Goal: Task Accomplishment & Management: Complete application form

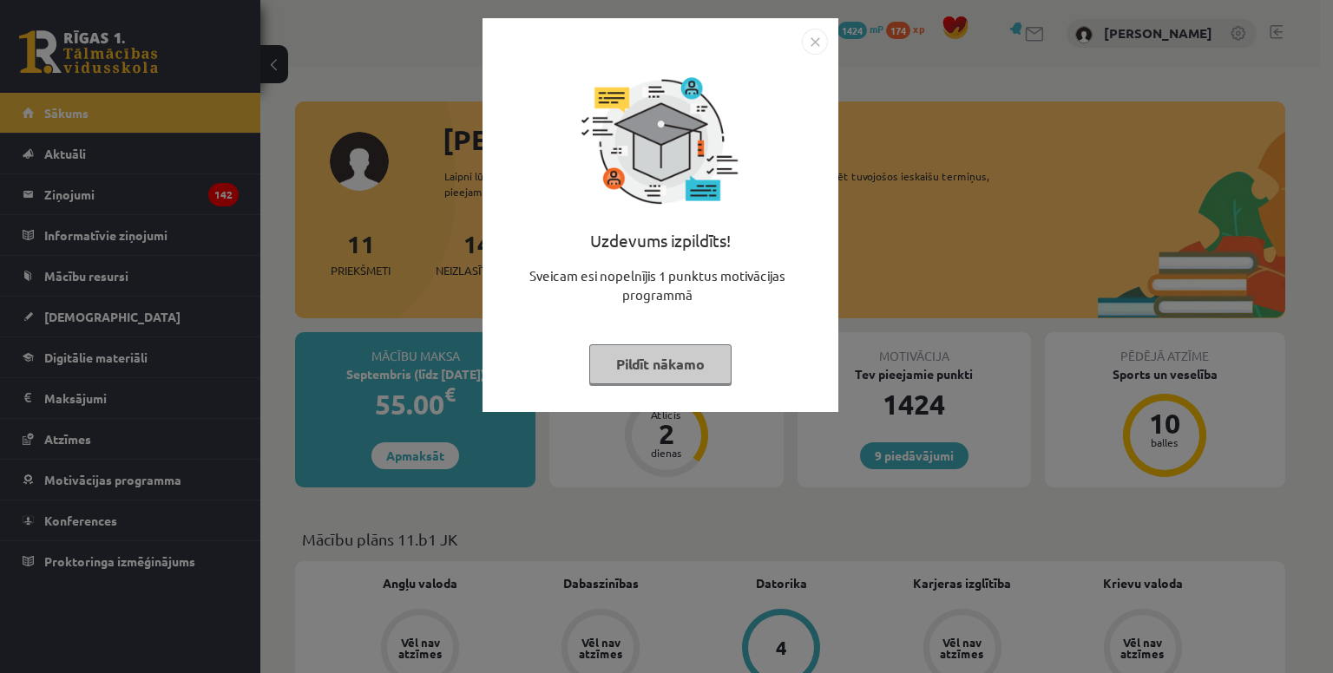
click at [717, 376] on button "Pildīt nākamo" at bounding box center [660, 365] width 142 height 40
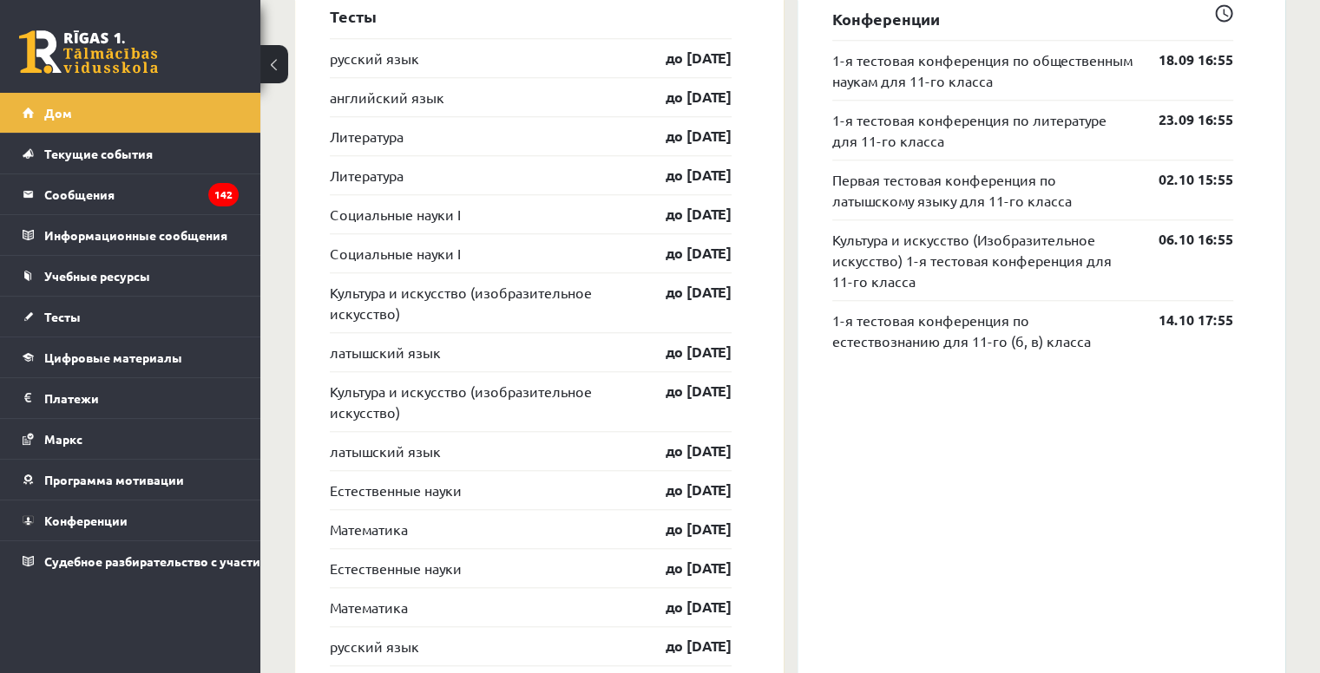
scroll to position [1475, 0]
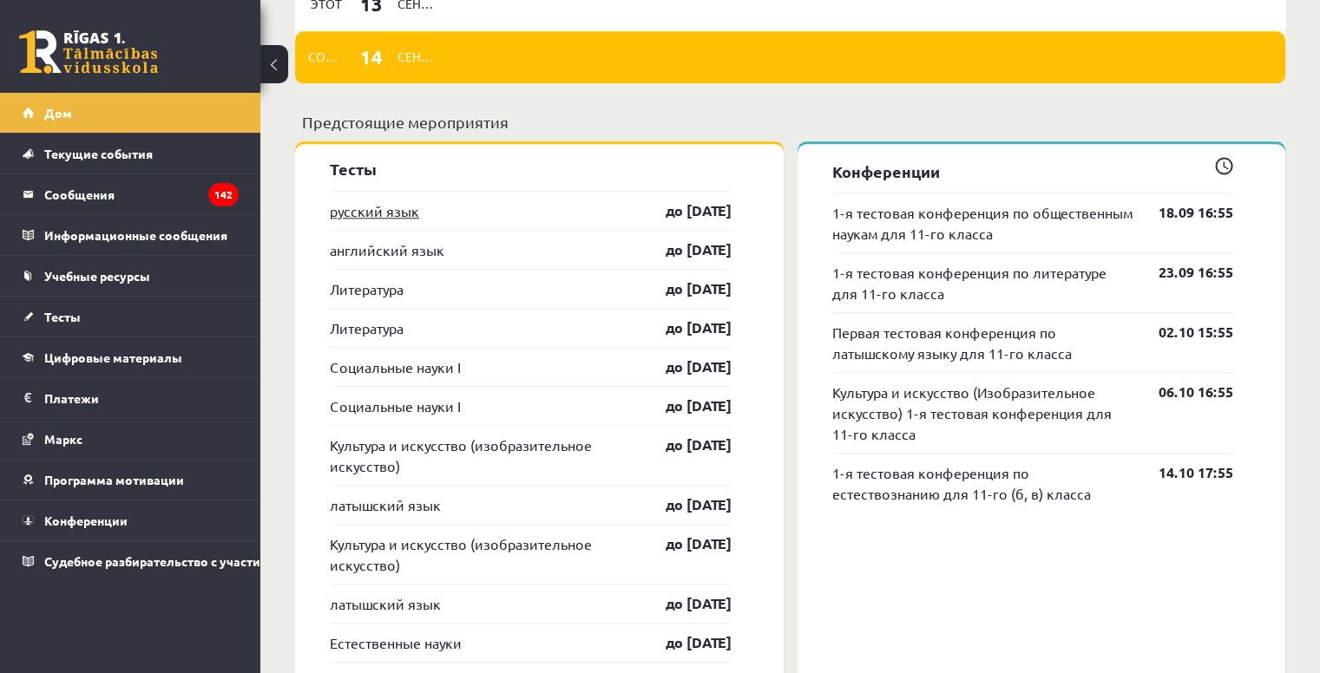
click at [388, 217] on font "русский язык" at bounding box center [374, 210] width 89 height 17
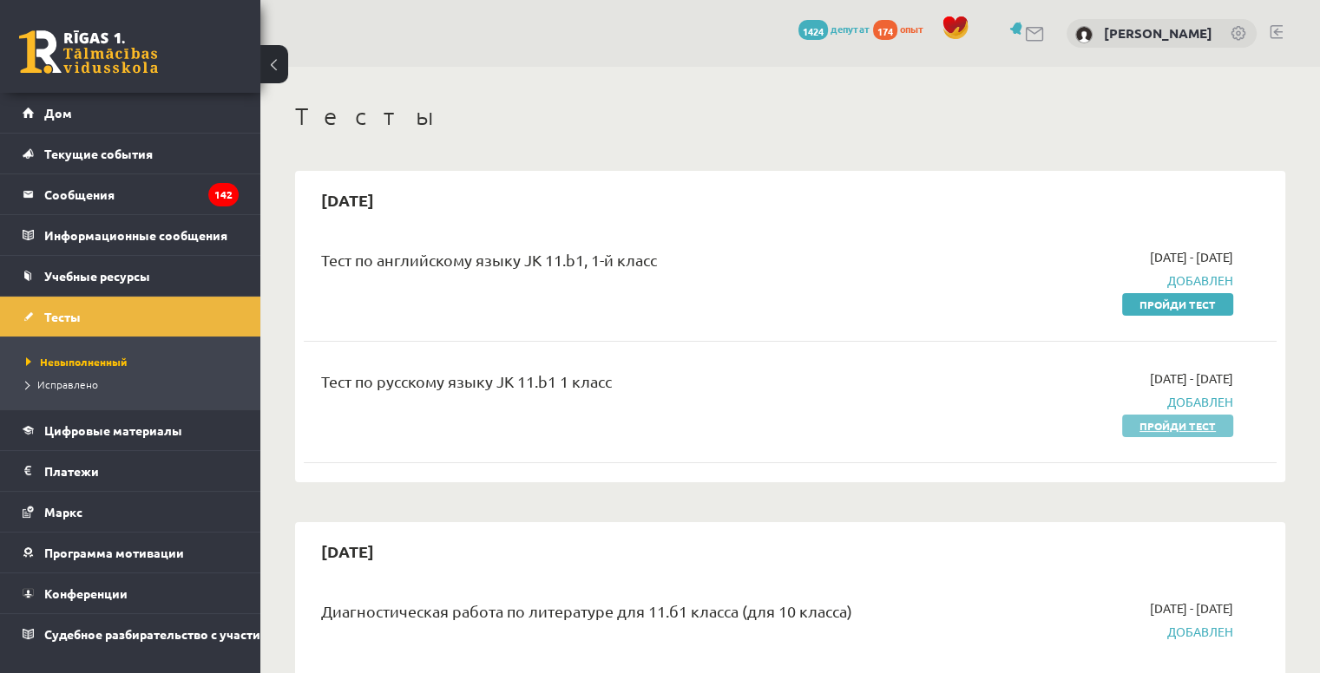
click at [1195, 420] on font "Пройди тест" at bounding box center [1177, 426] width 76 height 14
drag, startPoint x: 1172, startPoint y: 301, endPoint x: 789, endPoint y: 95, distance: 434.9
click at [1172, 300] on font "Пройди тест" at bounding box center [1177, 305] width 76 height 14
click at [1180, 428] on font "Пройди тест" at bounding box center [1177, 426] width 76 height 14
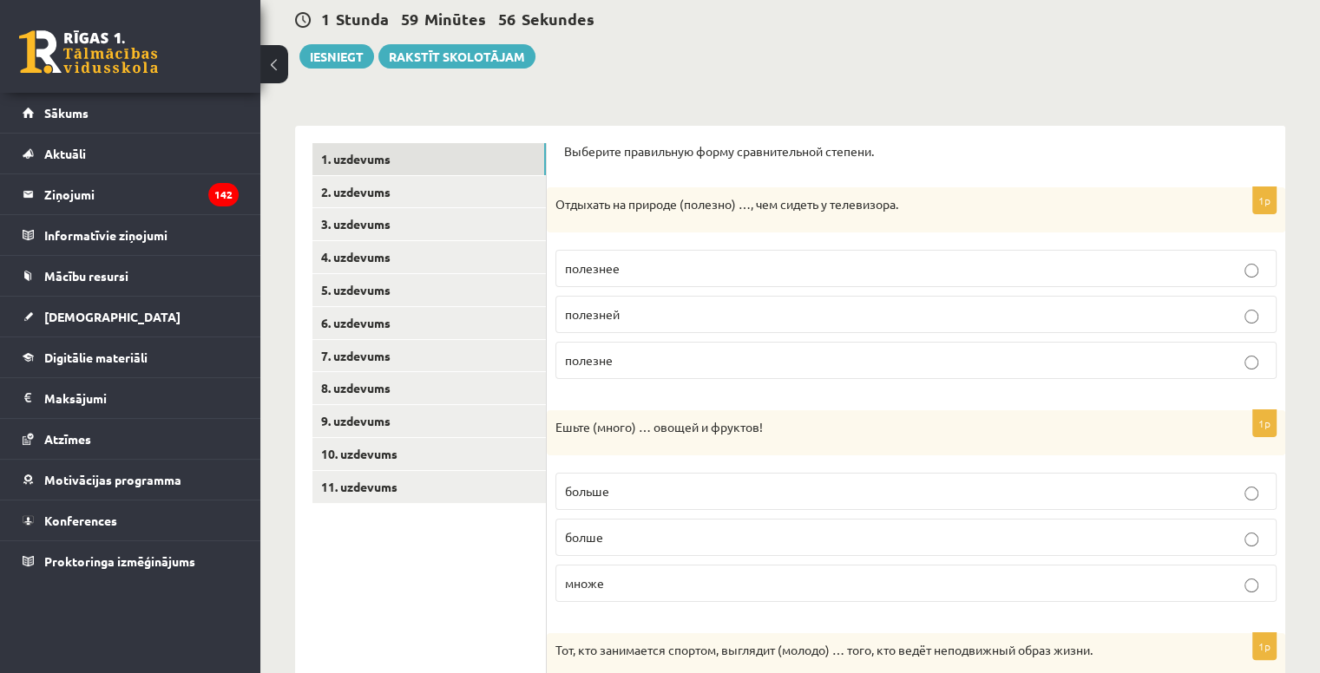
scroll to position [174, 0]
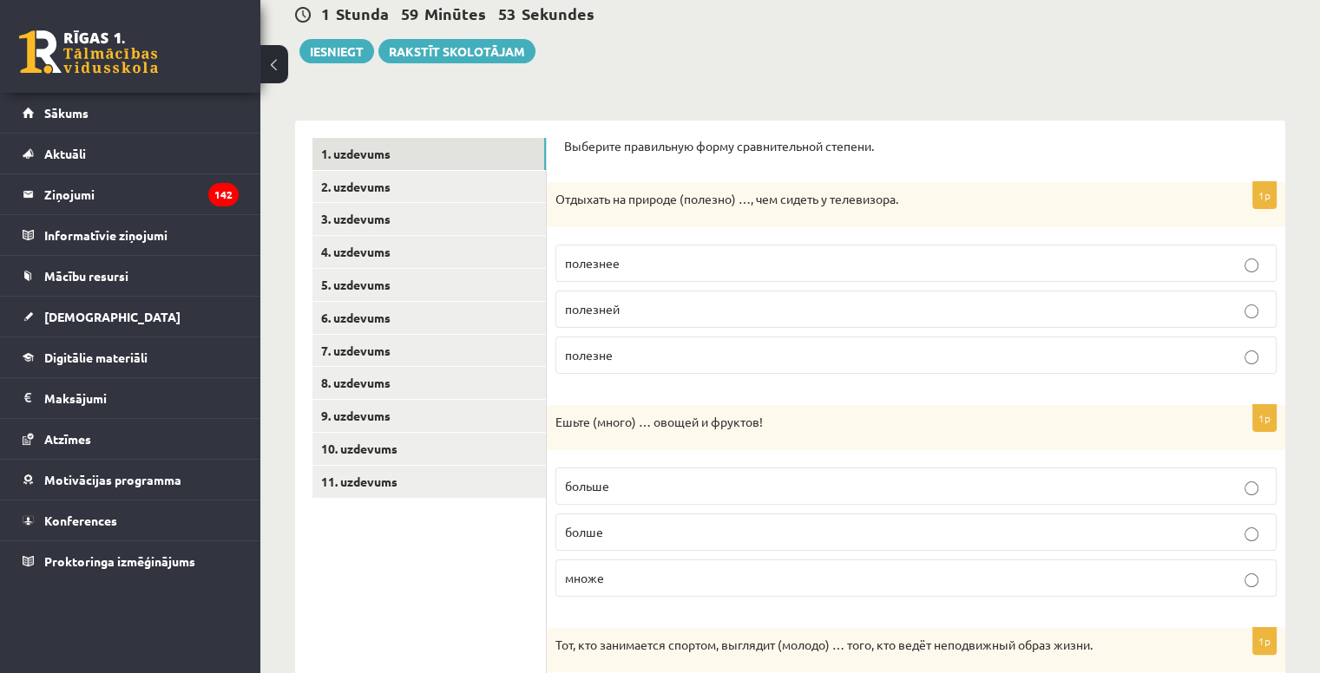
click at [673, 265] on p "полезнее" at bounding box center [916, 263] width 702 height 18
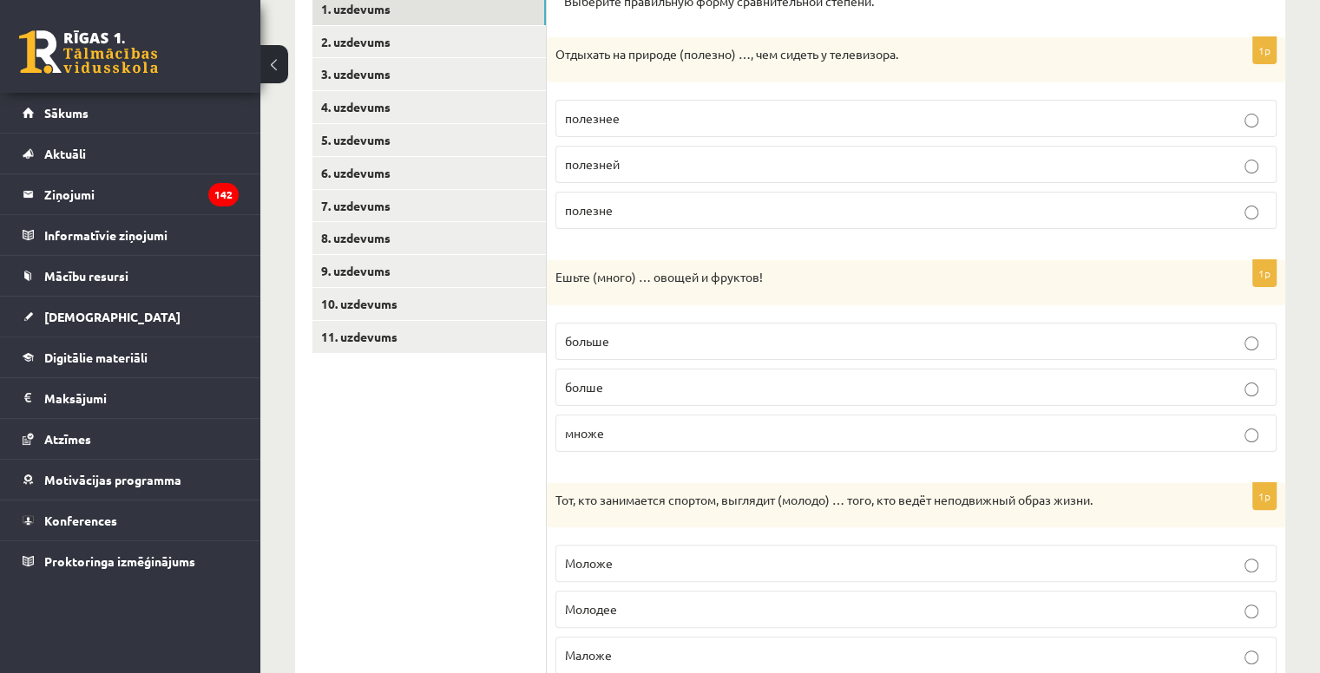
scroll to position [347, 0]
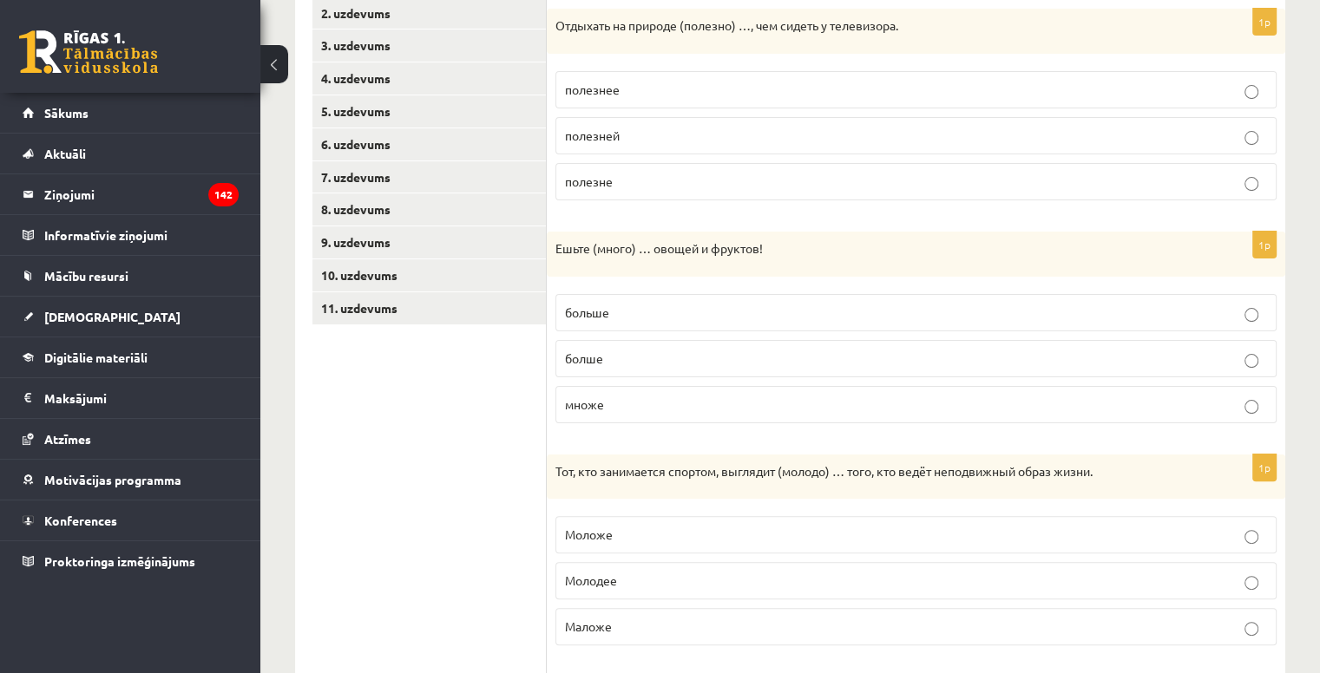
click at [634, 316] on p "больше" at bounding box center [916, 313] width 702 height 18
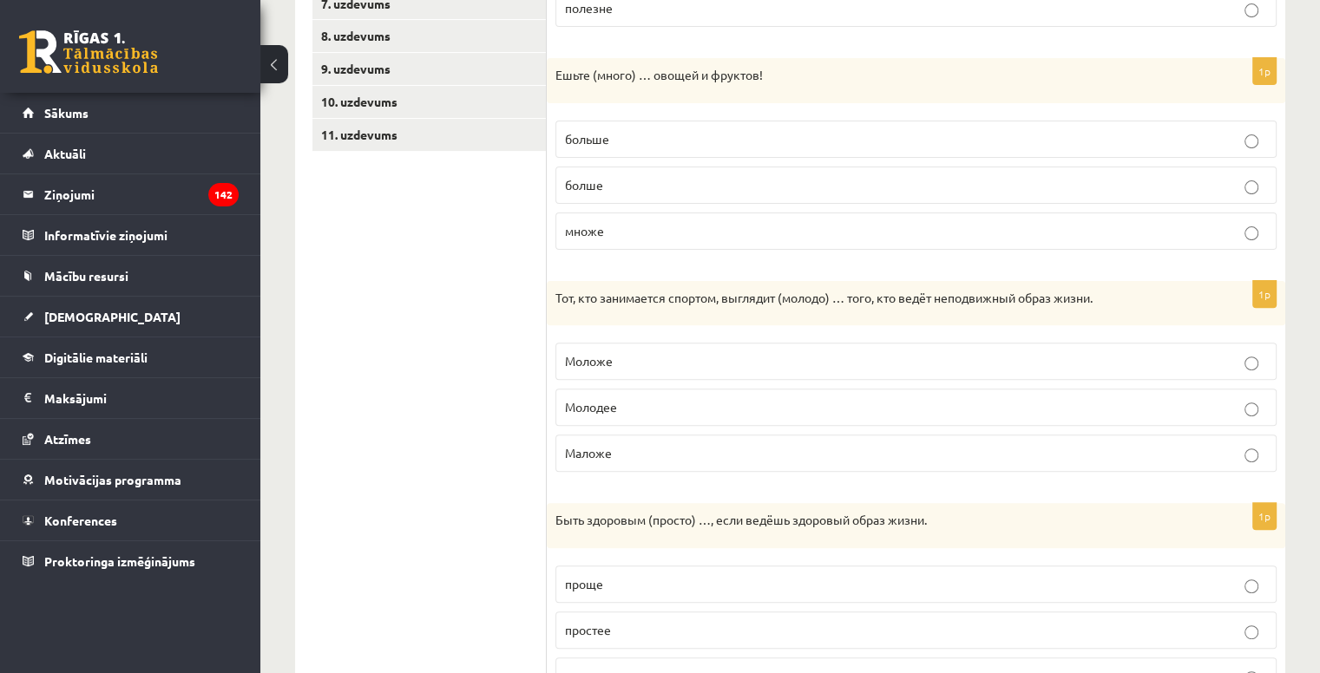
scroll to position [607, 0]
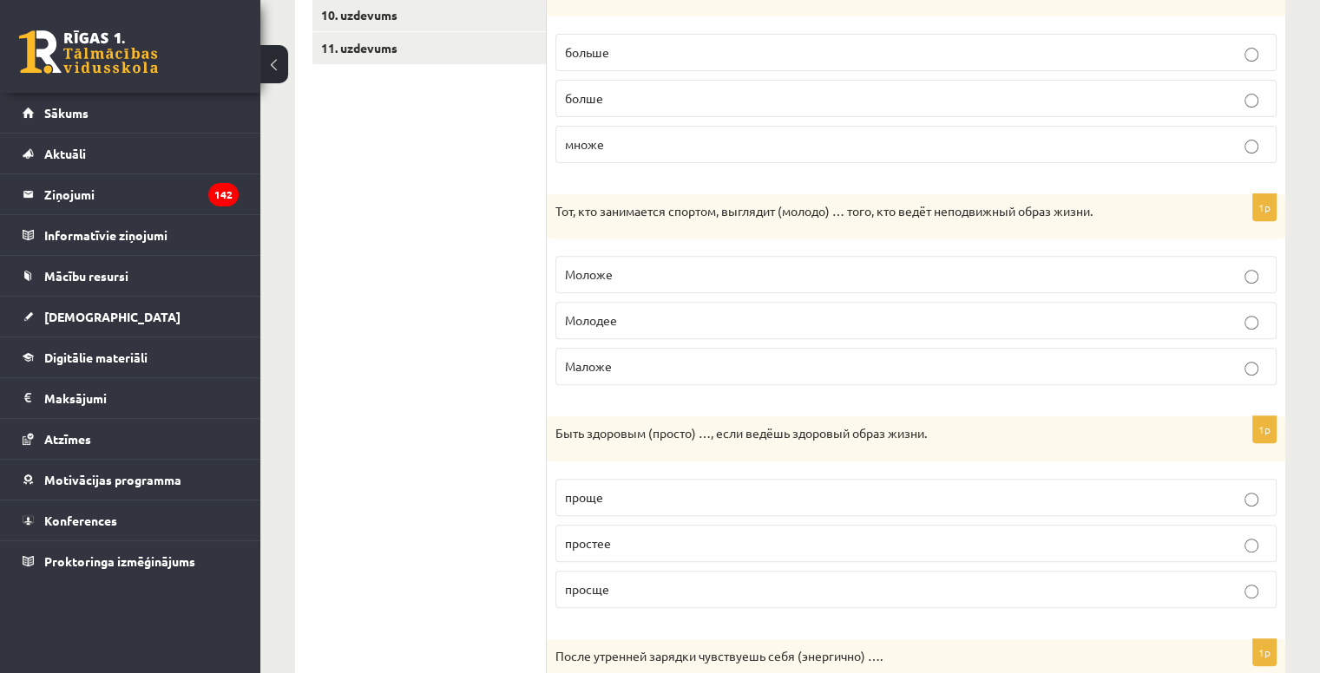
click at [637, 366] on p "Маложе" at bounding box center [916, 367] width 702 height 18
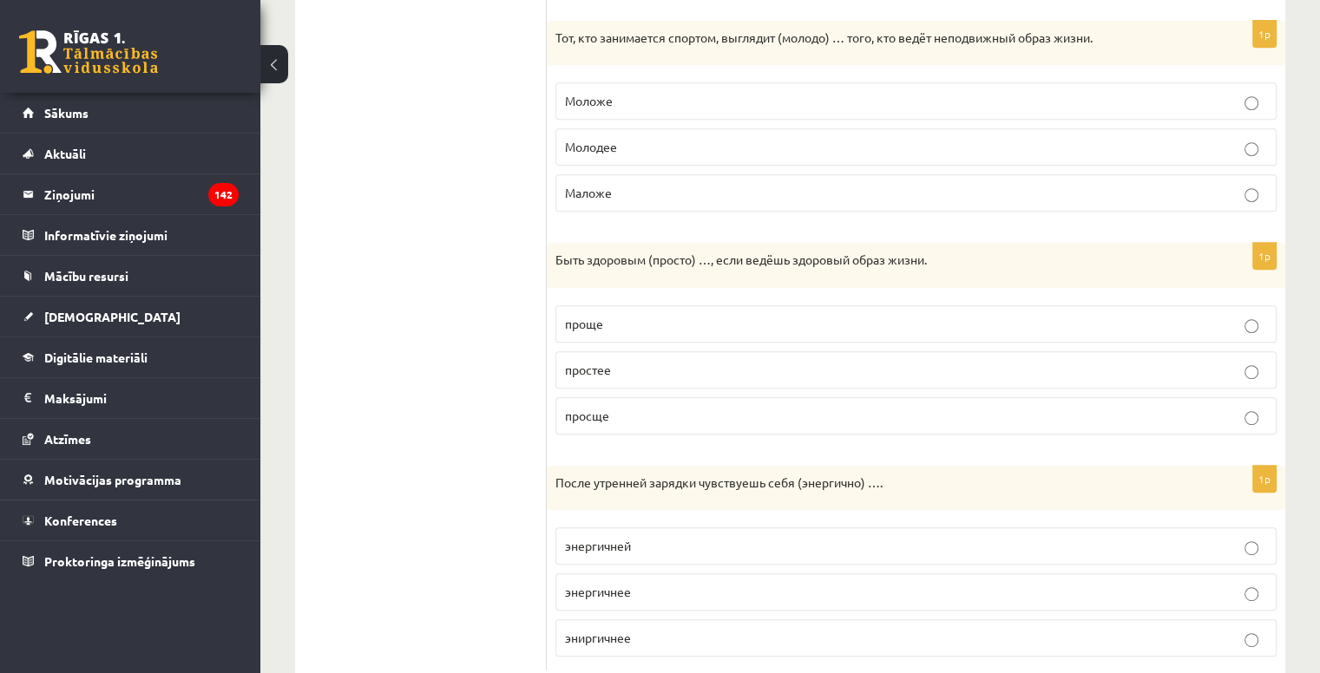
scroll to position [826, 0]
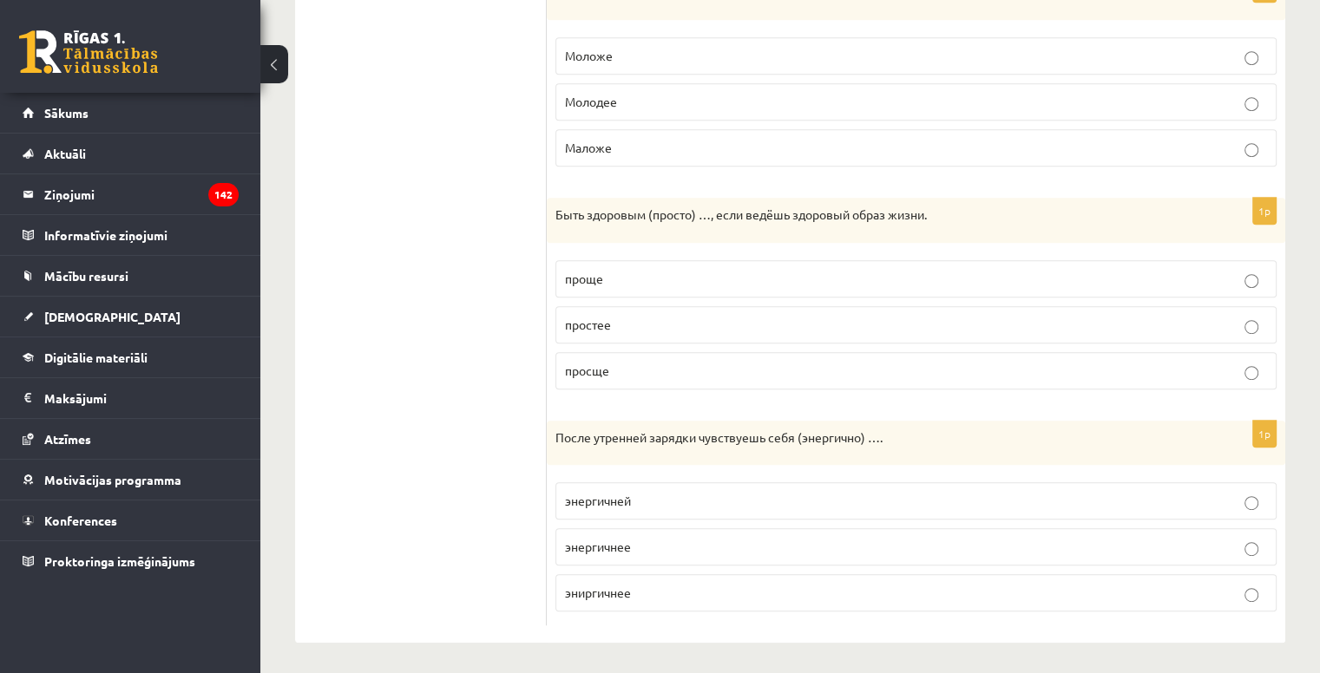
click at [631, 277] on p "проще" at bounding box center [916, 279] width 702 height 18
click at [651, 544] on p "энергичнее" at bounding box center [916, 547] width 702 height 18
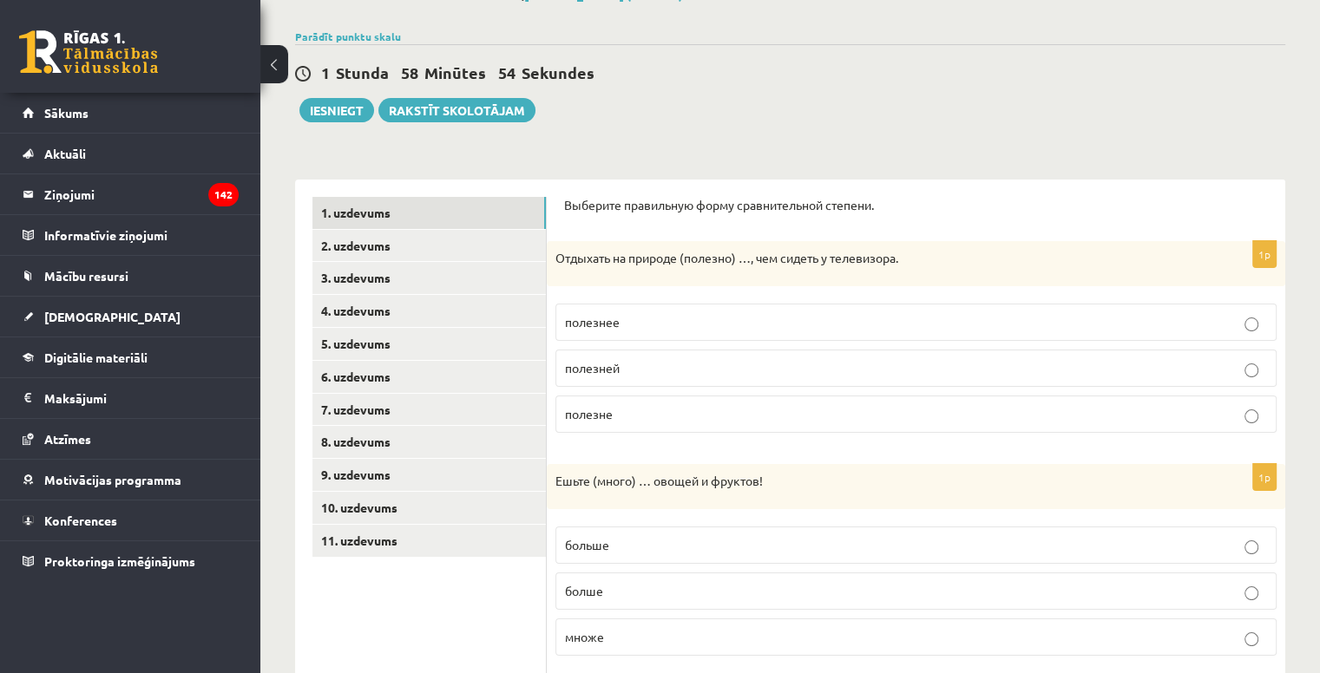
scroll to position [0, 0]
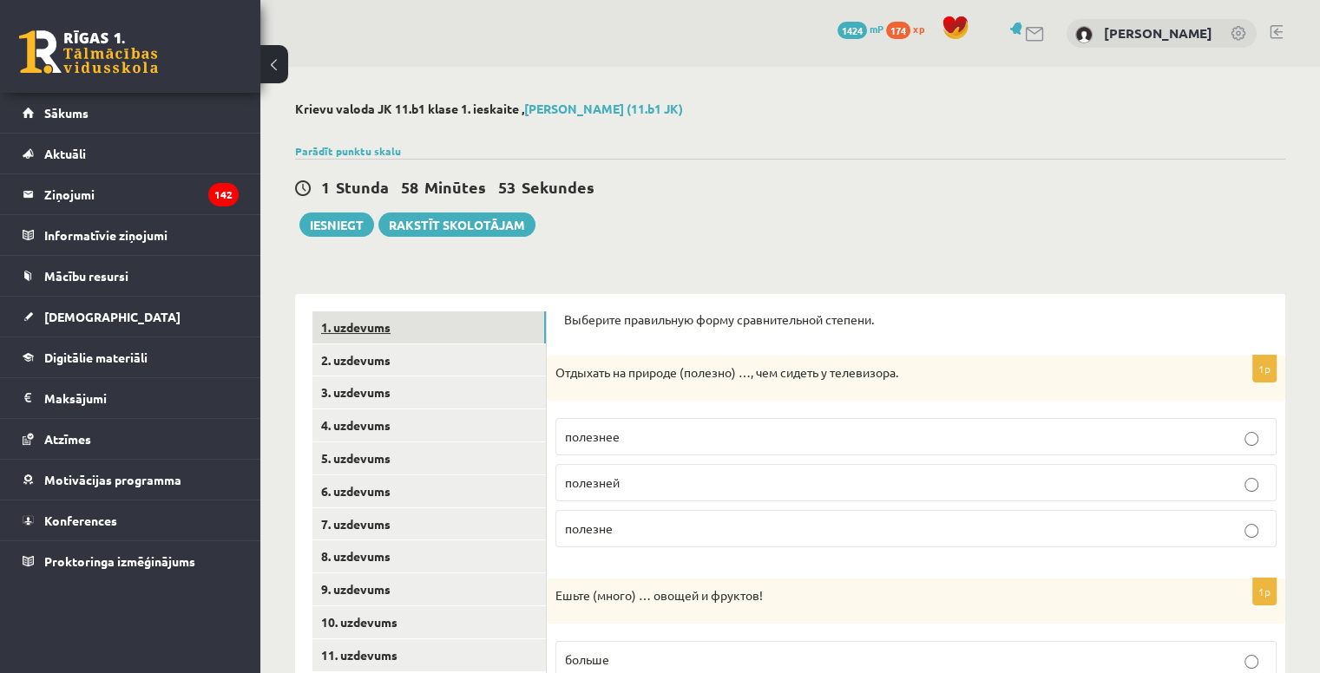
click at [382, 331] on link "1. uzdevums" at bounding box center [428, 328] width 233 height 32
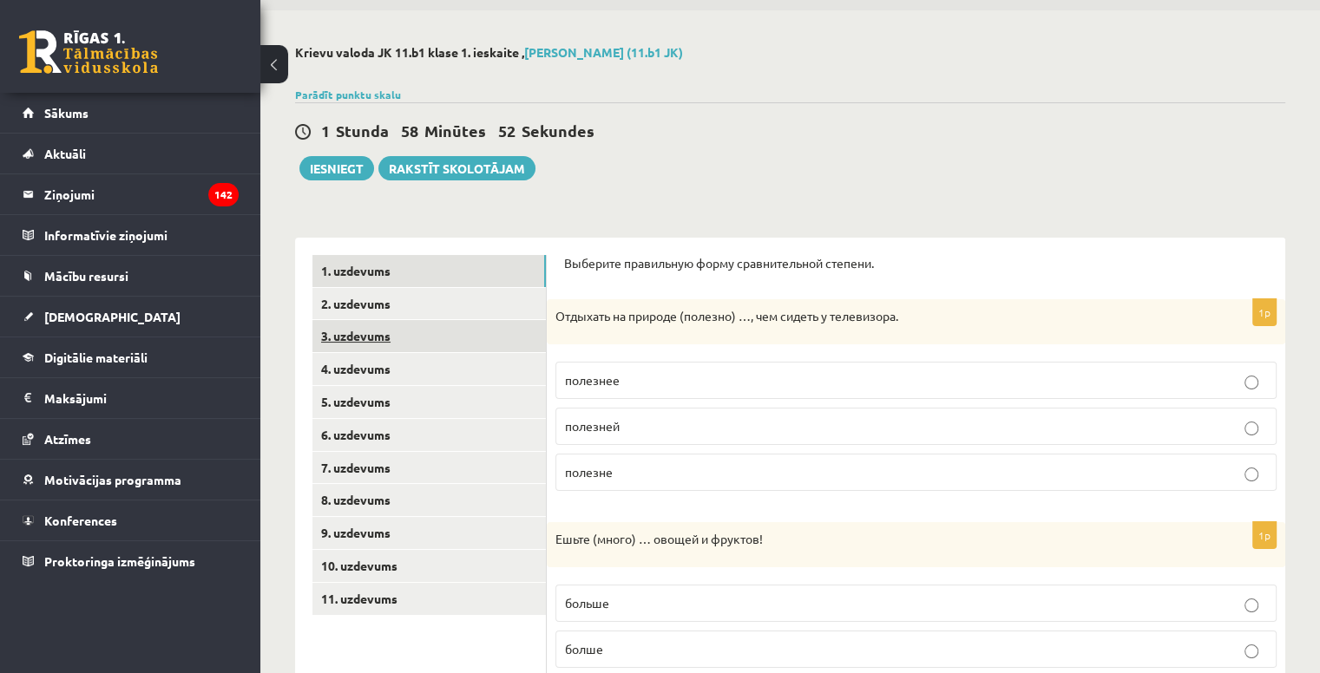
scroll to position [87, 0]
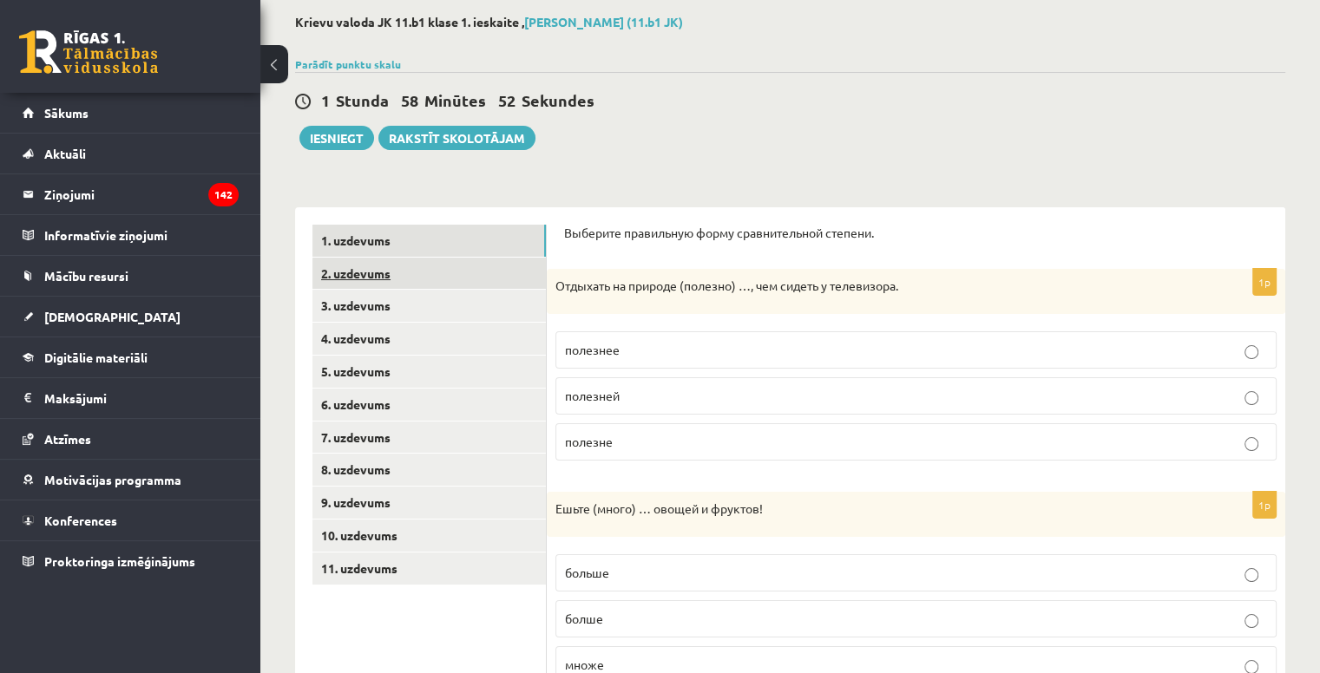
click at [356, 273] on link "2. uzdevums" at bounding box center [428, 274] width 233 height 32
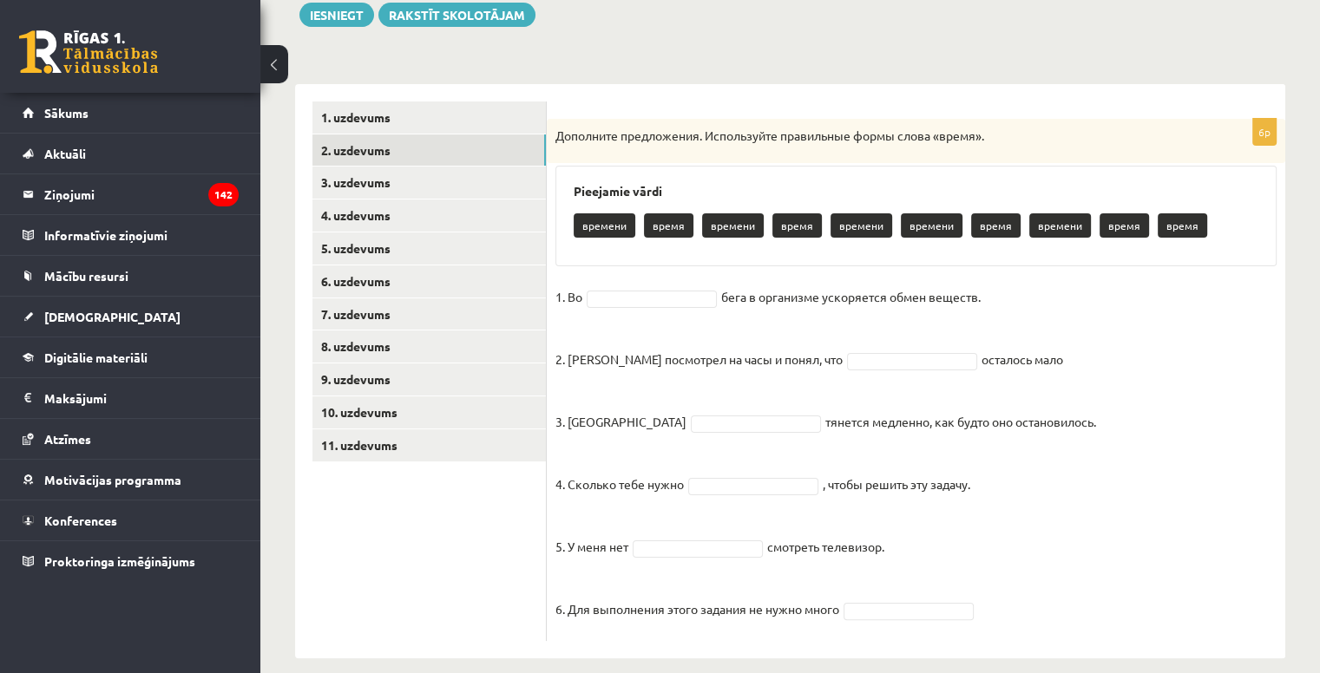
scroll to position [229, 0]
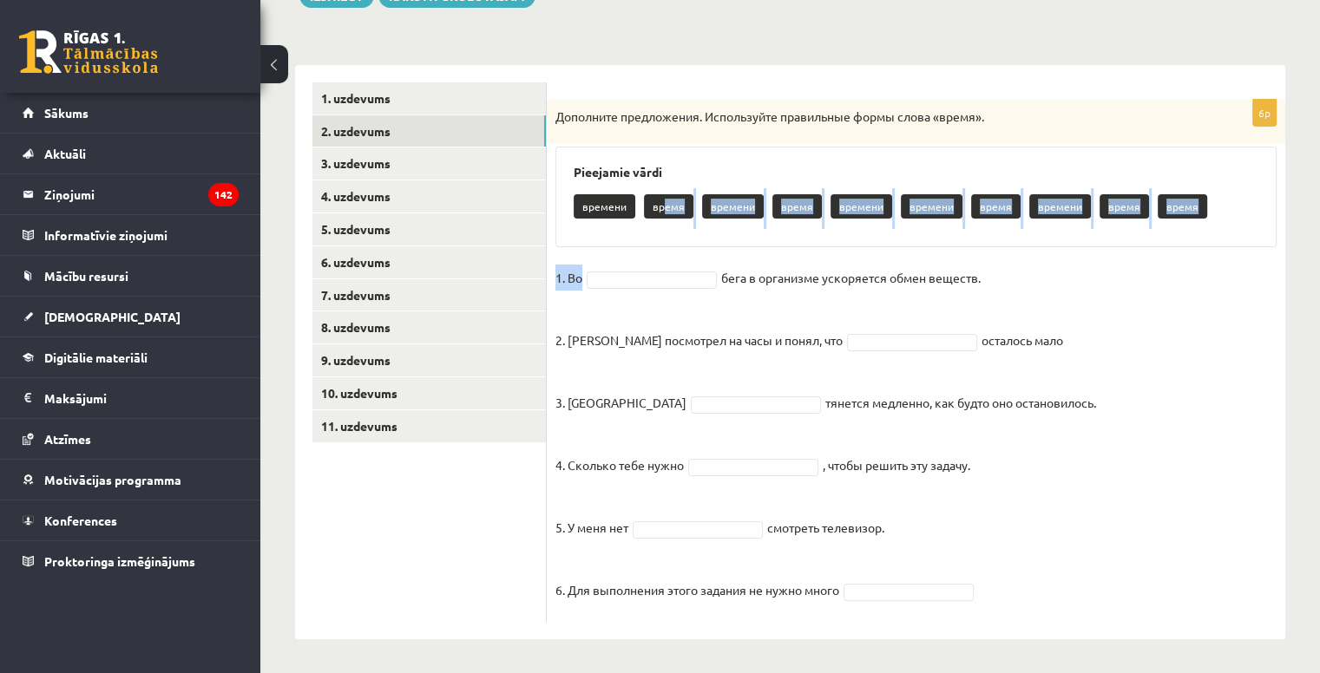
drag, startPoint x: 663, startPoint y: 204, endPoint x: 660, endPoint y: 232, distance: 27.9
click at [657, 261] on div "6p Дополните предложения. Используйте правильные формы слова «время». Pieejamie…" at bounding box center [916, 361] width 739 height 522
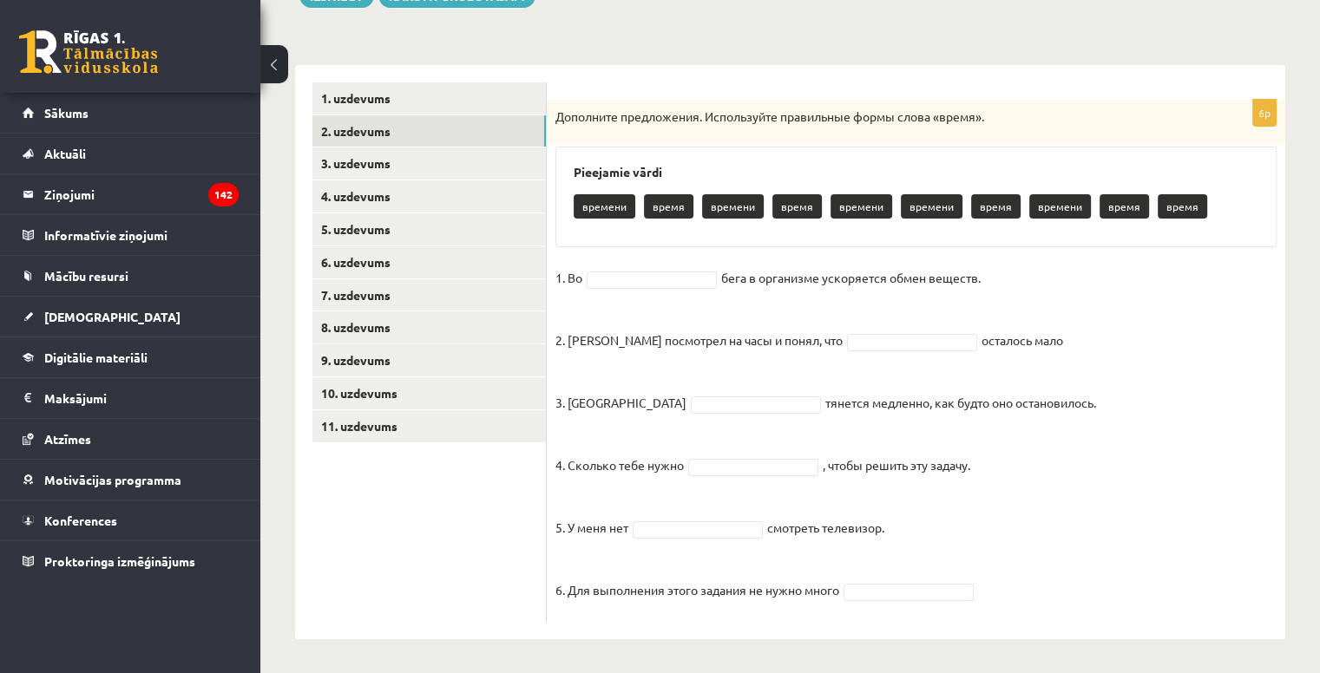
click at [653, 202] on p "время" at bounding box center [668, 206] width 49 height 24
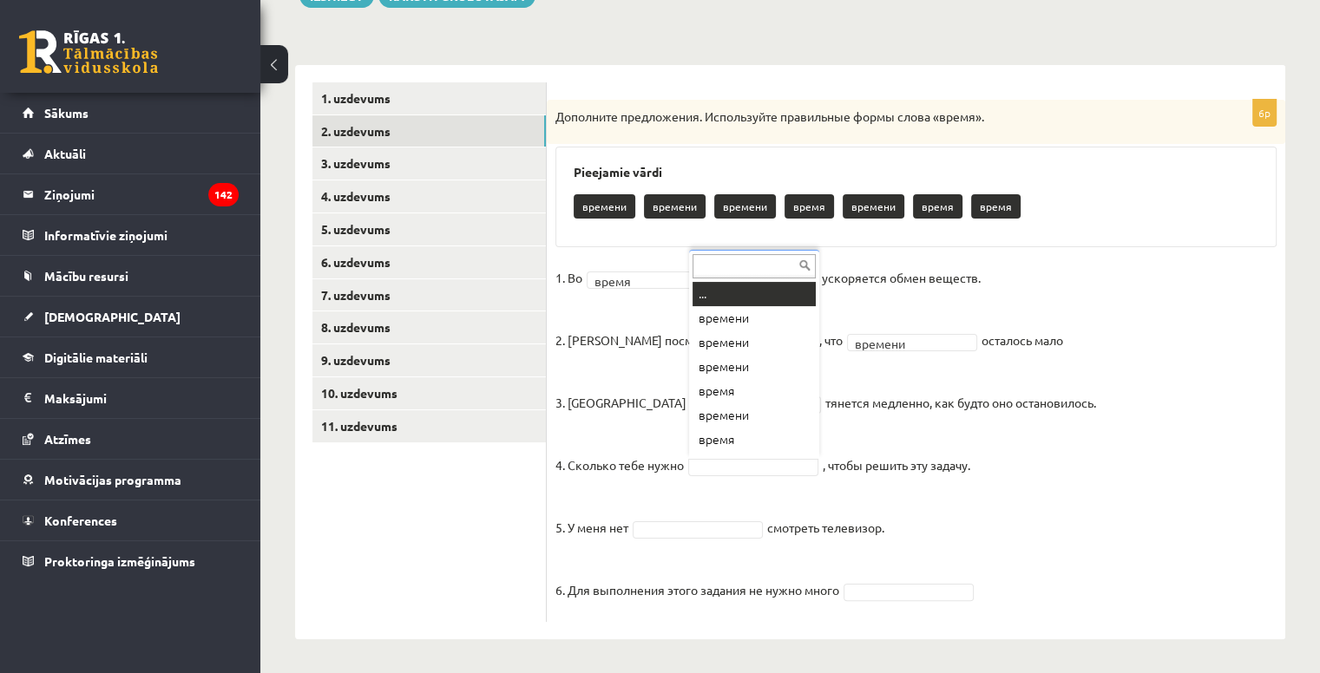
scroll to position [21, 0]
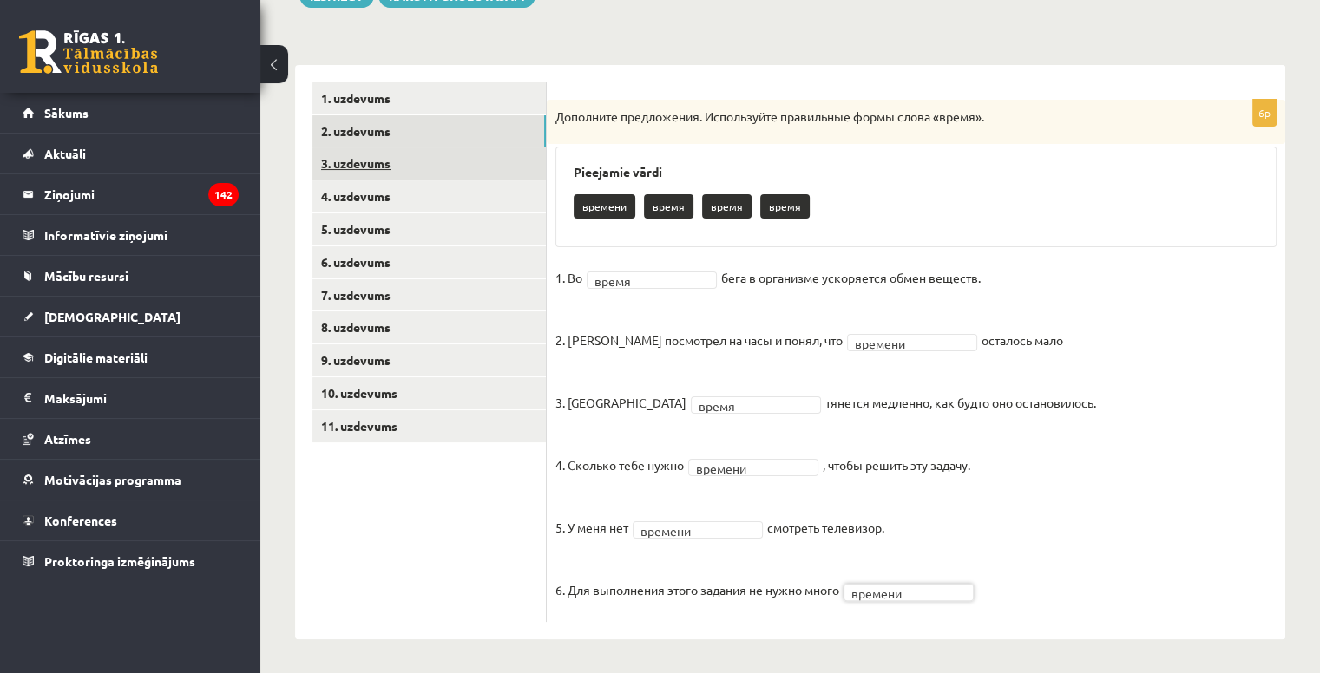
click at [353, 164] on link "3. uzdevums" at bounding box center [428, 164] width 233 height 32
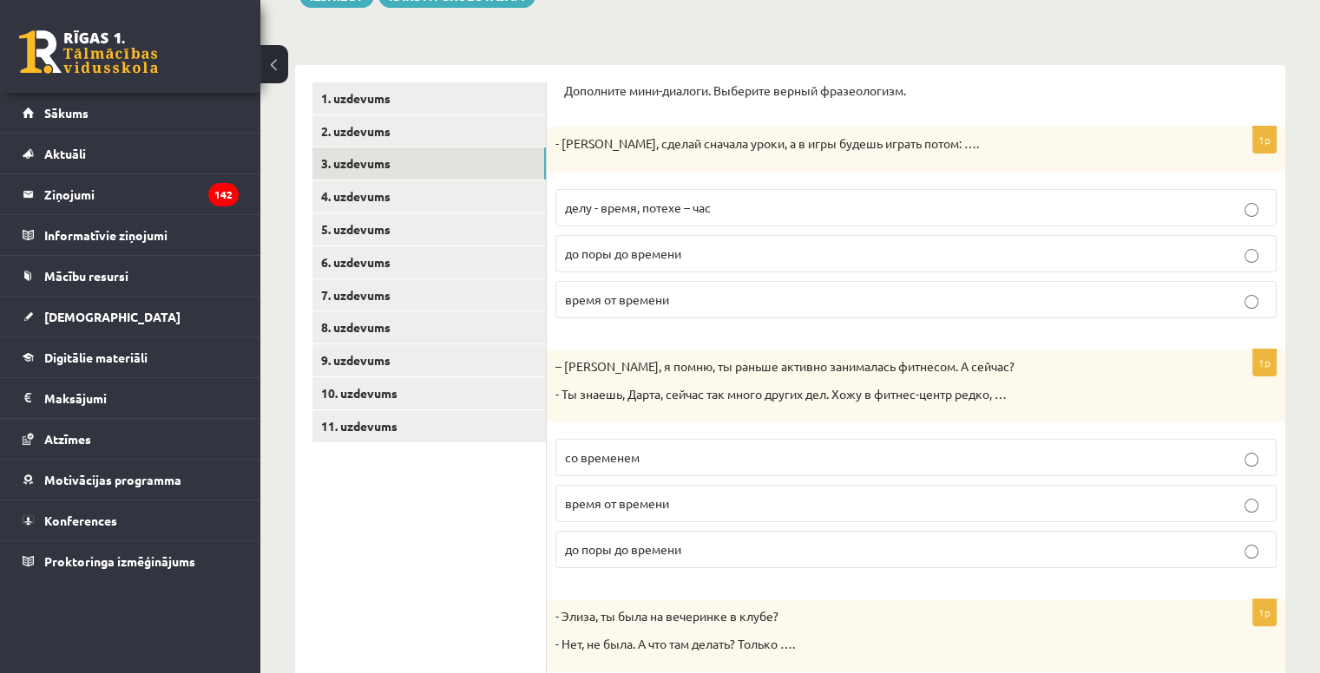
click at [729, 216] on p "делу - время, потехе – час" at bounding box center [916, 208] width 702 height 18
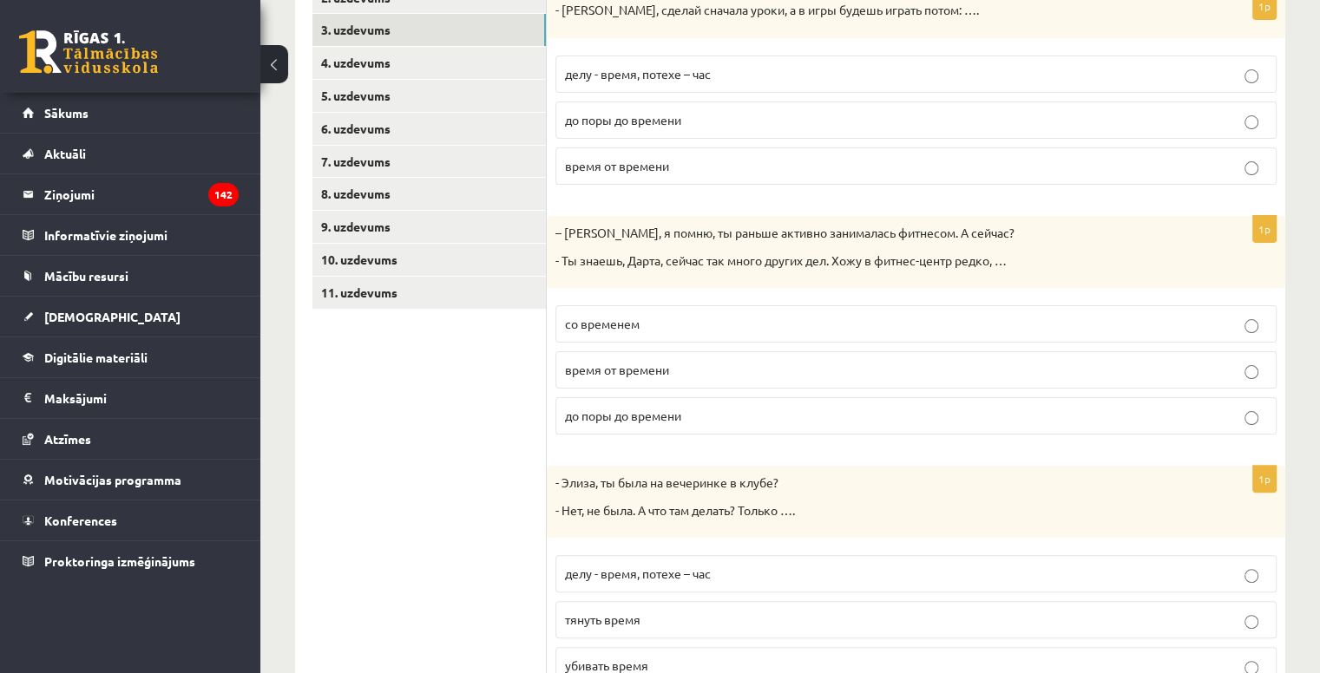
scroll to position [403, 0]
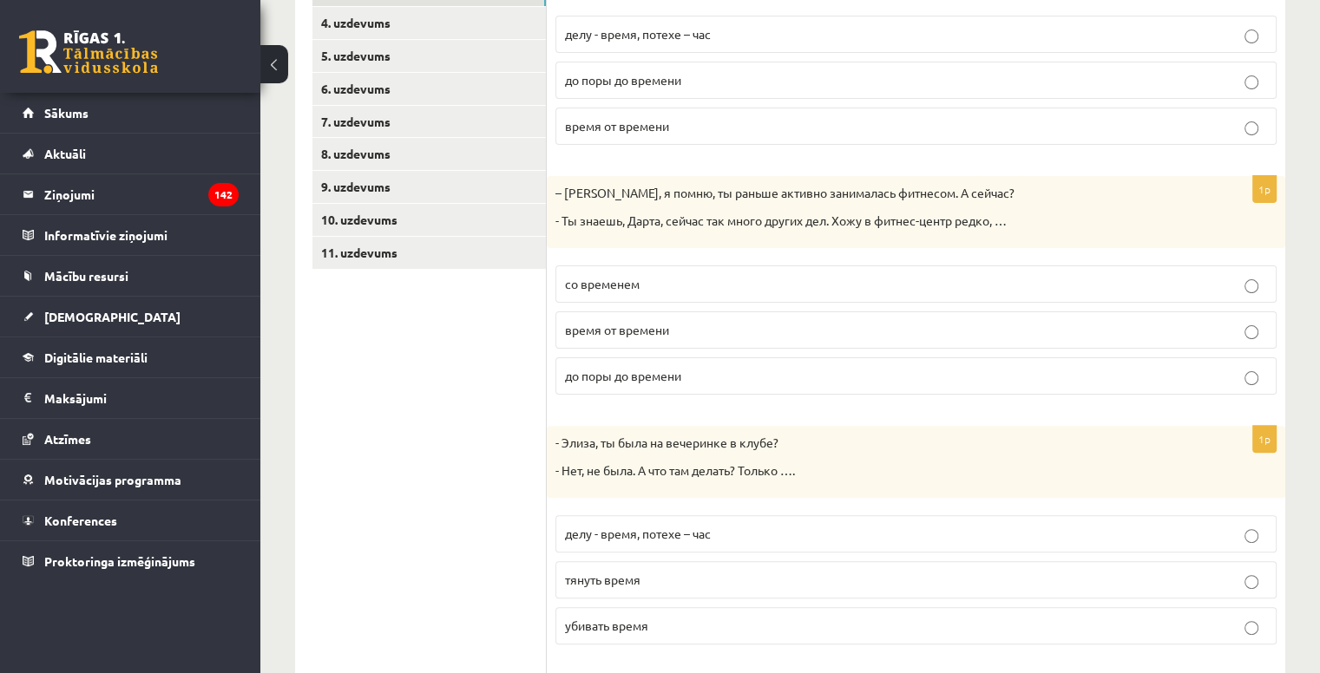
click at [648, 338] on label "время от времени" at bounding box center [915, 330] width 721 height 37
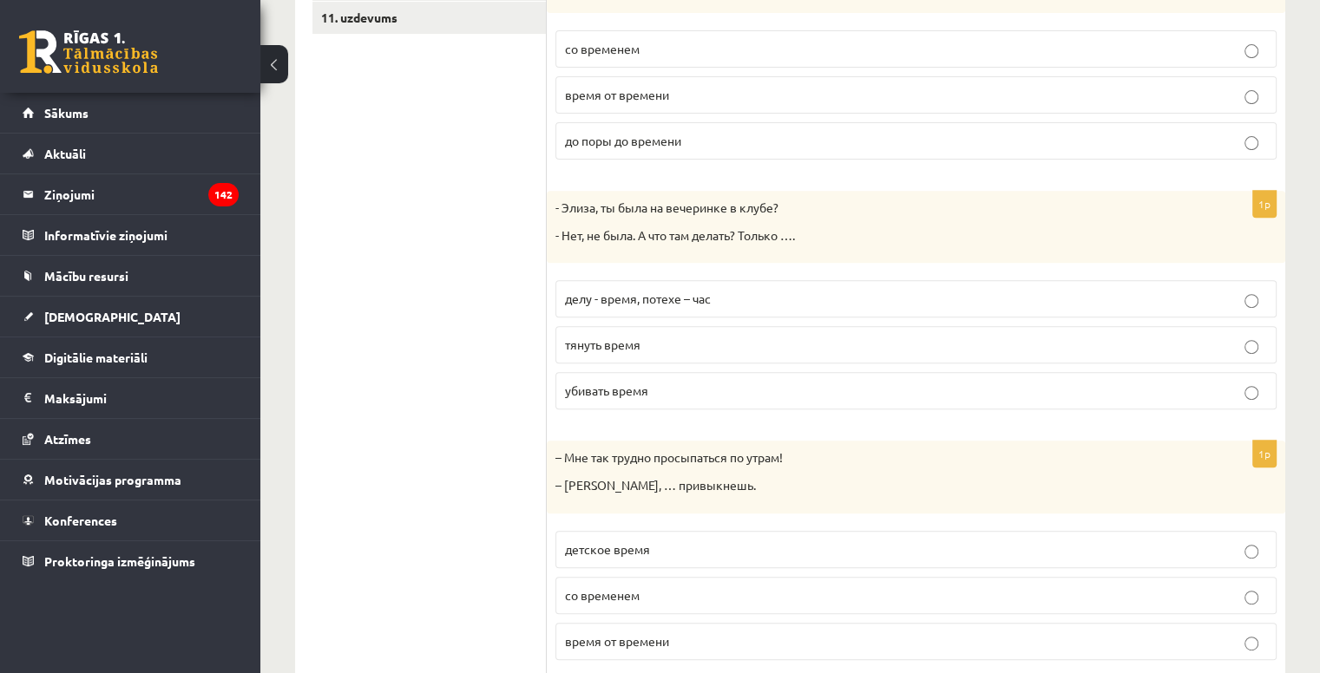
scroll to position [663, 0]
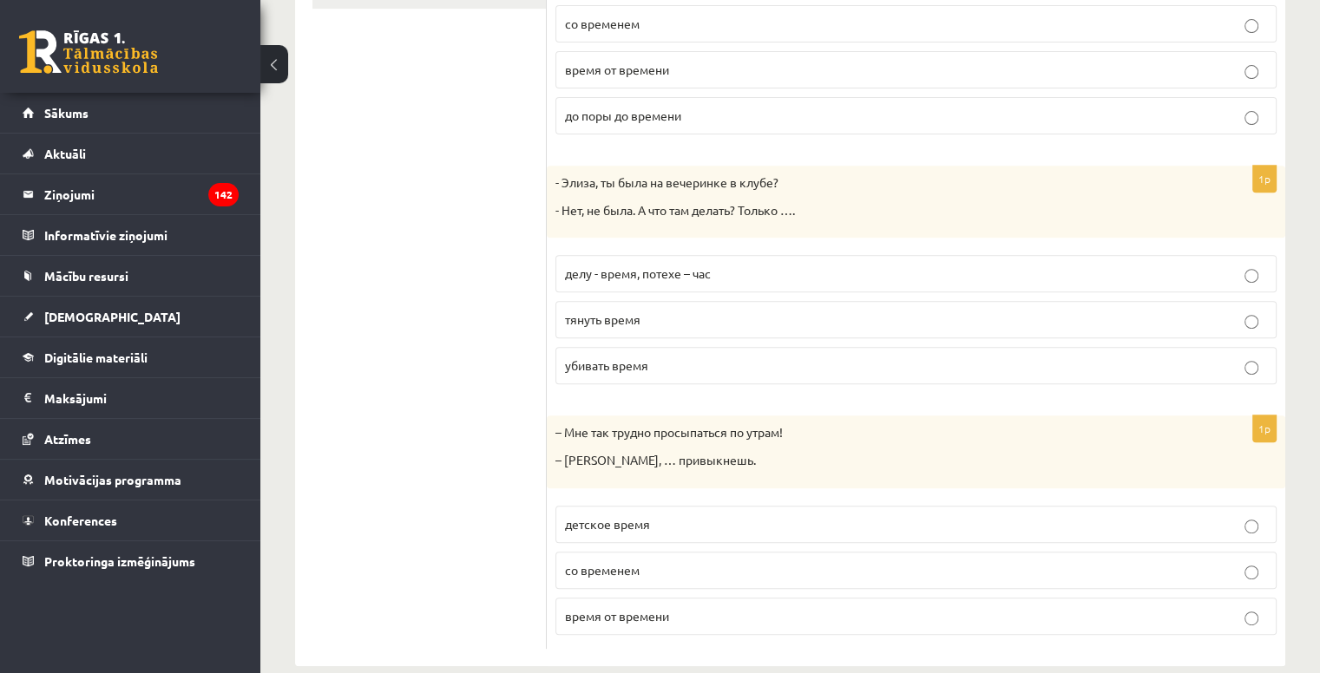
click at [653, 371] on p "убивать время" at bounding box center [916, 366] width 702 height 18
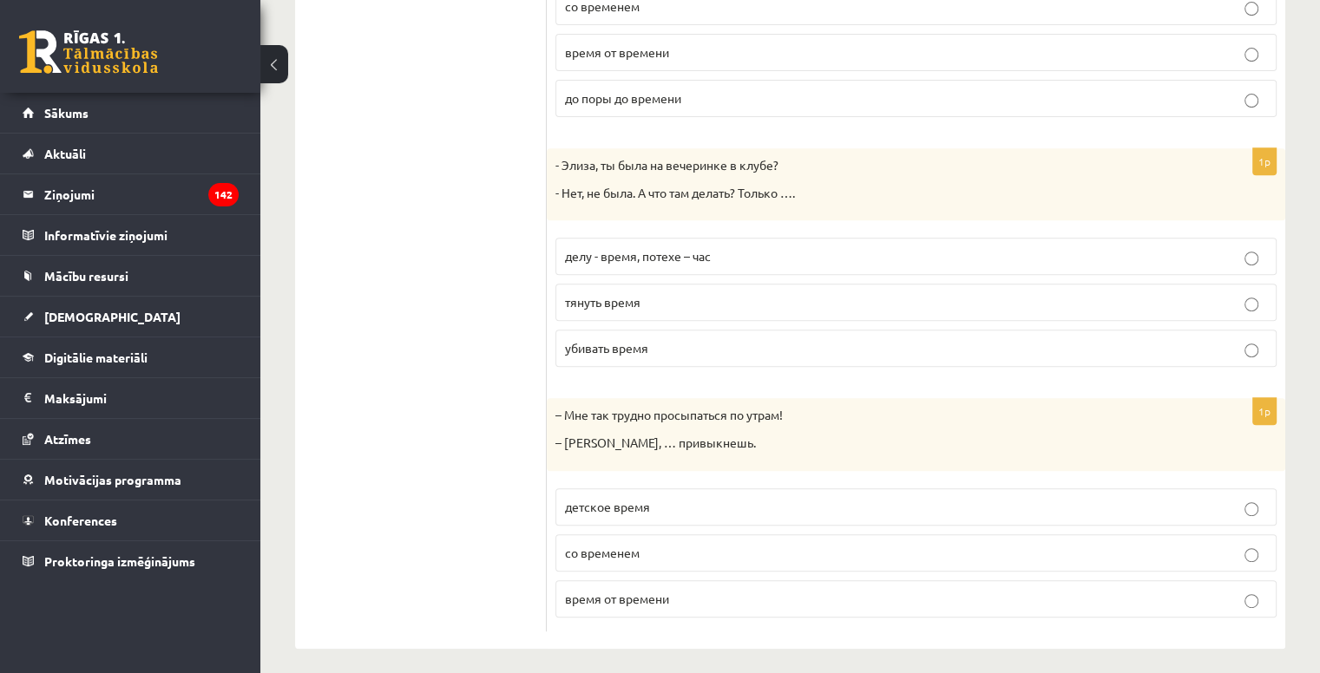
scroll to position [686, 0]
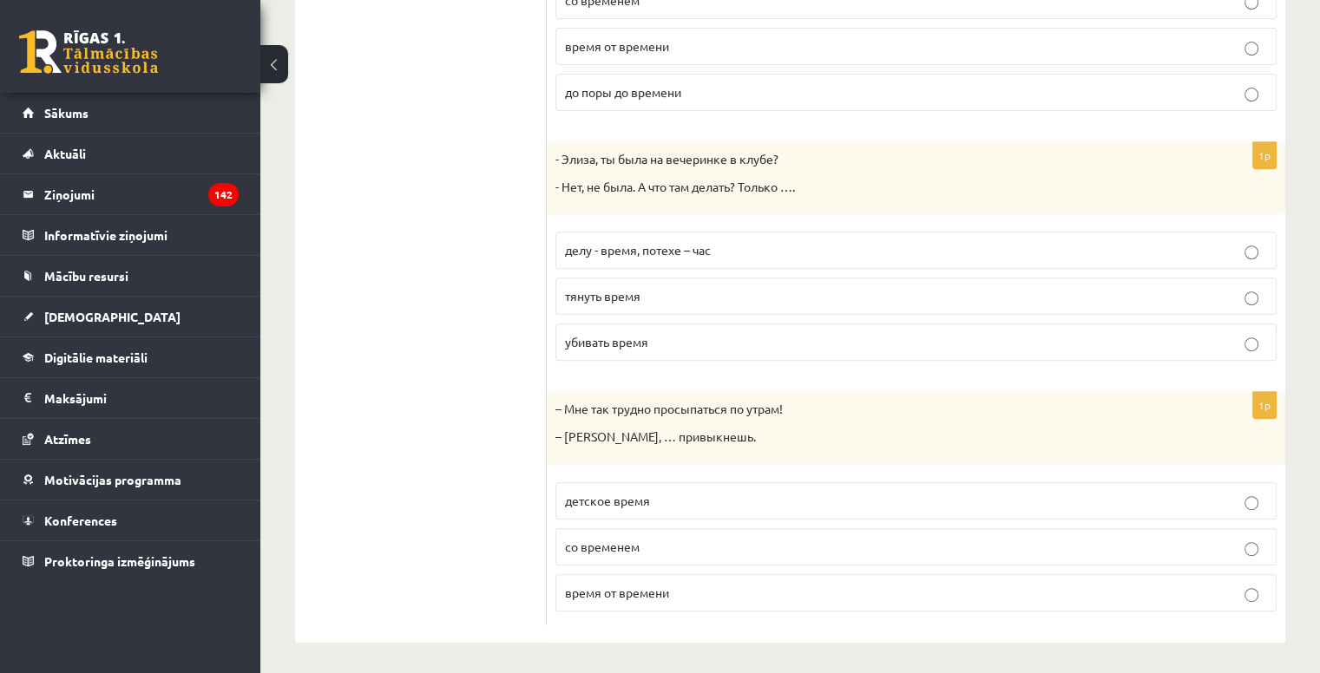
click at [650, 549] on p "со временем" at bounding box center [916, 547] width 702 height 18
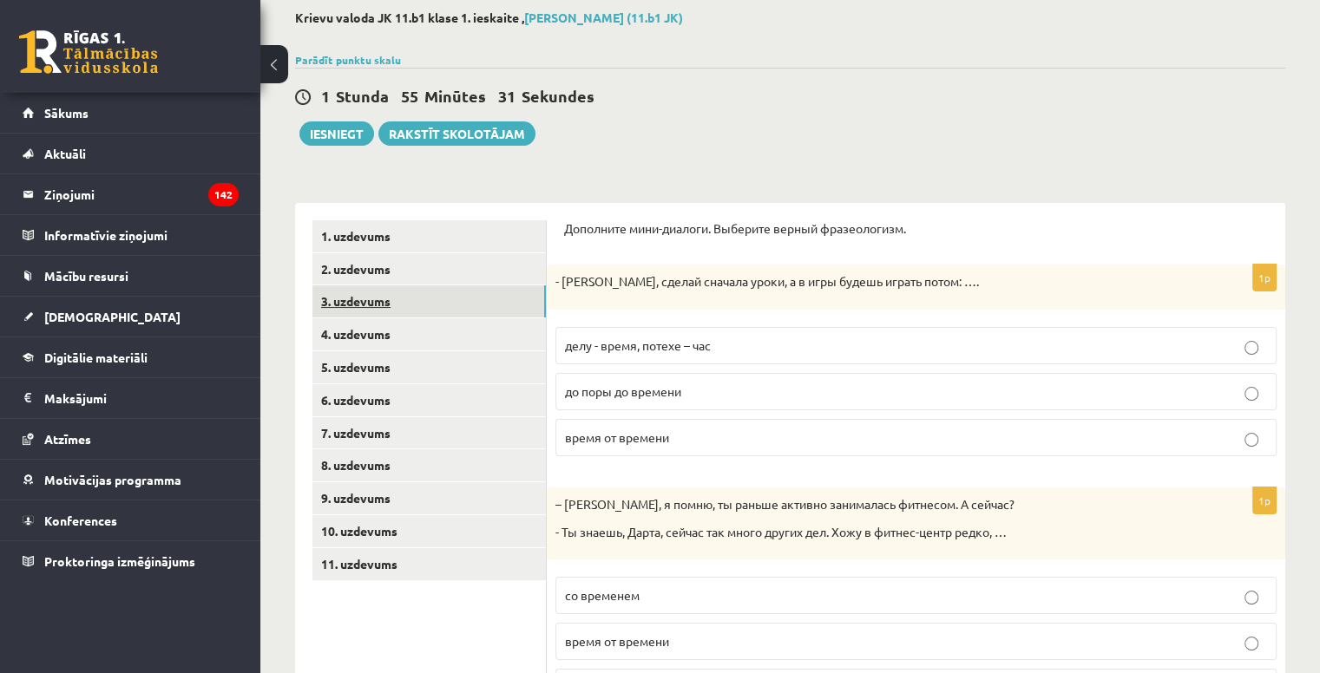
scroll to position [79, 0]
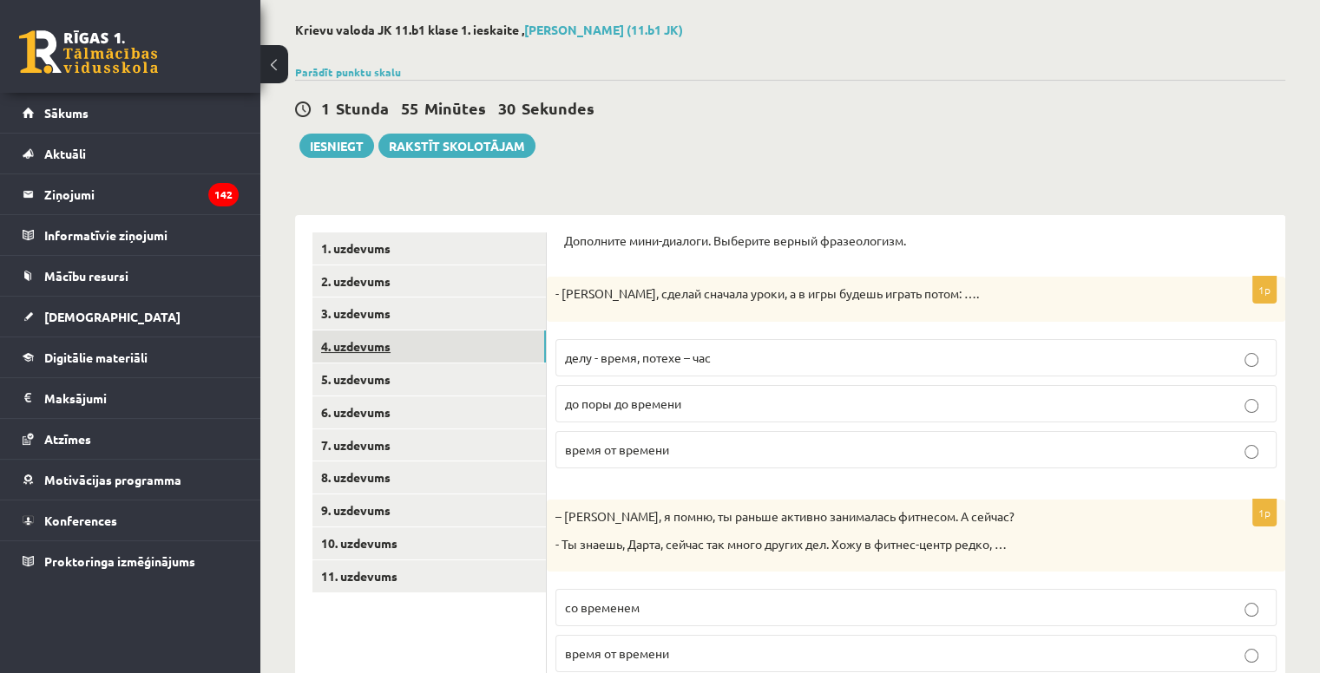
click at [364, 353] on link "4. uzdevums" at bounding box center [428, 347] width 233 height 32
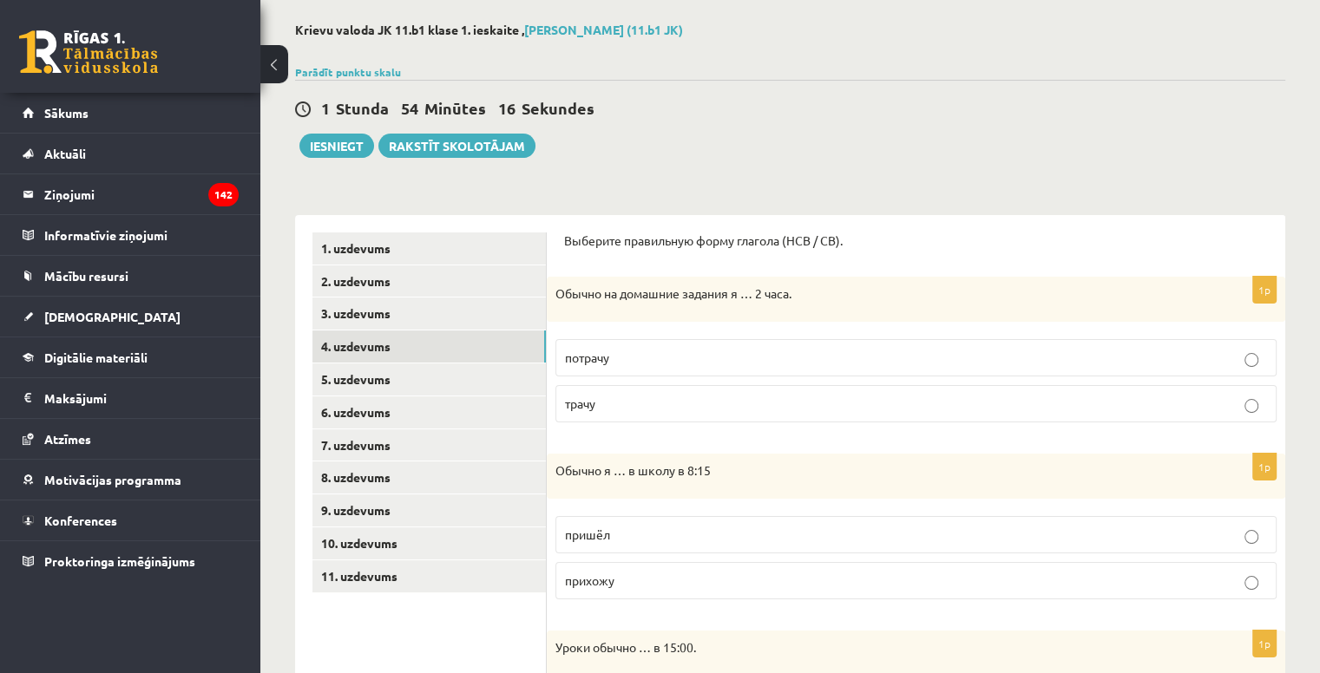
click at [618, 407] on p "трачу" at bounding box center [916, 404] width 702 height 18
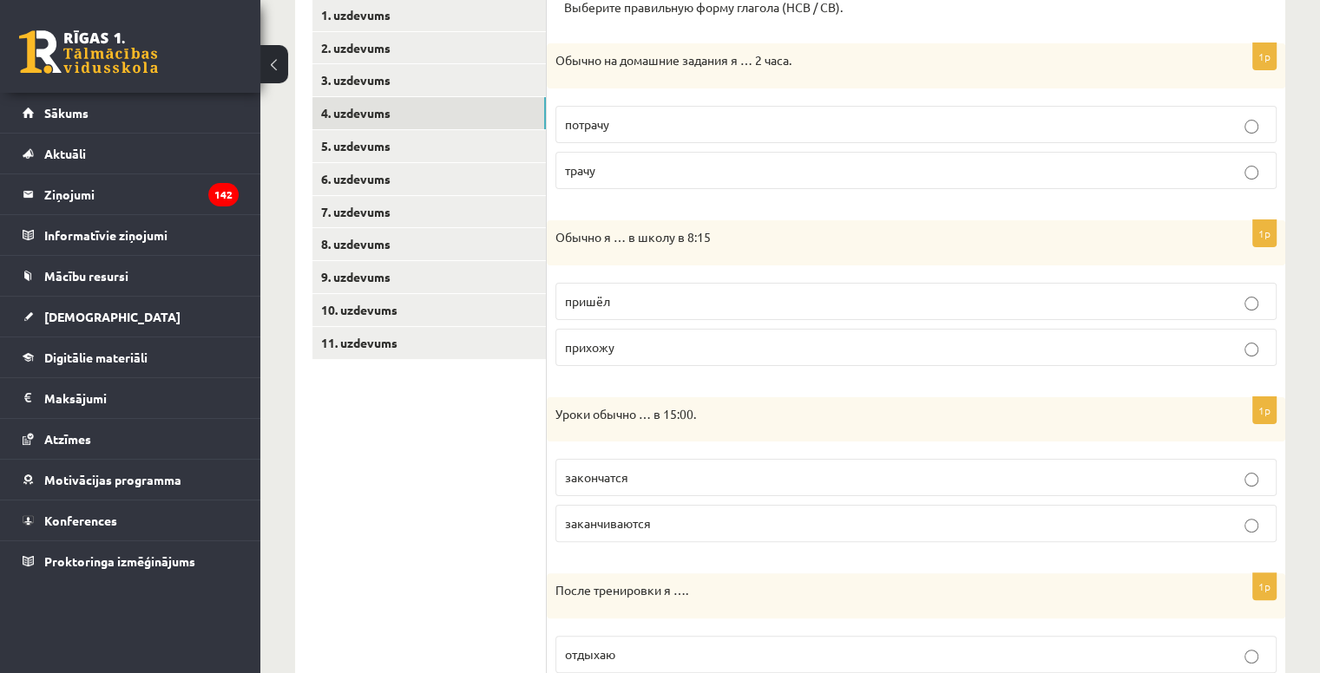
scroll to position [339, 0]
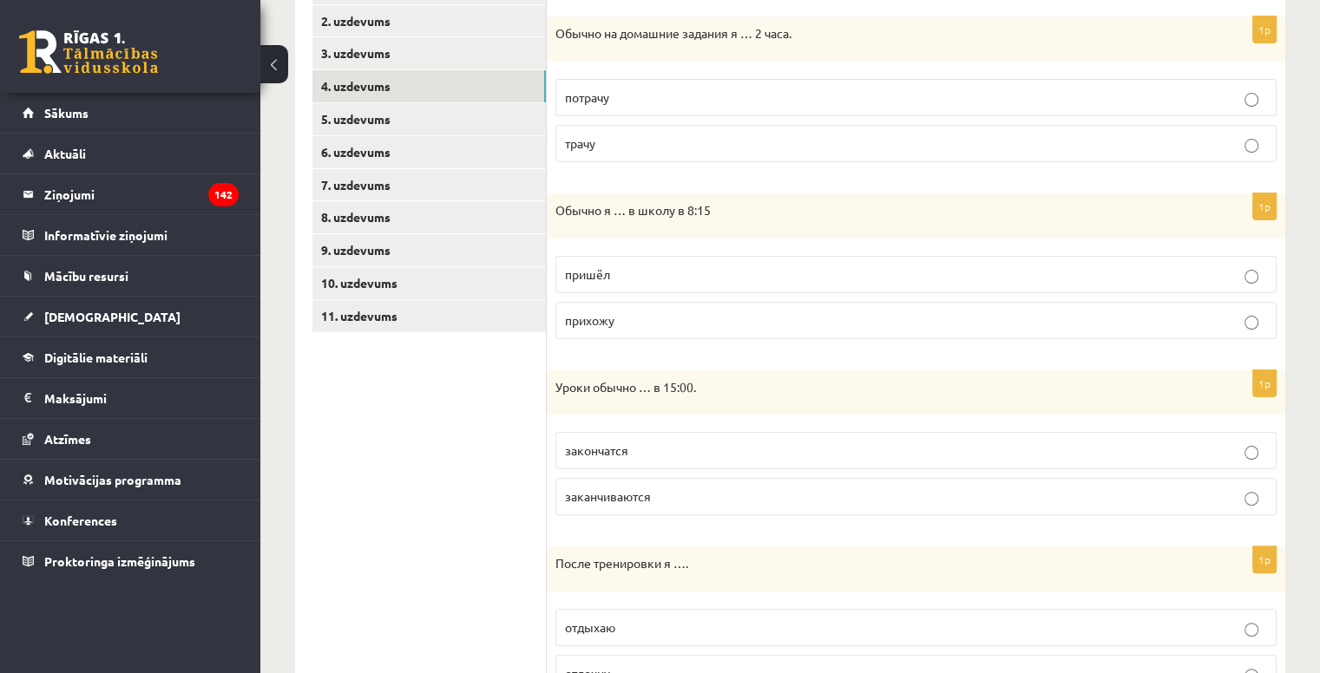
click at [631, 329] on label "прихожу" at bounding box center [915, 320] width 721 height 37
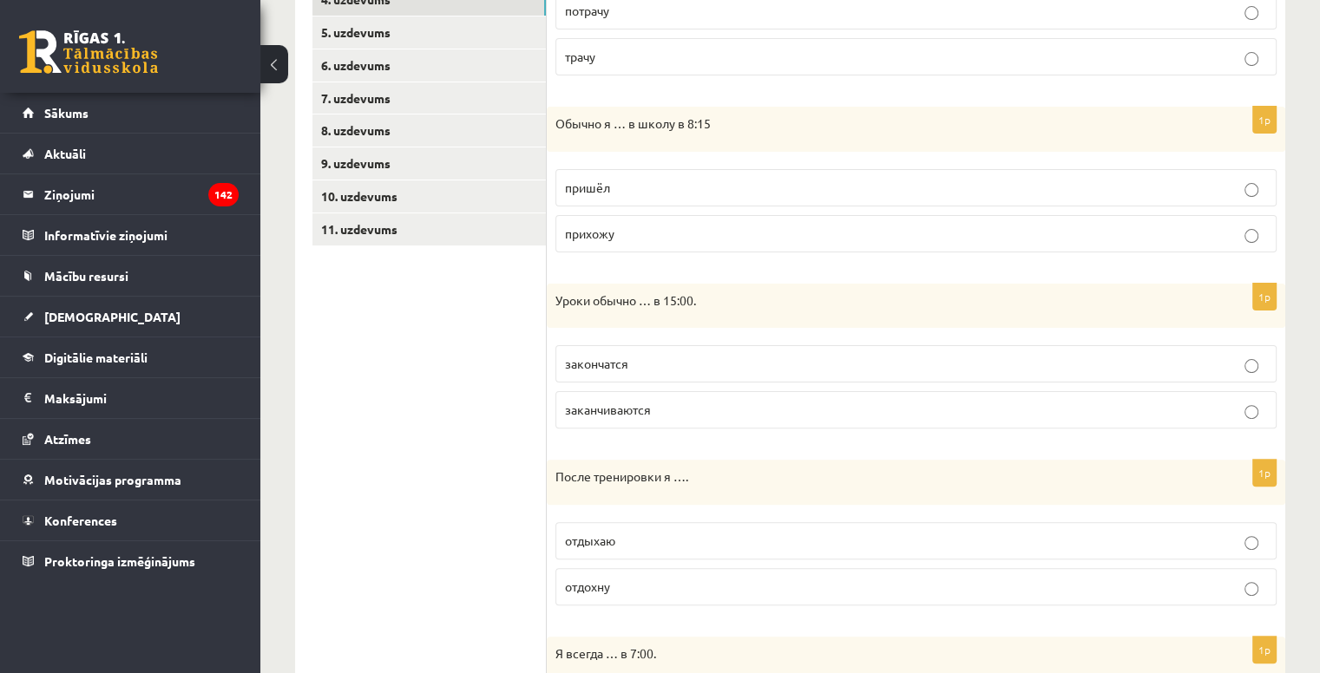
click at [642, 412] on span "заканчиваются" at bounding box center [608, 410] width 86 height 16
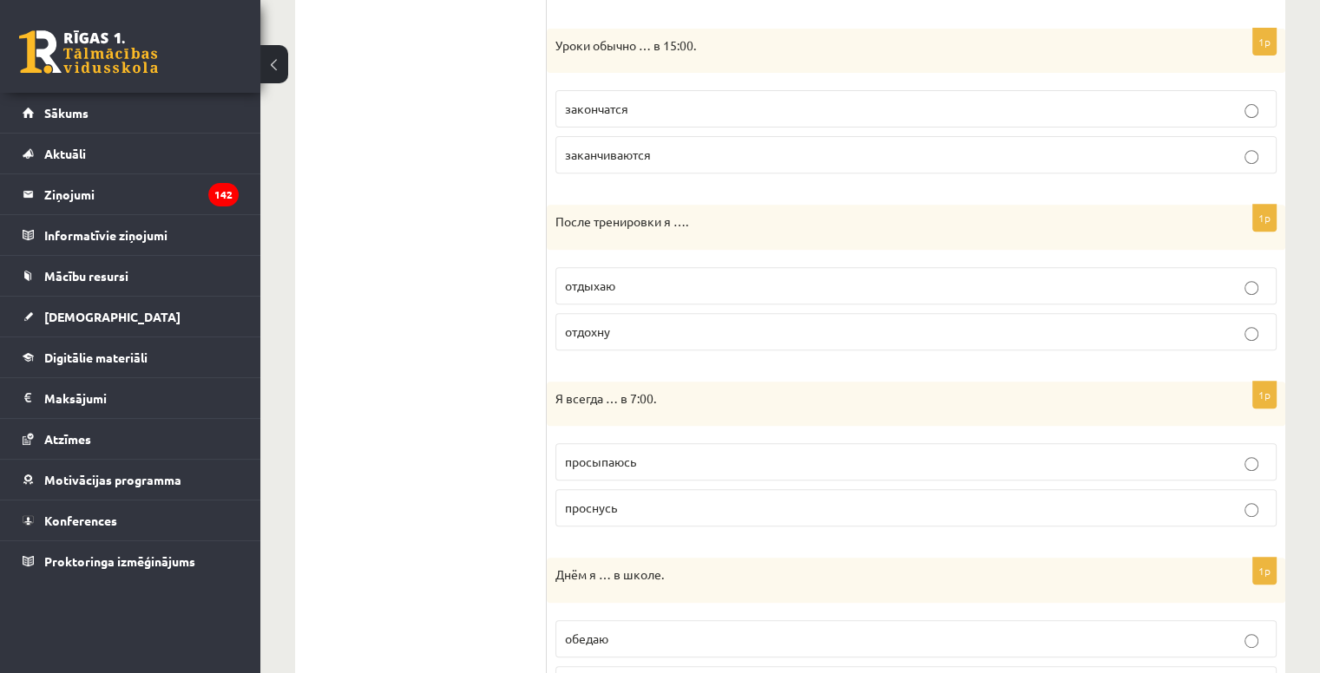
scroll to position [686, 0]
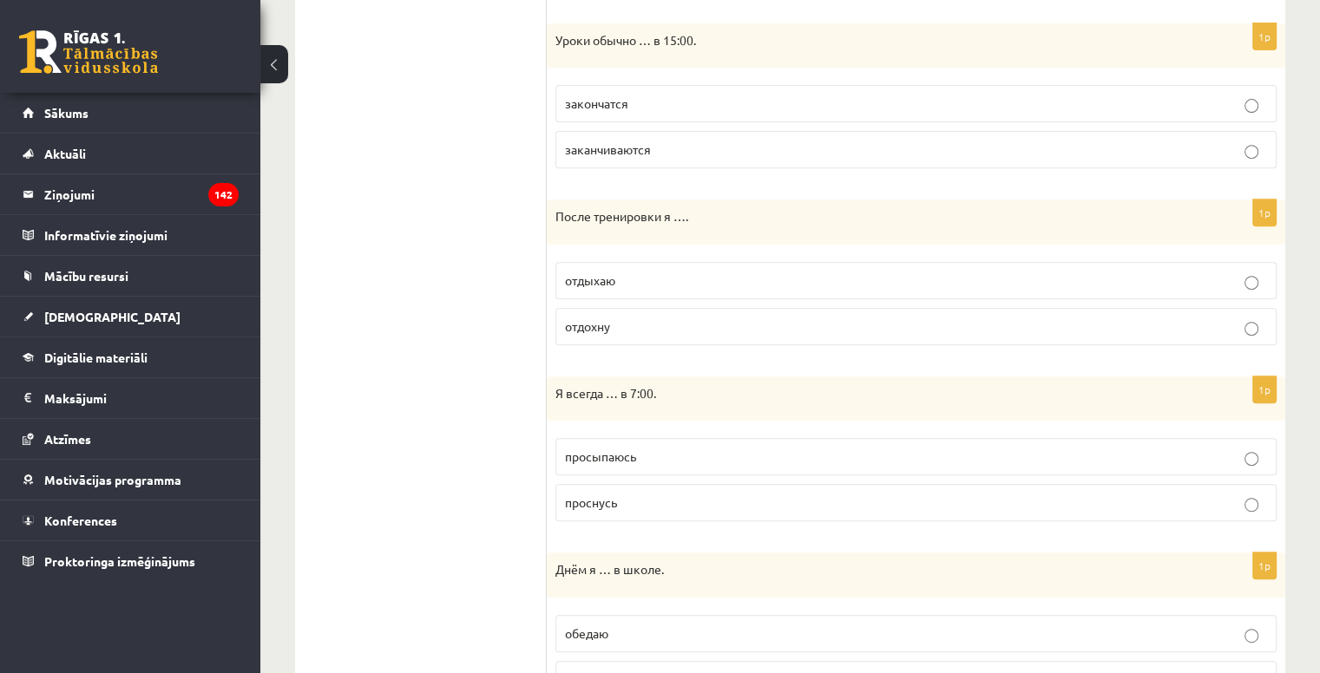
click at [626, 277] on p "отдыхаю" at bounding box center [916, 281] width 702 height 18
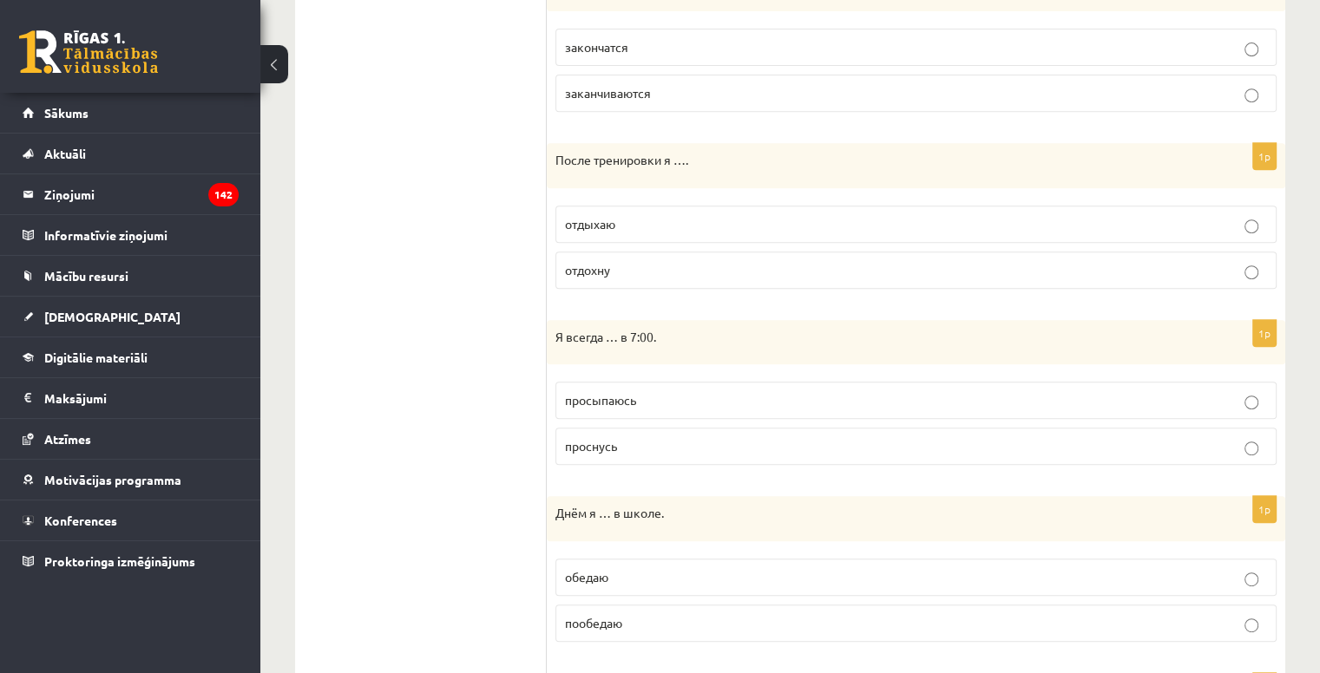
scroll to position [773, 0]
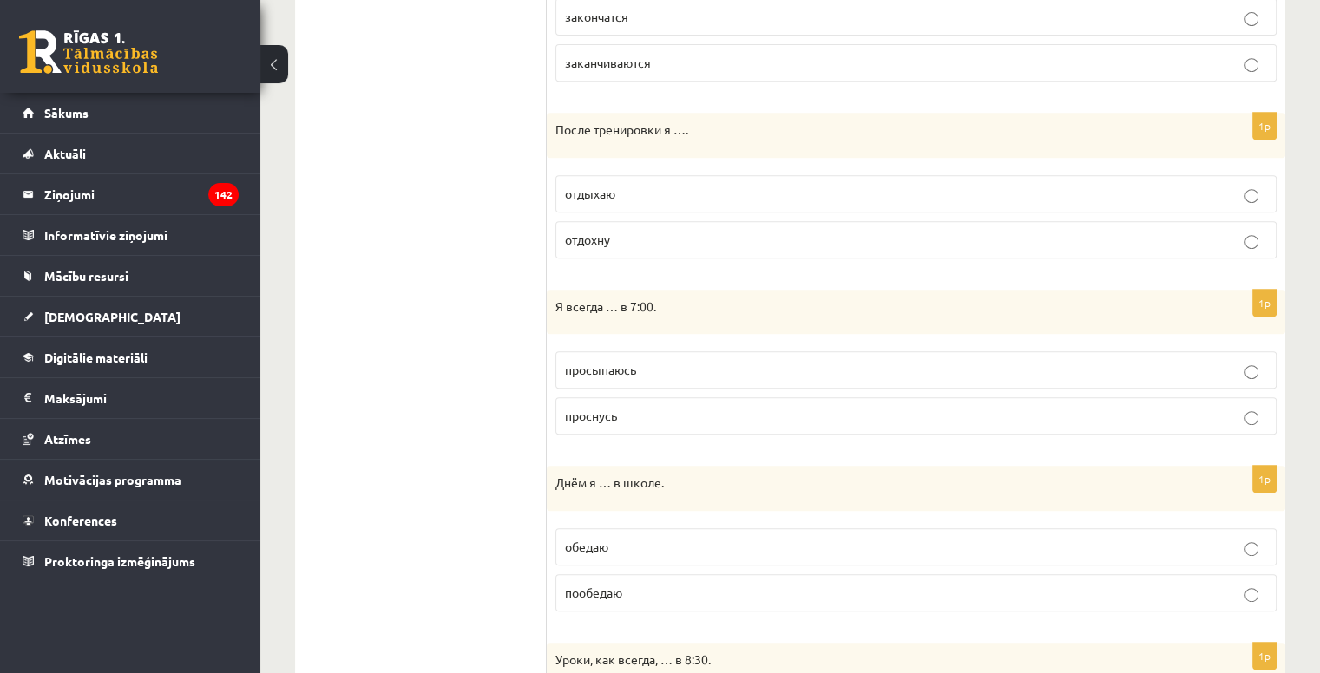
click at [635, 372] on span "просыпаюсь" at bounding box center [600, 370] width 71 height 16
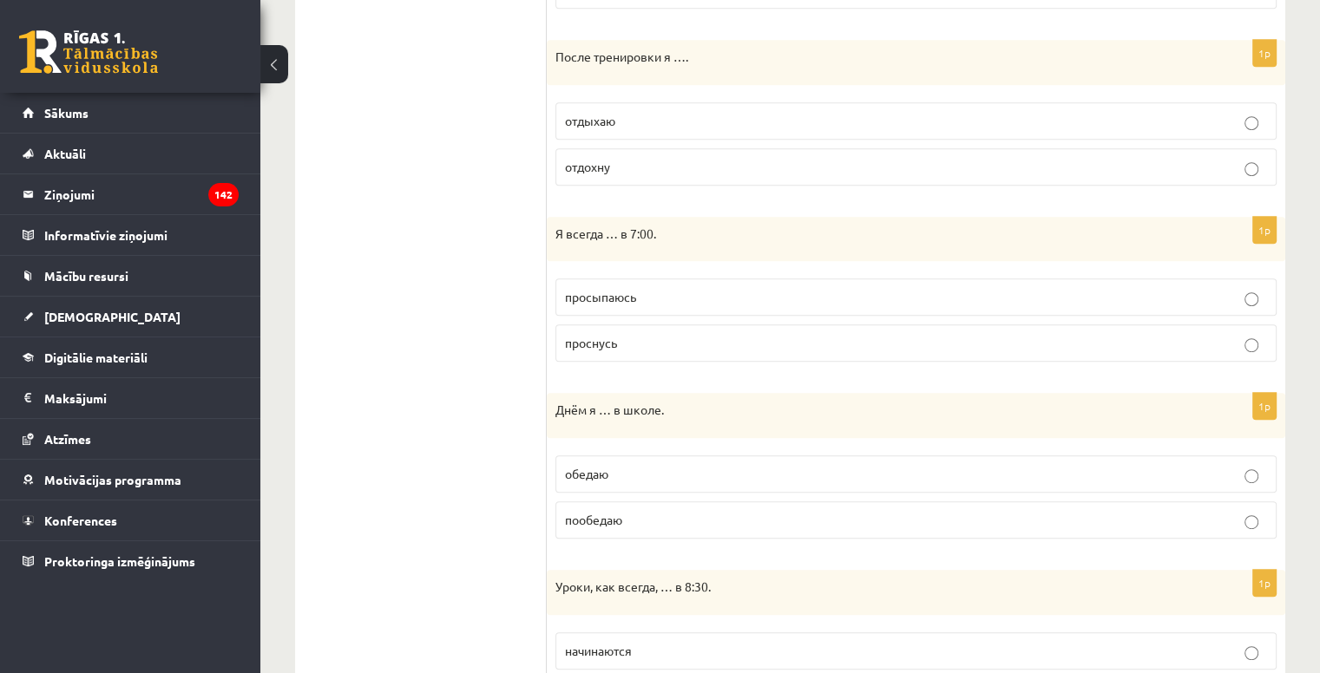
scroll to position [947, 0]
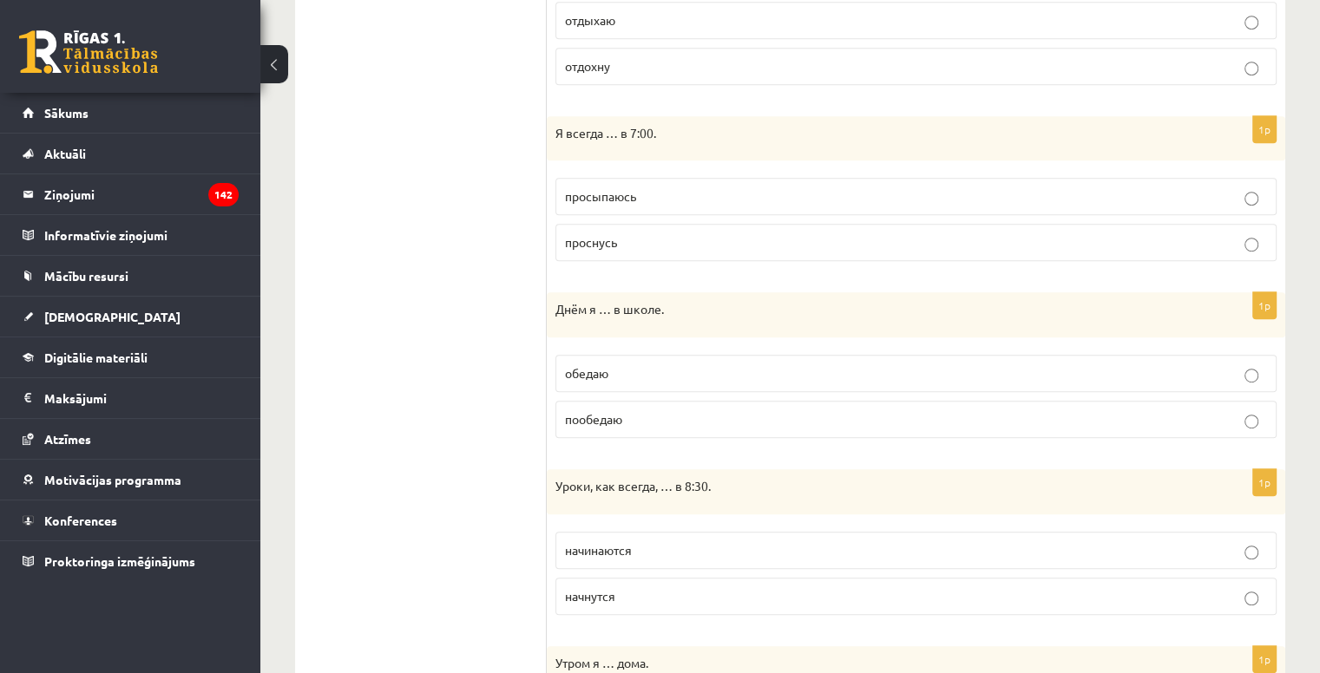
click at [635, 376] on p "обедаю" at bounding box center [916, 373] width 702 height 18
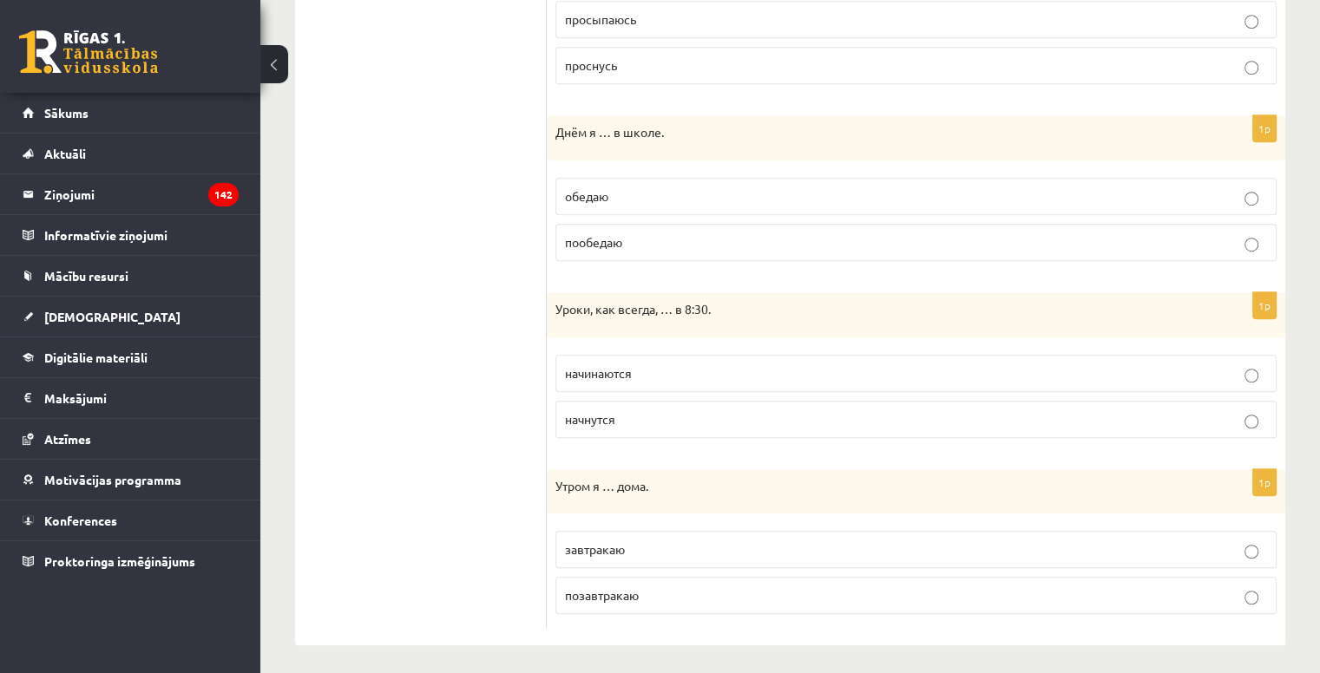
scroll to position [1125, 0]
click at [639, 366] on p "начинаются" at bounding box center [916, 373] width 702 height 18
click at [647, 555] on label "завтракаю" at bounding box center [915, 548] width 721 height 37
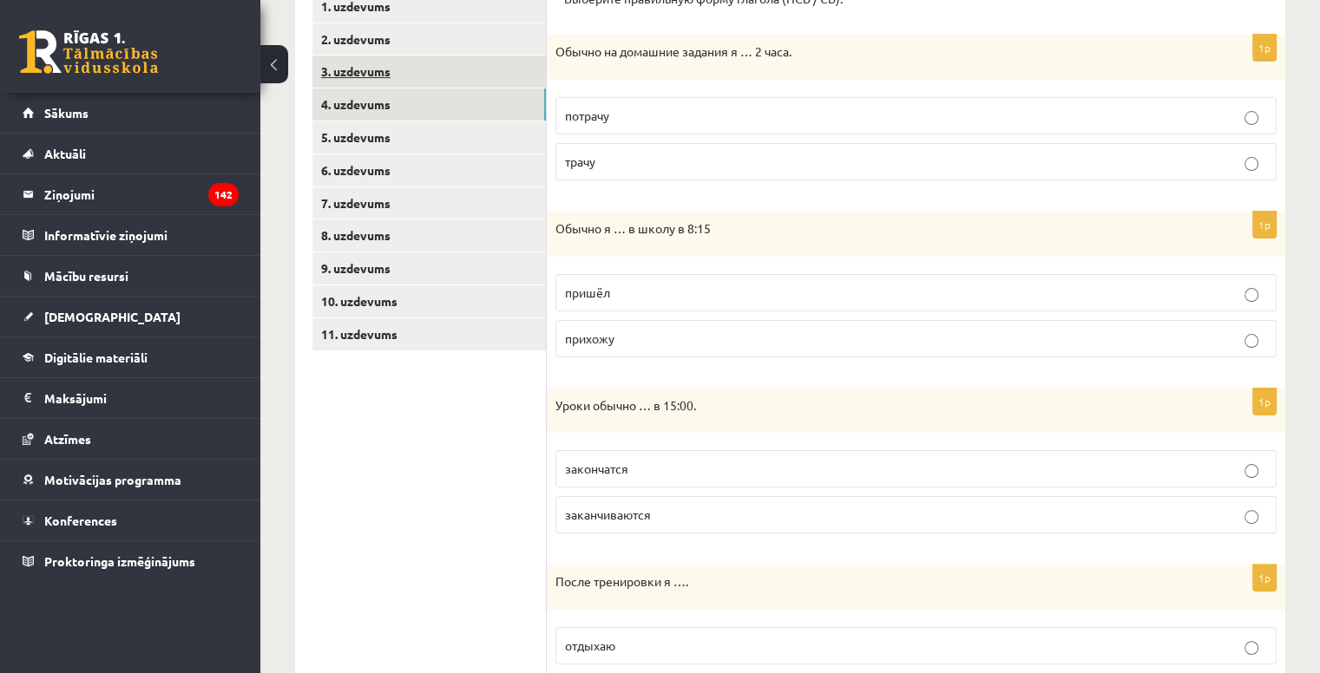
scroll to position [170, 0]
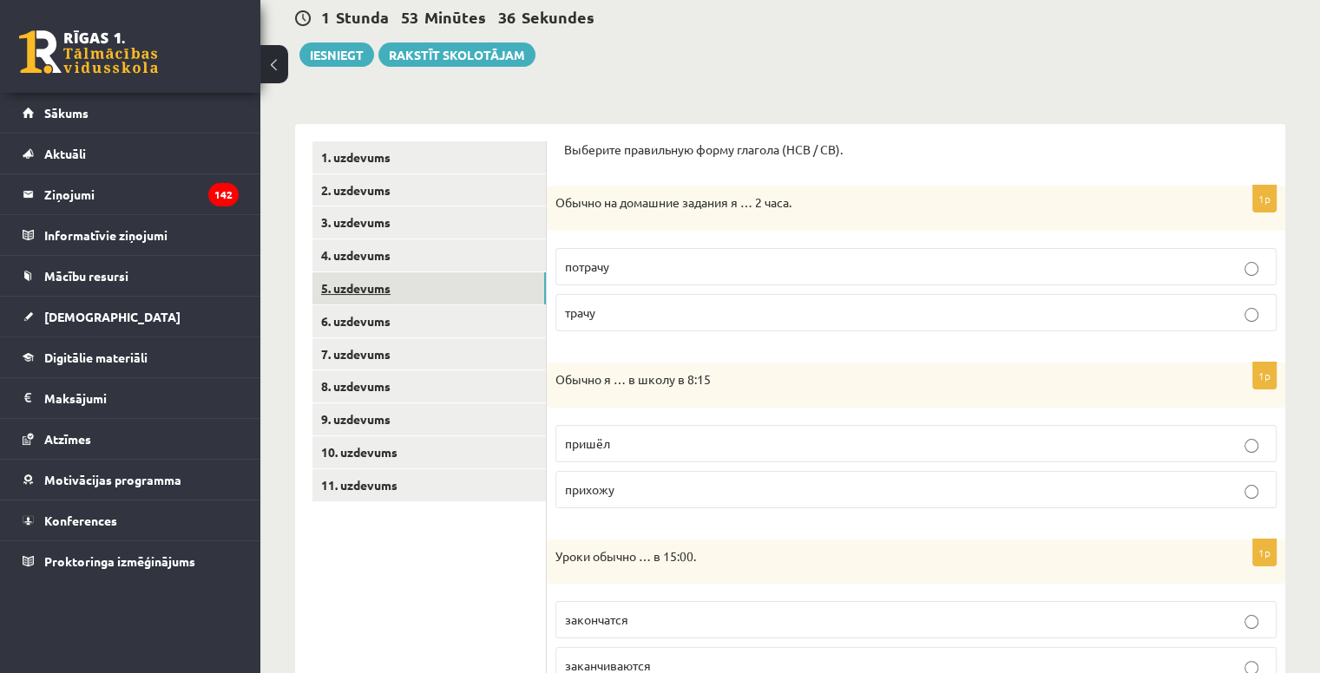
click at [375, 282] on link "5. uzdevums" at bounding box center [428, 289] width 233 height 32
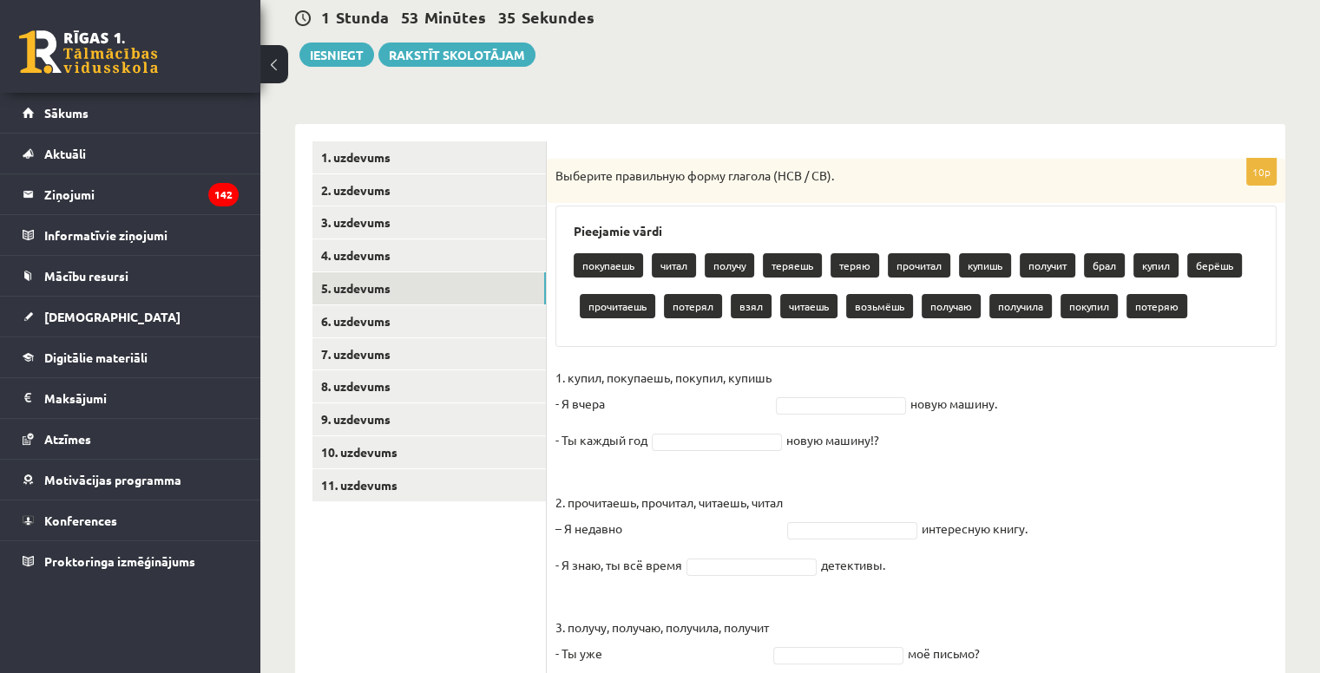
scroll to position [257, 0]
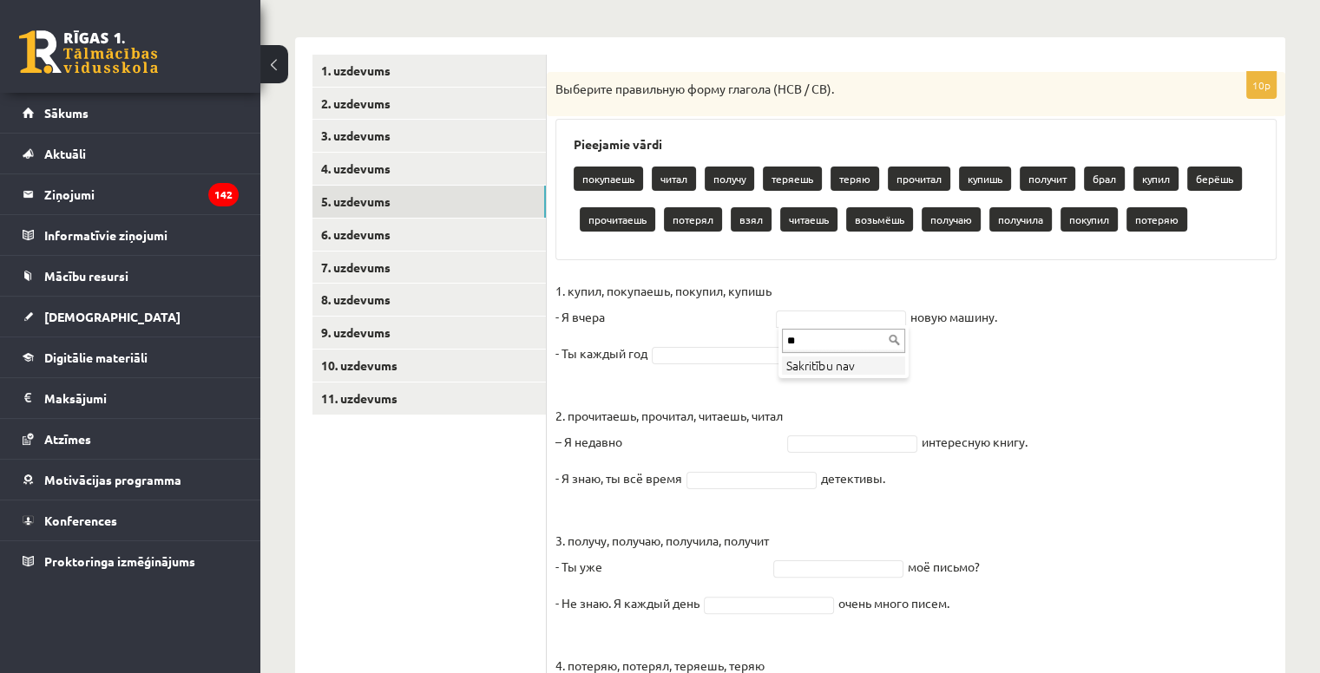
type input "*"
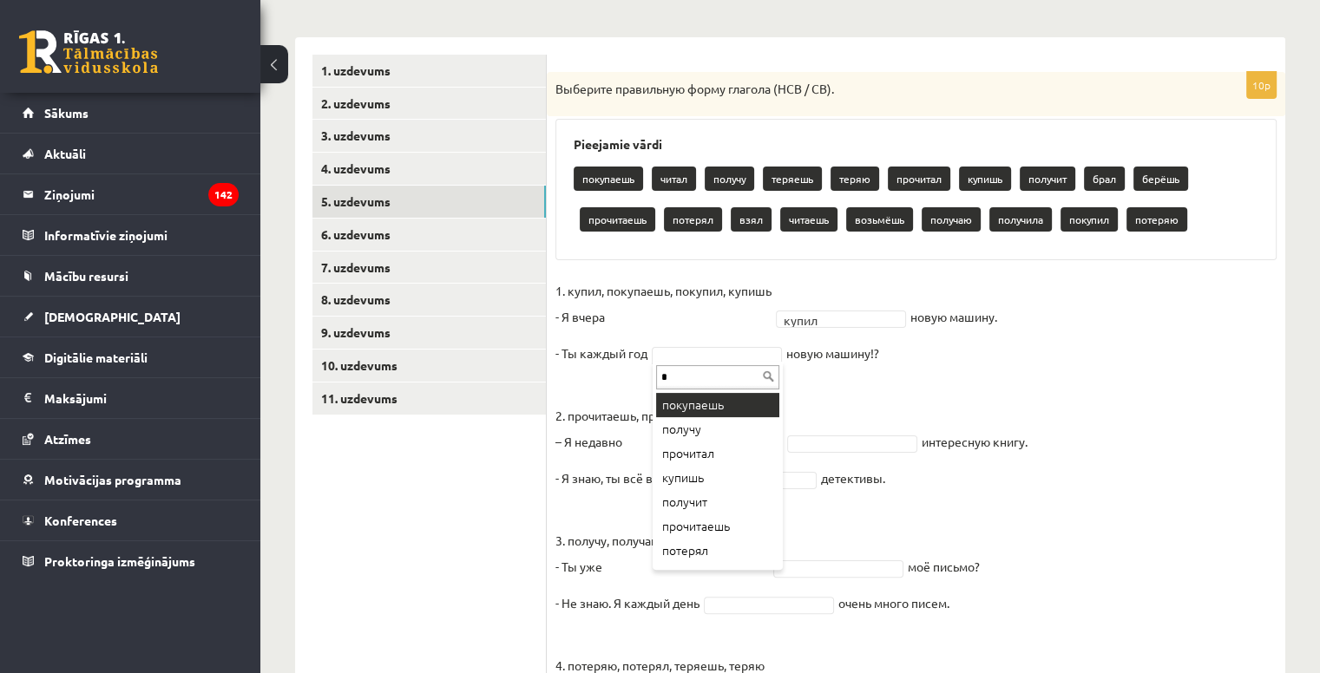
type input "*"
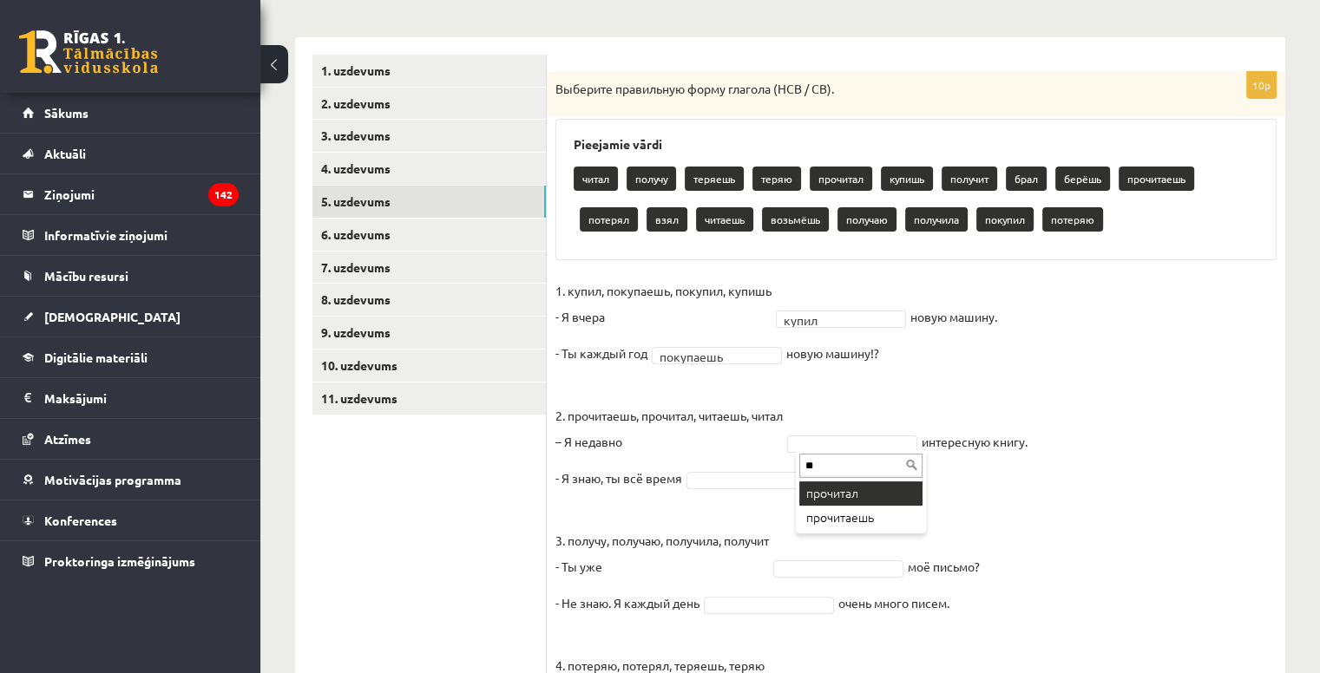
type input "**"
drag, startPoint x: 834, startPoint y: 495, endPoint x: 801, endPoint y: 480, distance: 36.1
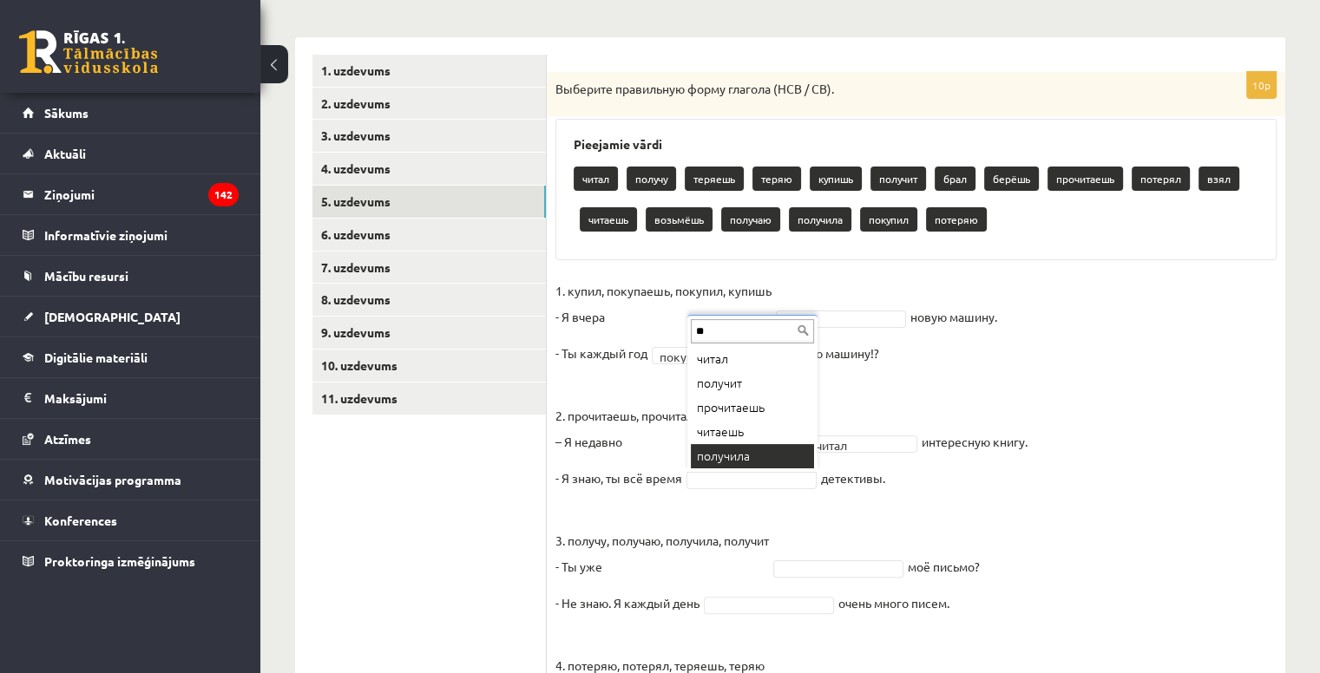
type input "**"
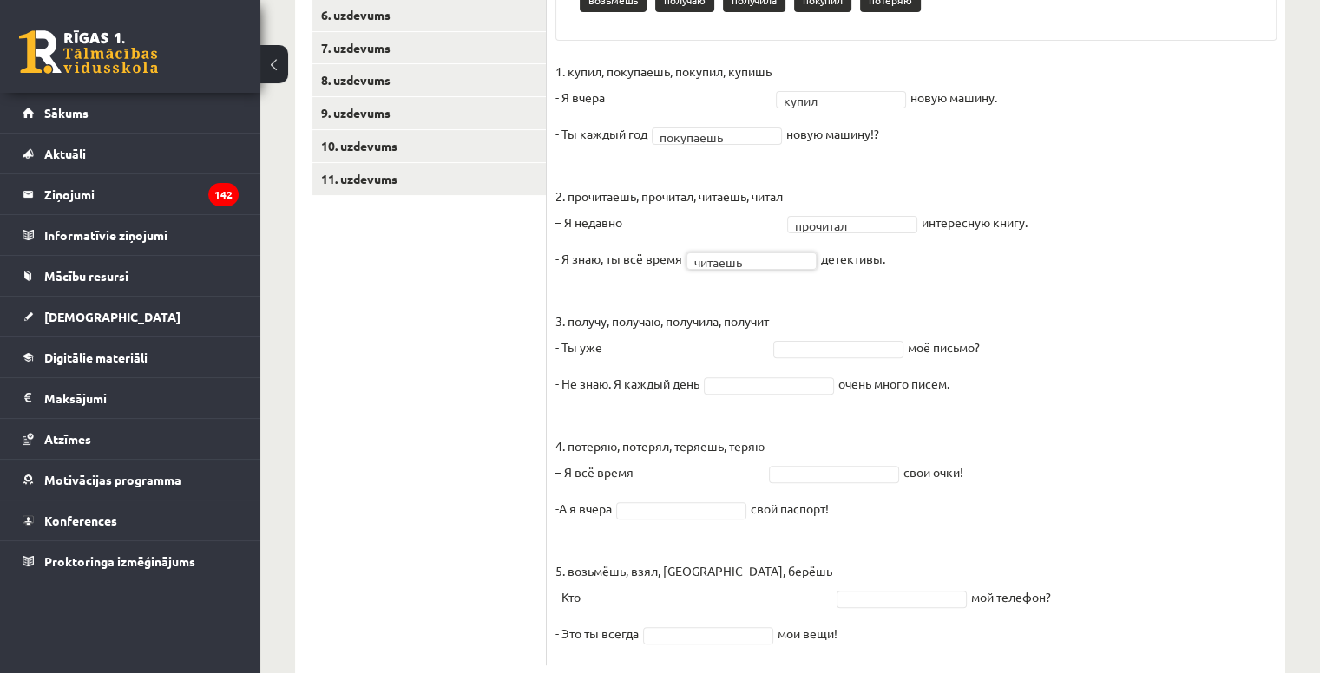
scroll to position [517, 0]
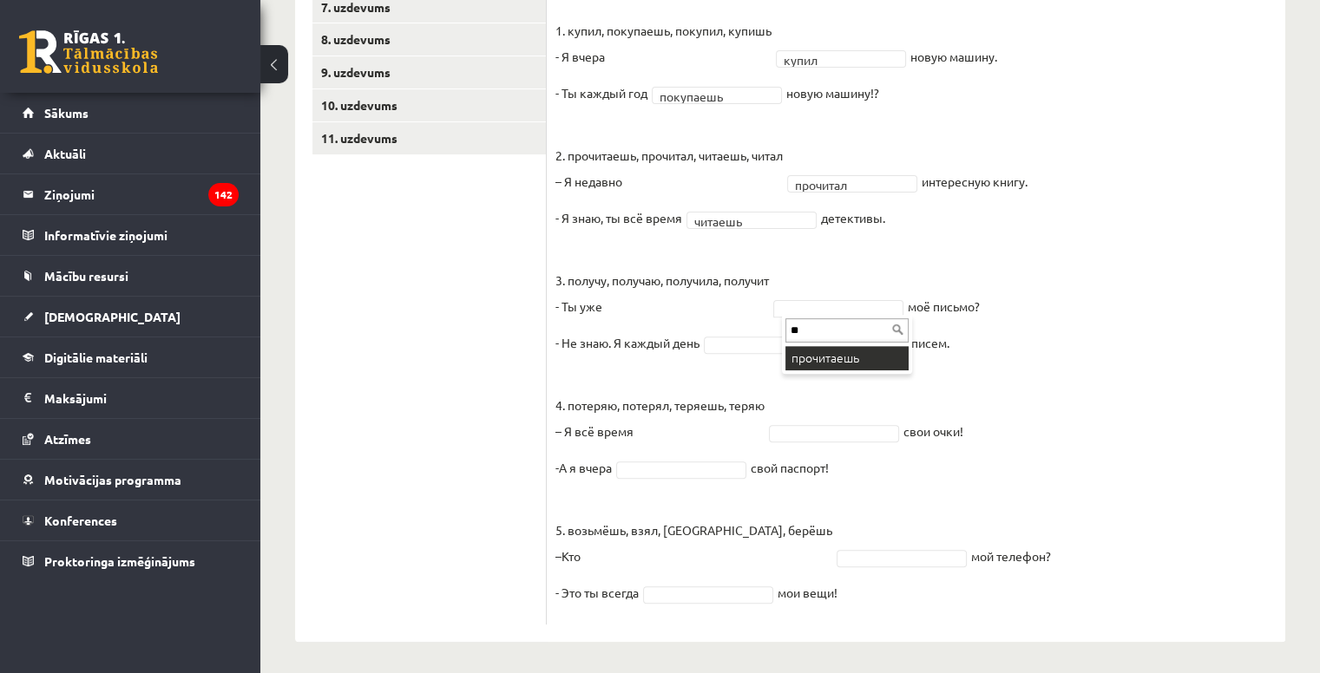
type input "*"
type input "***"
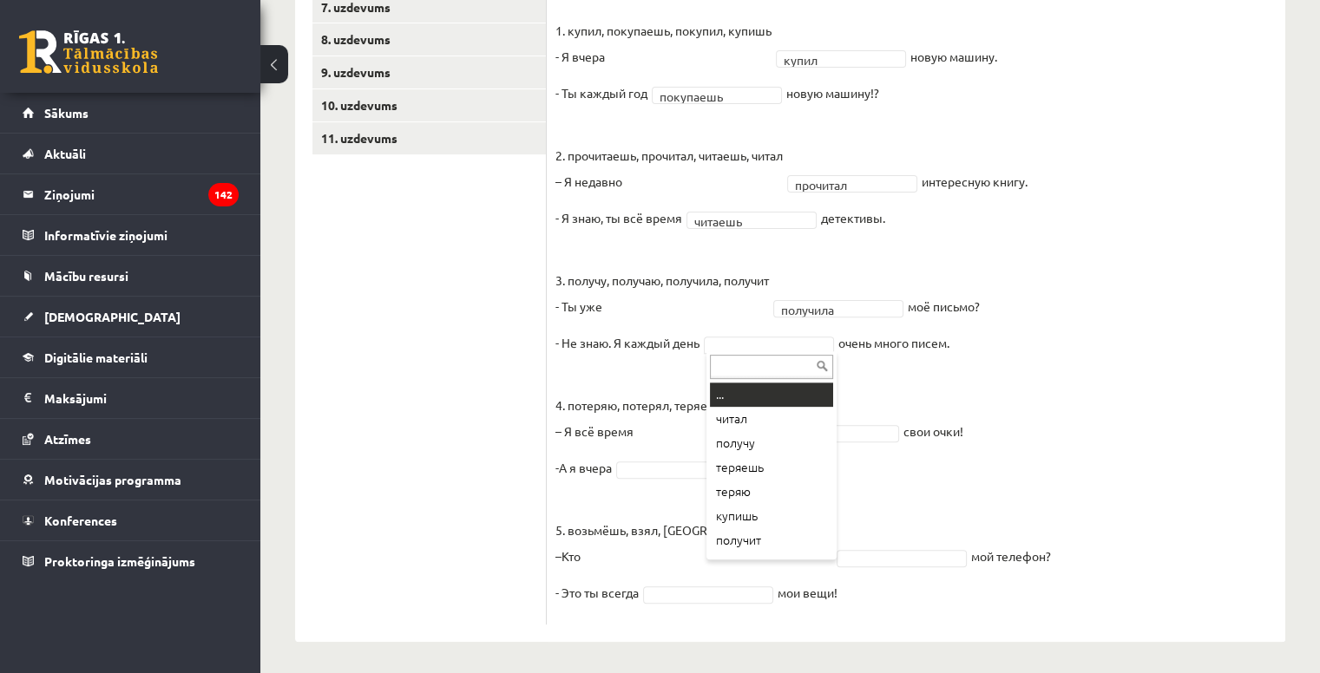
type input "*"
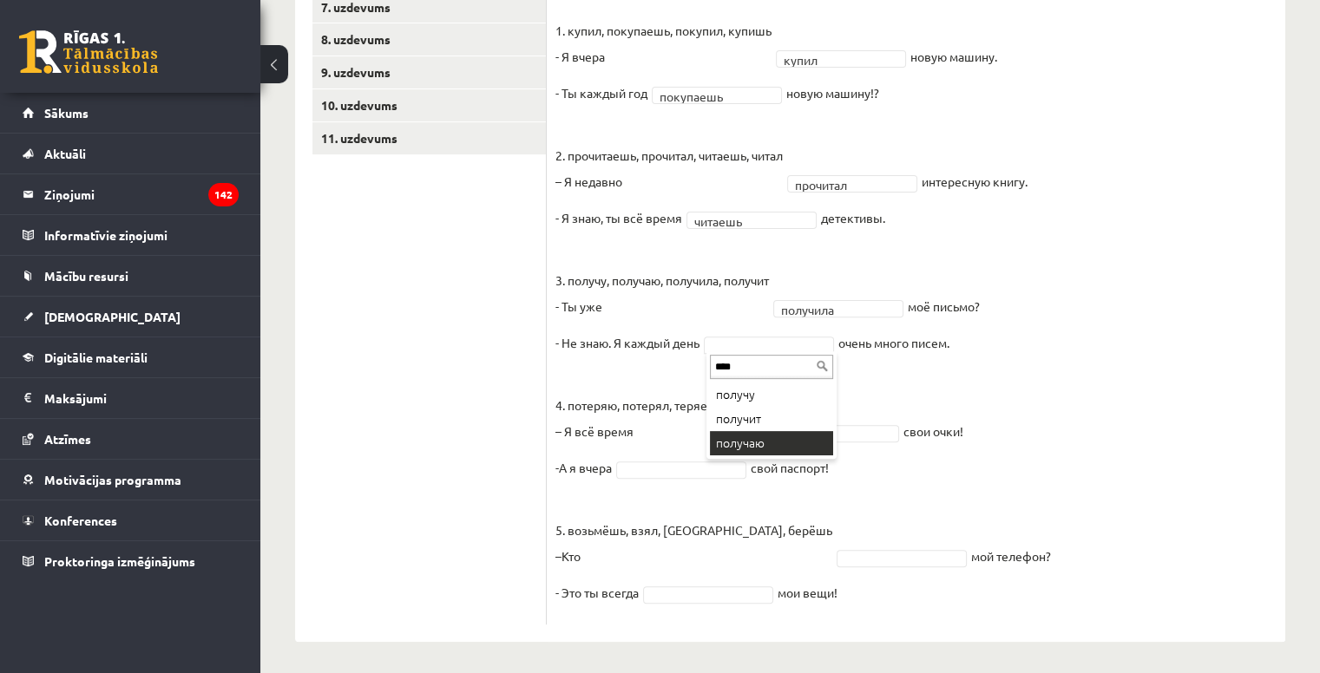
type input "****"
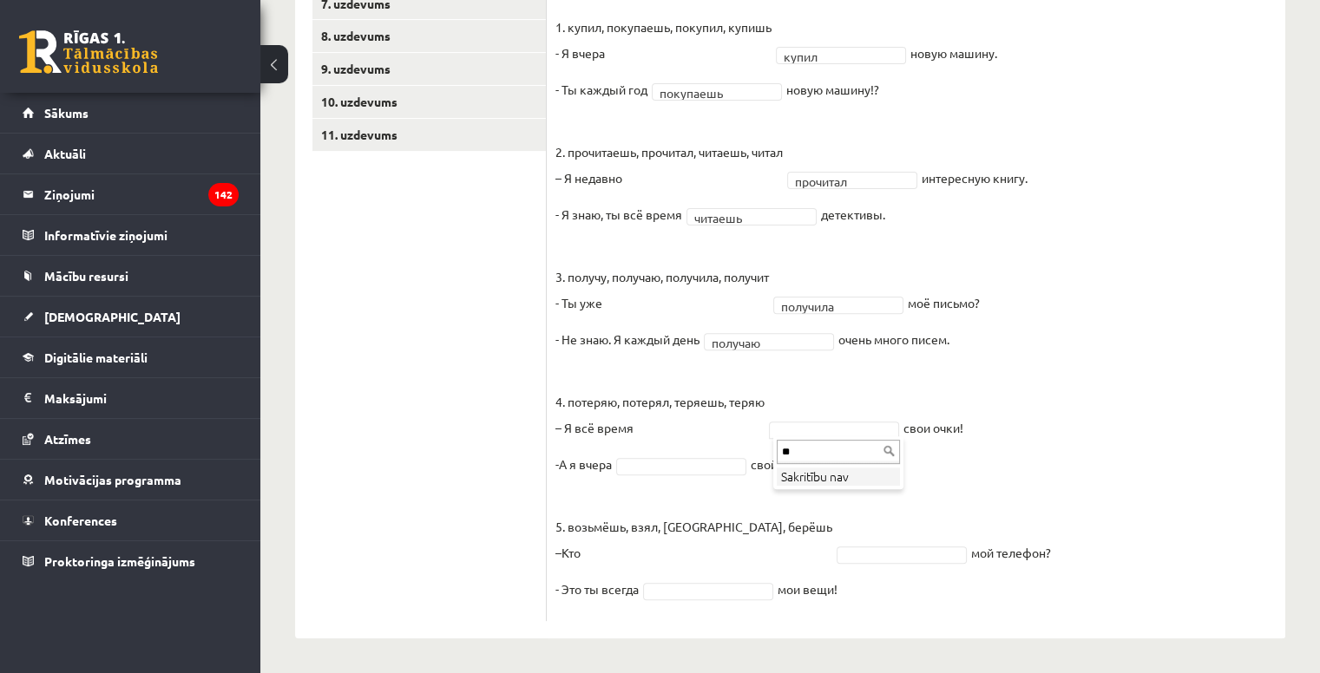
type input "*"
type input "***"
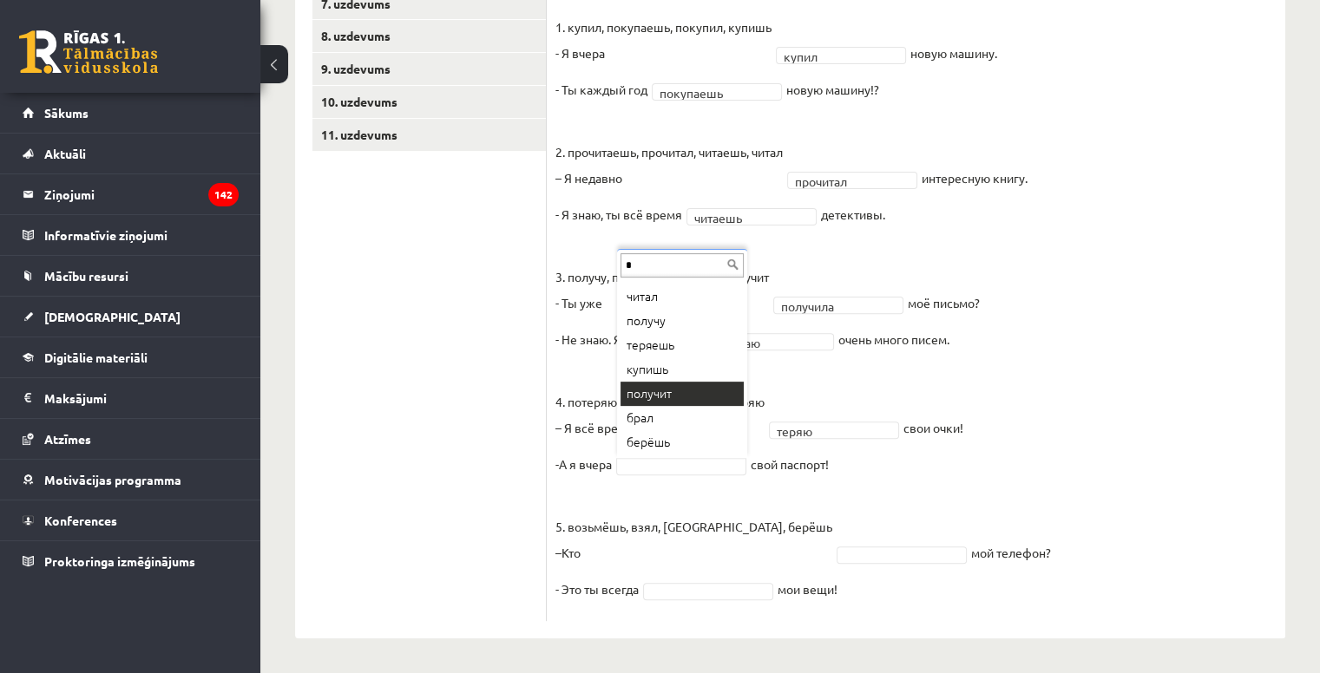
scroll to position [0, 0]
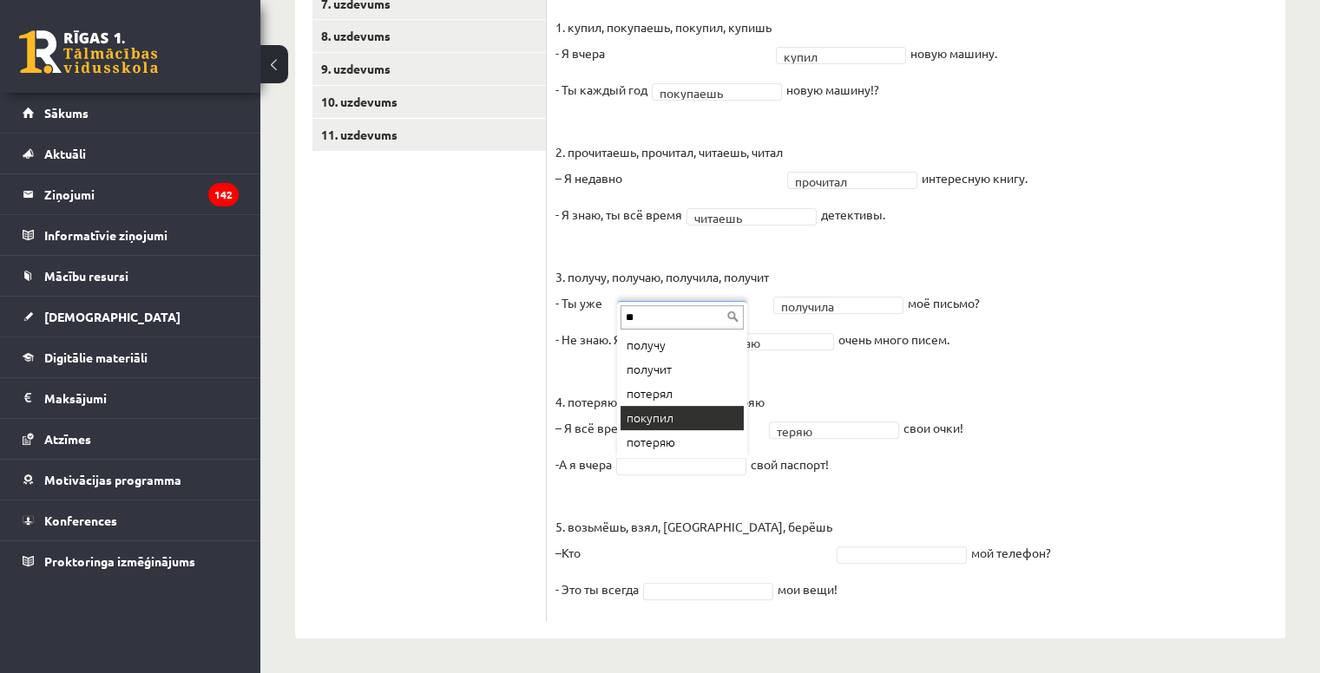
type input "**"
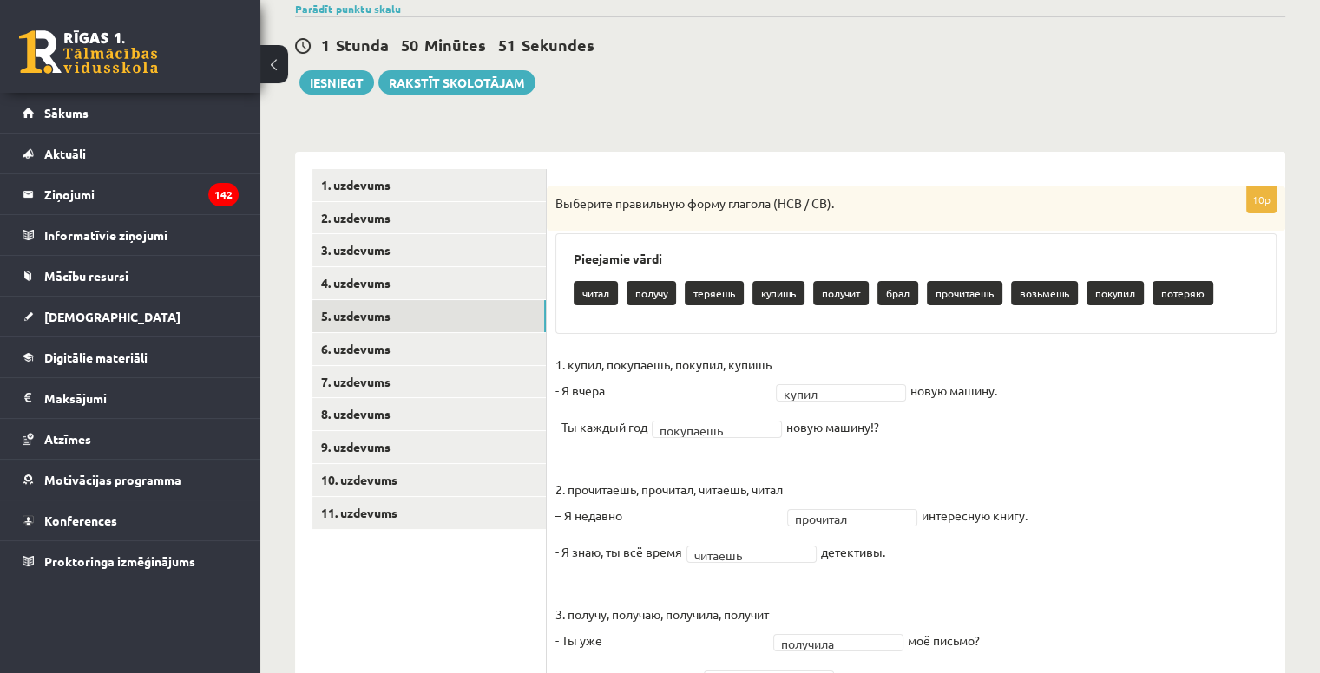
scroll to position [174, 0]
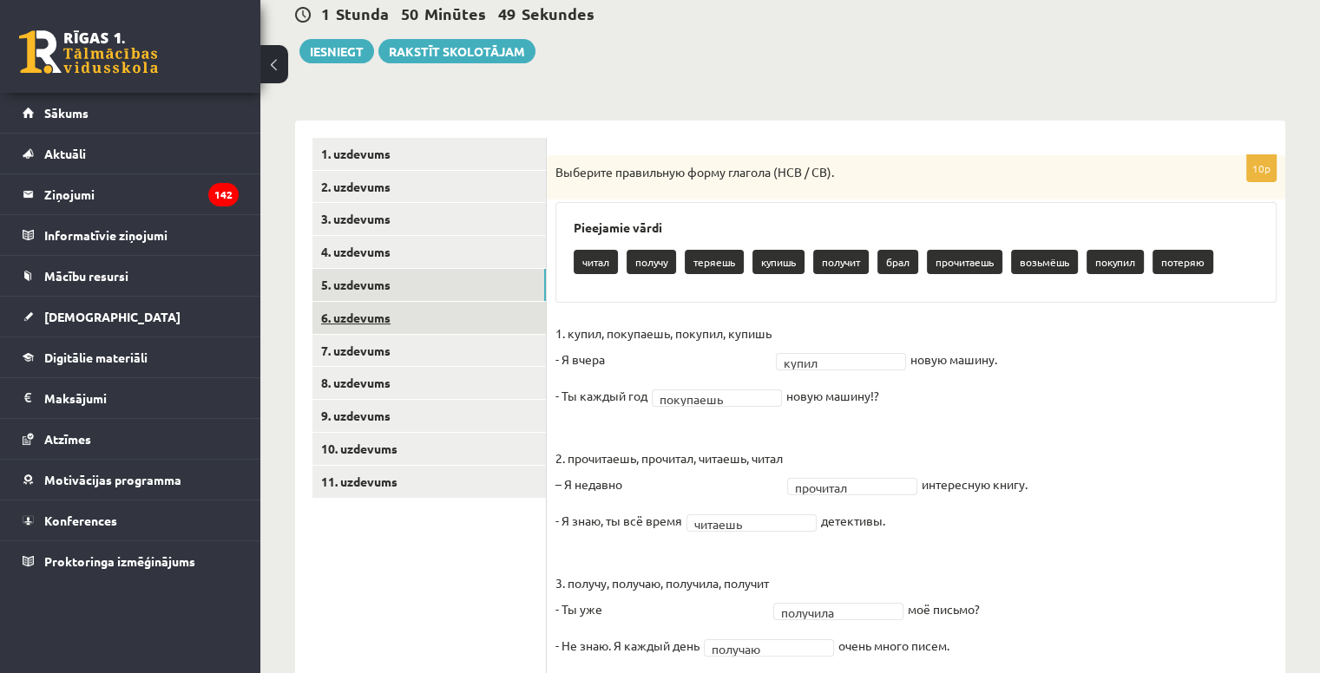
click at [362, 314] on link "6. uzdevums" at bounding box center [428, 318] width 233 height 32
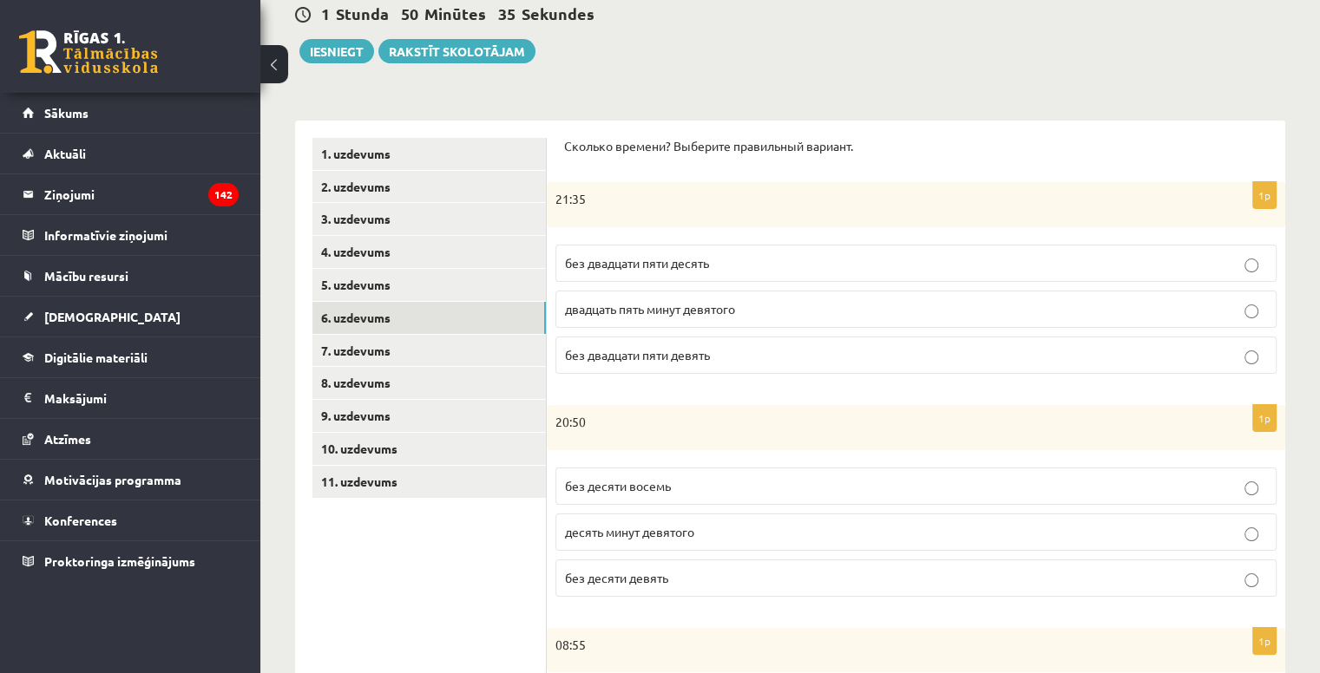
click at [699, 264] on span "без двадцати пяти десять" at bounding box center [637, 263] width 144 height 16
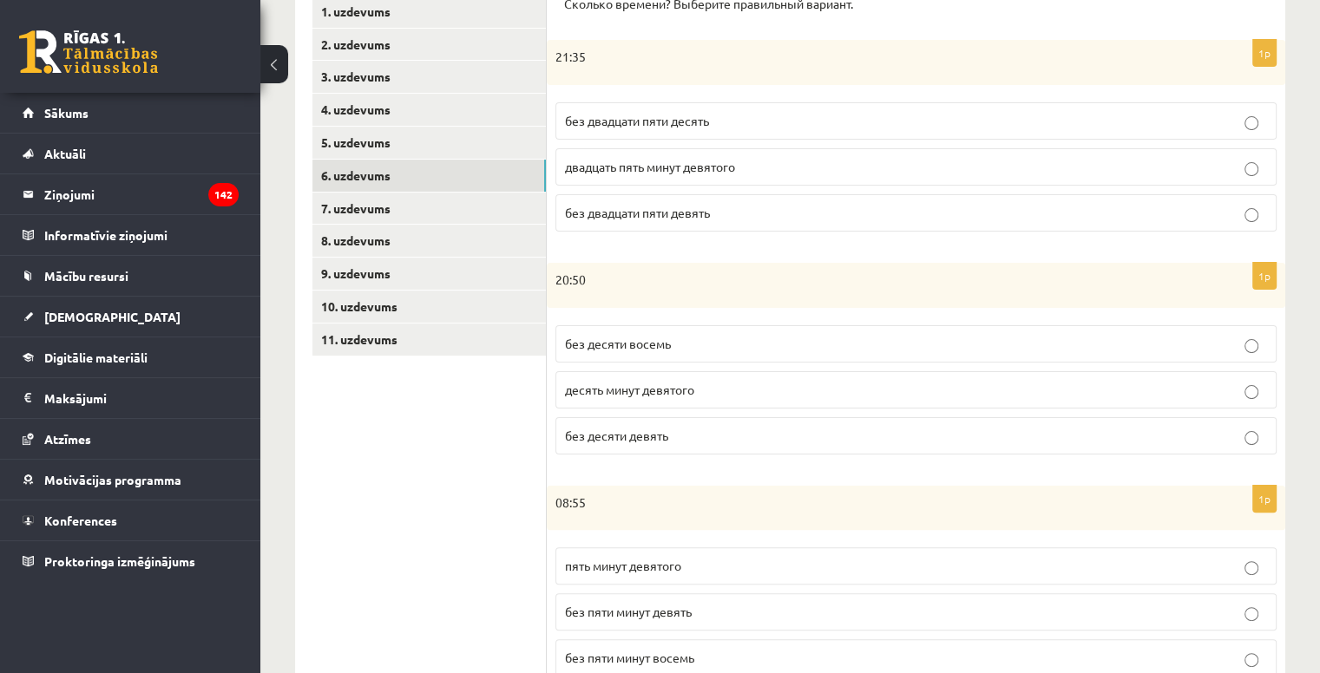
scroll to position [347, 0]
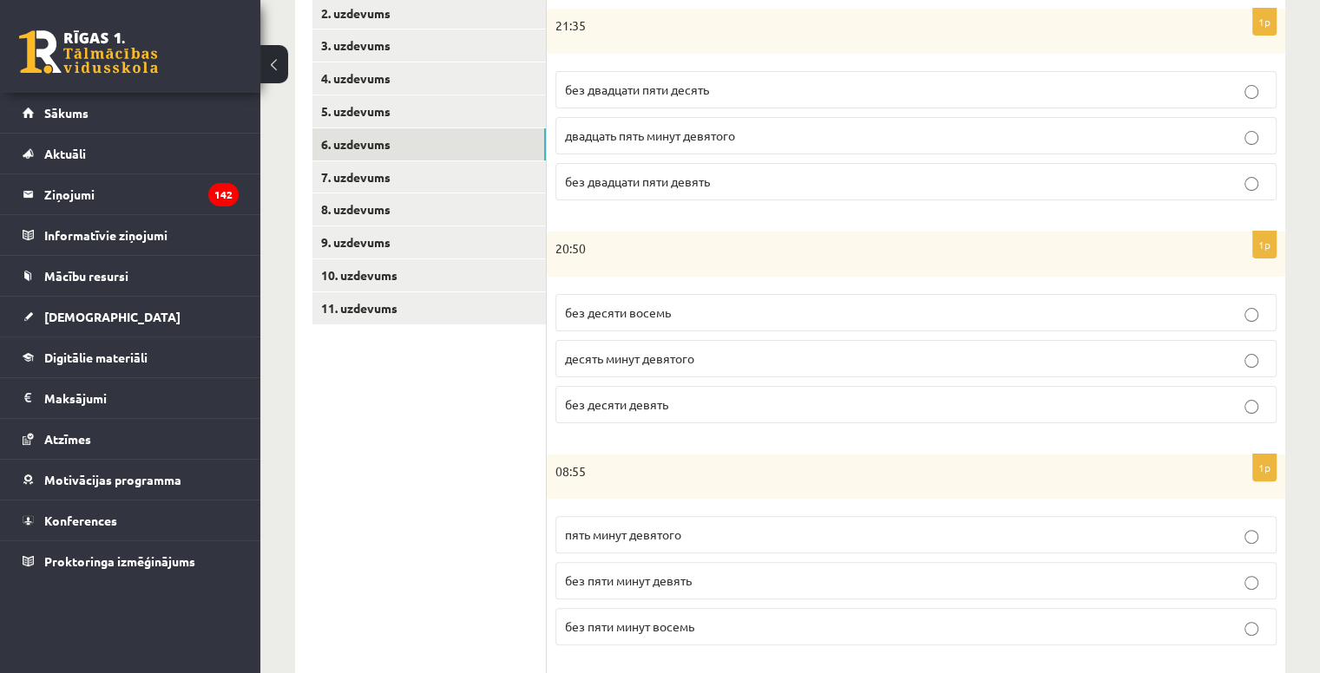
click at [662, 401] on span "без десяти девять" at bounding box center [616, 405] width 103 height 16
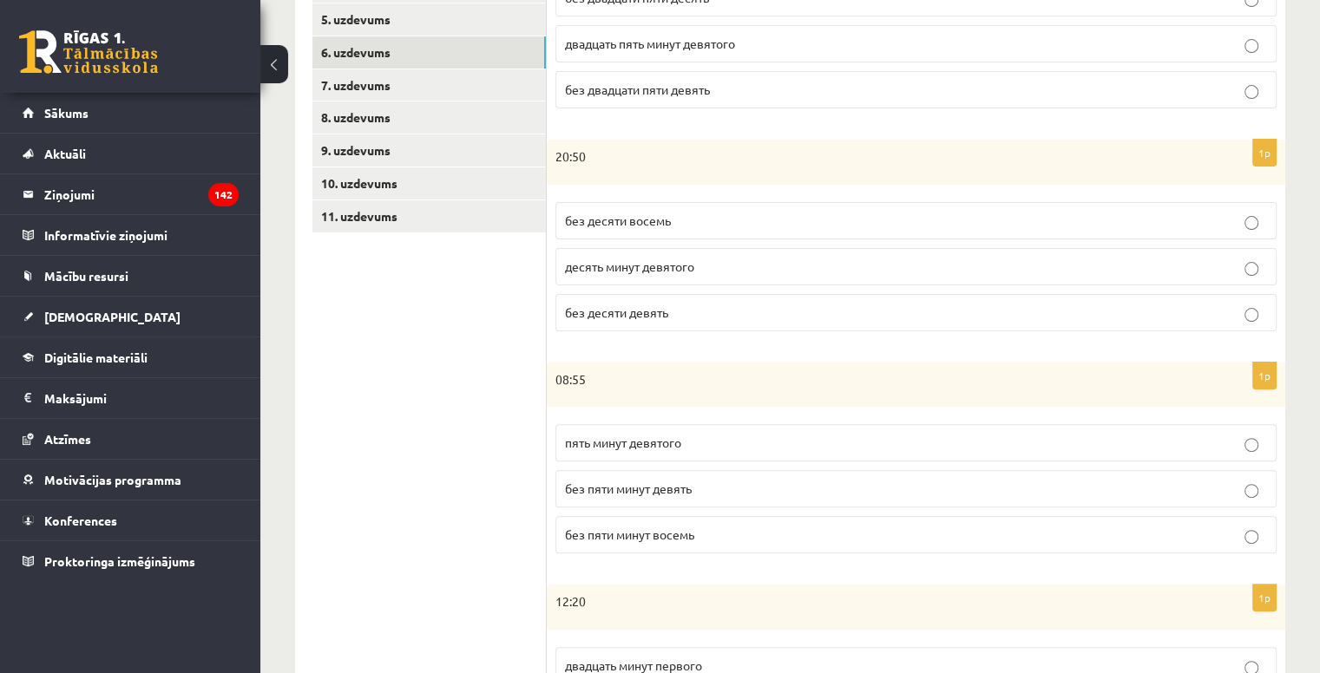
scroll to position [521, 0]
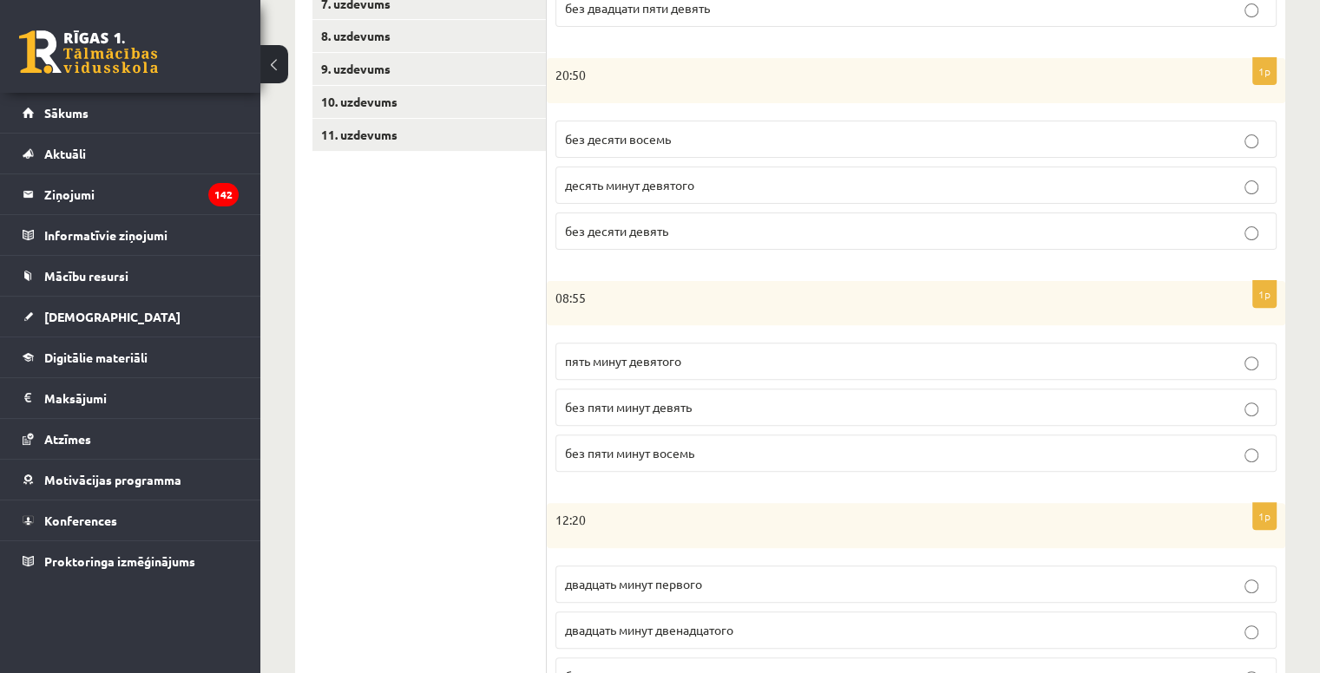
click at [668, 358] on span "пять минут девятого" at bounding box center [623, 361] width 116 height 16
click at [674, 404] on span "без пяти минут девять" at bounding box center [628, 407] width 127 height 16
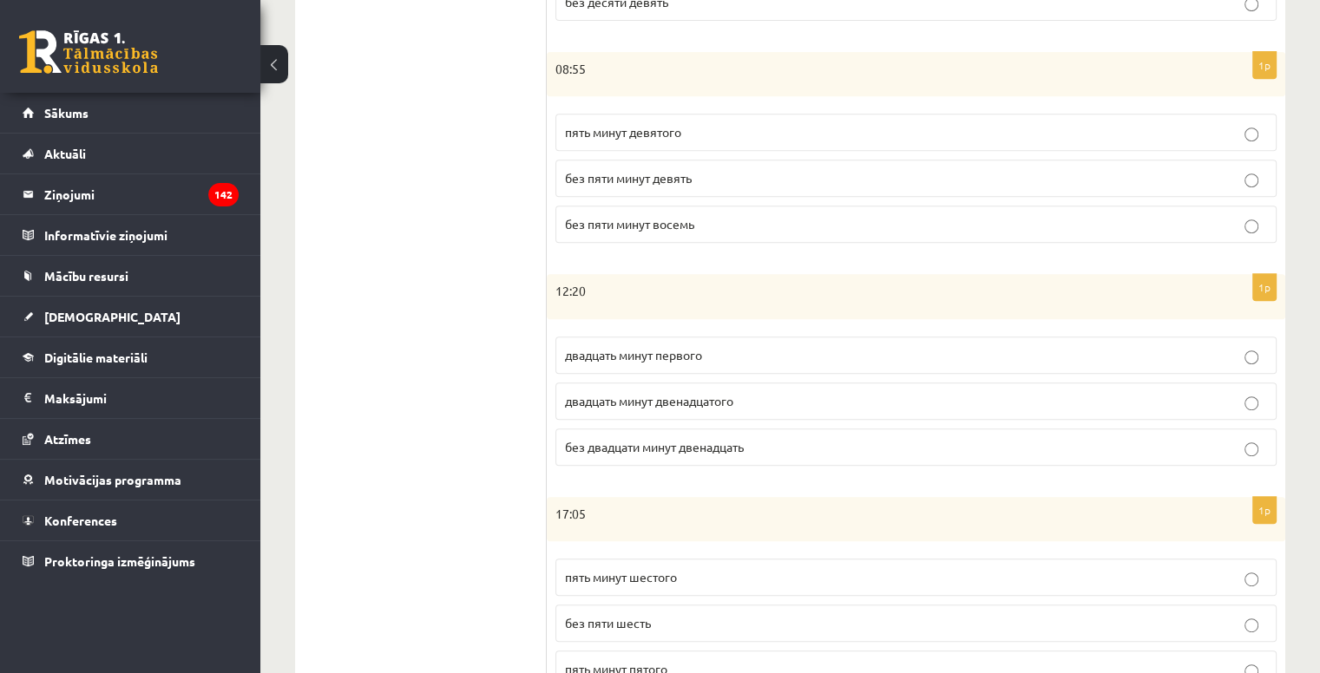
scroll to position [781, 0]
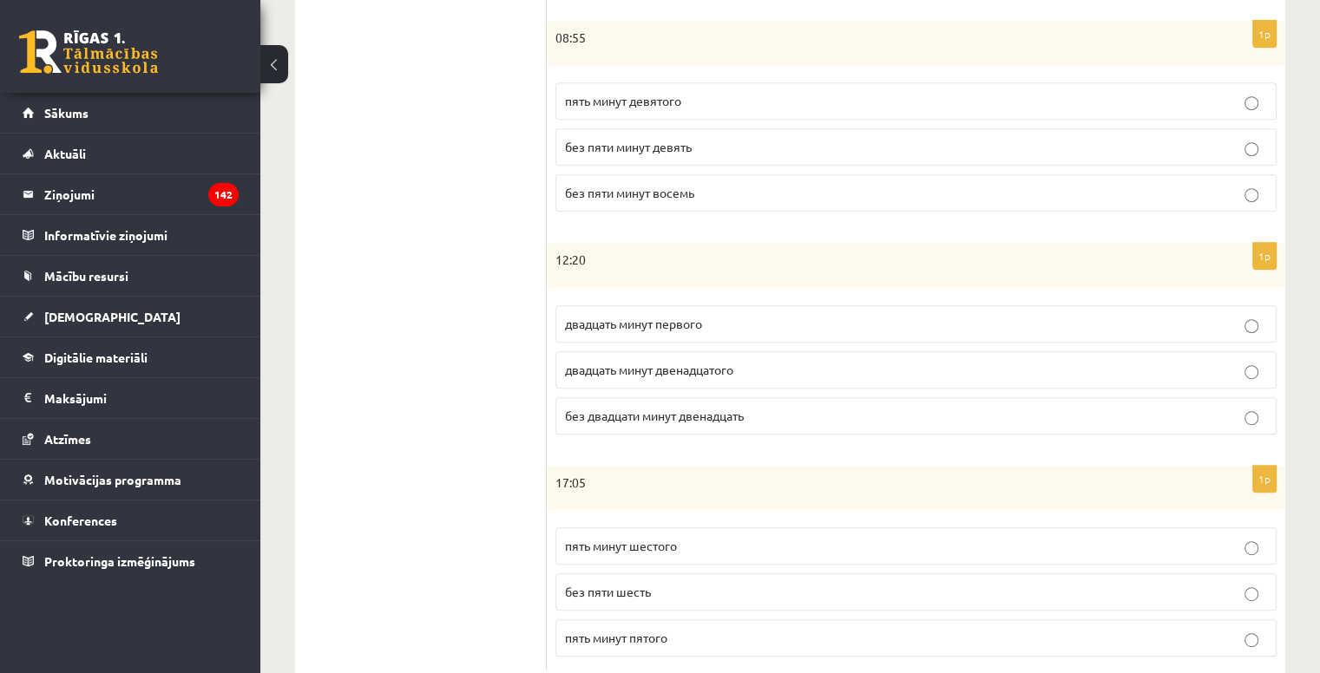
click at [628, 327] on p "двадцать минут первого" at bounding box center [916, 324] width 702 height 18
click at [653, 419] on p "без двадцати минут двенадцать" at bounding box center [916, 416] width 702 height 18
click at [651, 379] on label "двадцать минут двенадцатого" at bounding box center [915, 369] width 721 height 37
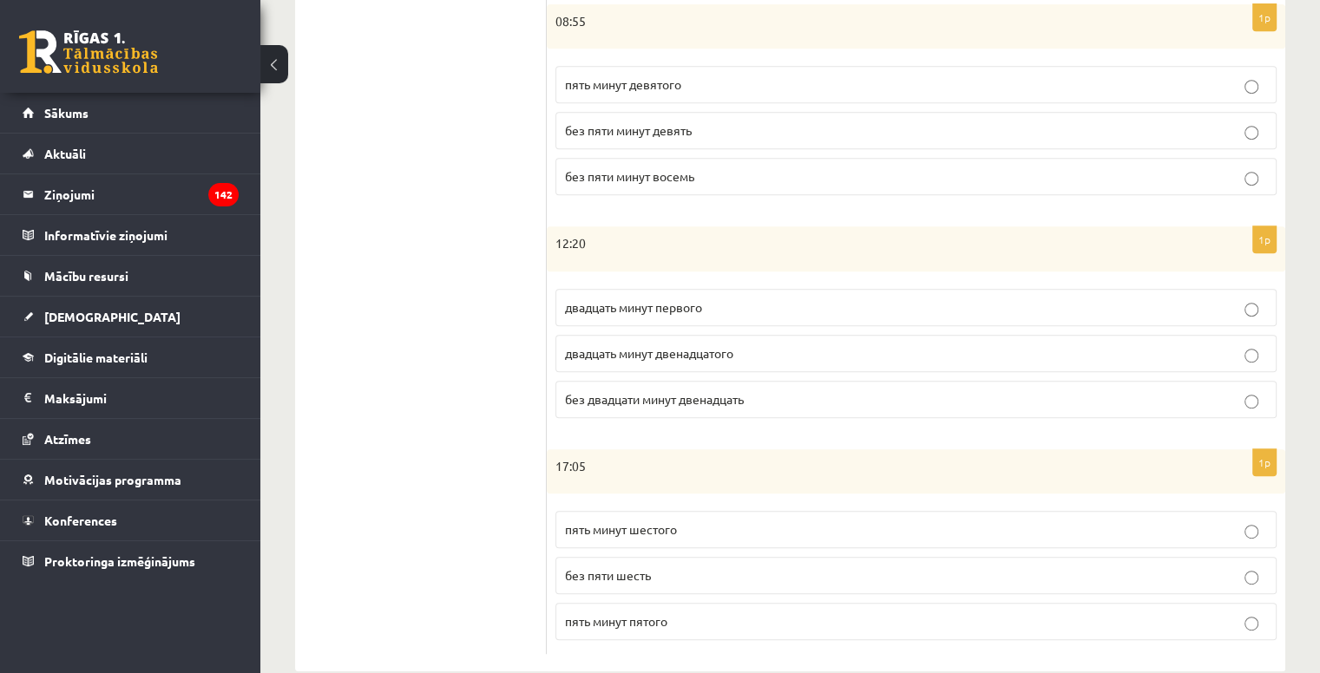
scroll to position [826, 0]
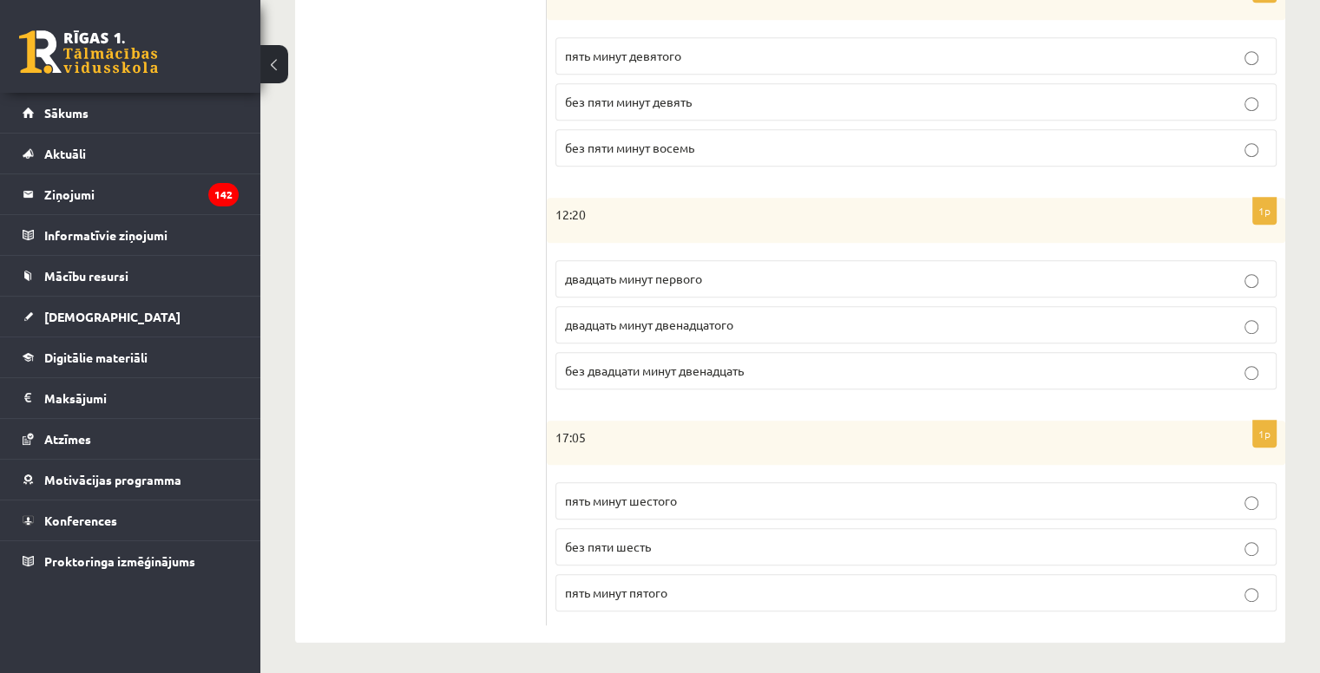
click at [618, 289] on label "двадцать минут первого" at bounding box center [915, 278] width 721 height 37
click at [663, 493] on span "пять минут шестого" at bounding box center [621, 501] width 112 height 16
click at [717, 503] on p "пять минут шестого" at bounding box center [916, 501] width 702 height 18
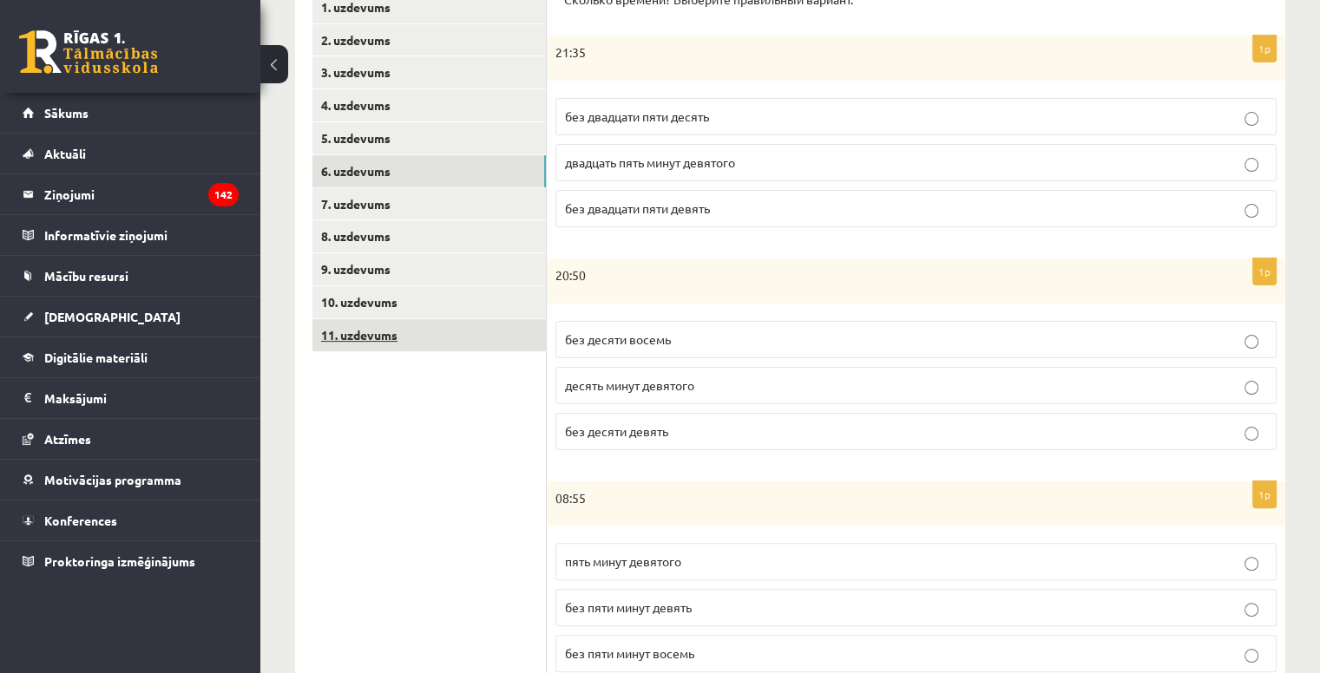
scroll to position [305, 0]
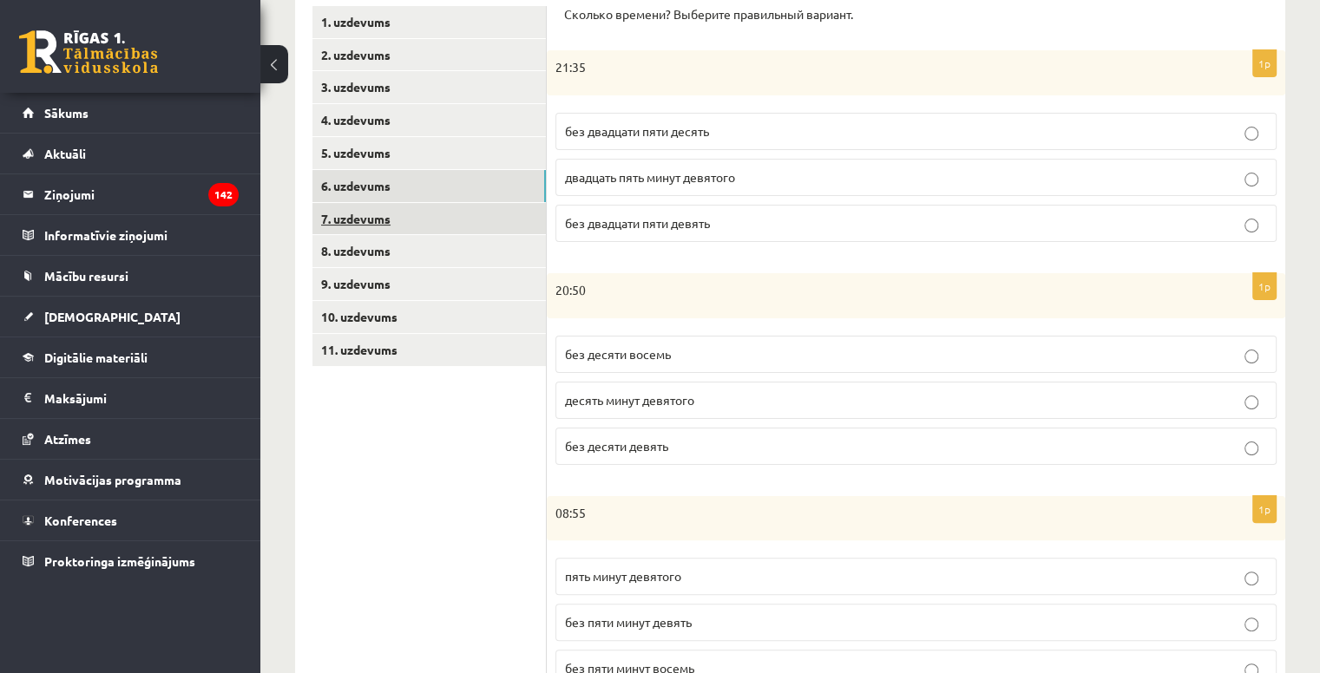
click at [347, 218] on link "7. uzdevums" at bounding box center [428, 219] width 233 height 32
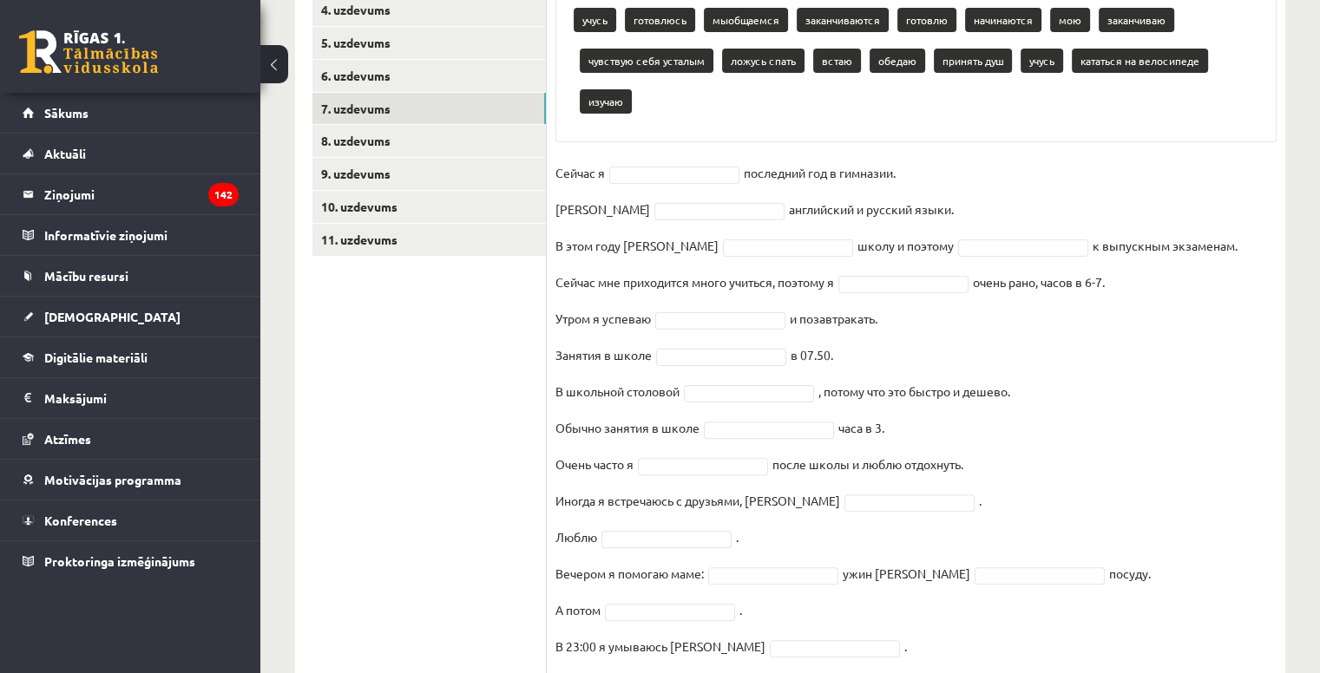
scroll to position [385, 0]
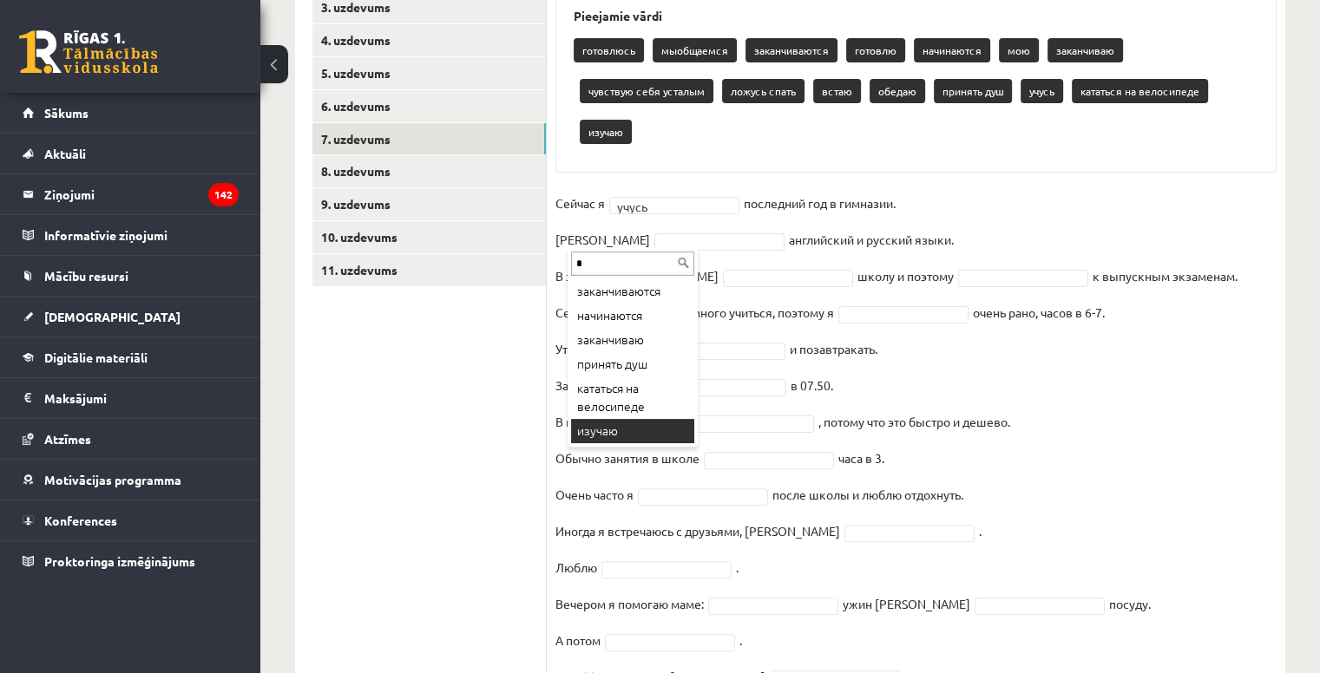
type input "*"
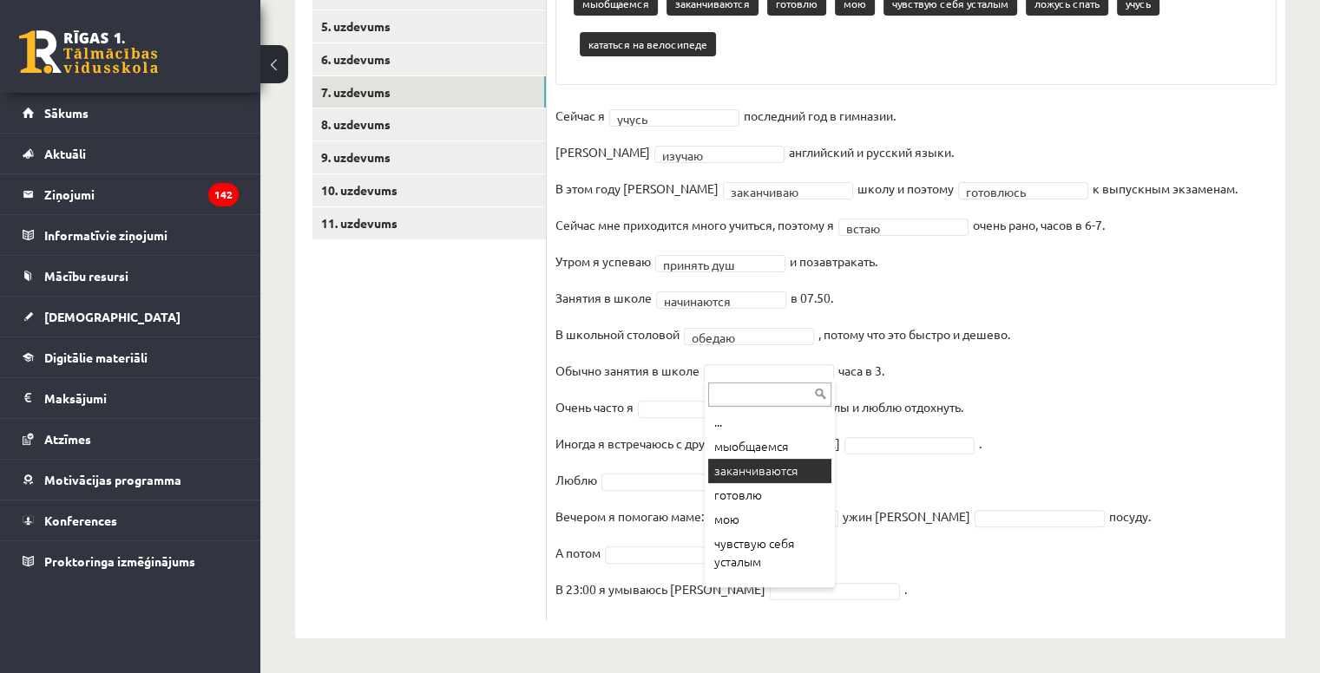
scroll to position [391, 0]
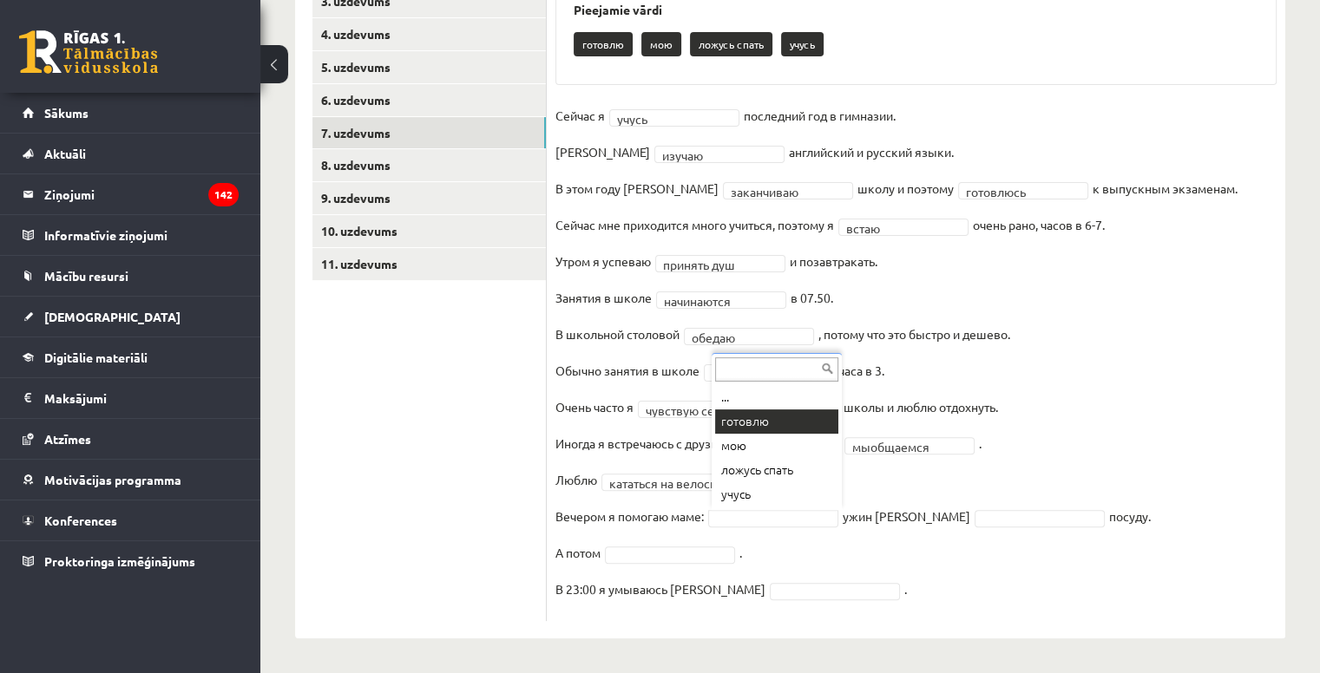
drag, startPoint x: 790, startPoint y: 426, endPoint x: 875, endPoint y: 463, distance: 92.5
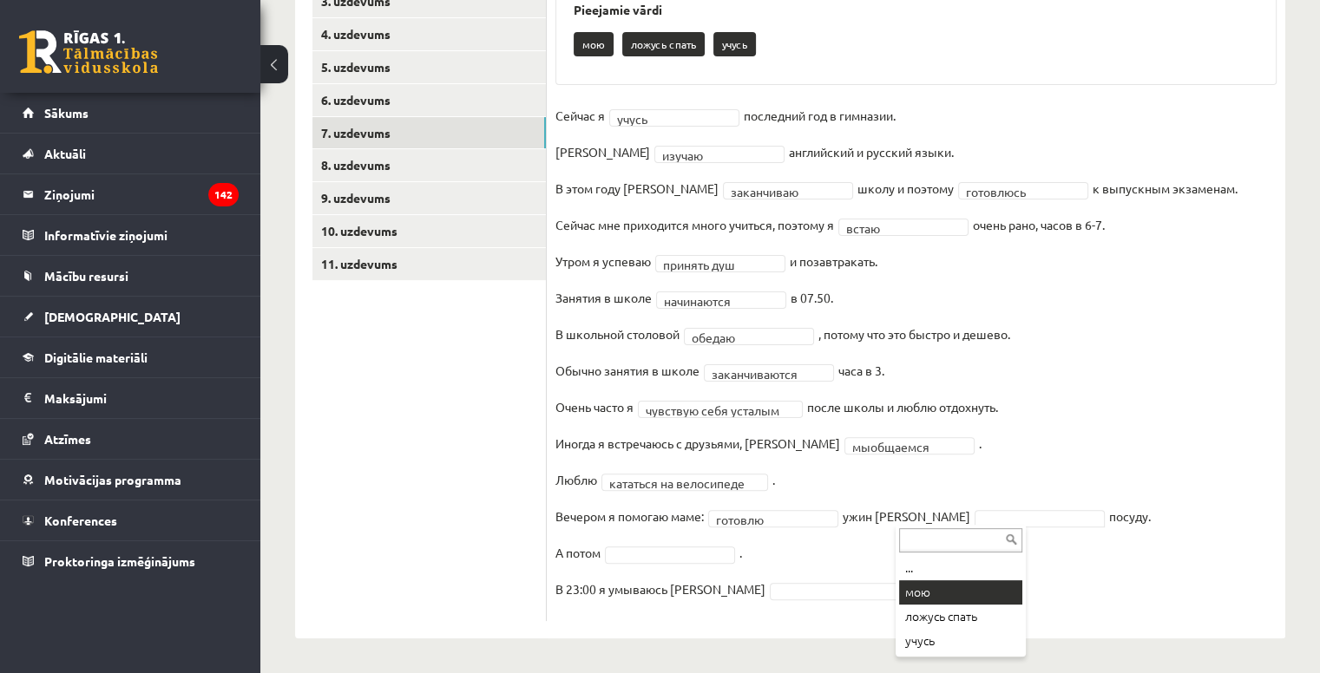
drag, startPoint x: 962, startPoint y: 586, endPoint x: 874, endPoint y: 559, distance: 92.5
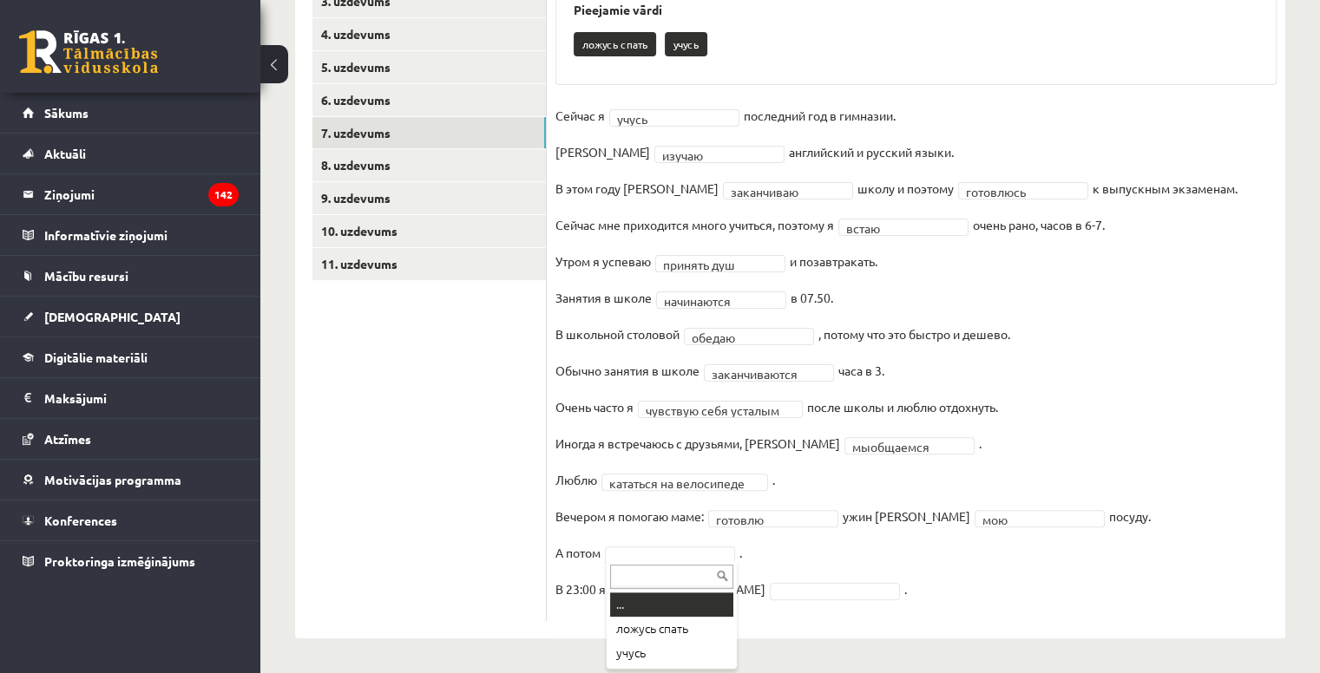
drag, startPoint x: 646, startPoint y: 553, endPoint x: 666, endPoint y: 549, distance: 21.1
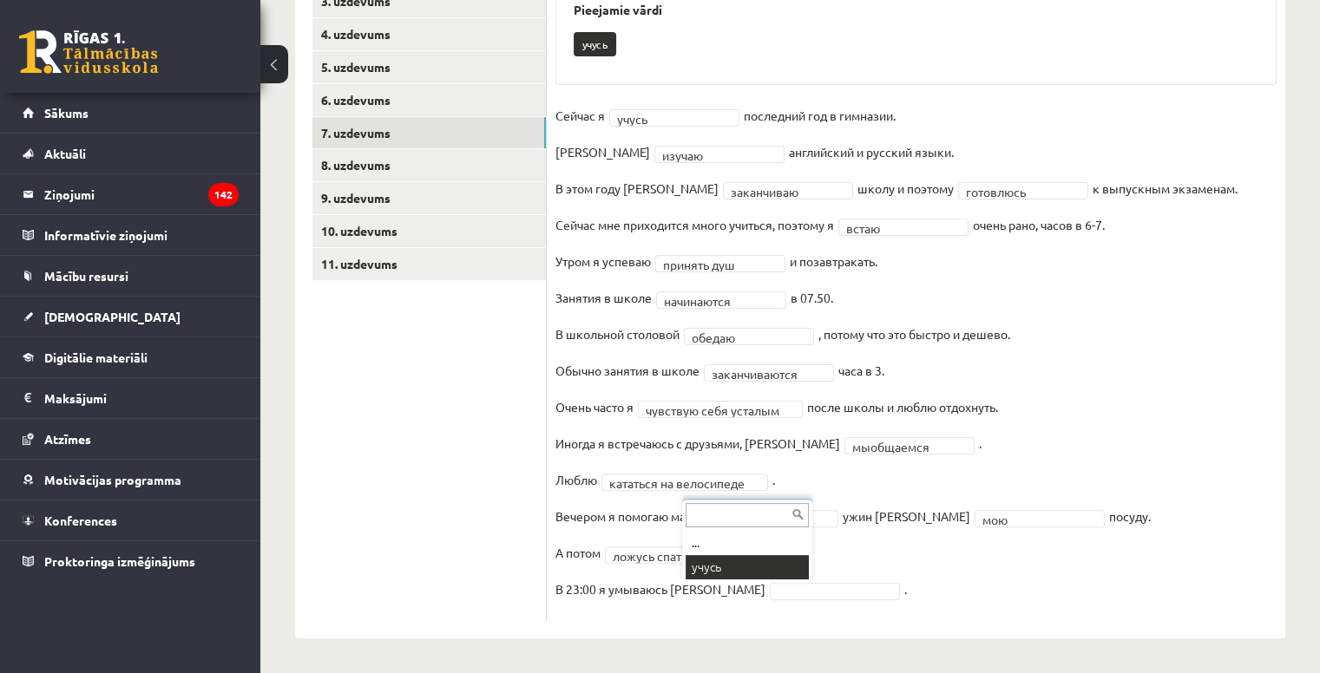
drag, startPoint x: 760, startPoint y: 570, endPoint x: 850, endPoint y: 560, distance: 90.0
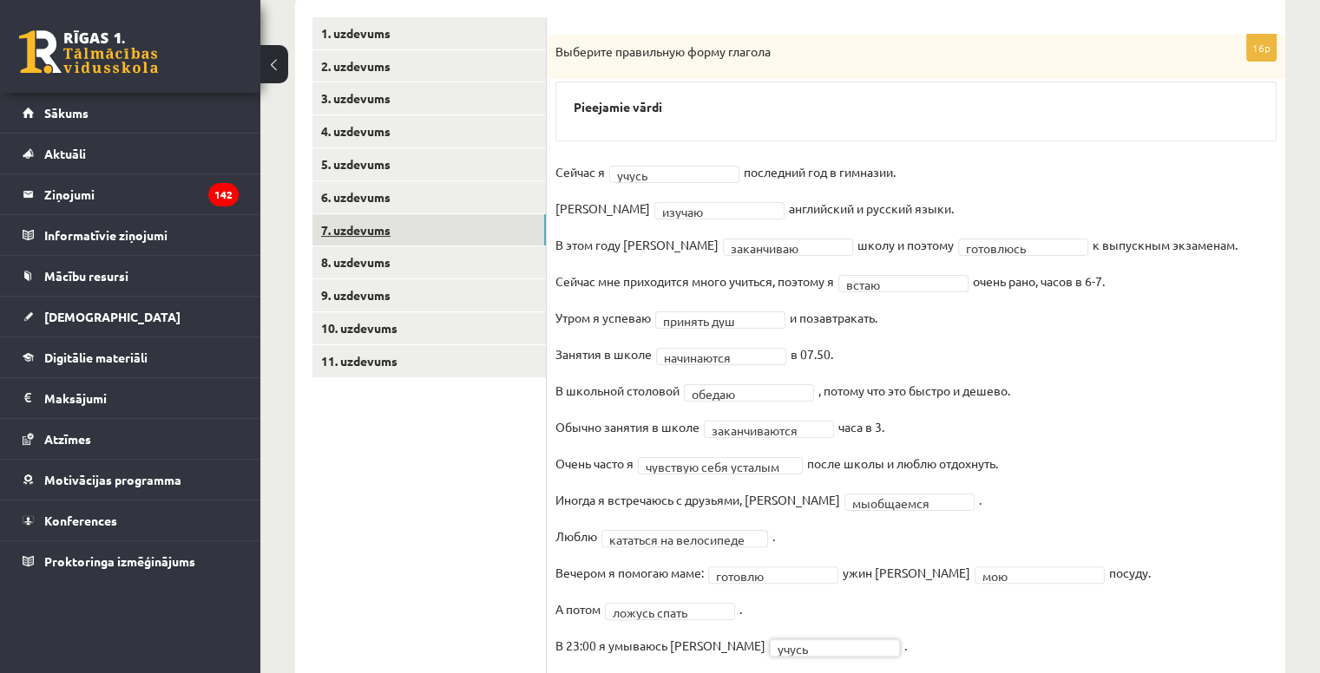
scroll to position [264, 0]
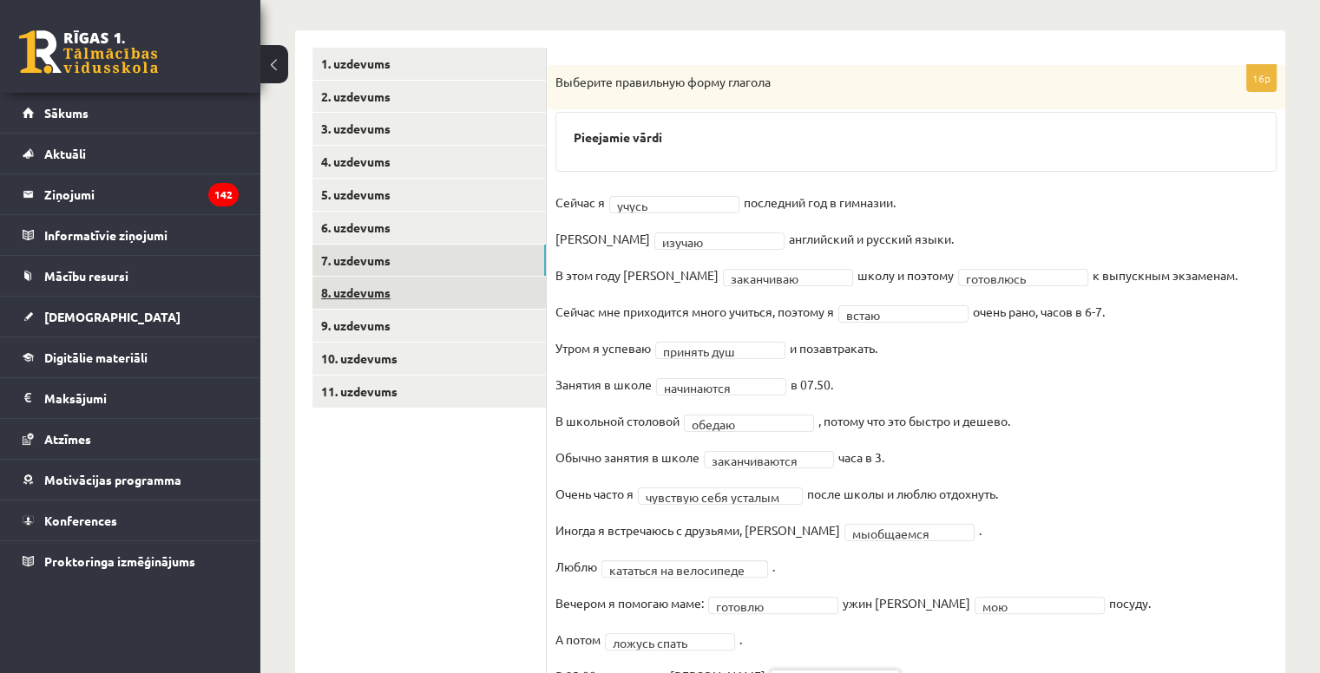
click at [346, 301] on link "8. uzdevums" at bounding box center [428, 293] width 233 height 32
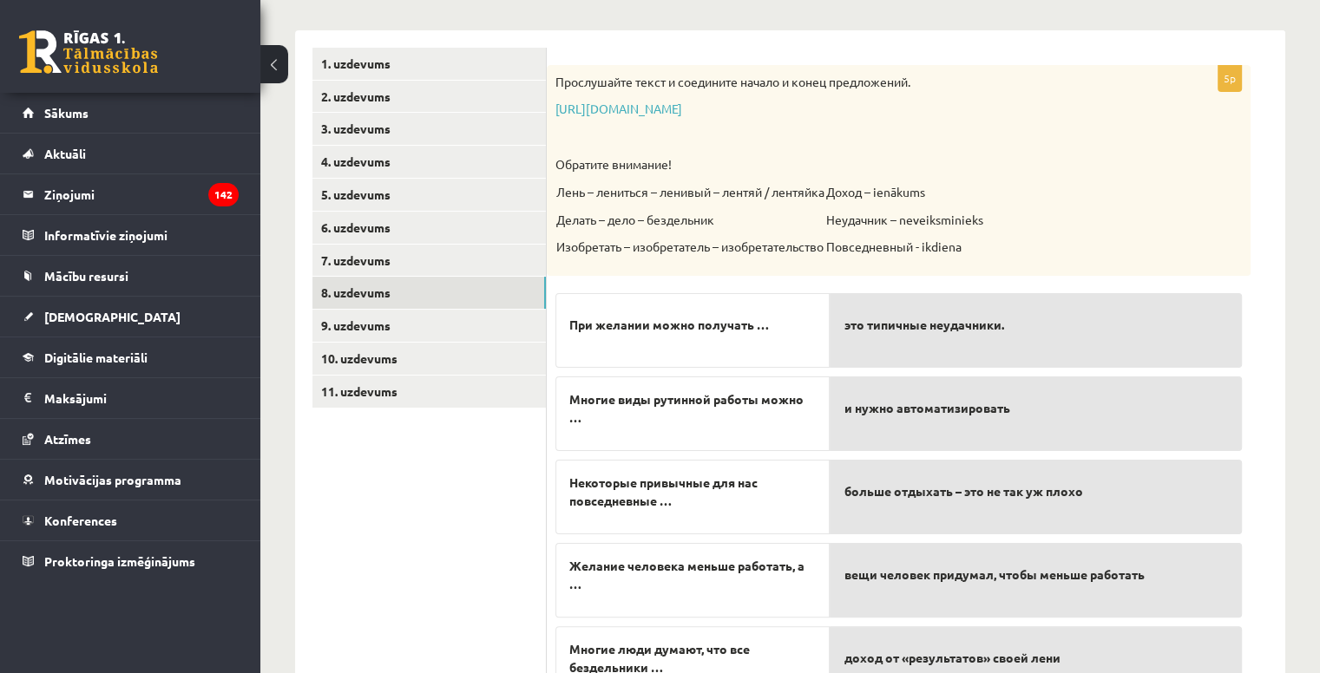
scroll to position [351, 0]
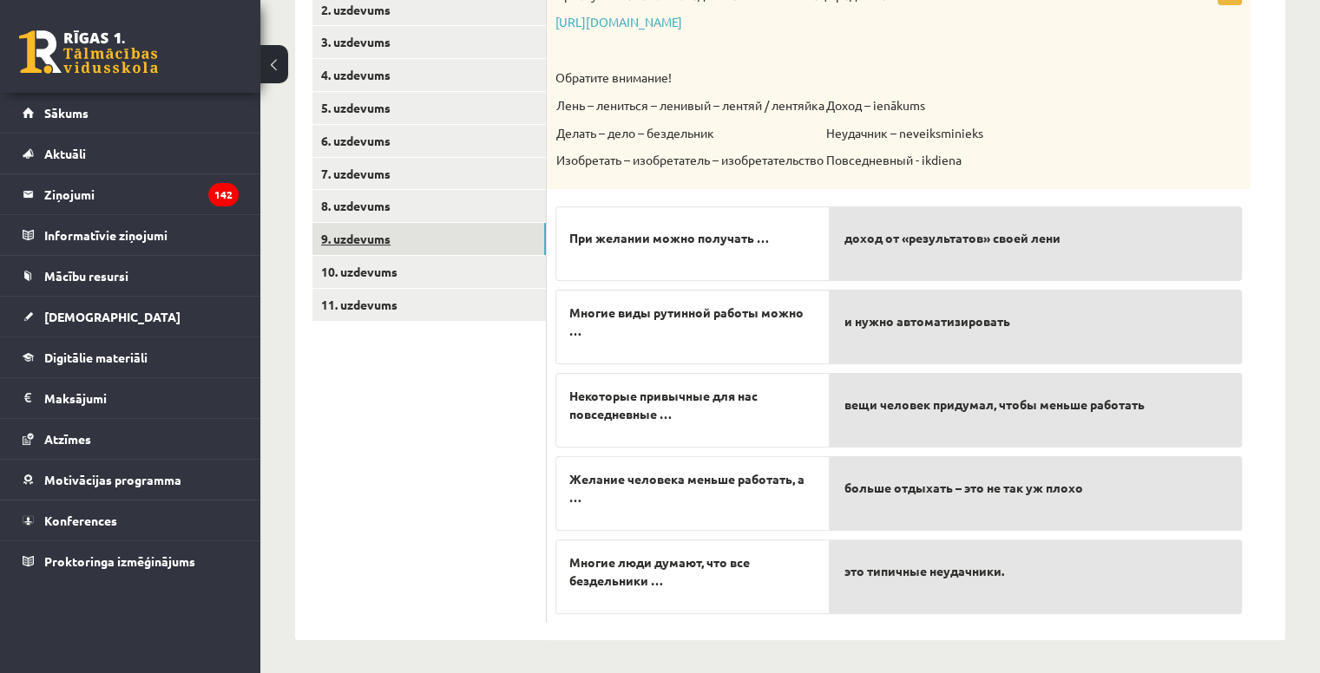
click at [373, 235] on link "9. uzdevums" at bounding box center [428, 239] width 233 height 32
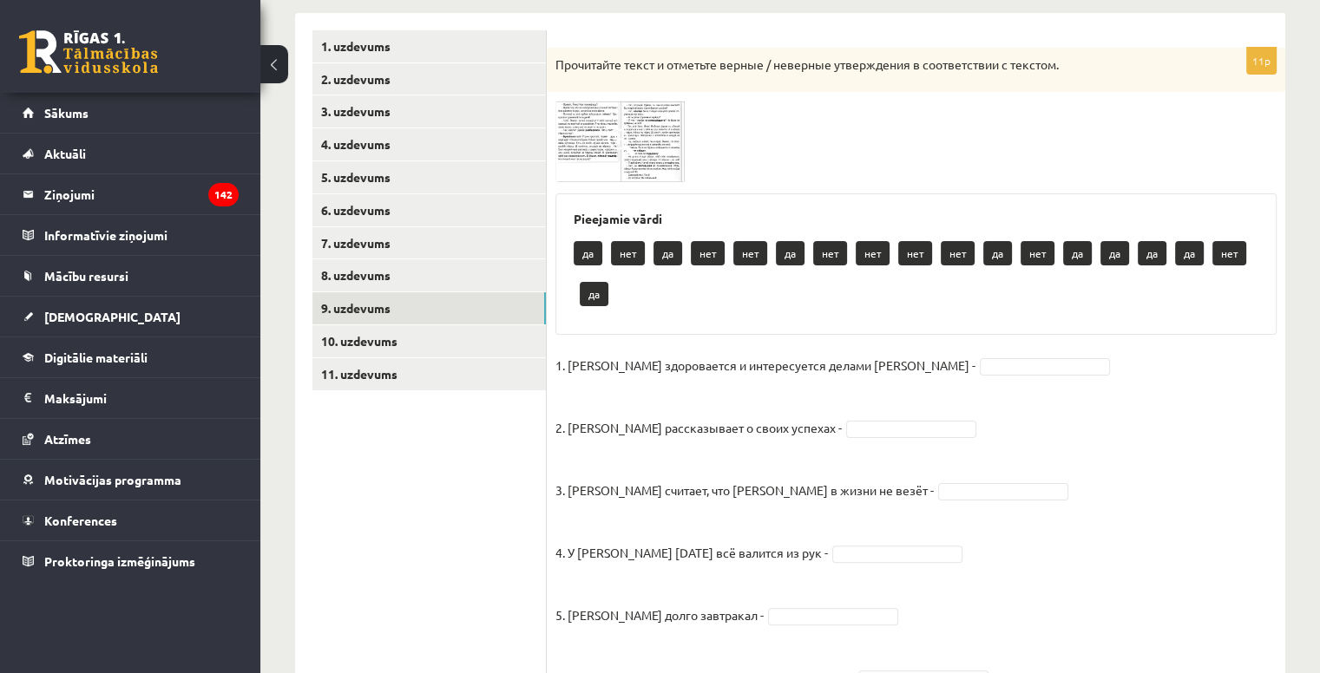
scroll to position [177, 0]
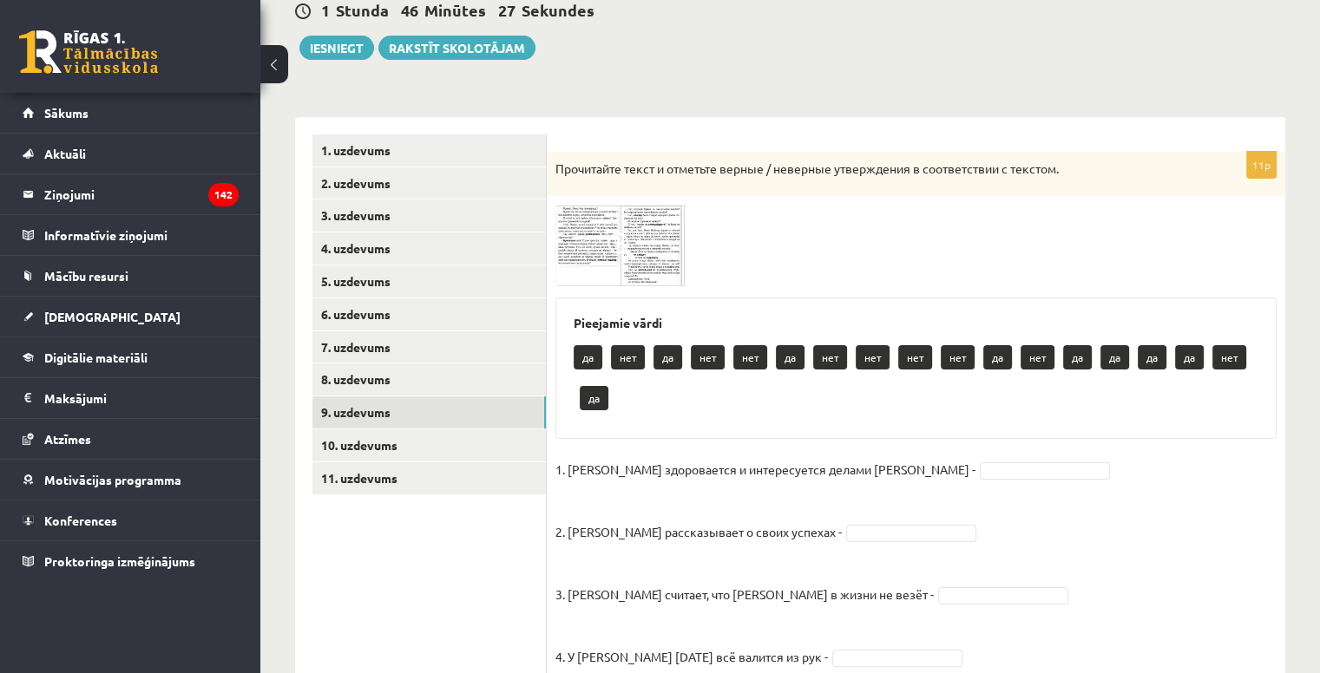
click at [584, 265] on img at bounding box center [620, 245] width 130 height 81
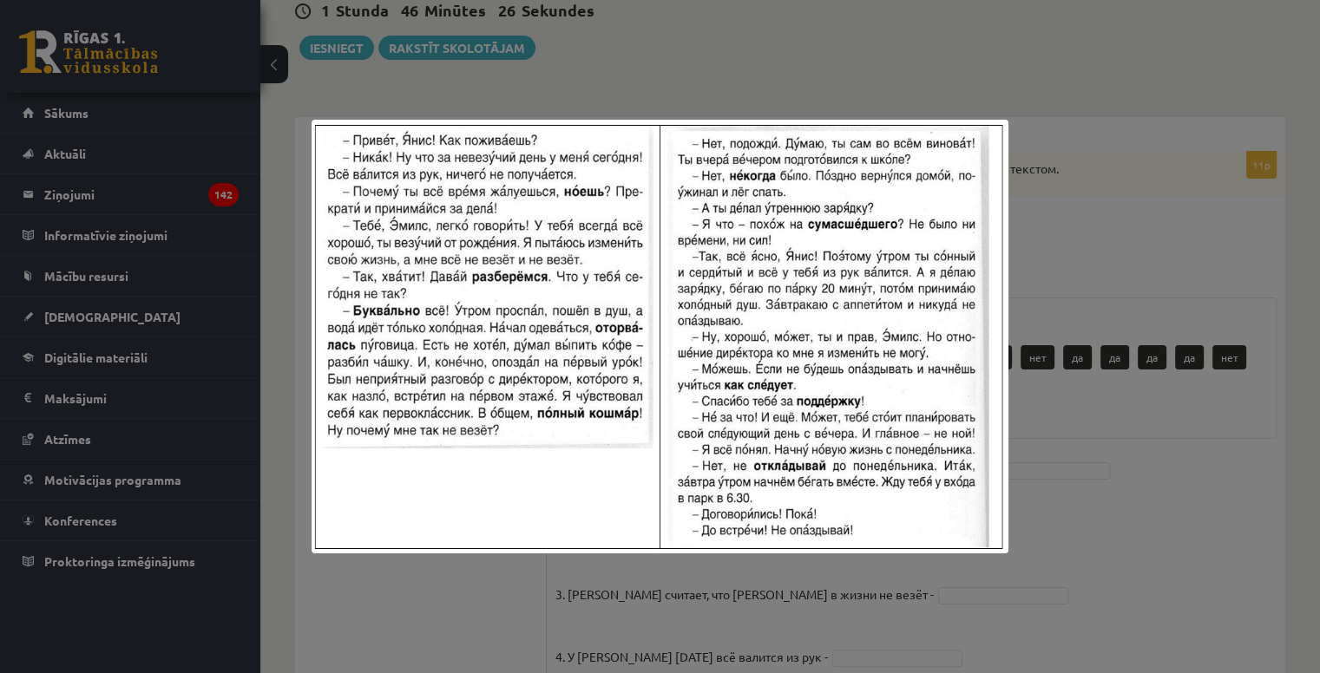
click at [1082, 254] on div at bounding box center [660, 336] width 1320 height 673
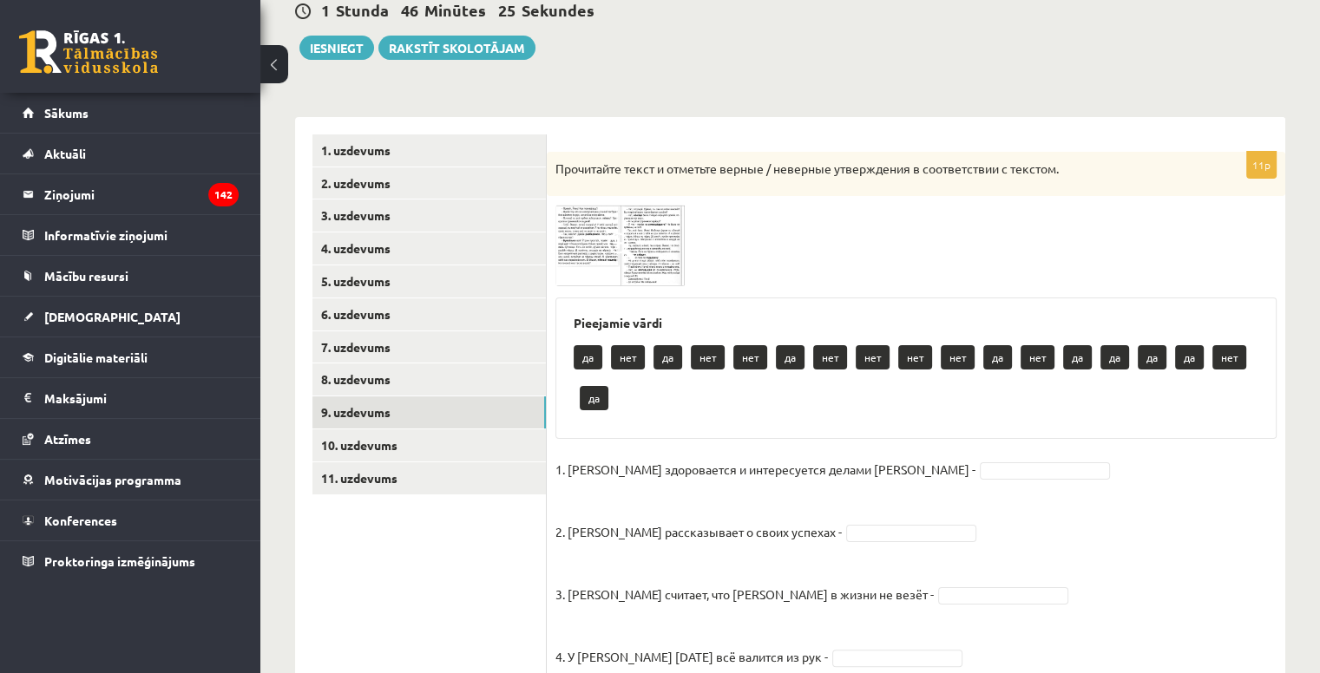
scroll to position [264, 0]
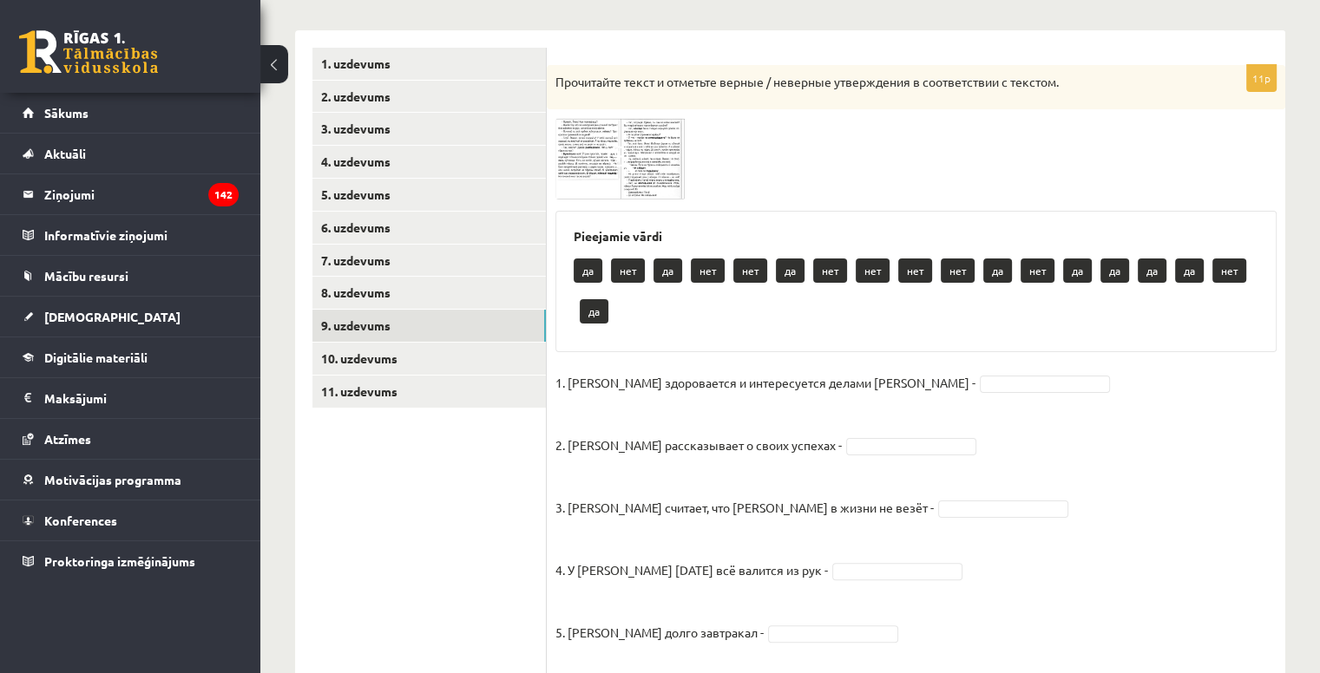
click at [590, 164] on img at bounding box center [620, 158] width 130 height 81
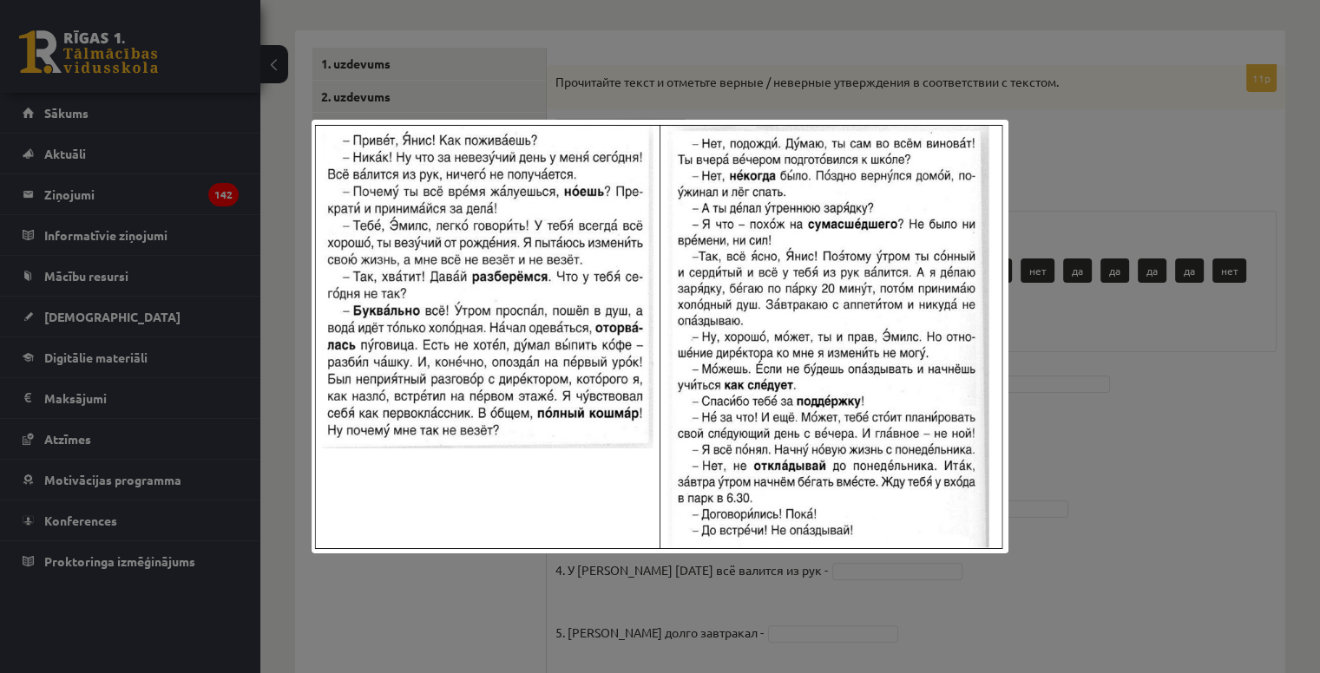
click at [693, 84] on div at bounding box center [660, 336] width 1320 height 673
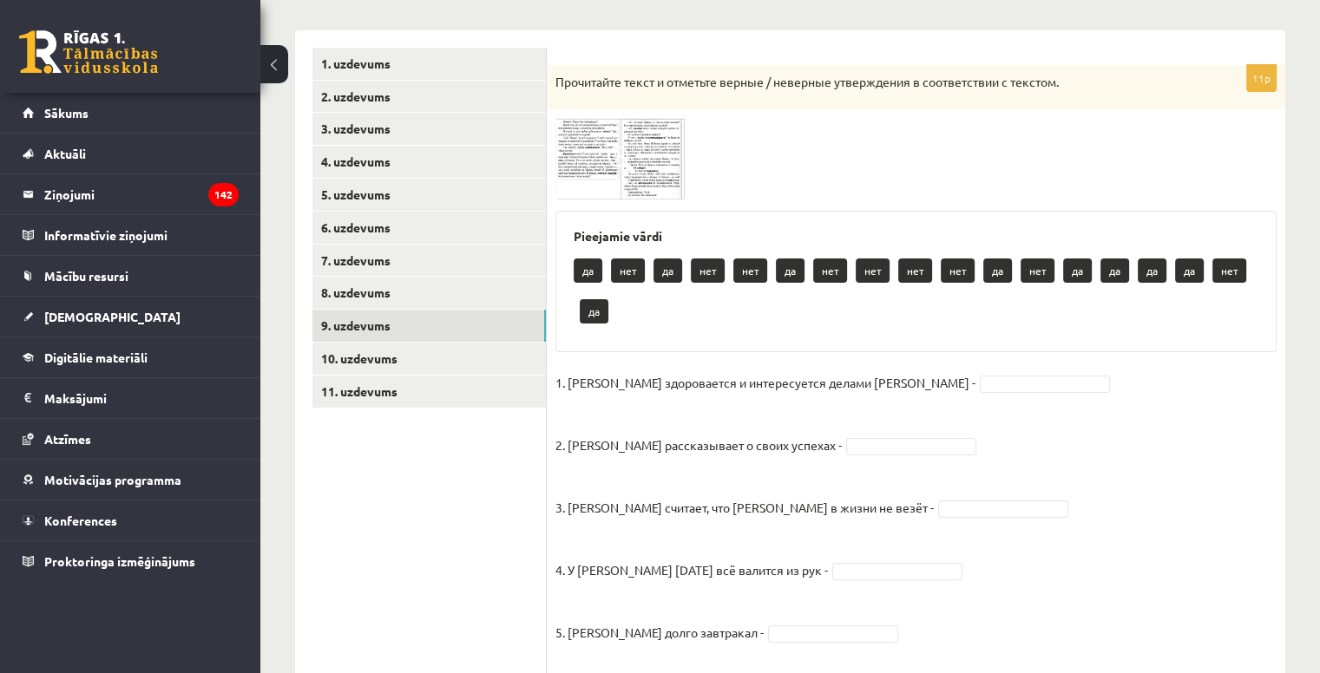
click at [579, 145] on img at bounding box center [620, 158] width 130 height 81
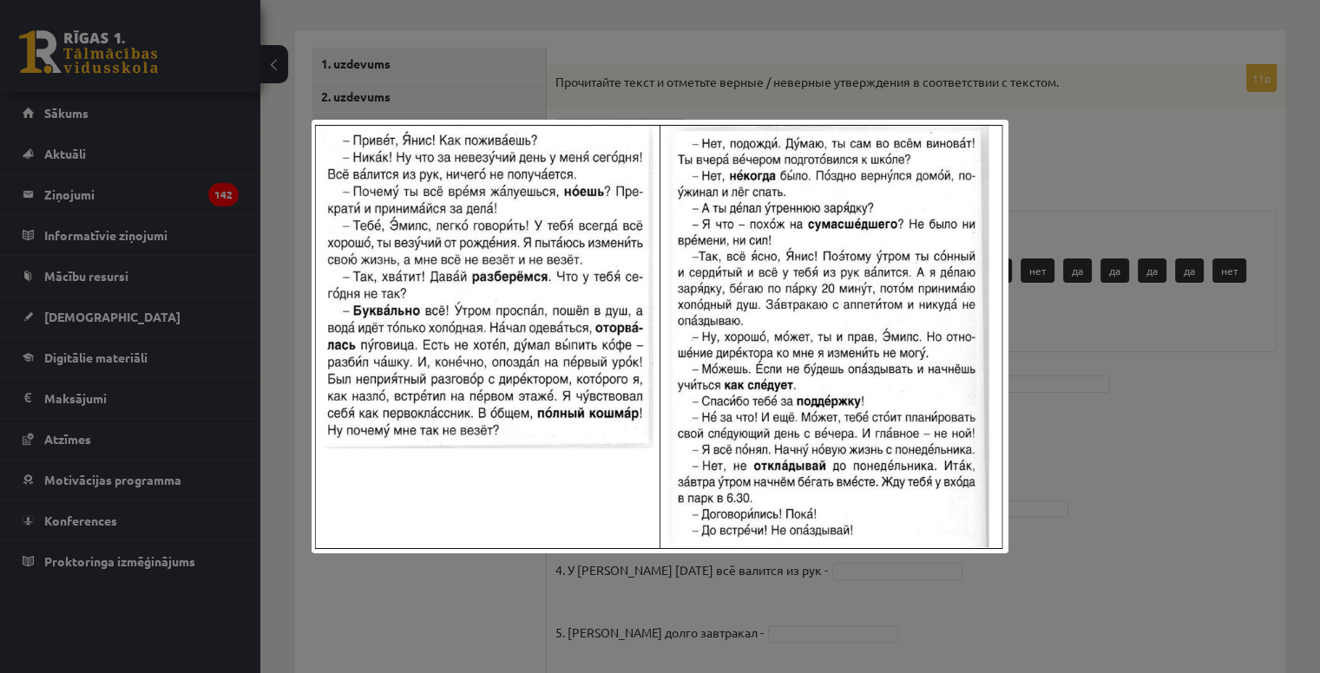
drag, startPoint x: 659, startPoint y: 100, endPoint x: 870, endPoint y: 275, distance: 274.9
click at [663, 102] on div at bounding box center [660, 336] width 1320 height 673
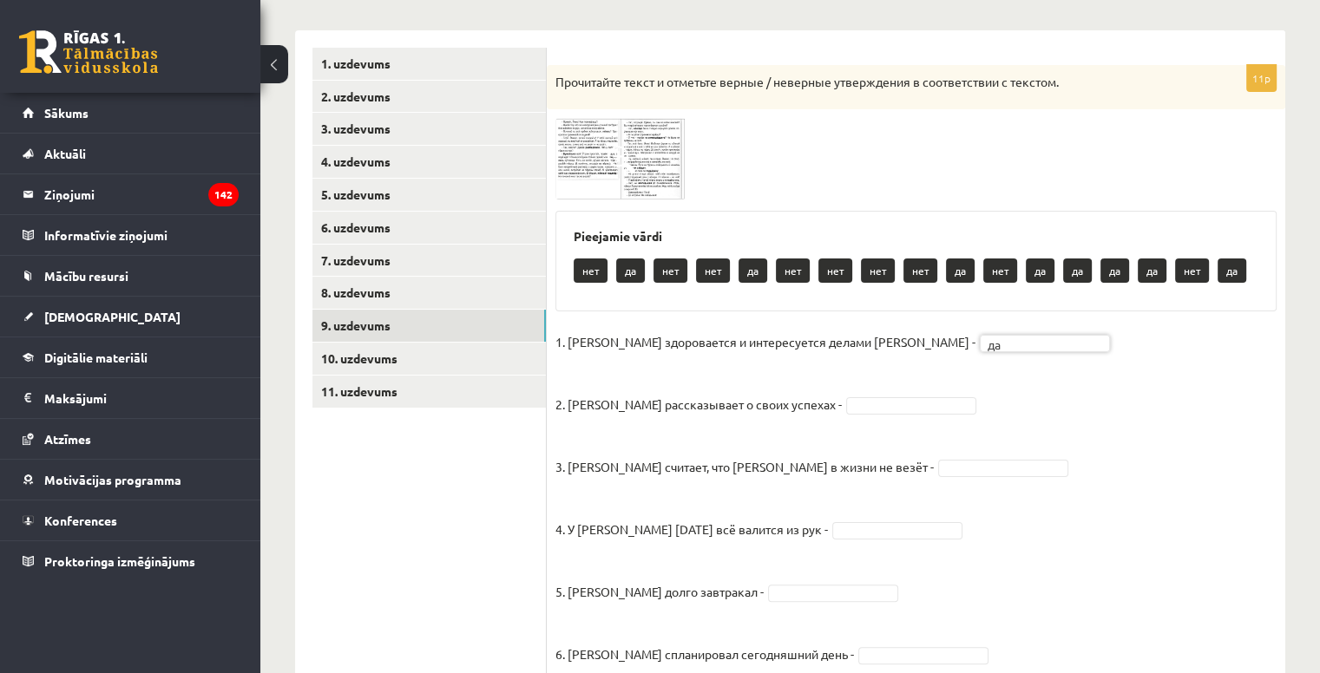
click at [599, 181] on img at bounding box center [620, 158] width 130 height 81
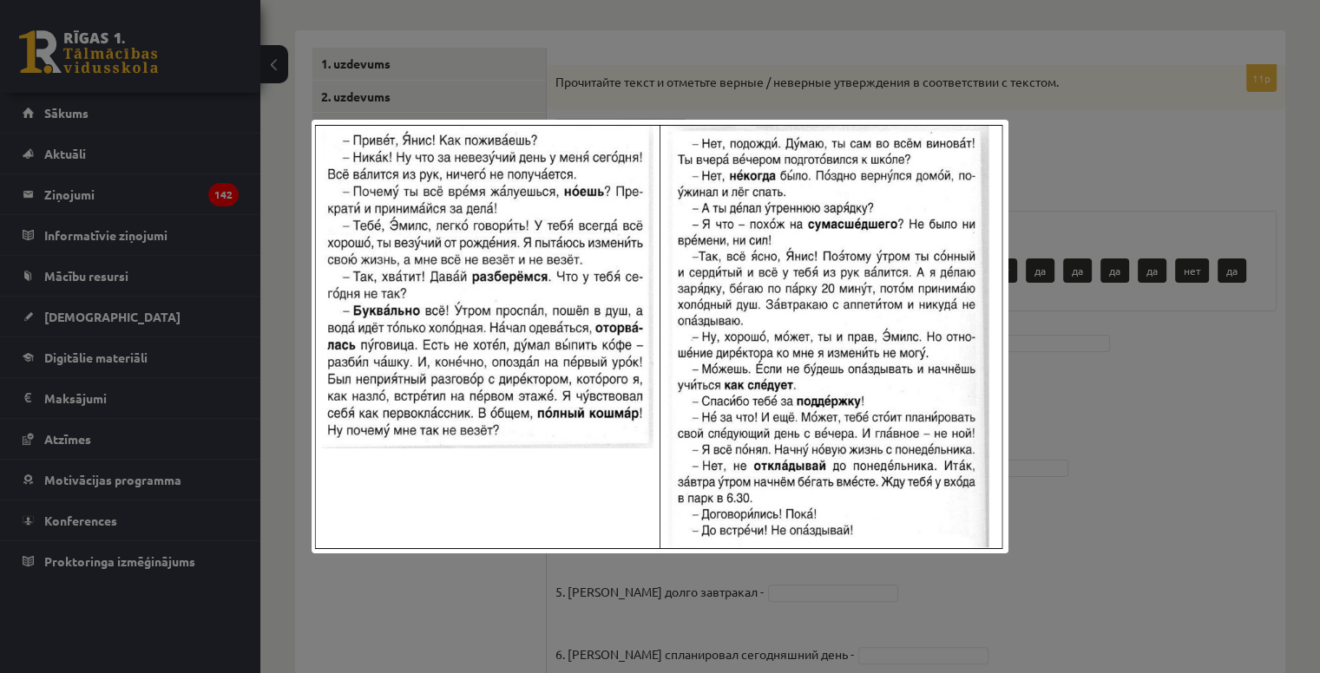
click at [1134, 373] on div at bounding box center [660, 336] width 1320 height 673
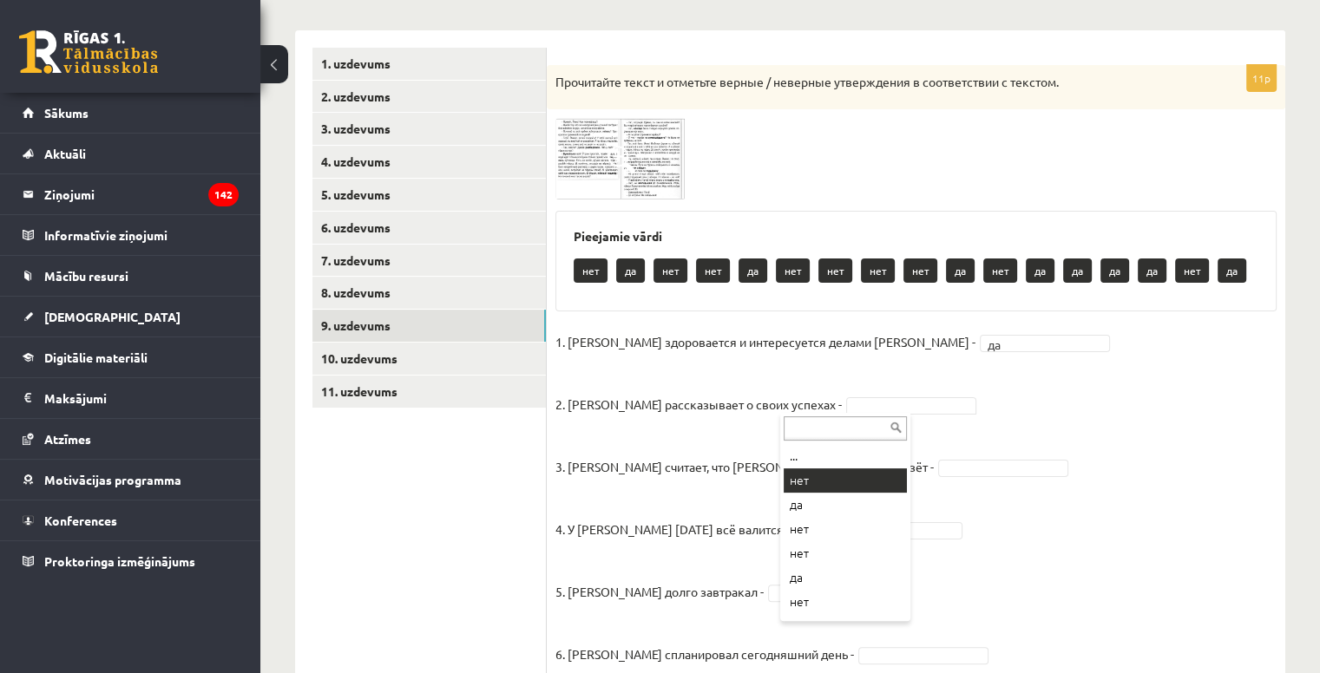
drag, startPoint x: 828, startPoint y: 476, endPoint x: 712, endPoint y: 370, distance: 156.6
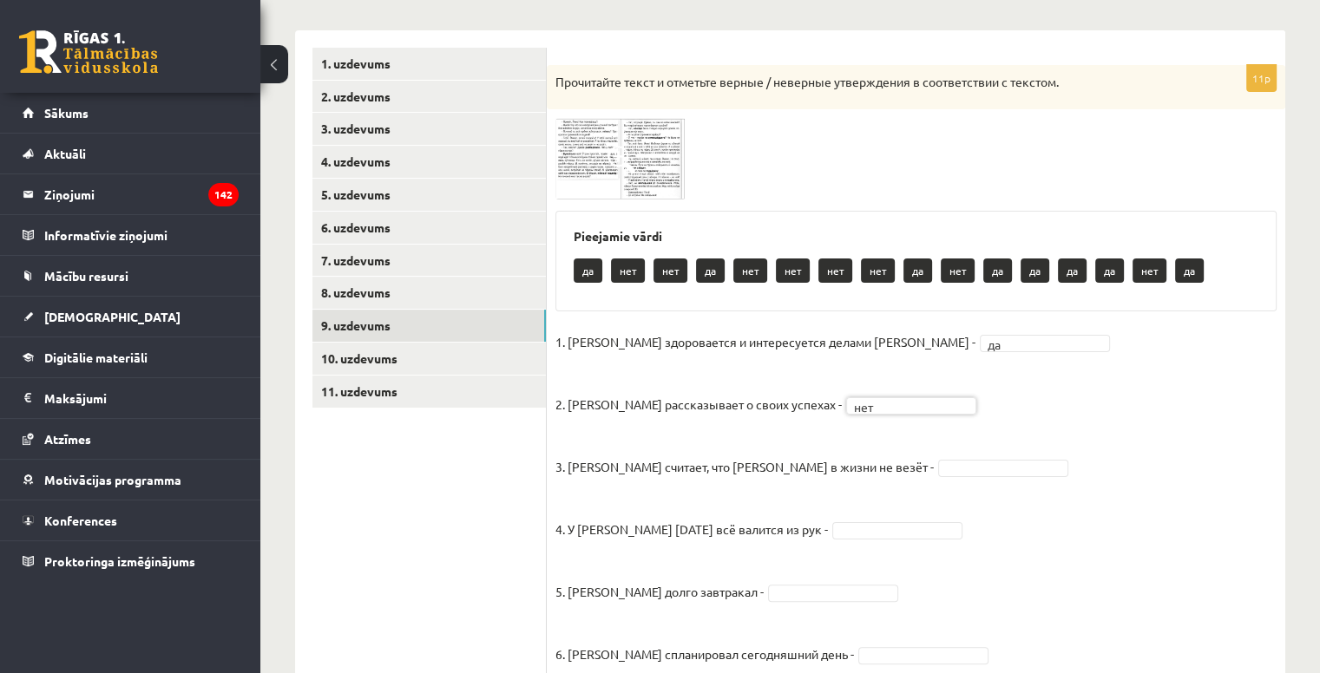
click at [566, 150] on img at bounding box center [620, 158] width 130 height 81
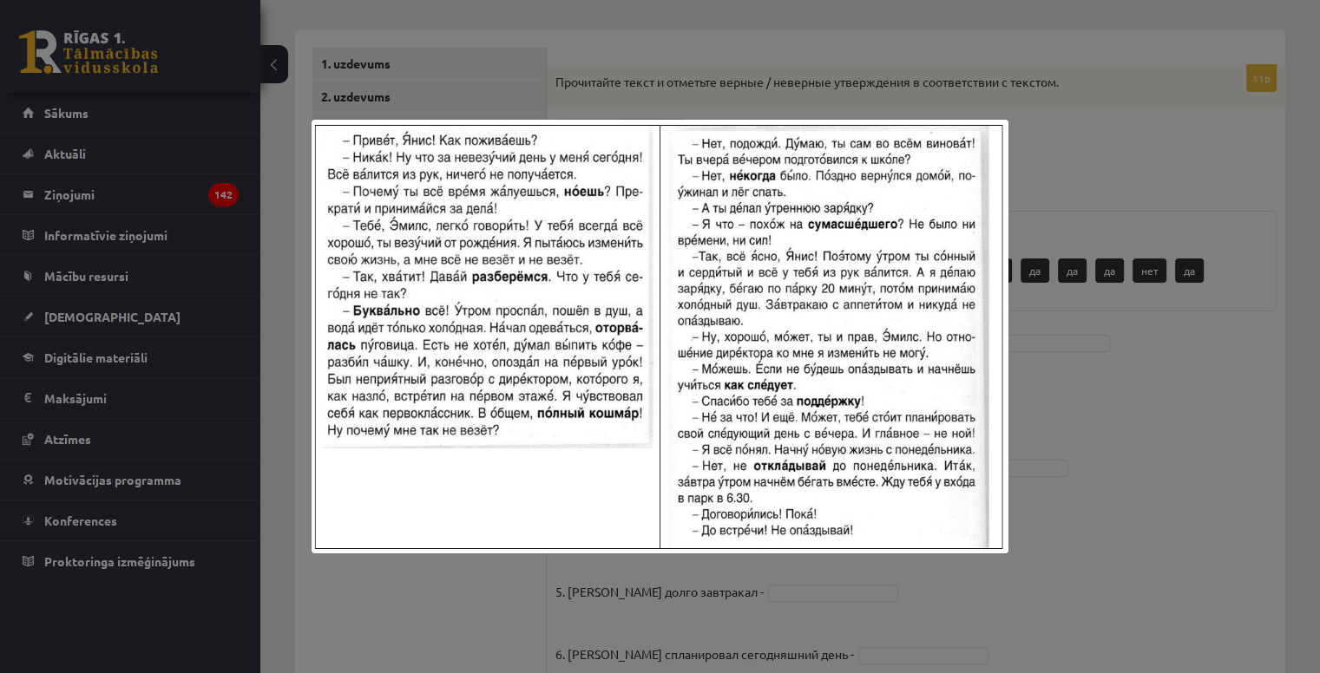
click at [1080, 435] on div at bounding box center [660, 336] width 1320 height 673
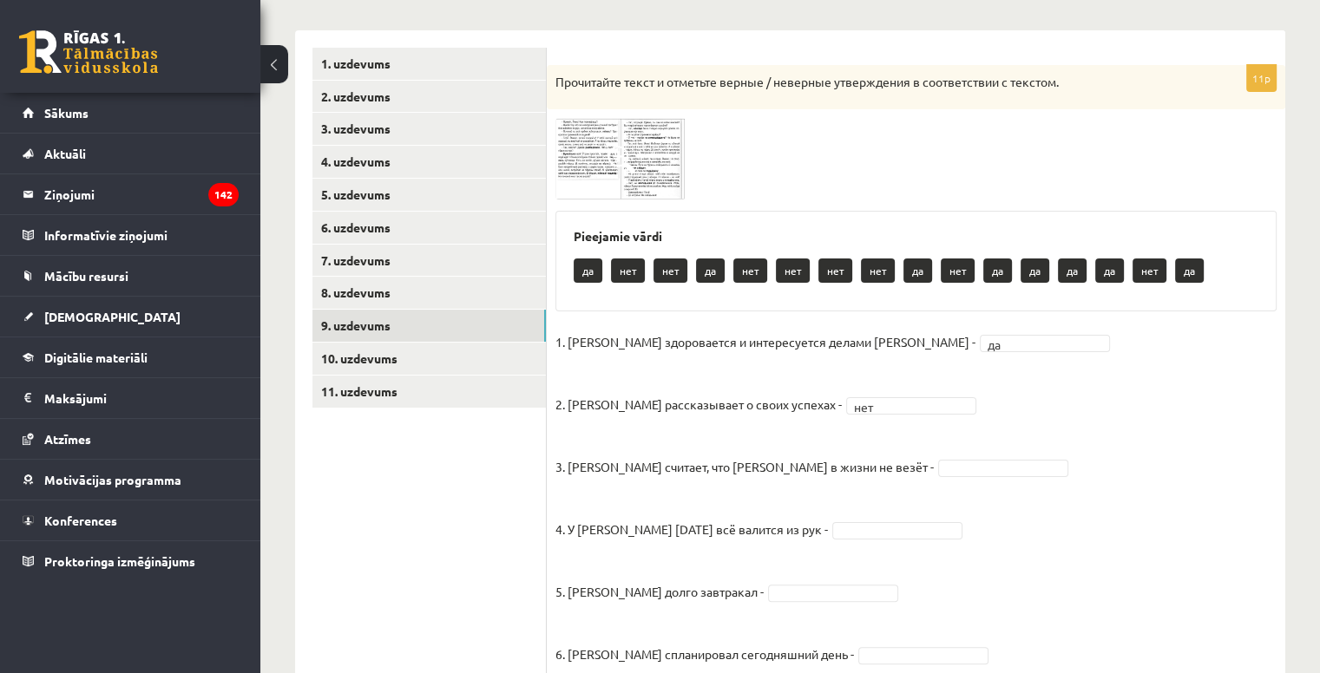
click at [602, 160] on img at bounding box center [620, 158] width 130 height 81
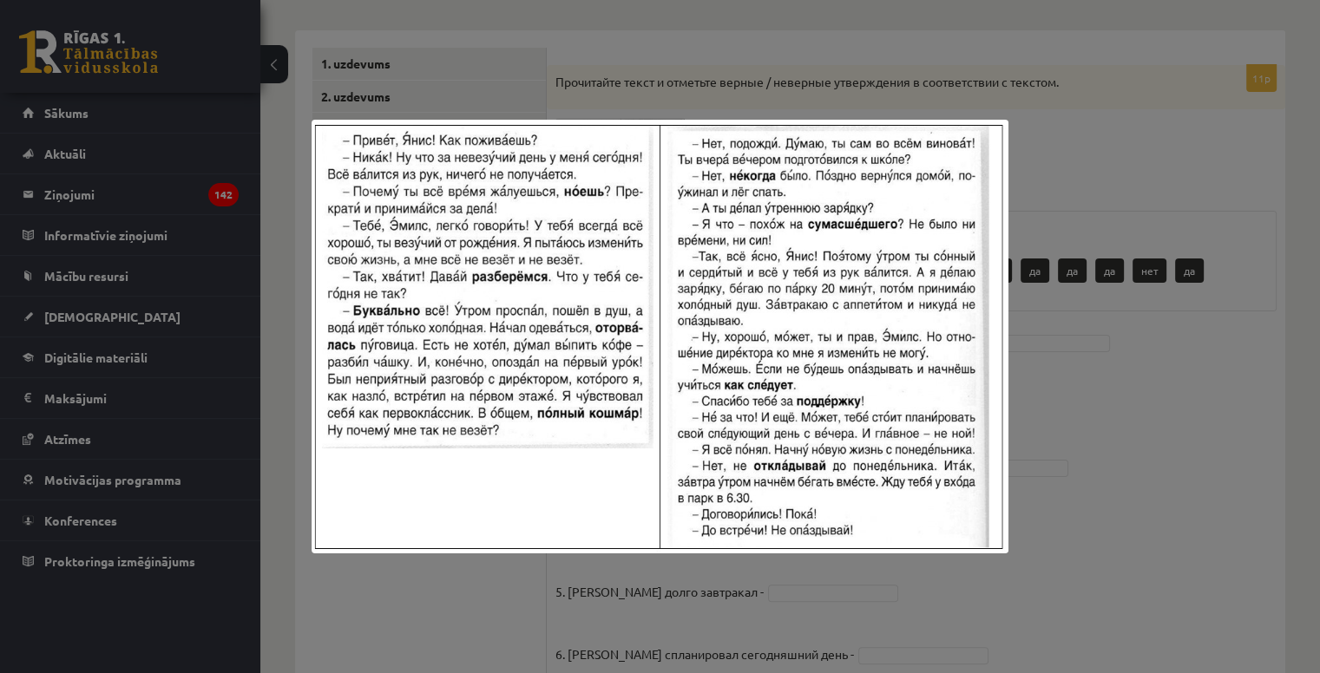
click at [1048, 435] on div at bounding box center [660, 336] width 1320 height 673
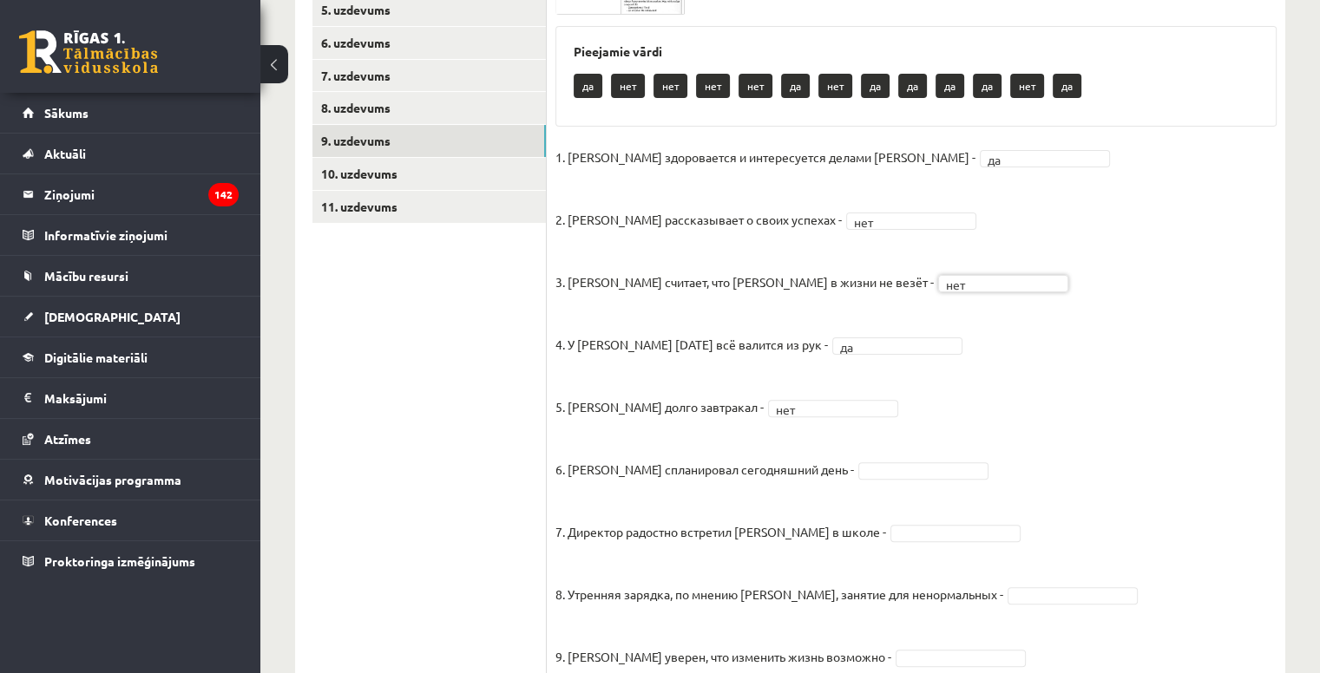
scroll to position [406, 0]
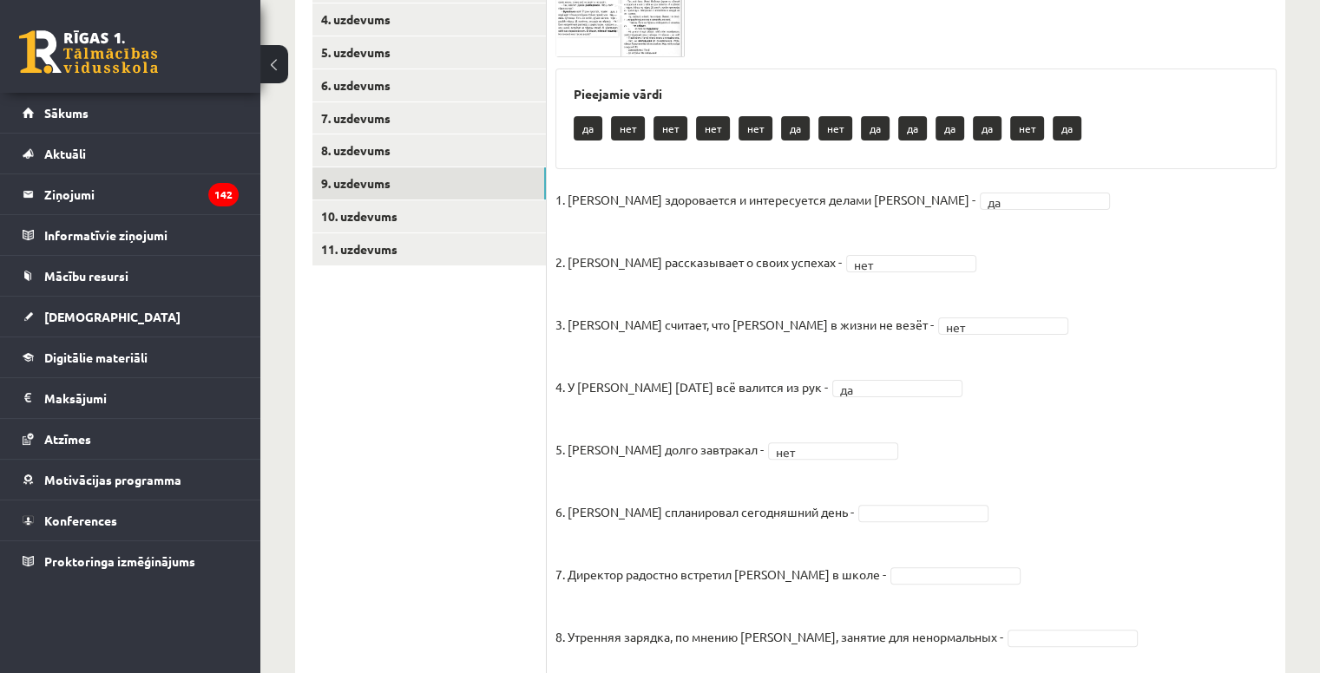
click at [642, 55] on img at bounding box center [620, 16] width 130 height 81
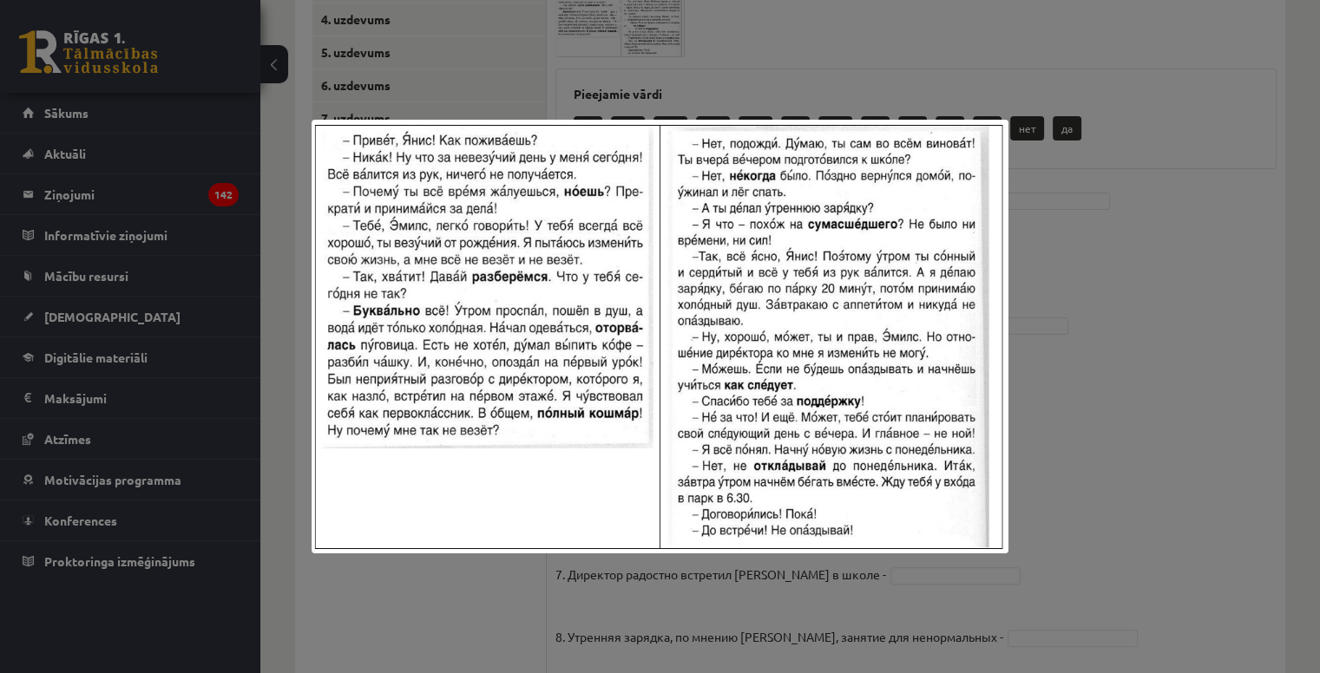
click at [1101, 497] on div at bounding box center [660, 336] width 1320 height 673
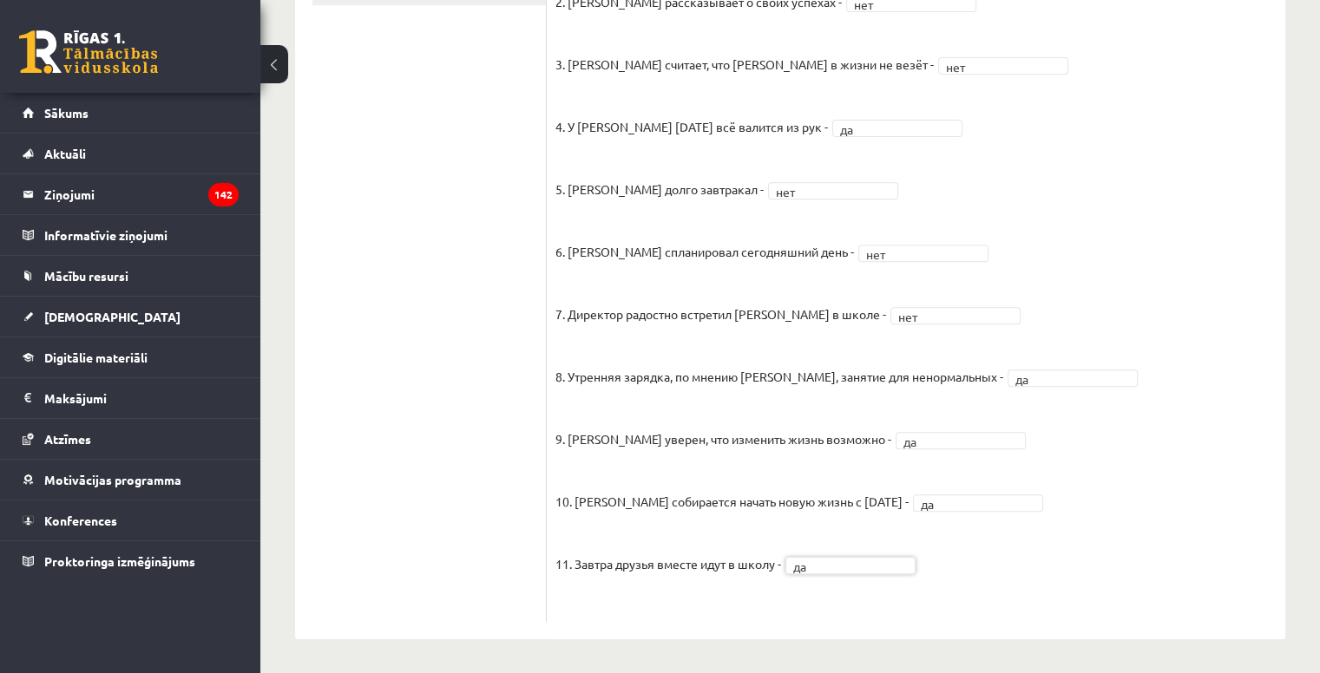
scroll to position [233, 0]
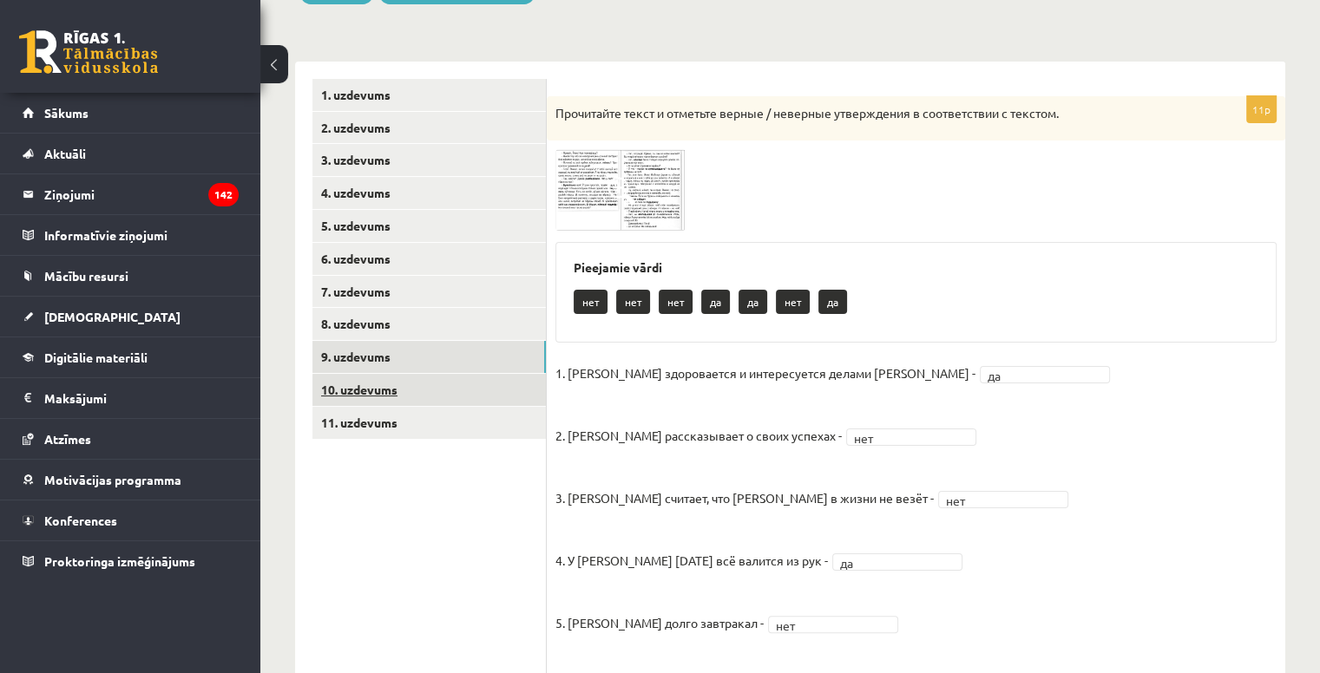
click at [377, 395] on link "10. uzdevums" at bounding box center [428, 390] width 233 height 32
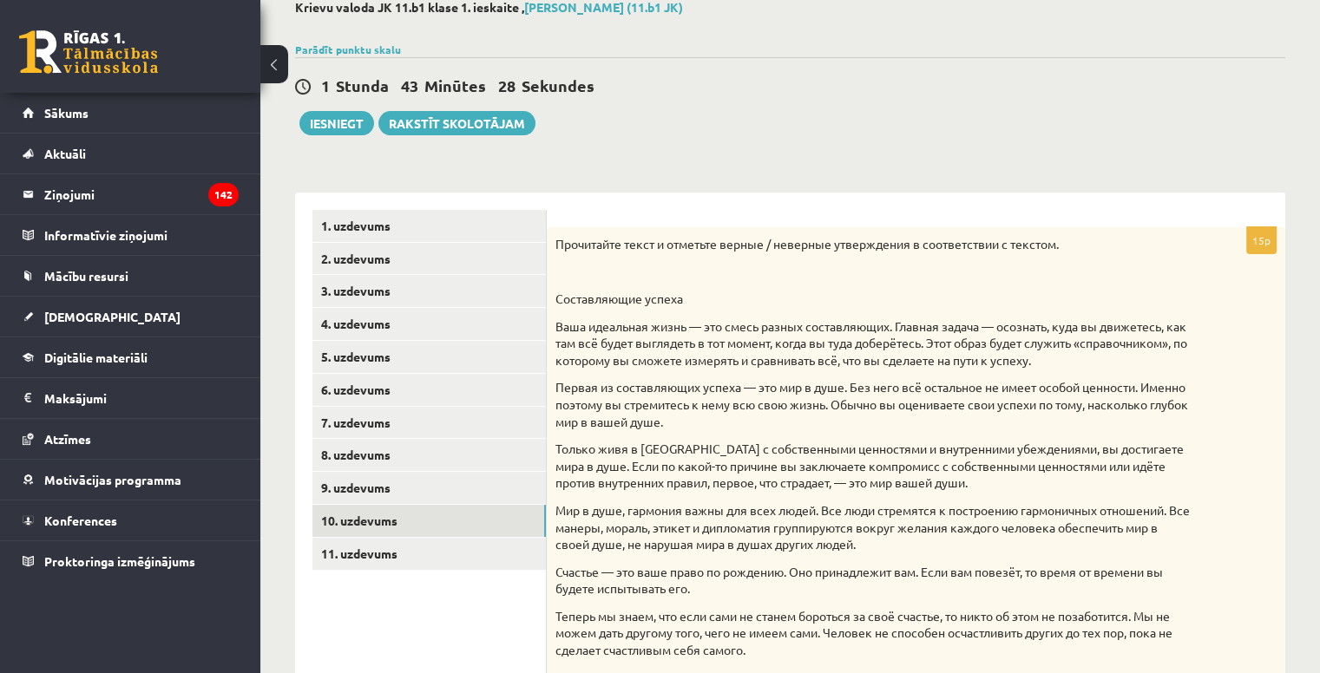
scroll to position [177, 0]
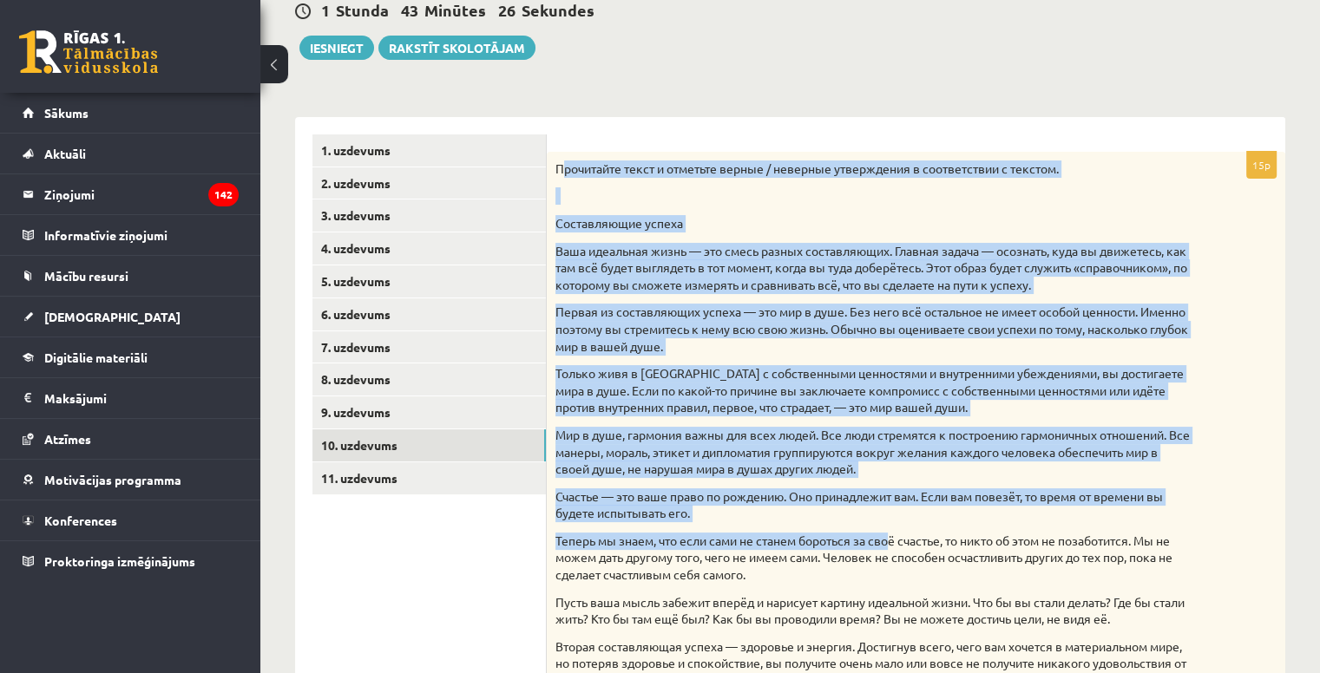
drag, startPoint x: 562, startPoint y: 170, endPoint x: 838, endPoint y: 509, distance: 436.7
click at [857, 539] on div "Прочитайте текст и отметьте верные / неверные утверждения в соответствии с текс…" at bounding box center [916, 497] width 739 height 690
click at [581, 195] on p at bounding box center [872, 195] width 634 height 17
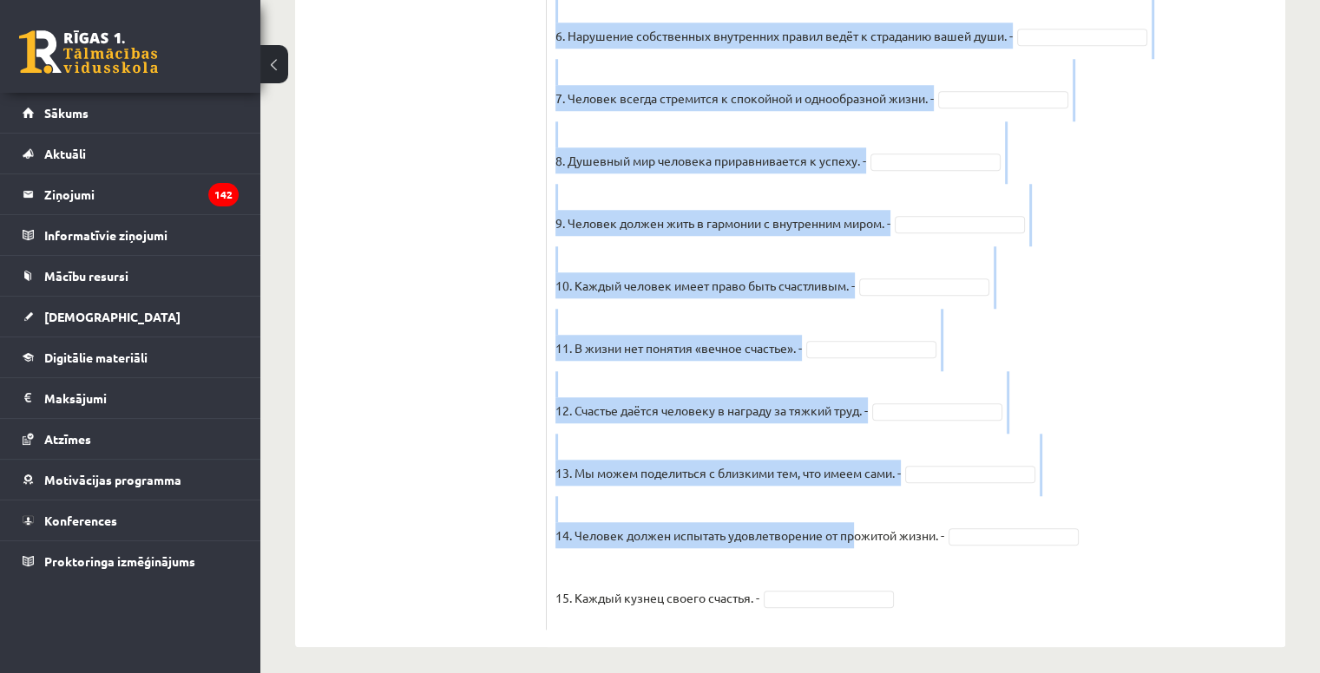
scroll to position [1479, 0]
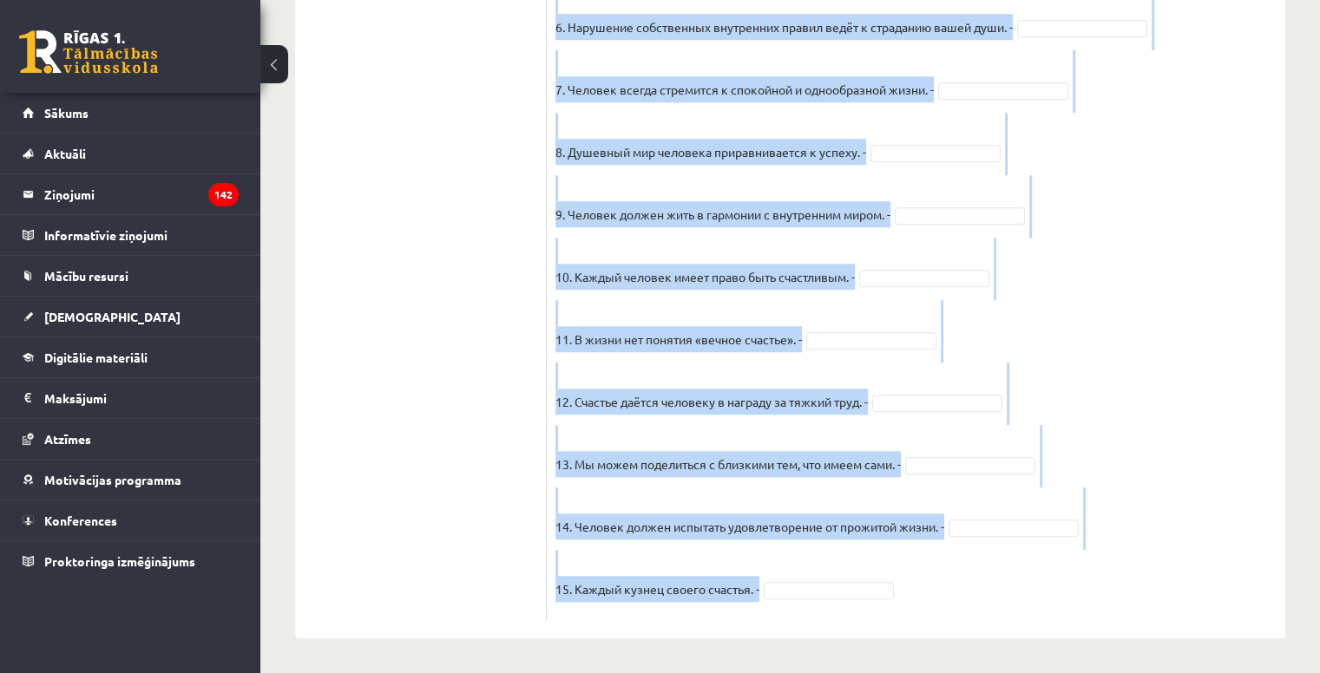
drag, startPoint x: 555, startPoint y: 167, endPoint x: 865, endPoint y: 588, distance: 522.4
copy div "Прочитайте текст и отметьте верные / неверные утверждения в соответствии с текс…"
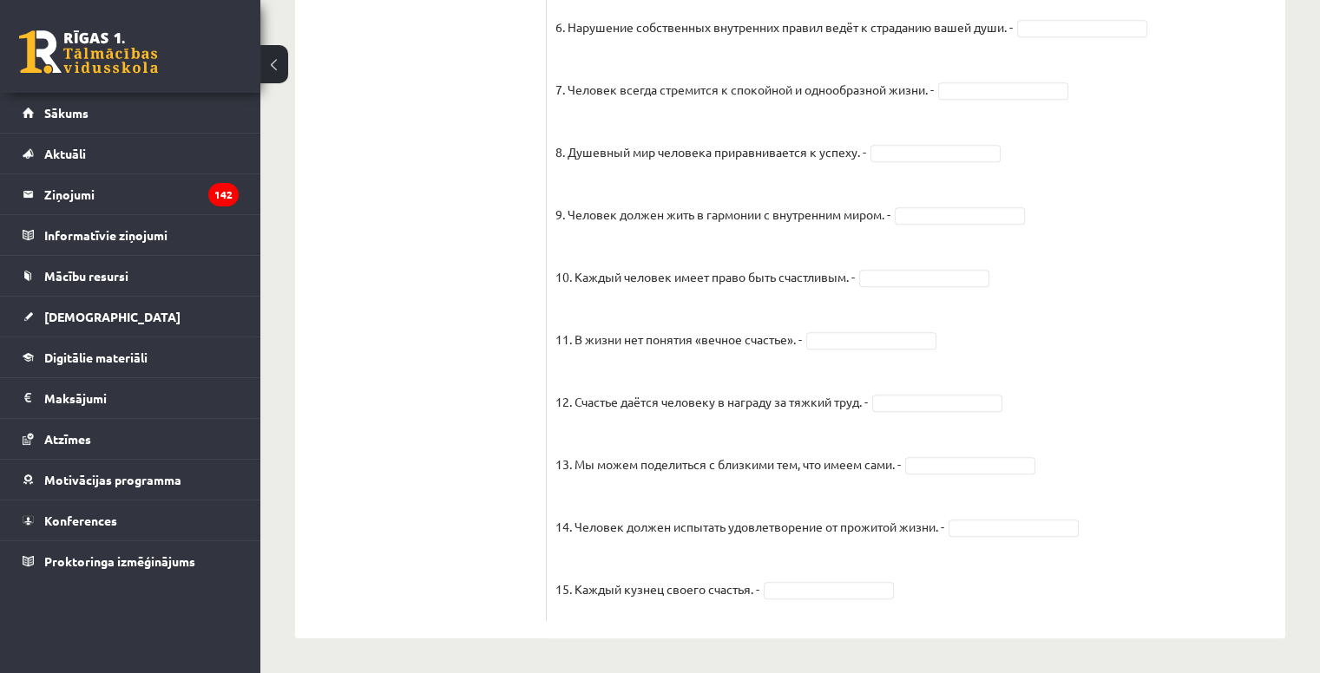
drag, startPoint x: 536, startPoint y: 369, endPoint x: 527, endPoint y: 351, distance: 19.8
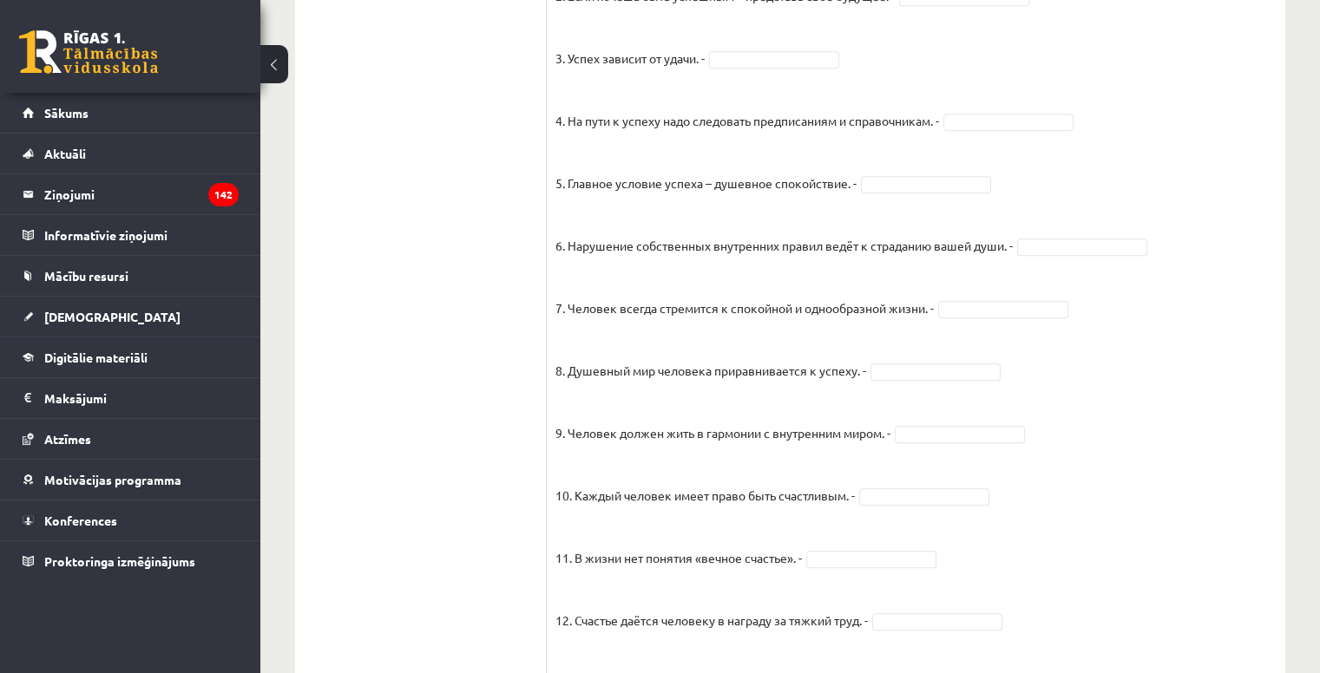
scroll to position [958, 0]
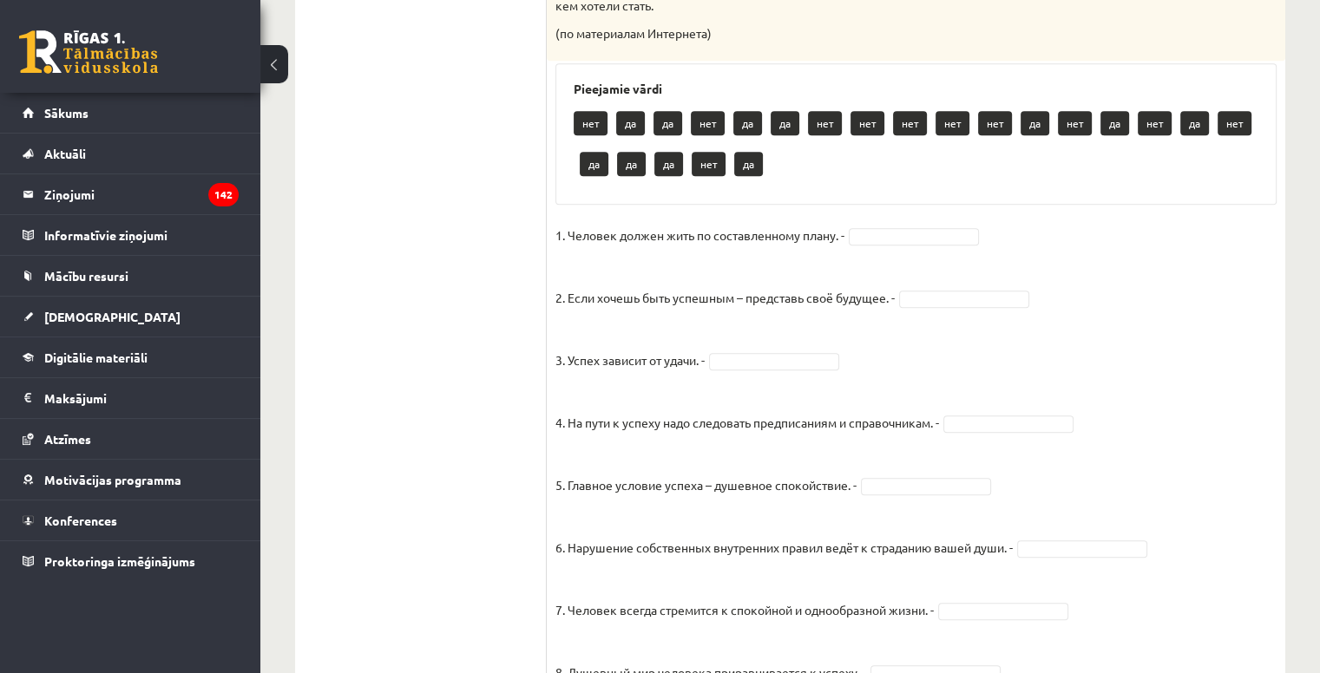
click at [916, 247] on fieldset "1. Человек должен жить по составленному плану. - 2. Если хочешь быть успешным –…" at bounding box center [915, 677] width 721 height 911
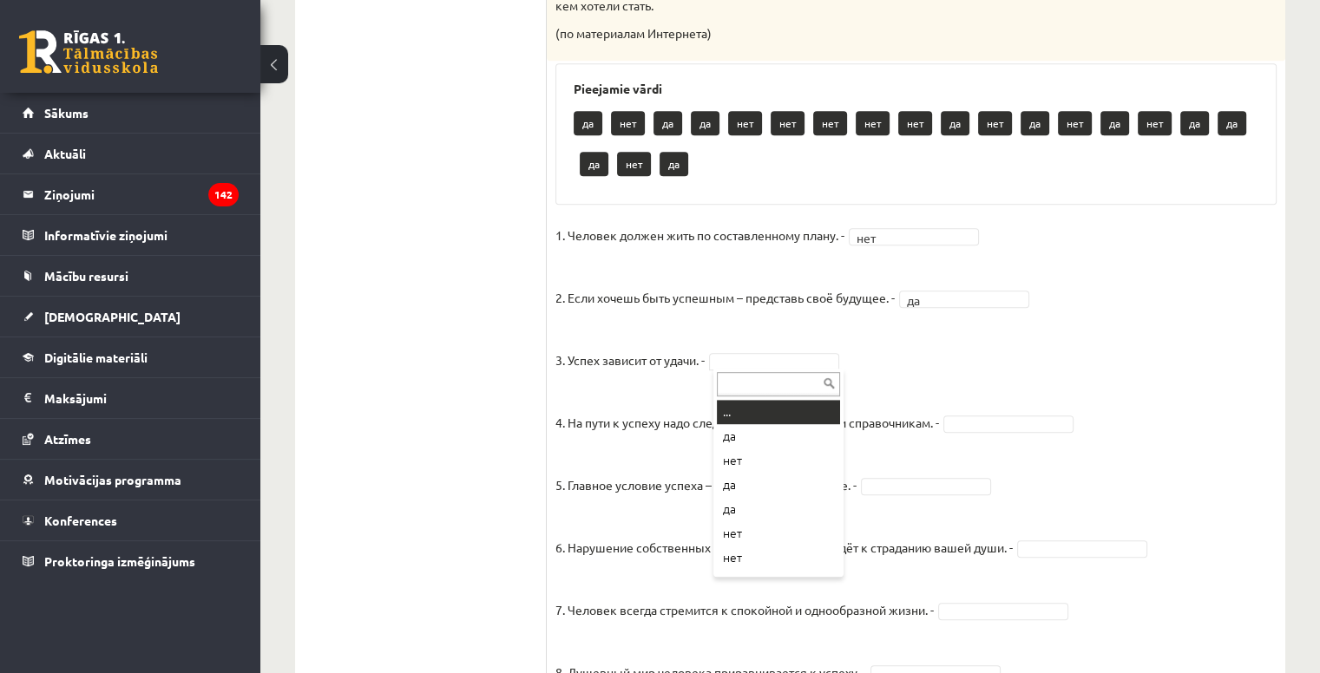
drag, startPoint x: 785, startPoint y: 363, endPoint x: 798, endPoint y: 357, distance: 15.2
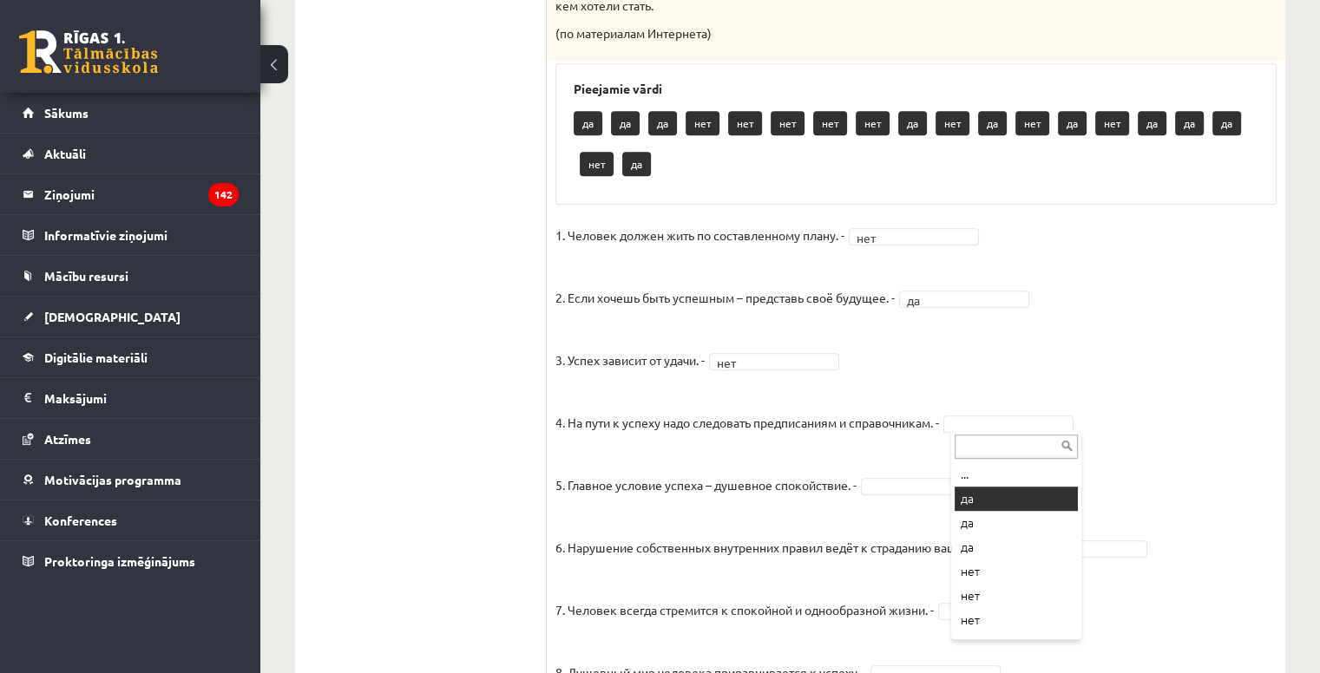
drag, startPoint x: 984, startPoint y: 506, endPoint x: 938, endPoint y: 482, distance: 52.0
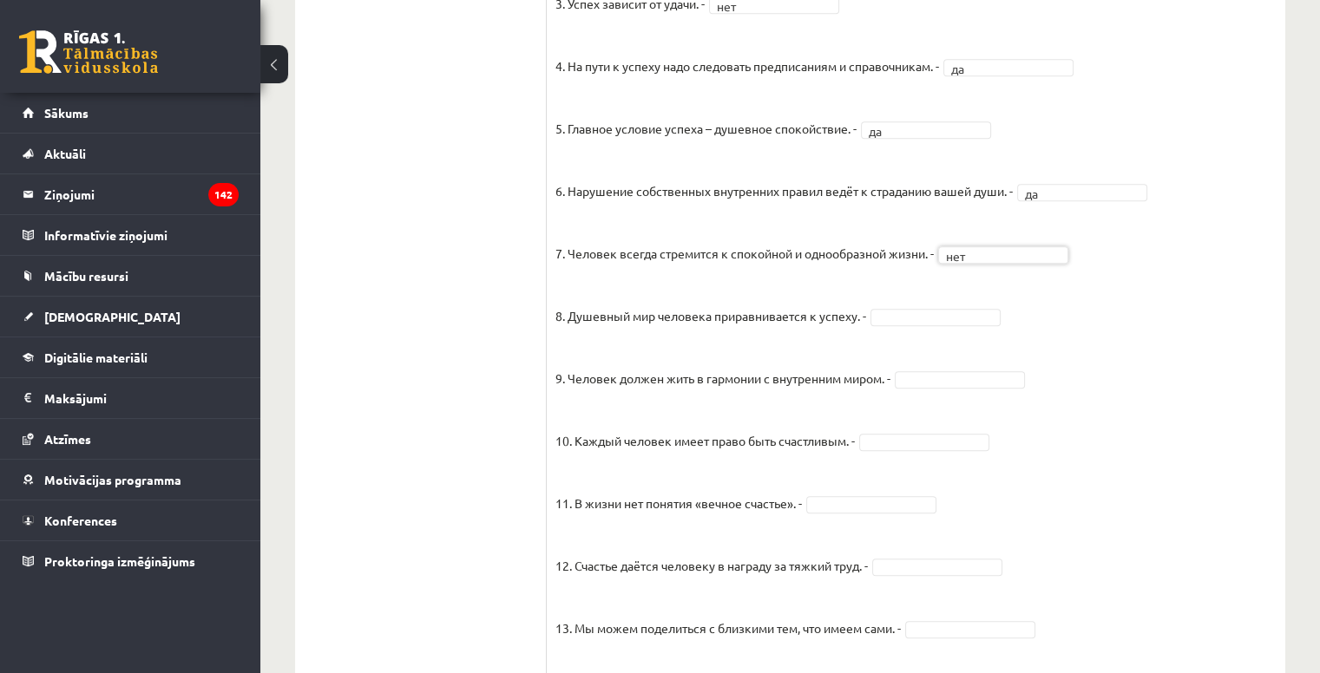
scroll to position [1305, 0]
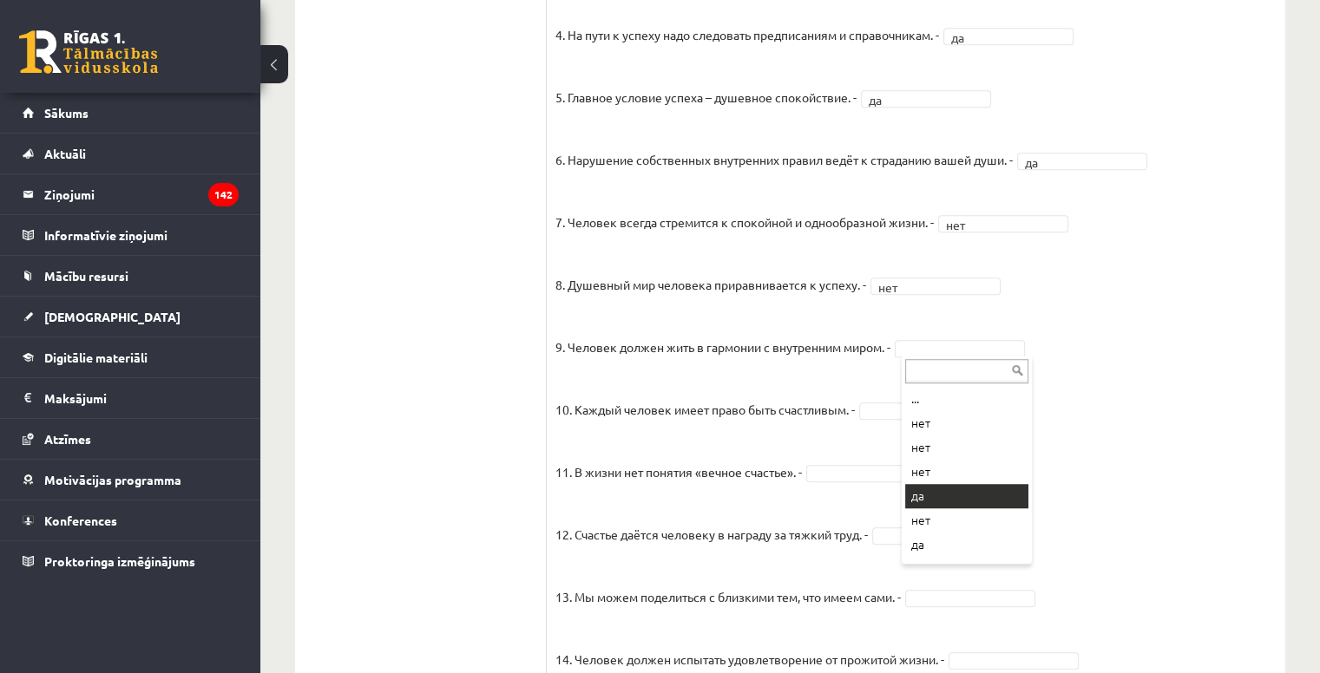
drag, startPoint x: 934, startPoint y: 502, endPoint x: 936, endPoint y: 467, distance: 35.6
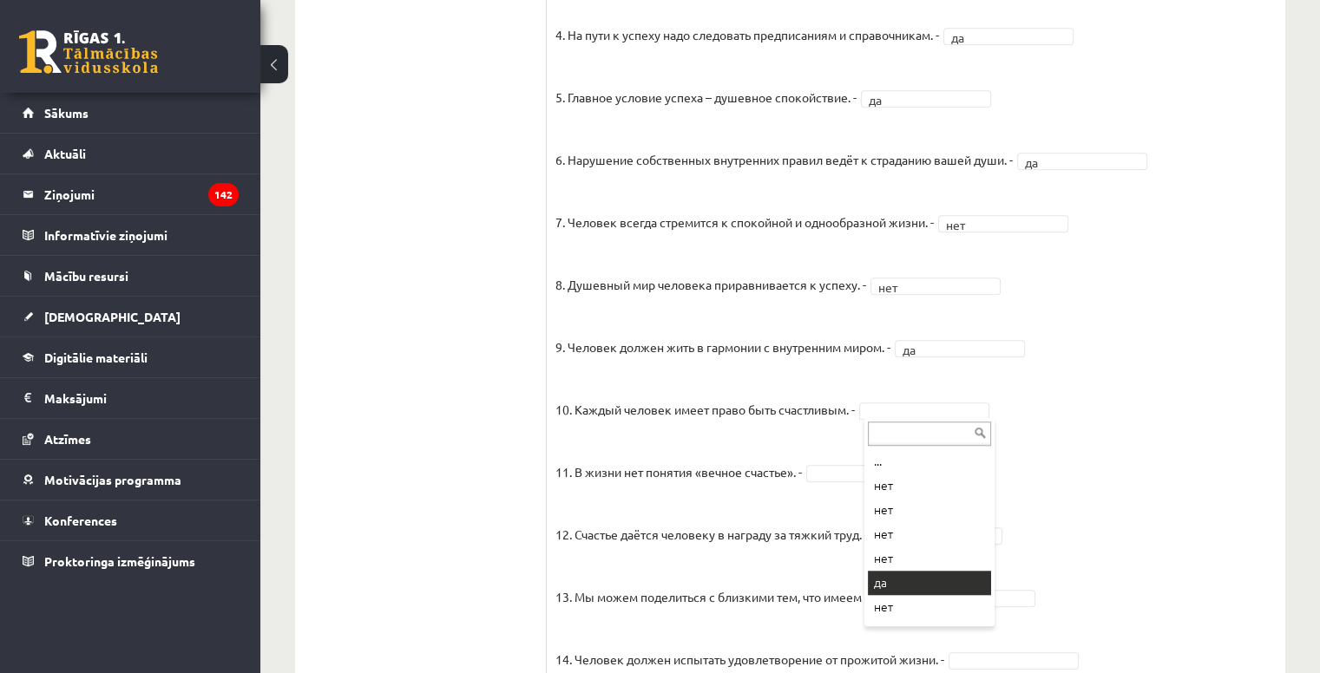
drag, startPoint x: 899, startPoint y: 587, endPoint x: 901, endPoint y: 535, distance: 52.1
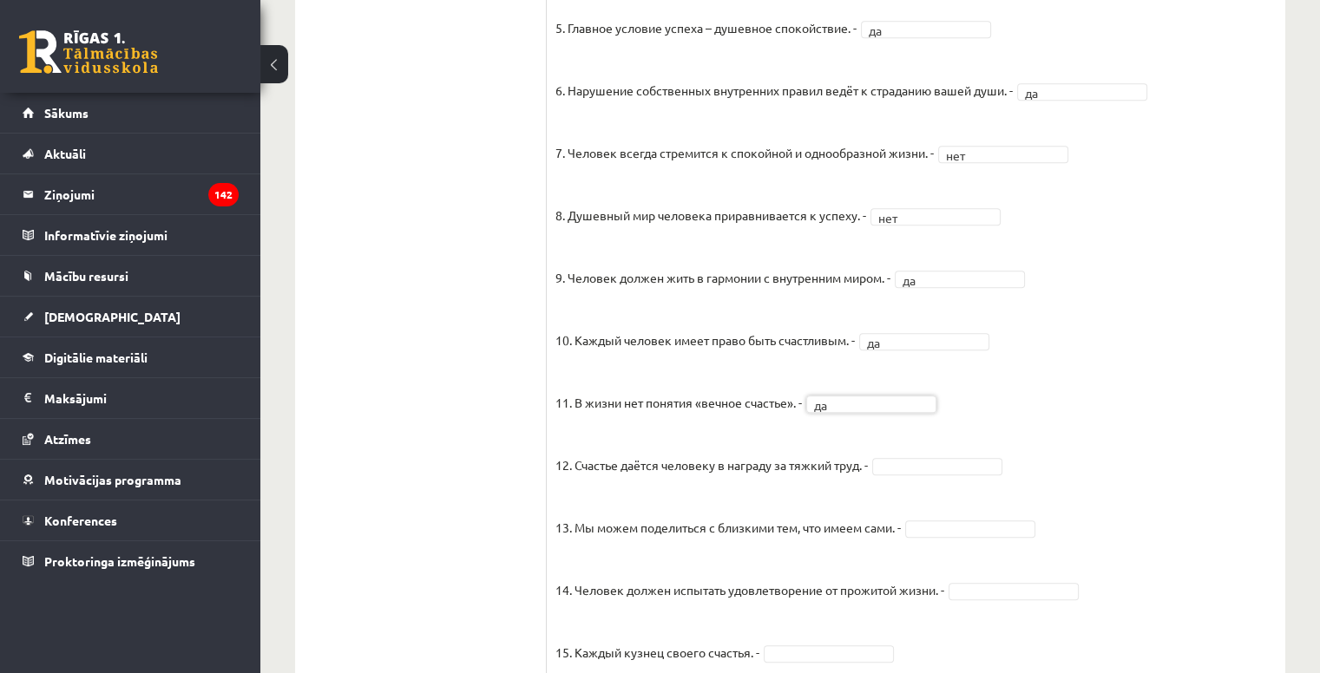
scroll to position [1437, 0]
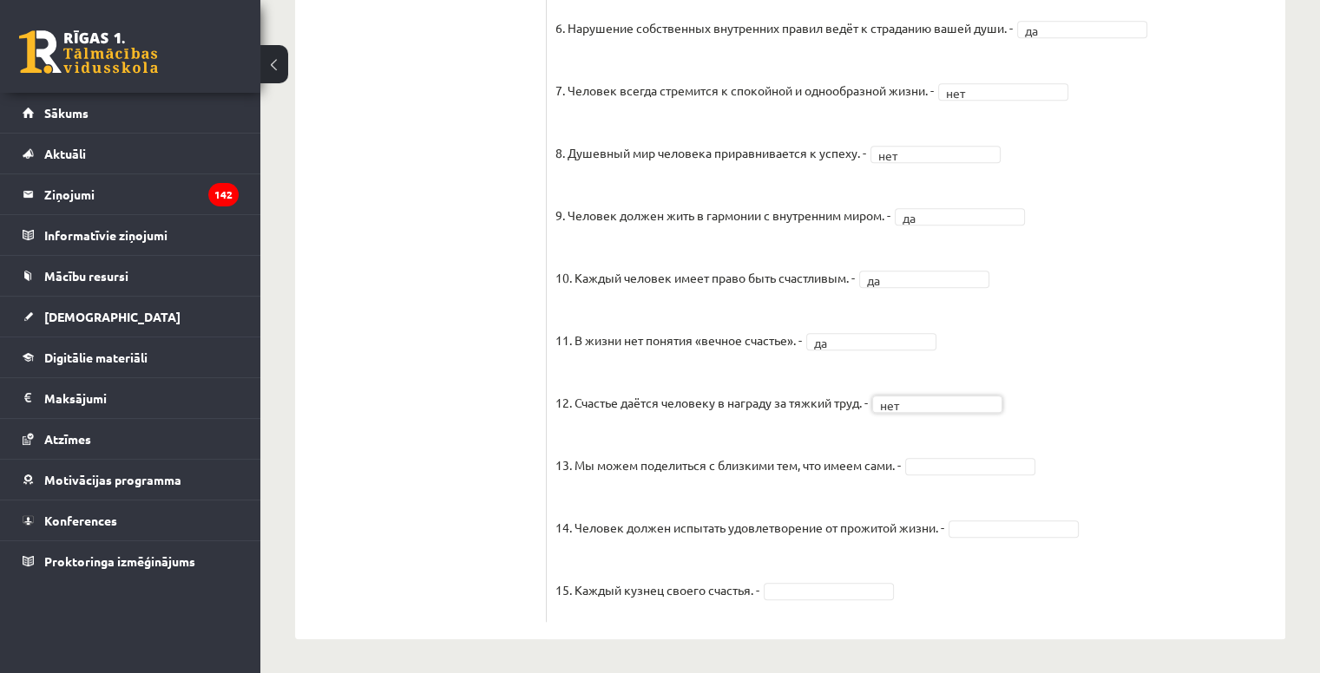
click at [952, 456] on fieldset "1. Человек должен жить по составленному плану. - нет *** 2. Если хочешь быть ус…" at bounding box center [915, 157] width 721 height 911
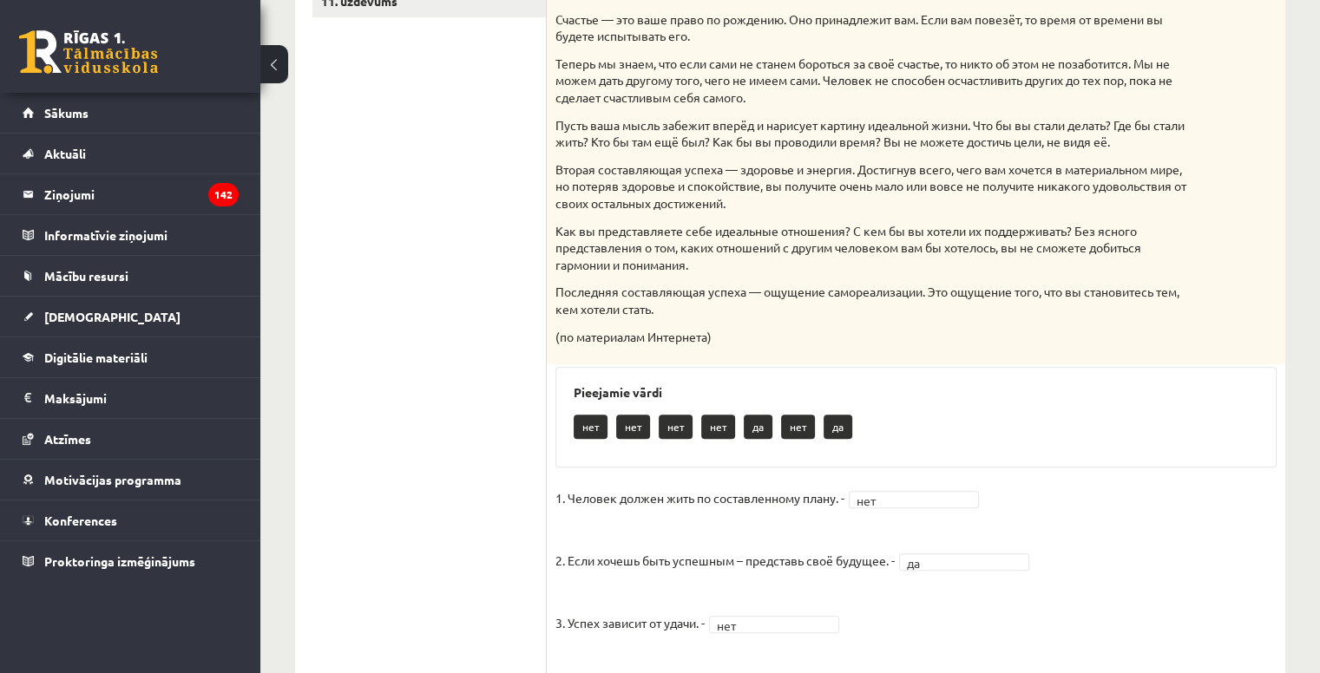
scroll to position [396, 0]
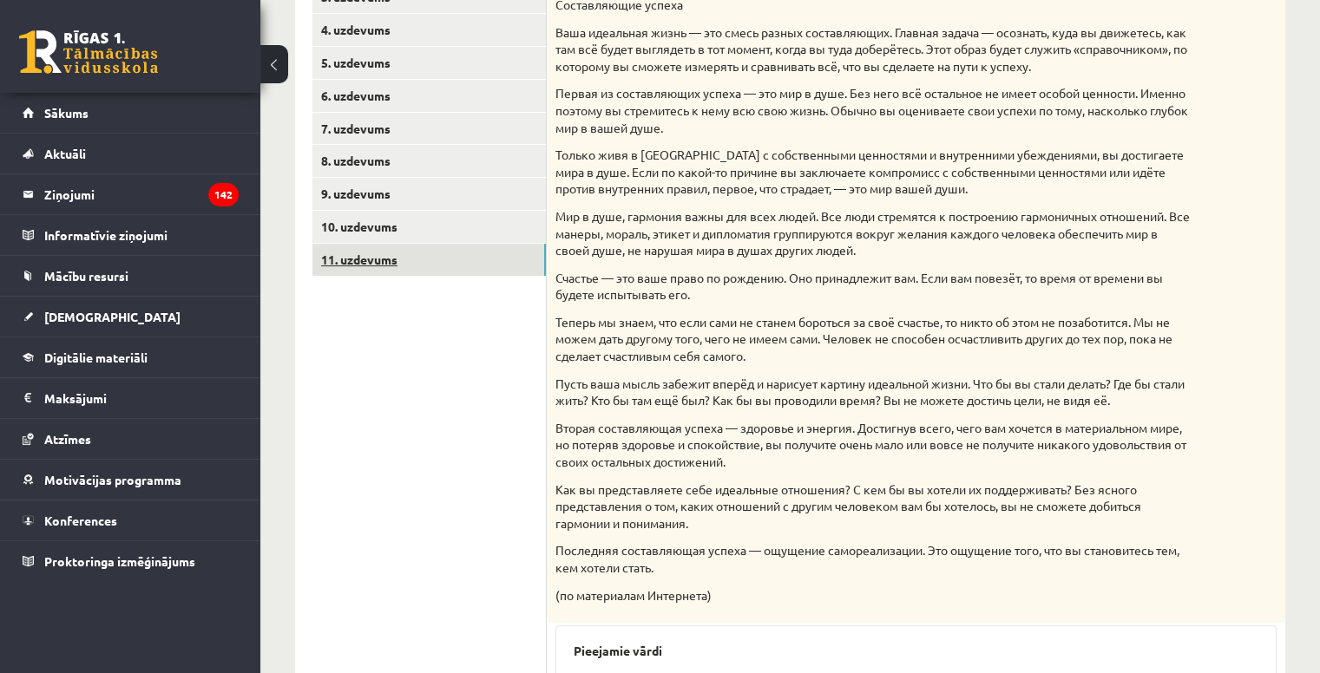
click at [385, 263] on link "11. uzdevums" at bounding box center [428, 260] width 233 height 32
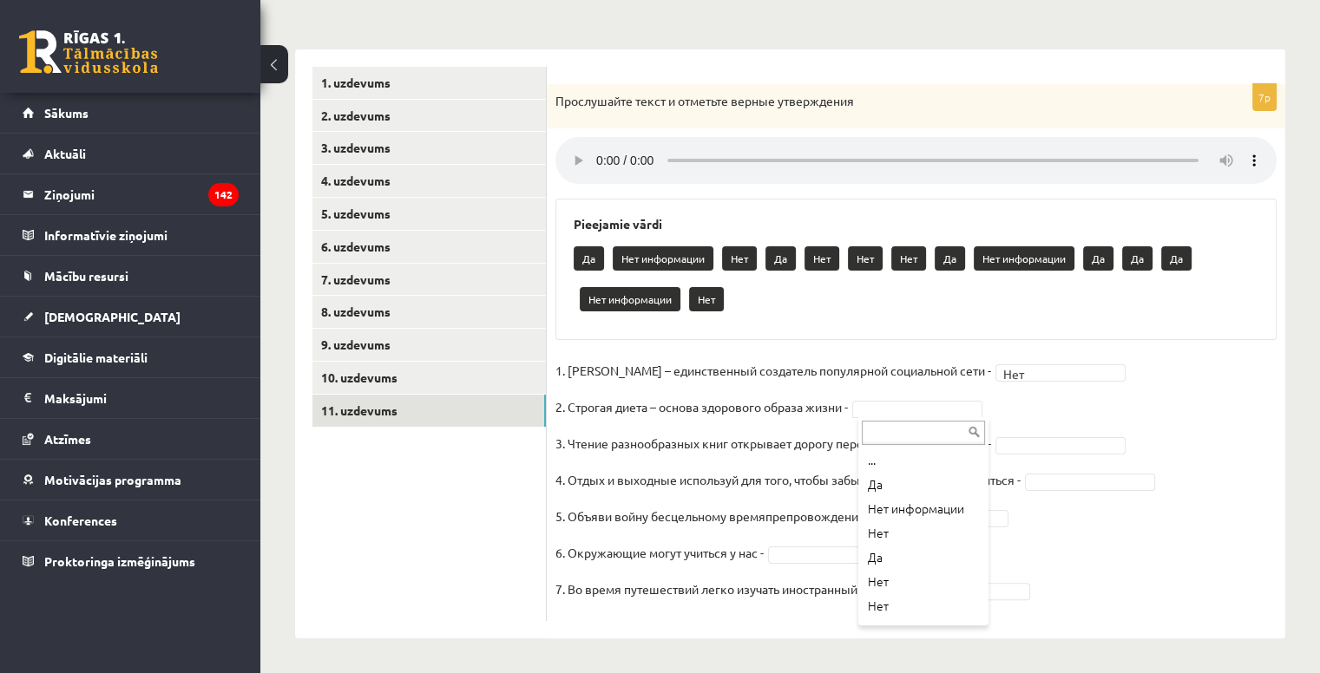
scroll to position [0, 0]
drag, startPoint x: 882, startPoint y: 486, endPoint x: 873, endPoint y: 484, distance: 8.9
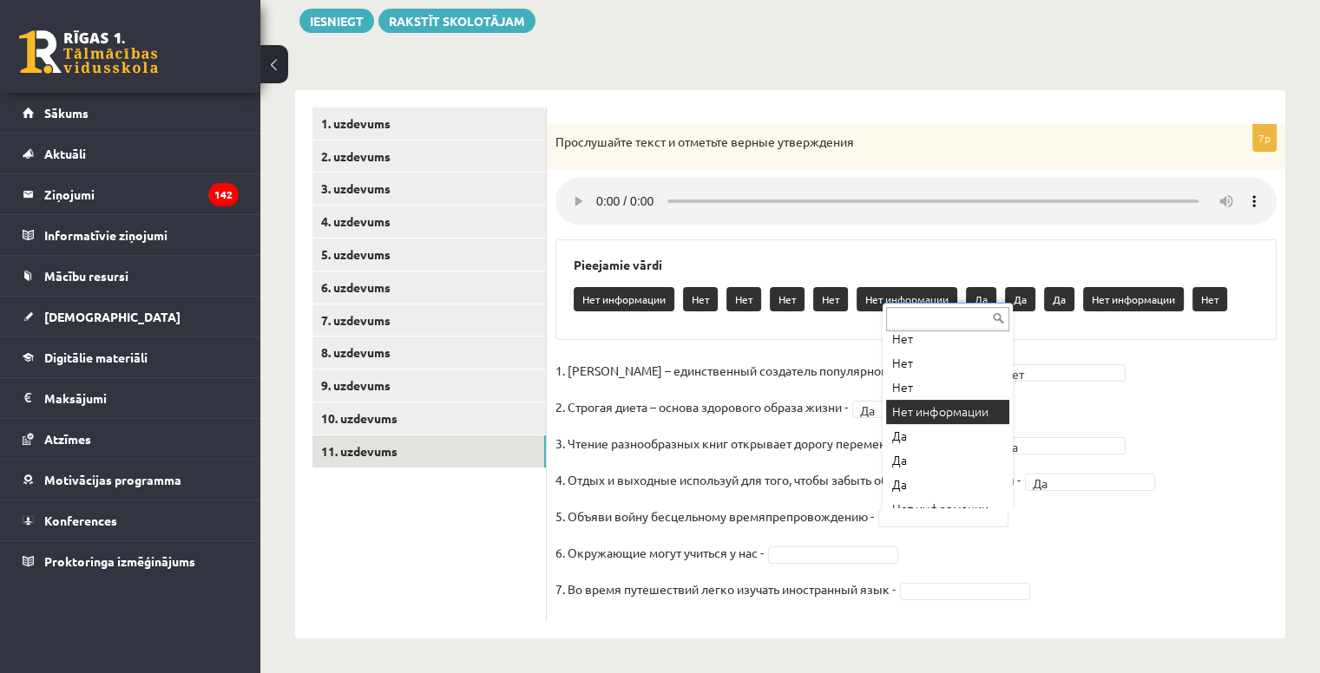
scroll to position [108, 0]
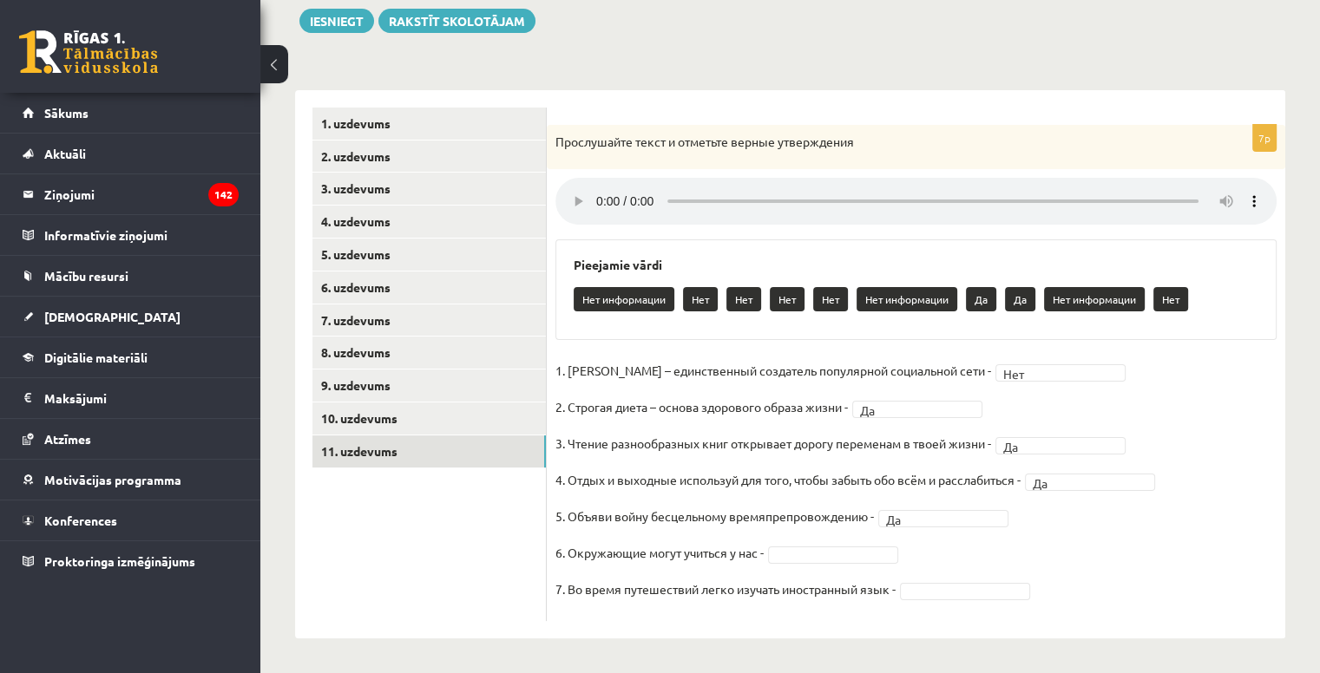
click at [809, 569] on fieldset "1. Павел Дуров – единственный создатель популярной социальной сети - Нет *** 2.…" at bounding box center [915, 485] width 721 height 255
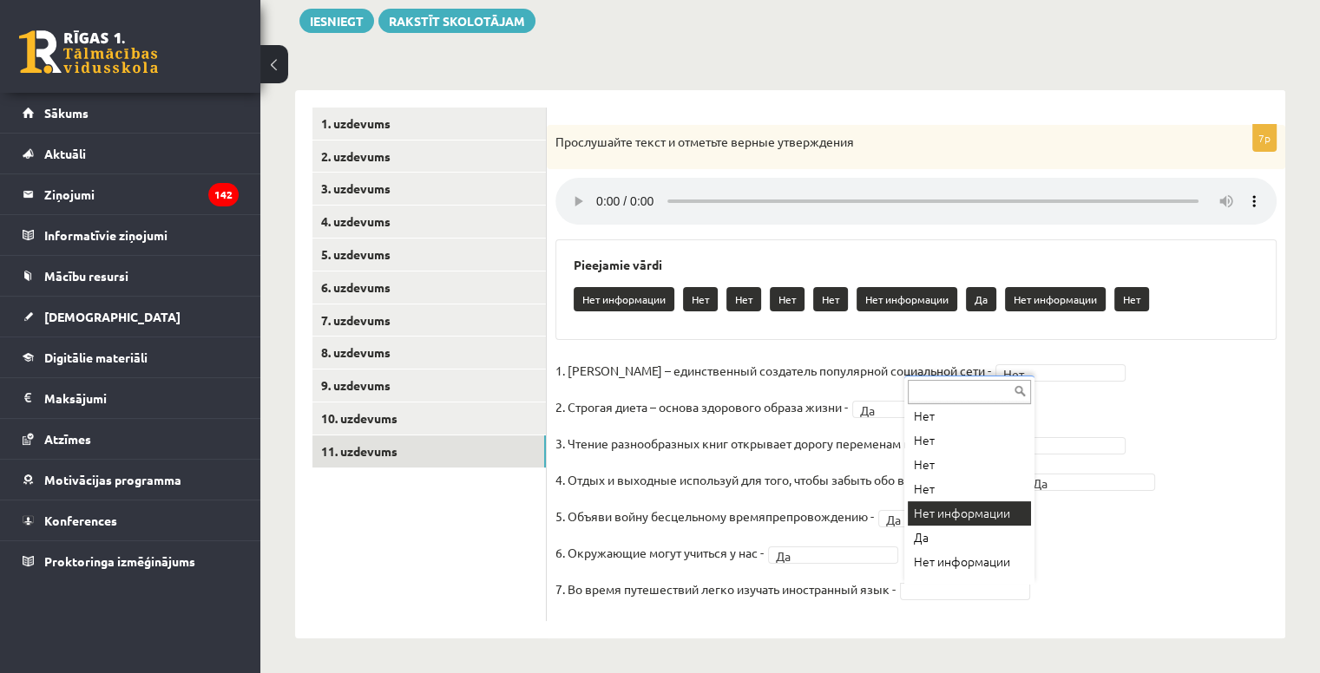
scroll to position [69, 0]
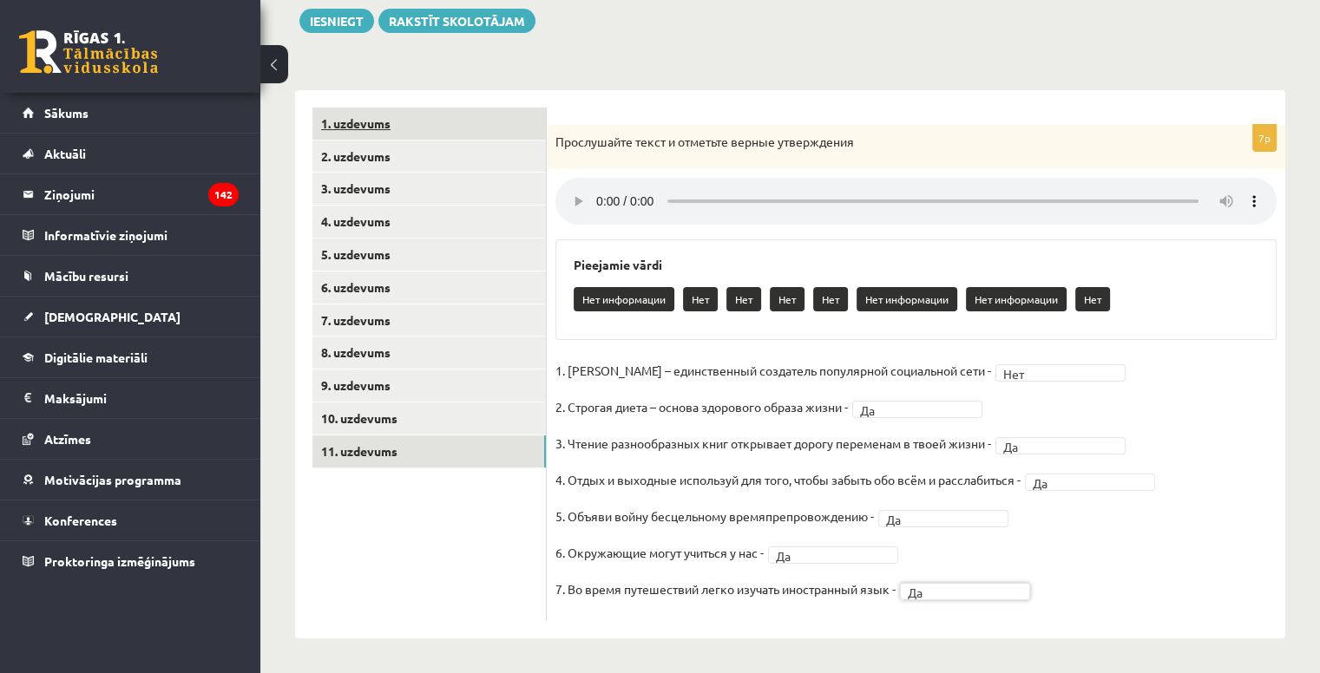
click at [368, 115] on link "1. uzdevums" at bounding box center [428, 124] width 233 height 32
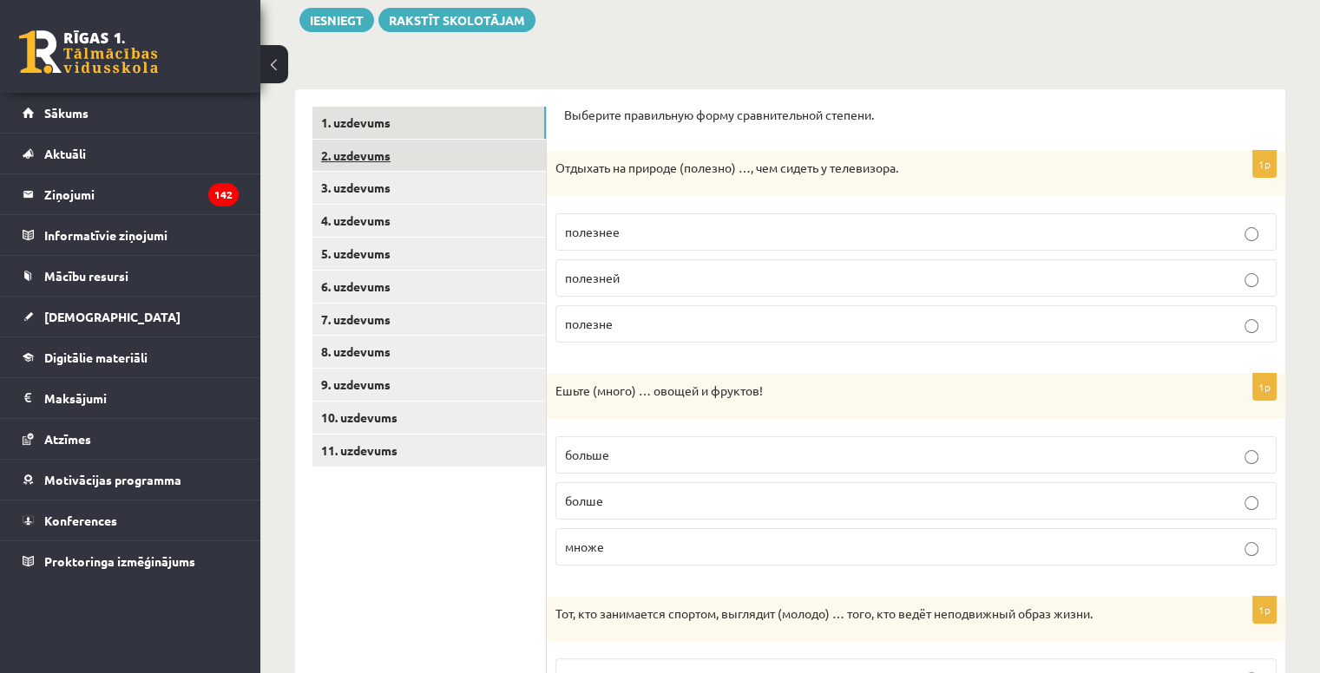
click at [404, 157] on link "2. uzdevums" at bounding box center [428, 156] width 233 height 32
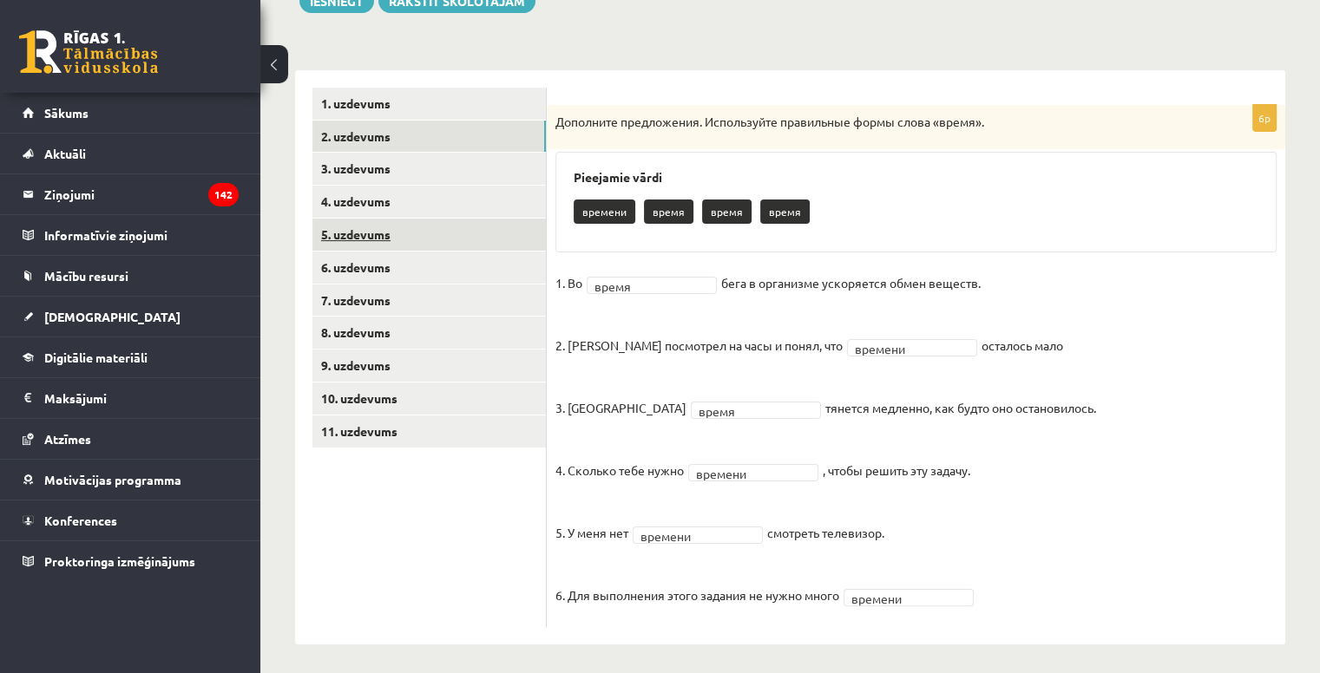
scroll to position [229, 0]
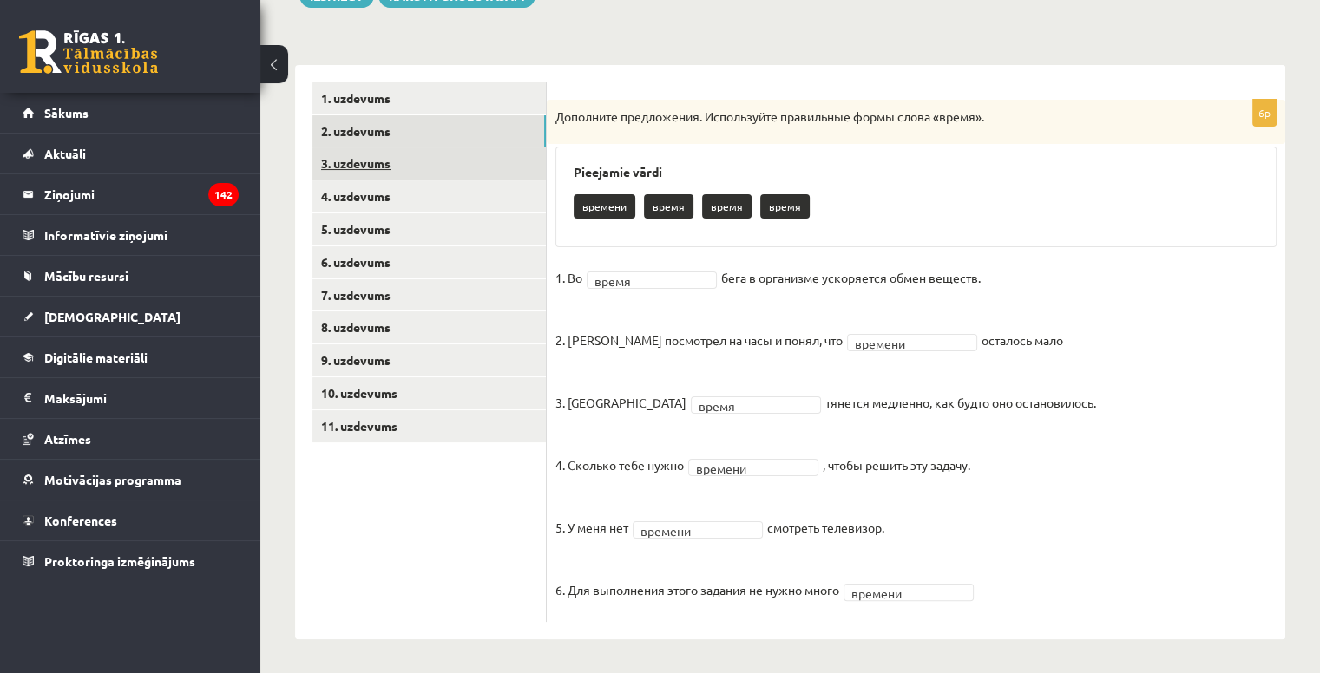
click at [374, 157] on link "3. uzdevums" at bounding box center [428, 164] width 233 height 32
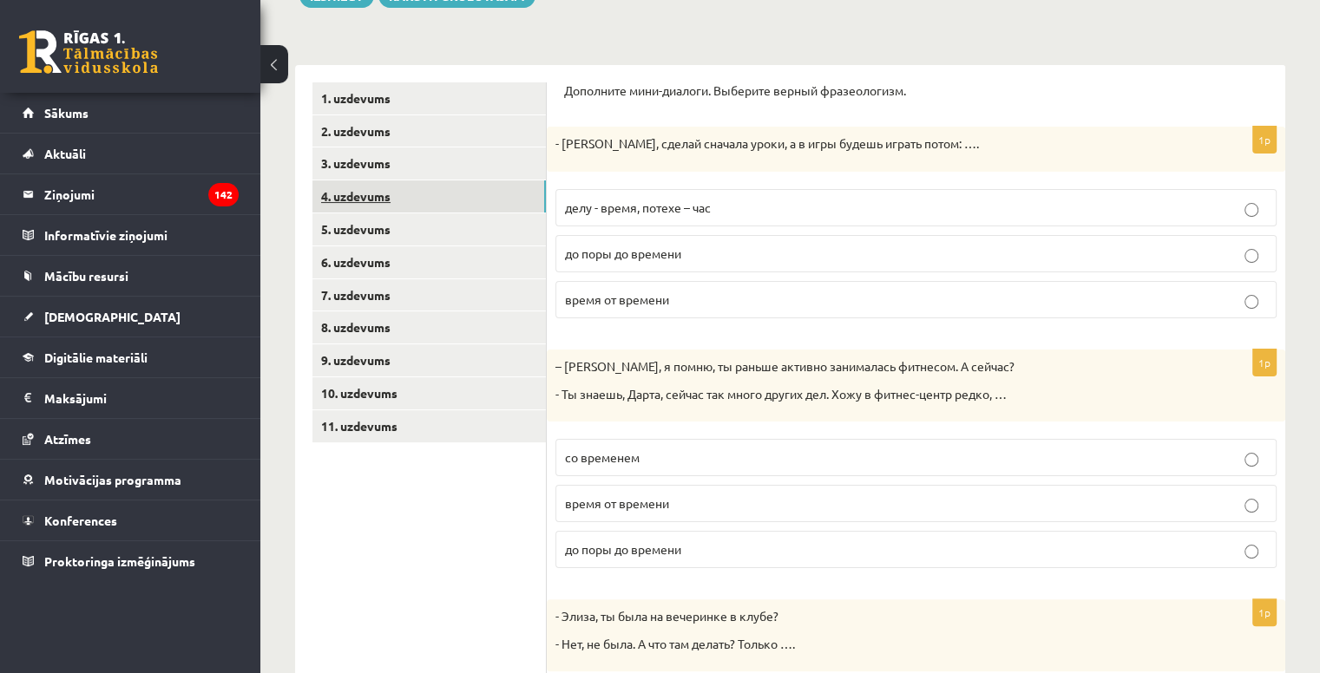
click at [370, 199] on link "4. uzdevums" at bounding box center [428, 197] width 233 height 32
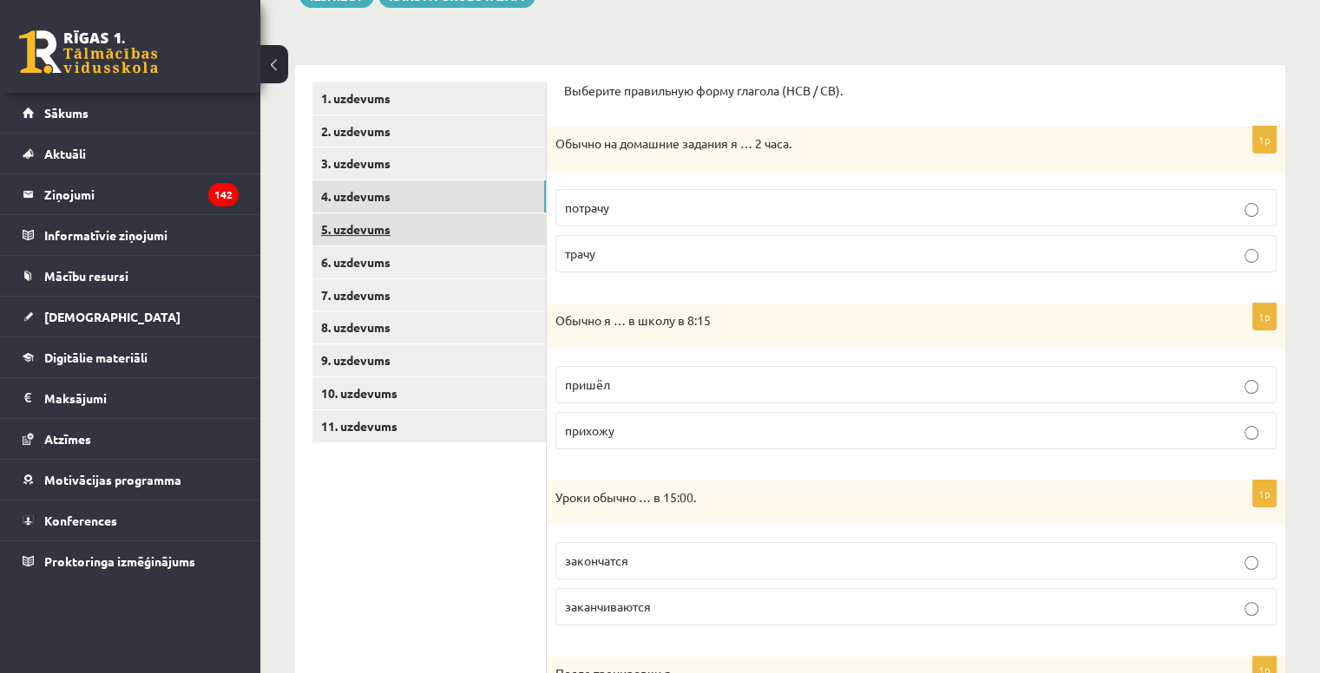
click at [370, 223] on link "5. uzdevums" at bounding box center [428, 229] width 233 height 32
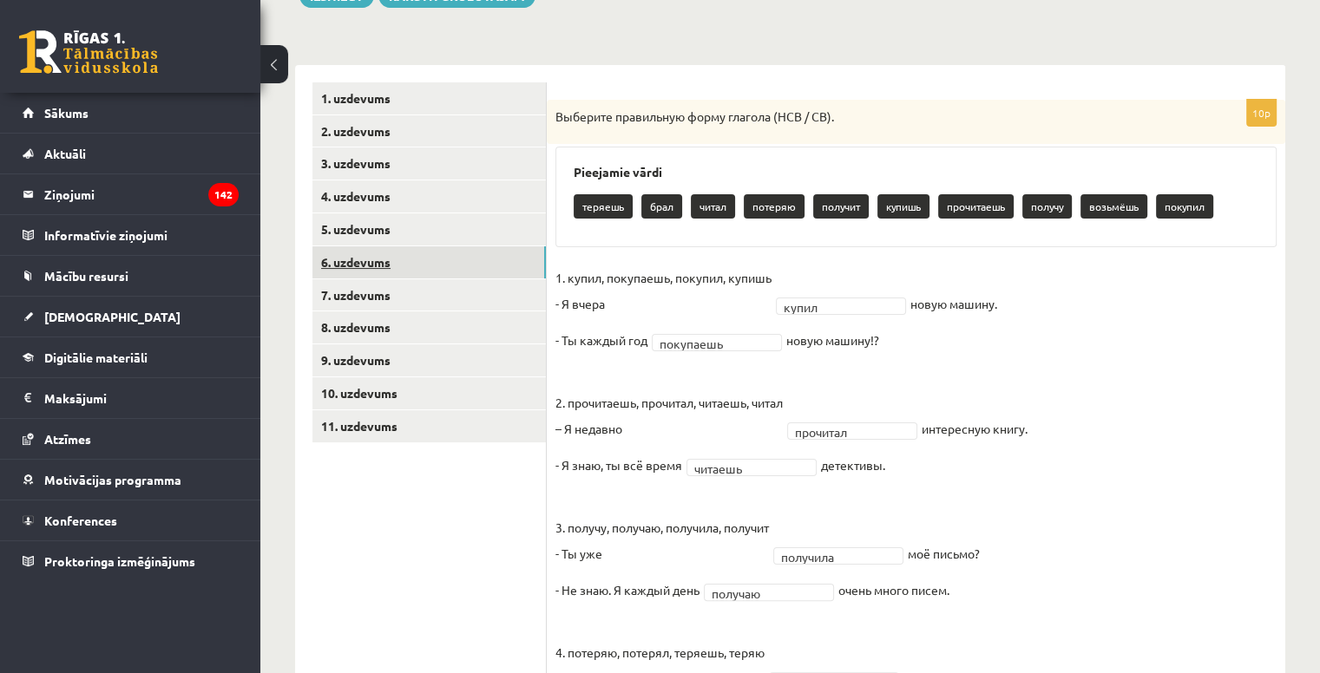
click at [353, 263] on link "6. uzdevums" at bounding box center [428, 262] width 233 height 32
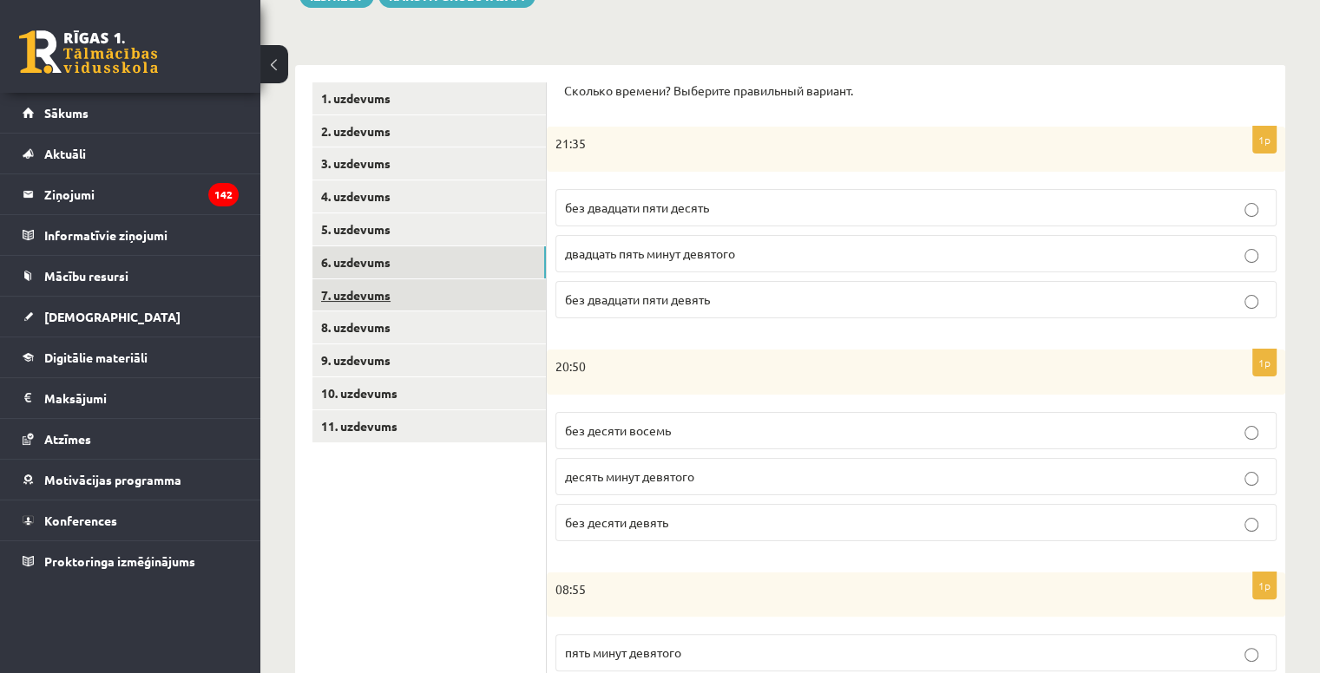
click at [348, 299] on link "7. uzdevums" at bounding box center [428, 295] width 233 height 32
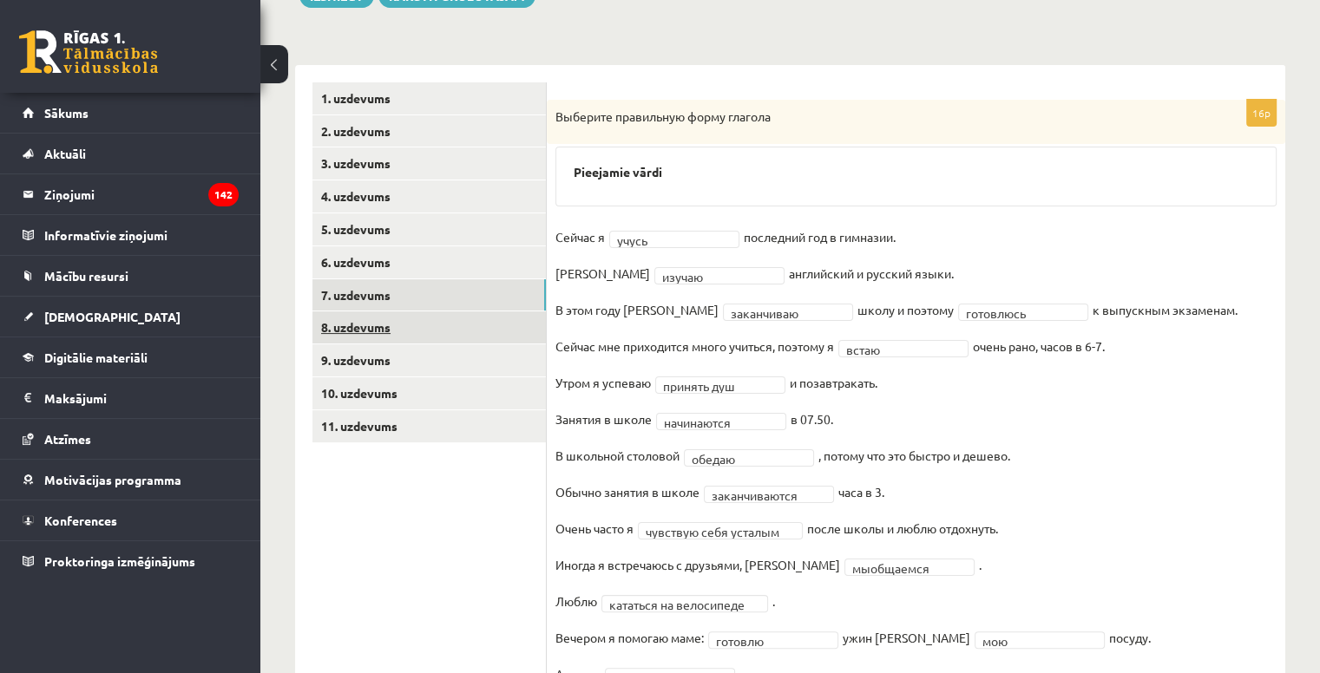
click at [345, 334] on link "8. uzdevums" at bounding box center [428, 328] width 233 height 32
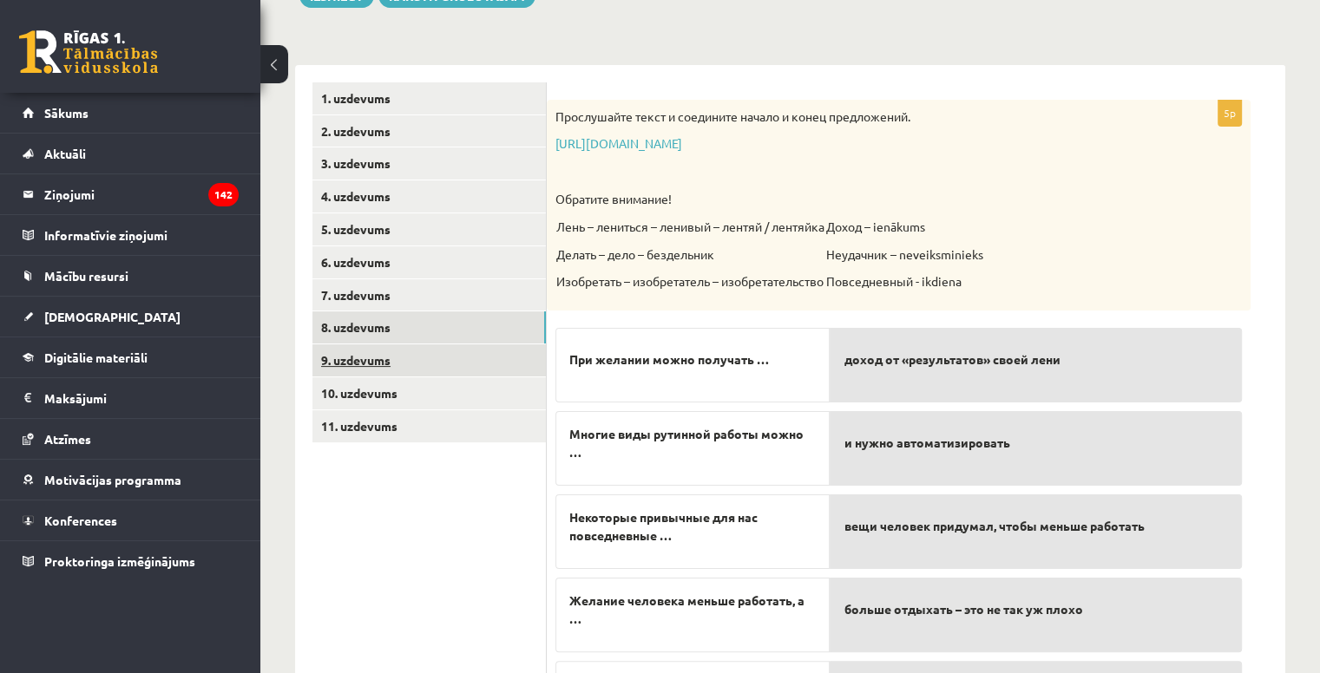
click at [358, 367] on link "9. uzdevums" at bounding box center [428, 361] width 233 height 32
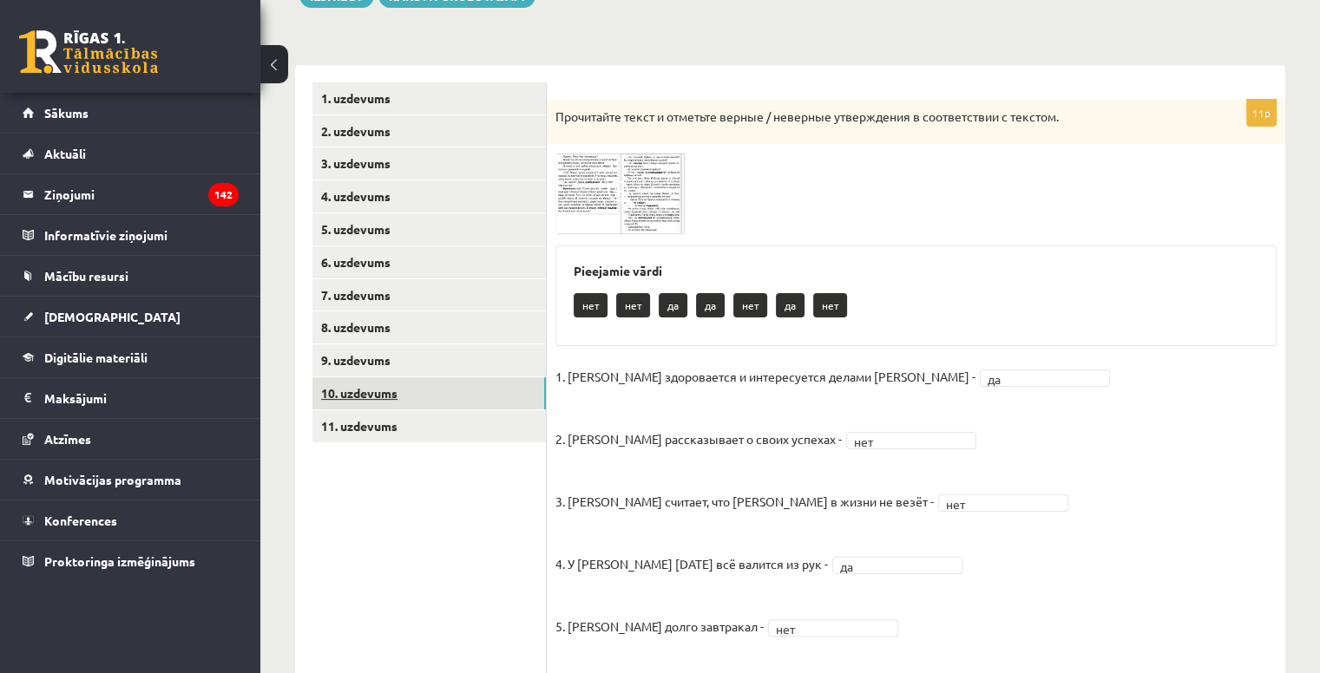
click at [372, 393] on link "10. uzdevums" at bounding box center [428, 394] width 233 height 32
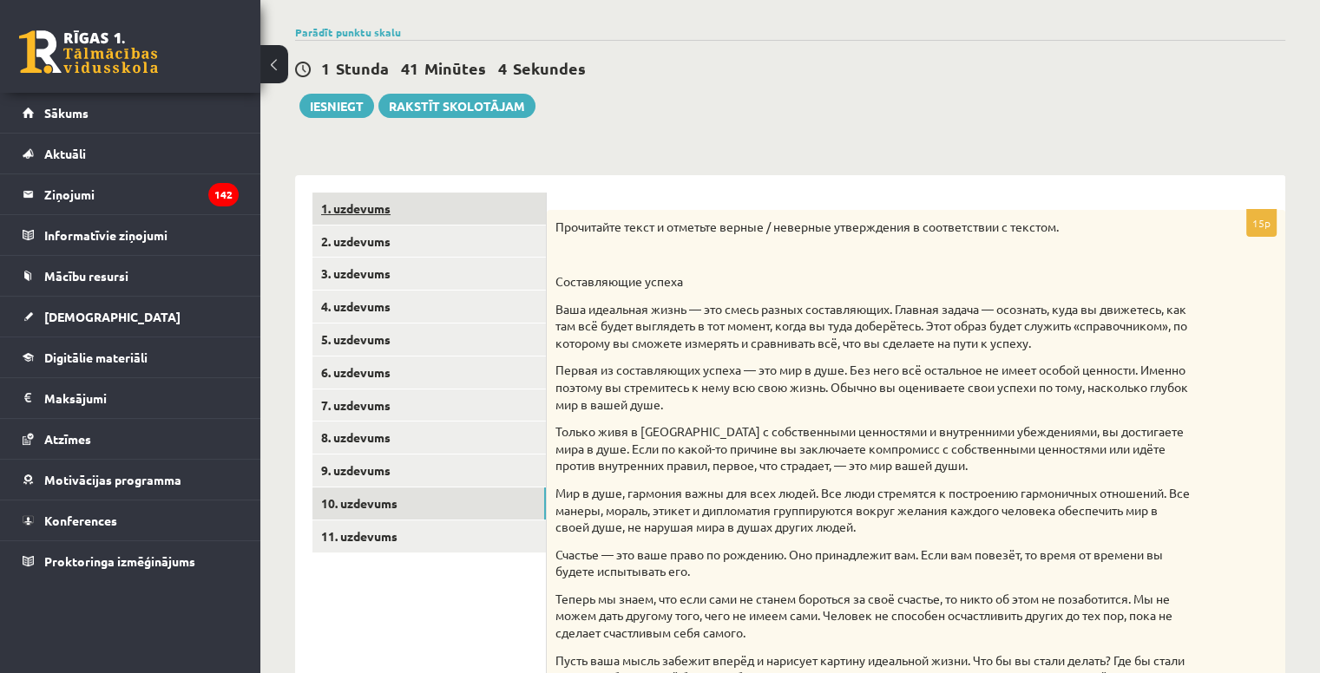
scroll to position [0, 0]
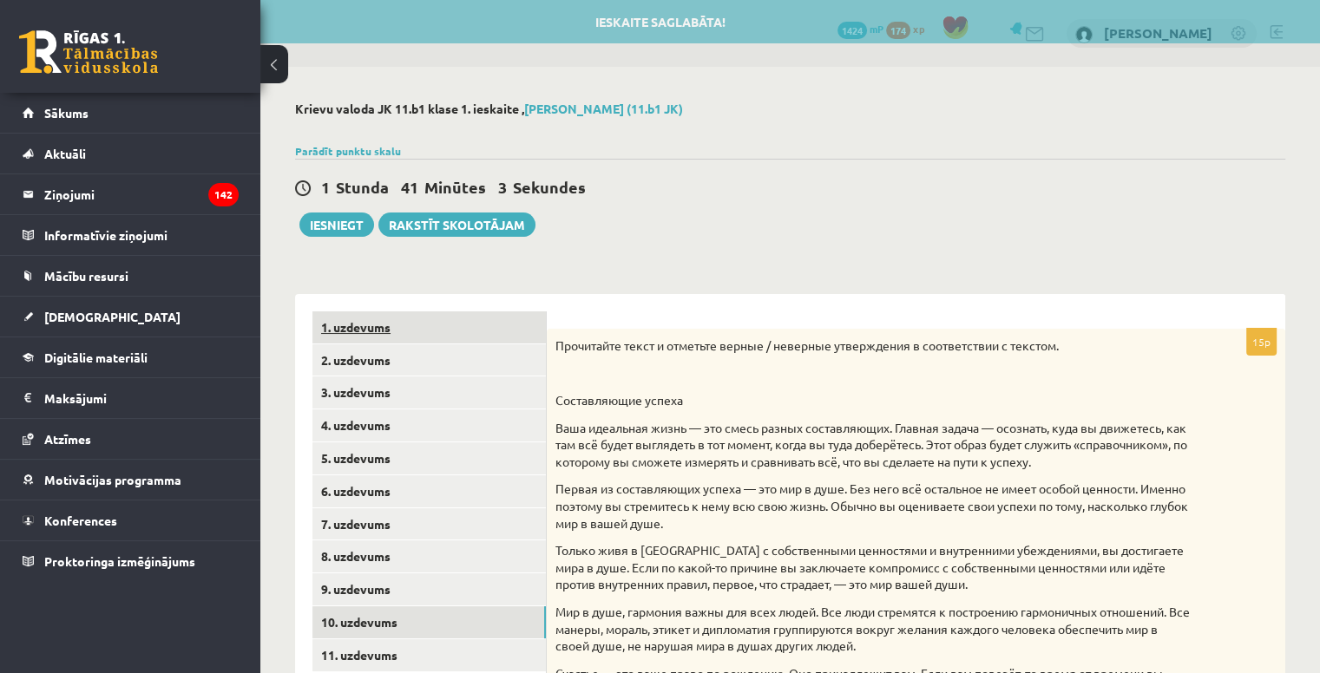
click at [350, 334] on link "1. uzdevums" at bounding box center [428, 328] width 233 height 32
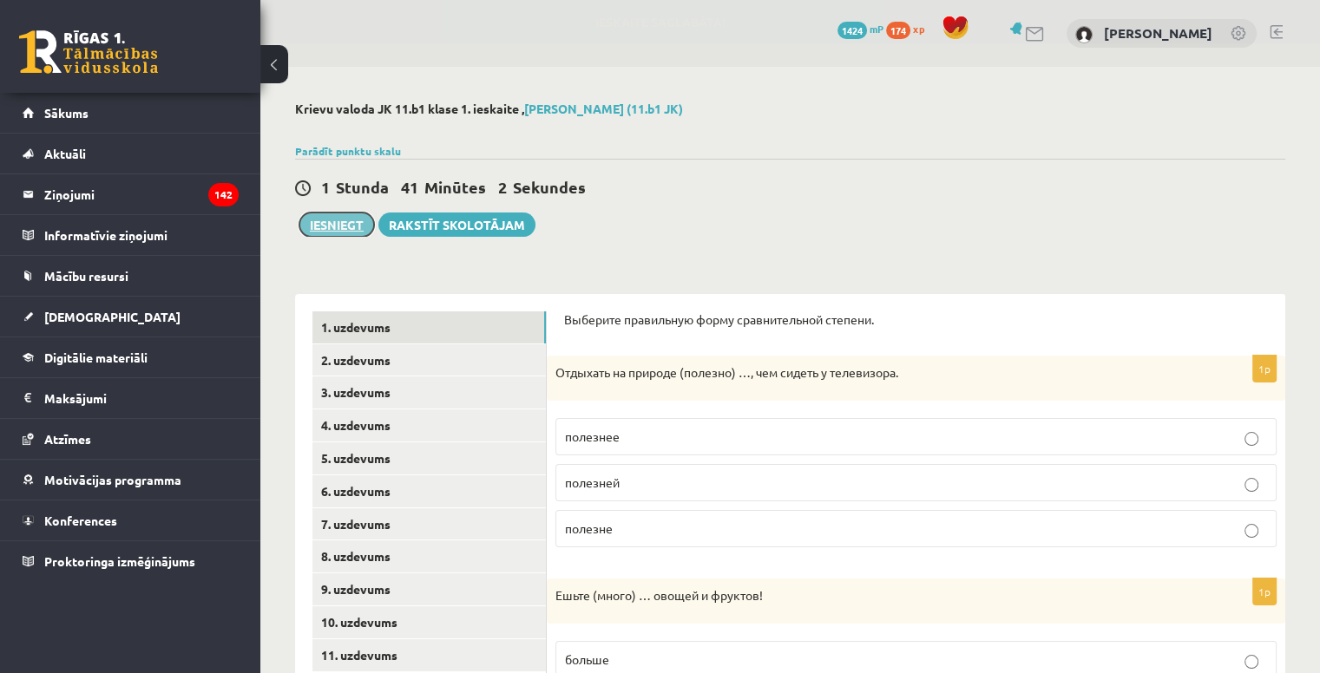
click at [337, 224] on button "Iesniegt" at bounding box center [336, 225] width 75 height 24
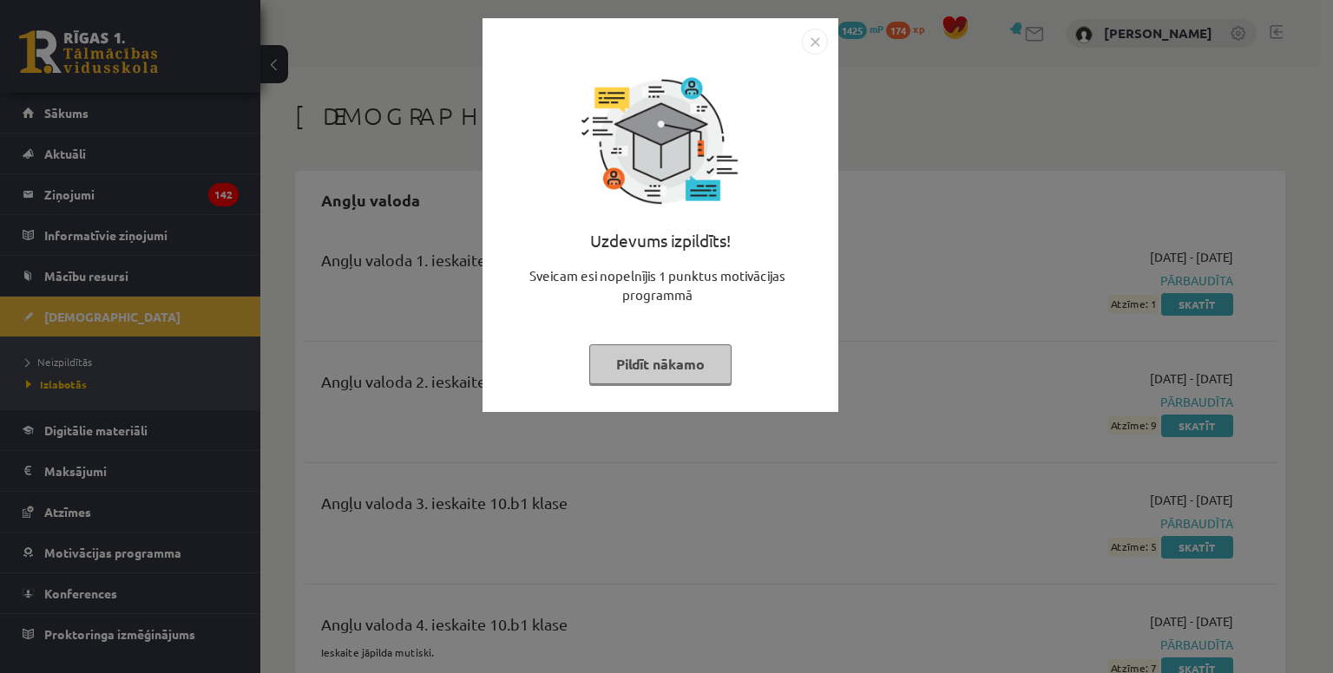
click at [655, 372] on button "Pildīt nākamo" at bounding box center [660, 365] width 142 height 40
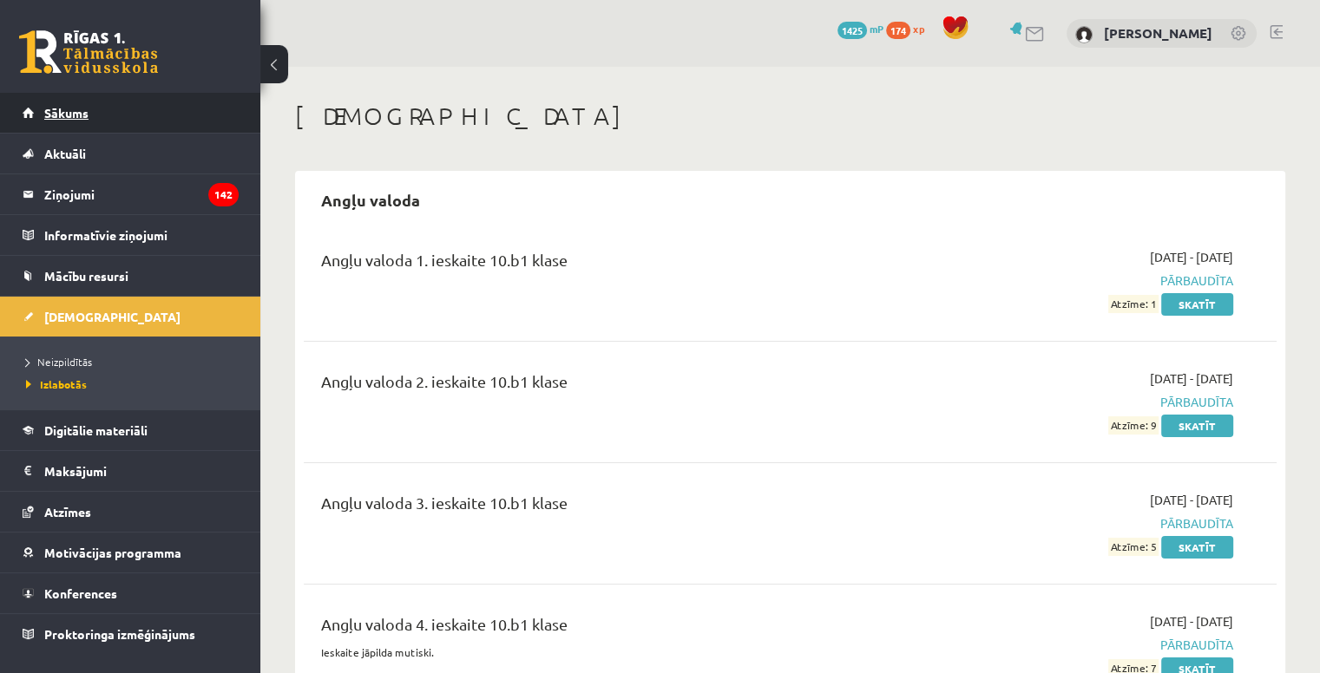
click at [95, 108] on link "Sākums" at bounding box center [131, 113] width 216 height 40
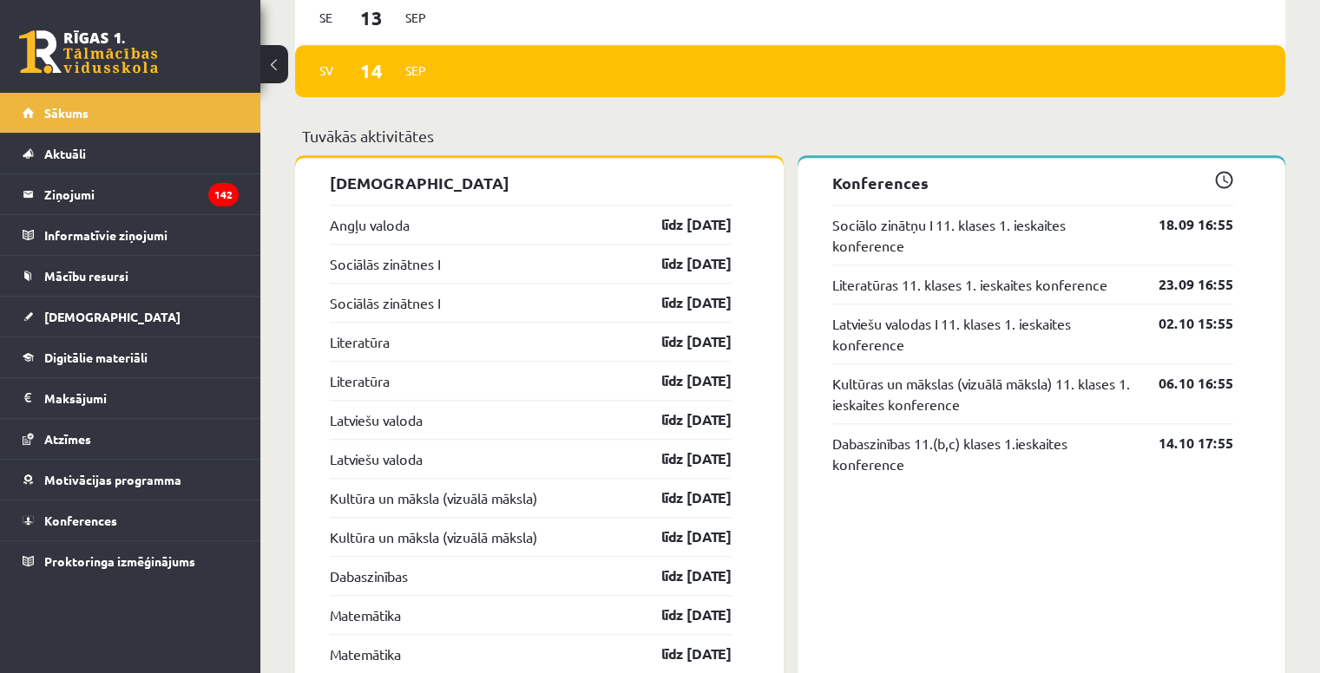
scroll to position [1475, 0]
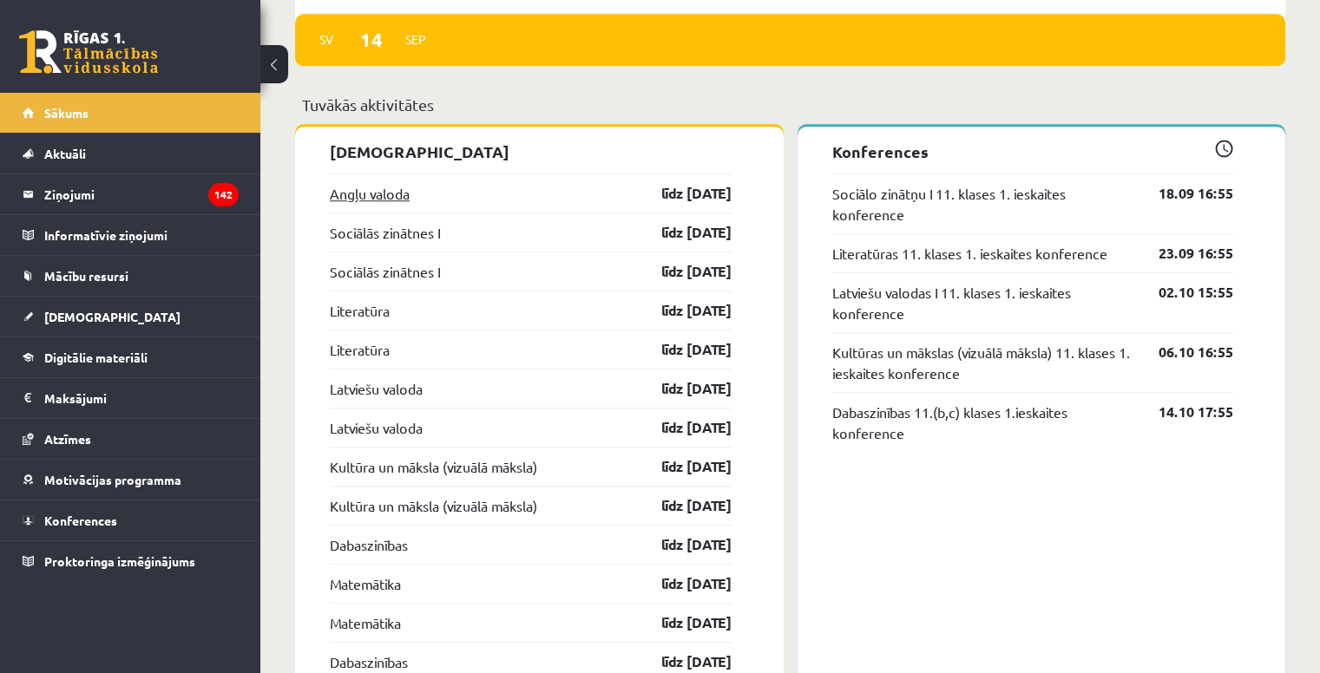
click at [365, 196] on link "Angļu valoda" at bounding box center [370, 193] width 80 height 21
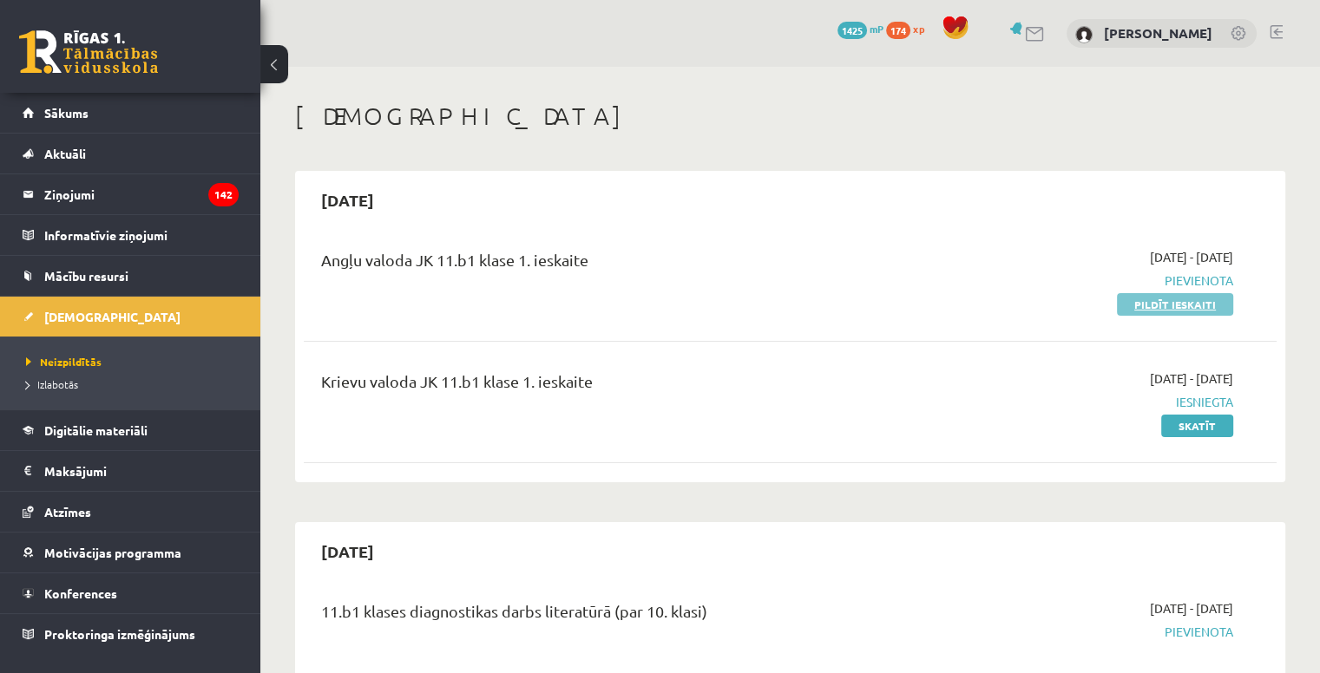
click at [1168, 309] on link "Pildīt ieskaiti" at bounding box center [1175, 304] width 116 height 23
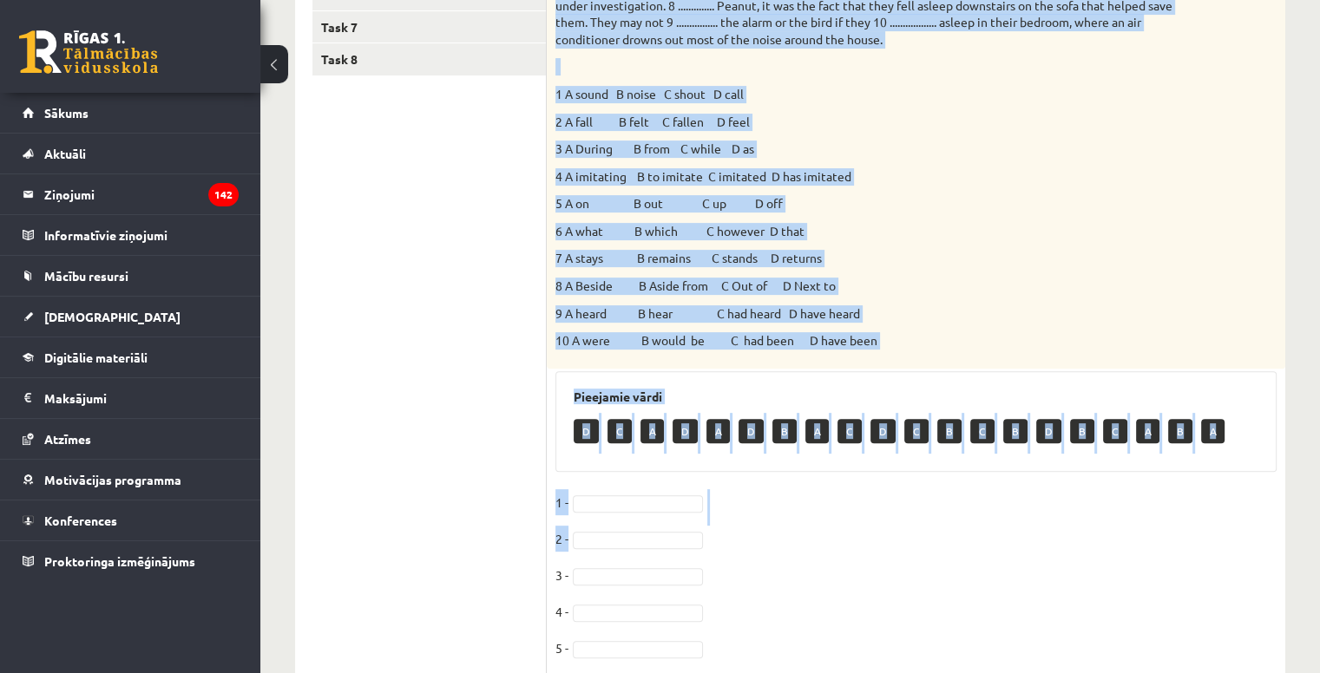
scroll to position [721, 0]
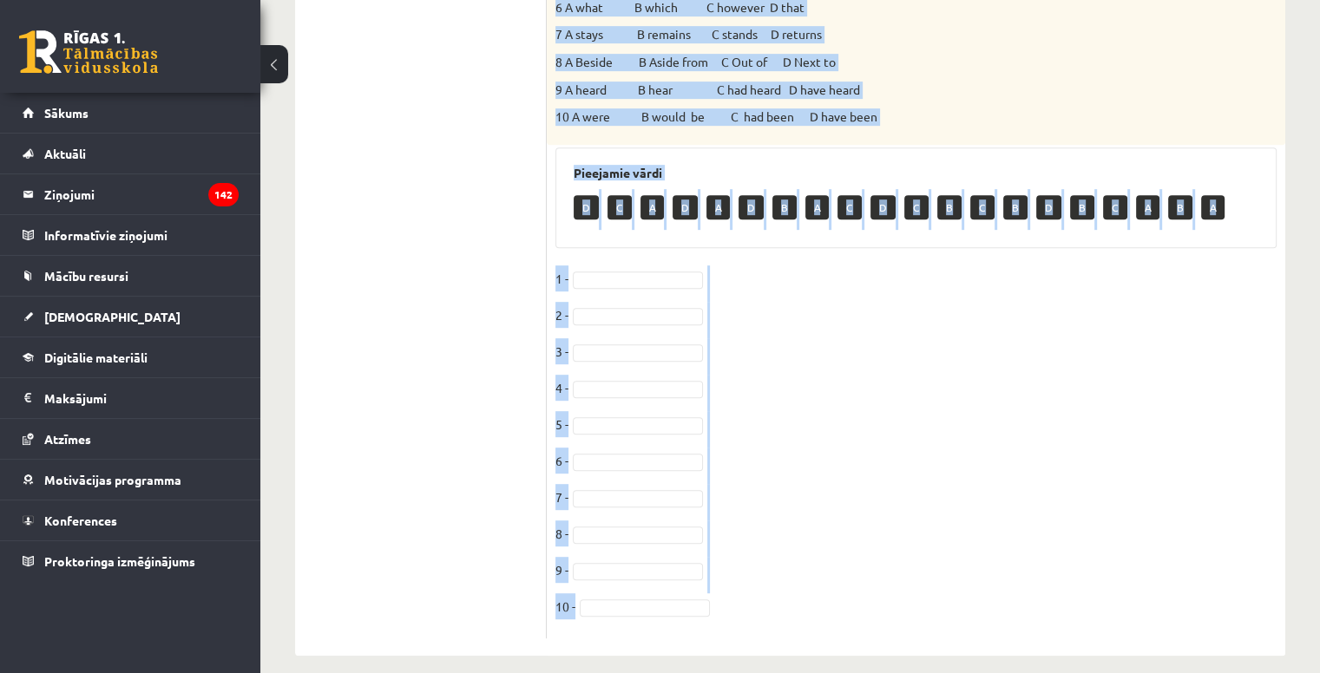
drag, startPoint x: 561, startPoint y: 52, endPoint x: 812, endPoint y: 594, distance: 596.8
click at [814, 595] on div "10p Choose the correct answer. 1 A sound B noise C shout D call 2 A fall B felt…" at bounding box center [916, 123] width 739 height 1031
copy div "Choose the correct answer. A noisy parrot called Peanut, who likes to immitate …"
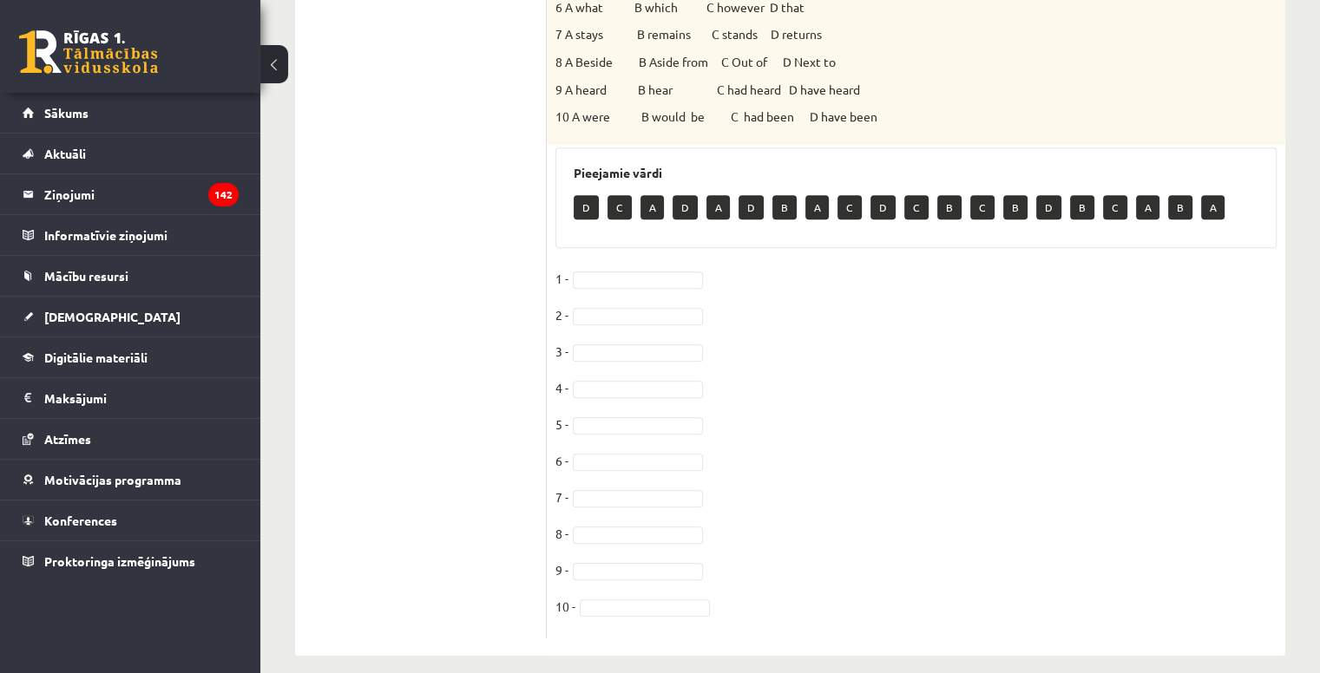
drag, startPoint x: 482, startPoint y: 253, endPoint x: 513, endPoint y: 244, distance: 32.4
click at [483, 251] on ul "Task 1 Task 2 Task 3 Task 4 Task 5 Task 6 Task 7 Task 8" at bounding box center [429, 114] width 234 height 1048
drag, startPoint x: 594, startPoint y: 386, endPoint x: 610, endPoint y: 313, distance: 74.7
type input "*"
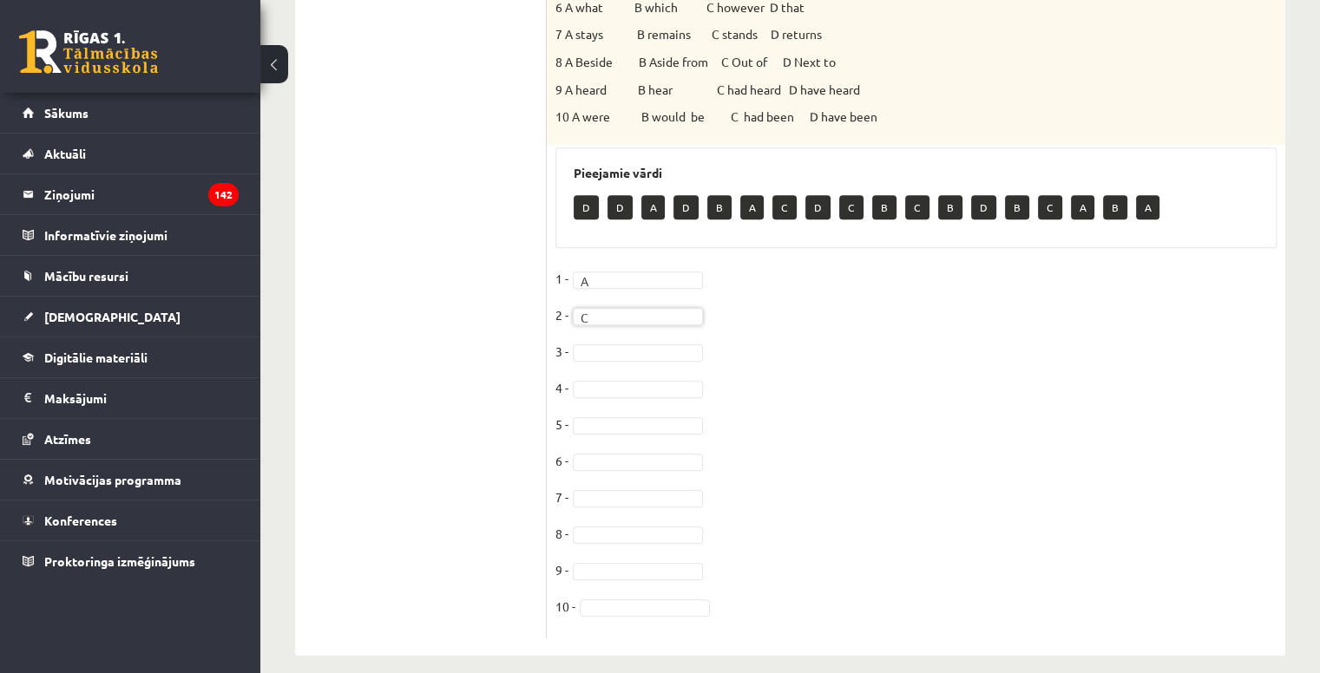
scroll to position [21, 0]
type input "*"
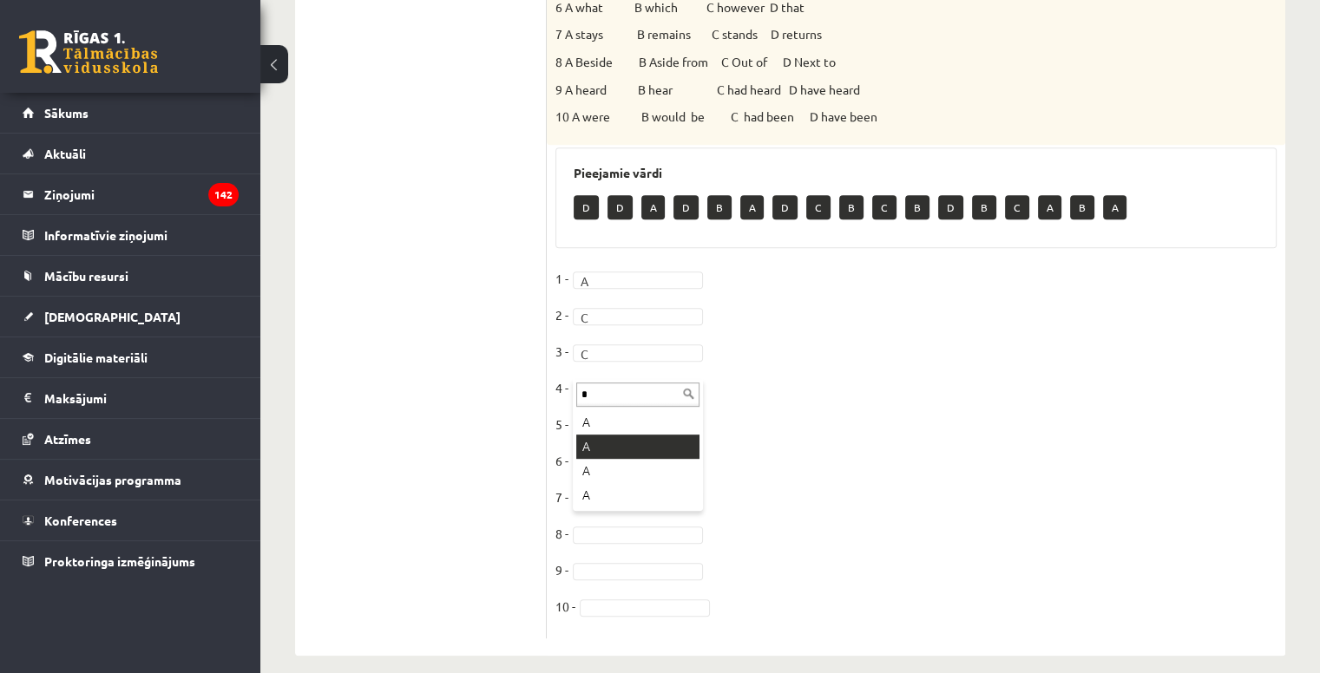
drag, startPoint x: 614, startPoint y: 442, endPoint x: 613, endPoint y: 431, distance: 10.6
click at [597, 417] on fieldset "1 - A * 2 - C * 3 - C * 4 - A * 5 - 6 - 7 - 8 - 9 - 10 -" at bounding box center [915, 448] width 721 height 364
type input "*"
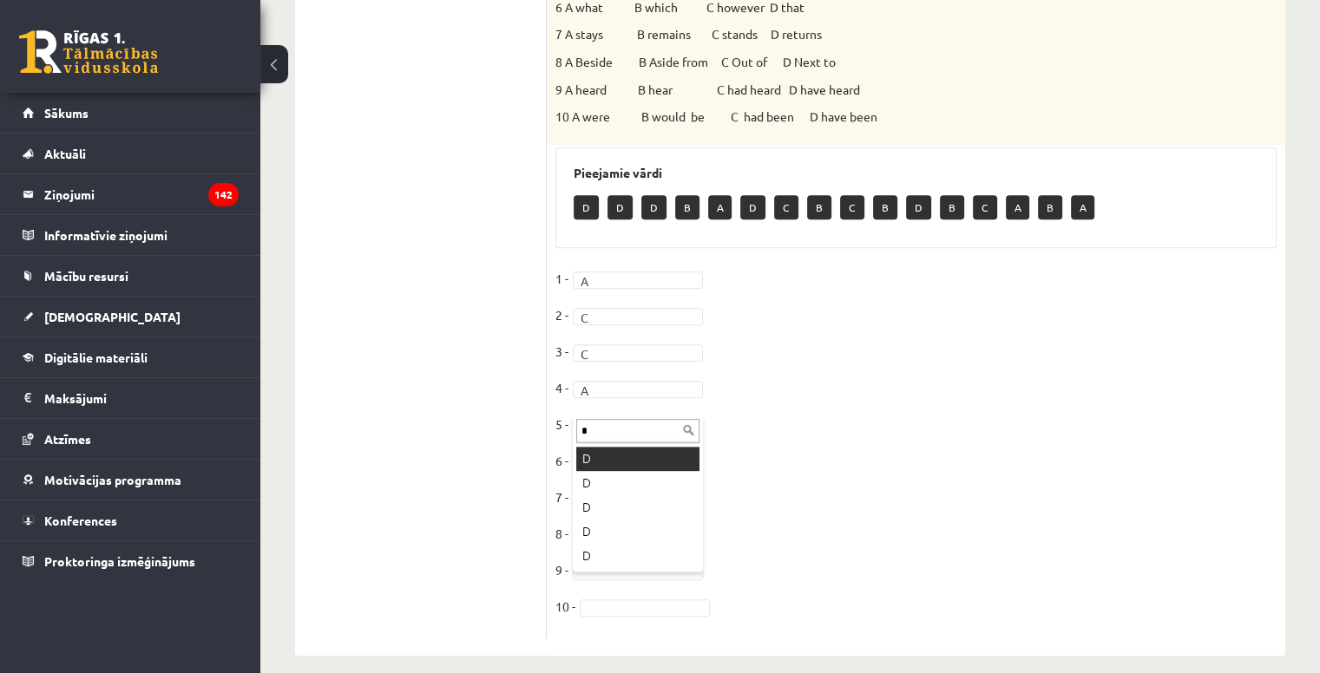
type input "*"
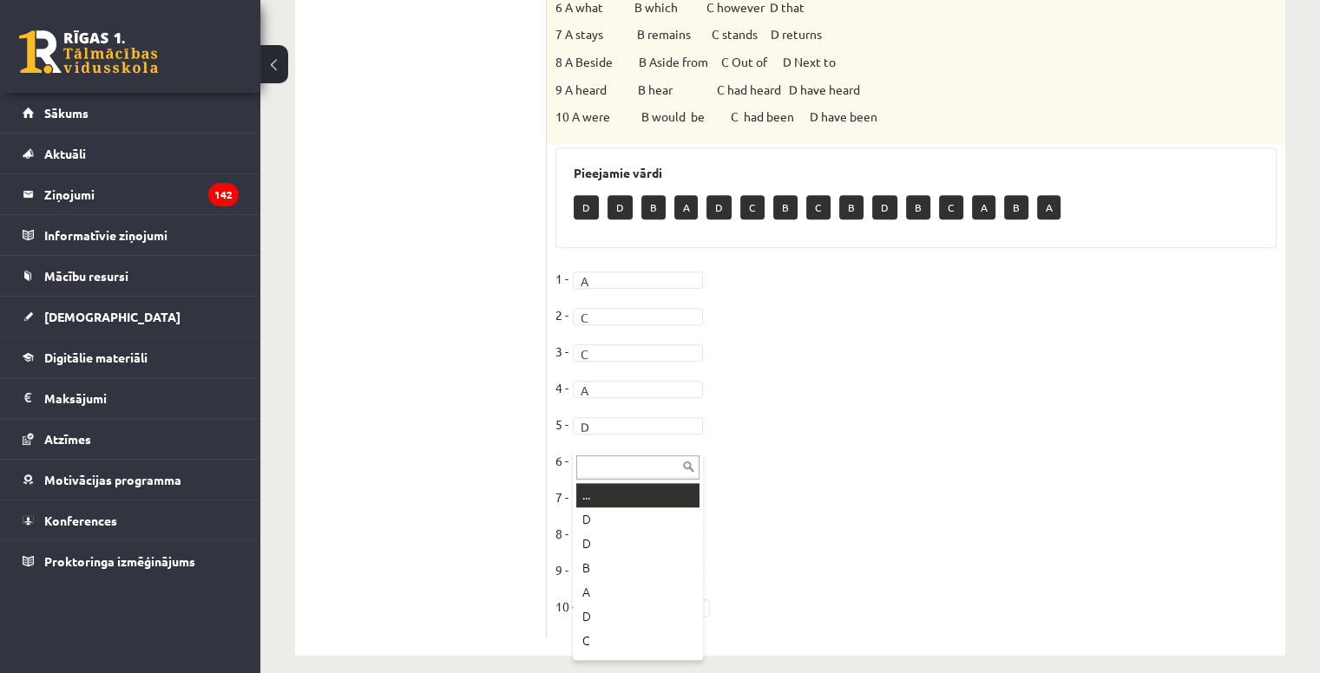
type input "*"
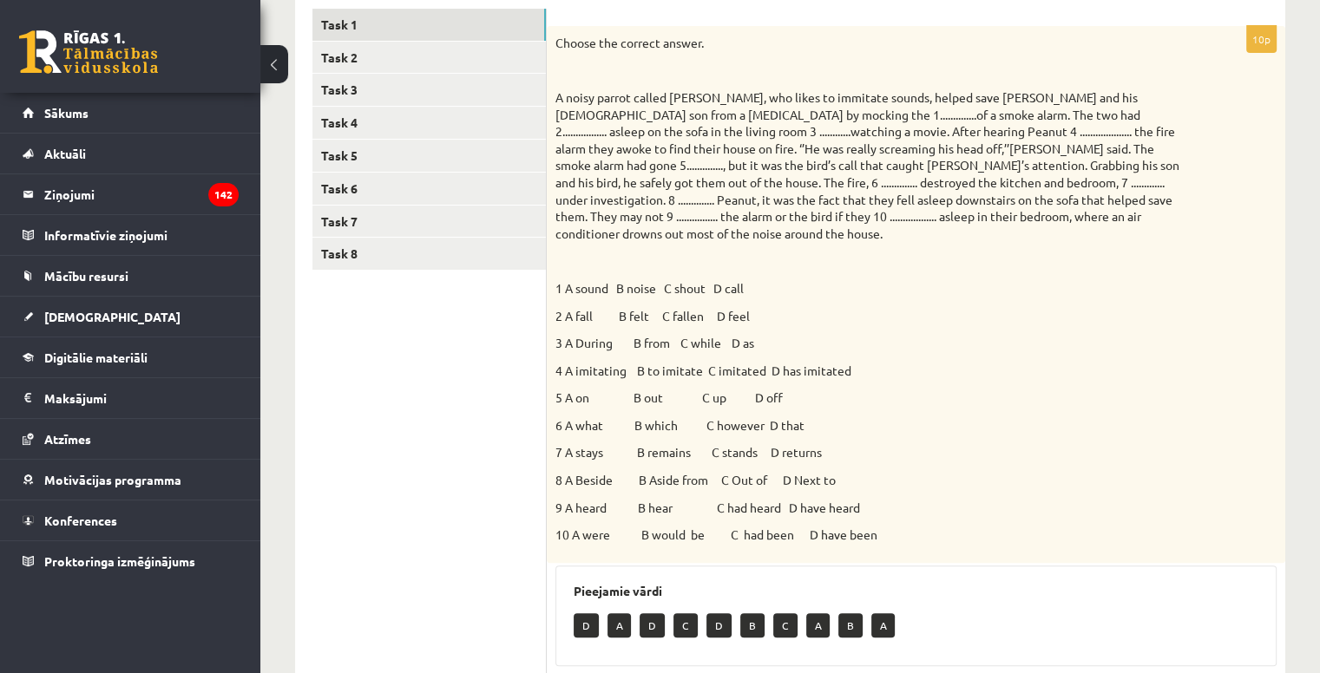
scroll to position [114, 0]
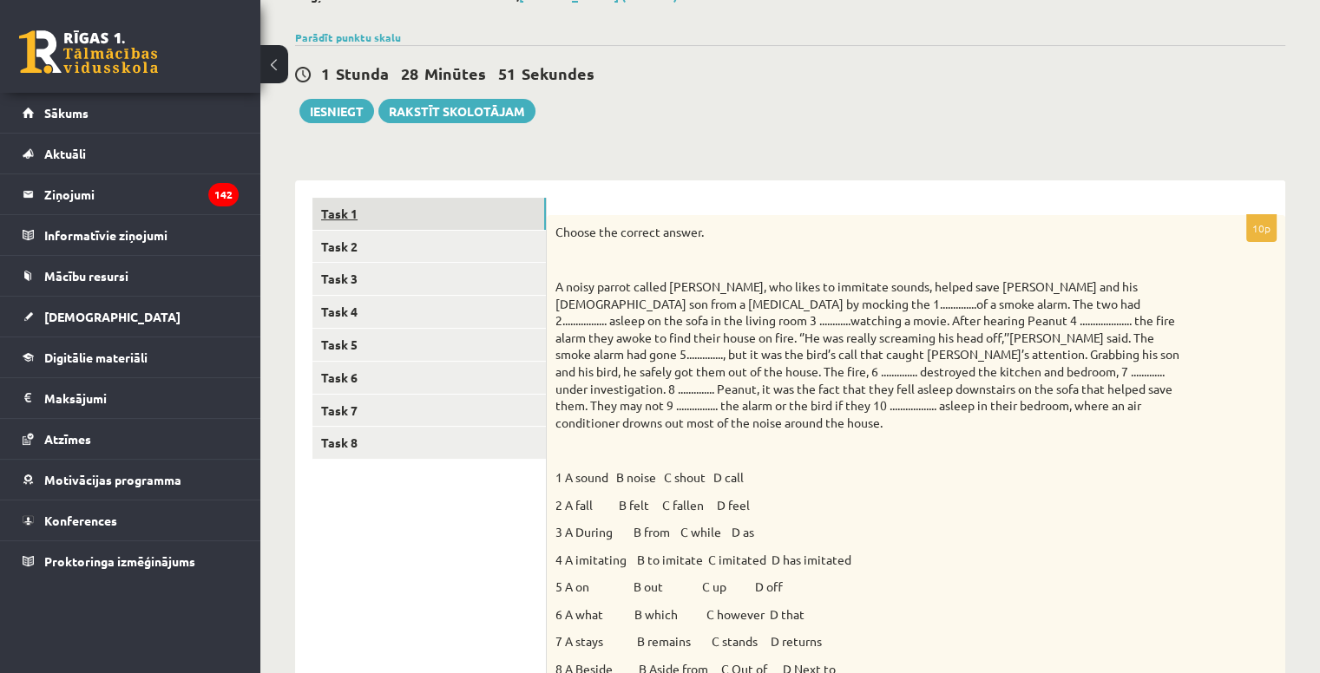
click at [337, 209] on link "Task 1" at bounding box center [428, 214] width 233 height 32
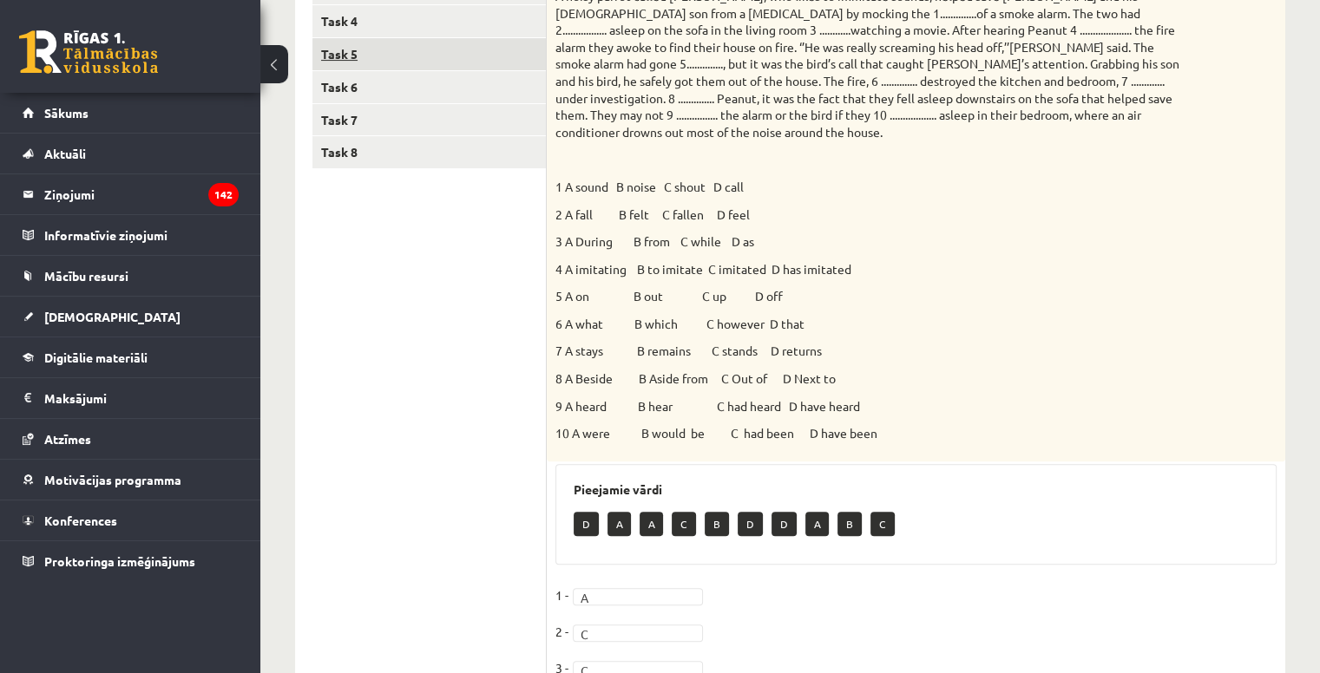
scroll to position [200, 0]
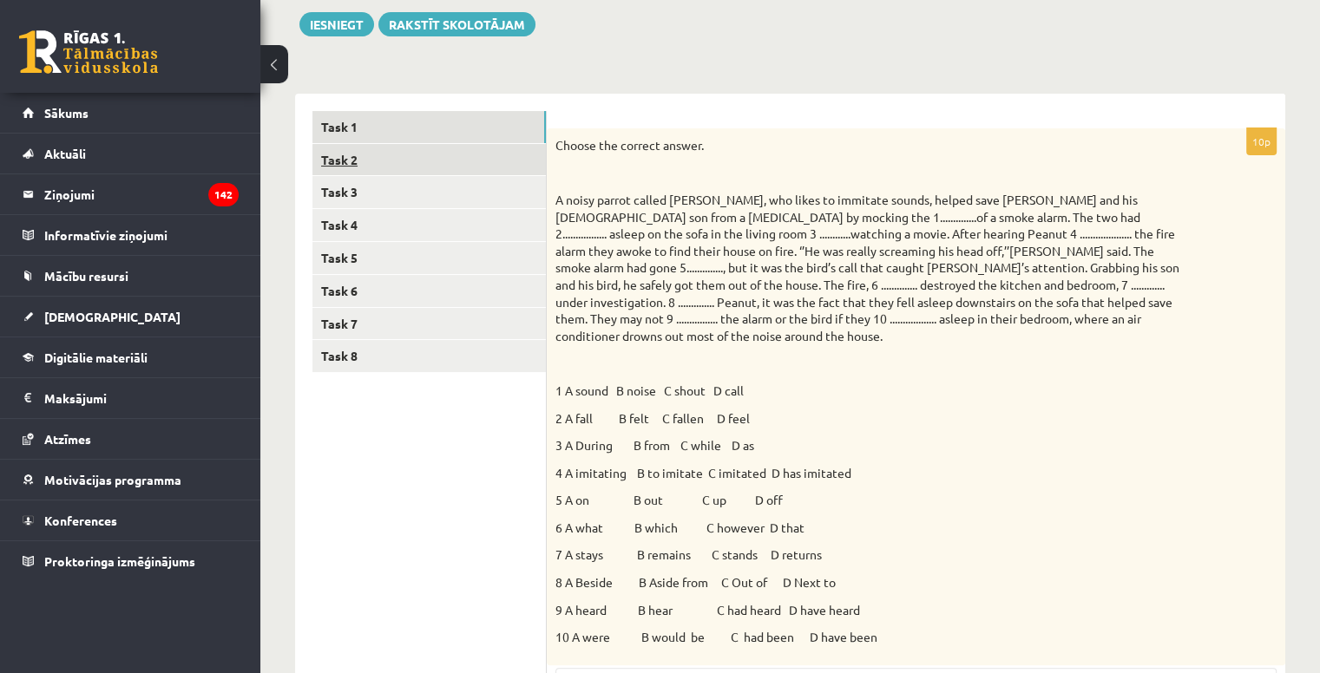
click at [332, 167] on link "Task 2" at bounding box center [428, 160] width 233 height 32
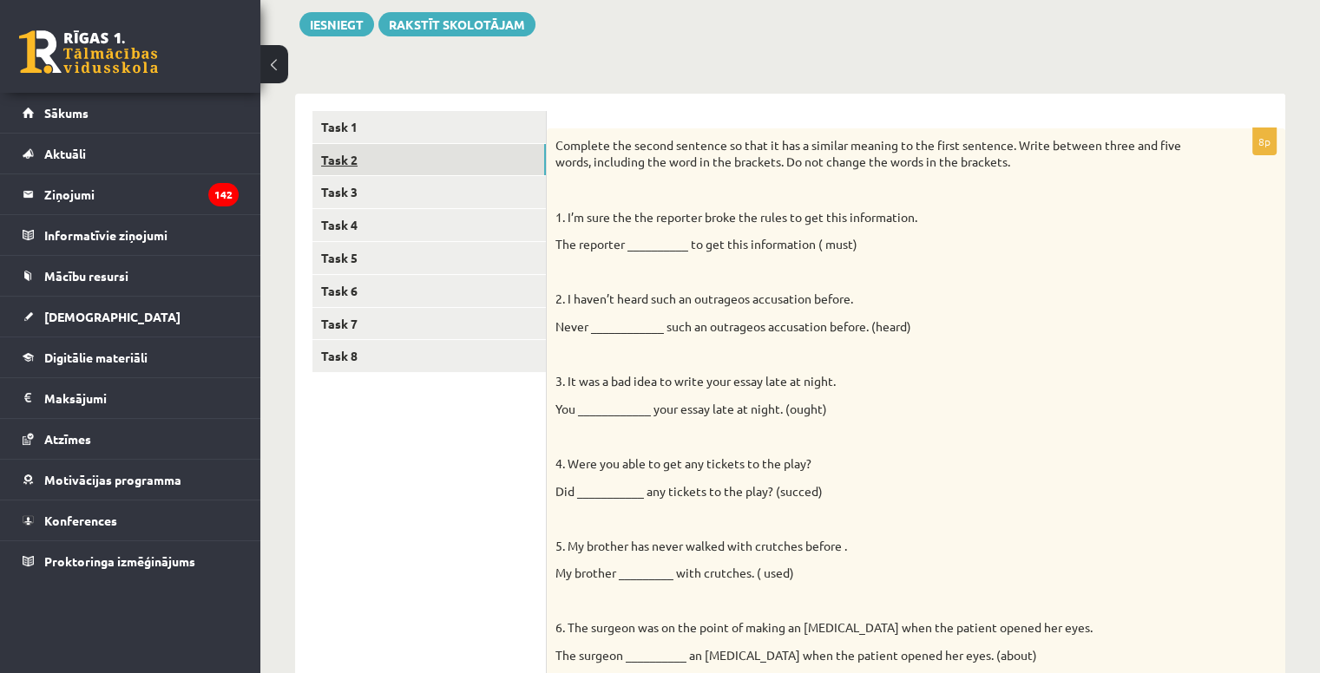
scroll to position [0, 0]
click at [555, 135] on div "Complete the second sentence so that it has a similar meaning to the first sent…" at bounding box center [916, 487] width 739 height 719
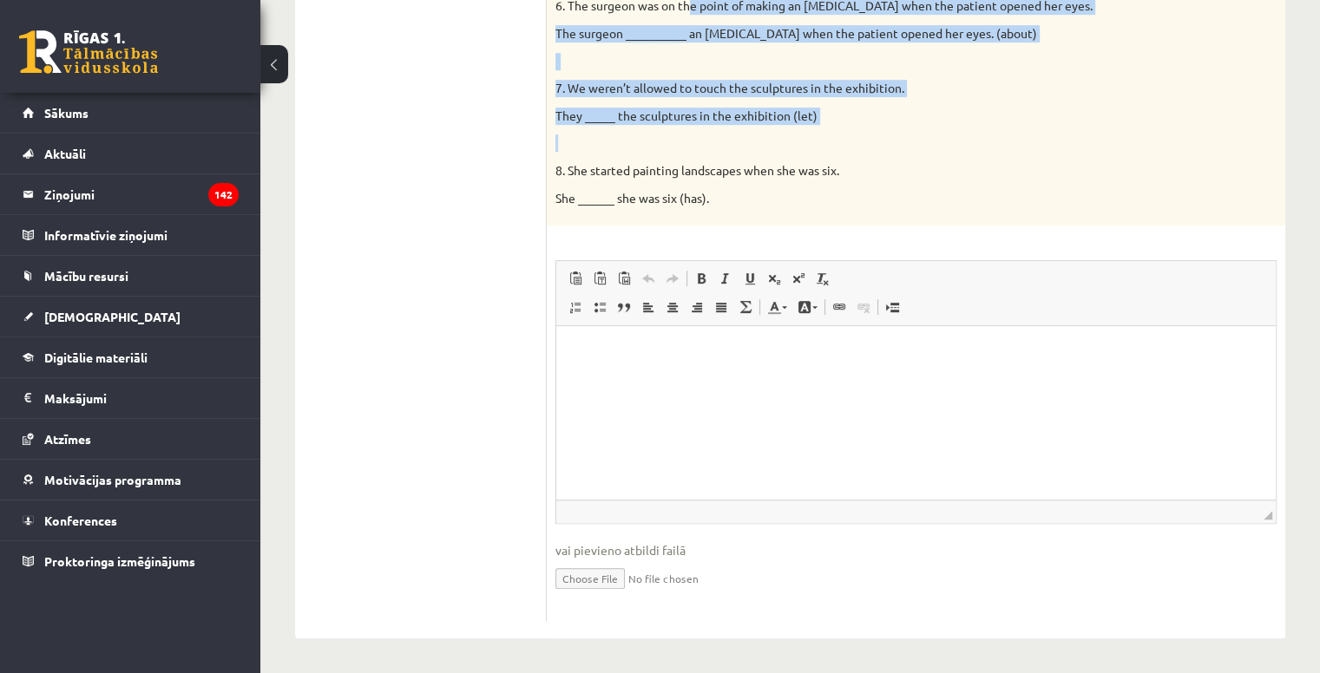
scroll to position [649, 0]
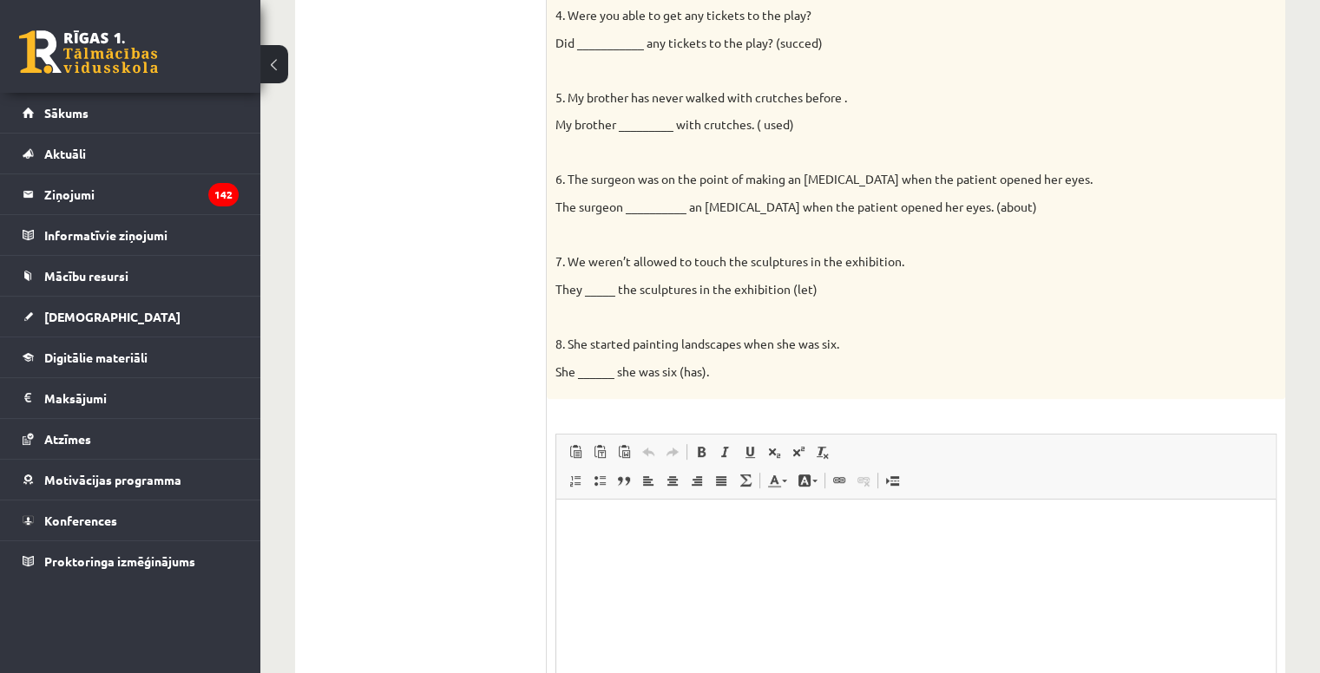
click at [872, 140] on div "Complete the second sentence so that it has a similar meaning to the first sent…" at bounding box center [916, 39] width 739 height 719
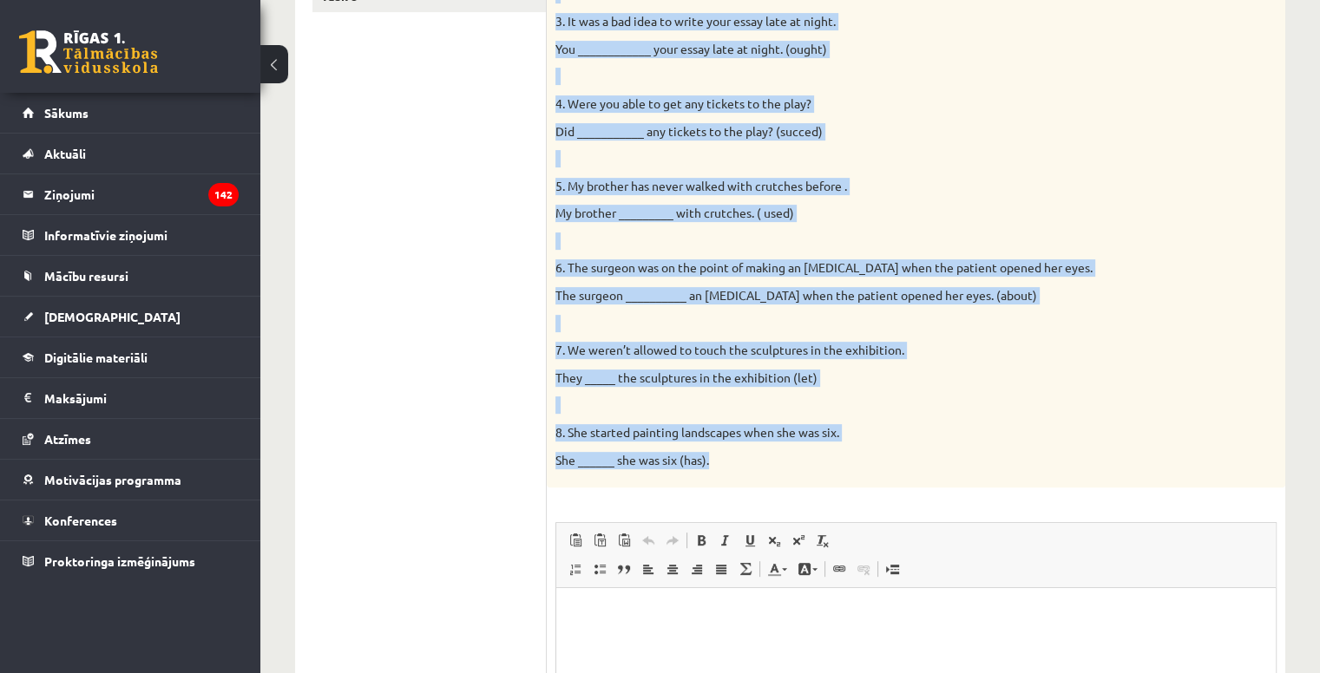
scroll to position [562, 0]
drag, startPoint x: 555, startPoint y: 129, endPoint x: 857, endPoint y: 472, distance: 456.9
click at [859, 477] on div "Complete the second sentence so that it has a similar meaning to the first sent…" at bounding box center [916, 126] width 739 height 719
copy div "Complete the second sentence so that it has a similar meaning to the first sent…"
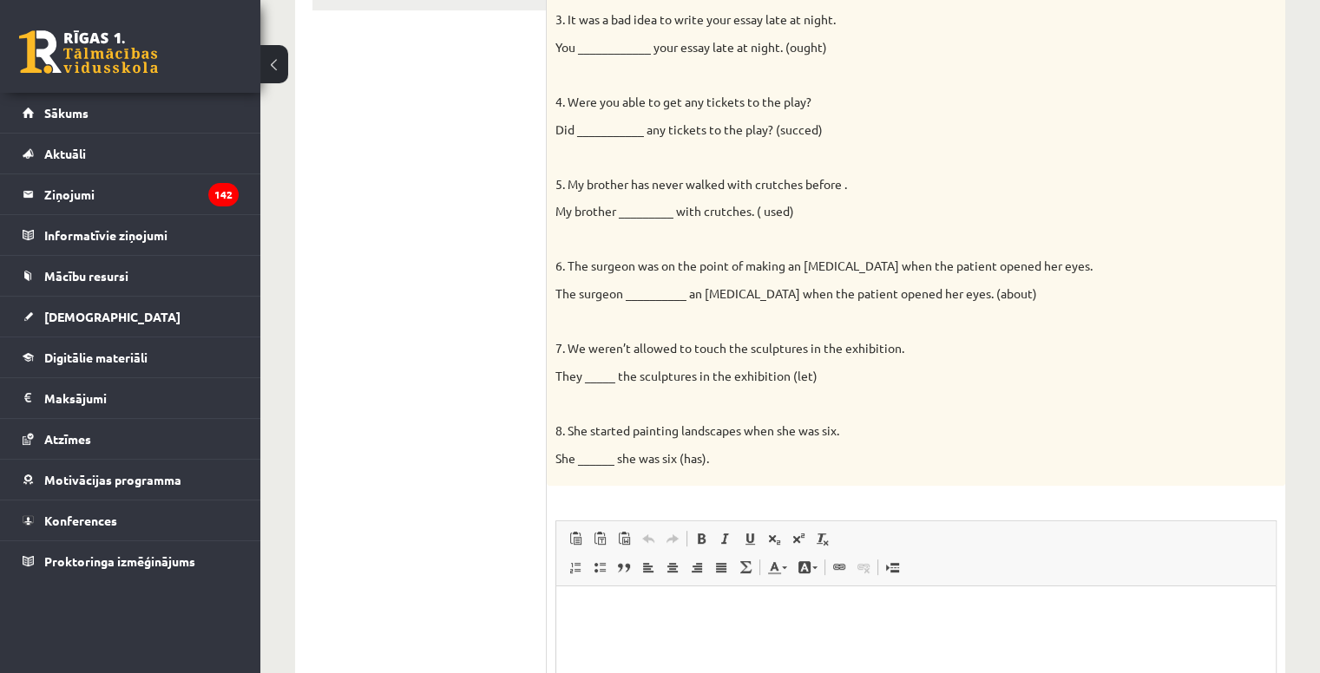
click at [498, 280] on ul "Task 1 Task 2 Task 3 Task 4 Task 5 Task 6 Task 7 Task 8" at bounding box center [429, 315] width 234 height 1133
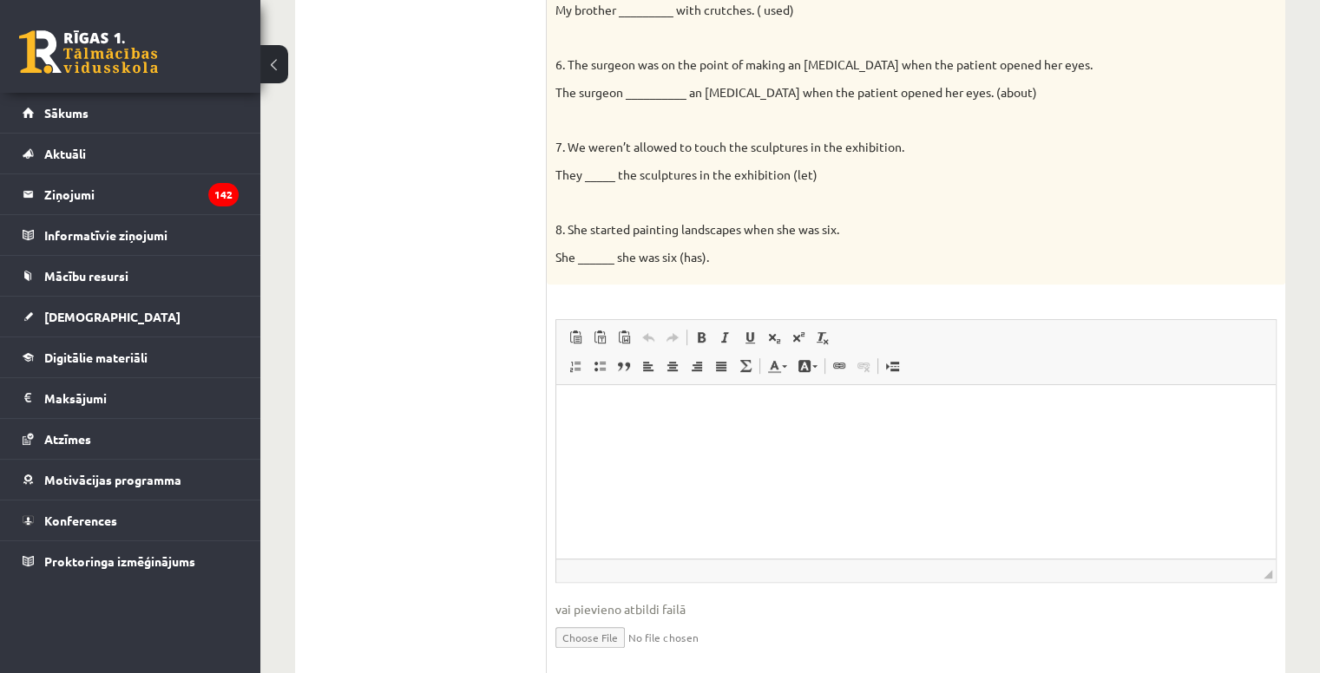
scroll to position [823, 0]
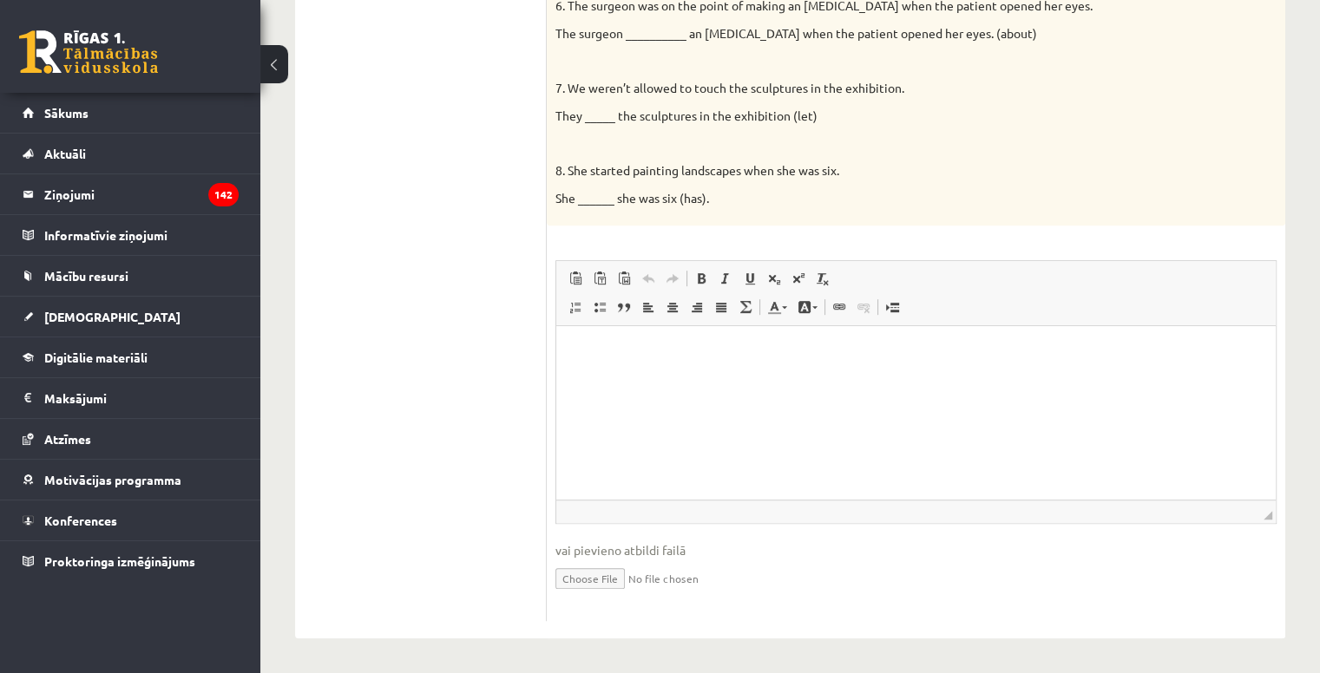
click at [608, 371] on html at bounding box center [915, 352] width 719 height 53
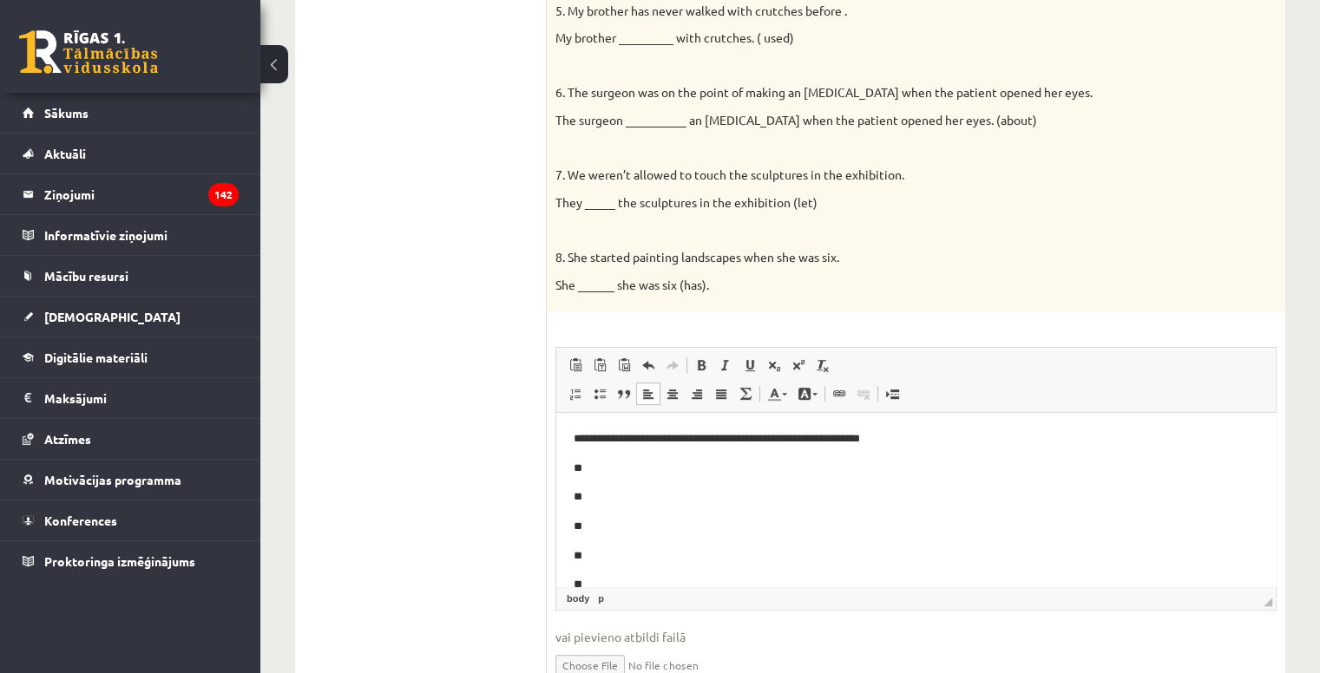
click at [626, 465] on p "**" at bounding box center [910, 469] width 672 height 18
click at [608, 499] on p "**" at bounding box center [910, 498] width 672 height 18
click at [607, 496] on p "**" at bounding box center [910, 498] width 672 height 18
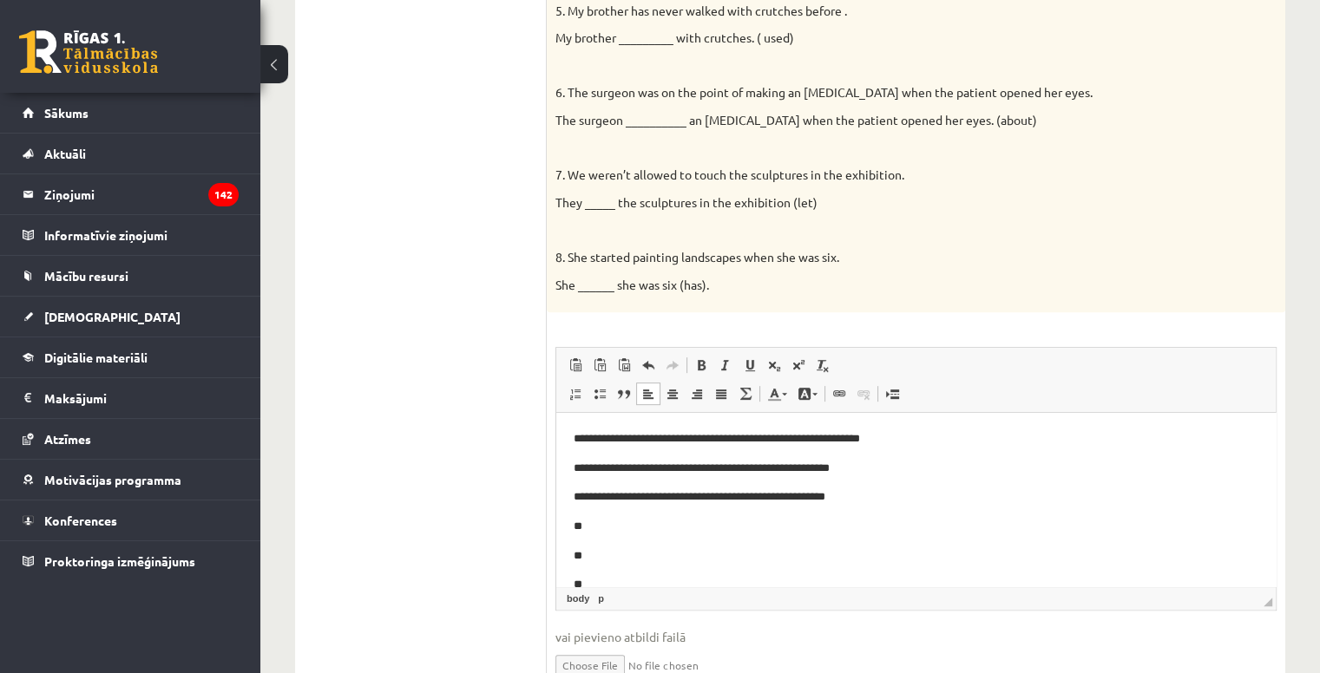
click at [627, 535] on p "**" at bounding box center [910, 527] width 672 height 18
click at [633, 552] on p "**" at bounding box center [910, 557] width 672 height 18
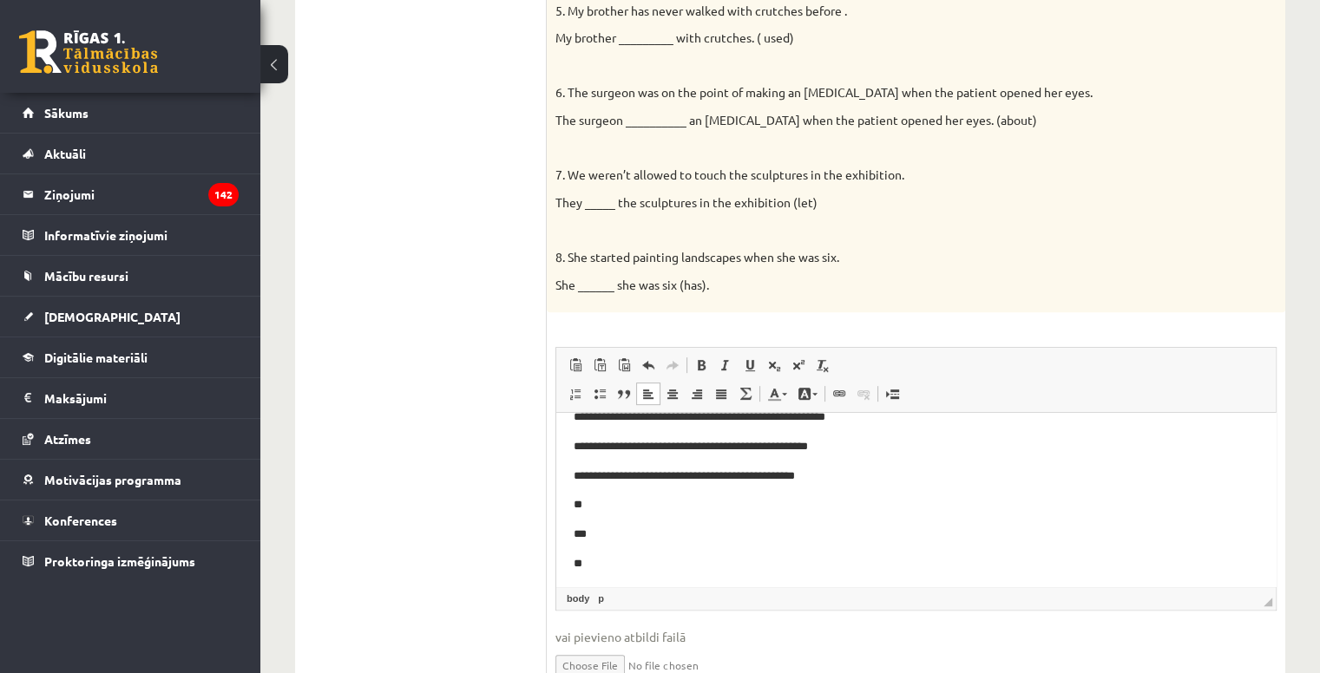
scroll to position [84, 0]
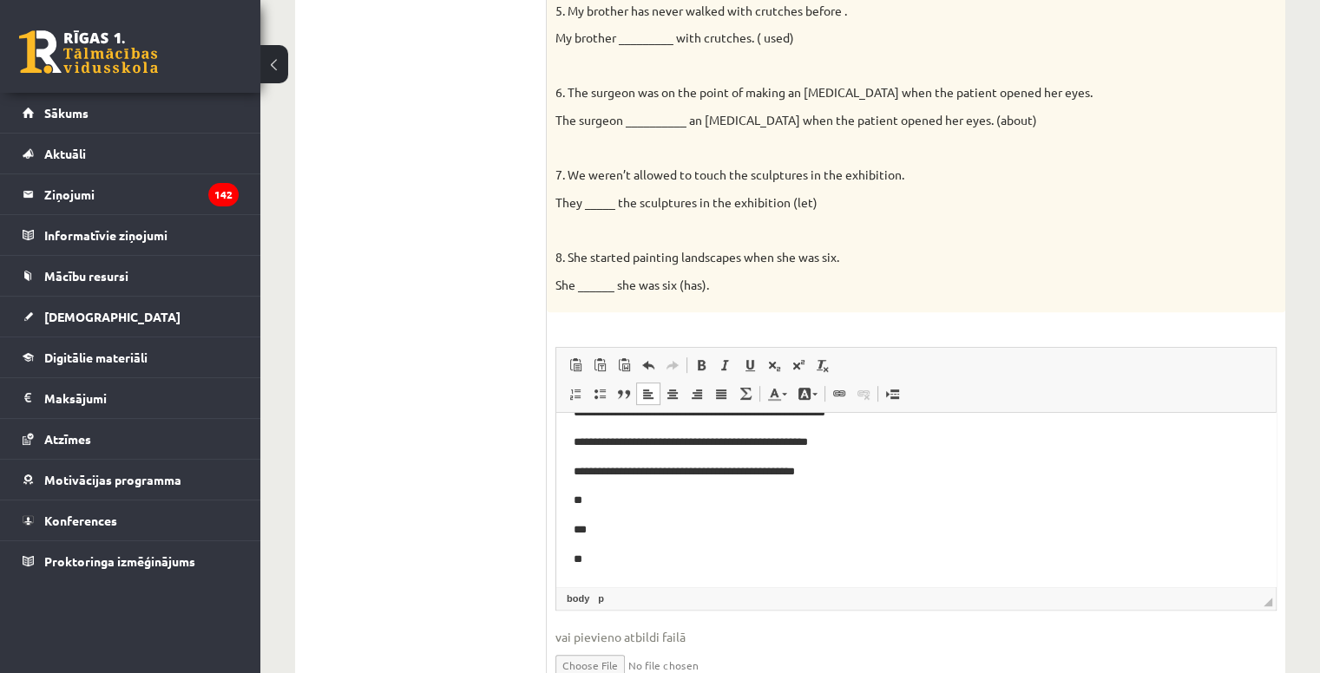
click at [631, 509] on p "**" at bounding box center [910, 501] width 672 height 18
click at [649, 508] on p "**" at bounding box center [910, 501] width 672 height 18
click at [638, 538] on p "***" at bounding box center [910, 531] width 672 height 18
click at [669, 533] on p "***" at bounding box center [910, 531] width 672 height 18
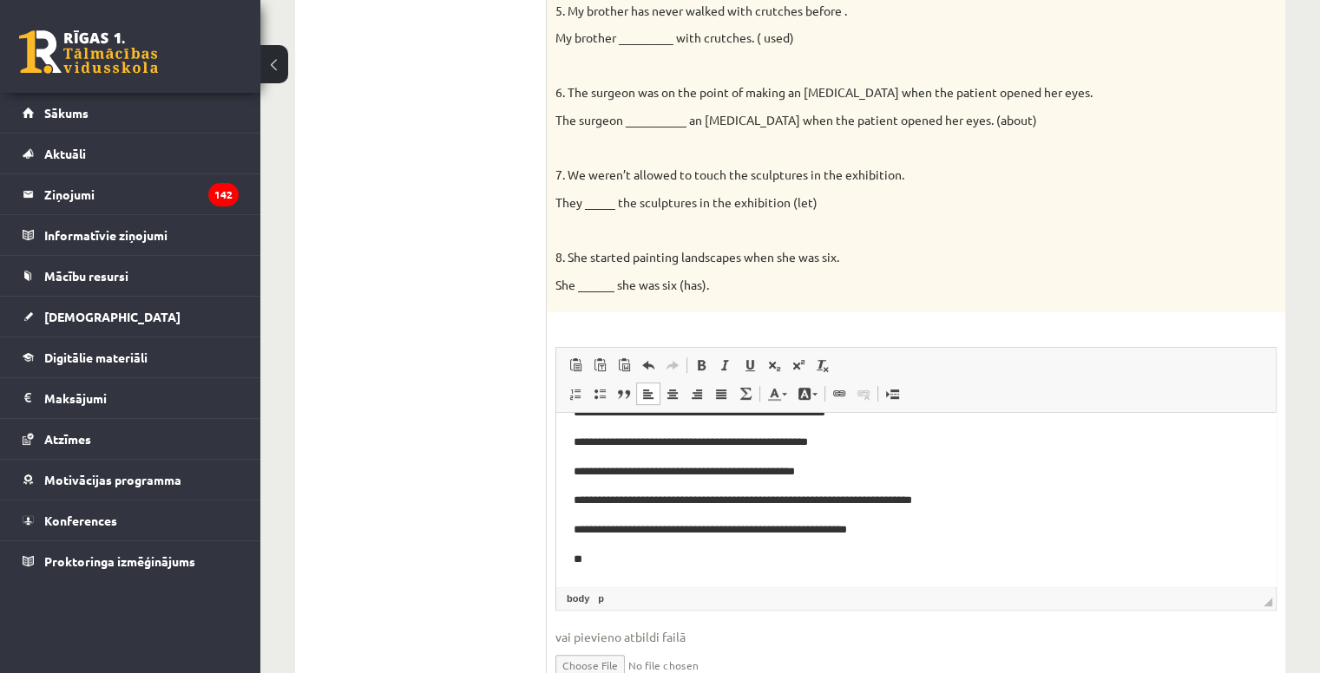
click at [649, 568] on p "**" at bounding box center [910, 560] width 672 height 18
click at [623, 559] on p "**" at bounding box center [910, 560] width 672 height 18
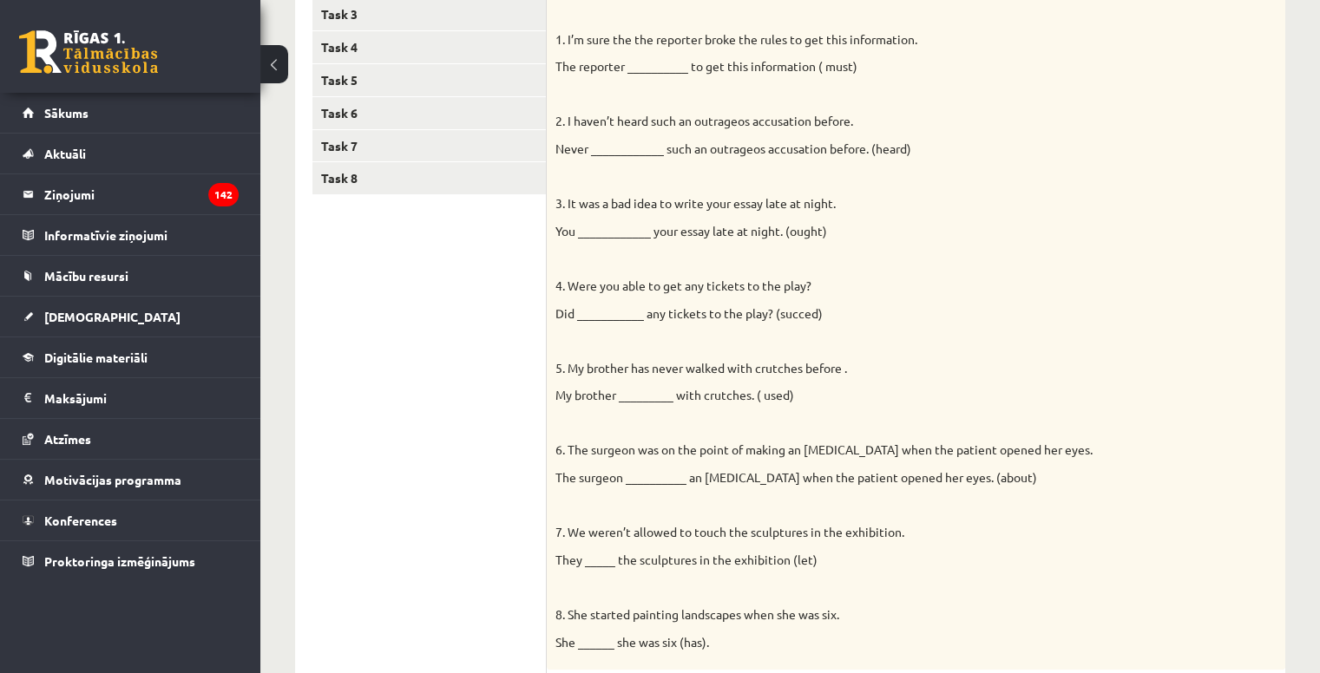
scroll to position [128, 0]
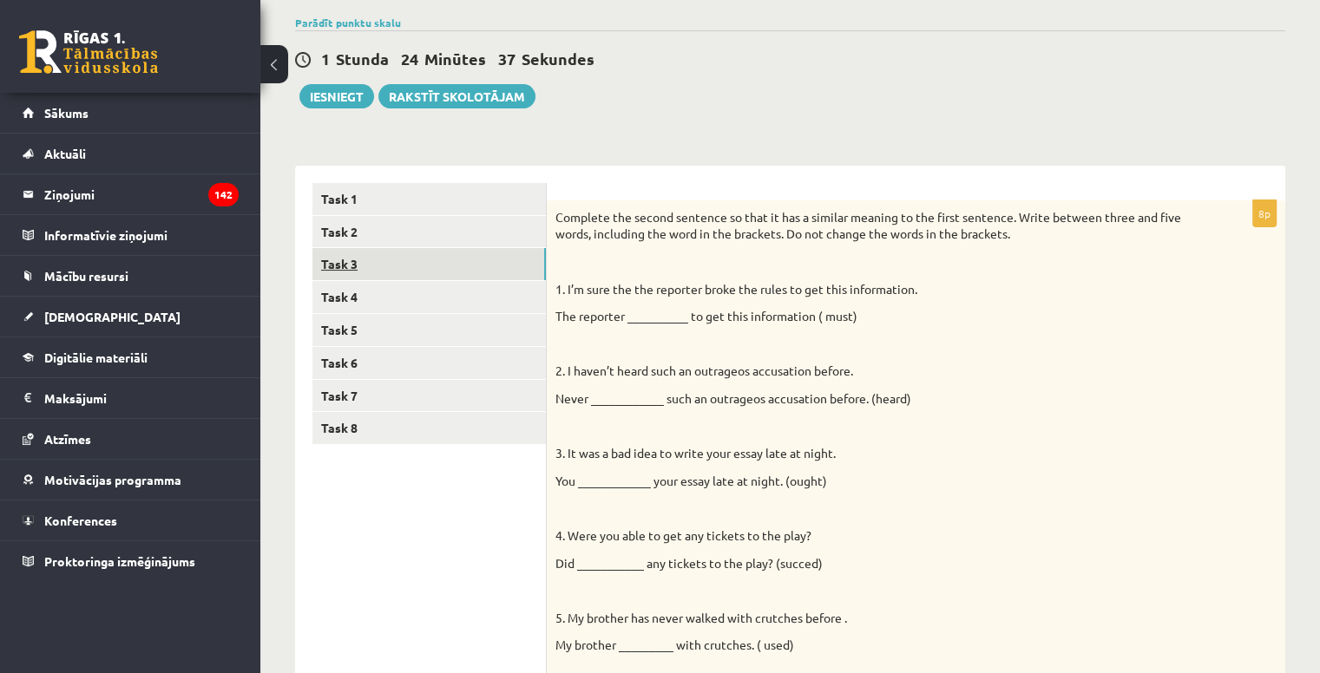
click at [330, 265] on link "Task 3" at bounding box center [428, 264] width 233 height 32
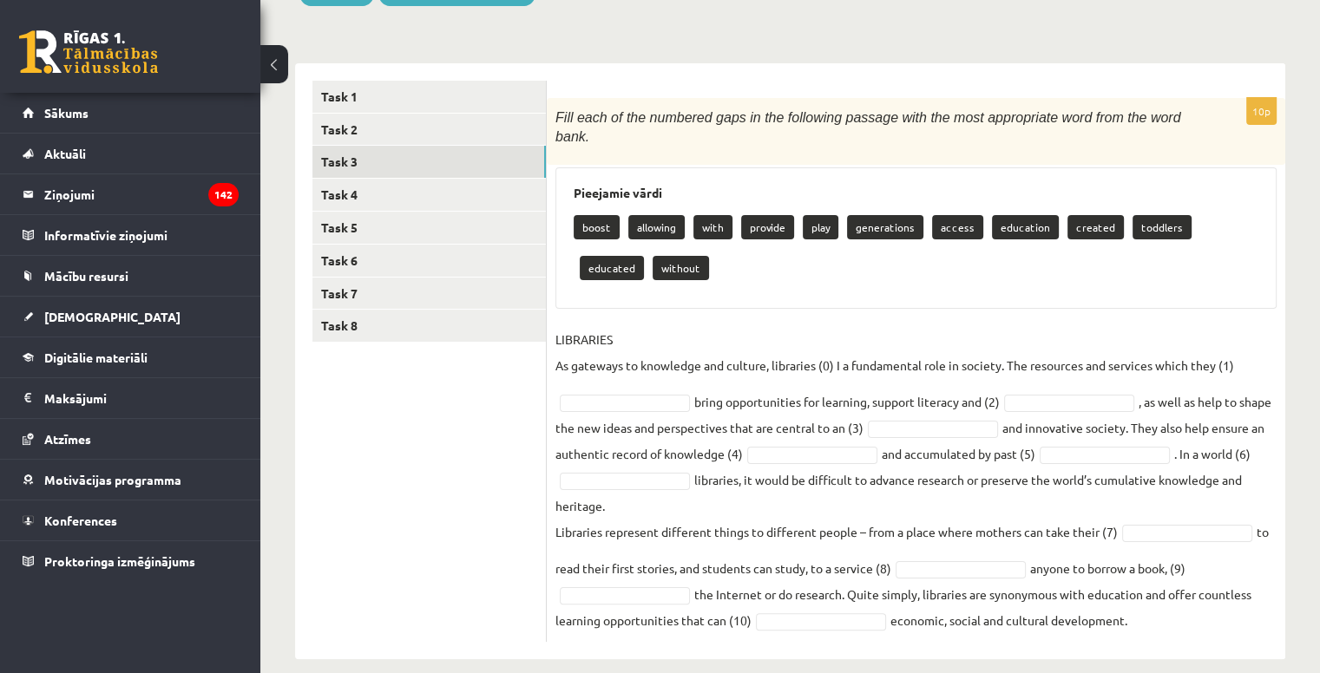
scroll to position [233, 0]
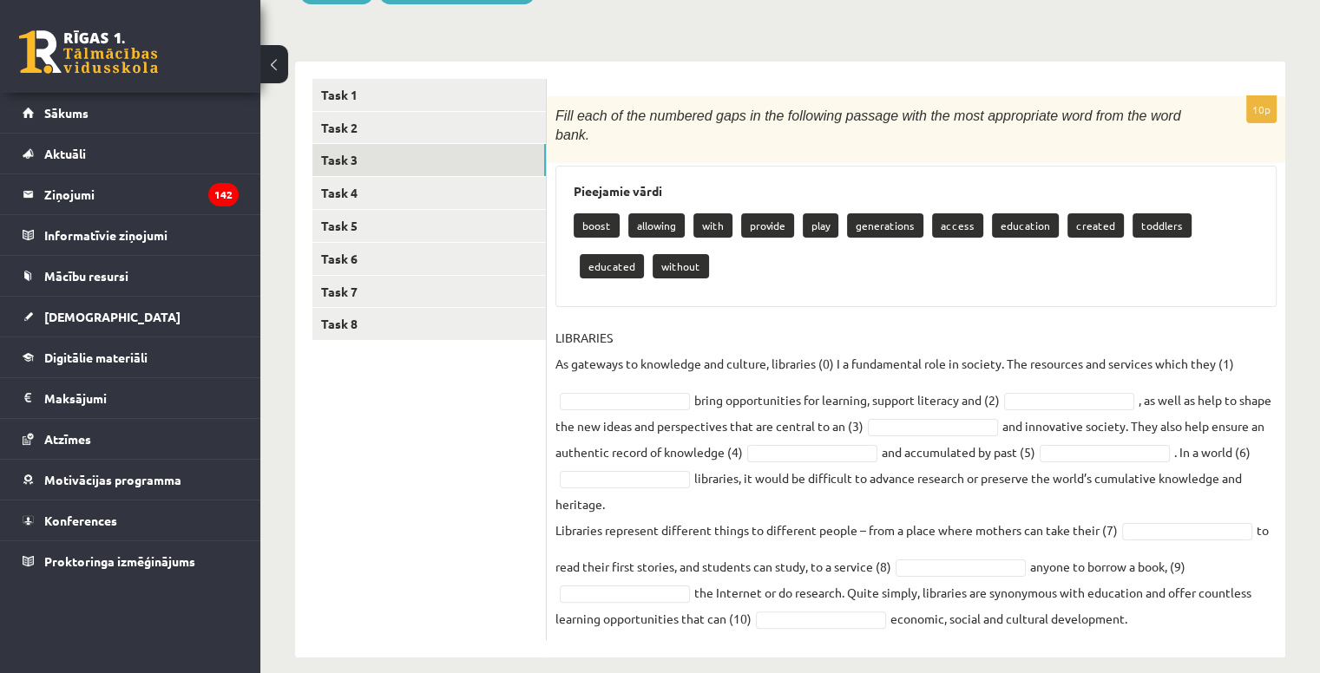
drag, startPoint x: 554, startPoint y: 115, endPoint x: 1166, endPoint y: 612, distance: 787.9
click at [1166, 612] on div "10p Fill each of the numbered gaps in the following passage with the most appro…" at bounding box center [916, 368] width 739 height 544
copy div "Fill each of the numbered gaps in the following passage with the most appropria…"
click at [491, 383] on ul "Task 1 Task 2 Task 3 Task 4 Task 5 Task 6 Task 7 Task 8" at bounding box center [429, 359] width 234 height 561
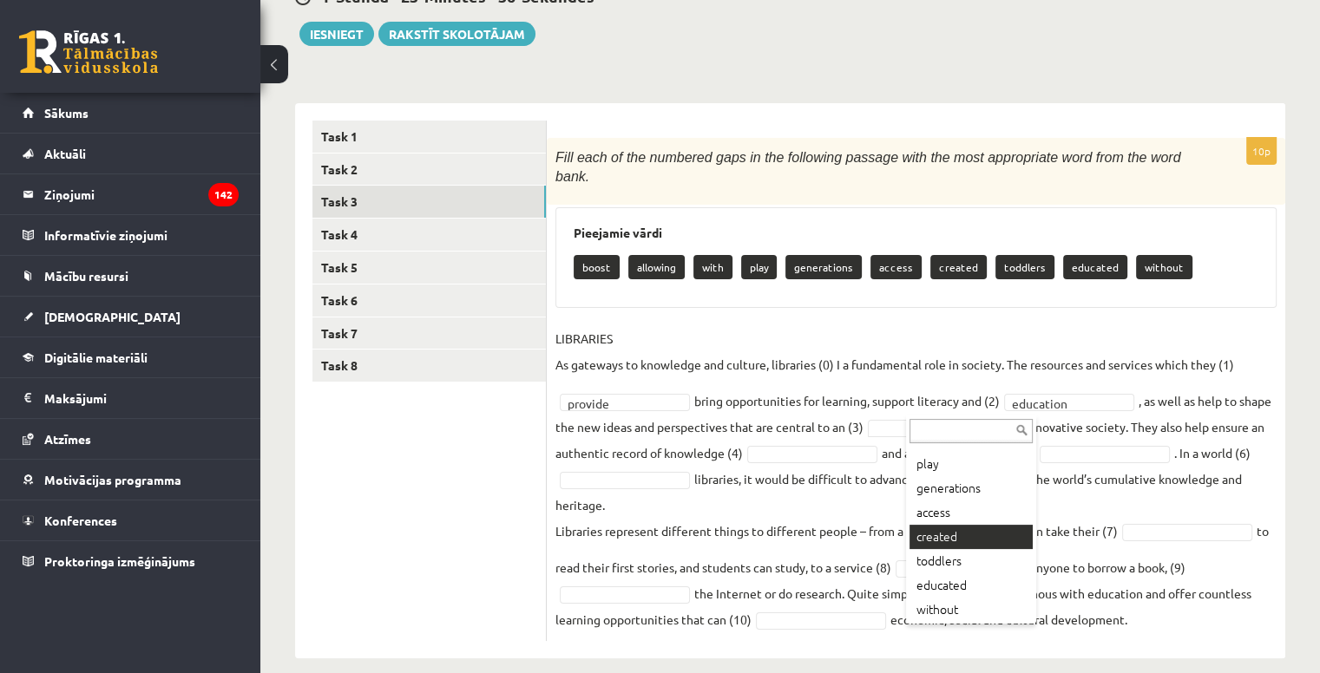
scroll to position [94, 0]
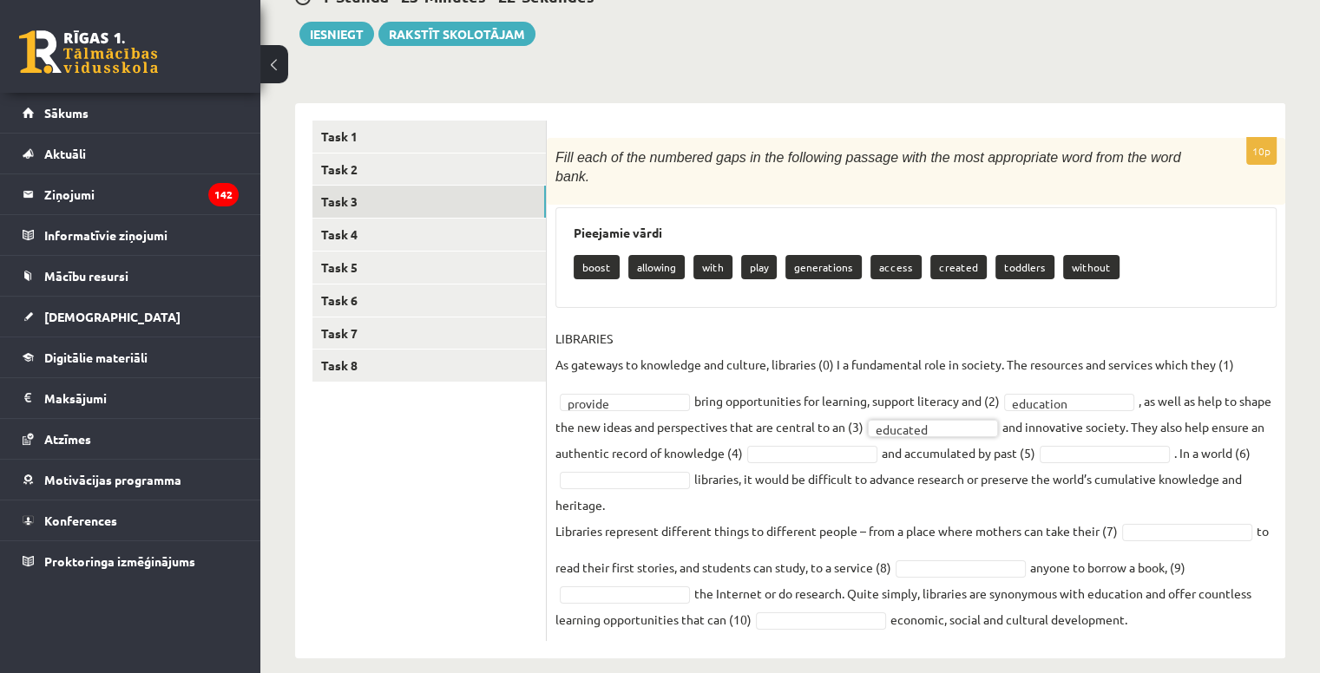
click at [847, 447] on fieldset "LIBRARIES As gateways to knowledge and culture, libraries (0) I a fundamental r…" at bounding box center [915, 478] width 721 height 307
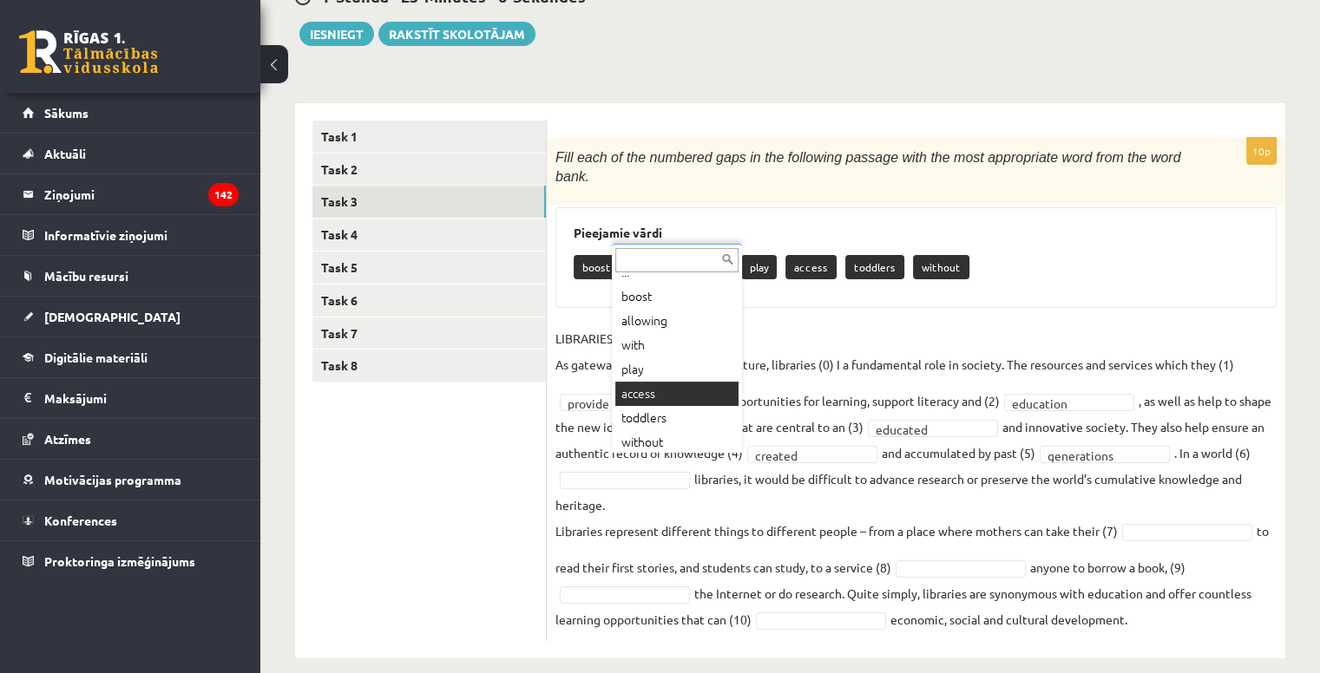
scroll to position [21, 0]
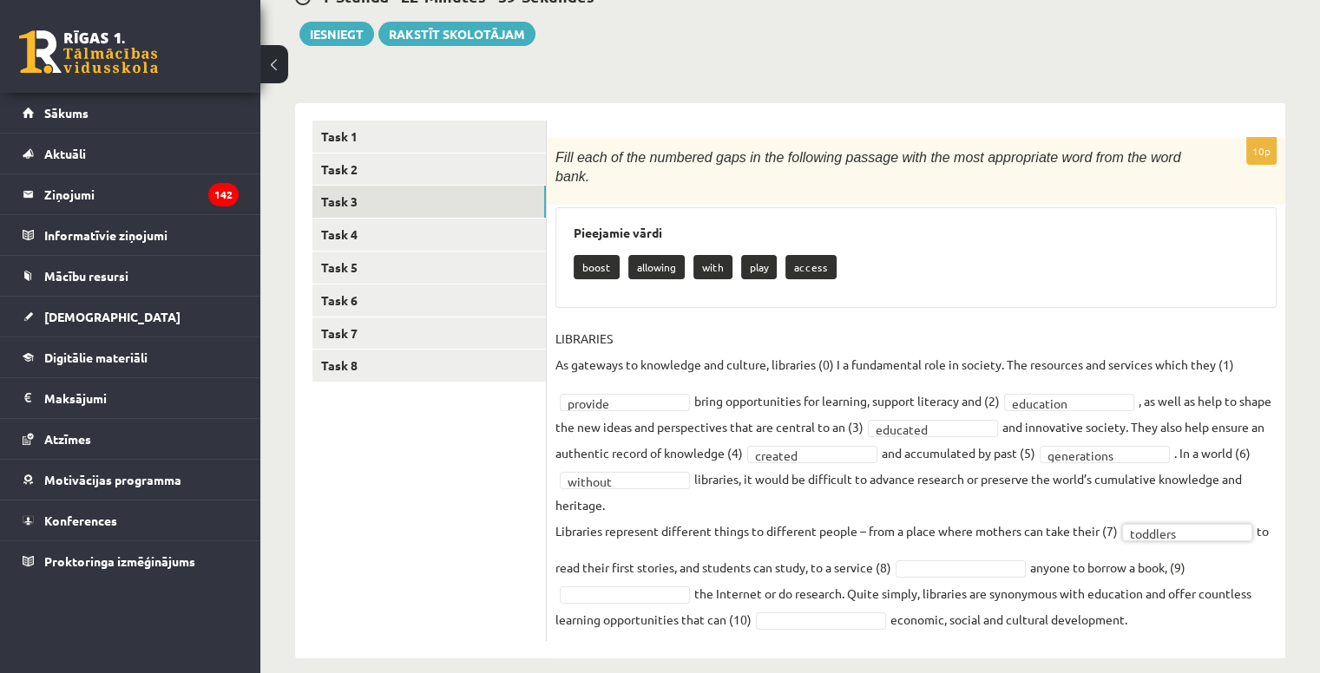
drag, startPoint x: 944, startPoint y: 546, endPoint x: 940, endPoint y: 537, distance: 9.7
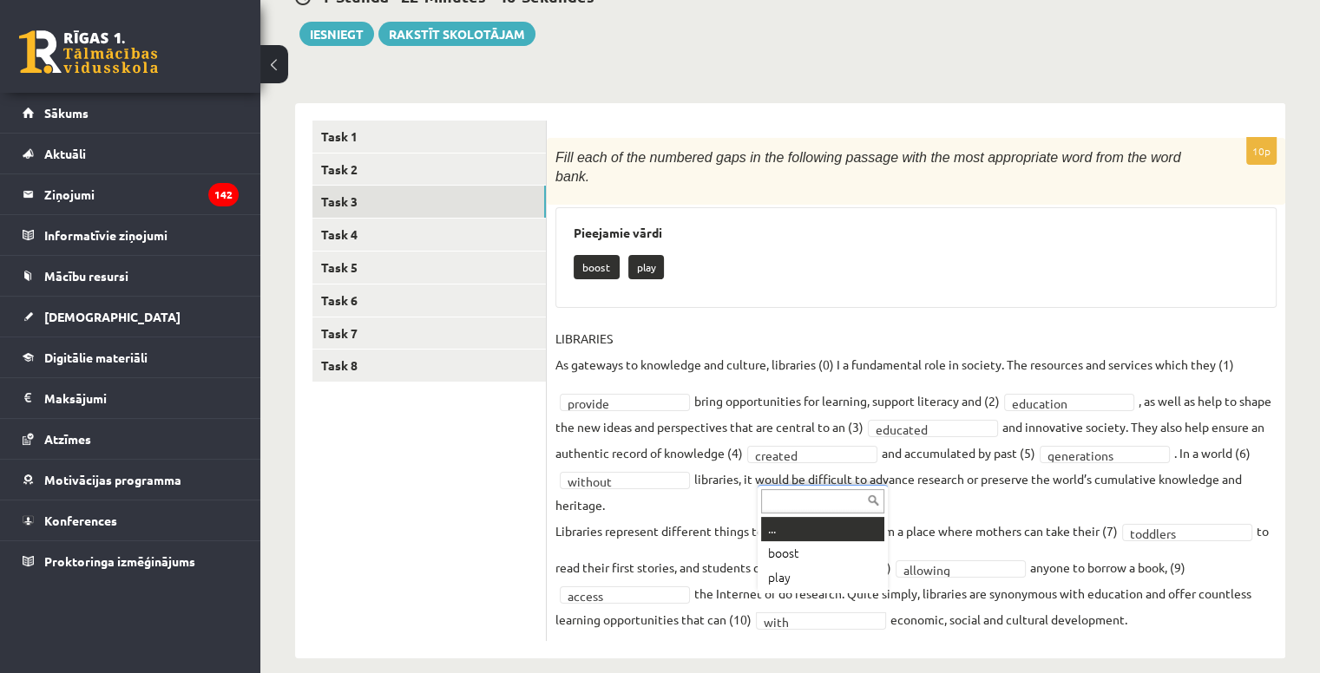
drag, startPoint x: 806, startPoint y: 608, endPoint x: 807, endPoint y: 600, distance: 8.7
drag, startPoint x: 795, startPoint y: 556, endPoint x: 764, endPoint y: 509, distance: 56.3
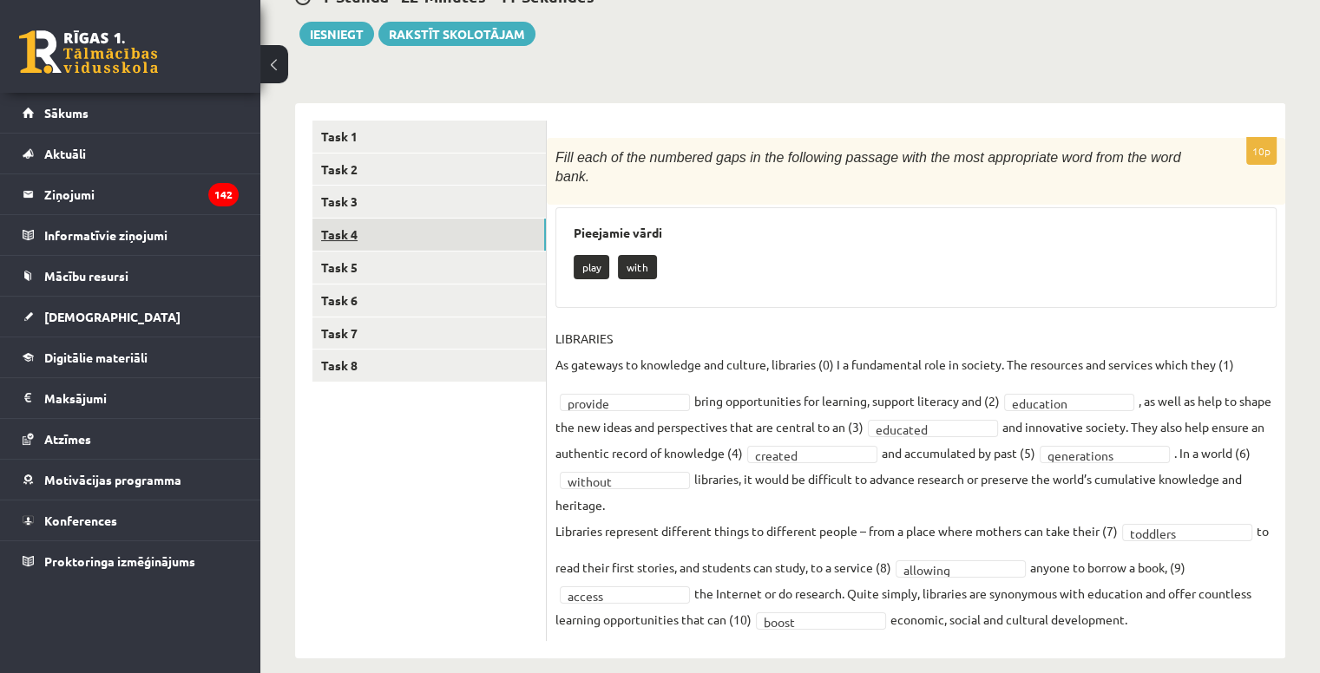
click at [352, 229] on link "Task 4" at bounding box center [428, 235] width 233 height 32
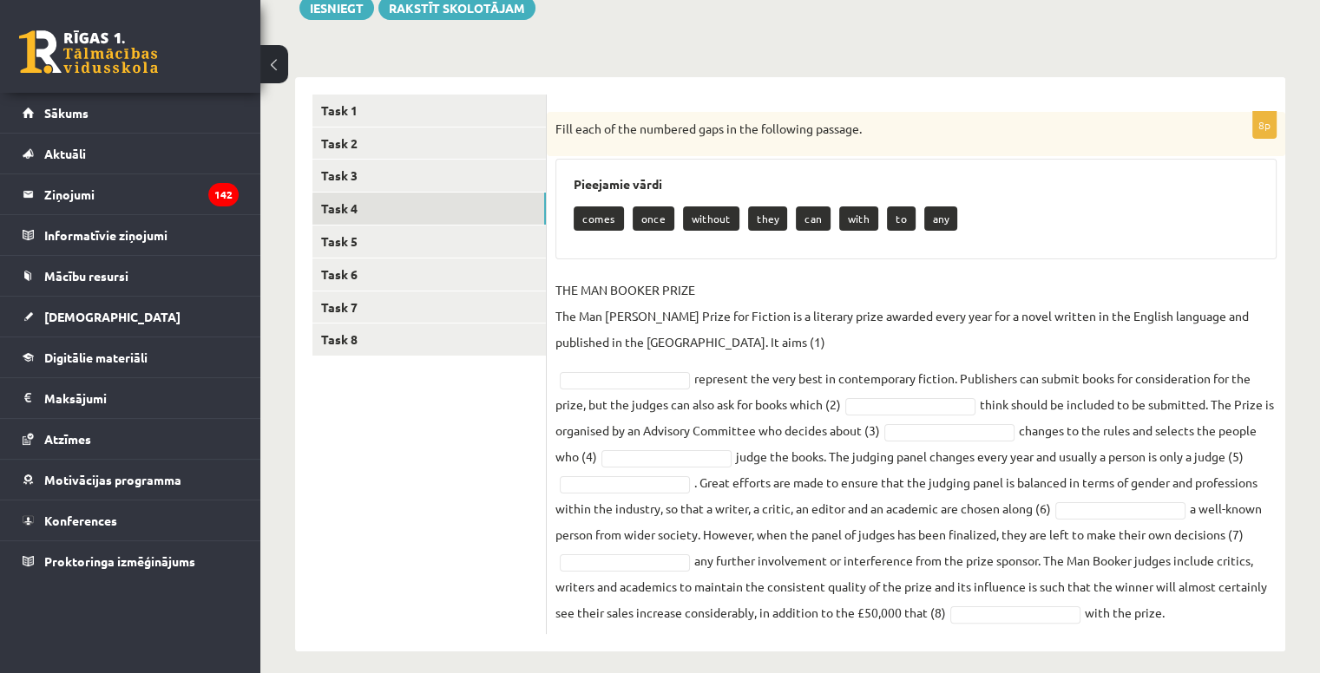
scroll to position [231, 0]
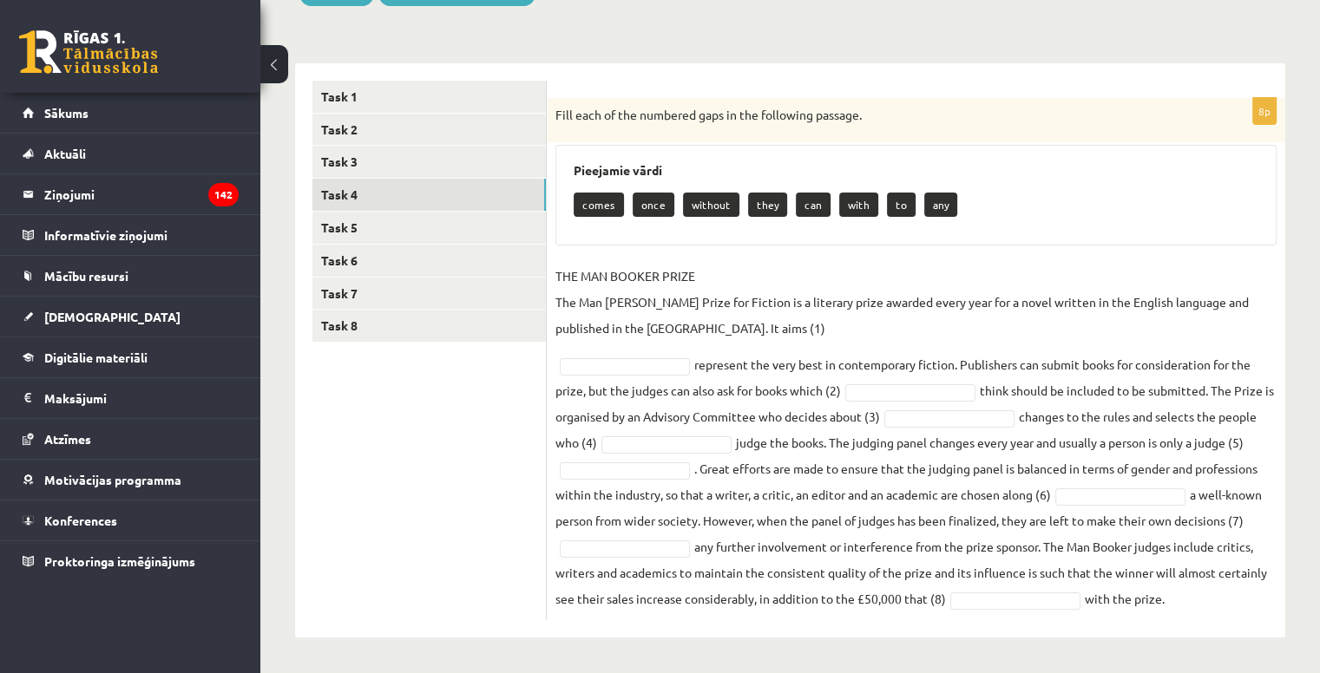
drag, startPoint x: 555, startPoint y: 110, endPoint x: 1199, endPoint y: 608, distance: 814.1
click at [1201, 609] on div "8p Fill each of the numbered gaps in the following passage. Pieejamie vārdi com…" at bounding box center [916, 359] width 739 height 522
copy div "Fill each of the numbered gaps in the following passage. Pieejamie vārdi comes …"
click at [454, 431] on ul "Task 1 Task 2 Task 3 Task 4 Task 5 Task 6 Task 7 Task 8" at bounding box center [429, 351] width 234 height 540
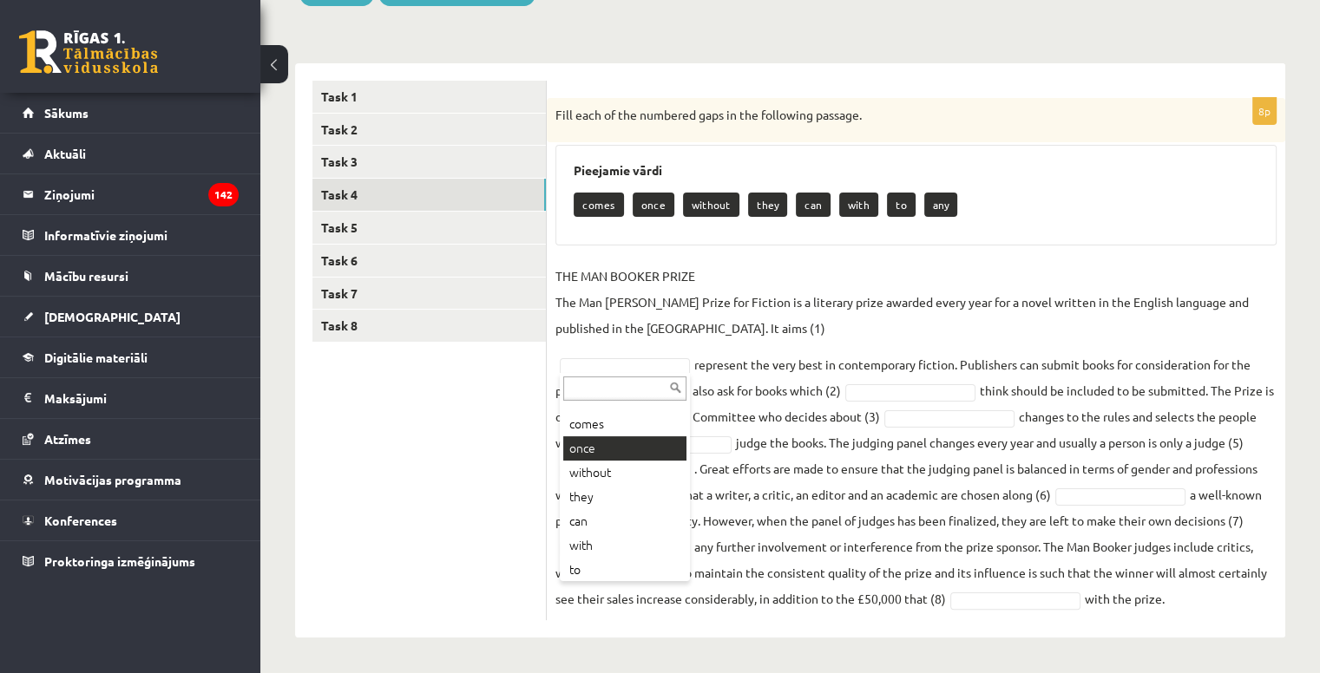
scroll to position [45, 0]
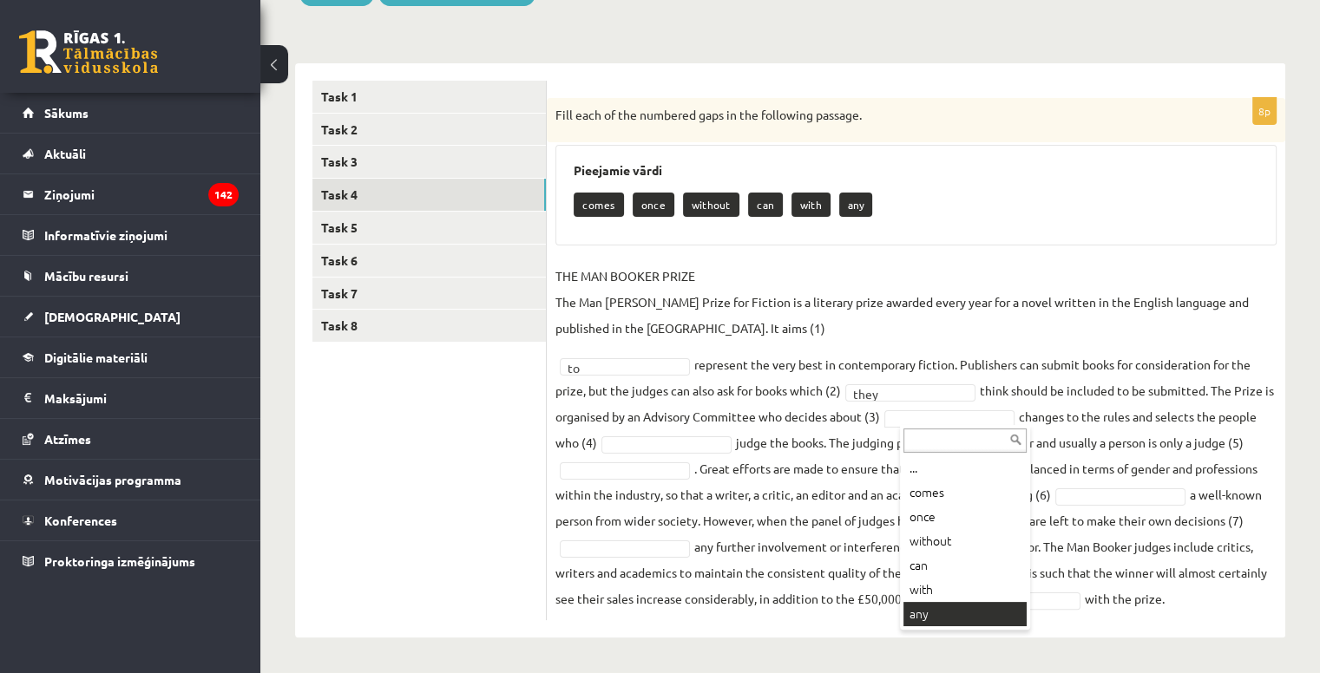
drag, startPoint x: 949, startPoint y: 614, endPoint x: 790, endPoint y: 456, distance: 224.6
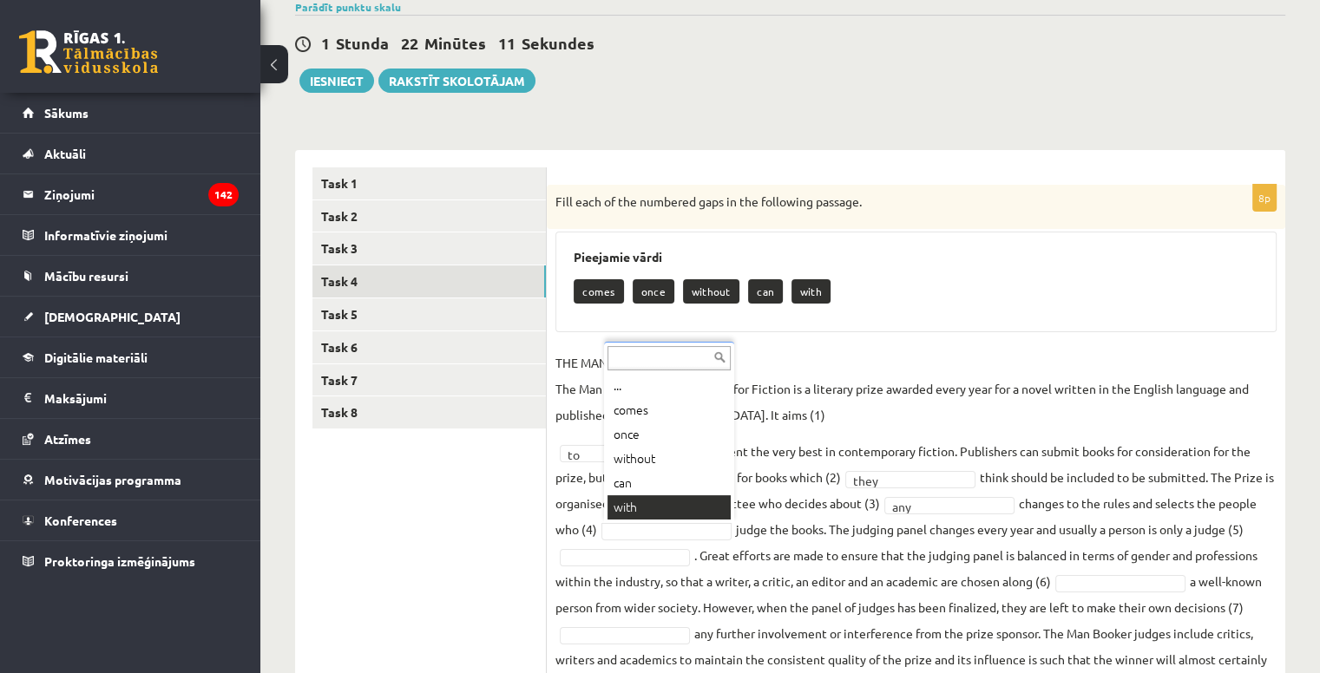
scroll to position [231, 0]
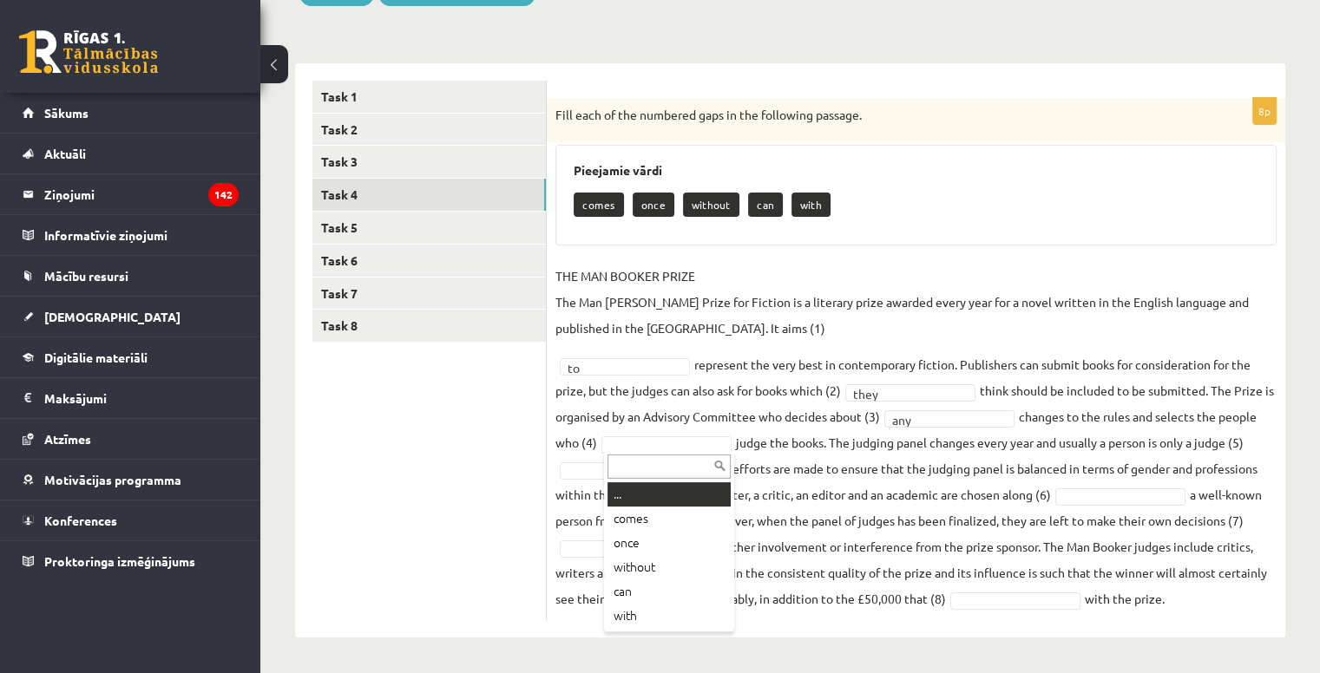
drag, startPoint x: 647, startPoint y: 442, endPoint x: 685, endPoint y: 456, distance: 39.8
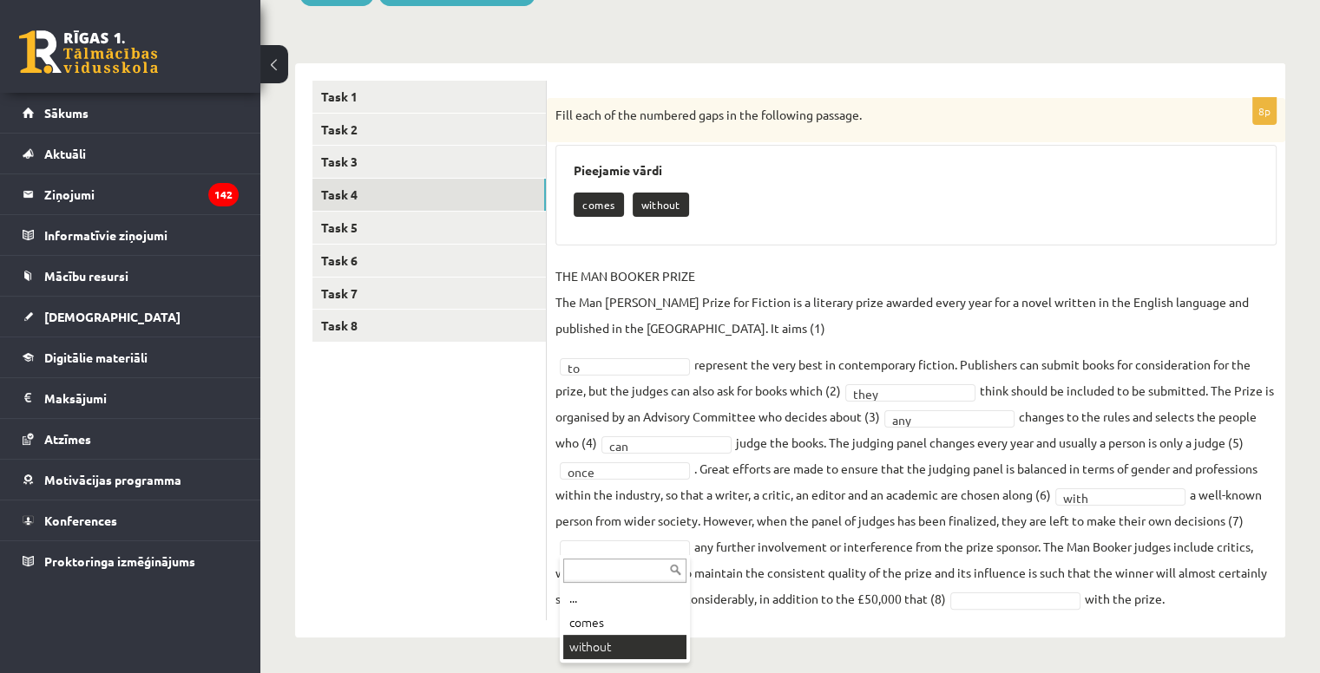
drag, startPoint x: 633, startPoint y: 640, endPoint x: 684, endPoint y: 626, distance: 53.3
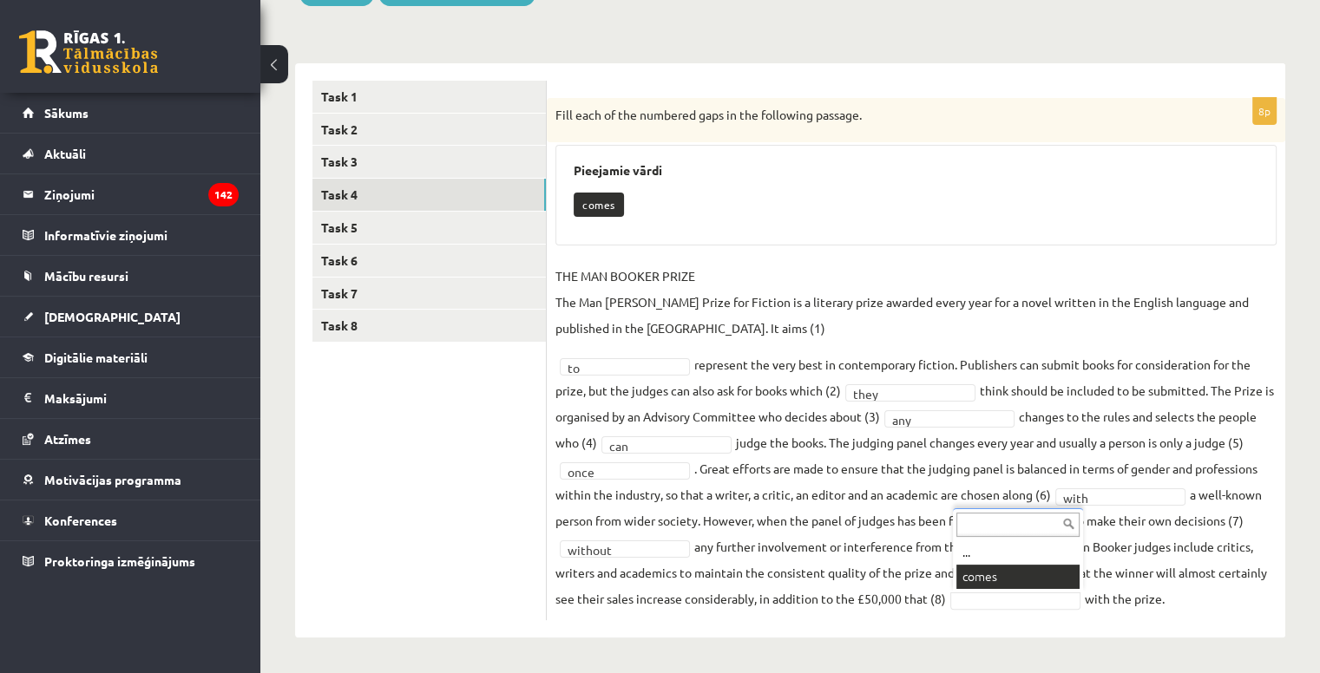
scroll to position [190, 0]
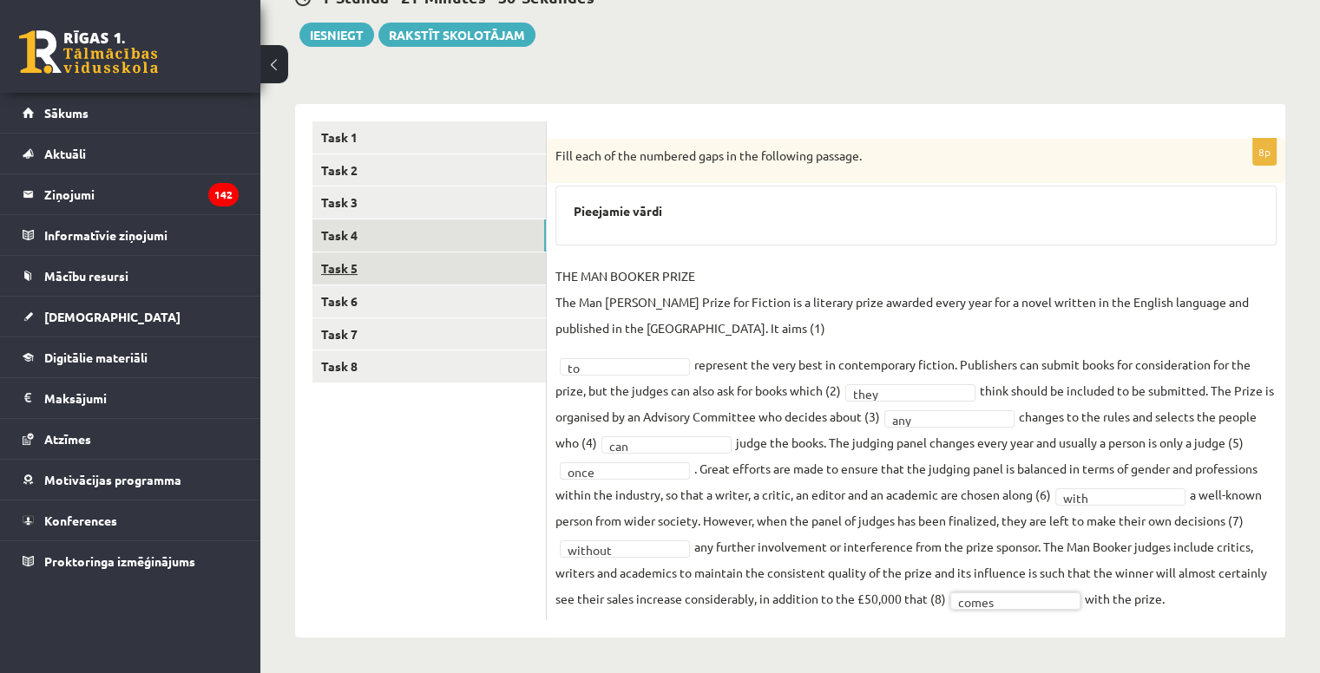
click at [338, 261] on link "Task 5" at bounding box center [428, 269] width 233 height 32
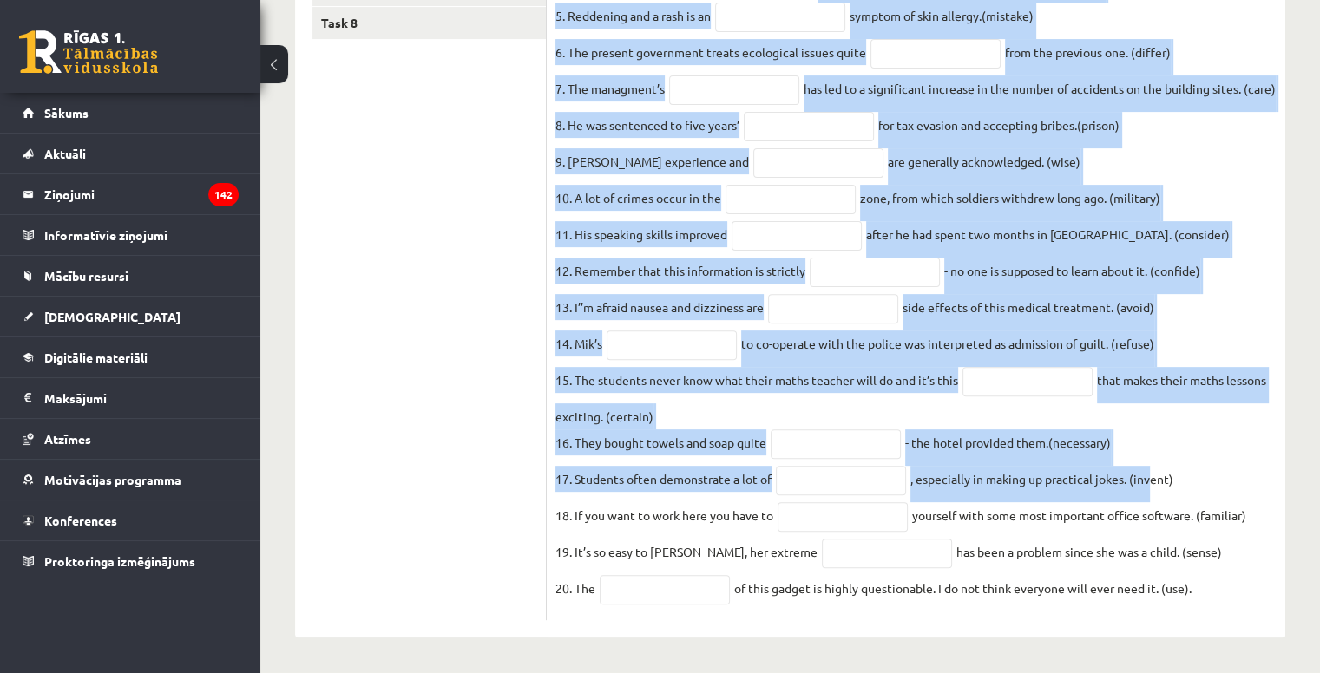
scroll to position [591, 0]
drag, startPoint x: 566, startPoint y: 62, endPoint x: 1218, endPoint y: 591, distance: 839.8
click at [1218, 591] on div "20p Use the word in brackets to form a word that fits the gap. 1. Three people …" at bounding box center [916, 208] width 739 height 826
copy div "e the word in brackets to form a word that fits the gap. 1. Three people have b…"
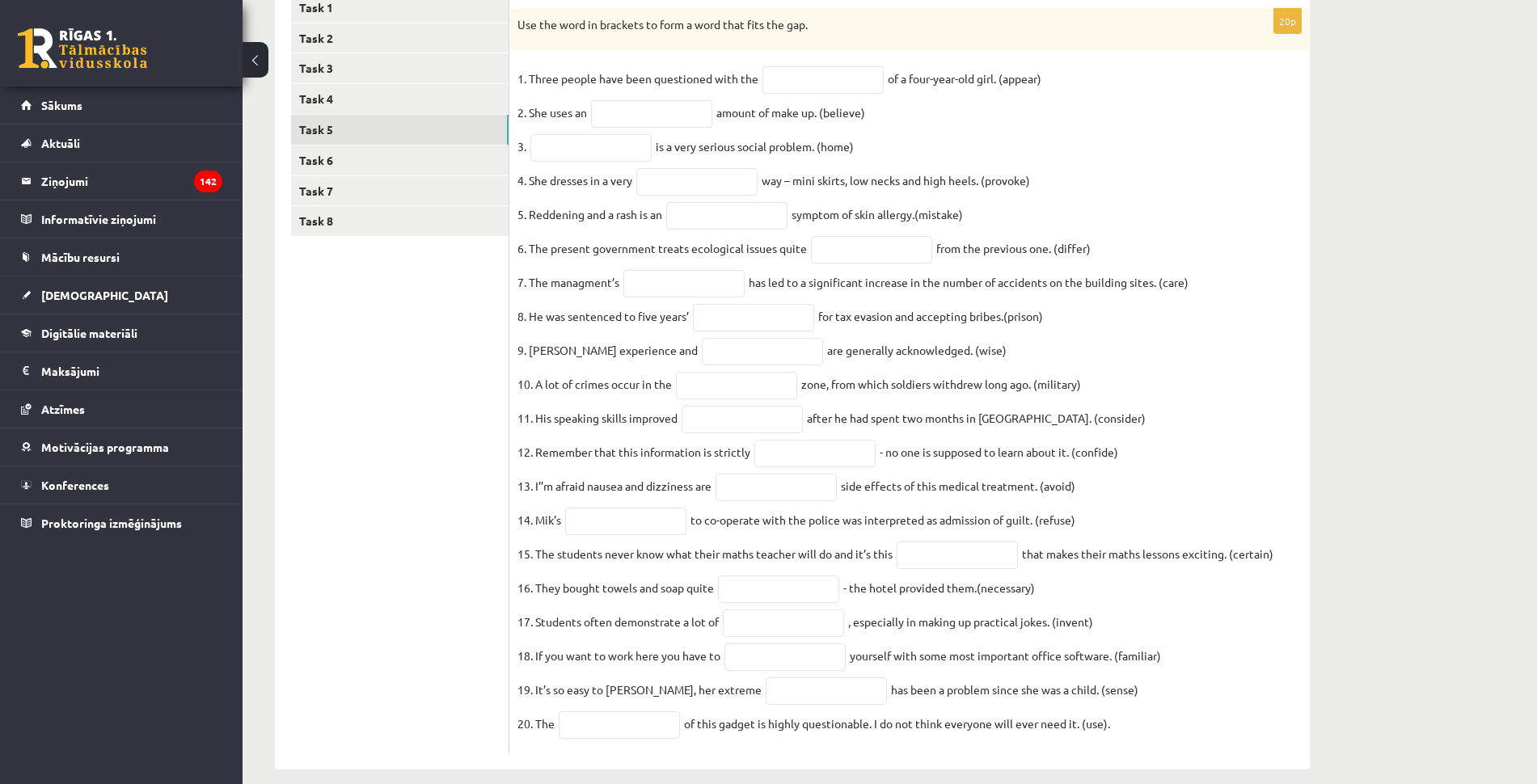
click at [468, 329] on ul "Task 1 Task 2 Task 3 Task 4 Task 5 Task 6 Task 7 Task 8" at bounding box center [400, 373] width 218 height 762
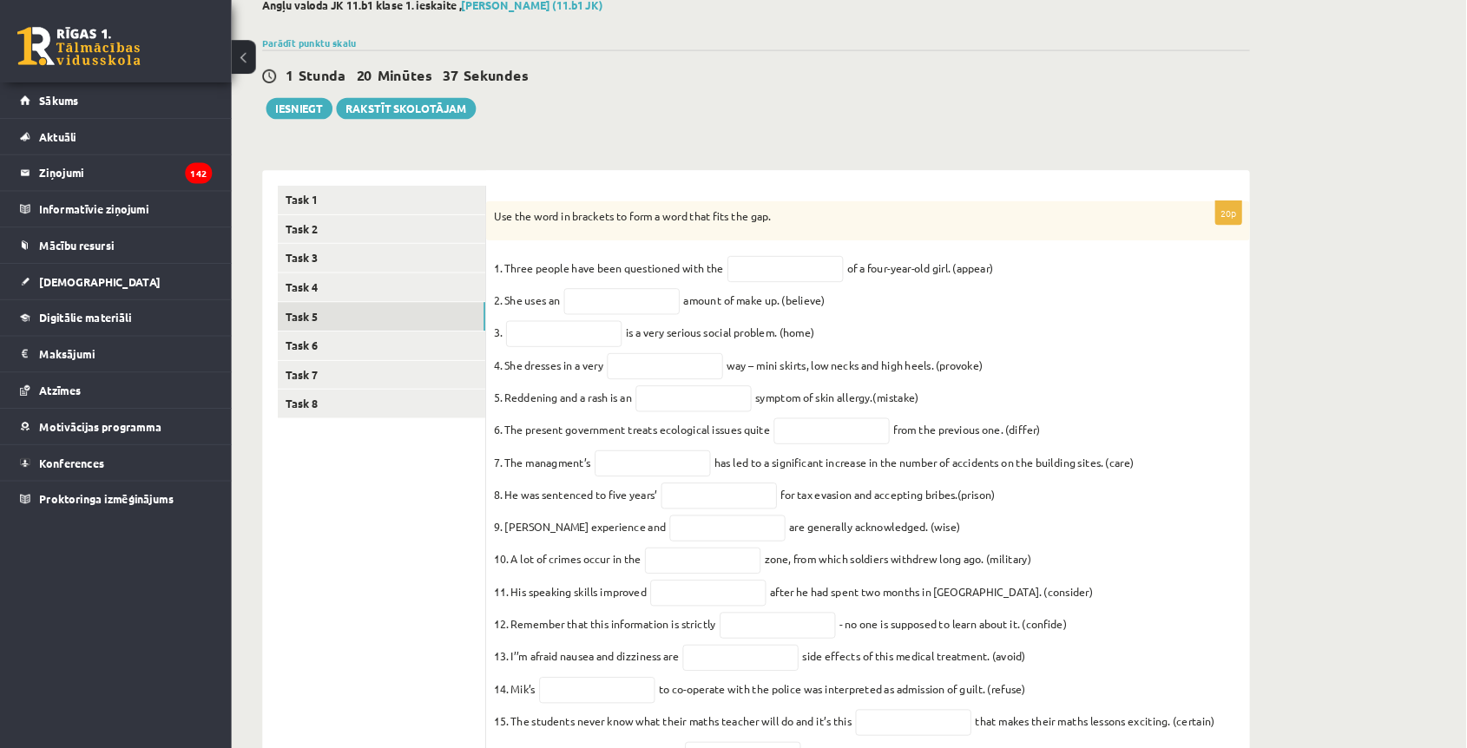
scroll to position [102, 0]
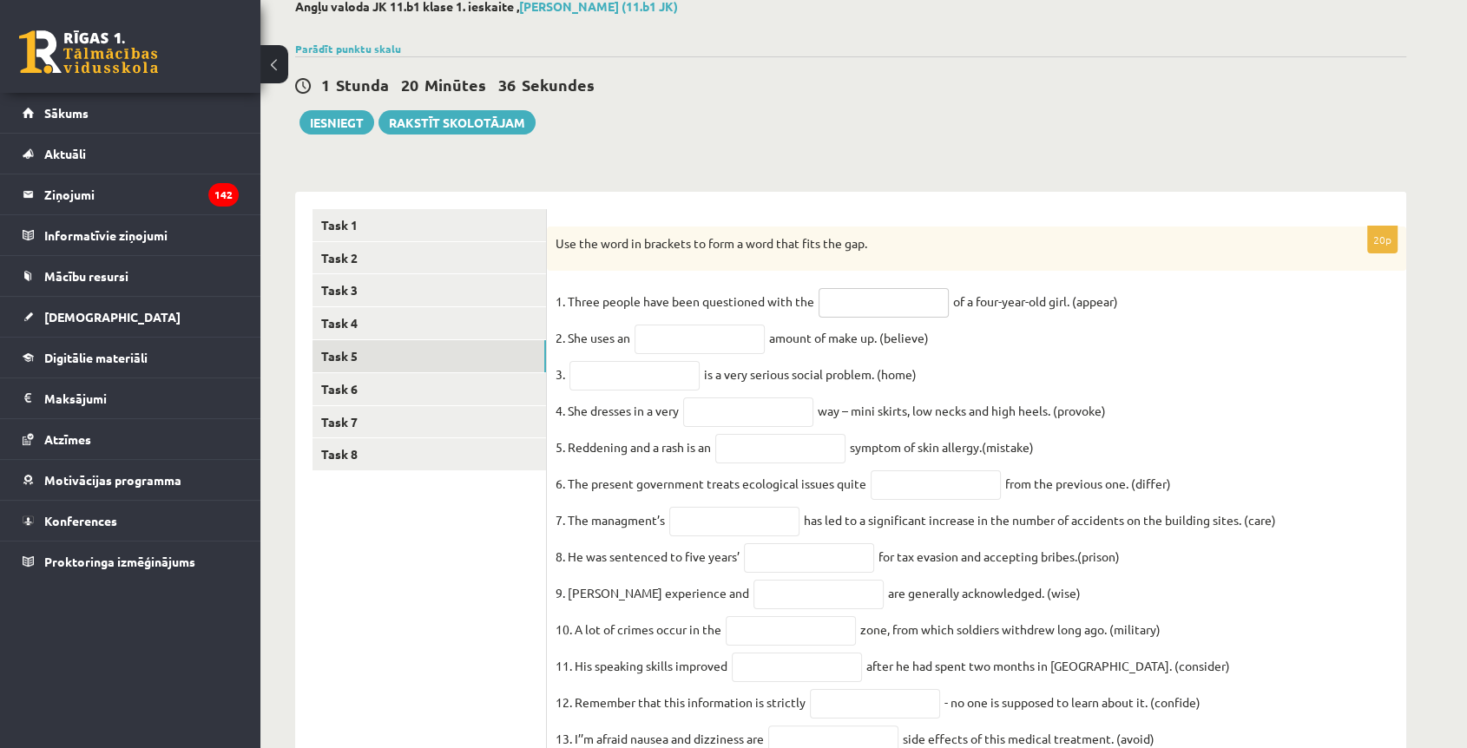
click at [877, 303] on input "text" at bounding box center [883, 303] width 130 height 30
paste input "**********"
type input "**********"
click at [716, 335] on input "text" at bounding box center [699, 340] width 130 height 30
paste input "**********"
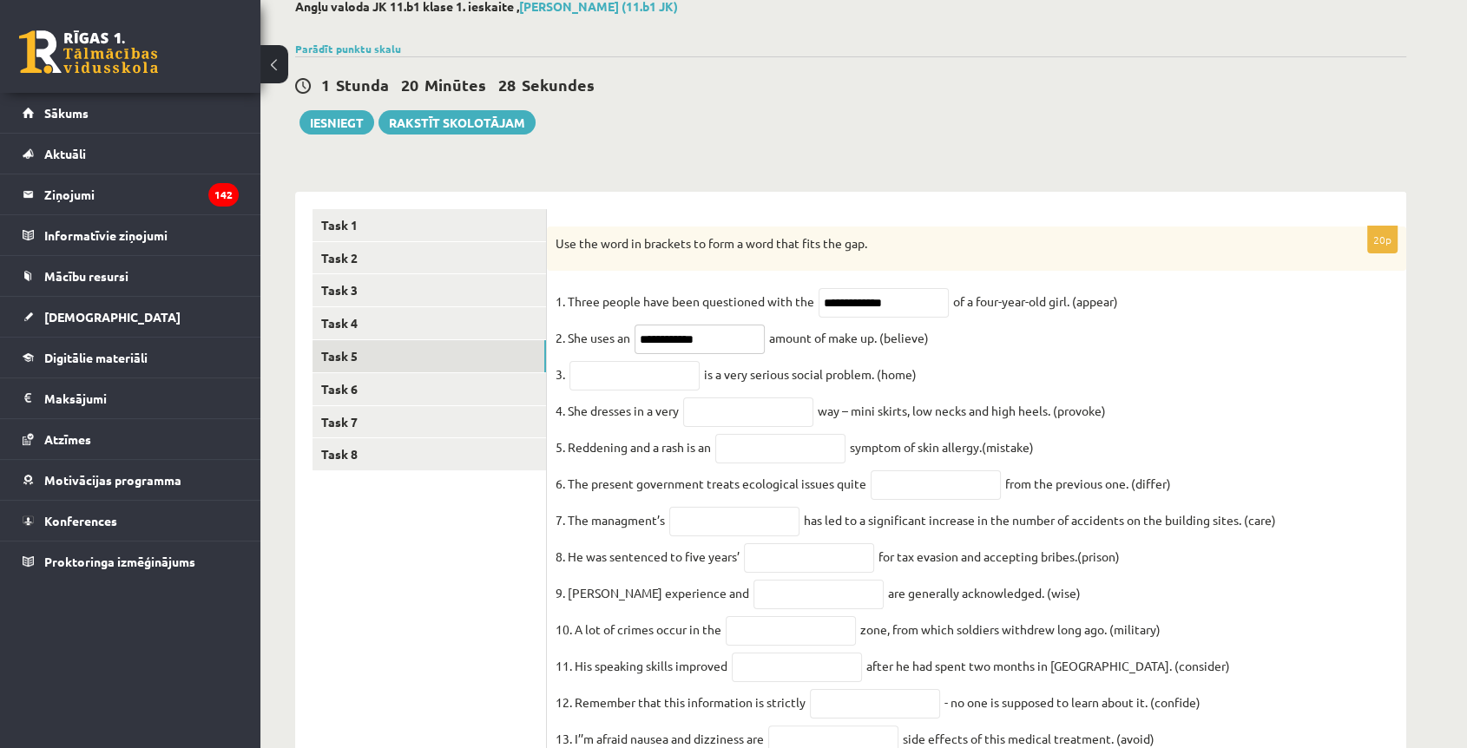
type input "**********"
click at [632, 382] on input "text" at bounding box center [634, 376] width 130 height 30
paste input "**********"
type input "**********"
click at [743, 421] on input "text" at bounding box center [748, 412] width 130 height 30
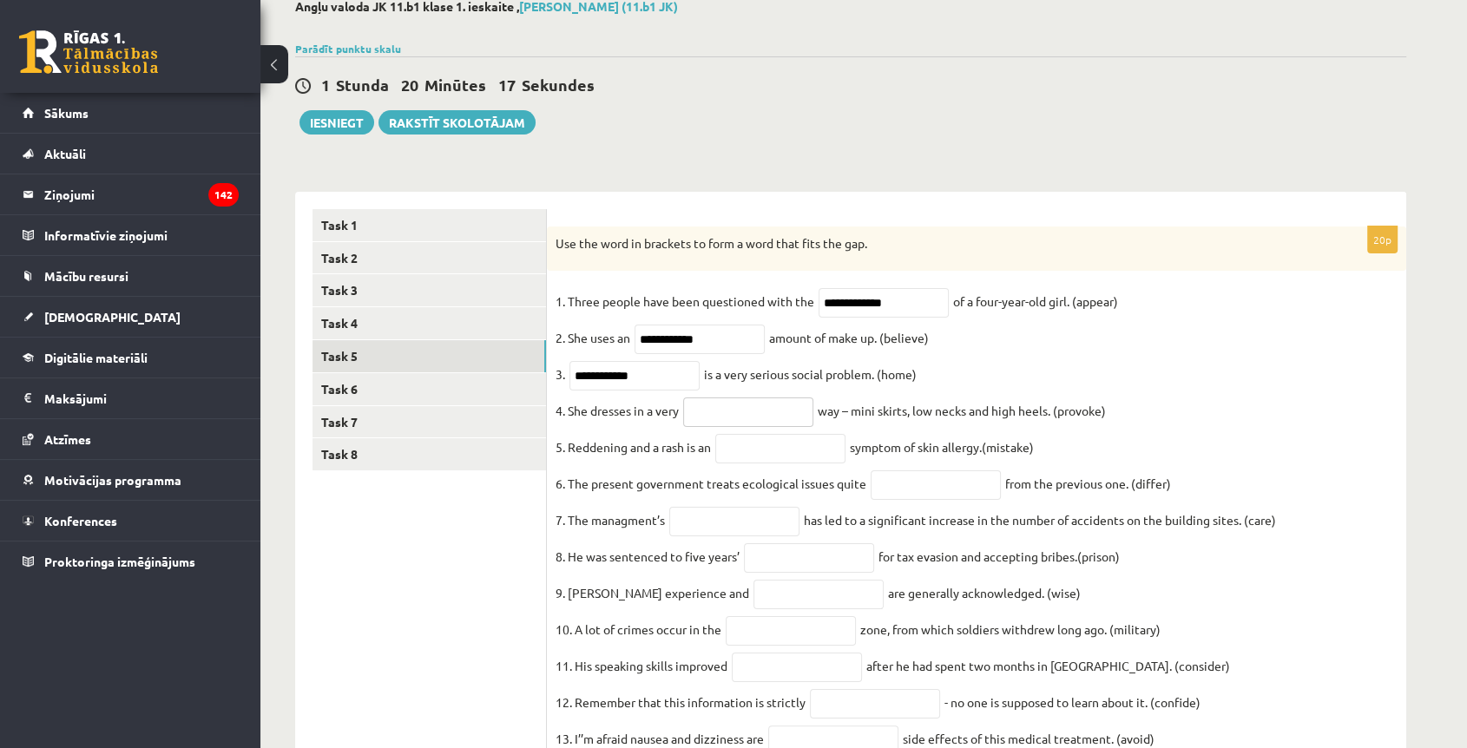
click at [724, 425] on input "text" at bounding box center [748, 412] width 130 height 30
paste input "**********"
type input "**********"
click at [794, 450] on input "text" at bounding box center [780, 449] width 130 height 30
paste input "**********"
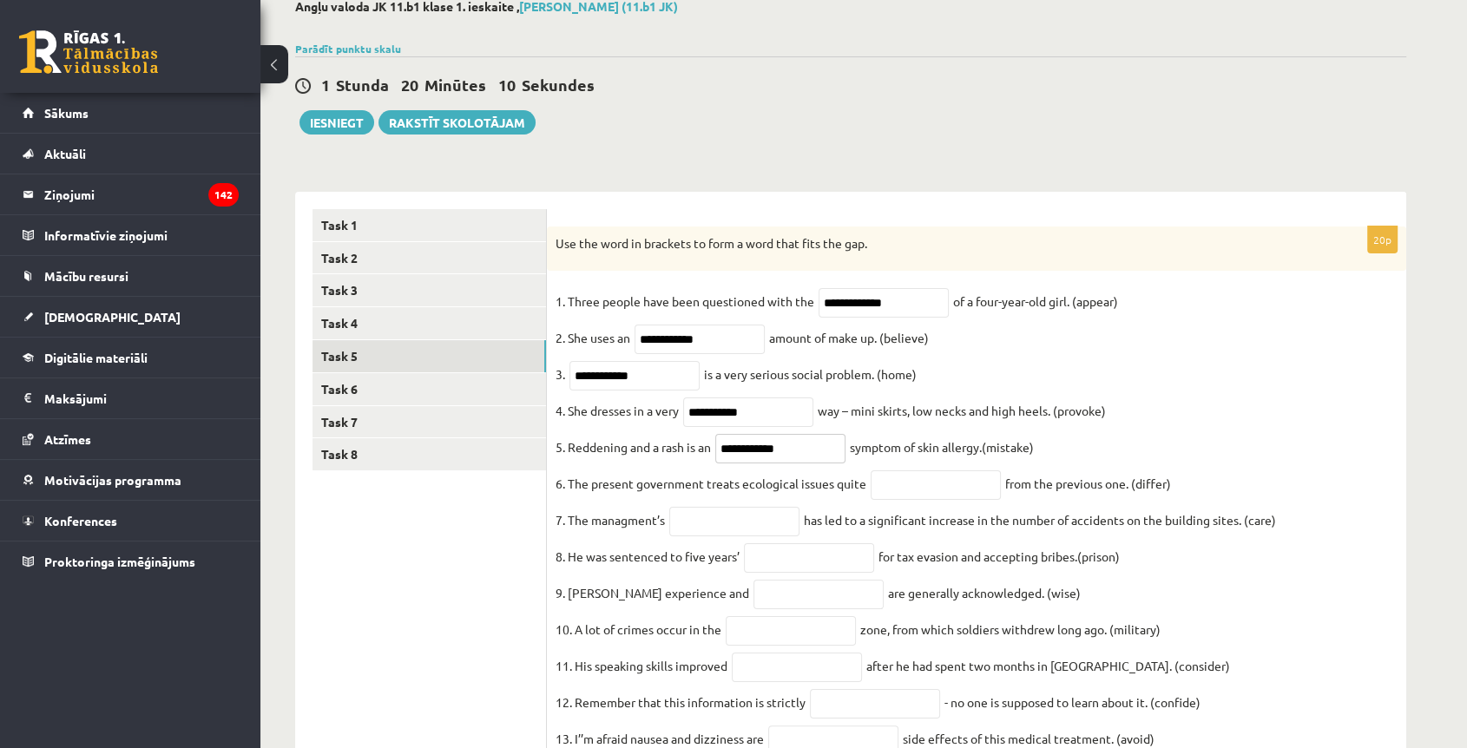
type input "**********"
drag, startPoint x: 962, startPoint y: 507, endPoint x: 955, endPoint y: 496, distance: 12.5
click at [962, 500] on input "text" at bounding box center [935, 485] width 130 height 30
click at [915, 496] on input "text" at bounding box center [935, 485] width 130 height 30
paste input "**********"
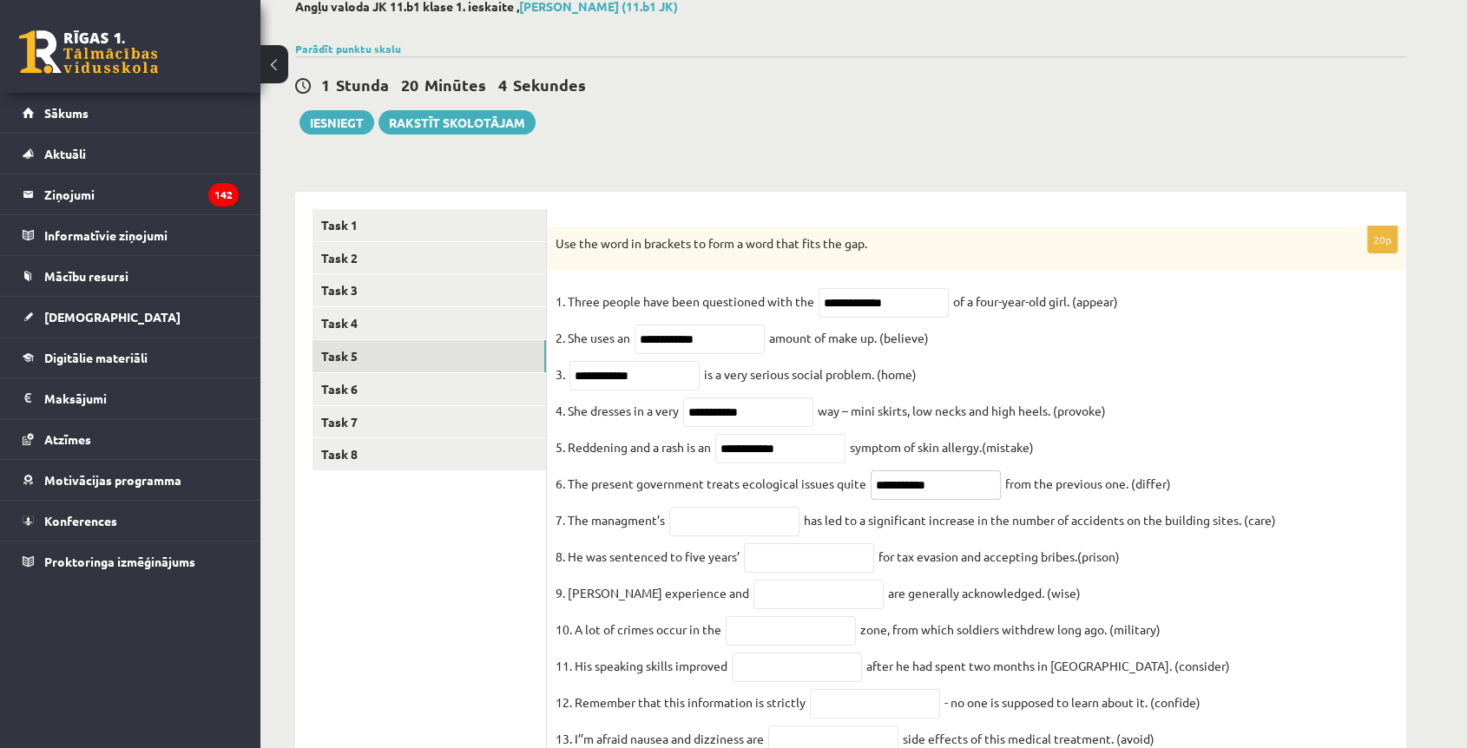
type input "**********"
drag, startPoint x: 714, startPoint y: 534, endPoint x: 719, endPoint y: 523, distance: 11.6
click at [714, 533] on input "text" at bounding box center [734, 522] width 130 height 30
click at [748, 528] on input "text" at bounding box center [734, 522] width 130 height 30
paste input "**********"
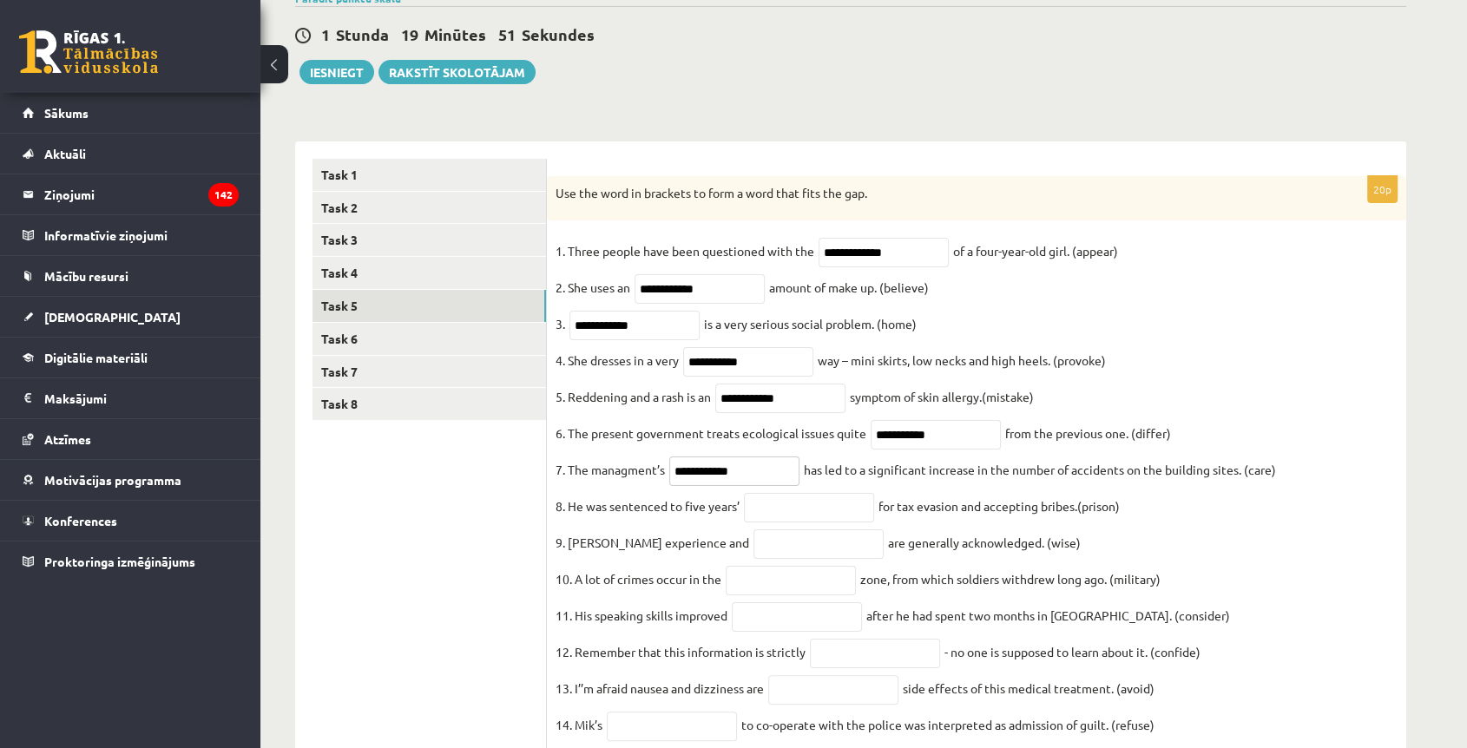
scroll to position [199, 0]
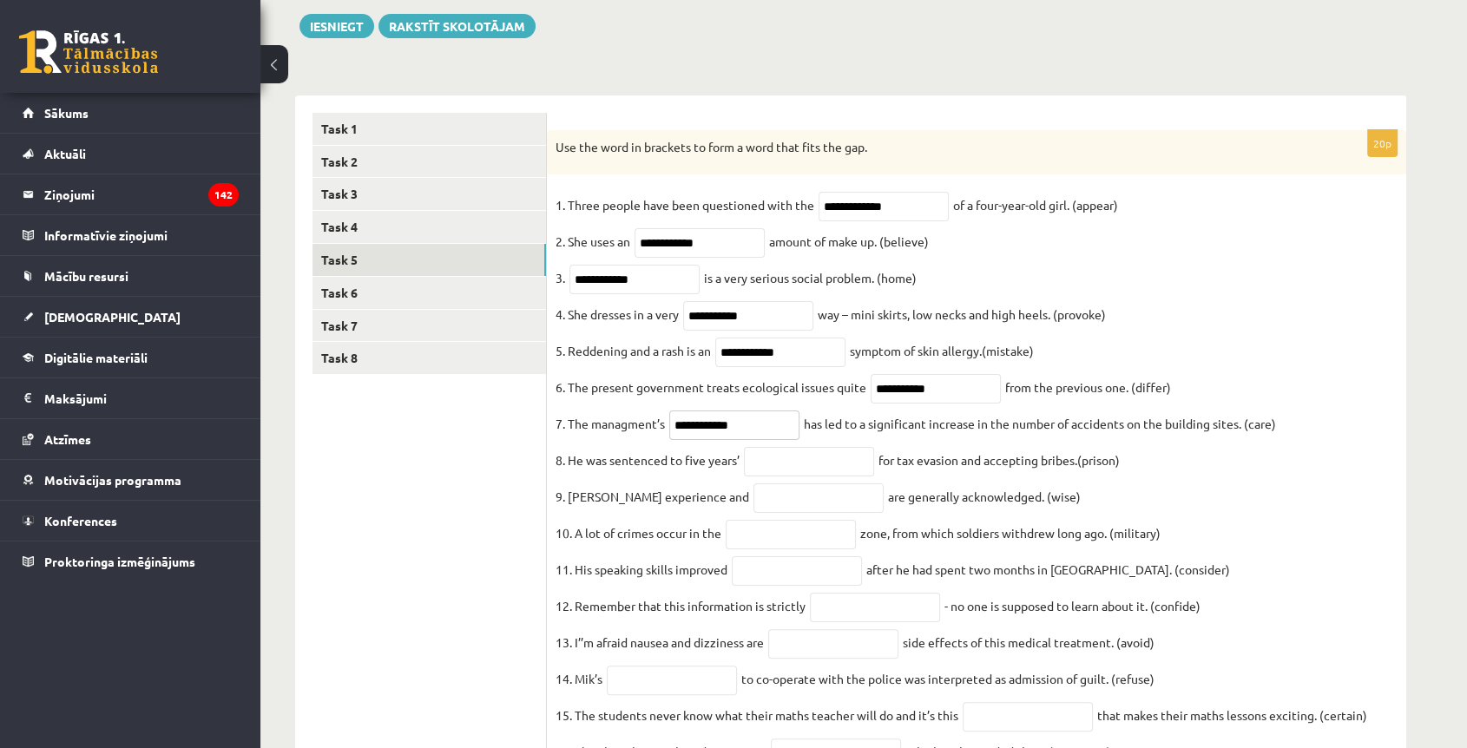
type input "**********"
drag, startPoint x: 806, startPoint y: 469, endPoint x: 796, endPoint y: 460, distance: 14.1
click at [806, 469] on input "text" at bounding box center [809, 462] width 130 height 30
click at [791, 476] on input "text" at bounding box center [809, 462] width 130 height 30
paste input "**********"
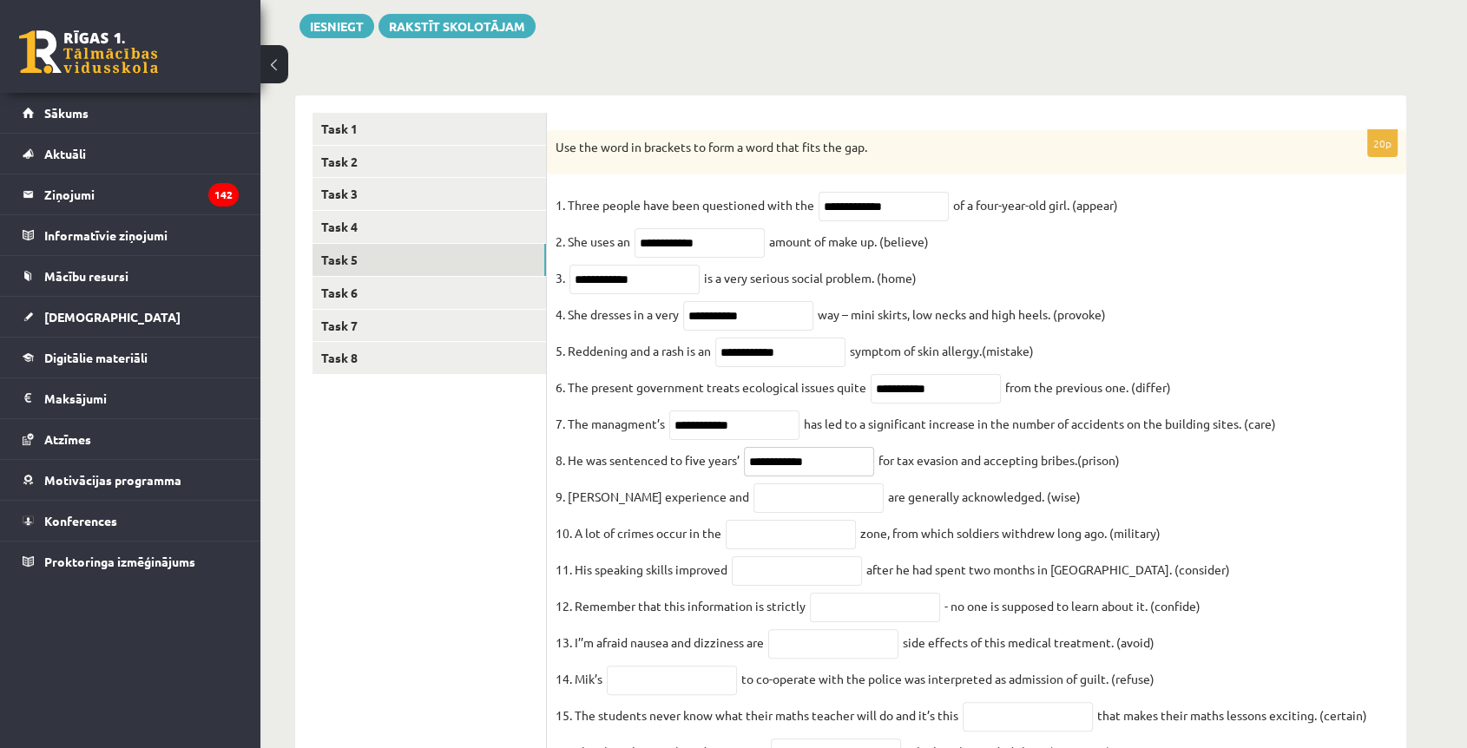
type input "**********"
click at [791, 508] on input "text" at bounding box center [818, 498] width 130 height 30
paste input "******"
type input "******"
click at [754, 539] on input "text" at bounding box center [791, 535] width 130 height 30
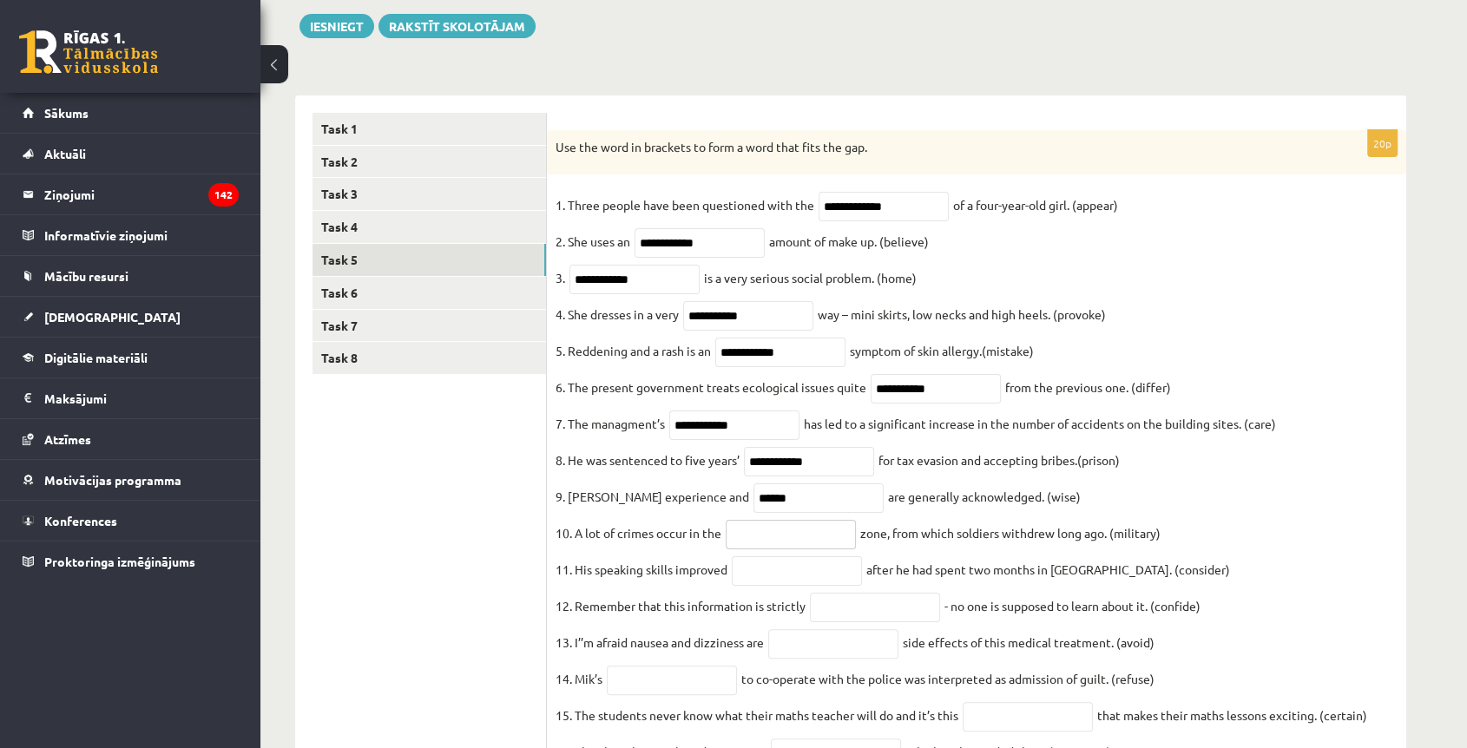
paste input "**********"
type input "**********"
drag, startPoint x: 798, startPoint y: 588, endPoint x: 647, endPoint y: 326, distance: 301.7
click at [798, 586] on input "text" at bounding box center [797, 571] width 130 height 30
click at [786, 586] on input "text" at bounding box center [797, 571] width 130 height 30
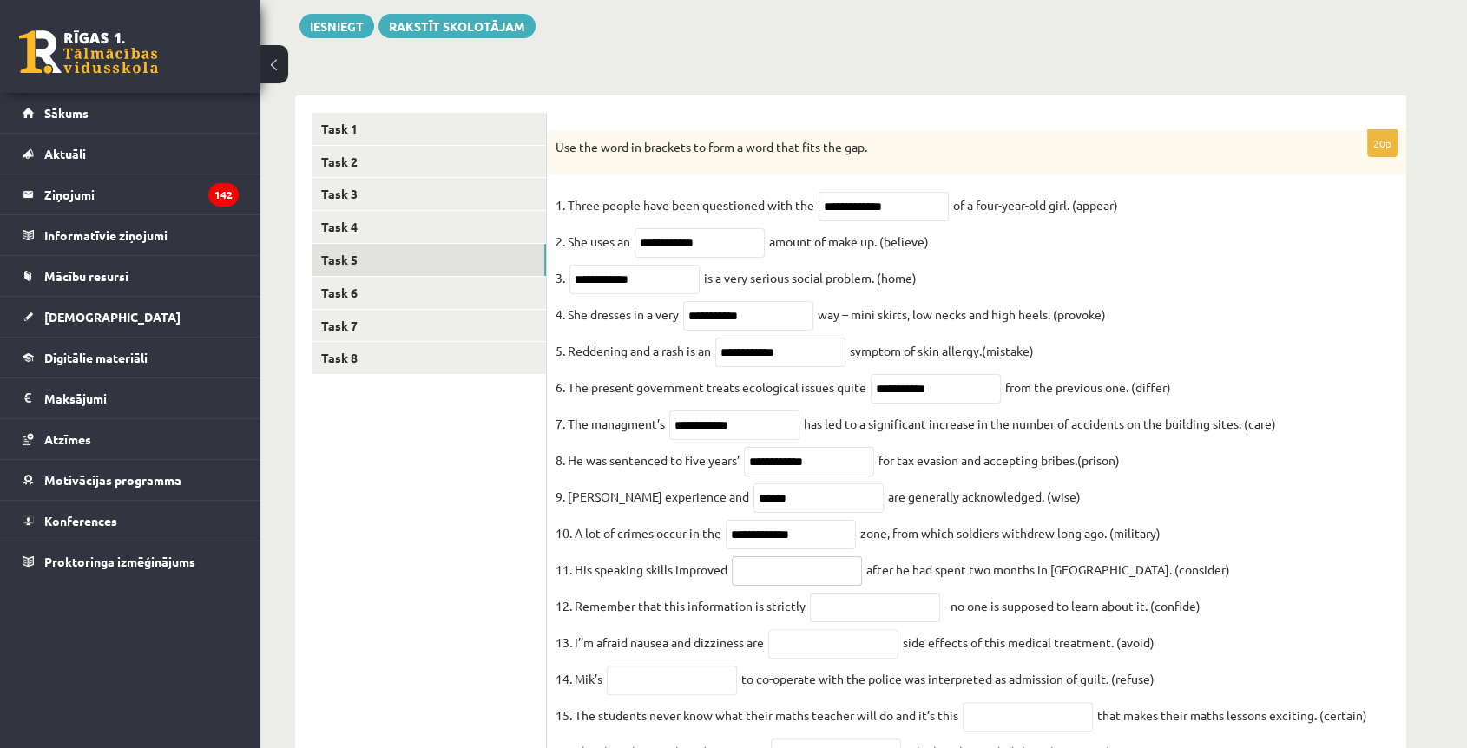
paste input "**********"
type input "**********"
drag, startPoint x: 882, startPoint y: 627, endPoint x: 872, endPoint y: 606, distance: 22.9
click at [882, 622] on input "text" at bounding box center [875, 608] width 130 height 30
click at [875, 622] on input "text" at bounding box center [875, 608] width 130 height 30
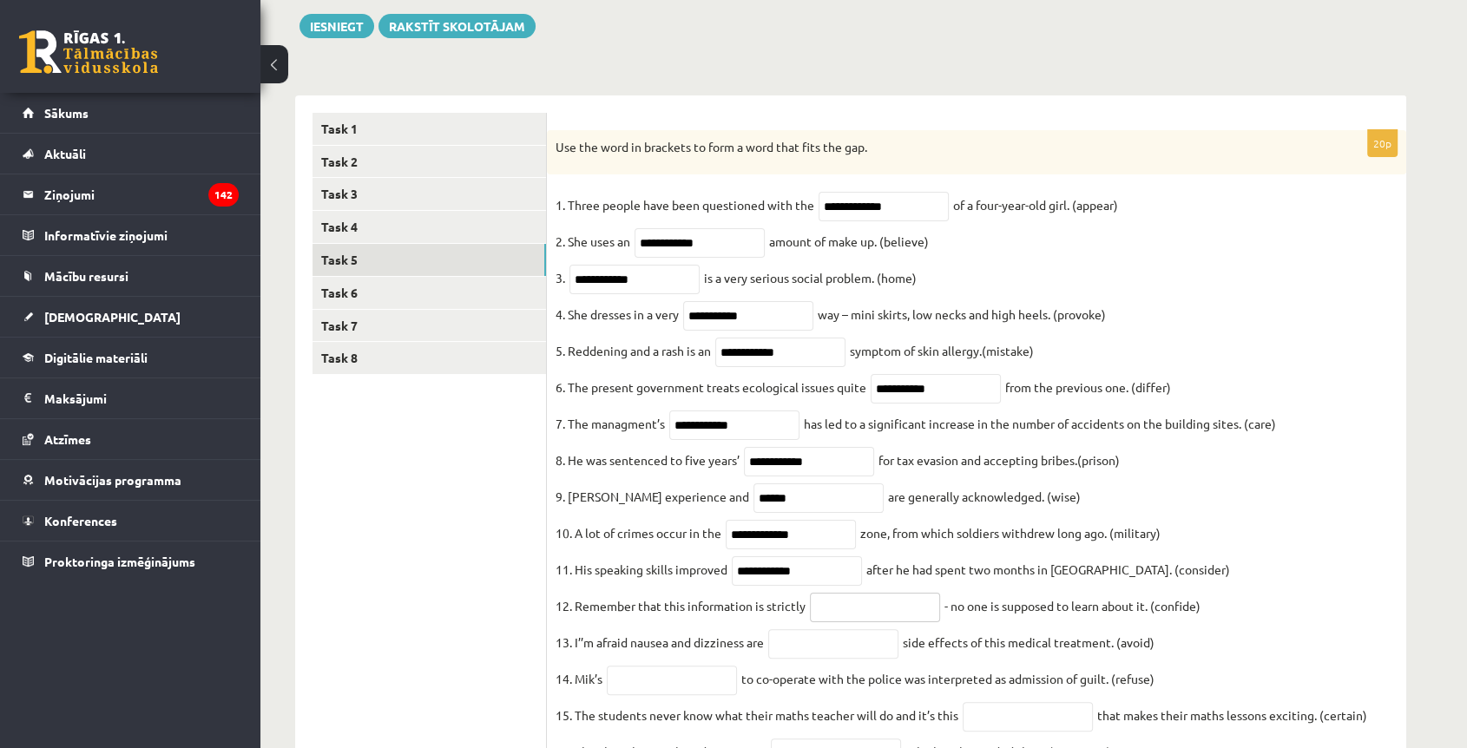
paste input "**********"
type input "**********"
drag, startPoint x: 826, startPoint y: 664, endPoint x: 606, endPoint y: 312, distance: 414.9
click at [826, 659] on input "text" at bounding box center [833, 644] width 130 height 30
click at [849, 659] on input "text" at bounding box center [833, 644] width 130 height 30
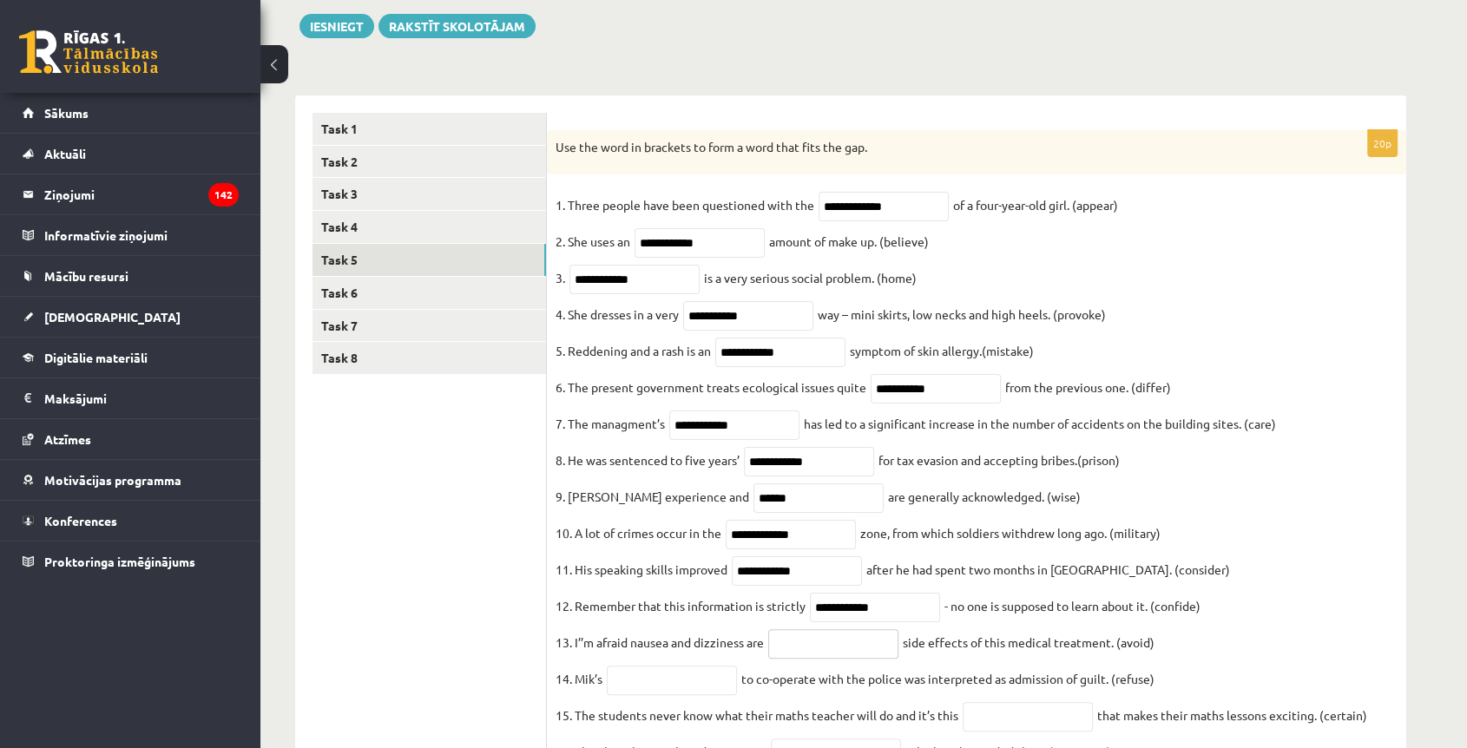
paste input "**********"
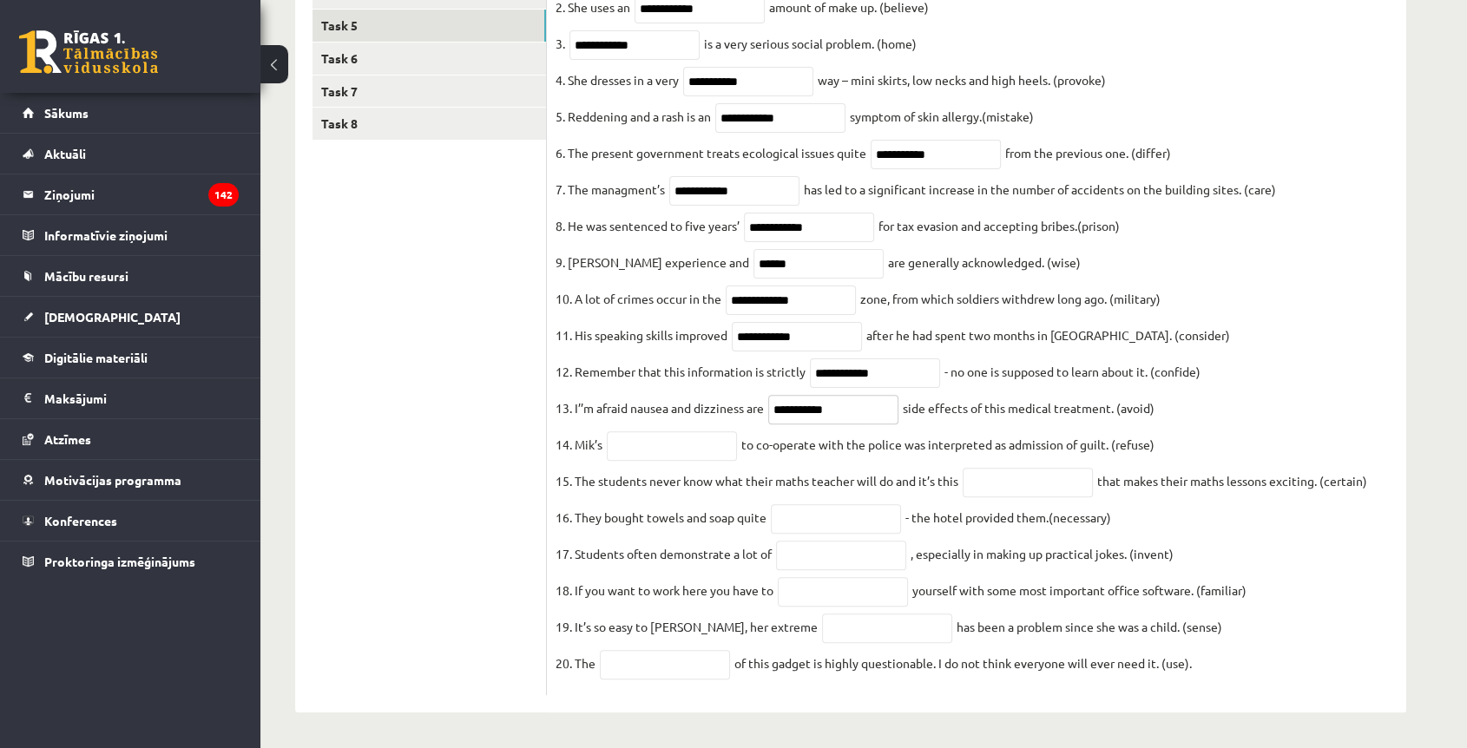
scroll to position [466, 0]
type input "**********"
click at [651, 433] on input "text" at bounding box center [672, 446] width 130 height 30
paste input "*******"
type input "*******"
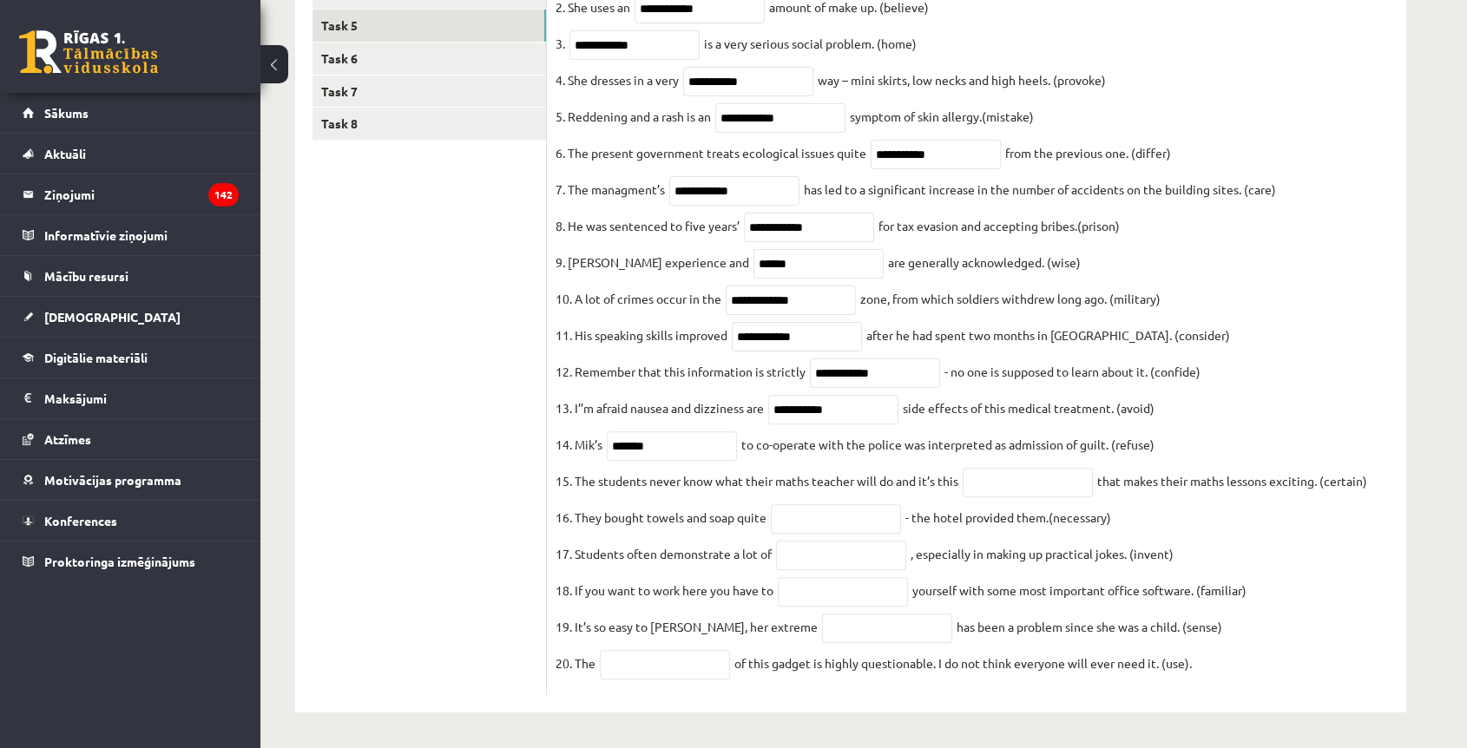
drag, startPoint x: 987, startPoint y: 488, endPoint x: 961, endPoint y: 464, distance: 35.0
click at [987, 488] on fieldset "**********" at bounding box center [976, 321] width 842 height 729
click at [997, 478] on input "text" at bounding box center [1027, 483] width 130 height 30
paste input "**********"
type input "**********"
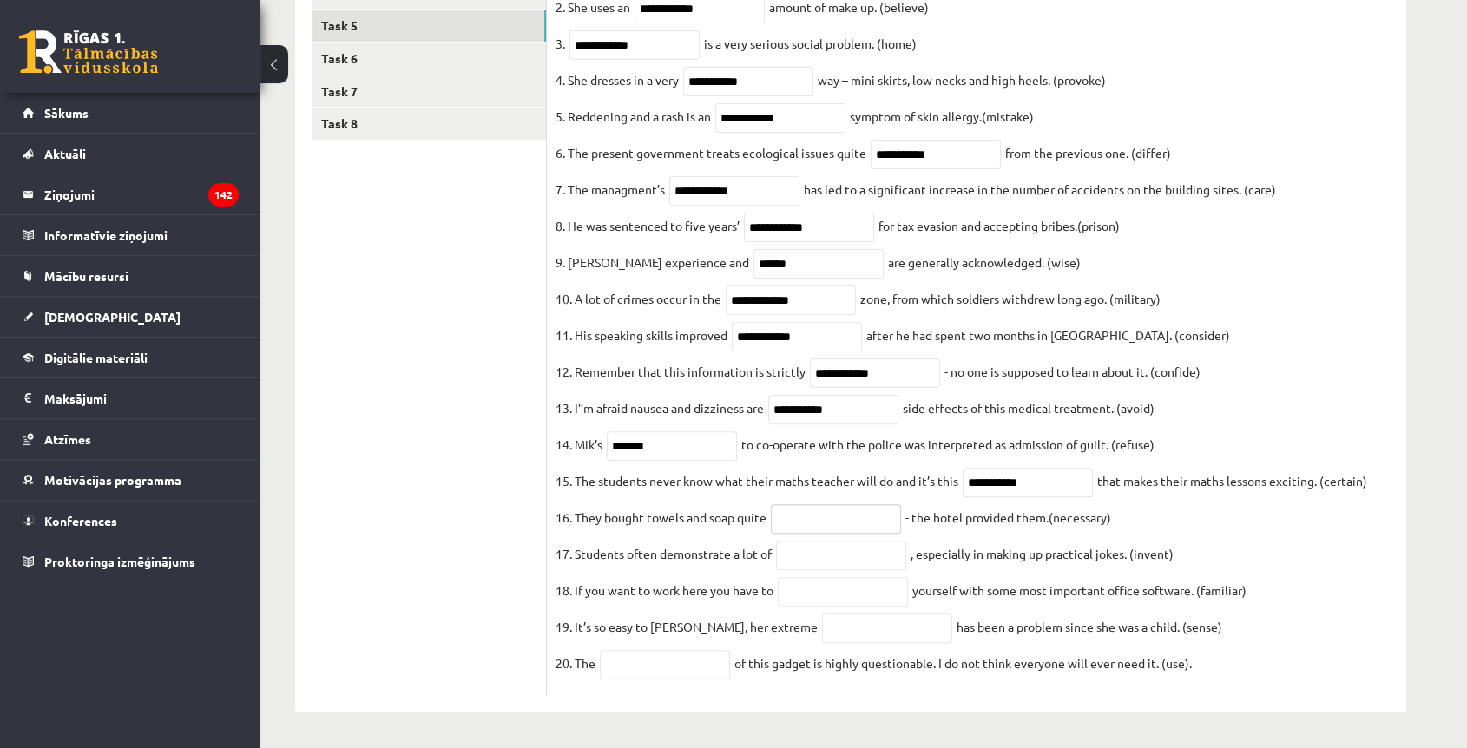
click at [837, 507] on input "text" at bounding box center [836, 519] width 130 height 30
paste input "**********"
type input "**********"
click at [825, 554] on input "text" at bounding box center [841, 556] width 130 height 30
paste input "**********"
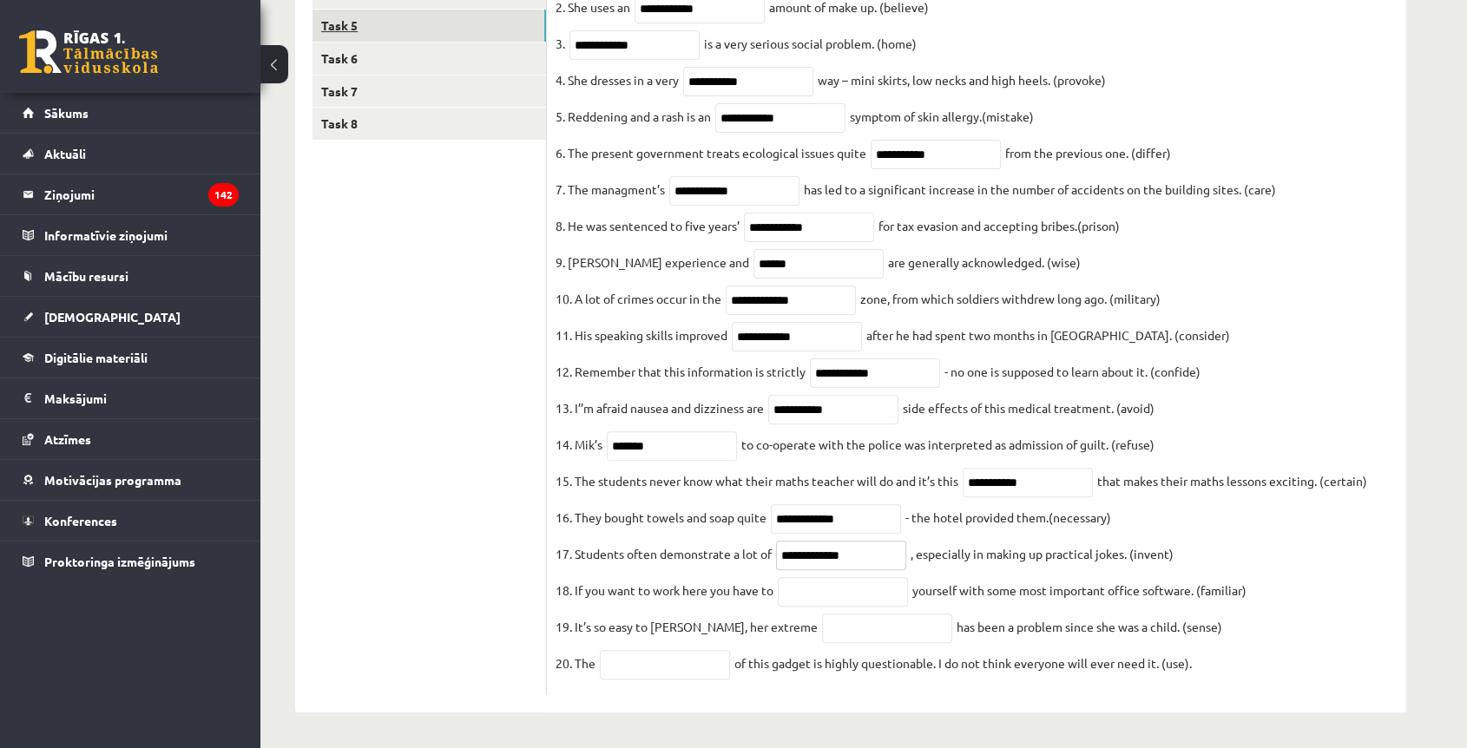
type input "**********"
click at [818, 580] on input "text" at bounding box center [843, 592] width 130 height 30
paste input "**********"
type input "**********"
click at [832, 629] on input "text" at bounding box center [887, 629] width 130 height 30
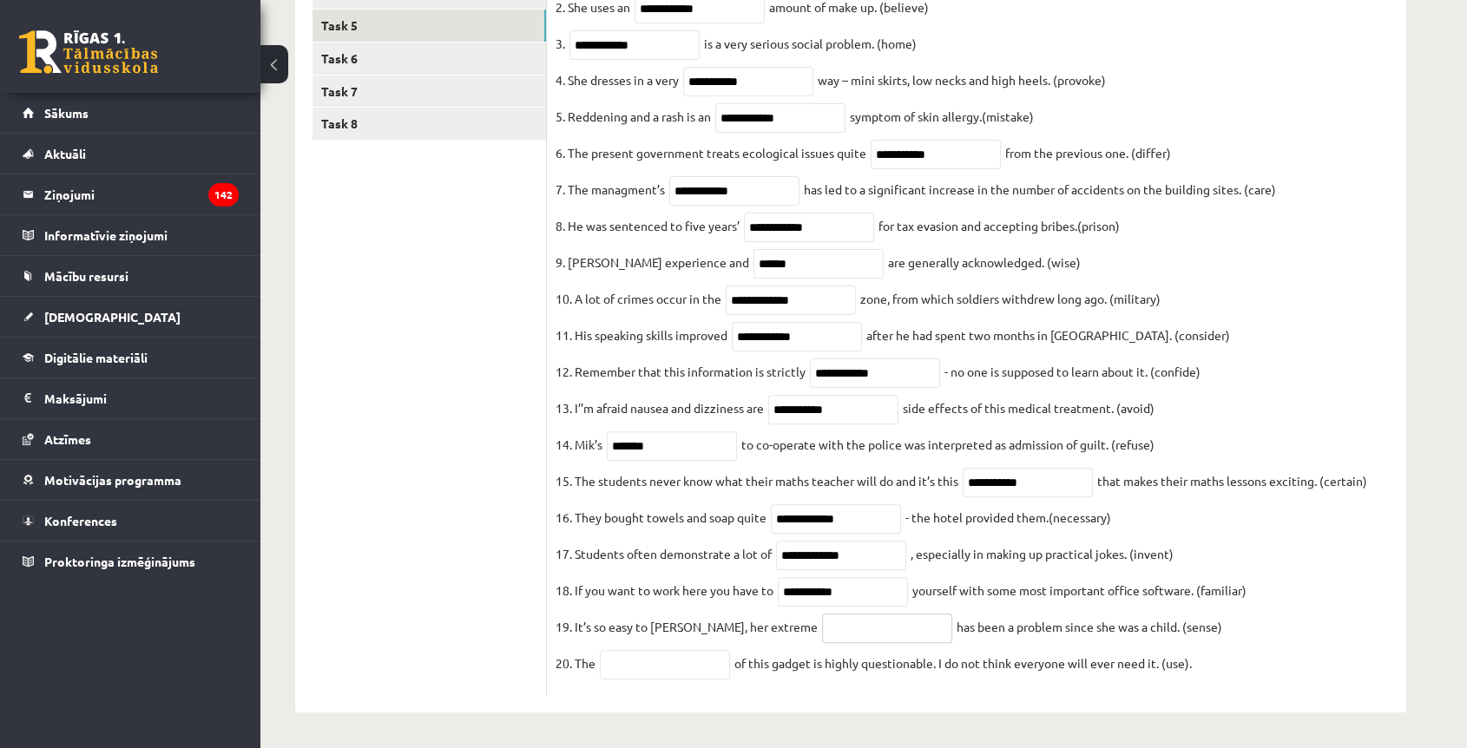
paste input "**********"
type input "**********"
click at [625, 661] on input "text" at bounding box center [665, 665] width 130 height 30
paste input "**********"
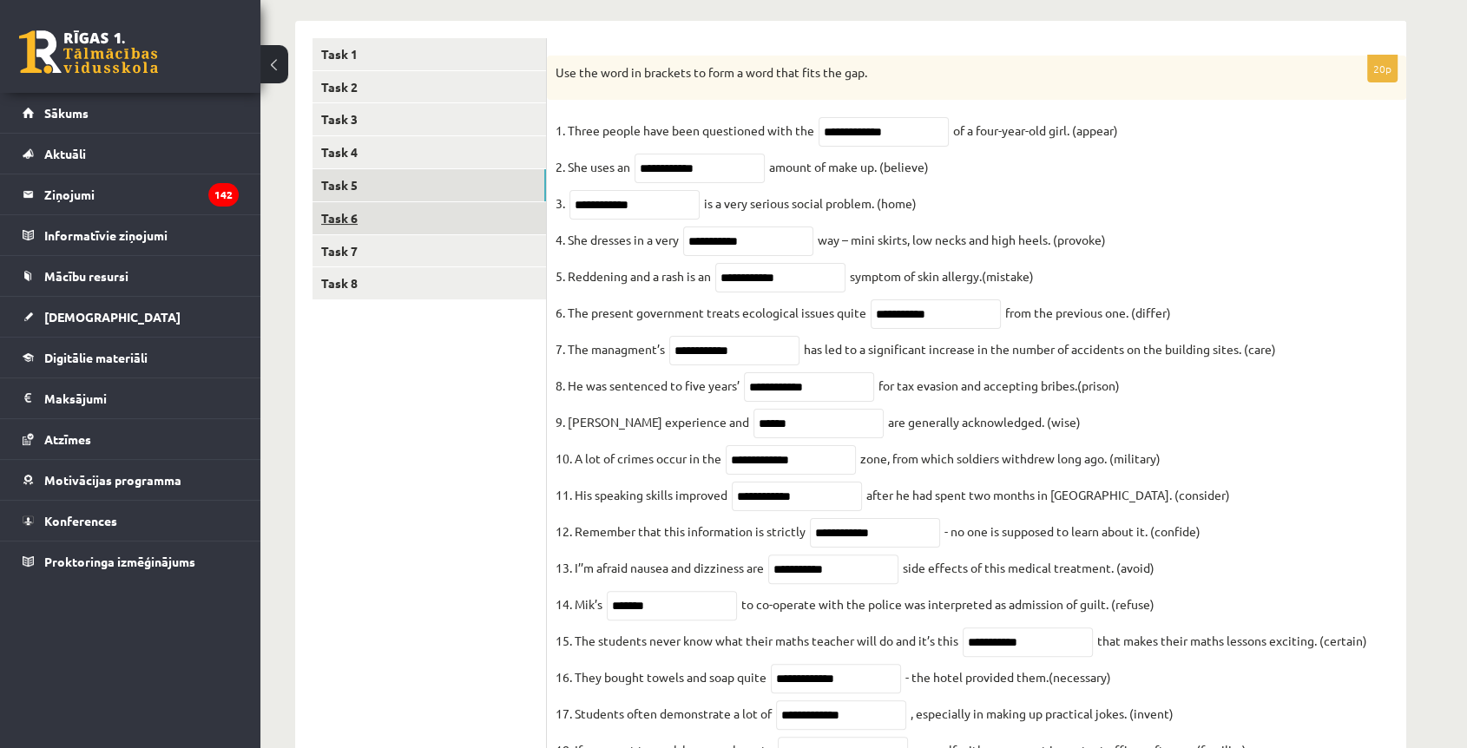
type input "**********"
click at [335, 205] on link "Task 6" at bounding box center [428, 218] width 233 height 32
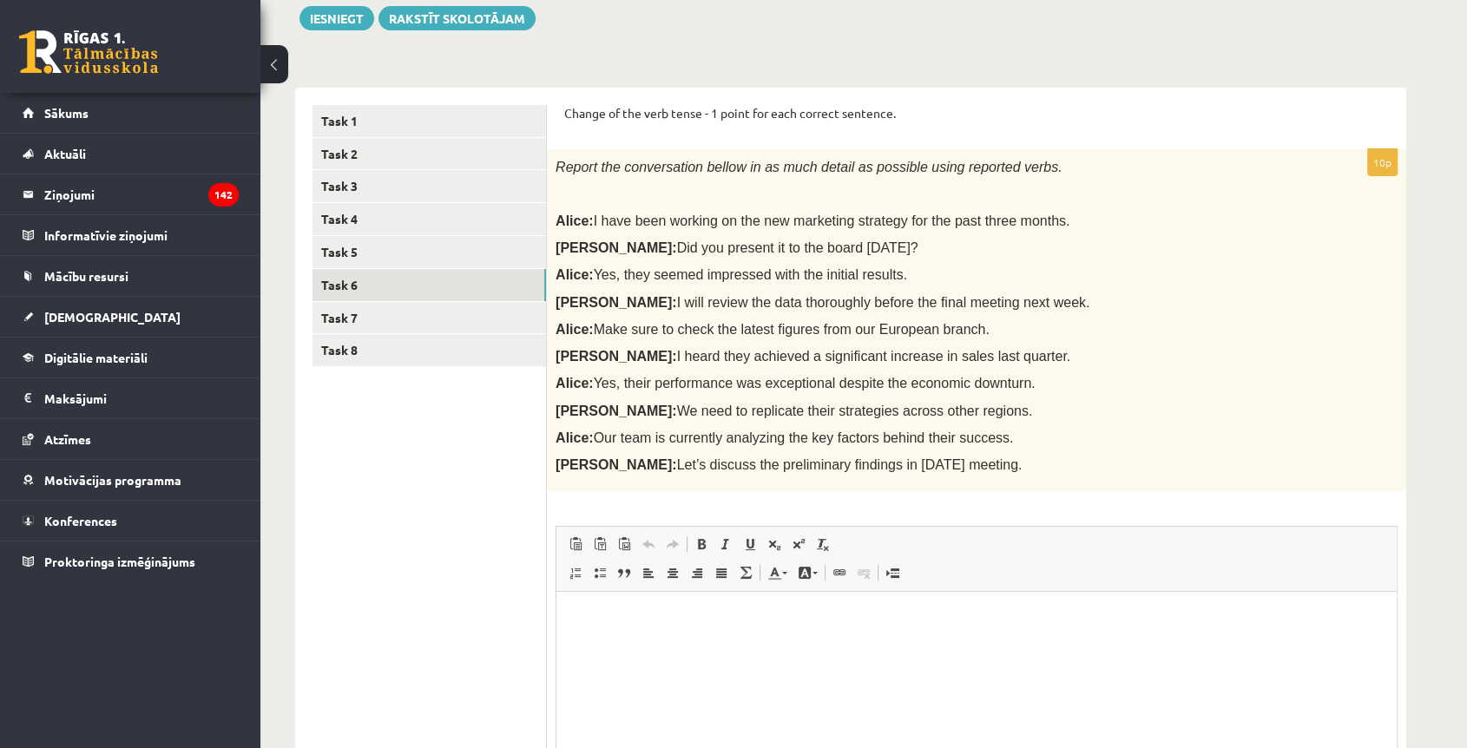
scroll to position [205, 0]
drag, startPoint x: 564, startPoint y: 118, endPoint x: 995, endPoint y: 462, distance: 551.5
click at [995, 462] on form "Change of the verb tense - 1 point for each correct sentence. 10p Report the co…" at bounding box center [976, 498] width 824 height 783
copy form "Change of the verb tense - 1 point for each correct sentence. 10p Report the co…"
click at [1131, 334] on p "Alice: Make sure to check the latest figures from our European branch." at bounding box center [932, 331] width 755 height 18
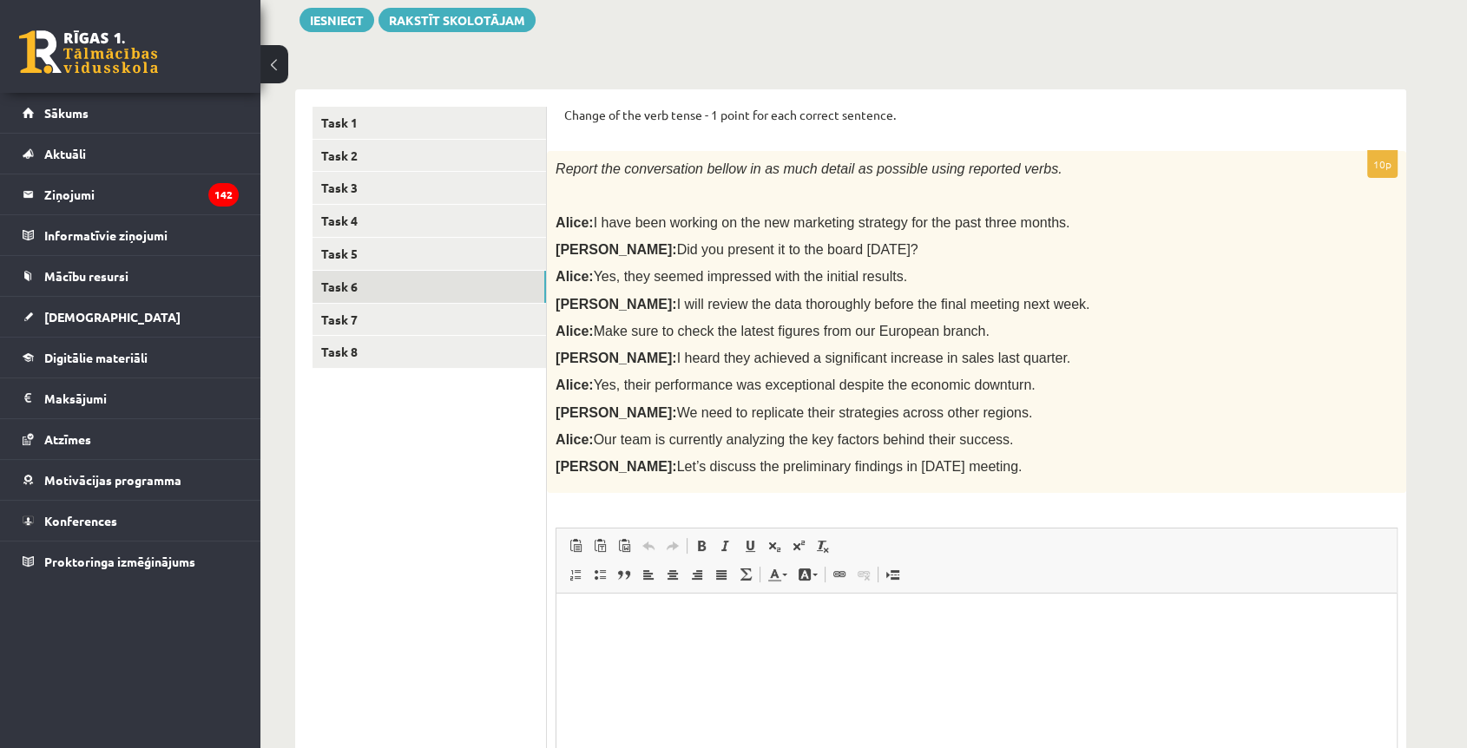
click at [1120, 273] on p "Alice: Yes, they seemed impressed with the initial results." at bounding box center [932, 276] width 755 height 18
click at [1090, 224] on p "Alice: I have been working on the new marketing strategy for the past three mon…" at bounding box center [932, 222] width 755 height 18
click at [917, 193] on p at bounding box center [932, 195] width 755 height 17
click at [781, 220] on span "I have been working on the new marketing strategy for the past three months." at bounding box center [832, 222] width 476 height 15
click at [435, 467] on ul "Task 1 Task 2 Task 3 Task 4 Task 5 Task 6 Task 7 Task 8" at bounding box center [429, 498] width 234 height 783
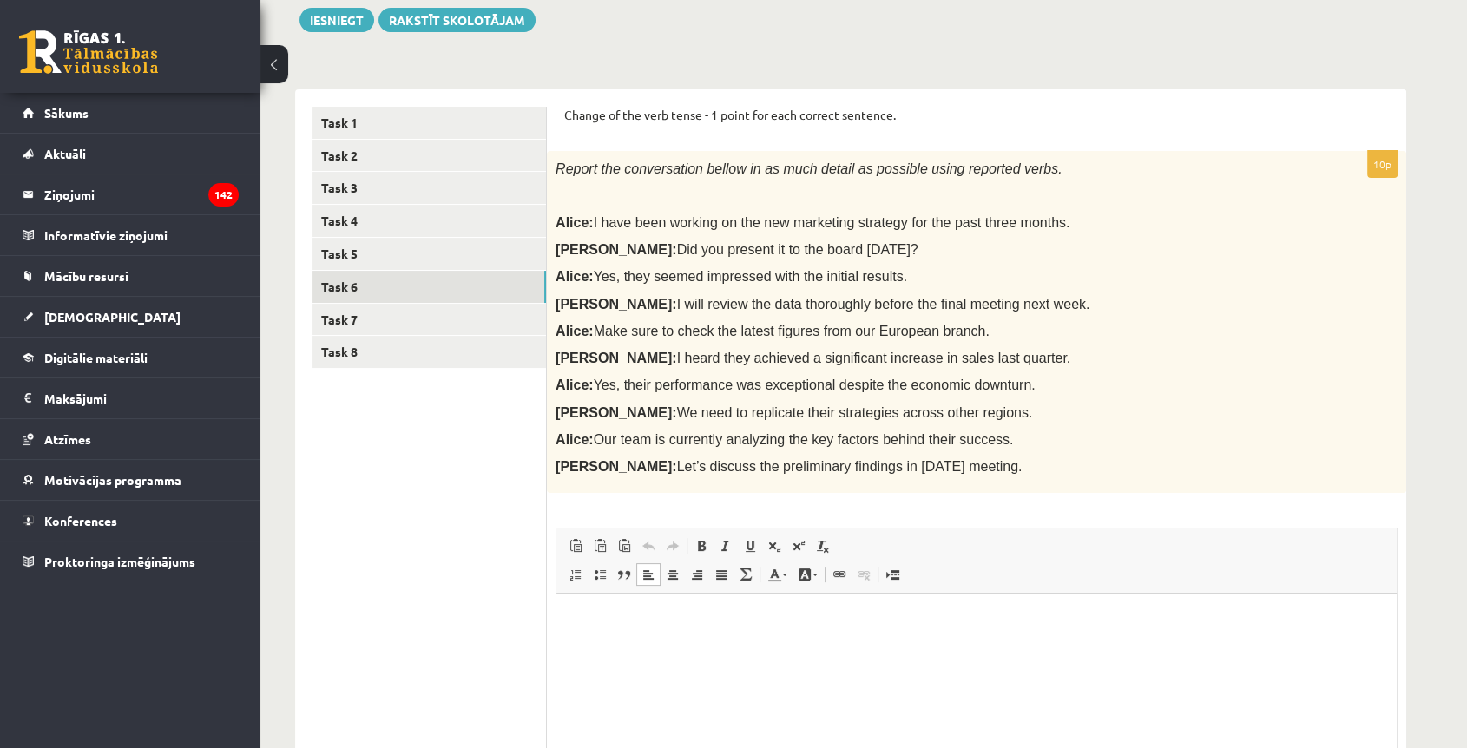
click at [626, 632] on html at bounding box center [976, 620] width 840 height 53
drag, startPoint x: 693, startPoint y: 626, endPoint x: 586, endPoint y: 638, distance: 107.4
click at [586, 638] on html "**********" at bounding box center [976, 620] width 840 height 53
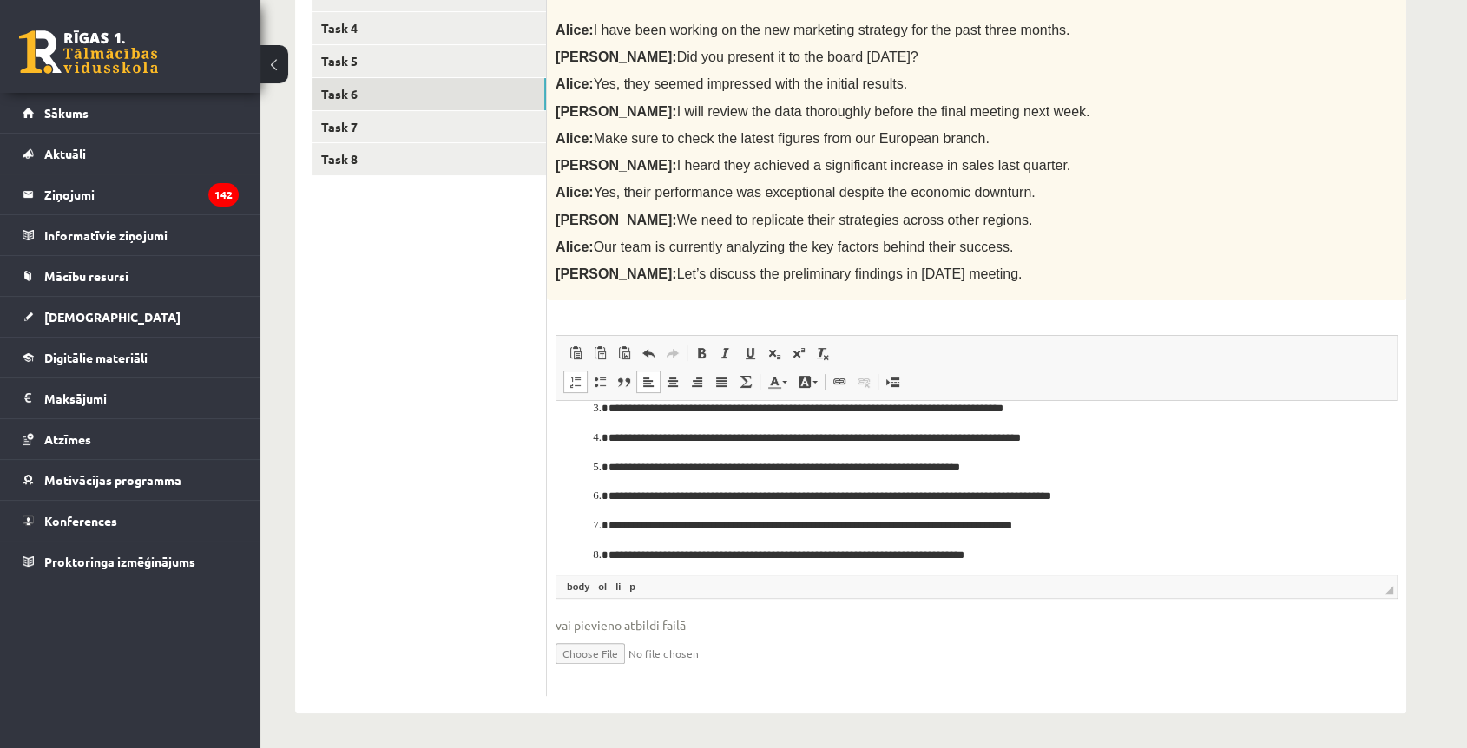
scroll to position [0, 0]
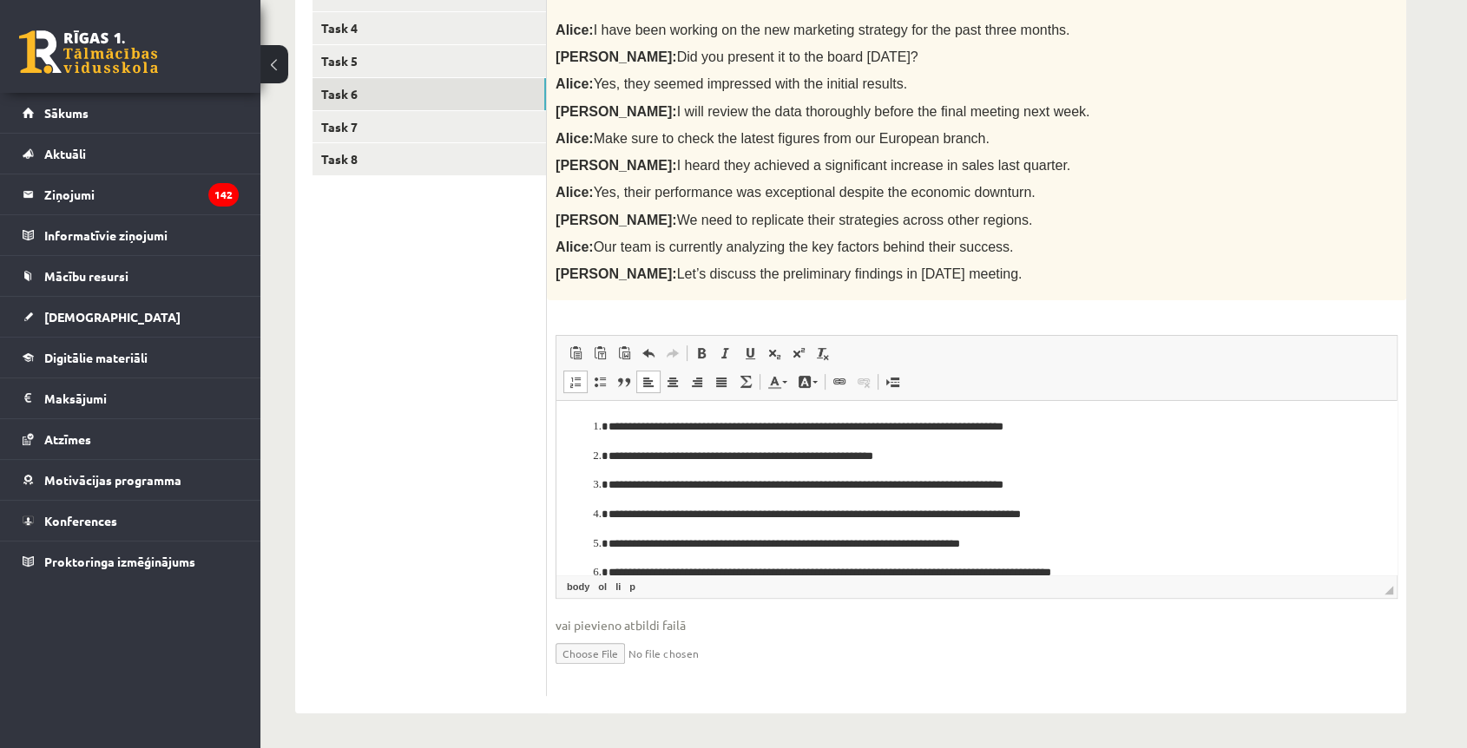
click at [608, 429] on li "**********" at bounding box center [976, 427] width 736 height 18
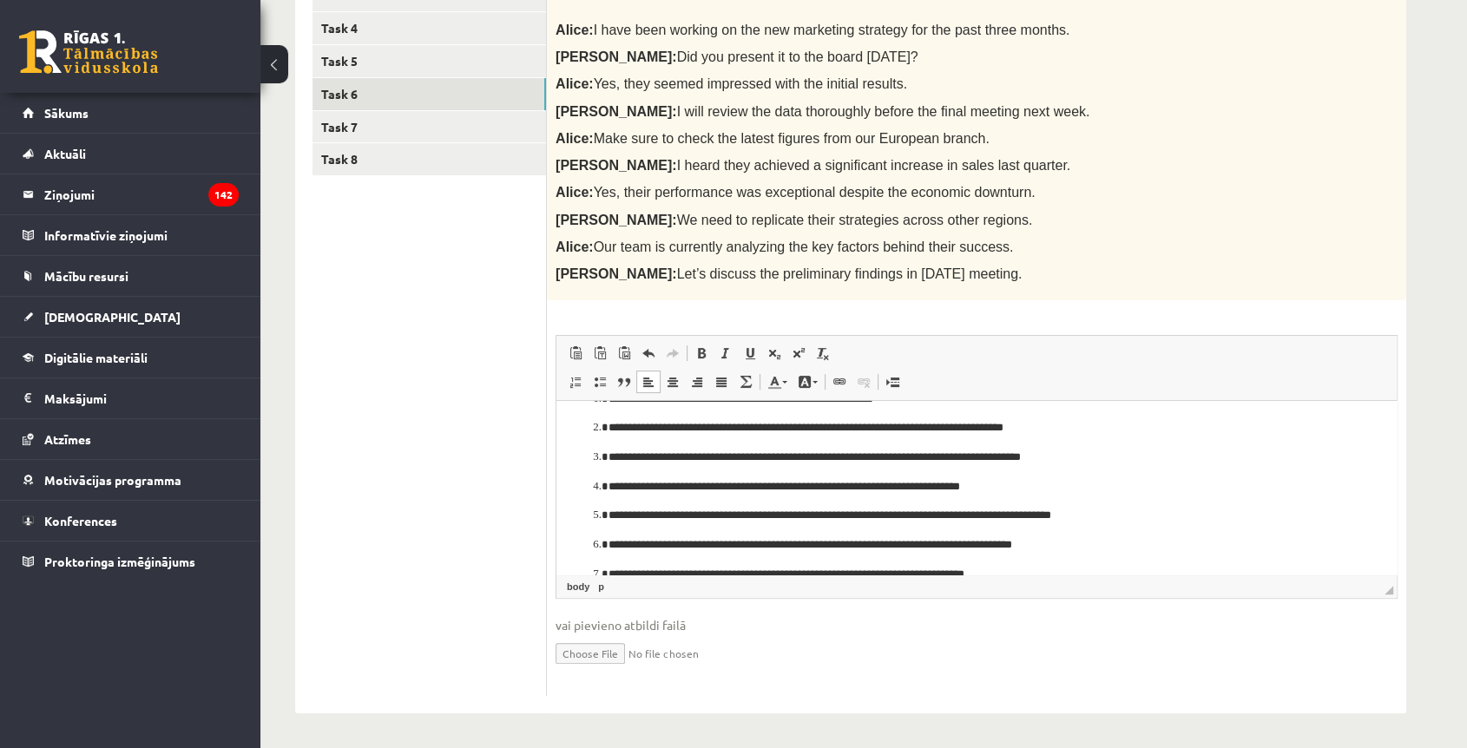
scroll to position [143, 0]
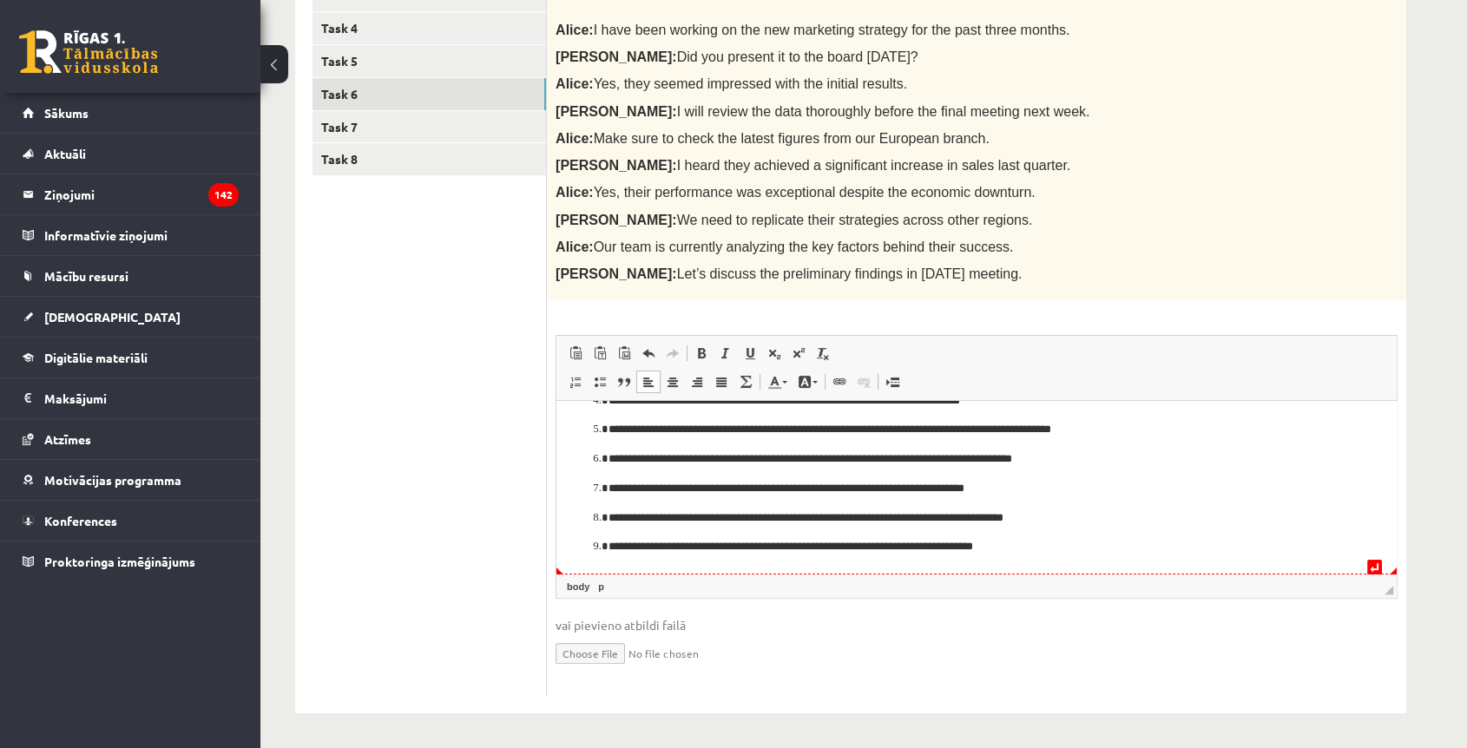
click at [608, 552] on li "**********" at bounding box center [976, 547] width 736 height 18
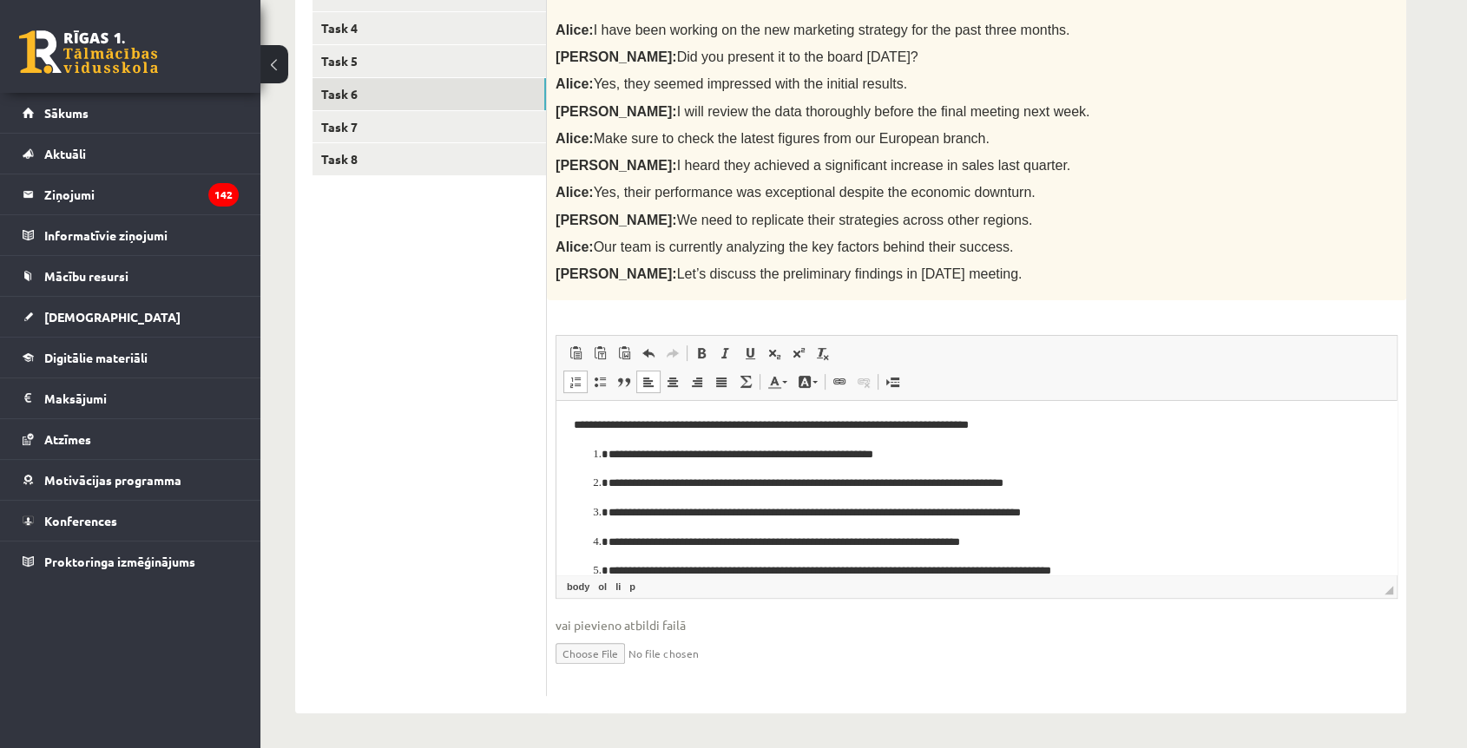
scroll to position [0, 0]
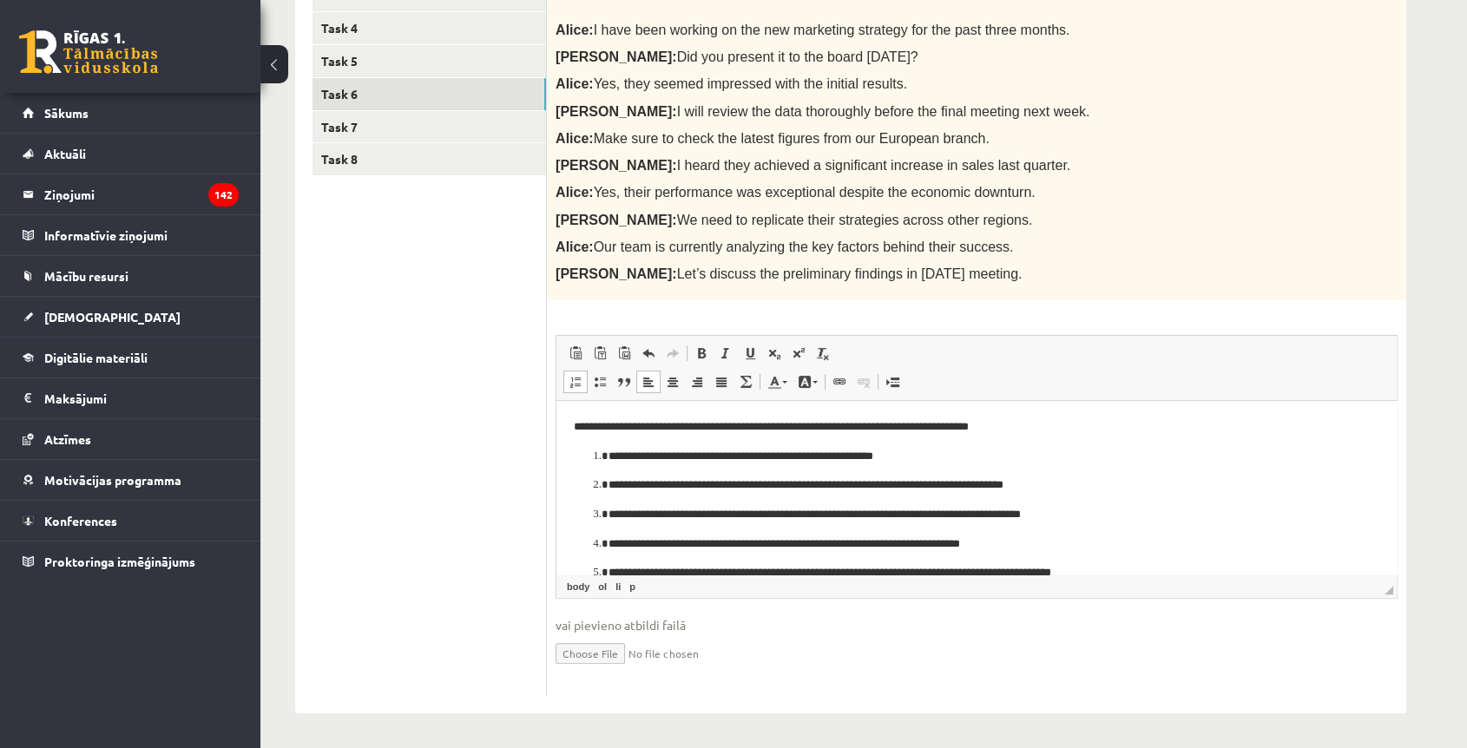
click at [572, 387] on span at bounding box center [575, 382] width 14 height 14
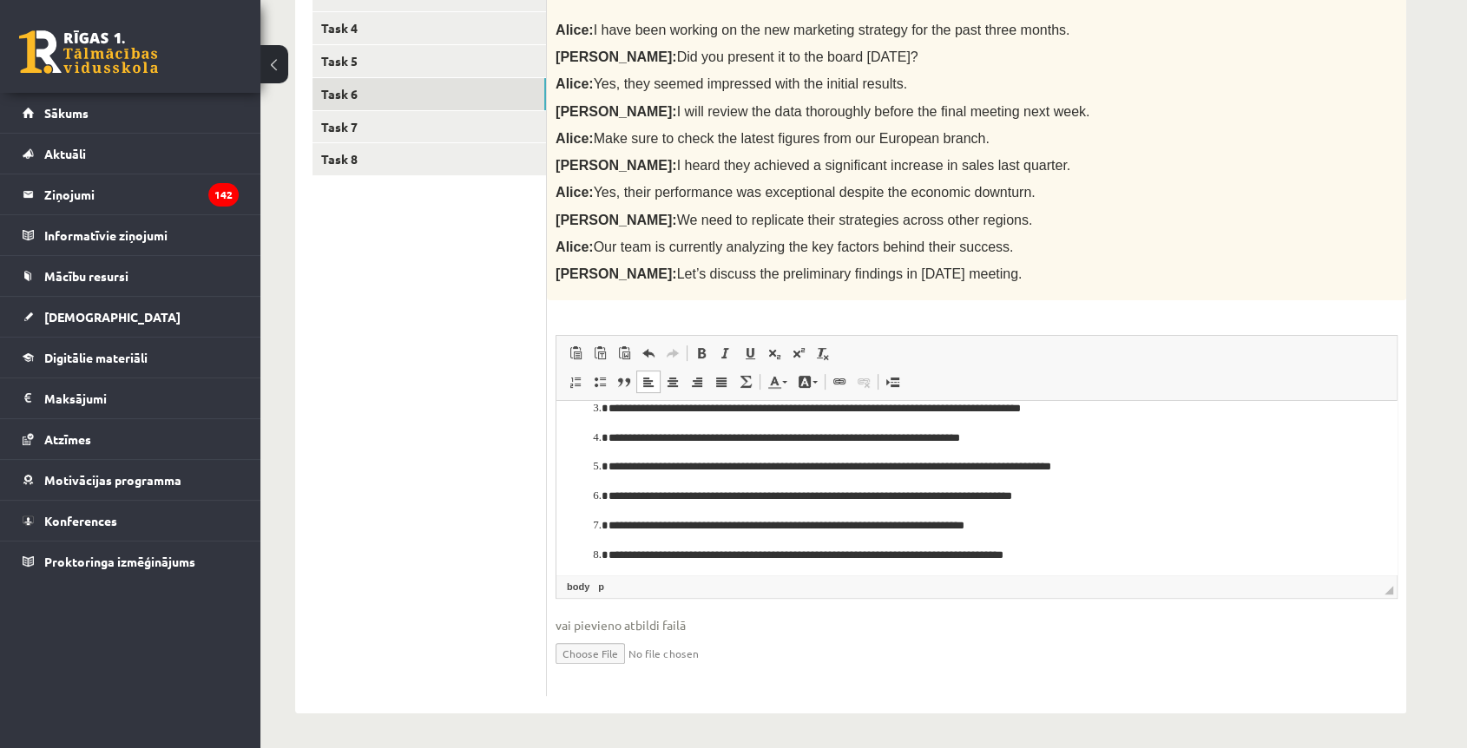
scroll to position [143, 0]
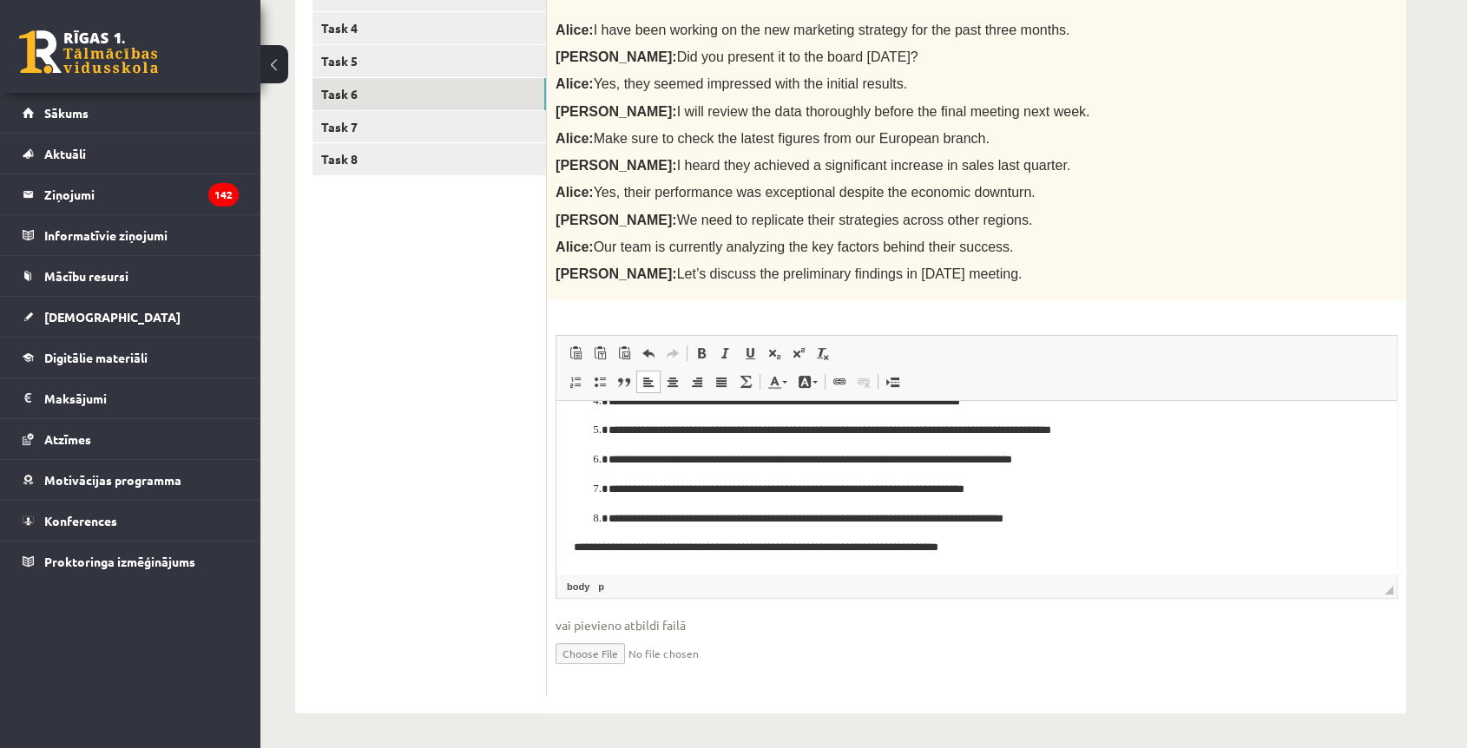
click at [608, 520] on p "**********" at bounding box center [968, 519] width 721 height 18
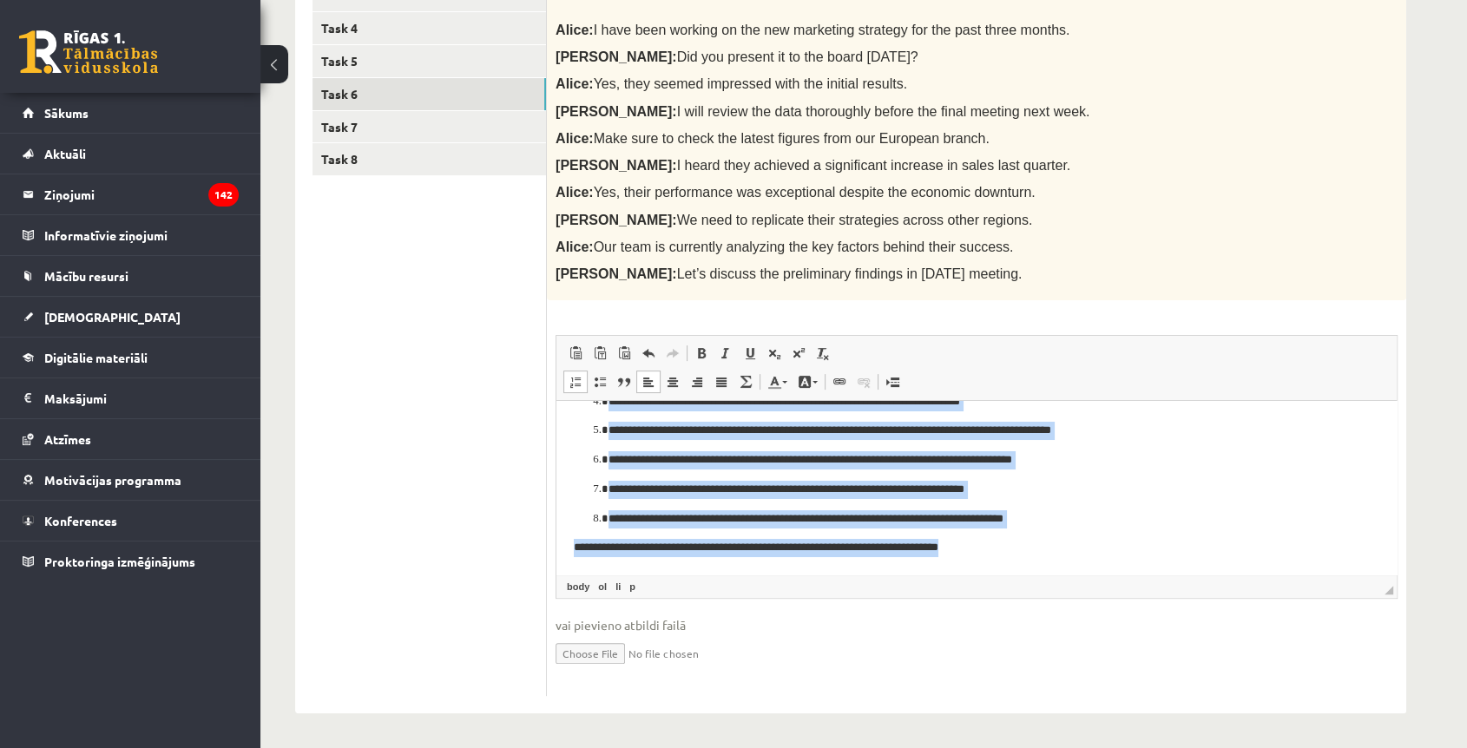
scroll to position [0, 0]
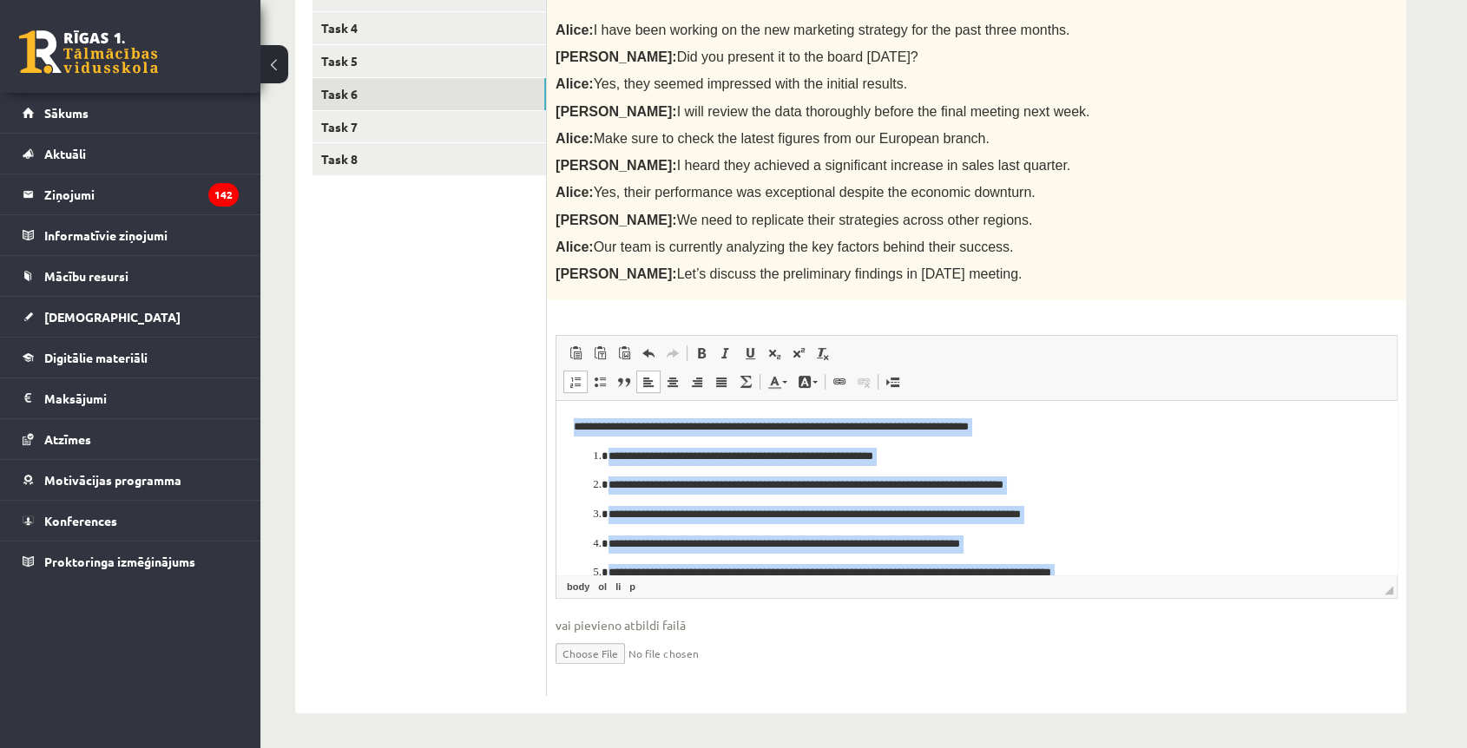
drag, startPoint x: 1045, startPoint y: 516, endPoint x: 526, endPoint y: 321, distance: 554.5
click at [556, 401] on html "**********" at bounding box center [976, 559] width 840 height 316
click at [579, 382] on span at bounding box center [575, 382] width 14 height 14
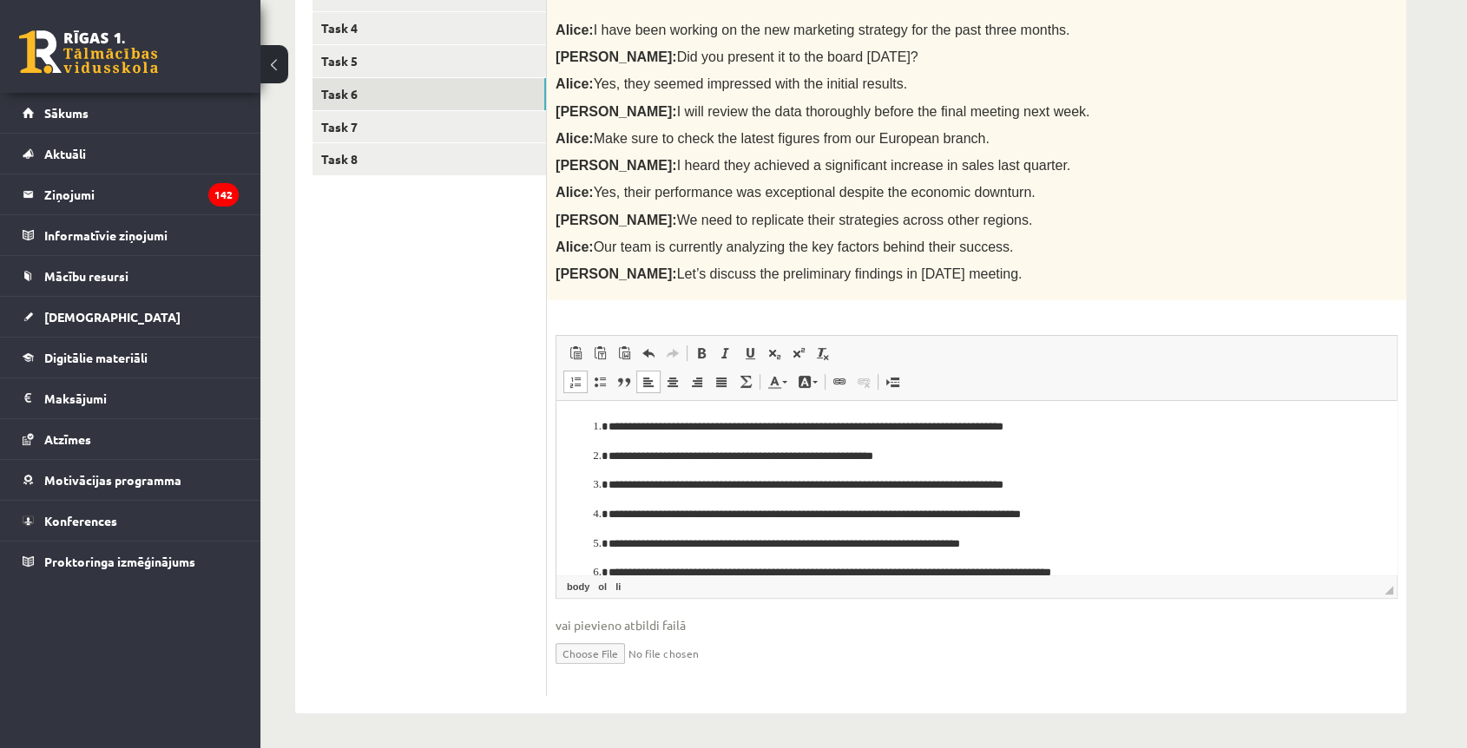
click at [561, 378] on span "Editor toolbars Paste Keyboard shortcut Ctrl+V Paste as plain text Keyboard sho…" at bounding box center [976, 368] width 840 height 65
click at [569, 386] on span at bounding box center [575, 382] width 14 height 14
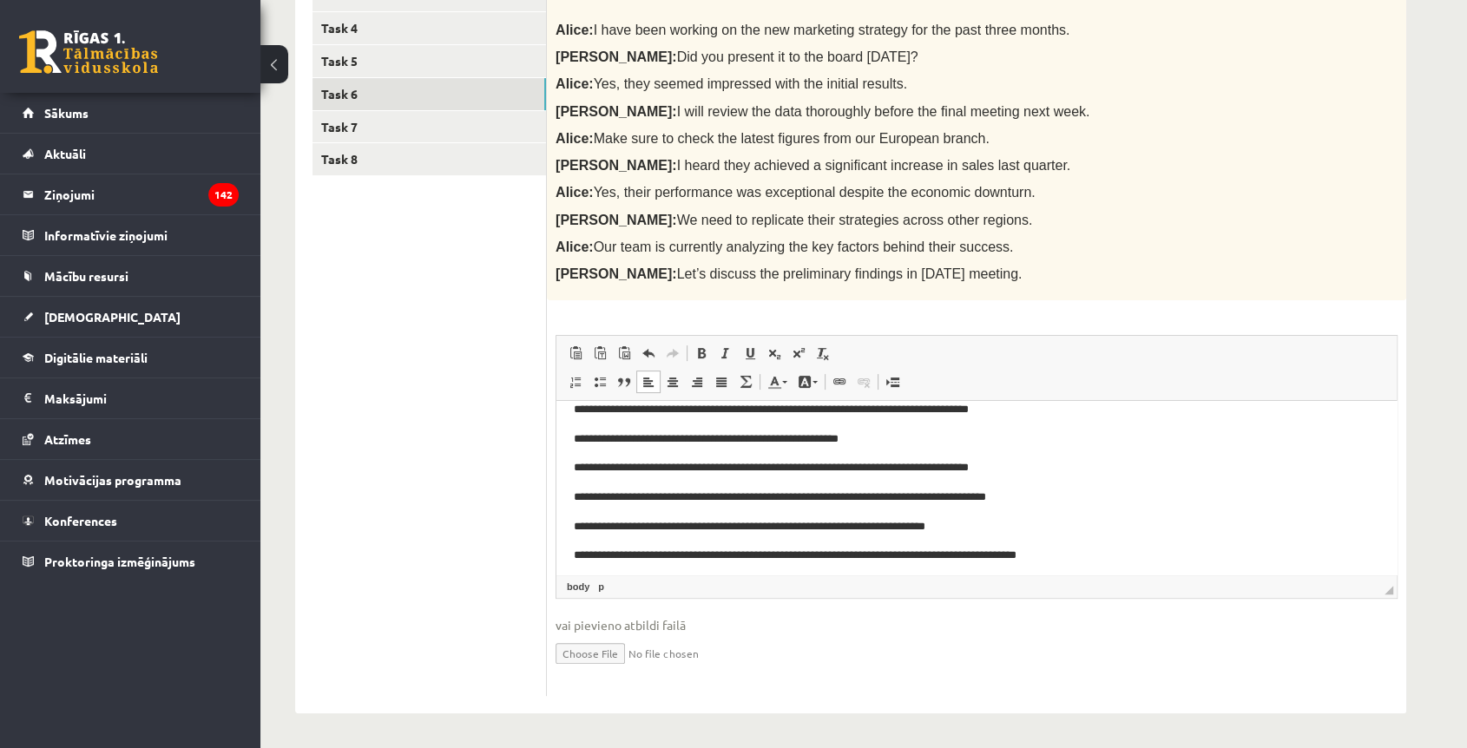
click at [1070, 404] on p "**********" at bounding box center [969, 410] width 791 height 18
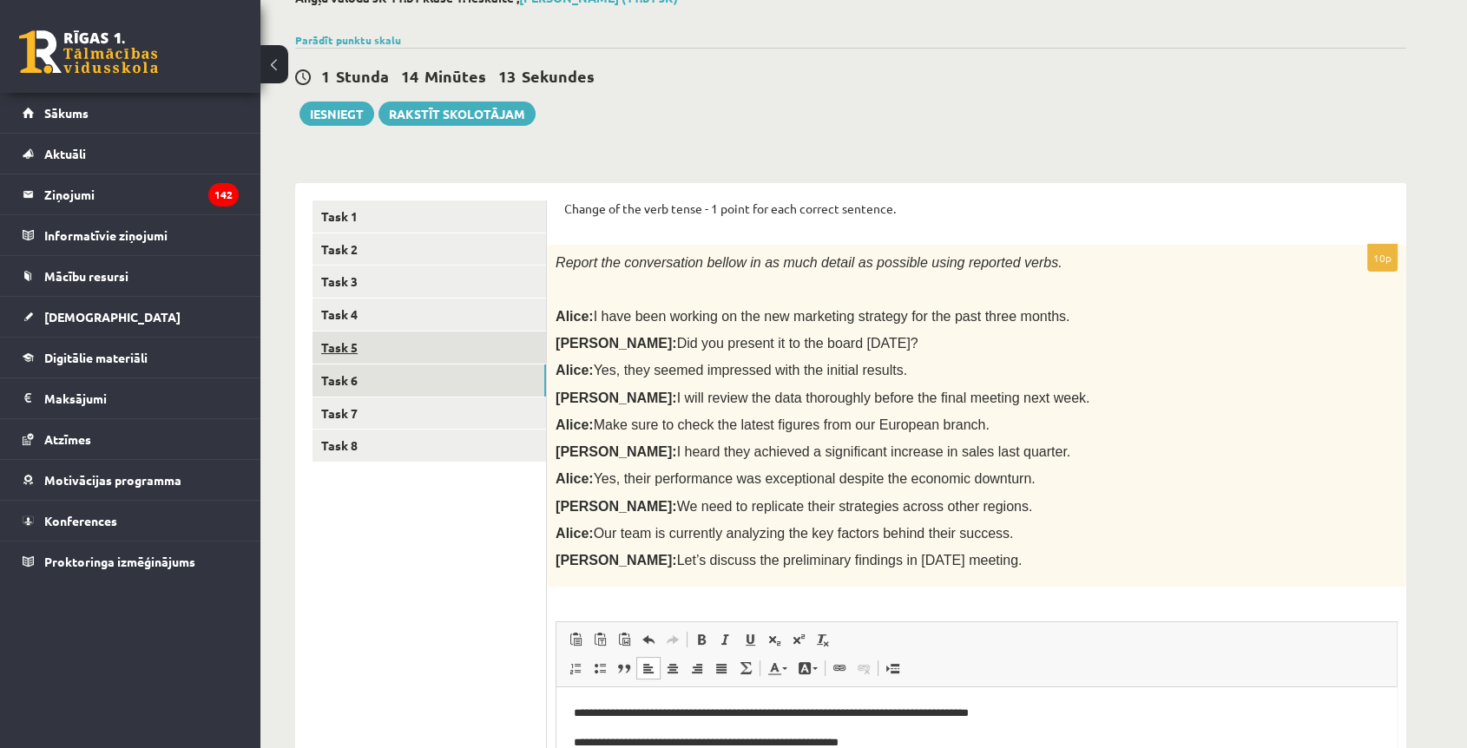
scroll to position [108, 0]
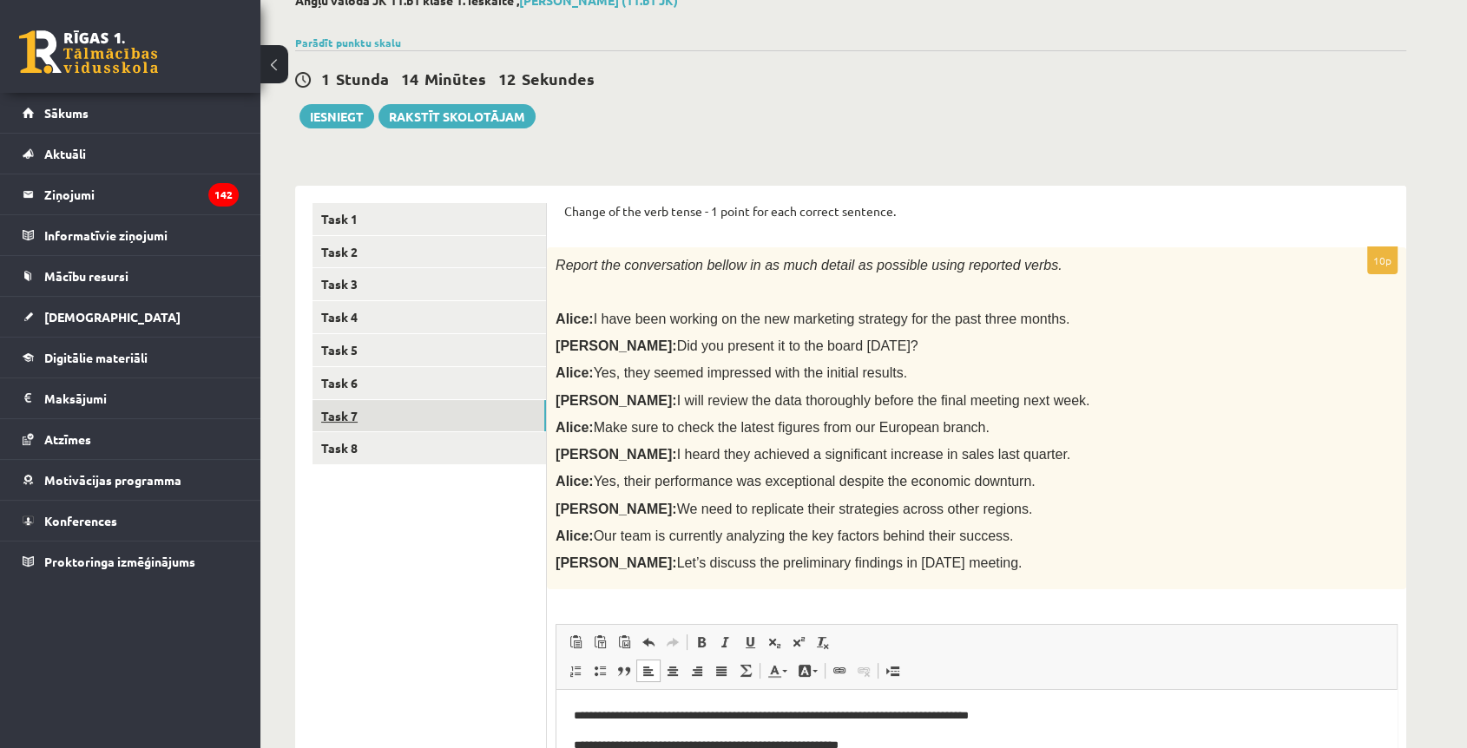
click at [341, 409] on link "Task 7" at bounding box center [428, 416] width 233 height 32
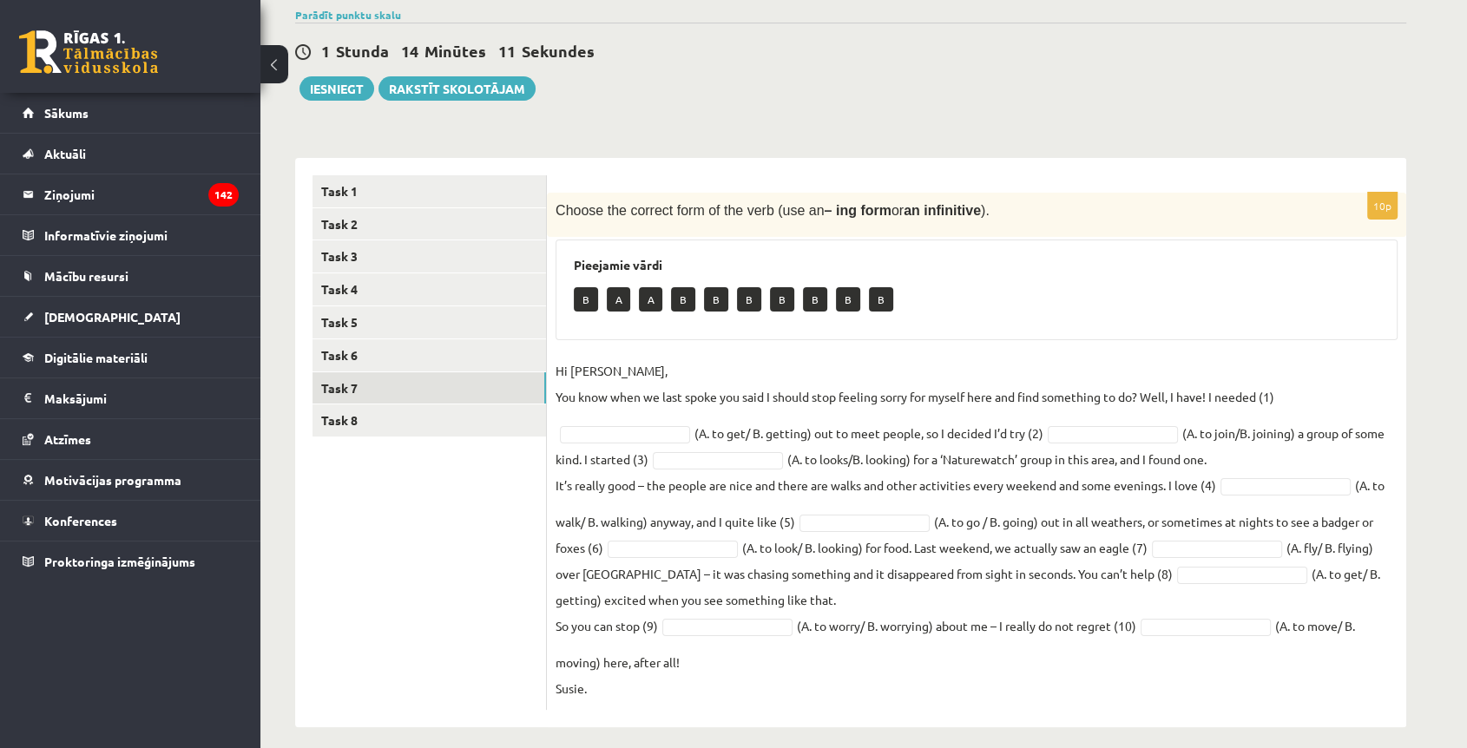
scroll to position [151, 0]
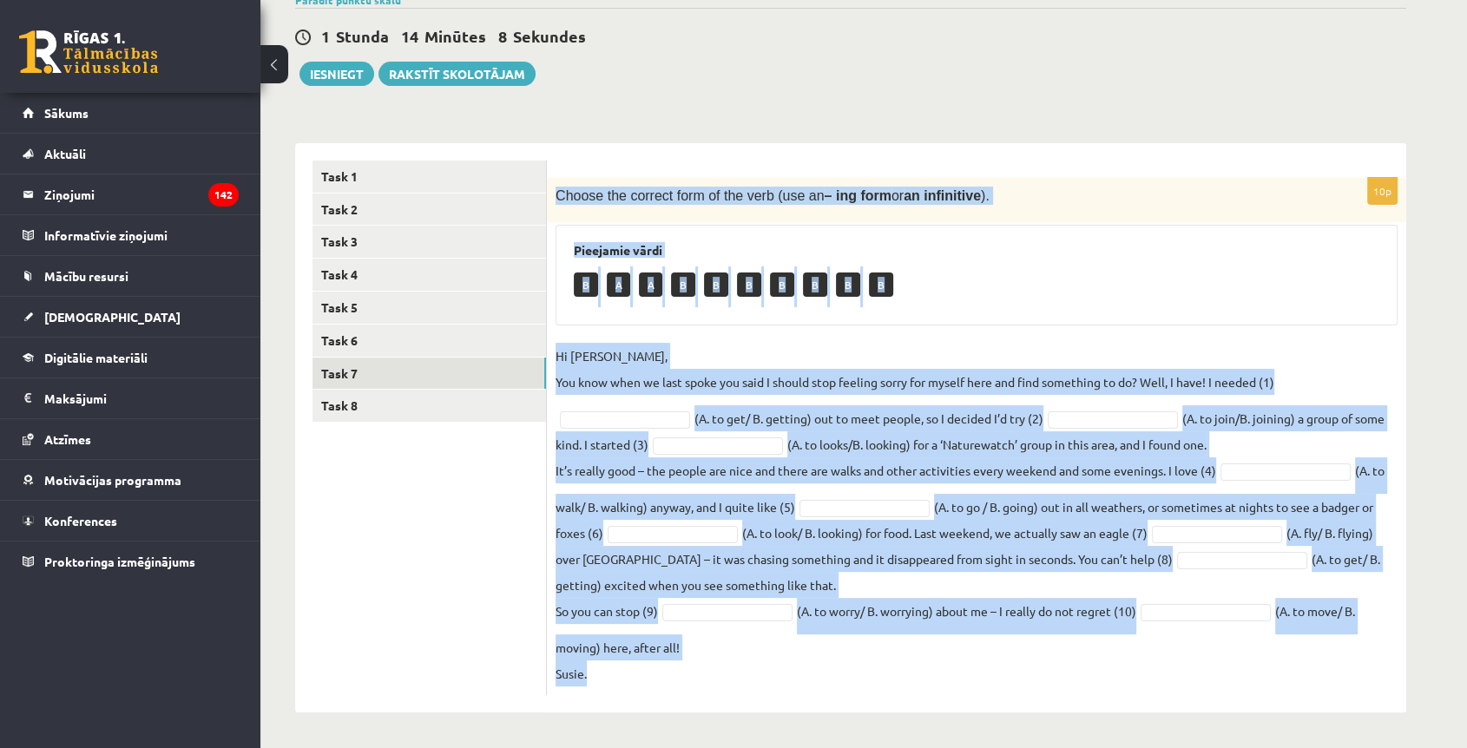
drag, startPoint x: 555, startPoint y: 196, endPoint x: 844, endPoint y: 686, distance: 569.2
click at [844, 673] on div "10p Choose the correct form of the verb (use an – ing form or an infinitive ). …" at bounding box center [976, 436] width 859 height 517
copy div "Choose the correct form of the verb (use an – ing form or an infinitive ). Piee…"
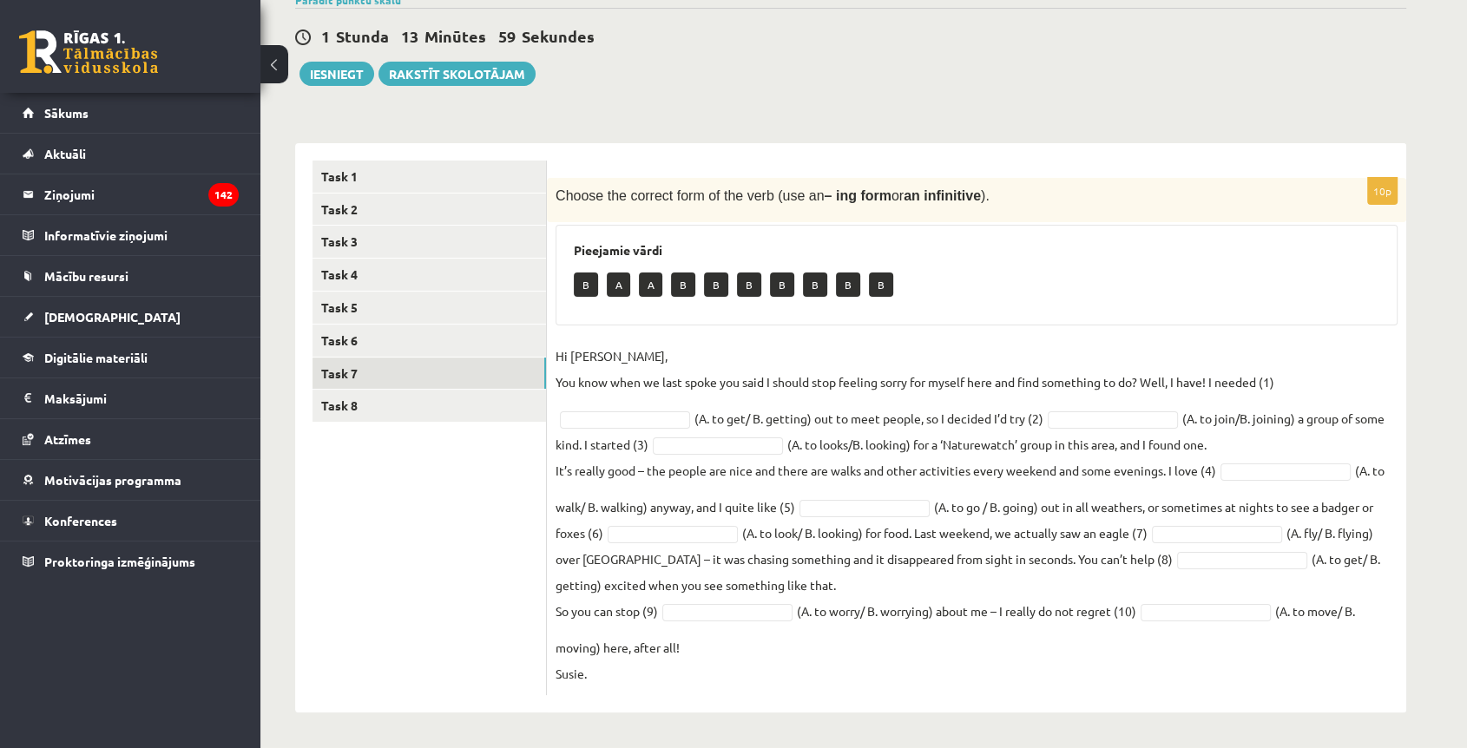
drag, startPoint x: 479, startPoint y: 509, endPoint x: 496, endPoint y: 502, distance: 18.7
click at [481, 509] on ul "Task 1 Task 2 Task 3 Task 4 Task 5 Task 6 Task 7 Task 8" at bounding box center [429, 428] width 234 height 535
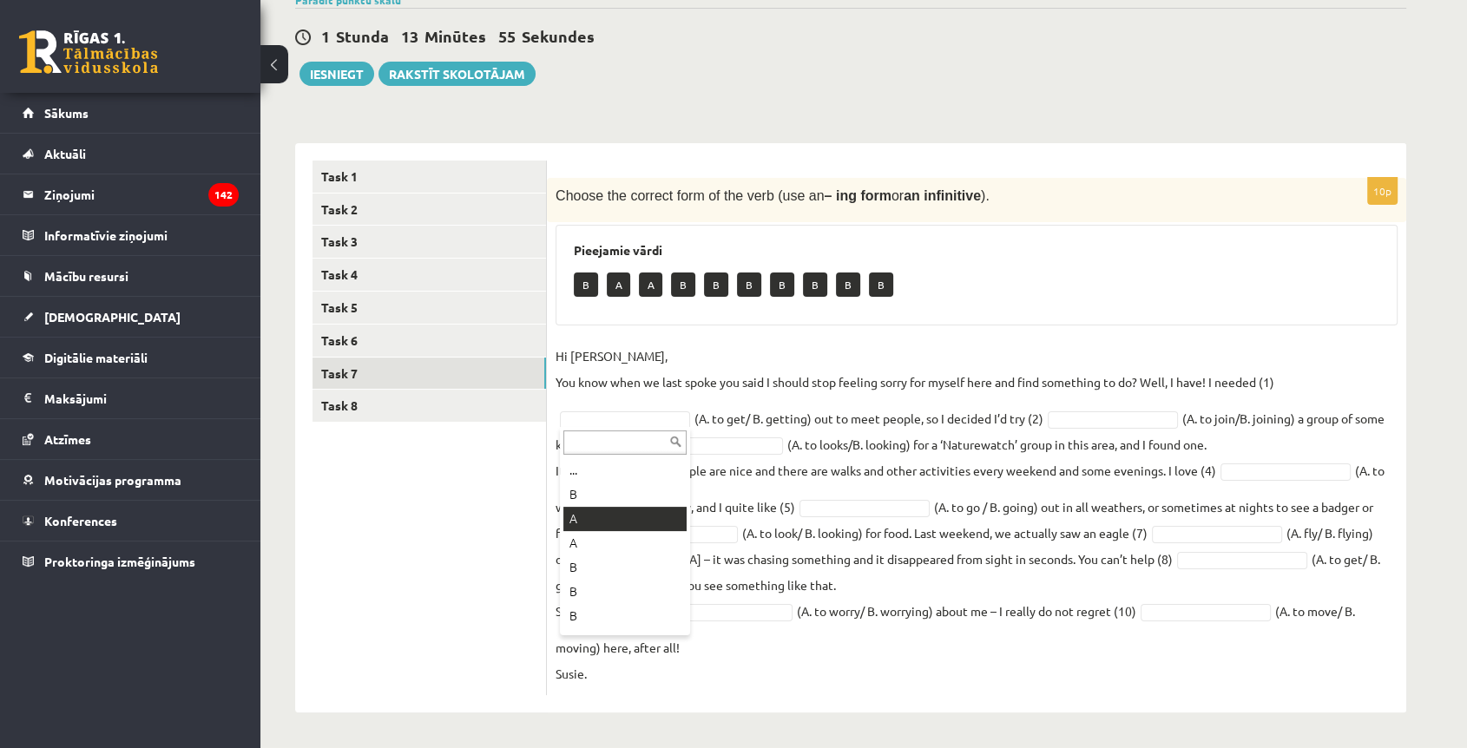
drag, startPoint x: 580, startPoint y: 515, endPoint x: 550, endPoint y: 194, distance: 323.3
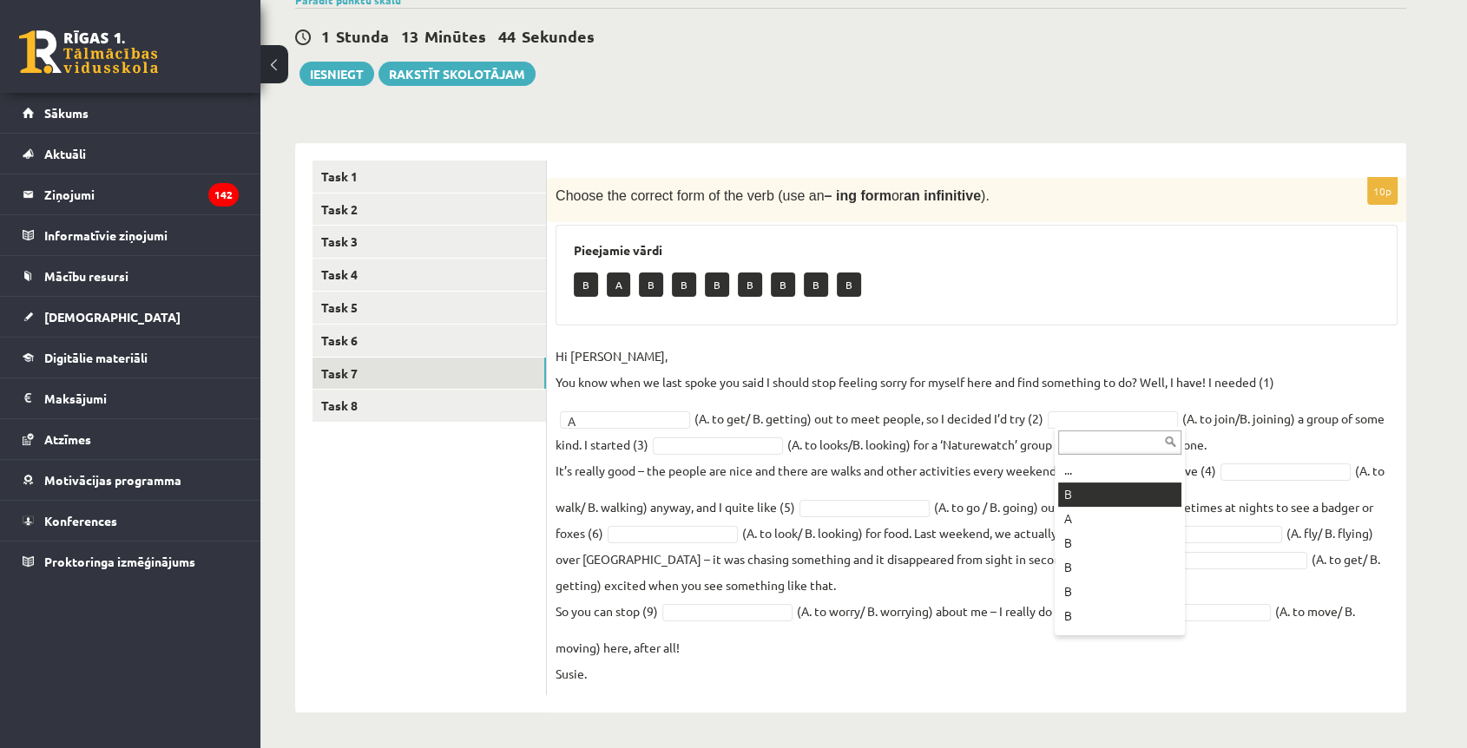
drag, startPoint x: 1080, startPoint y: 489, endPoint x: 944, endPoint y: 470, distance: 137.6
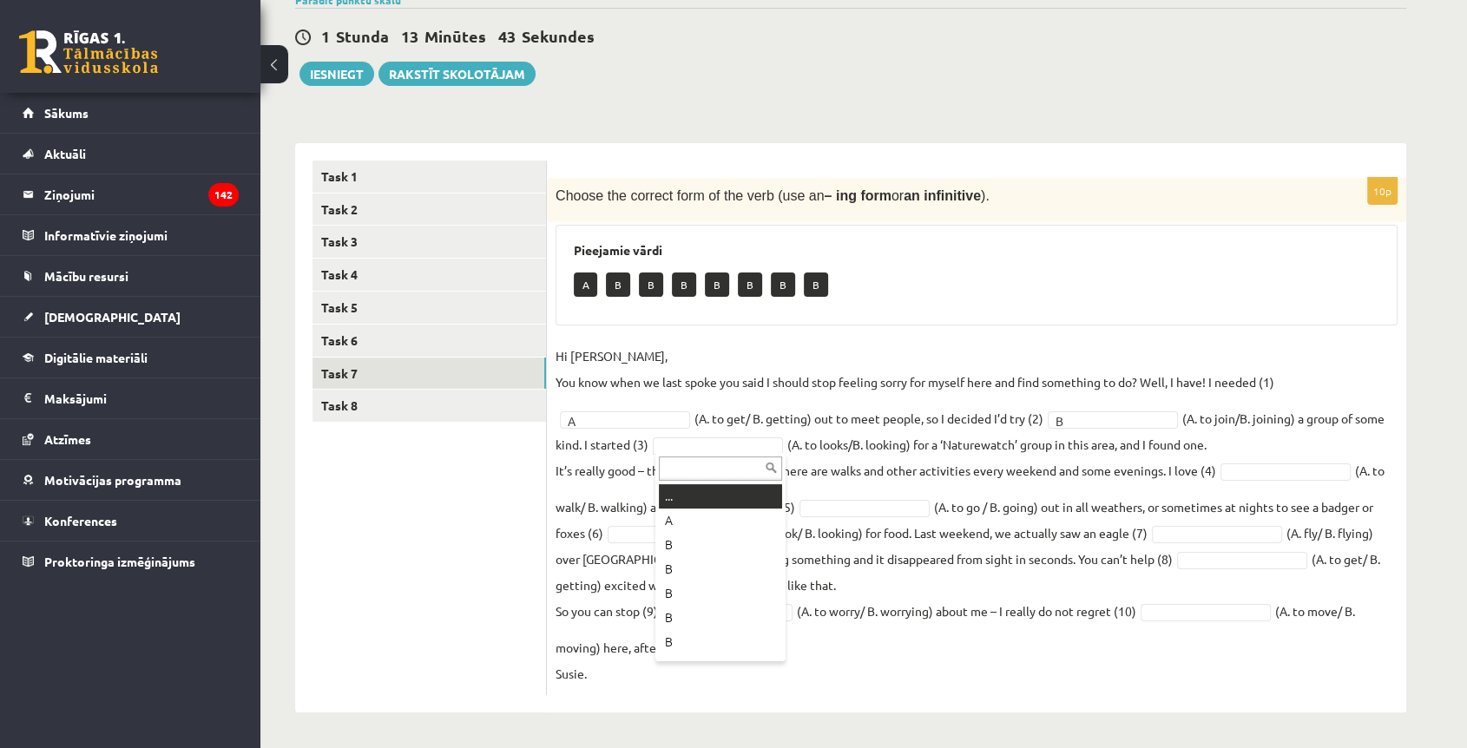
drag, startPoint x: 719, startPoint y: 437, endPoint x: 776, endPoint y: 454, distance: 59.6
drag, startPoint x: 709, startPoint y: 560, endPoint x: 834, endPoint y: 529, distance: 128.8
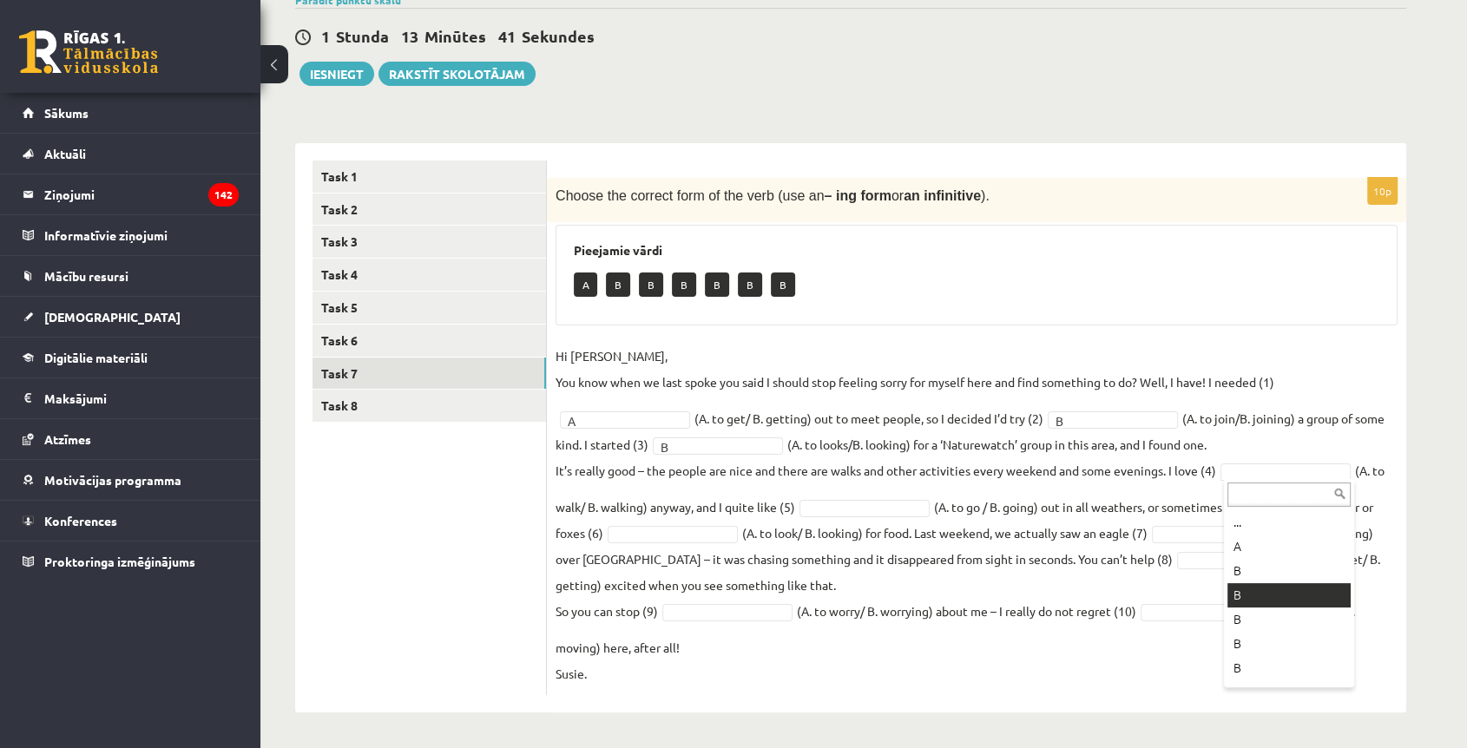
drag, startPoint x: 1259, startPoint y: 588, endPoint x: 917, endPoint y: 519, distance: 348.7
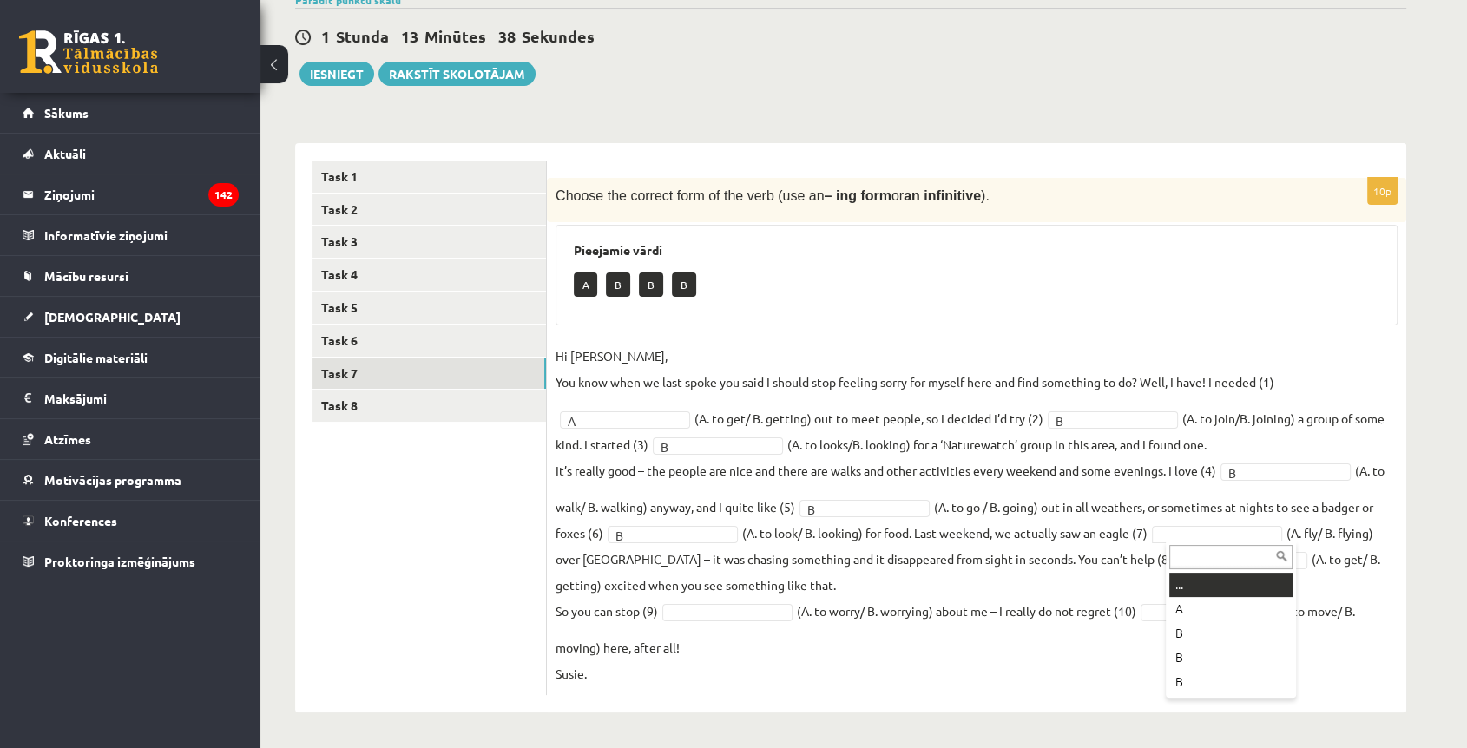
drag, startPoint x: 1254, startPoint y: 535, endPoint x: 1231, endPoint y: 543, distance: 25.0
drag, startPoint x: 1226, startPoint y: 649, endPoint x: 1066, endPoint y: 607, distance: 165.9
drag, startPoint x: 739, startPoint y: 548, endPoint x: 852, endPoint y: 548, distance: 112.8
click at [769, 546] on fieldset "Hi Caroline, You know when we last spoke you said I should stop feeling sorry f…" at bounding box center [976, 515] width 842 height 344
click at [758, 577] on fieldset "Hi Caroline, You know when we last spoke you said I should stop feeling sorry f…" at bounding box center [976, 515] width 842 height 344
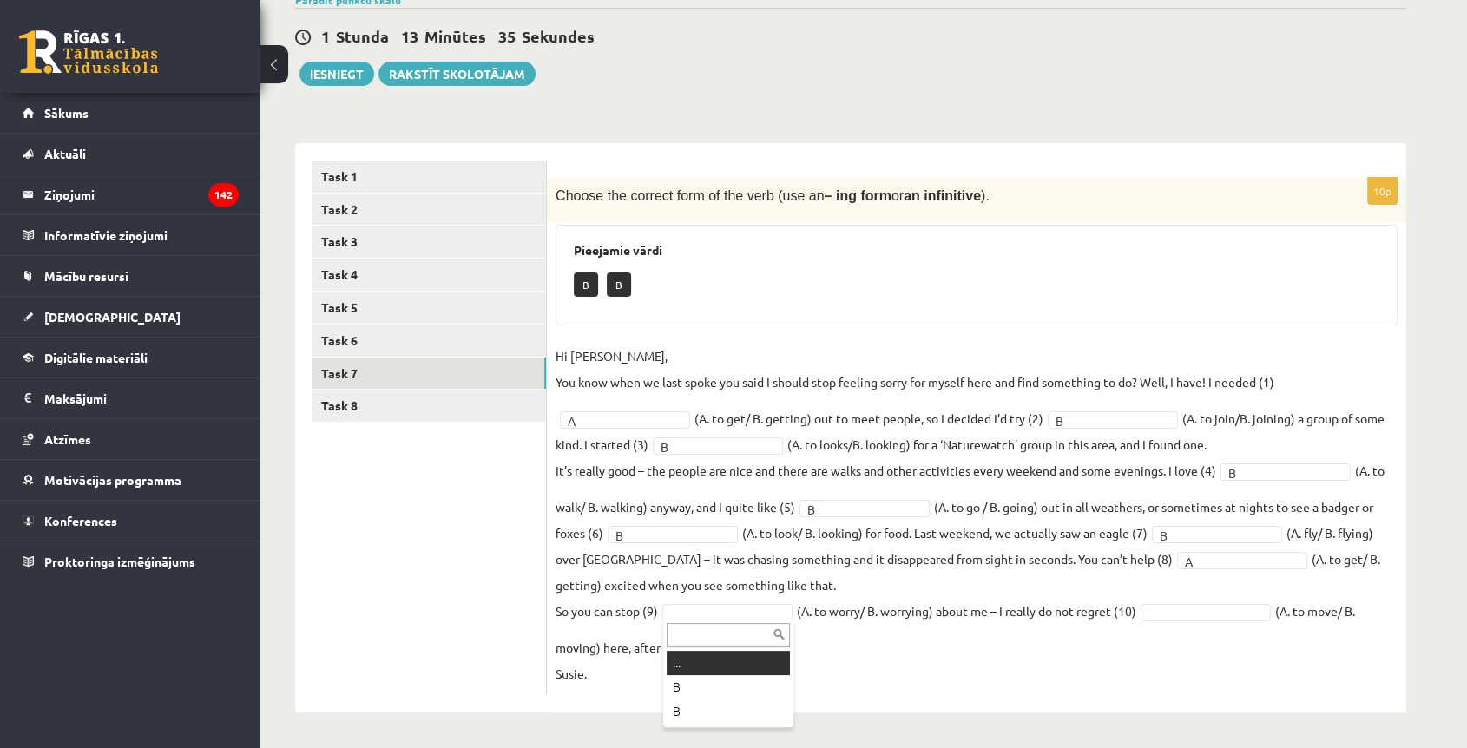
drag, startPoint x: 751, startPoint y: 610, endPoint x: 819, endPoint y: 621, distance: 69.3
drag, startPoint x: 747, startPoint y: 699, endPoint x: 852, endPoint y: 687, distance: 105.6
drag, startPoint x: 1232, startPoint y: 607, endPoint x: 1220, endPoint y: 640, distance: 34.3
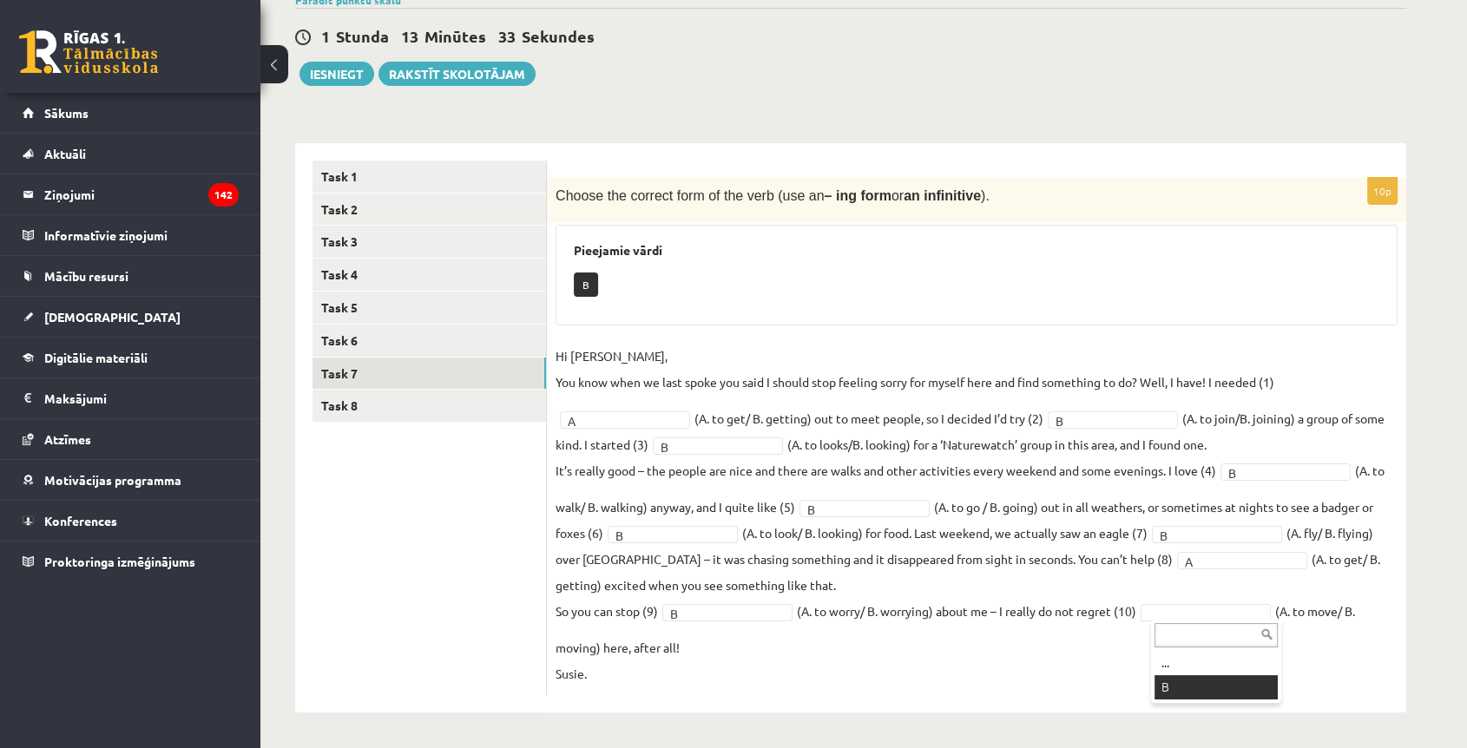
drag, startPoint x: 1217, startPoint y: 690, endPoint x: 1182, endPoint y: 666, distance: 42.4
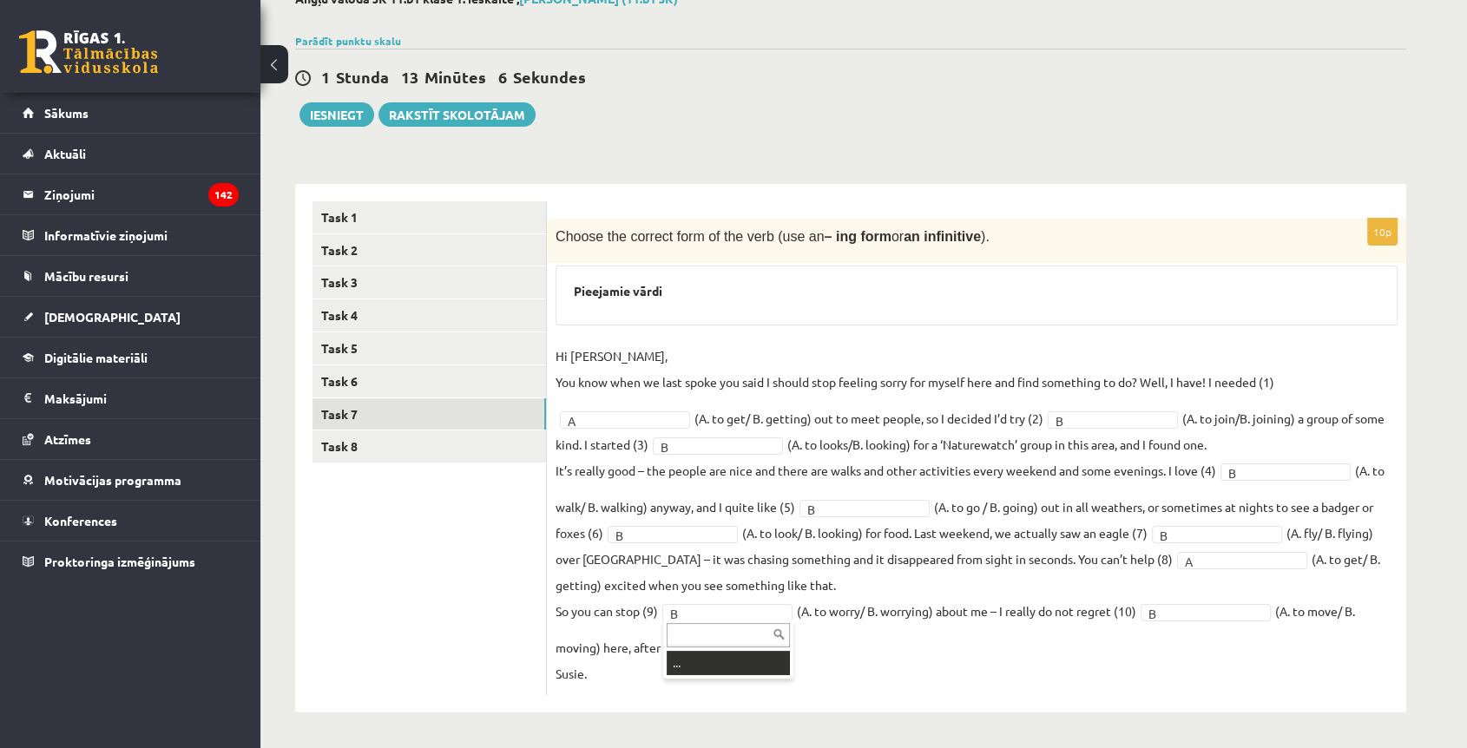
drag, startPoint x: 760, startPoint y: 656, endPoint x: 777, endPoint y: 654, distance: 16.6
click at [363, 441] on link "Task 8" at bounding box center [428, 446] width 233 height 32
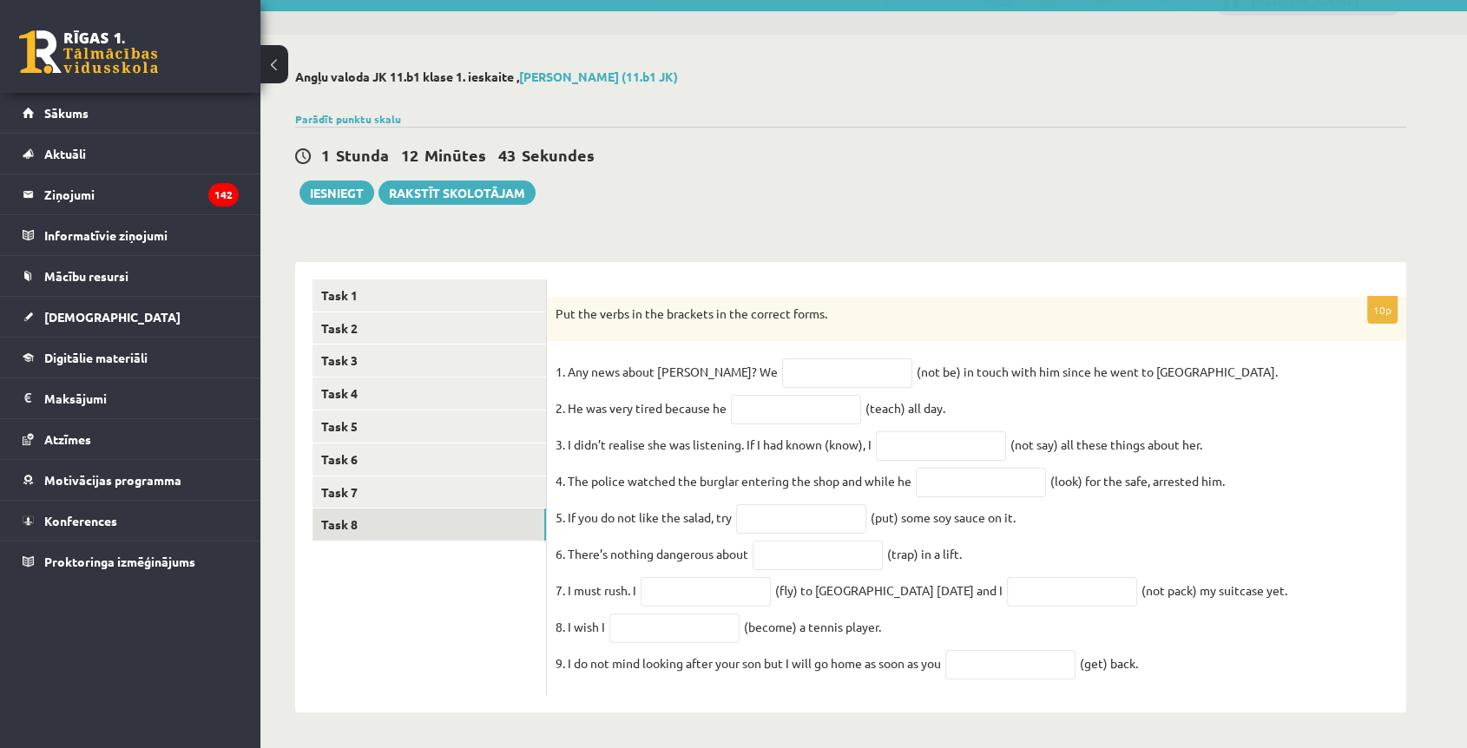
scroll to position [48, 0]
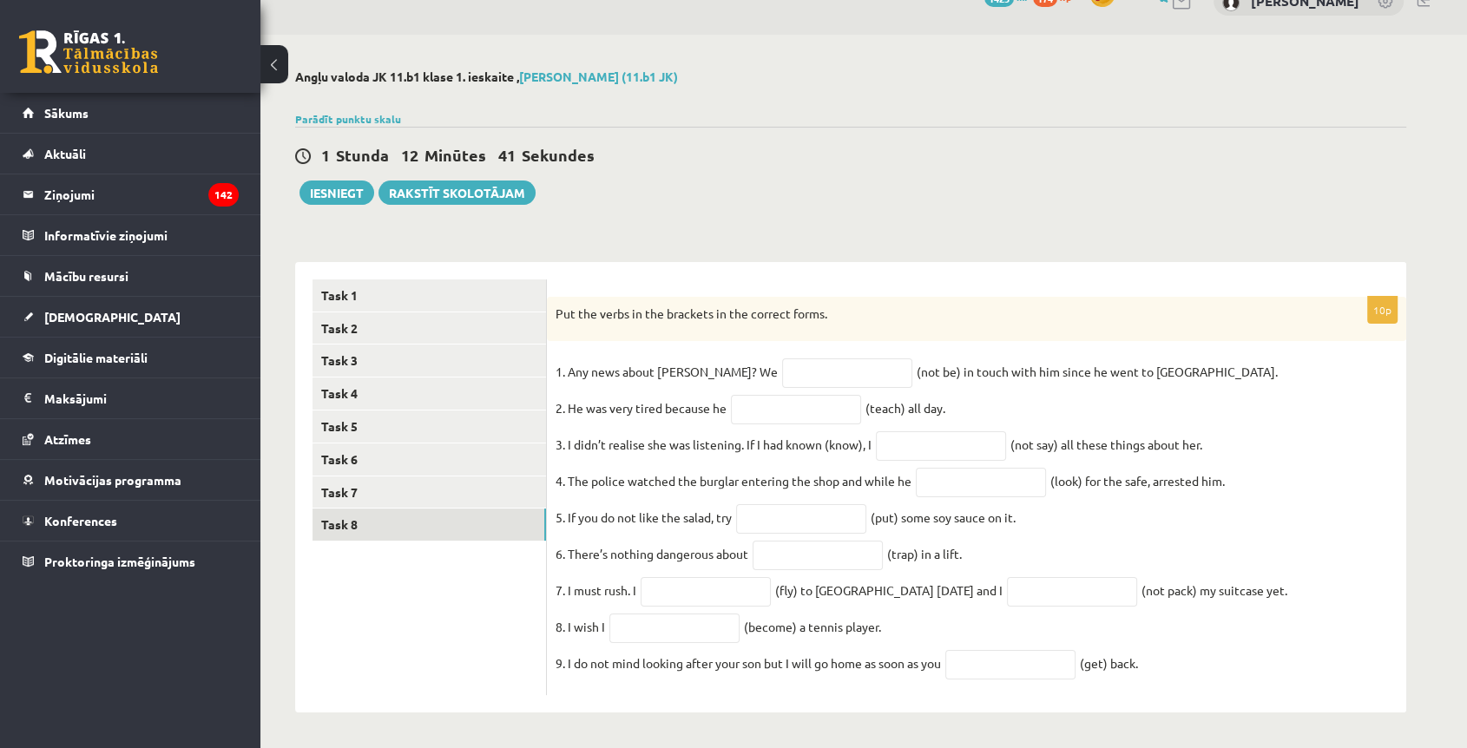
drag, startPoint x: 560, startPoint y: 299, endPoint x: 1156, endPoint y: 661, distance: 697.4
click at [1169, 673] on div "10p Put the verbs in the brackets in the correct forms. 1. Any news about Georg…" at bounding box center [976, 496] width 859 height 399
drag, startPoint x: 772, startPoint y: 240, endPoint x: 679, endPoint y: 264, distance: 95.8
click at [770, 245] on div "****** ****** ****** ****** ****** ****** ****** ****** Task 1 Task 2 Task 3 Ta…" at bounding box center [850, 479] width 1111 height 469
drag, startPoint x: 615, startPoint y: 252, endPoint x: 598, endPoint y: 273, distance: 27.8
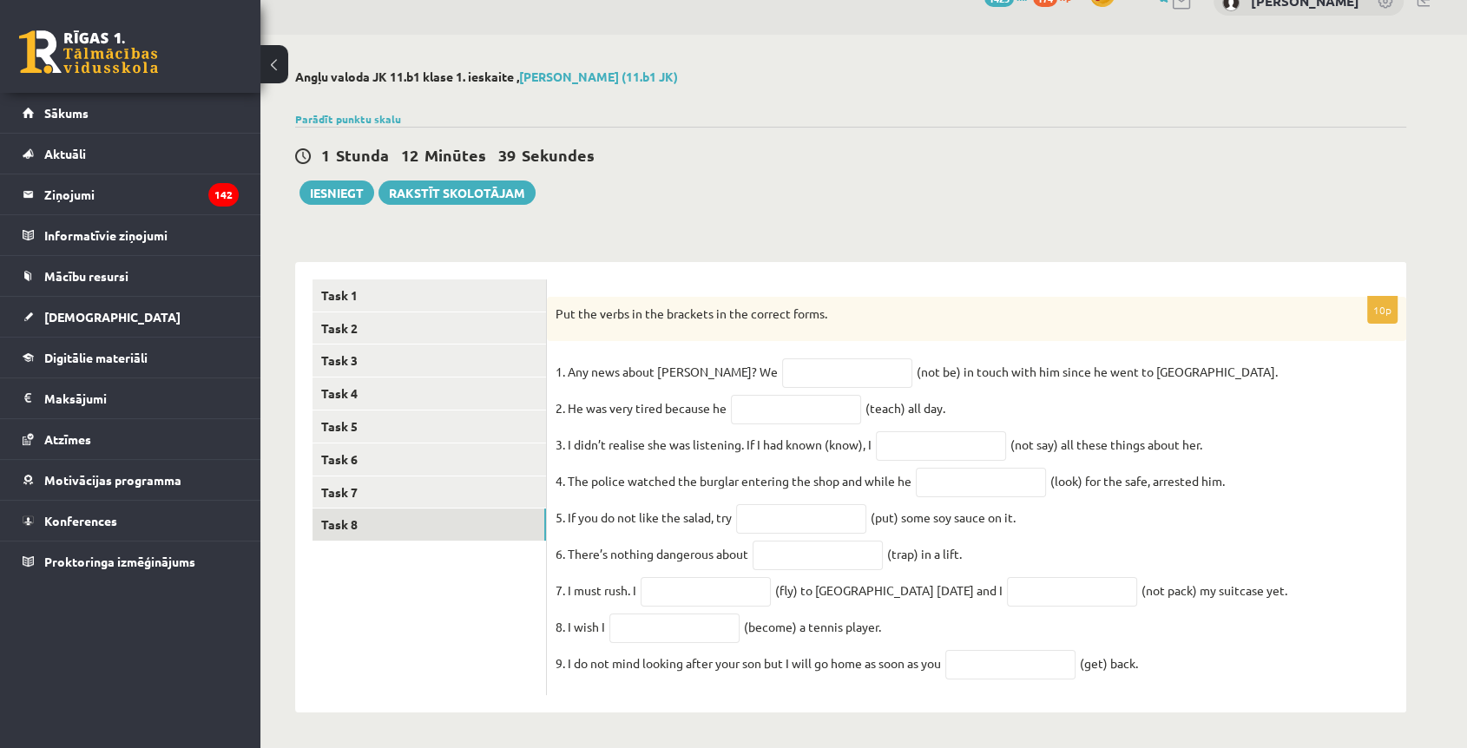
click at [614, 262] on div "10p Put the verbs in the brackets in the correct forms. 1. Any news about Georg…" at bounding box center [976, 487] width 859 height 451
drag, startPoint x: 578, startPoint y: 256, endPoint x: 581, endPoint y: 266, distance: 9.9
click at [579, 262] on div "10p Put the verbs in the brackets in the correct forms. 1. Any news about Georg…" at bounding box center [976, 487] width 859 height 451
drag, startPoint x: 597, startPoint y: 231, endPoint x: 581, endPoint y: 294, distance: 65.2
click at [597, 245] on div "****** ****** ****** ****** ****** ****** ****** ****** Task 1 Task 2 Task 3 Ta…" at bounding box center [850, 479] width 1111 height 469
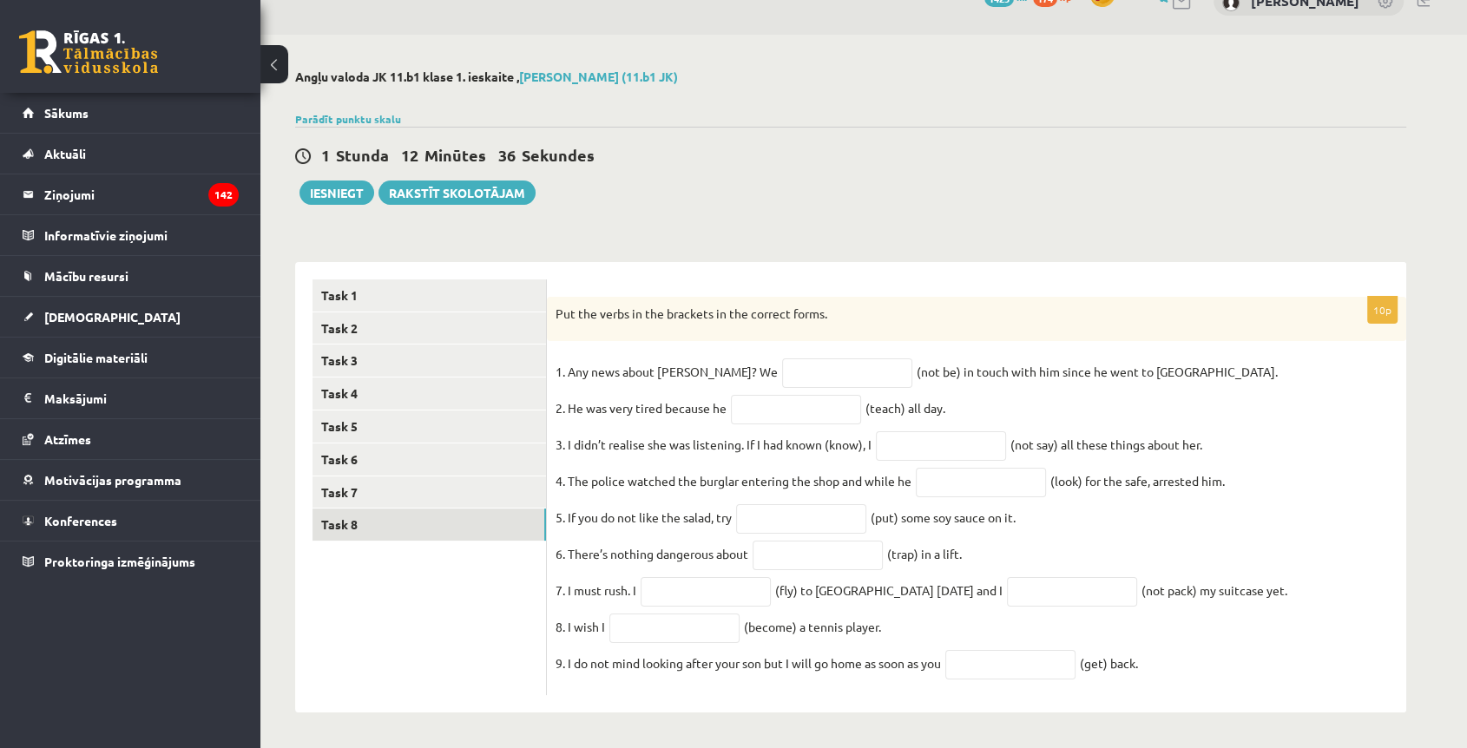
drag, startPoint x: 555, startPoint y: 296, endPoint x: 945, endPoint y: 591, distance: 488.8
click at [1242, 668] on div "10p Put the verbs in the brackets in the correct forms. 1. Any news about Georg…" at bounding box center [976, 496] width 859 height 399
copy div "Put the verbs in the brackets in the correct forms. 1. Any news about George? W…"
click at [844, 262] on div "10p Put the verbs in the brackets in the correct forms. 1. Any news about Georg…" at bounding box center [976, 487] width 859 height 451
click at [796, 370] on input "text" at bounding box center [847, 373] width 130 height 30
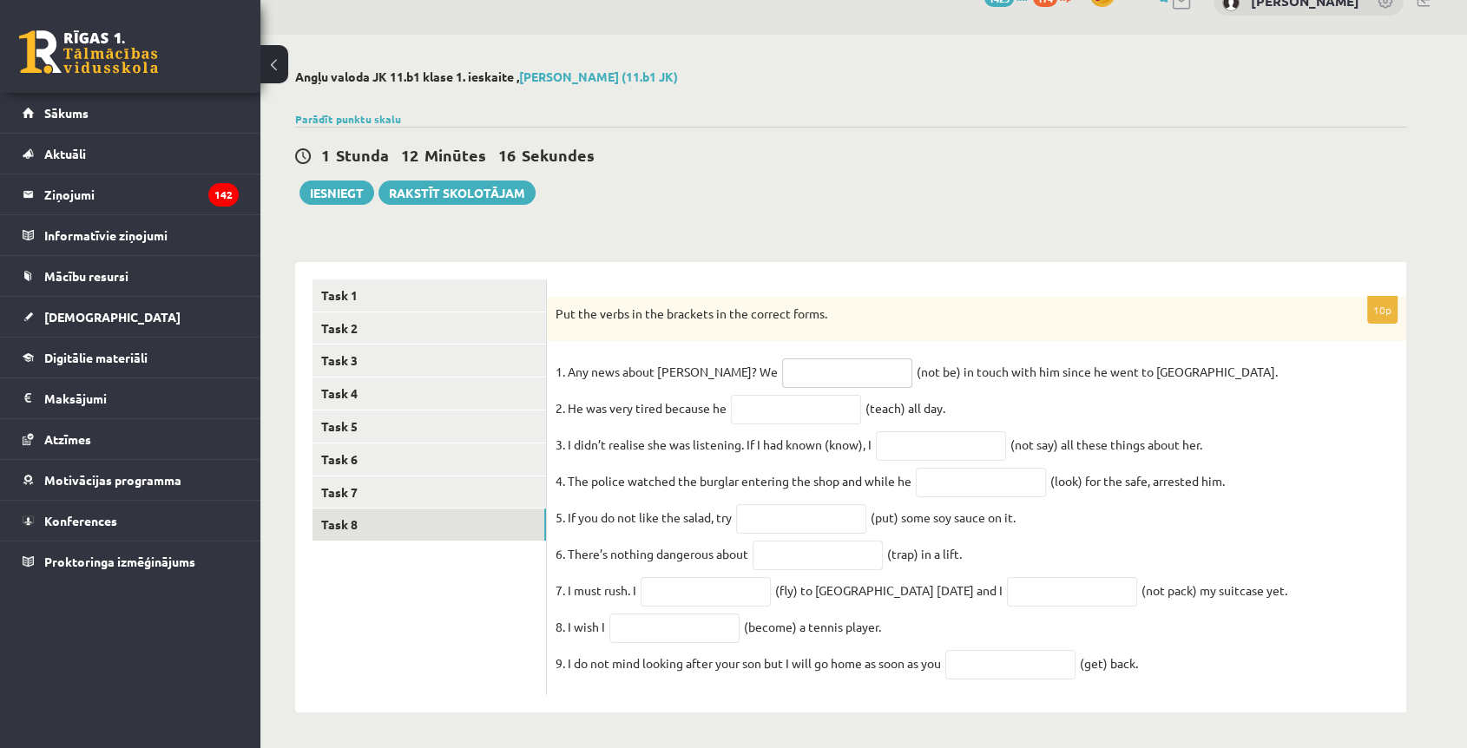
paste input "**********"
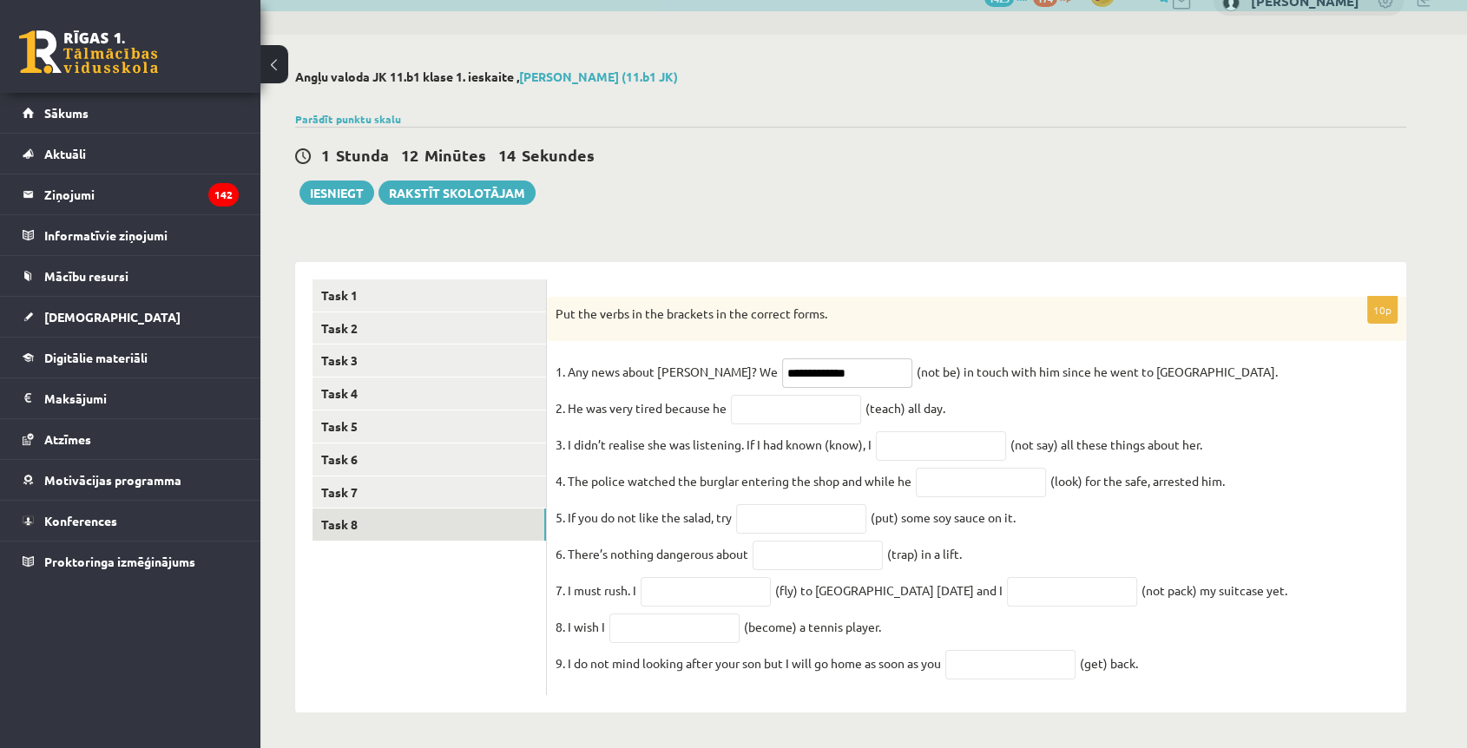
type input "**********"
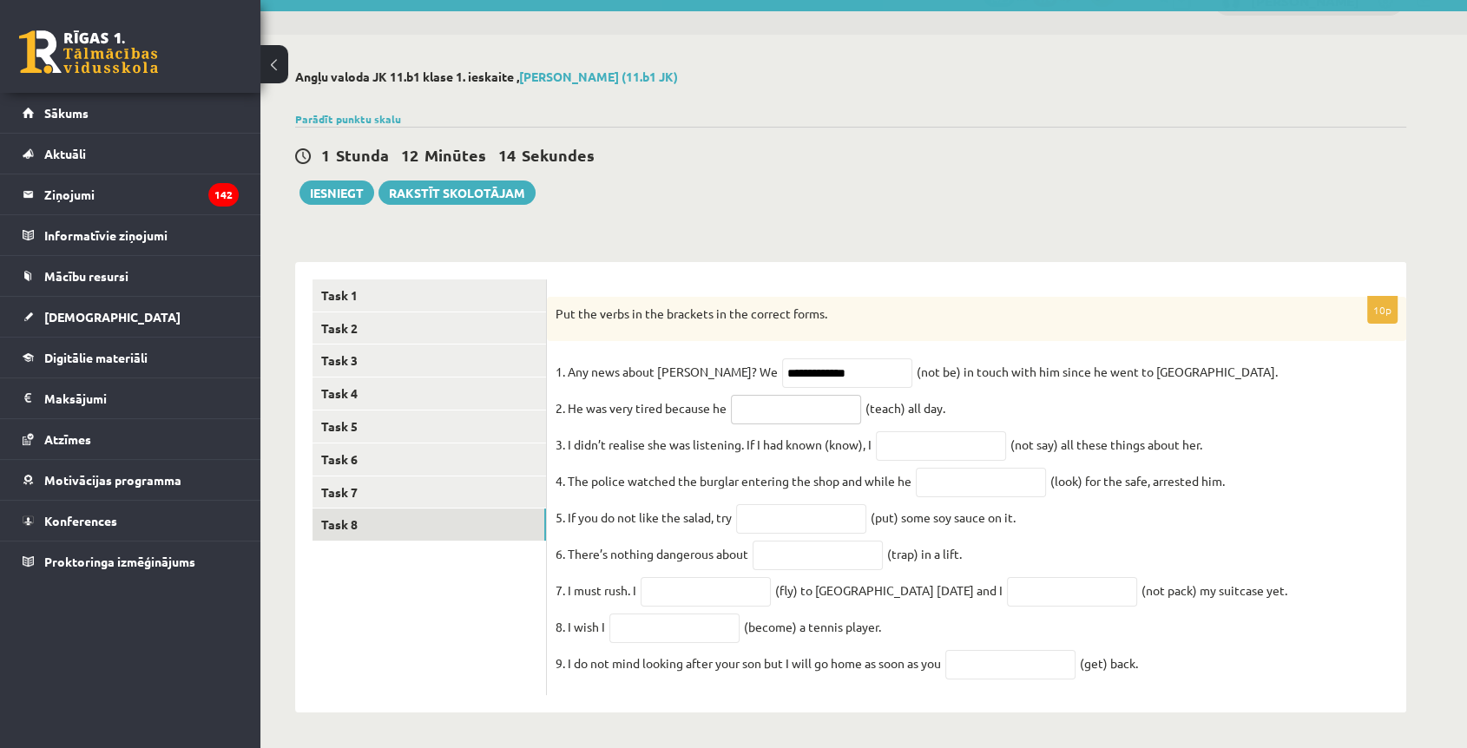
click at [786, 397] on input "text" at bounding box center [796, 410] width 130 height 30
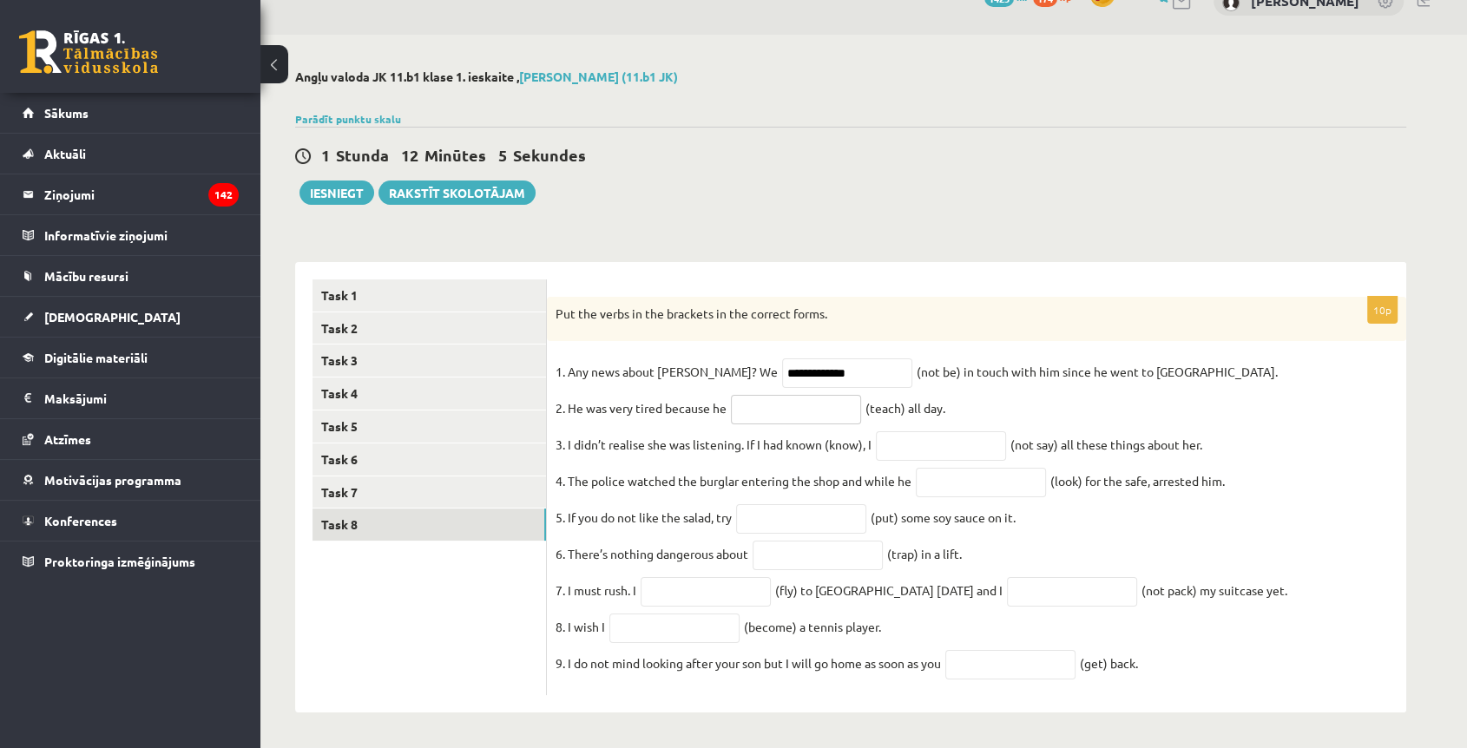
click at [801, 395] on input "text" at bounding box center [796, 410] width 130 height 30
paste input "**********"
type input "**********"
drag, startPoint x: 933, startPoint y: 439, endPoint x: 869, endPoint y: 346, distance: 112.9
click at [933, 437] on input "text" at bounding box center [941, 446] width 130 height 30
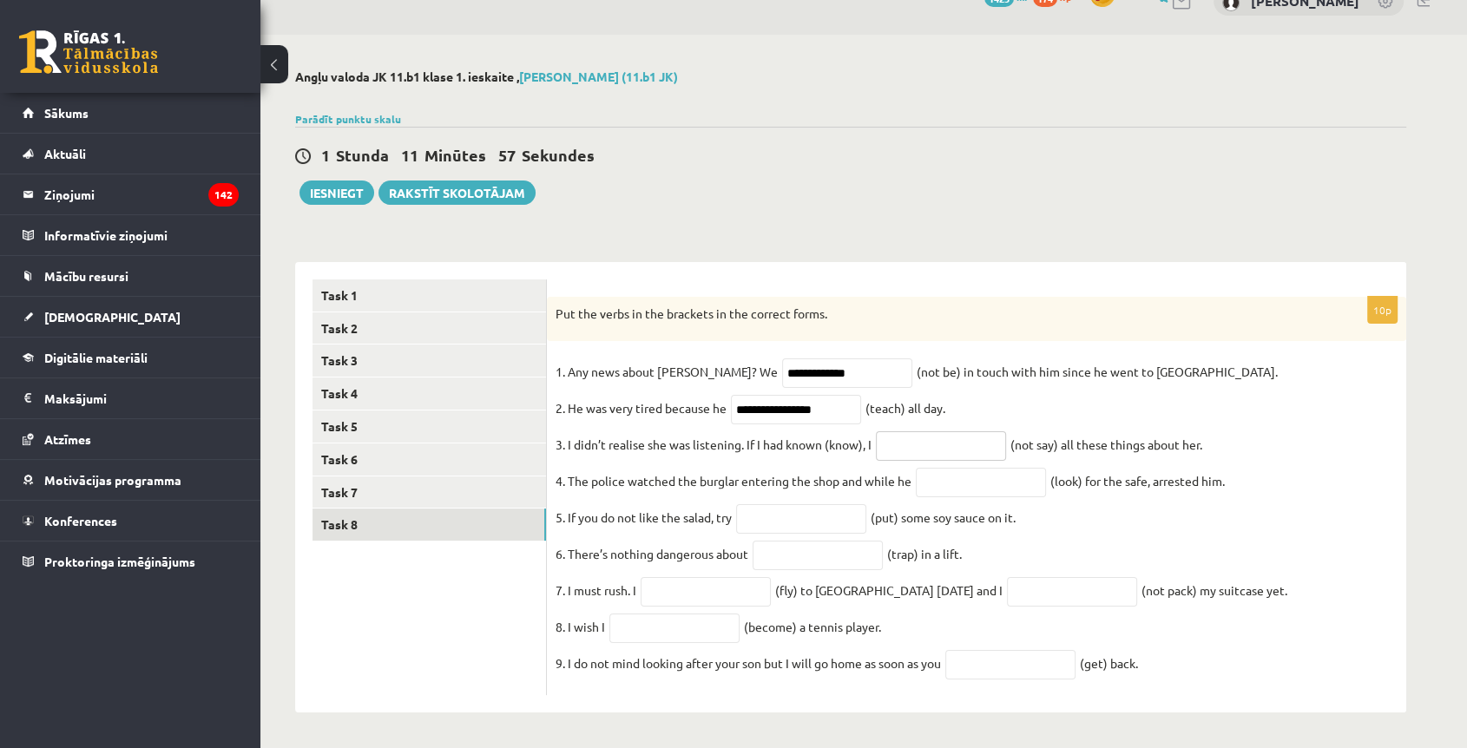
click at [930, 431] on input "text" at bounding box center [941, 446] width 130 height 30
paste input "**********"
type input "**********"
click at [953, 480] on input "text" at bounding box center [981, 483] width 130 height 30
click at [988, 472] on input "text" at bounding box center [981, 483] width 130 height 30
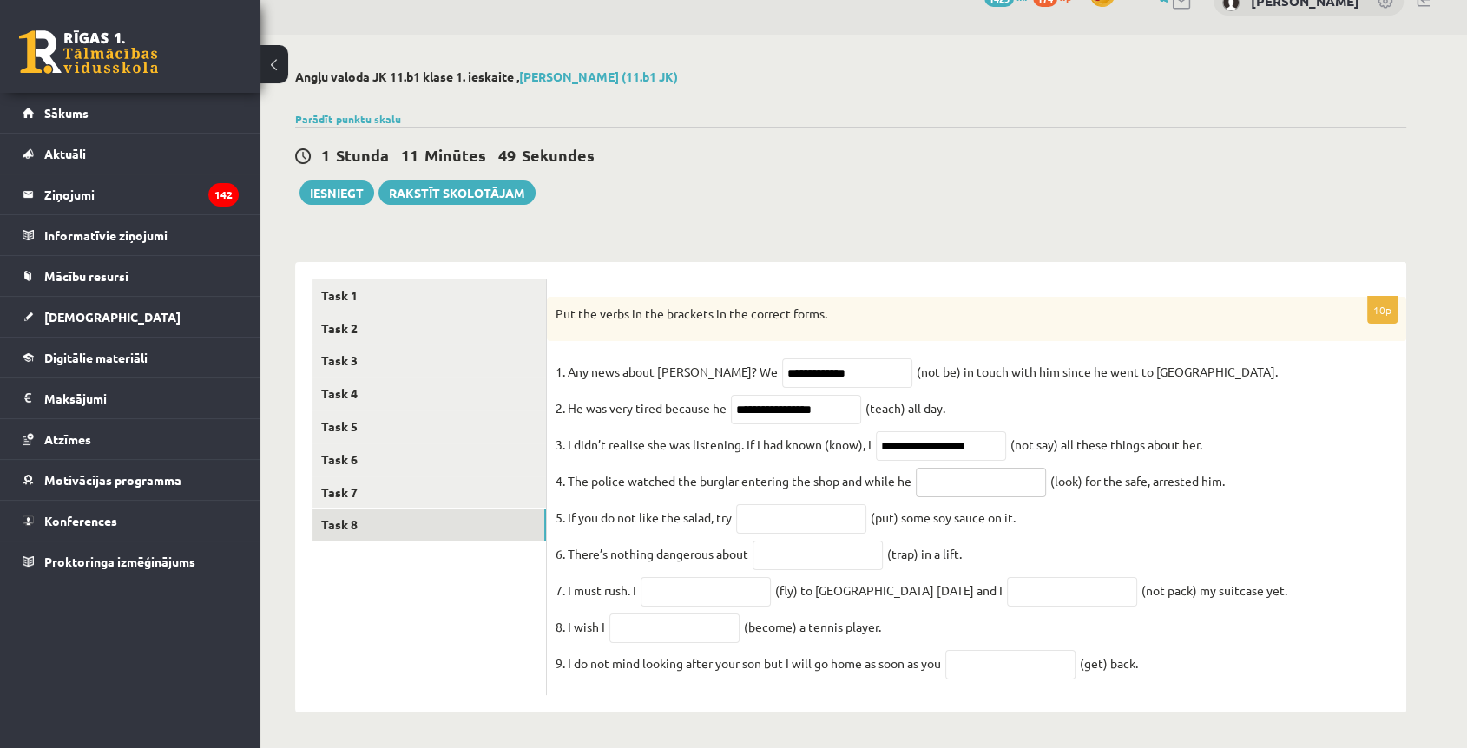
paste input "**********"
type input "**********"
click at [758, 505] on input "text" at bounding box center [801, 519] width 130 height 30
paste input "*******"
type input "*******"
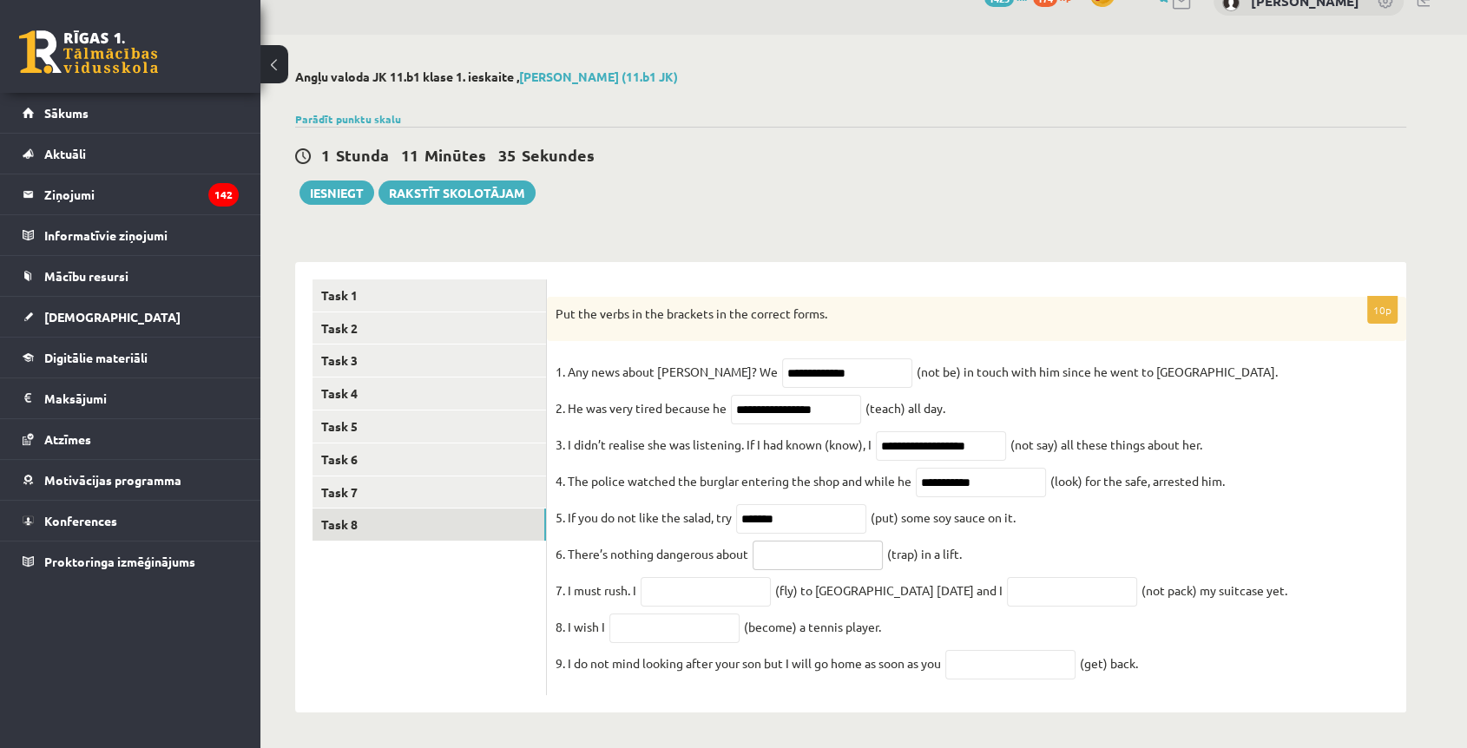
click at [784, 554] on input "text" at bounding box center [817, 556] width 130 height 30
click at [798, 548] on input "text" at bounding box center [817, 556] width 130 height 30
paste input "**********"
type input "**********"
click at [674, 582] on input "text" at bounding box center [705, 592] width 130 height 30
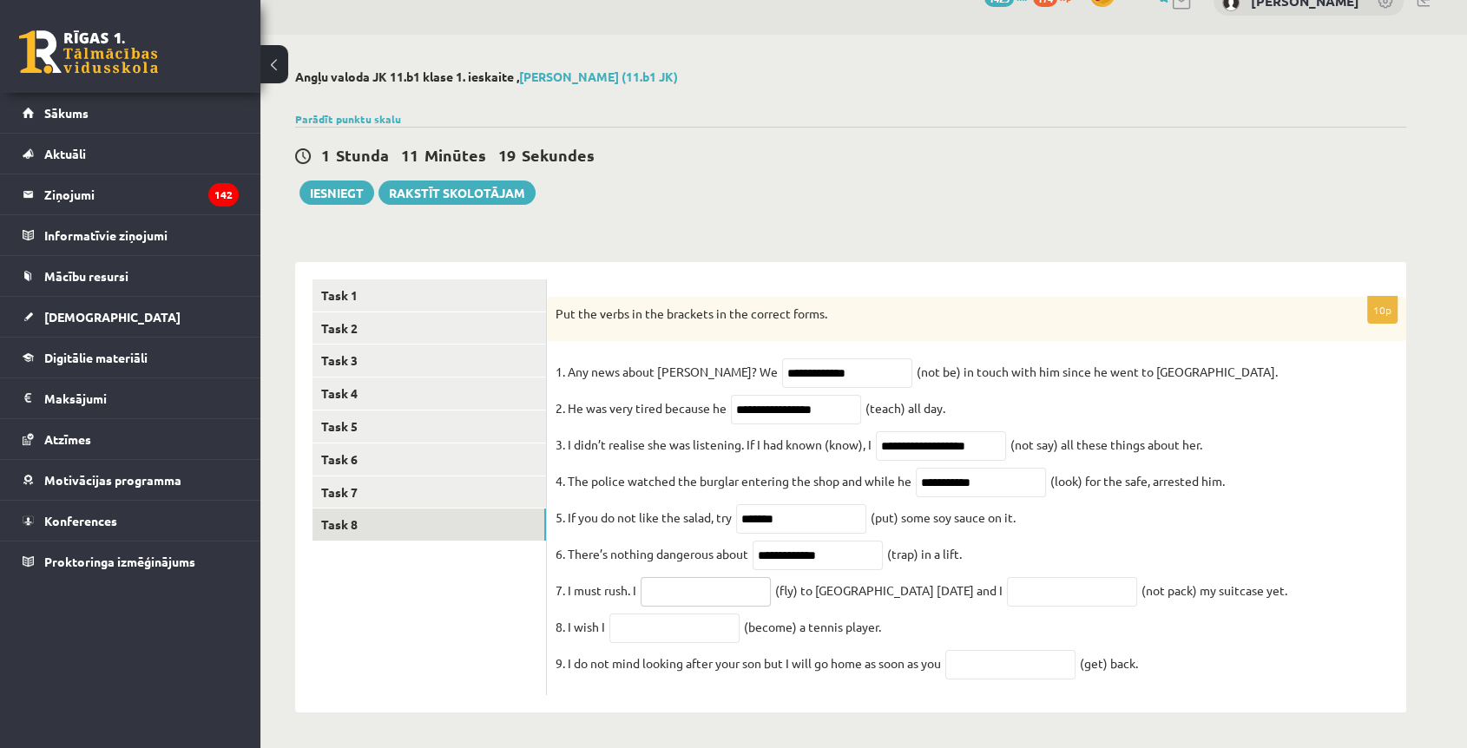
click at [685, 588] on input "text" at bounding box center [705, 592] width 130 height 30
paste input "**********"
click at [651, 583] on input "**********" at bounding box center [705, 592] width 130 height 30
type input "*********"
click at [1007, 587] on input "text" at bounding box center [1072, 592] width 130 height 30
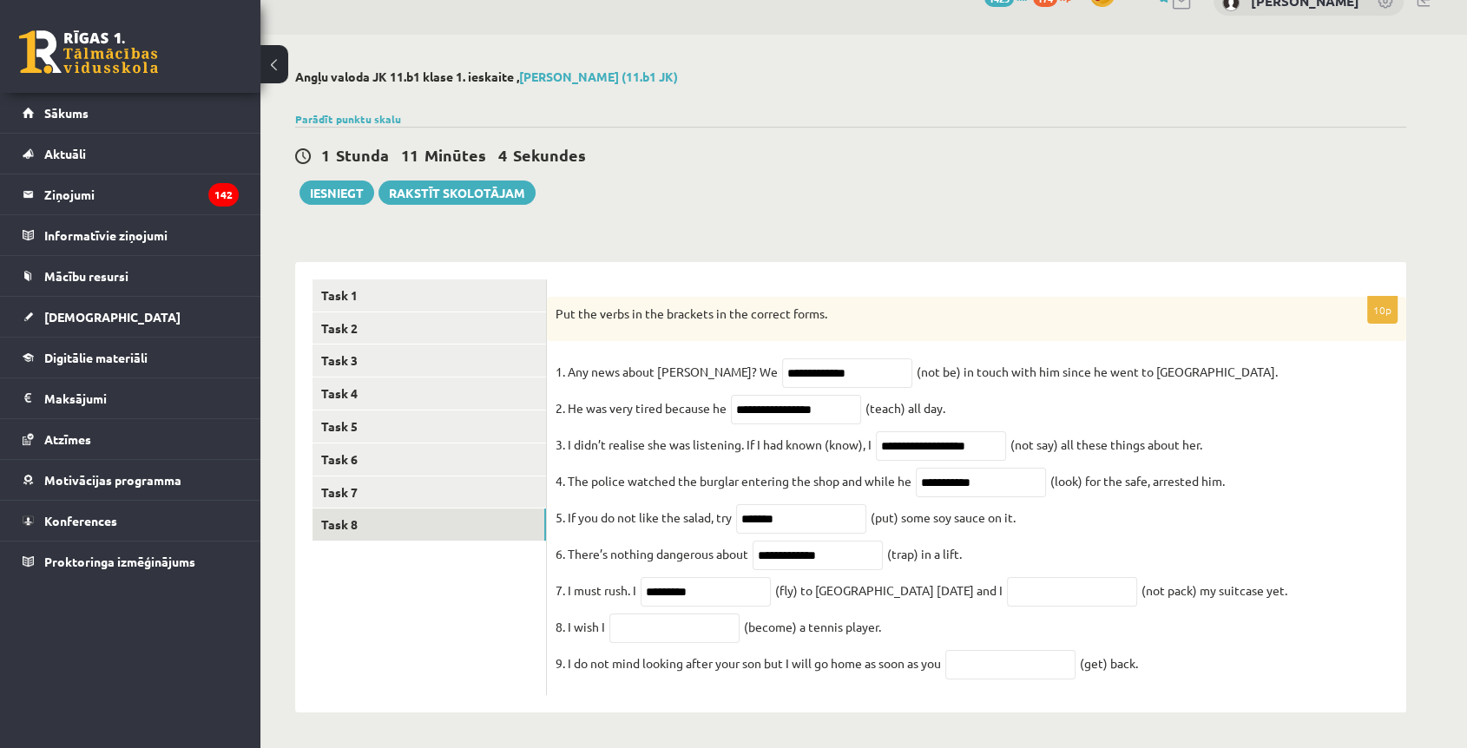
drag, startPoint x: 1018, startPoint y: 602, endPoint x: 1005, endPoint y: 581, distance: 24.6
click at [1015, 594] on fieldset "**********" at bounding box center [976, 522] width 842 height 328
click at [1007, 579] on input "text" at bounding box center [1072, 592] width 130 height 30
paste input "**********"
type input "**********"
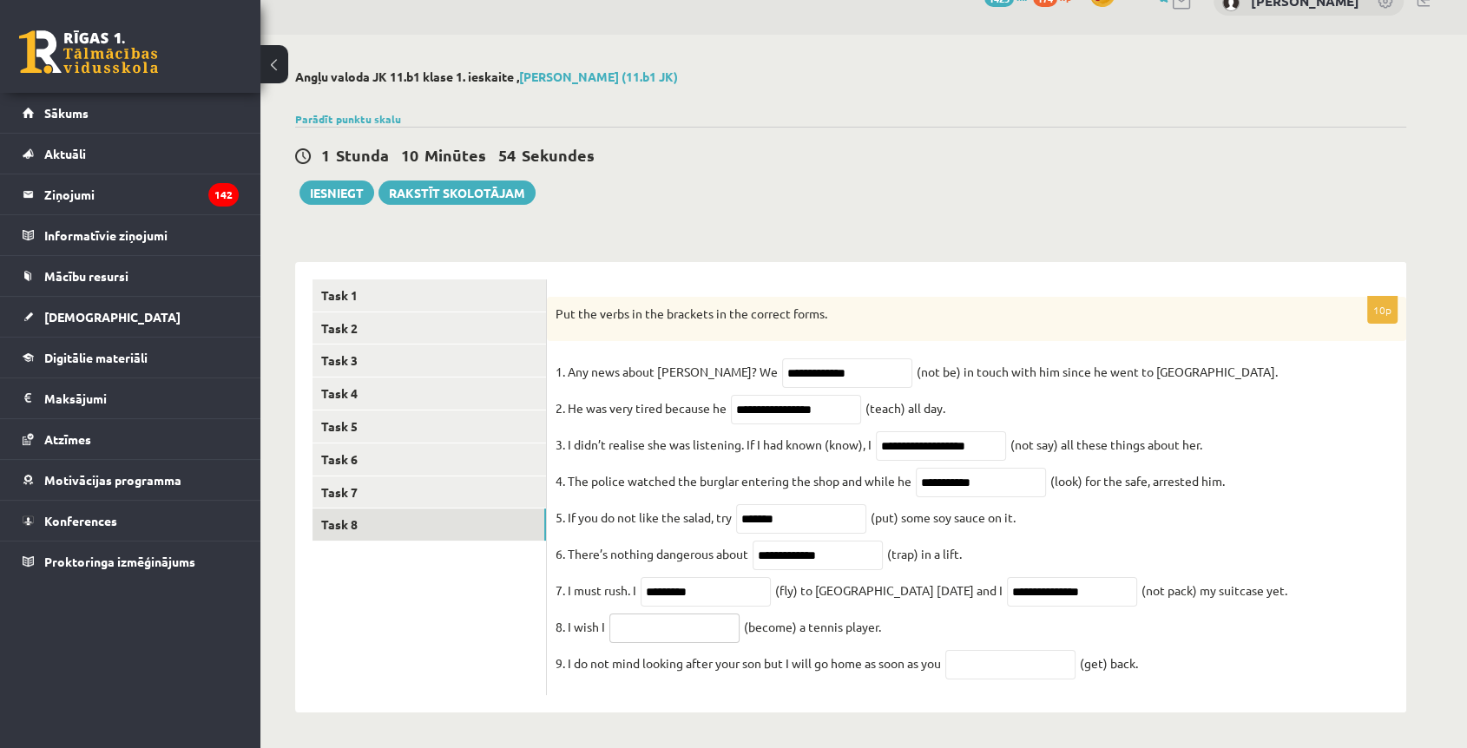
drag, startPoint x: 704, startPoint y: 634, endPoint x: 706, endPoint y: 617, distance: 16.6
click at [706, 631] on input "text" at bounding box center [674, 629] width 130 height 30
paste input "**********"
type input "**********"
click at [976, 654] on input "text" at bounding box center [1010, 665] width 130 height 30
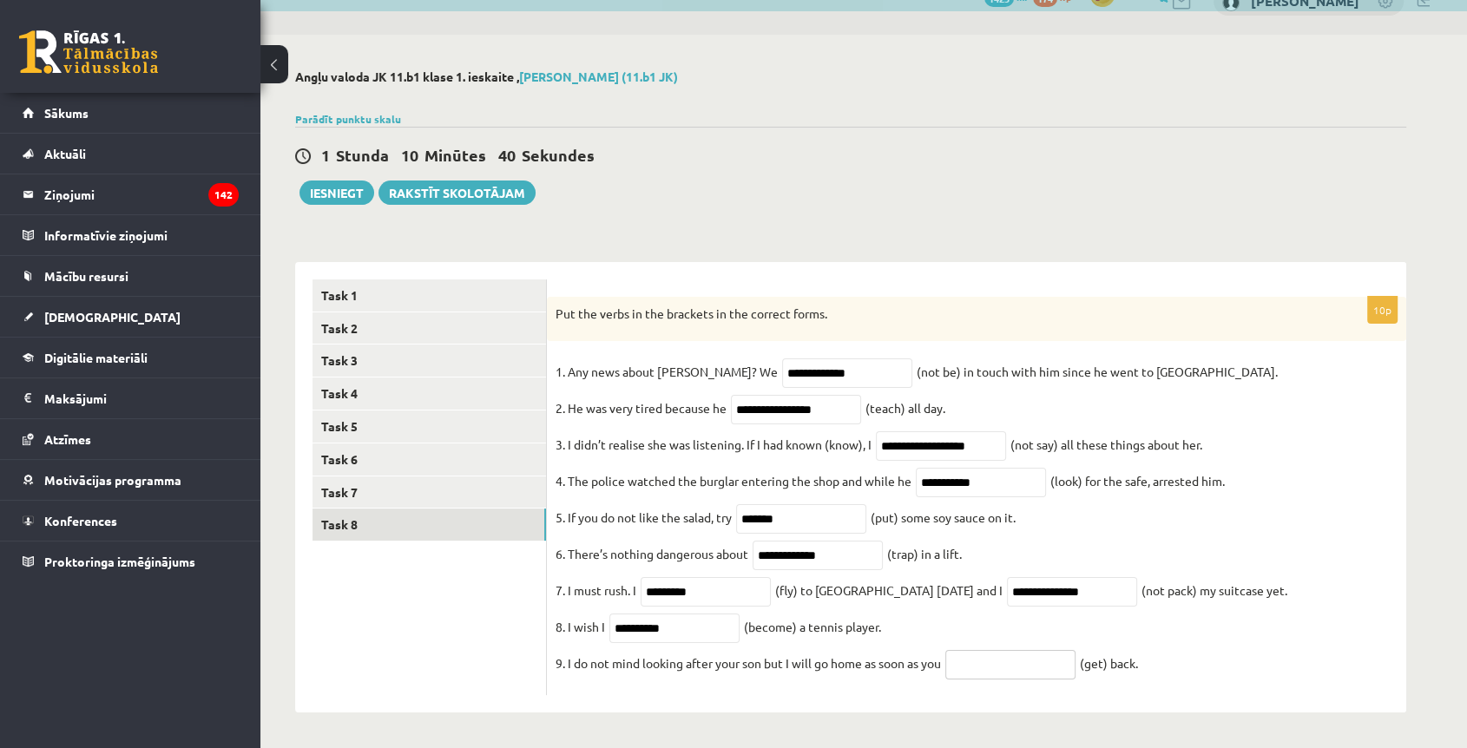
click at [1026, 659] on input "text" at bounding box center [1010, 665] width 130 height 30
paste input "***"
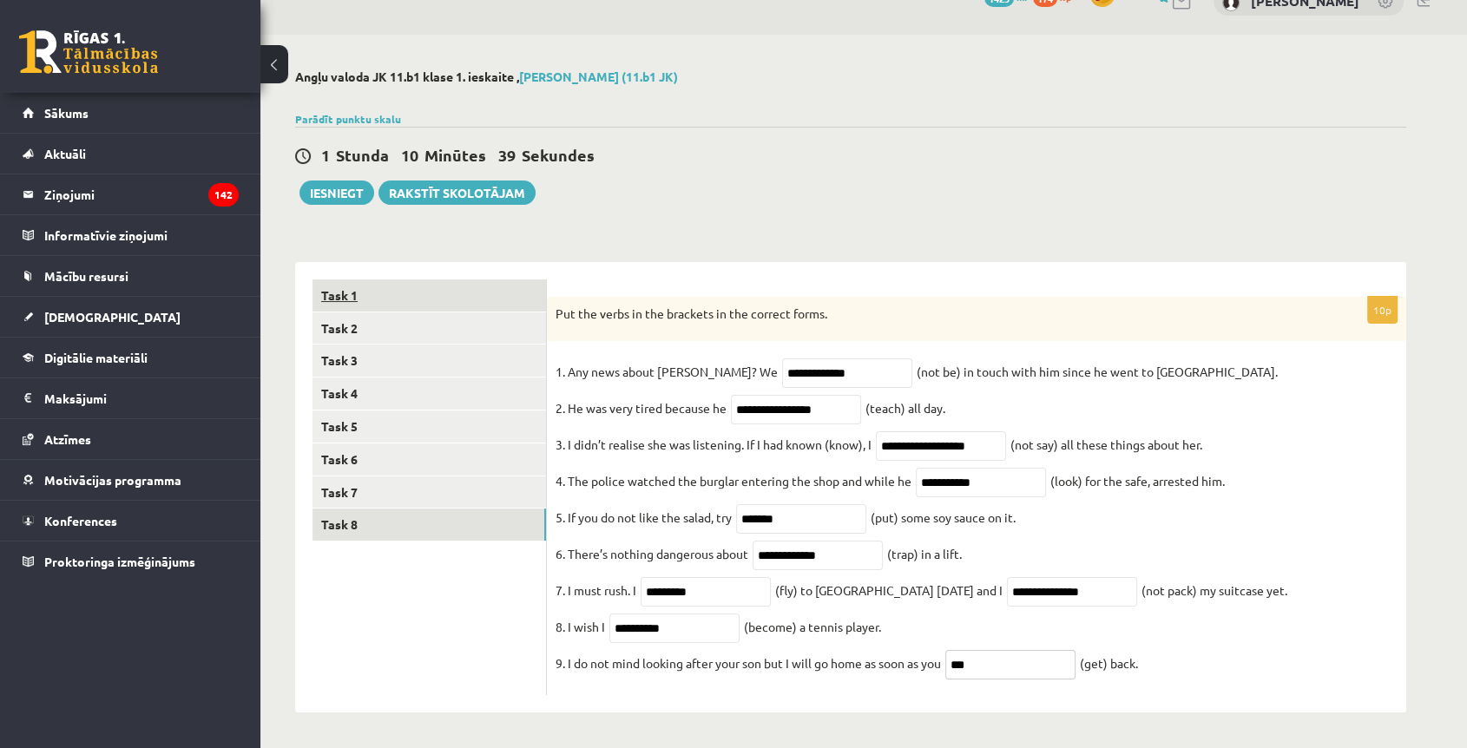
type input "***"
click at [357, 279] on link "Task 1" at bounding box center [428, 295] width 233 height 32
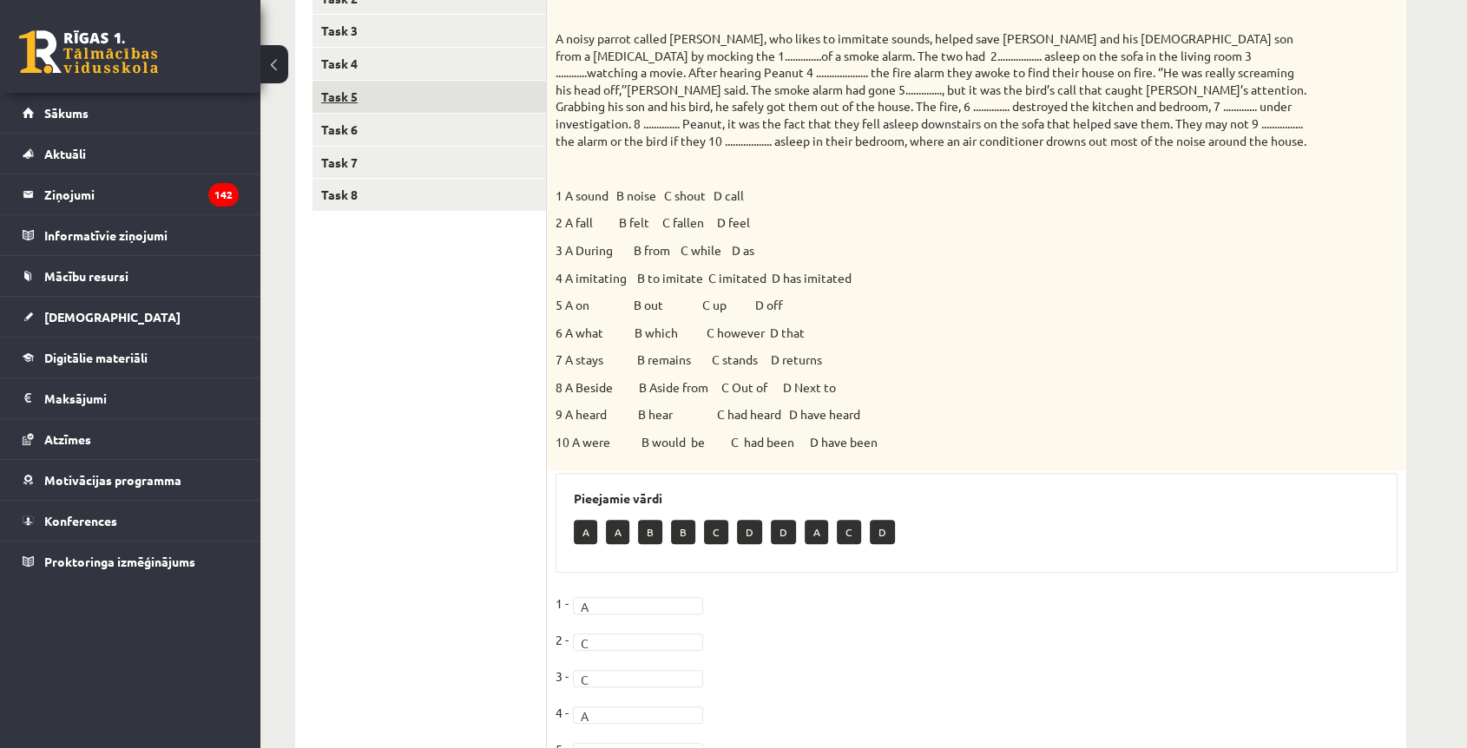
scroll to position [240, 0]
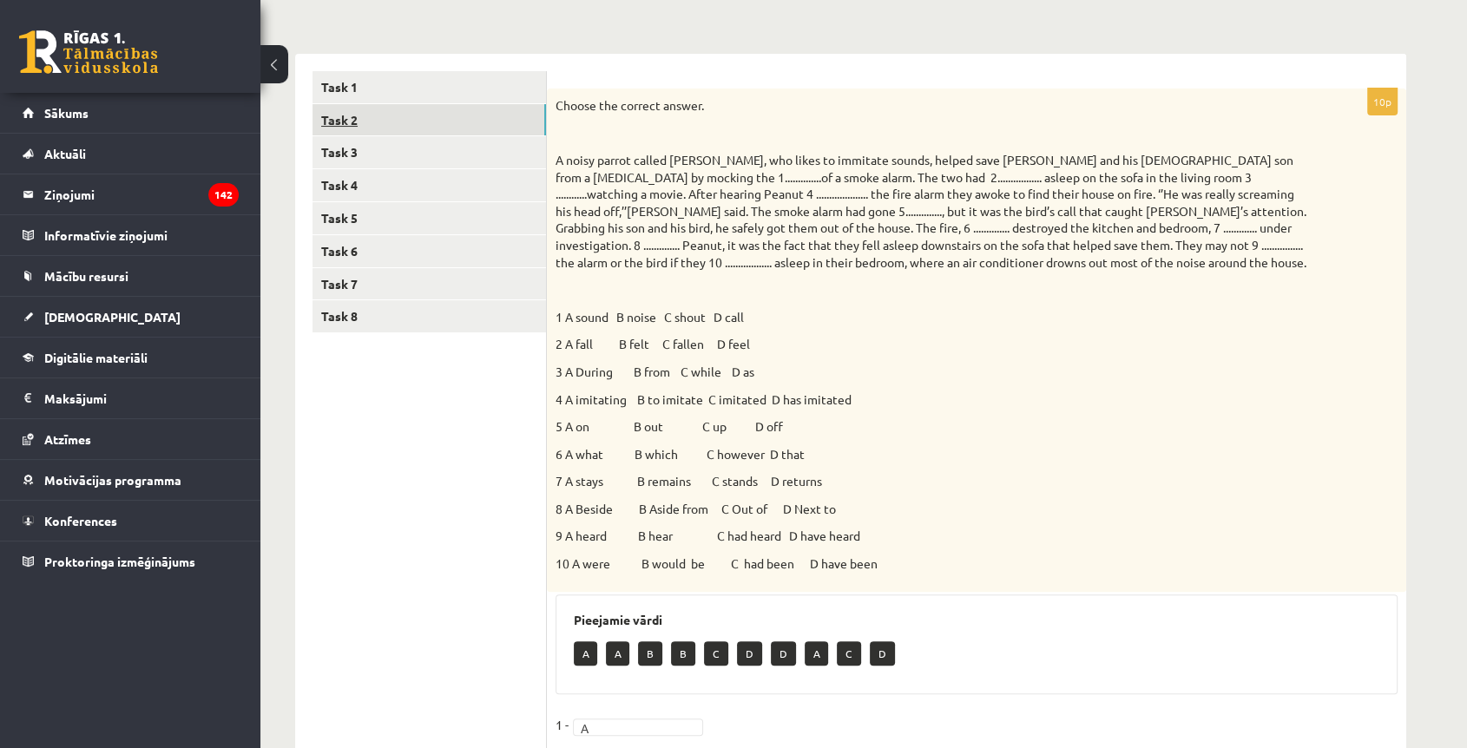
click at [340, 122] on link "Task 2" at bounding box center [428, 120] width 233 height 32
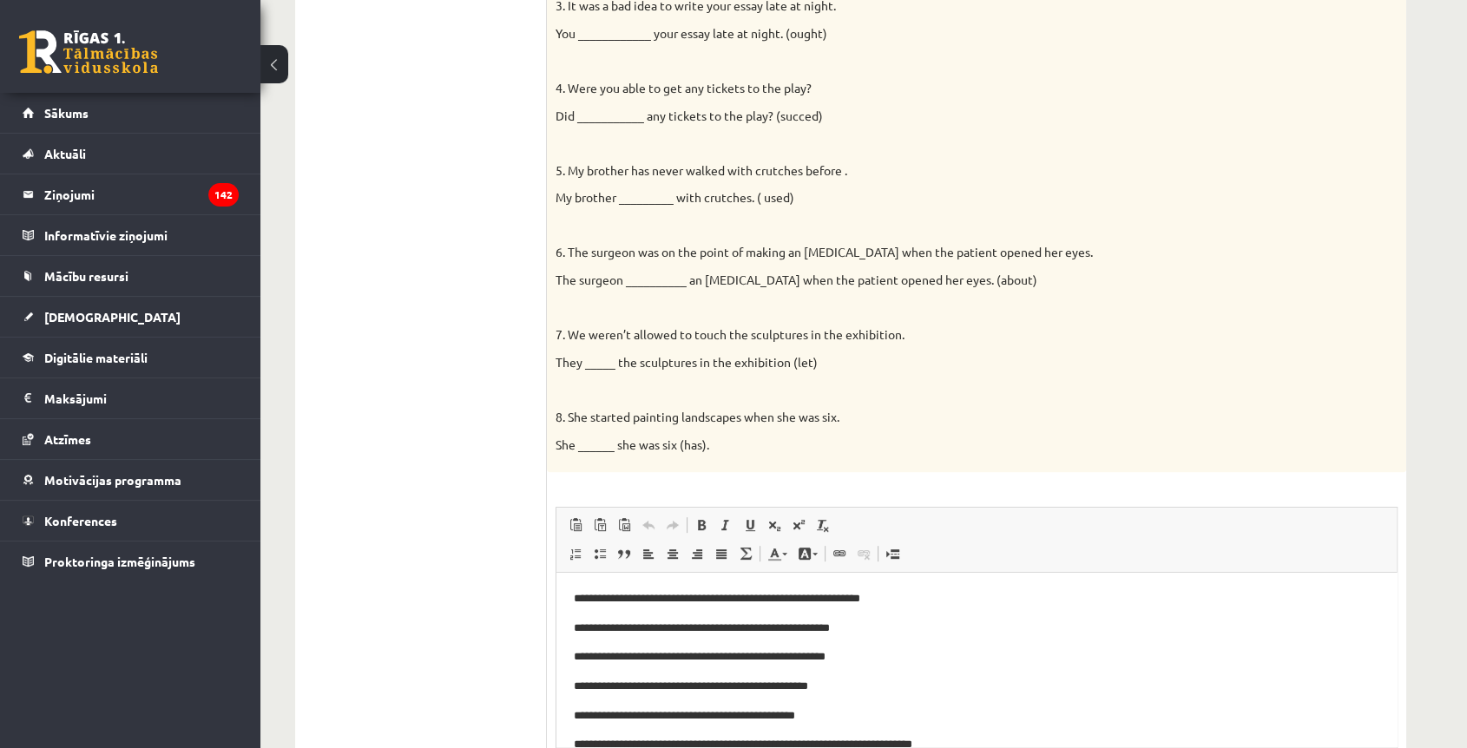
scroll to position [0, 0]
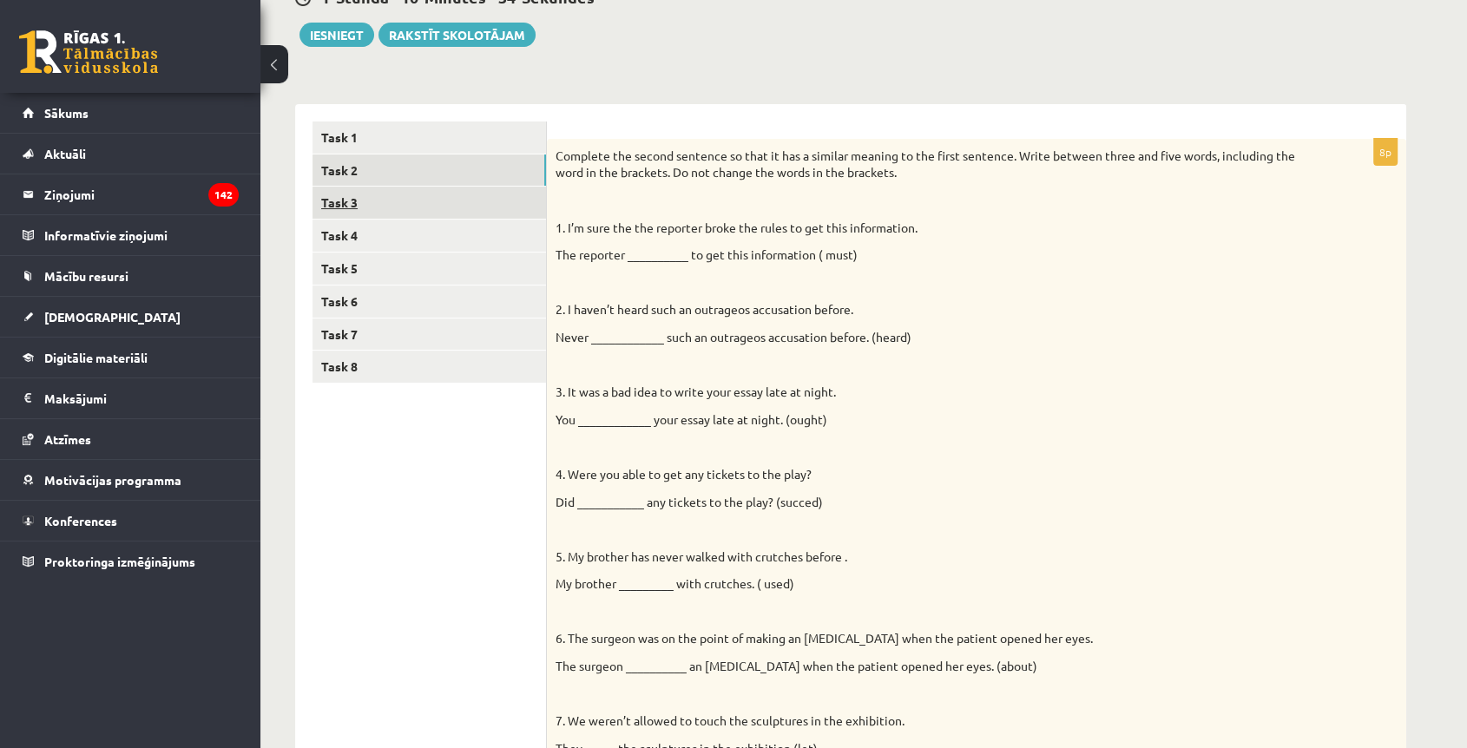
click at [332, 198] on link "Task 3" at bounding box center [428, 203] width 233 height 32
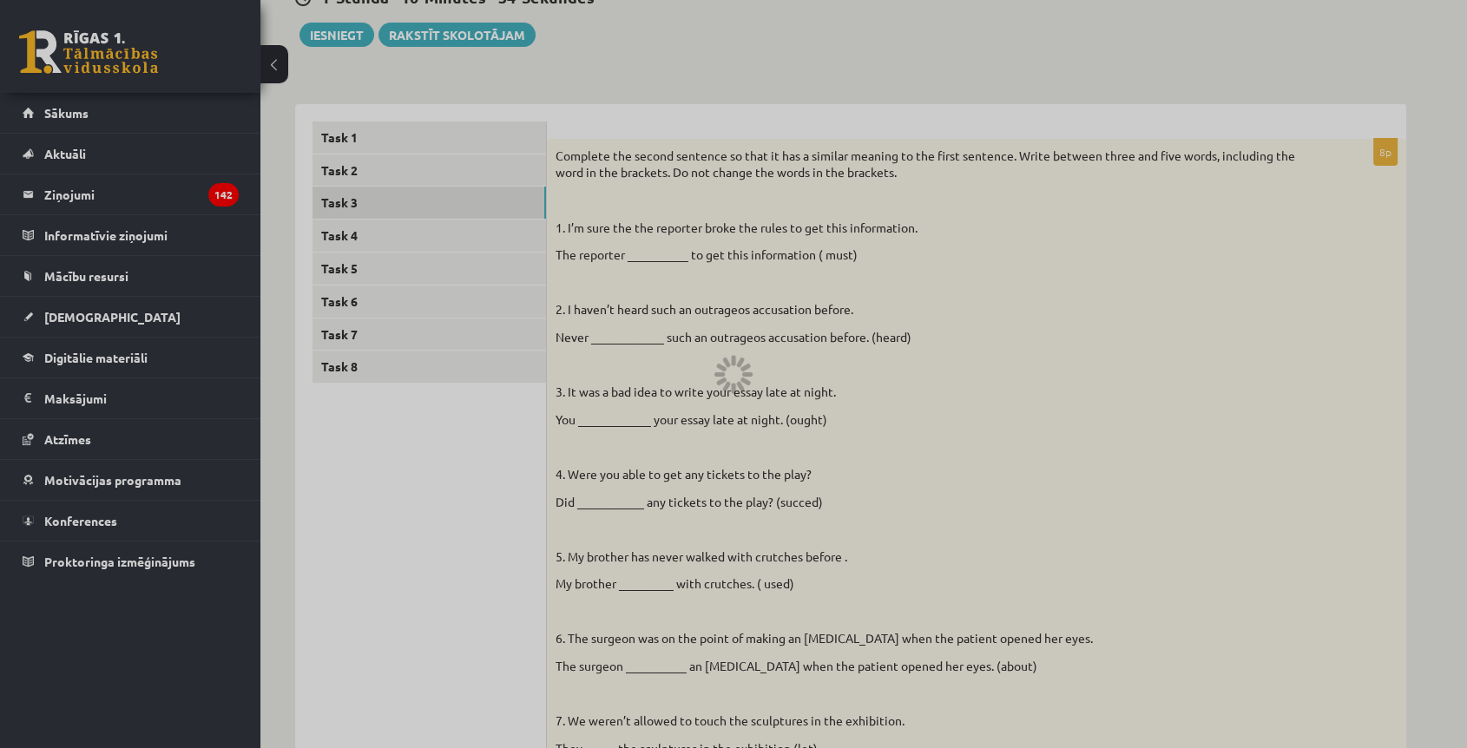
scroll to position [90, 0]
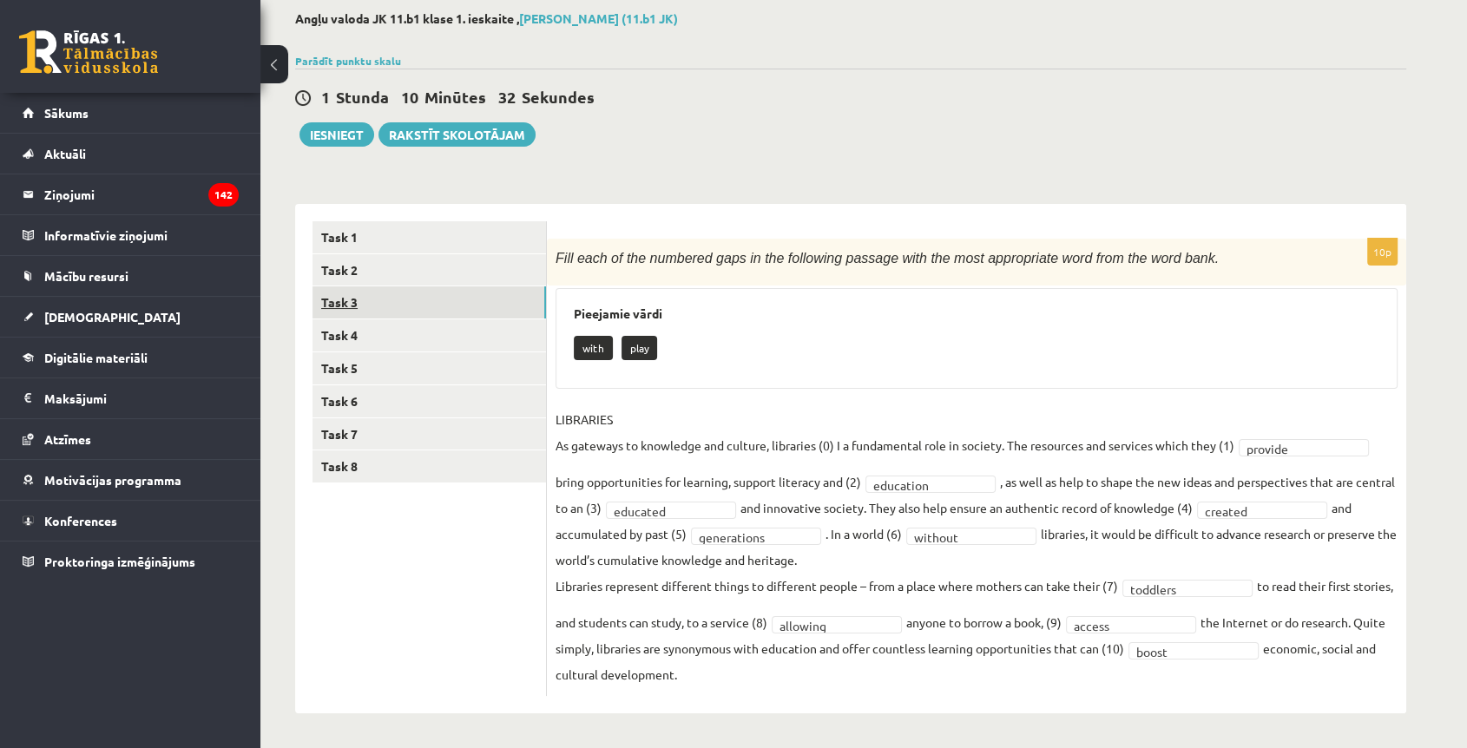
click at [344, 315] on link "Task 3" at bounding box center [428, 302] width 233 height 32
click at [336, 335] on link "Task 4" at bounding box center [428, 335] width 233 height 32
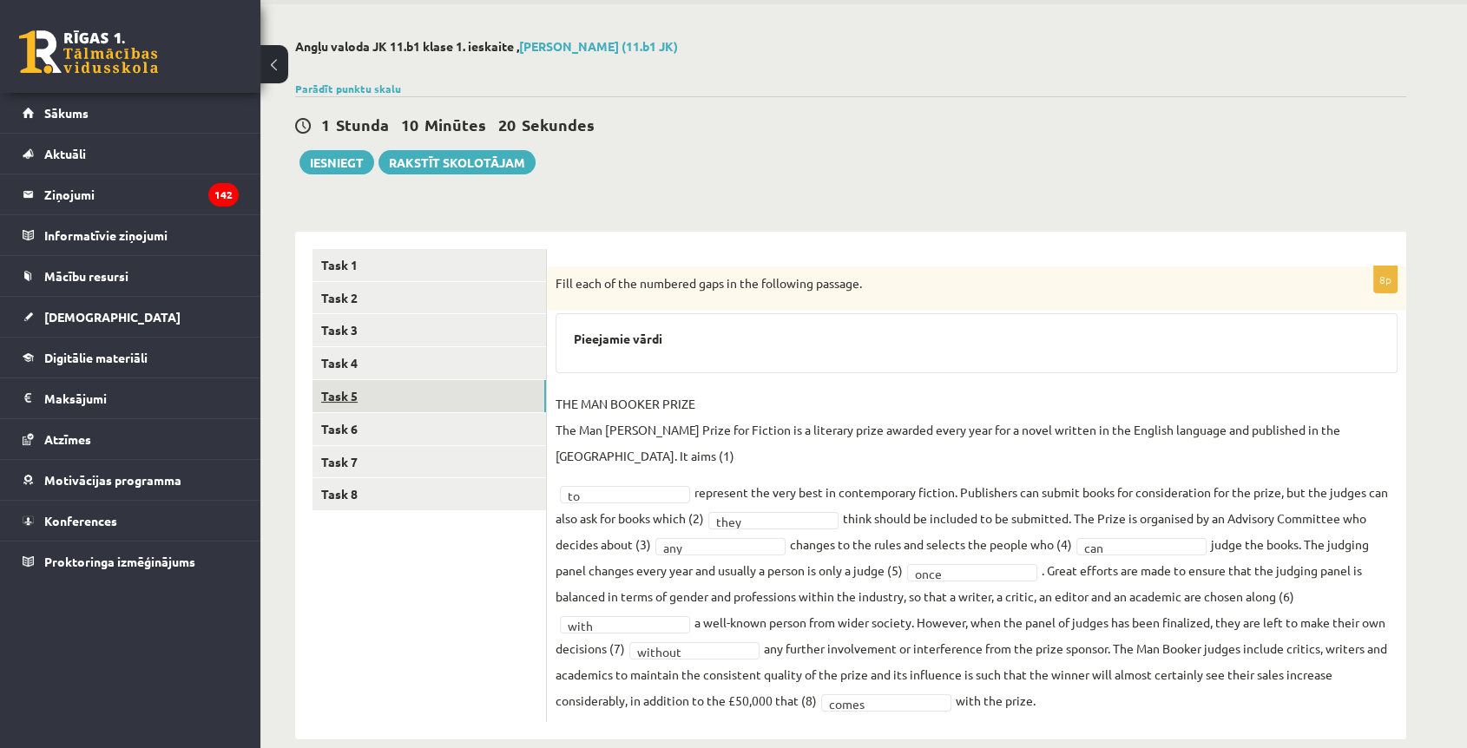
click at [333, 397] on link "Task 5" at bounding box center [428, 396] width 233 height 32
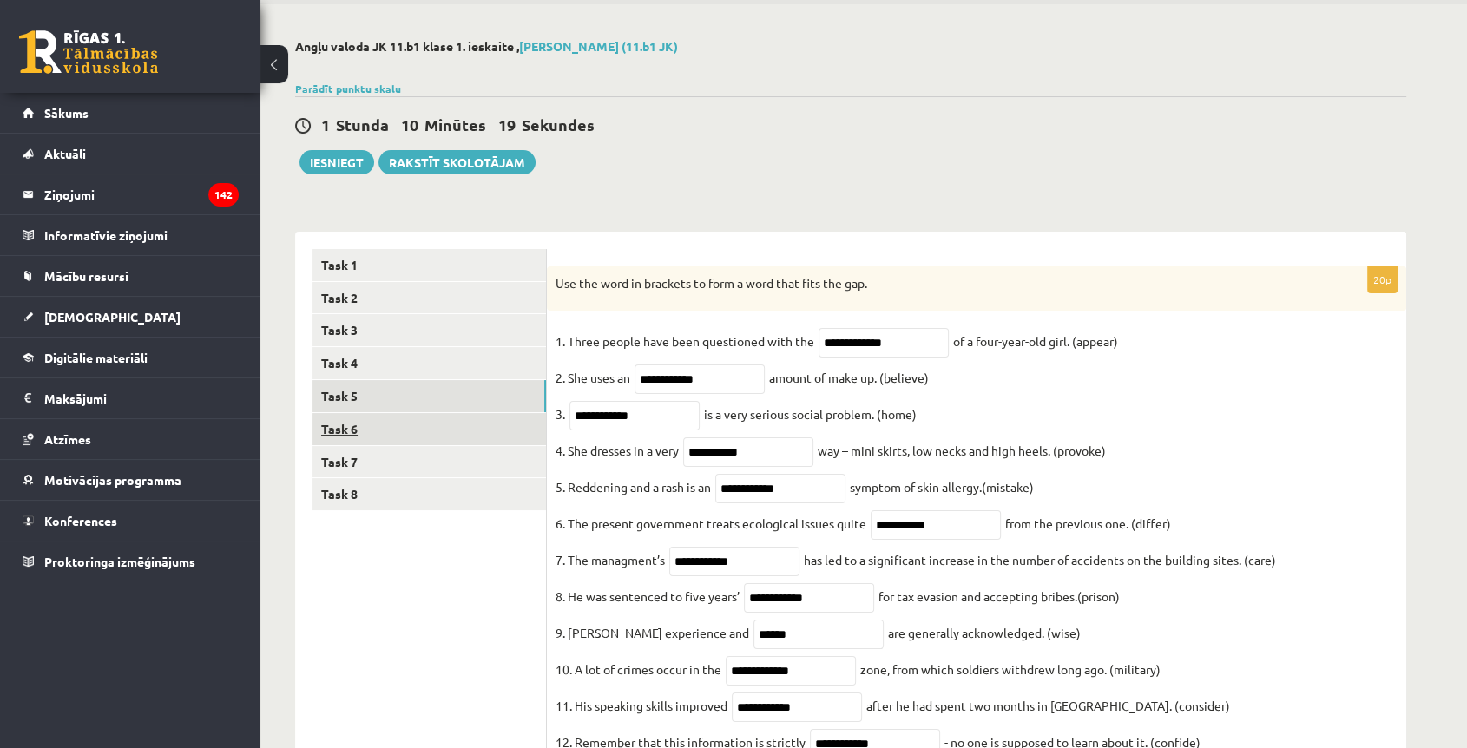
click at [354, 426] on link "Task 6" at bounding box center [428, 429] width 233 height 32
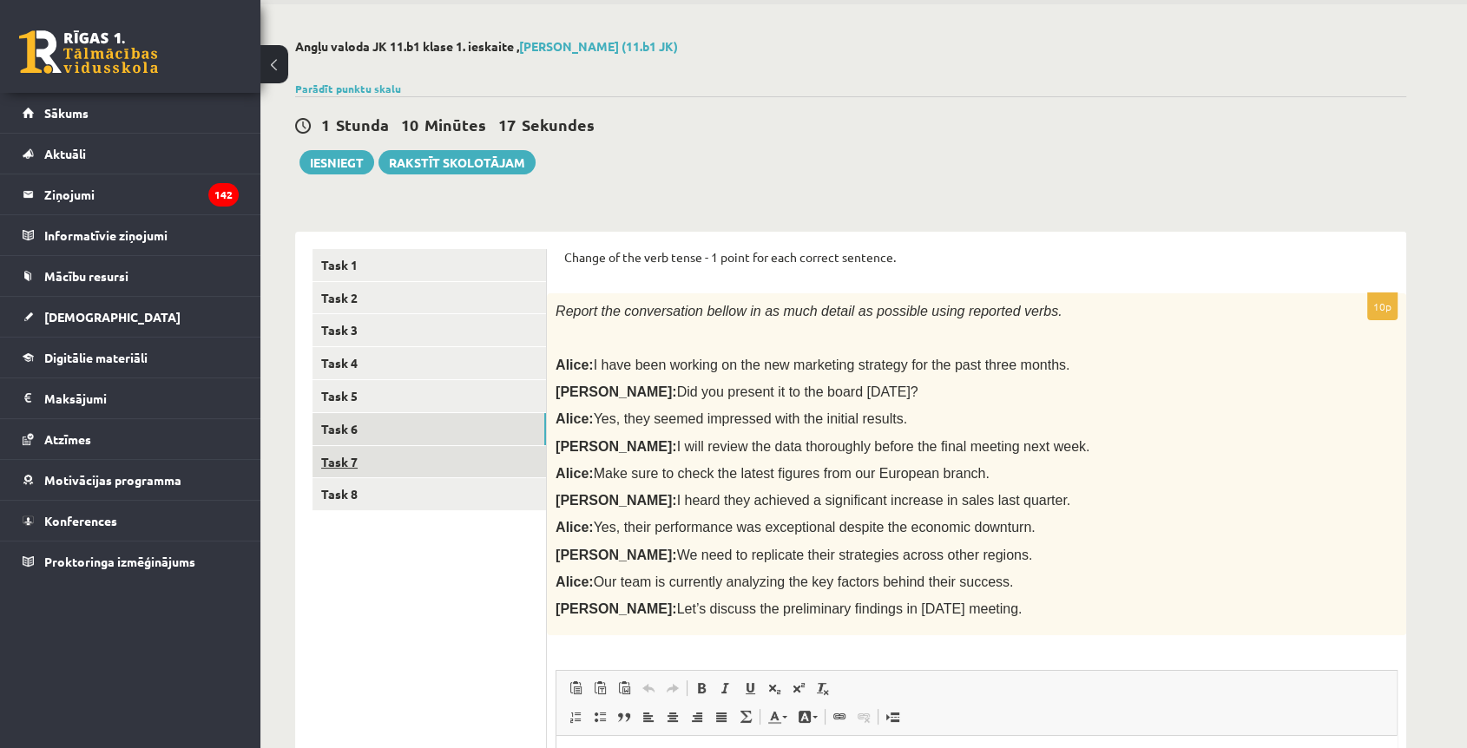
scroll to position [0, 0]
click at [357, 454] on link "Task 7" at bounding box center [428, 462] width 233 height 32
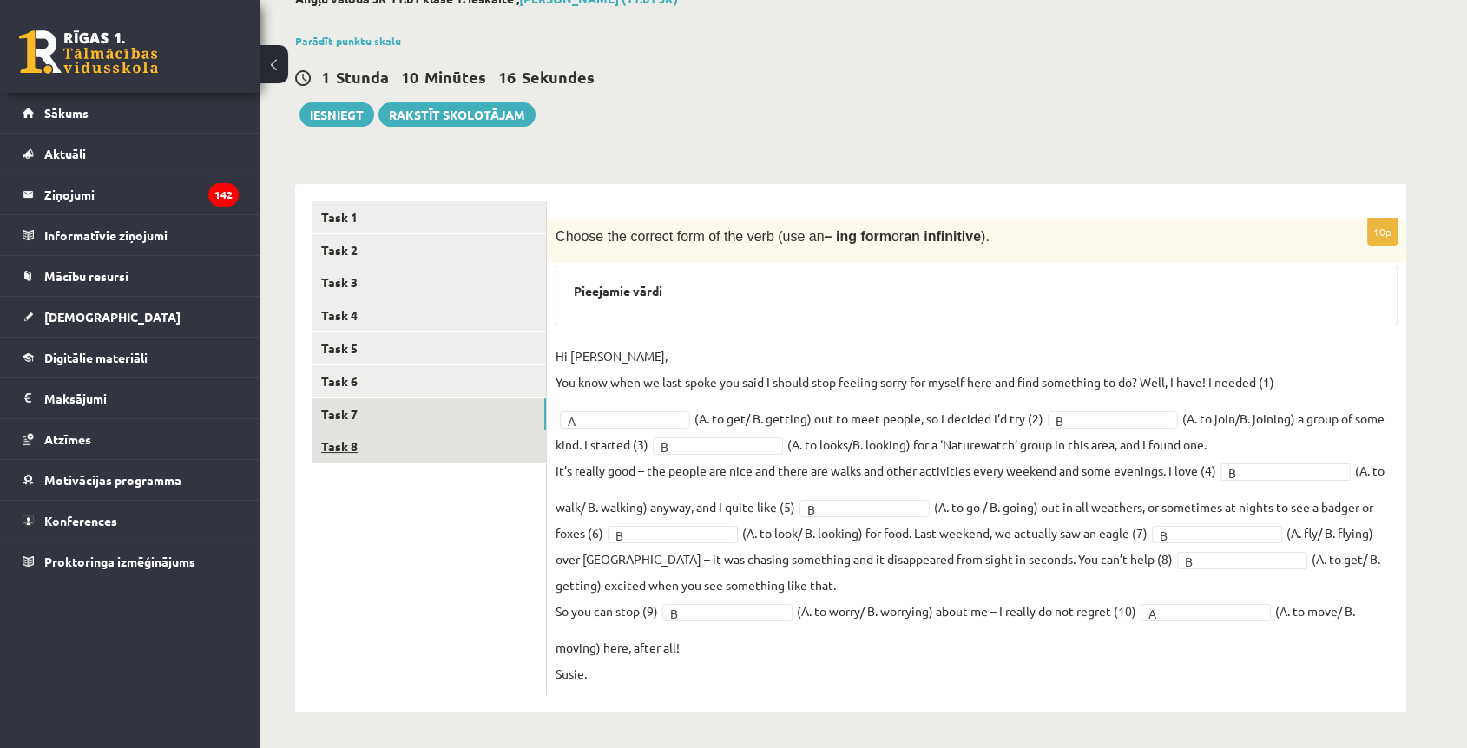
click at [377, 463] on link "Task 8" at bounding box center [428, 446] width 233 height 32
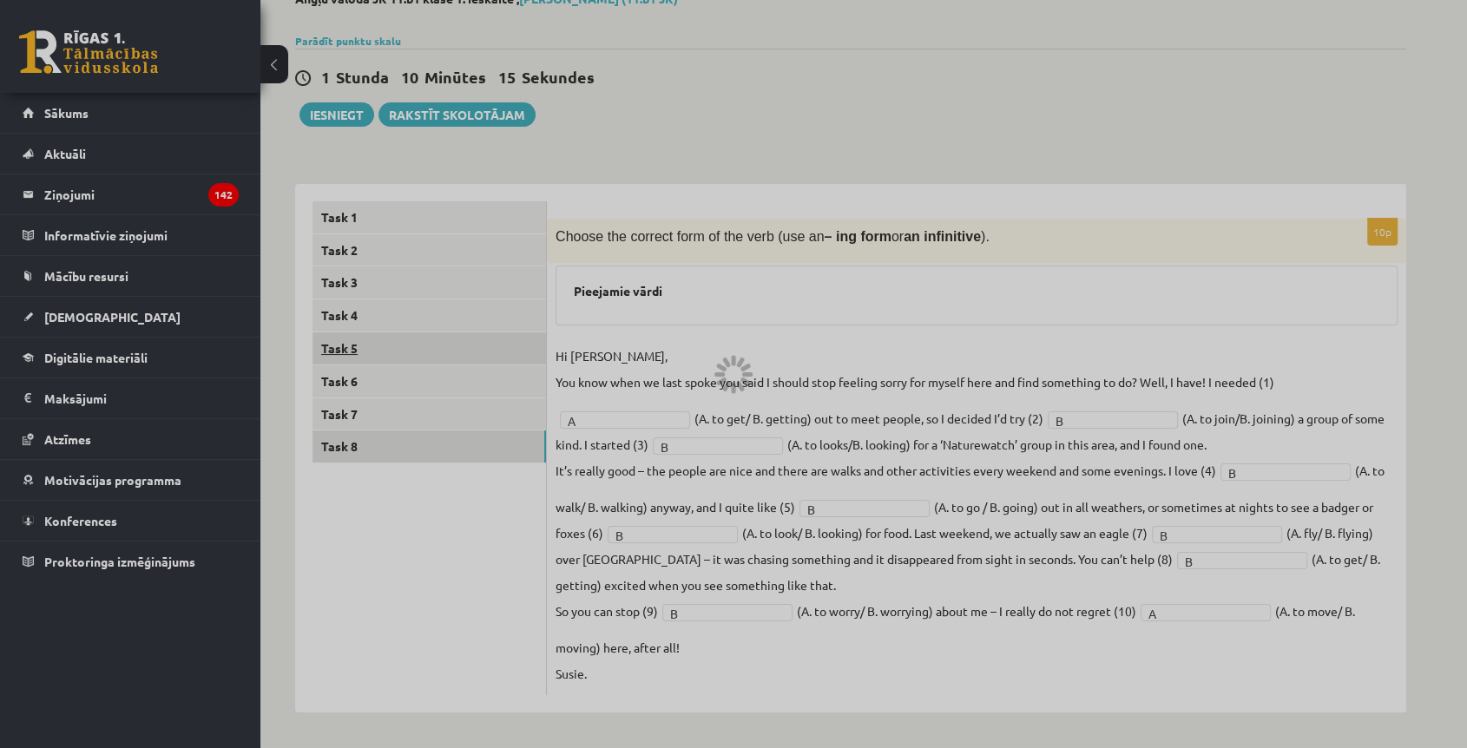
scroll to position [48, 0]
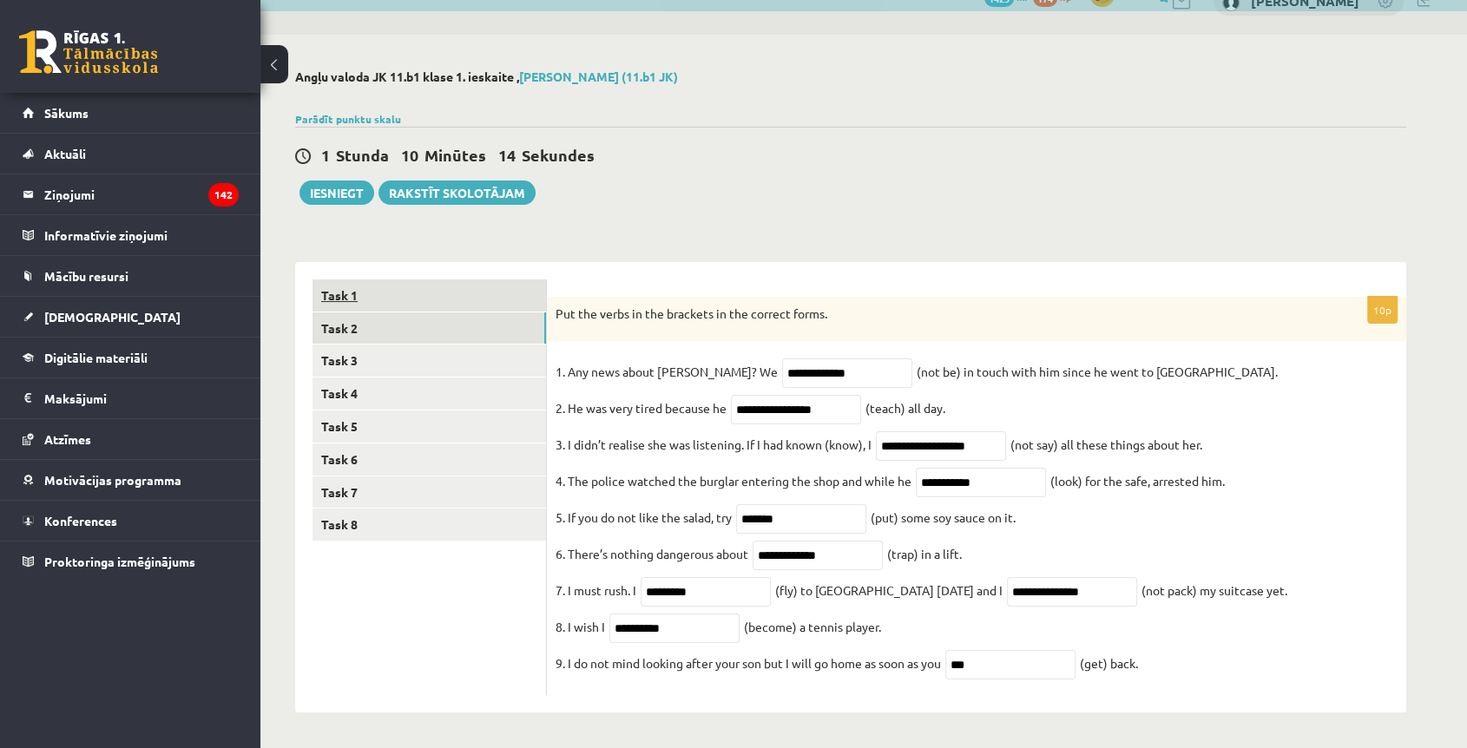
click at [345, 279] on link "Task 1" at bounding box center [428, 295] width 233 height 32
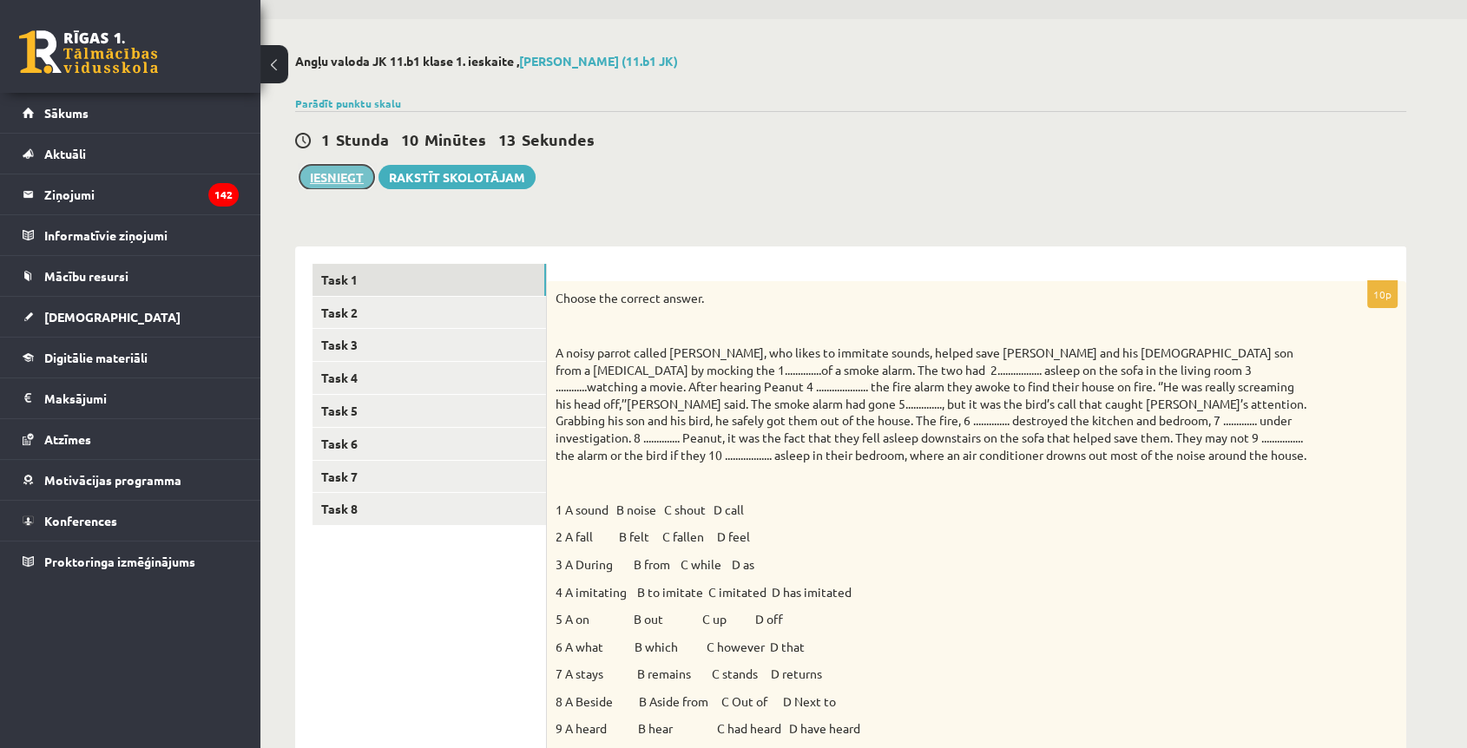
click at [334, 170] on button "Iesniegt" at bounding box center [336, 177] width 75 height 24
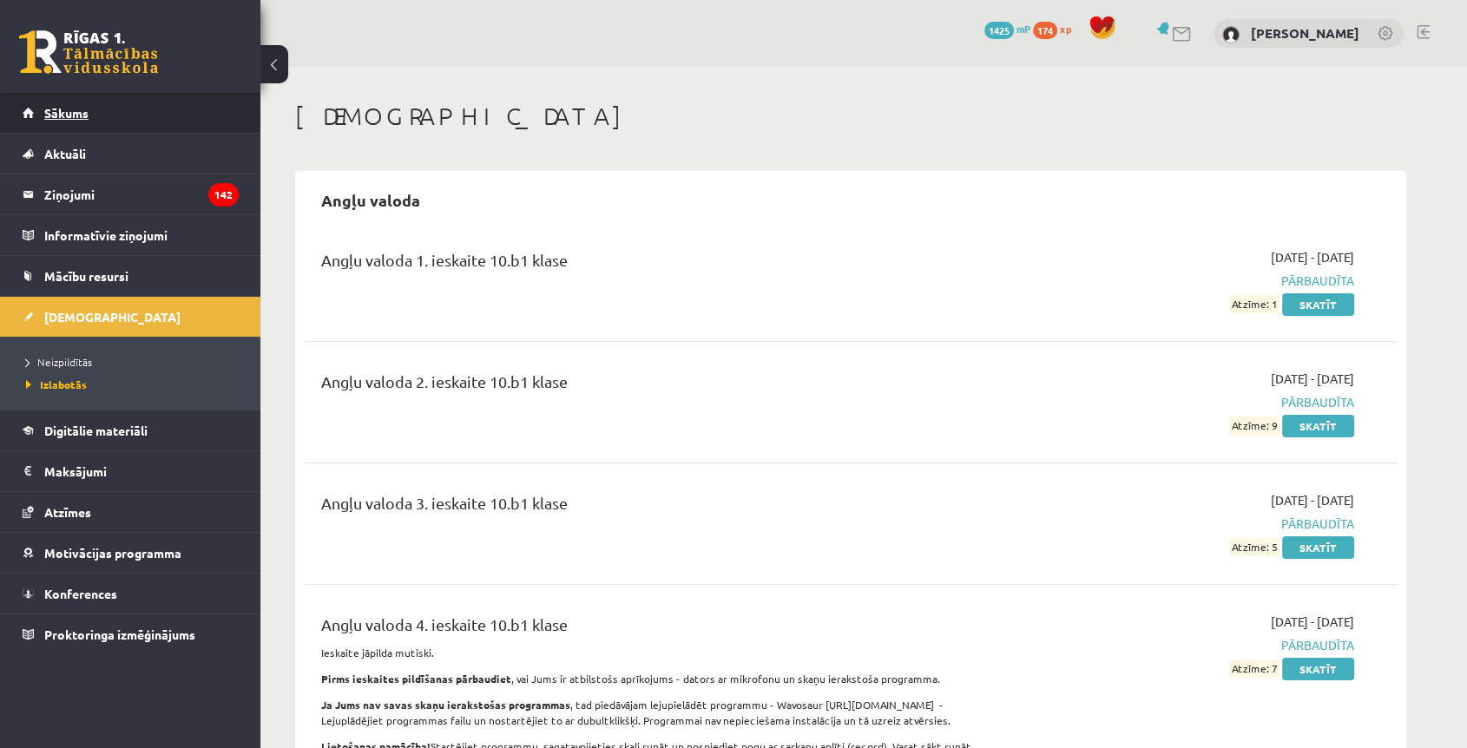
click at [75, 112] on span "Sākums" at bounding box center [66, 113] width 44 height 16
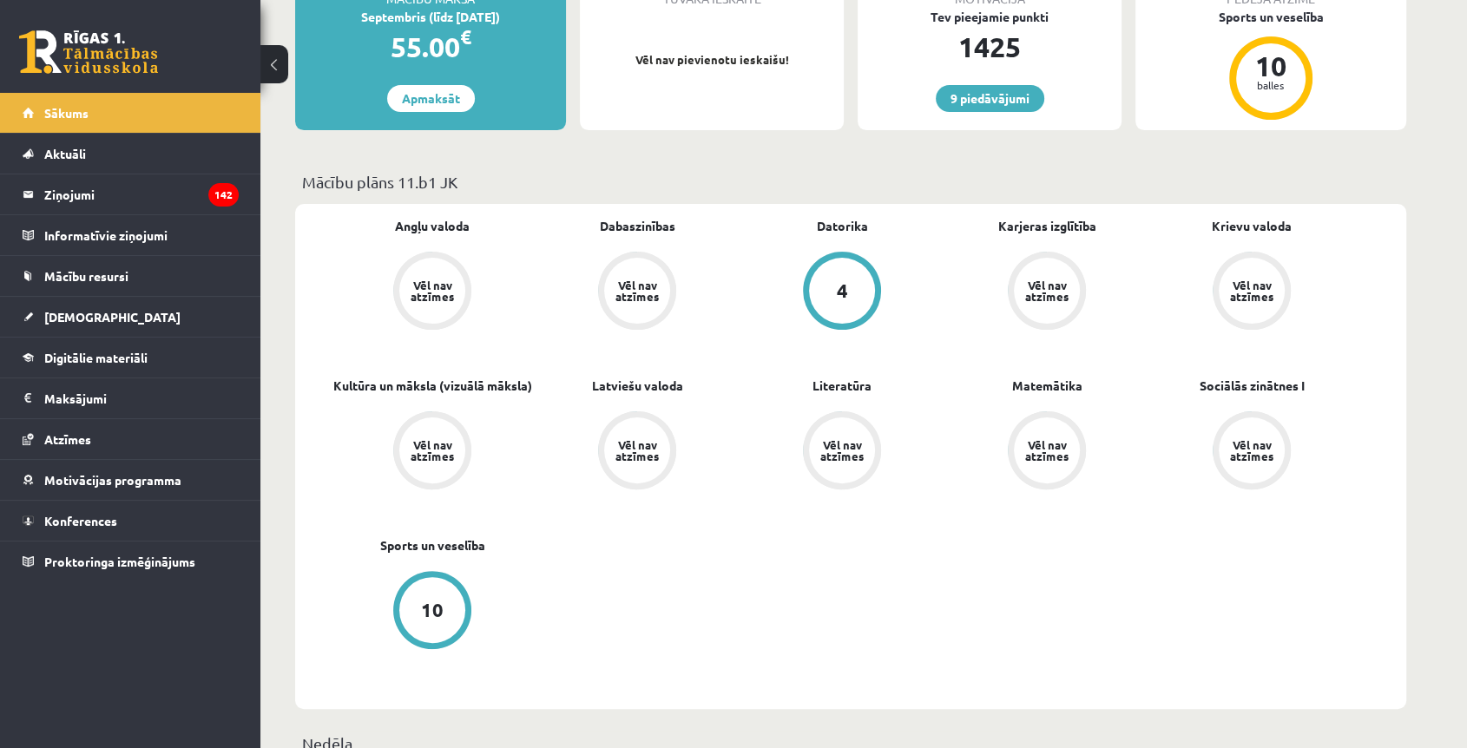
scroll to position [289, 0]
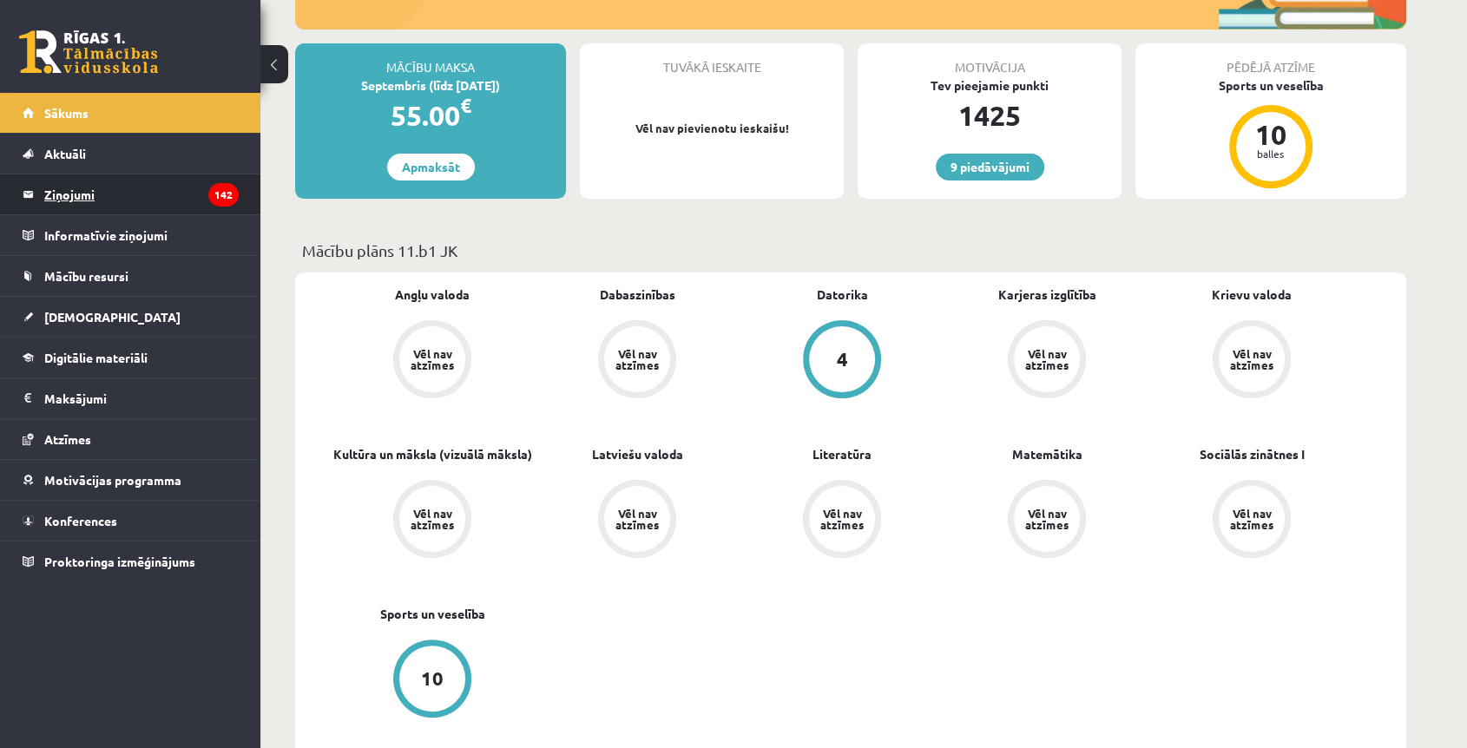
click at [84, 194] on legend "Ziņojumi 142" at bounding box center [141, 194] width 194 height 40
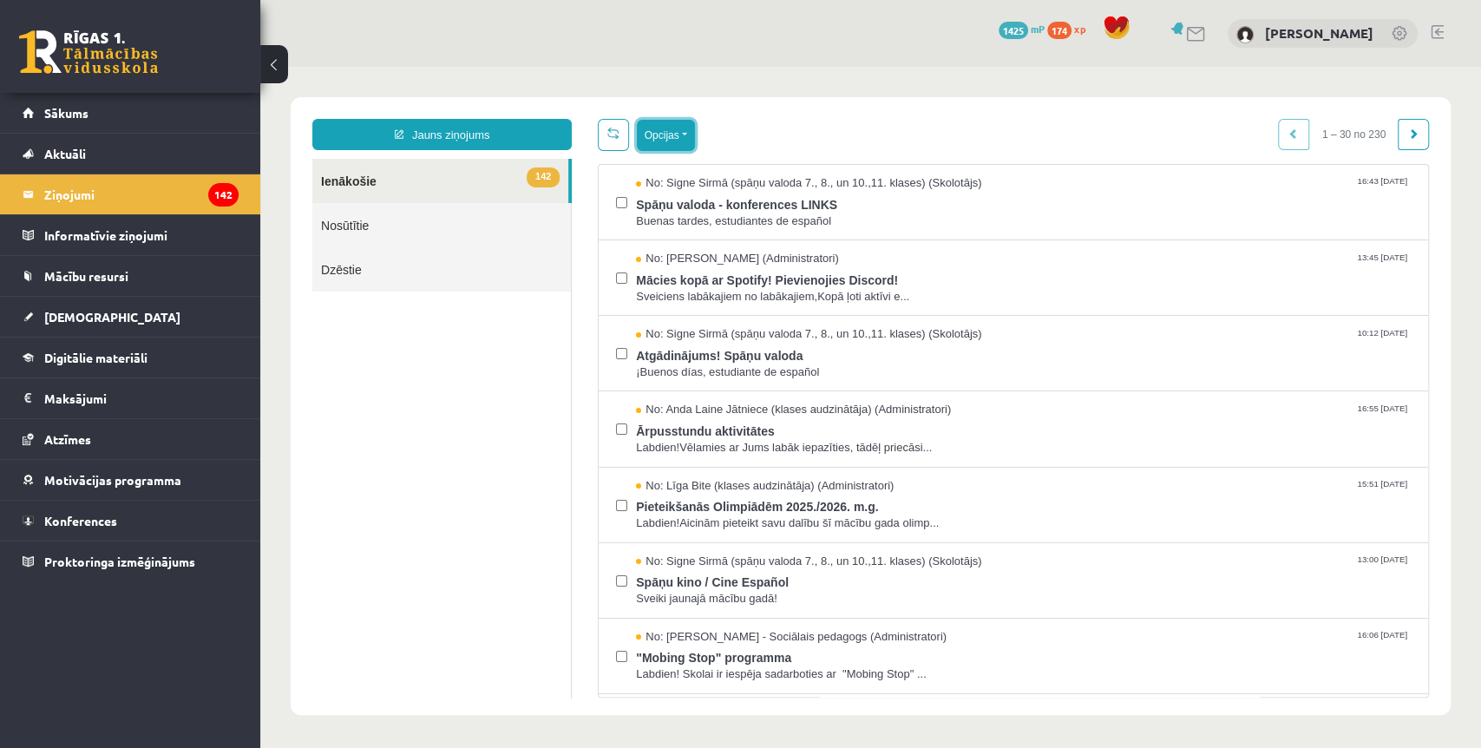
click at [663, 133] on button "Opcijas" at bounding box center [666, 135] width 58 height 31
click at [666, 135] on button "Opcijas" at bounding box center [666, 135] width 58 height 31
click at [664, 128] on button "Opcijas" at bounding box center [666, 135] width 58 height 31
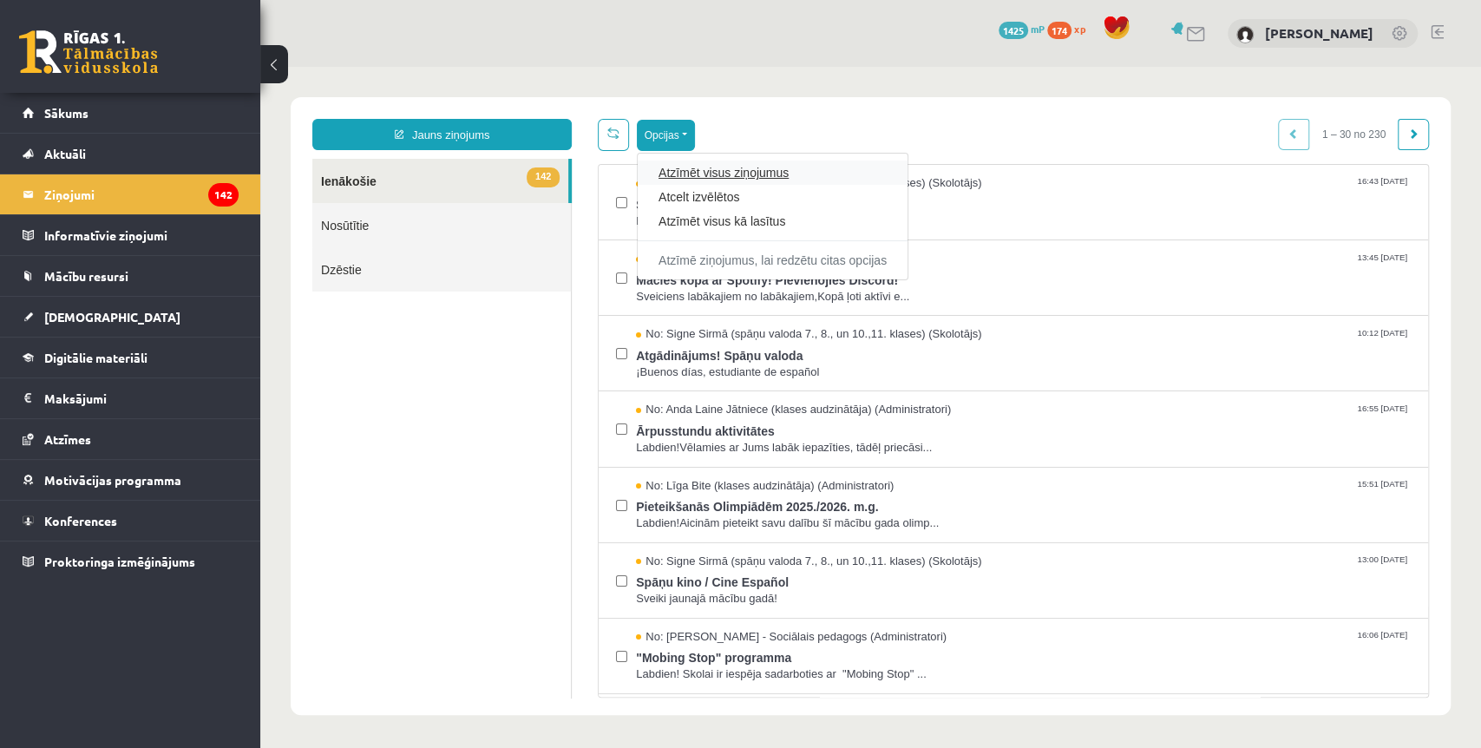
click at [691, 170] on link "Atzīmēt visus ziņojumus" at bounding box center [773, 172] width 228 height 17
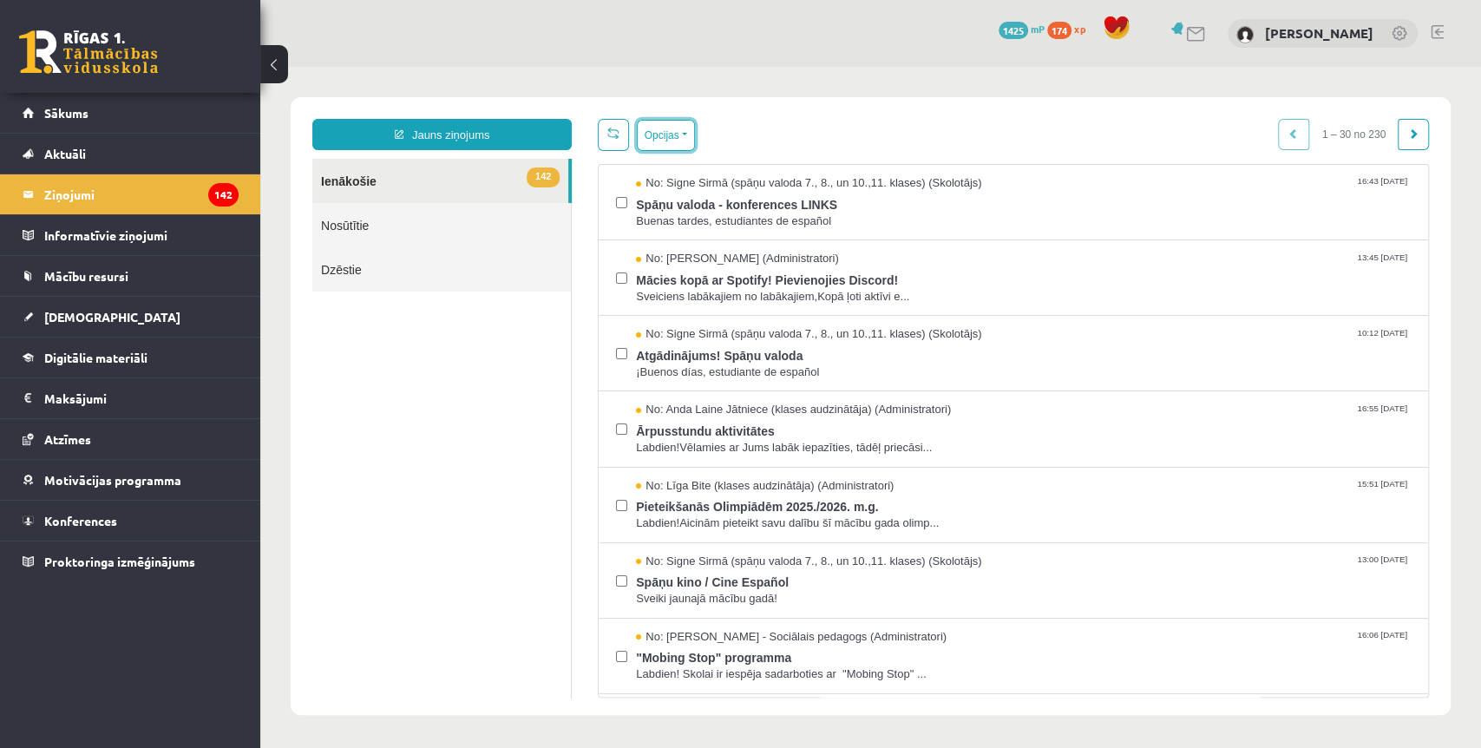
drag, startPoint x: 666, startPoint y: 138, endPoint x: 681, endPoint y: 151, distance: 19.7
click at [668, 138] on button "Opcijas" at bounding box center [666, 135] width 58 height 31
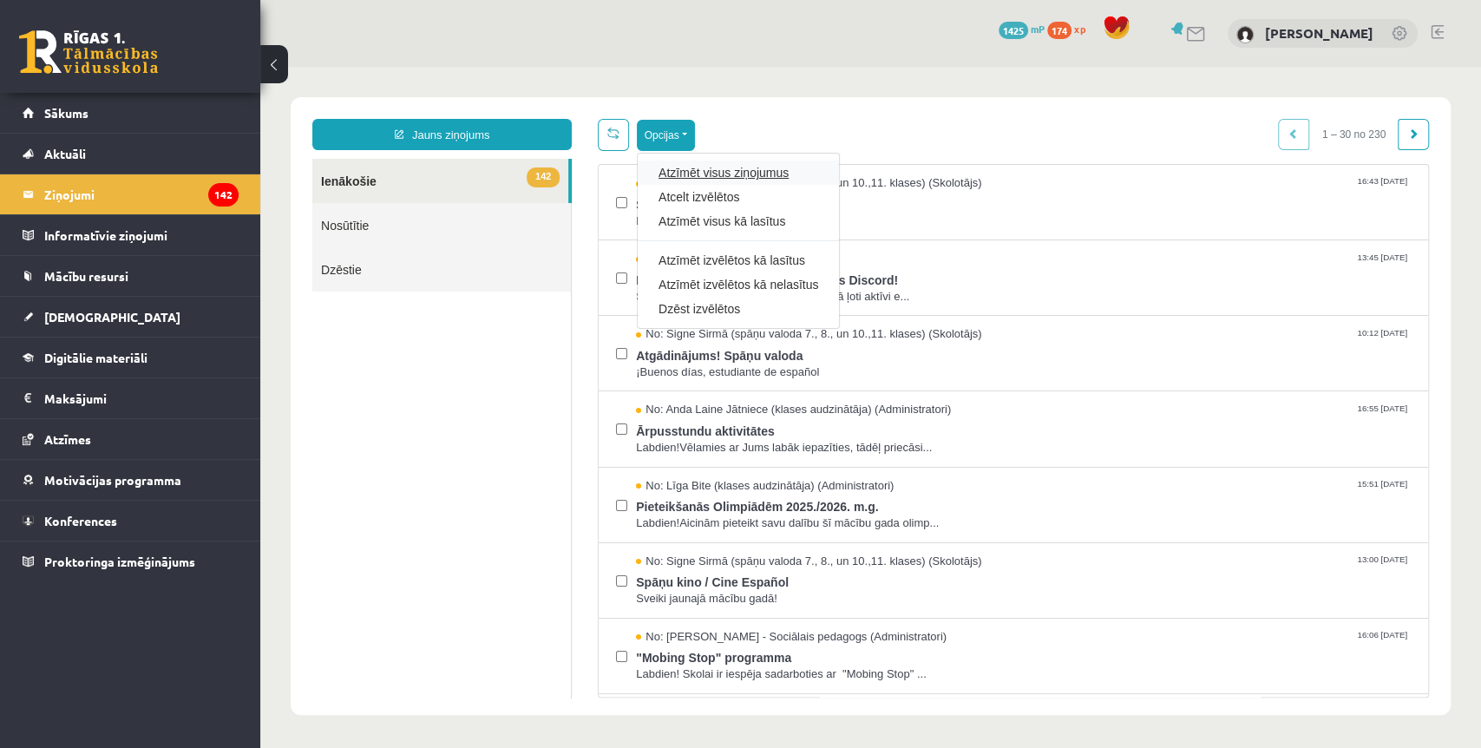
click at [706, 173] on link "Atzīmēt visus ziņojumus" at bounding box center [739, 172] width 160 height 17
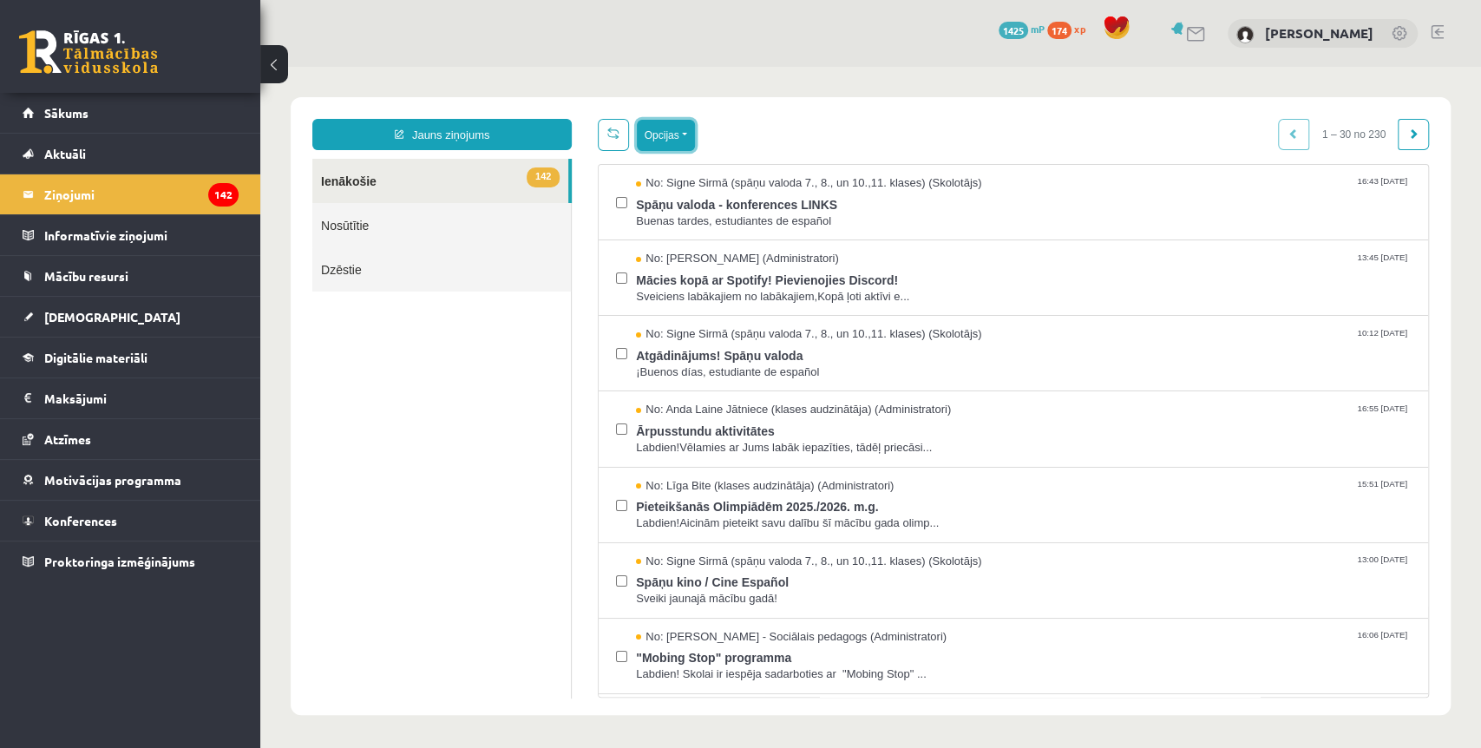
click at [678, 148] on button "Opcijas" at bounding box center [666, 135] width 58 height 31
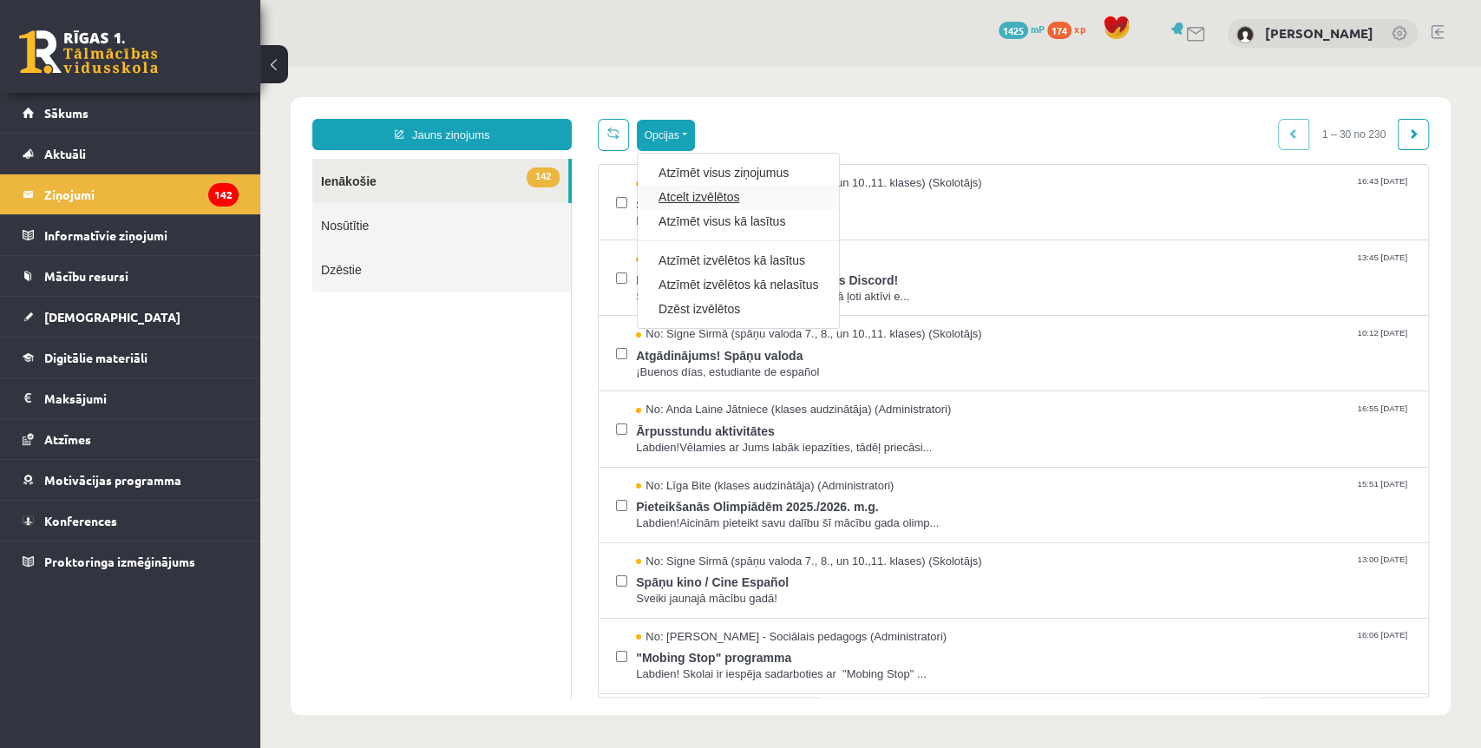
click at [701, 193] on link "Atcelt izvēlētos" at bounding box center [739, 196] width 160 height 17
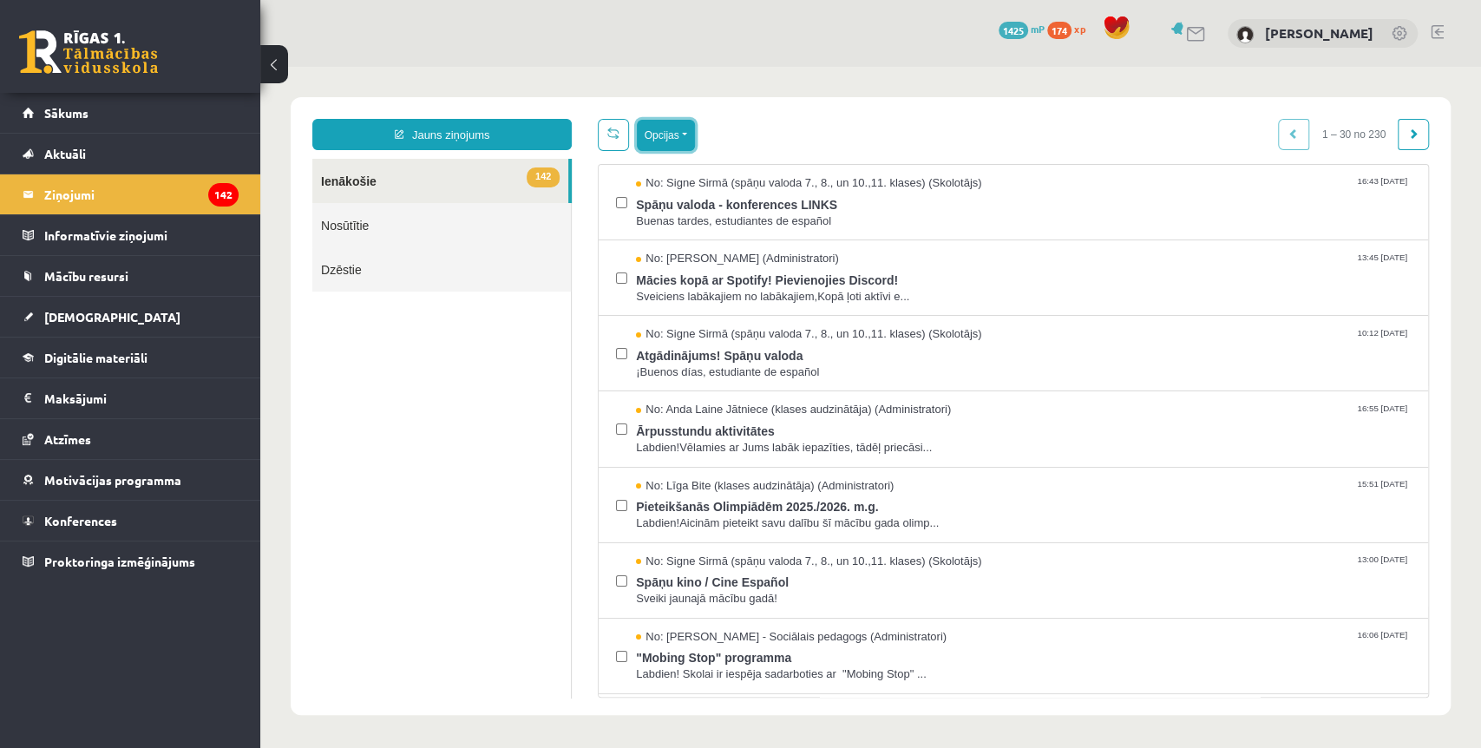
click at [675, 128] on button "Opcijas" at bounding box center [666, 135] width 58 height 31
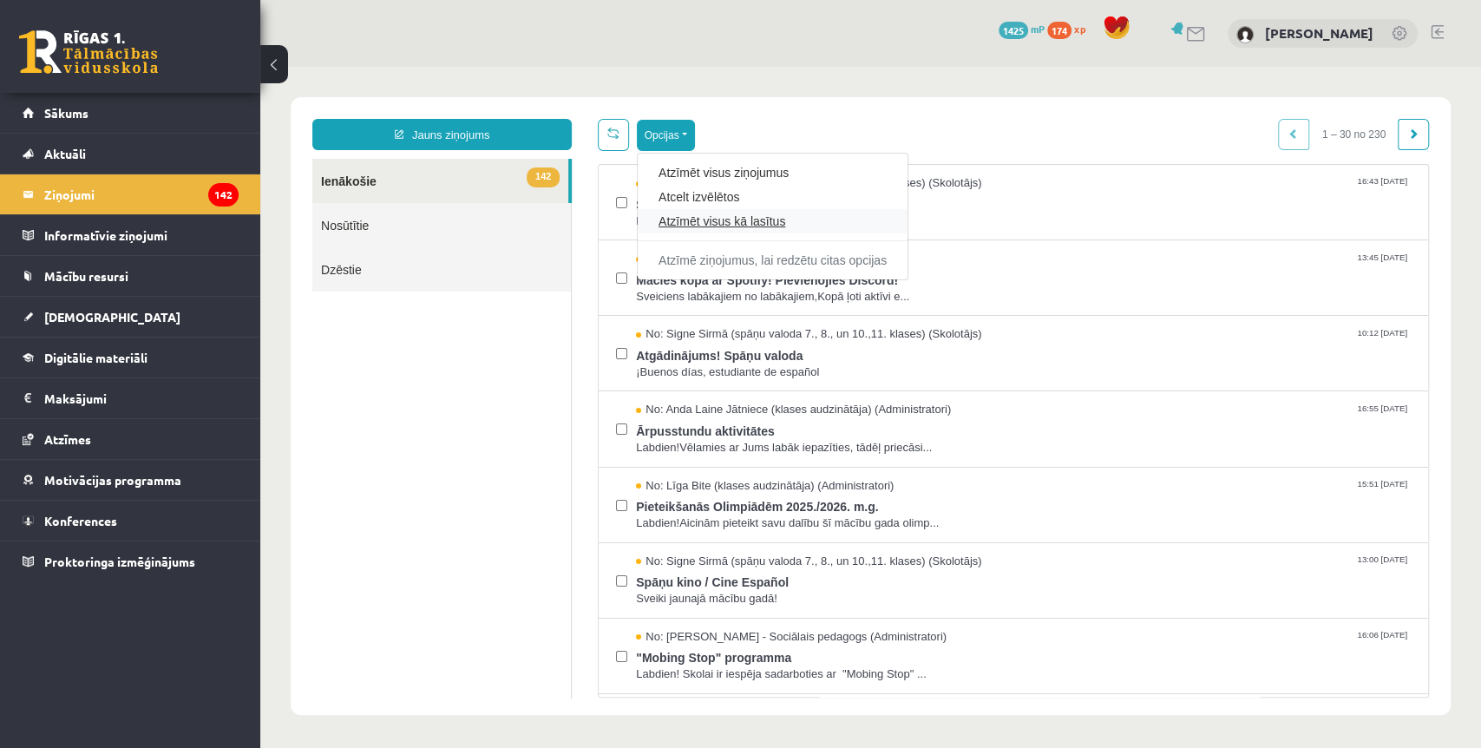
click at [722, 222] on link "Atzīmēt visus kā lasītus" at bounding box center [773, 221] width 228 height 17
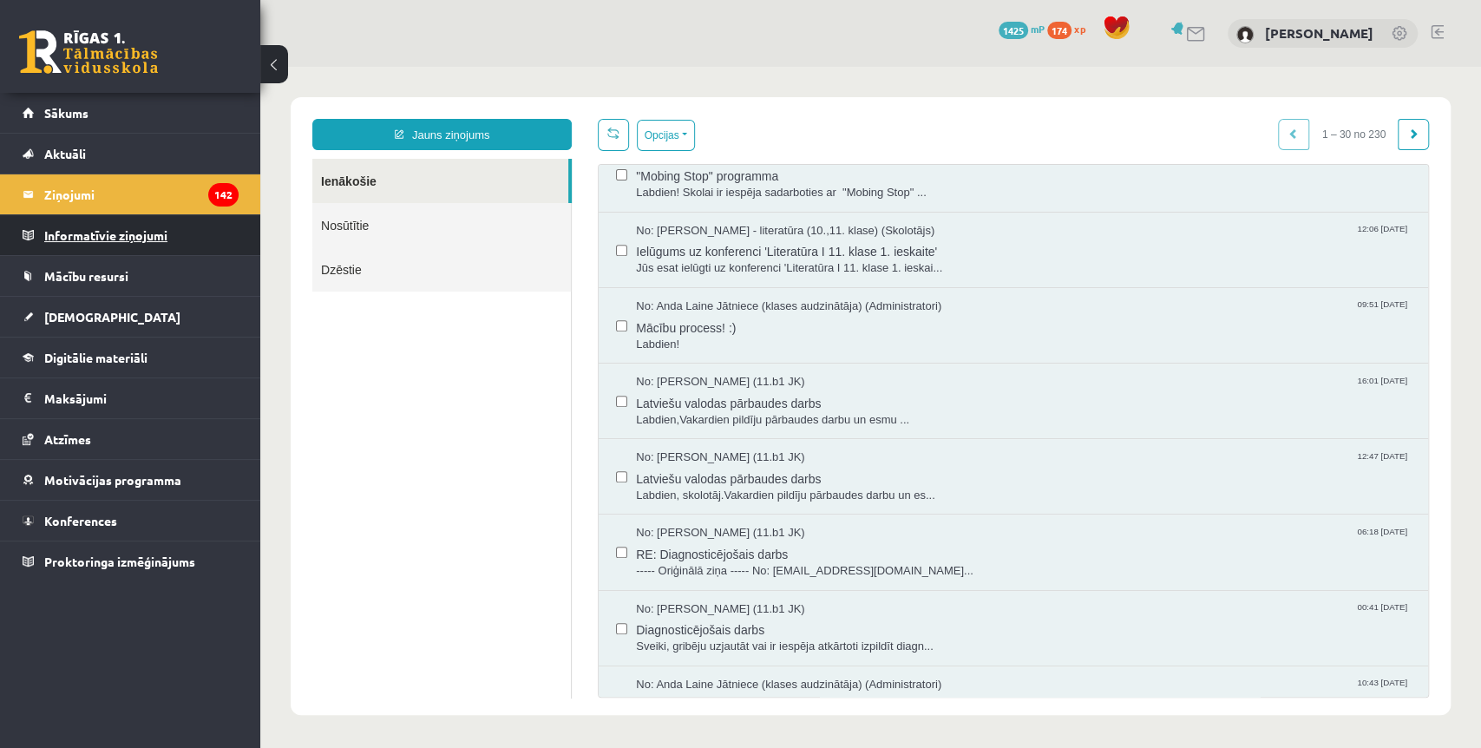
click at [95, 220] on legend "Informatīvie ziņojumi 0" at bounding box center [141, 235] width 194 height 40
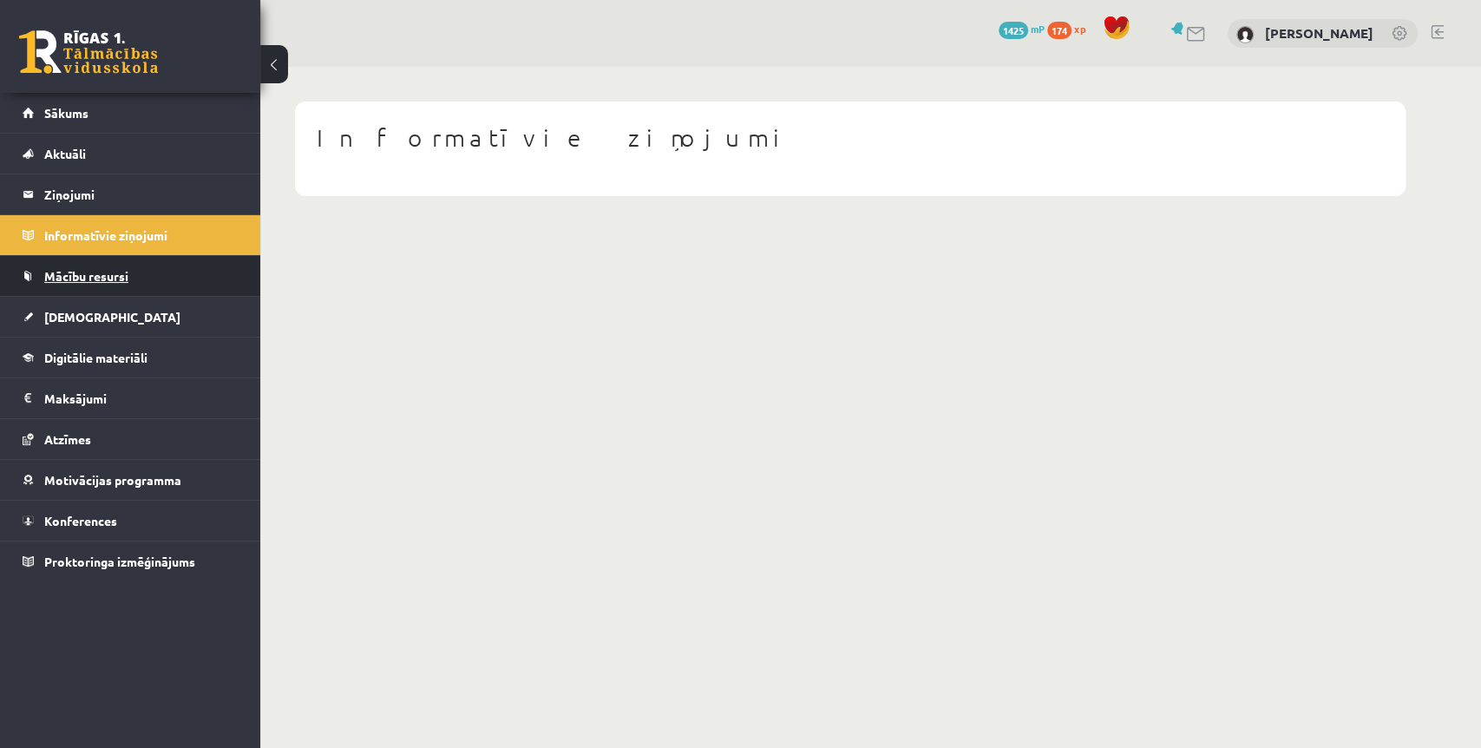
click at [97, 272] on span "Mācību resursi" at bounding box center [86, 276] width 84 height 16
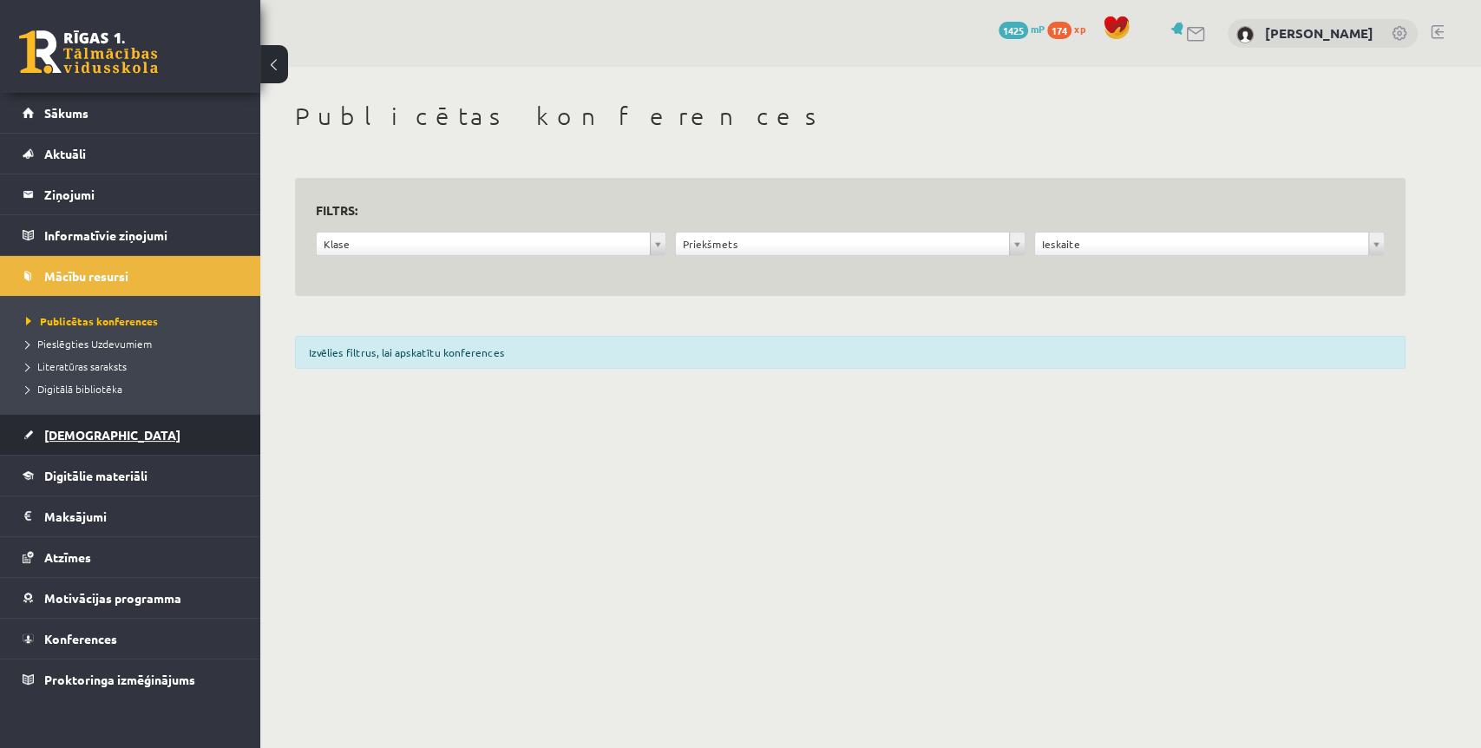
click at [62, 420] on link "[DEMOGRAPHIC_DATA]" at bounding box center [131, 435] width 216 height 40
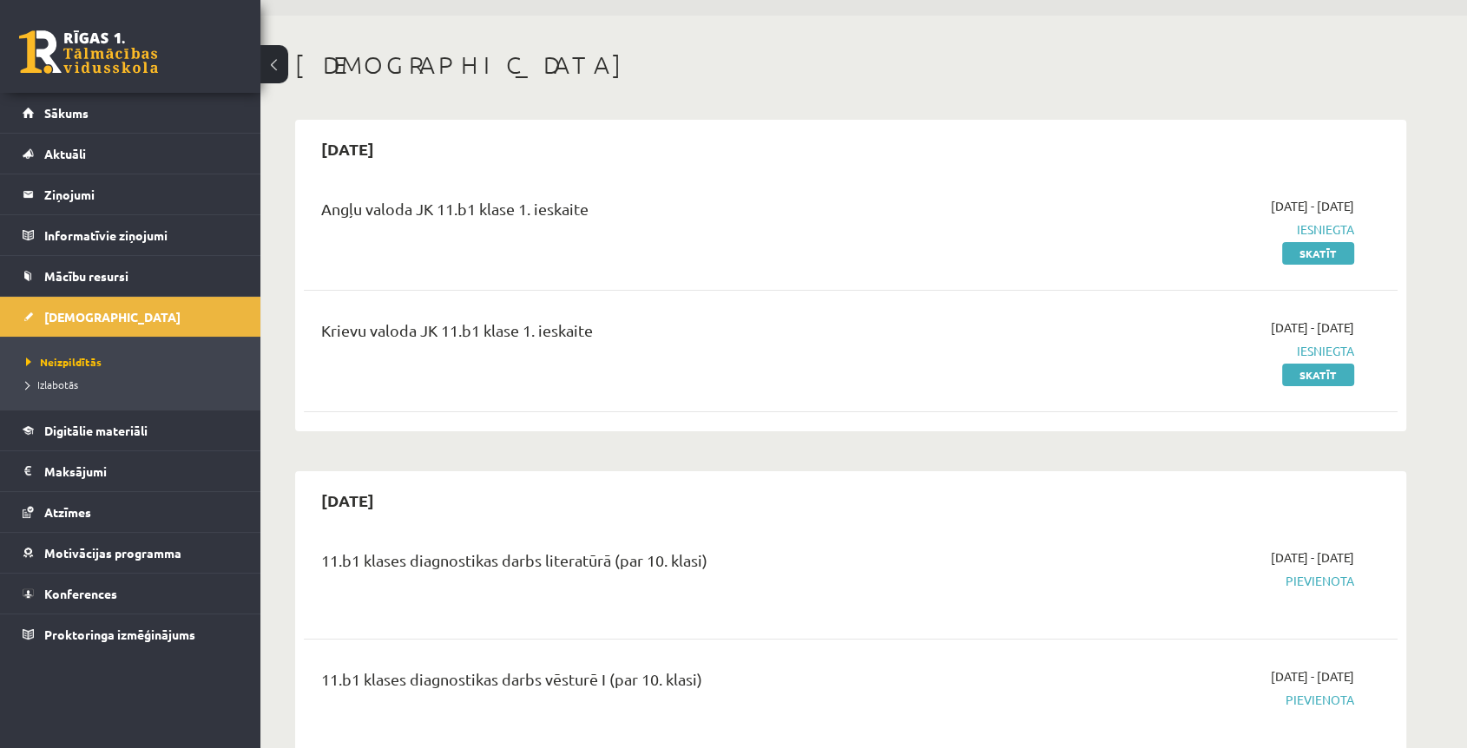
scroll to position [96, 0]
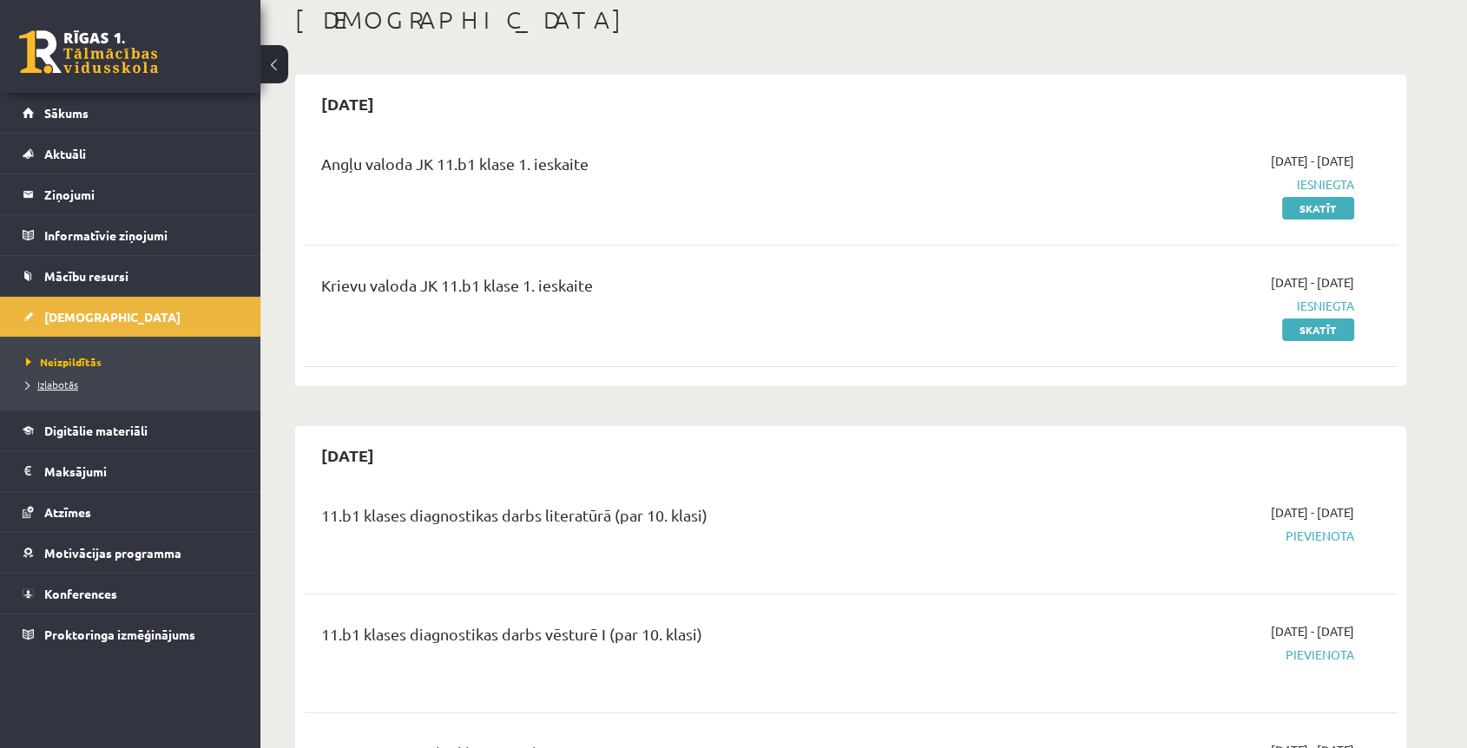
click at [68, 390] on span "Izlabotās" at bounding box center [52, 385] width 52 height 14
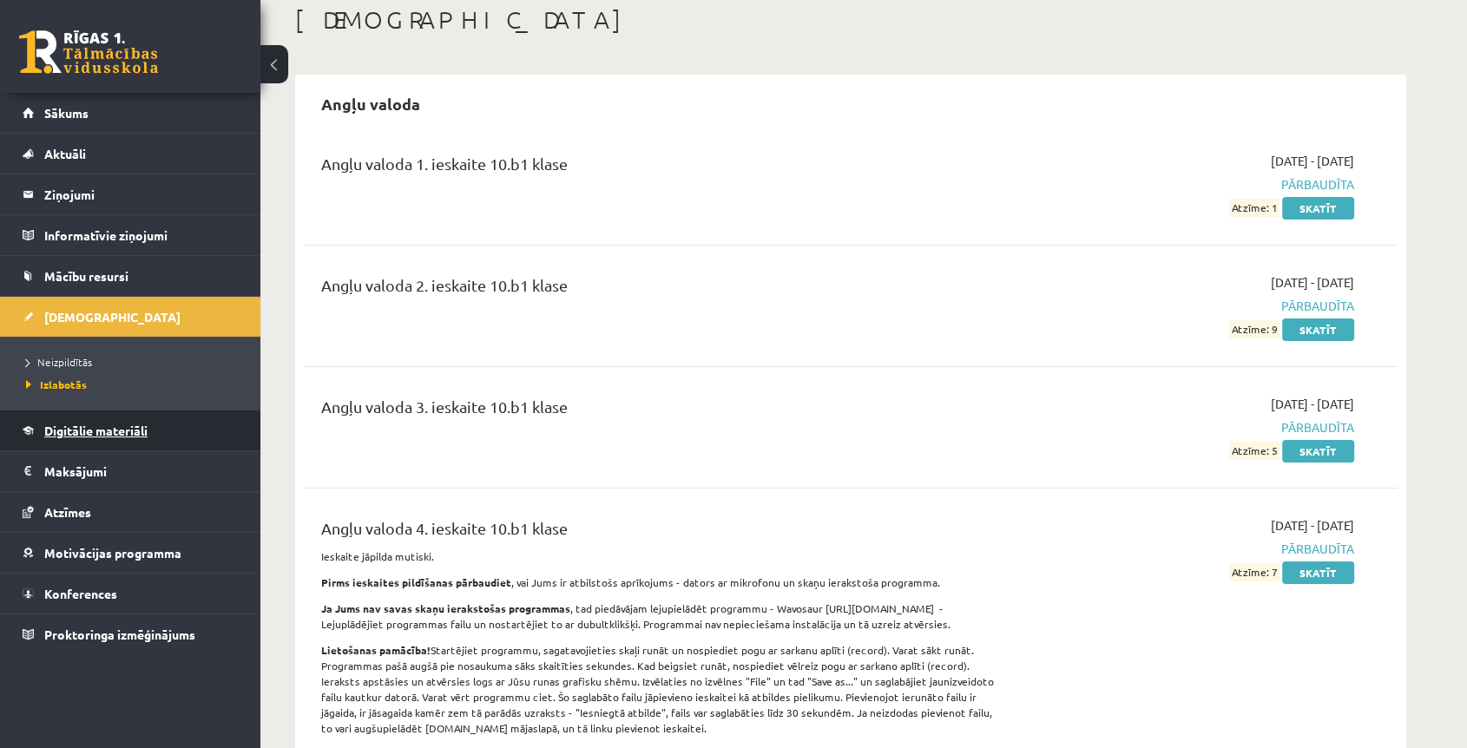
click at [118, 425] on span "Digitālie materiāli" at bounding box center [95, 431] width 103 height 16
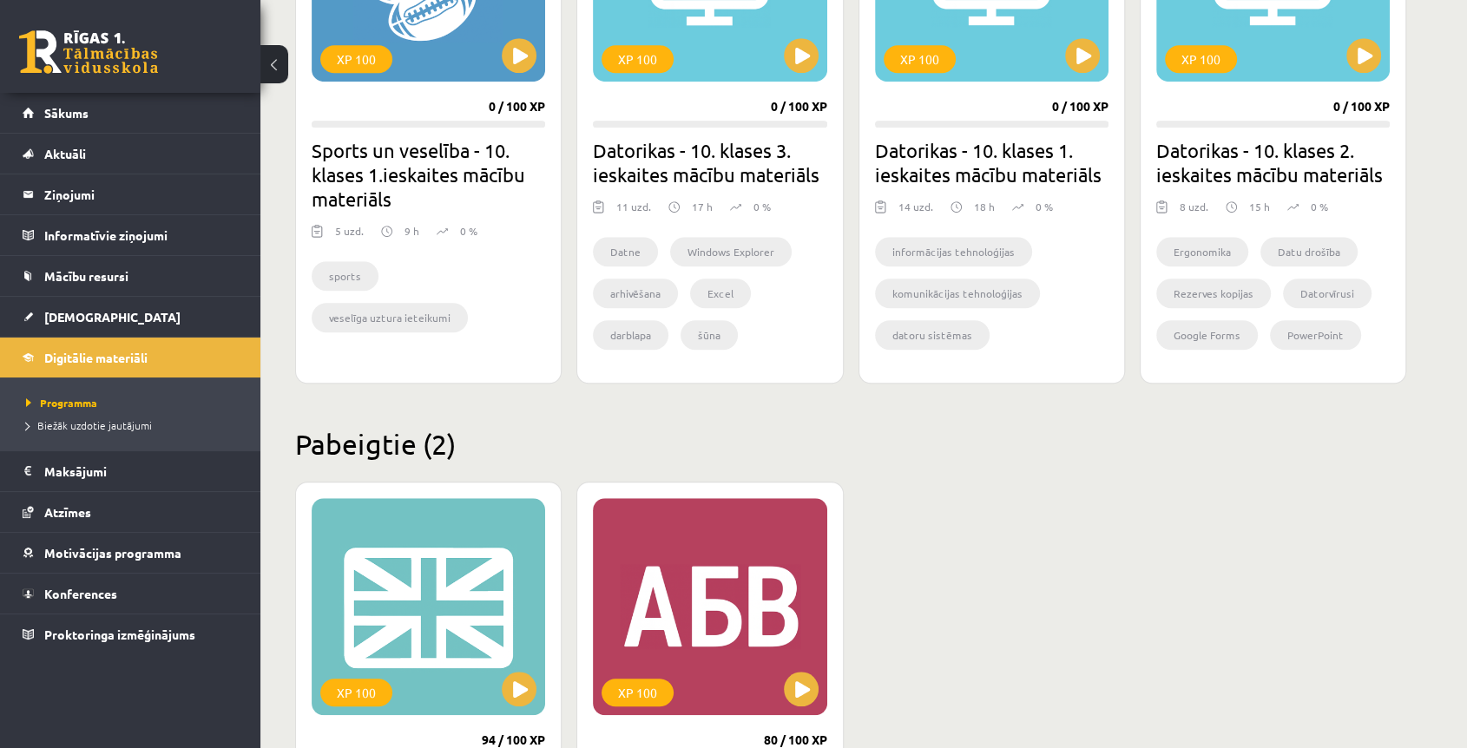
scroll to position [1139, 0]
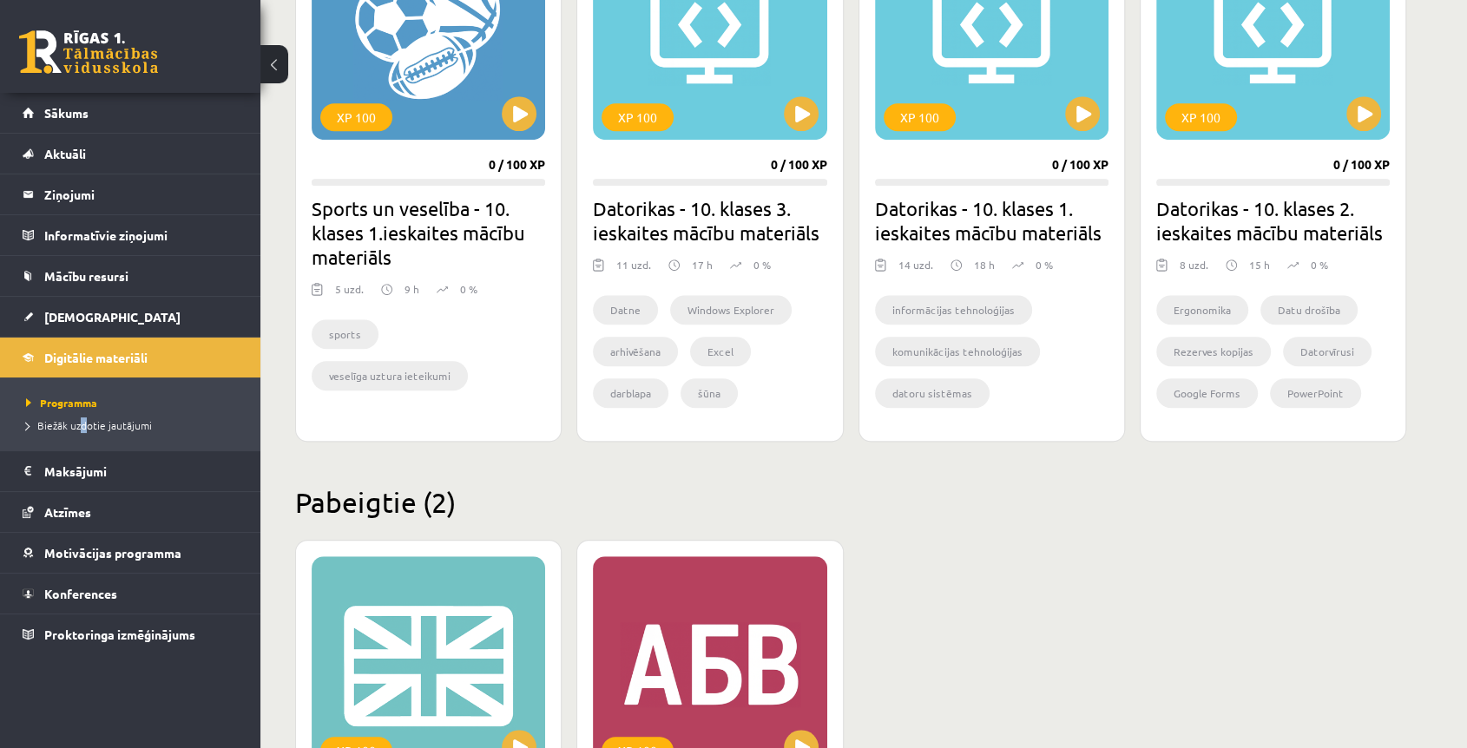
click at [83, 436] on ul "Programma Biežāk uzdotie jautājumi" at bounding box center [130, 414] width 260 height 73
click at [101, 426] on span "Biežāk uzdotie jautājumi" at bounding box center [89, 425] width 126 height 14
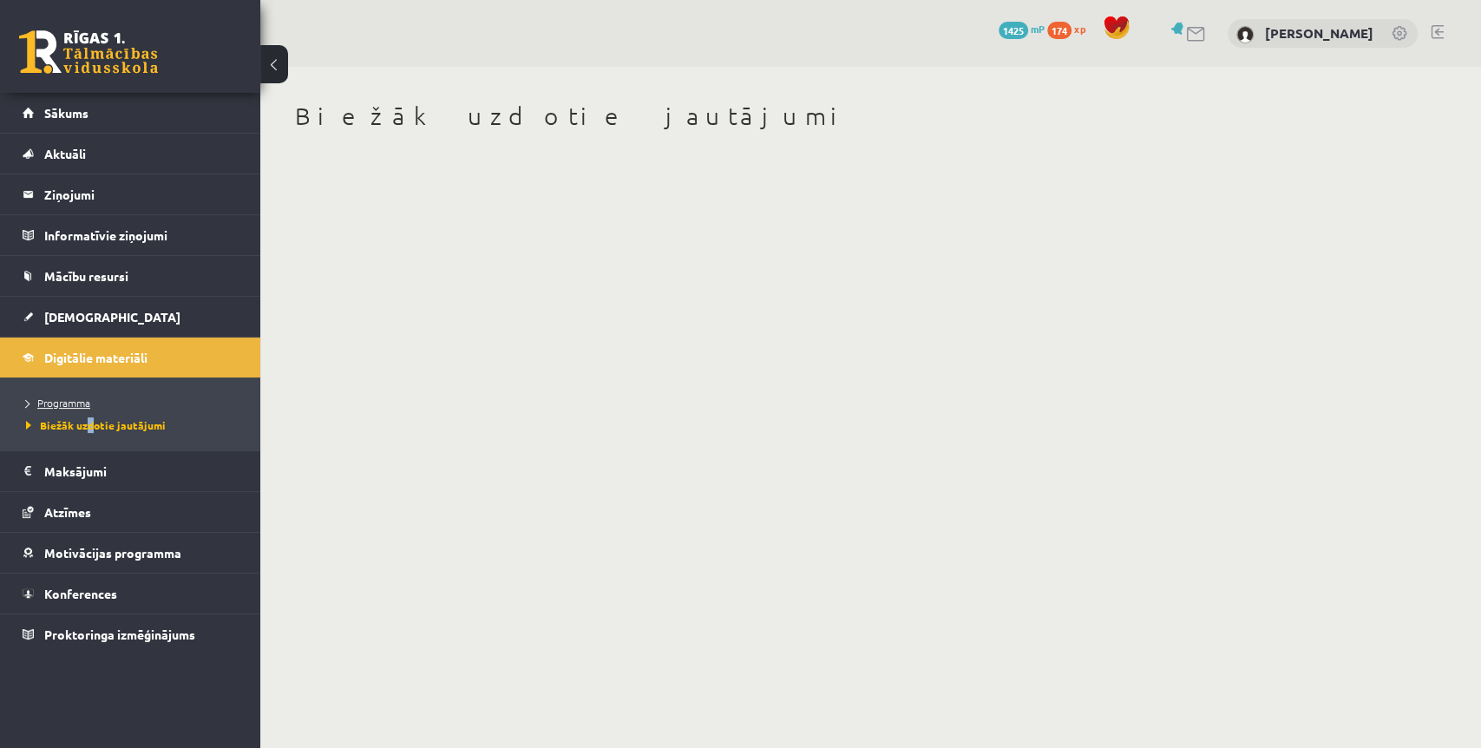
click at [81, 395] on link "Programma" at bounding box center [134, 403] width 217 height 16
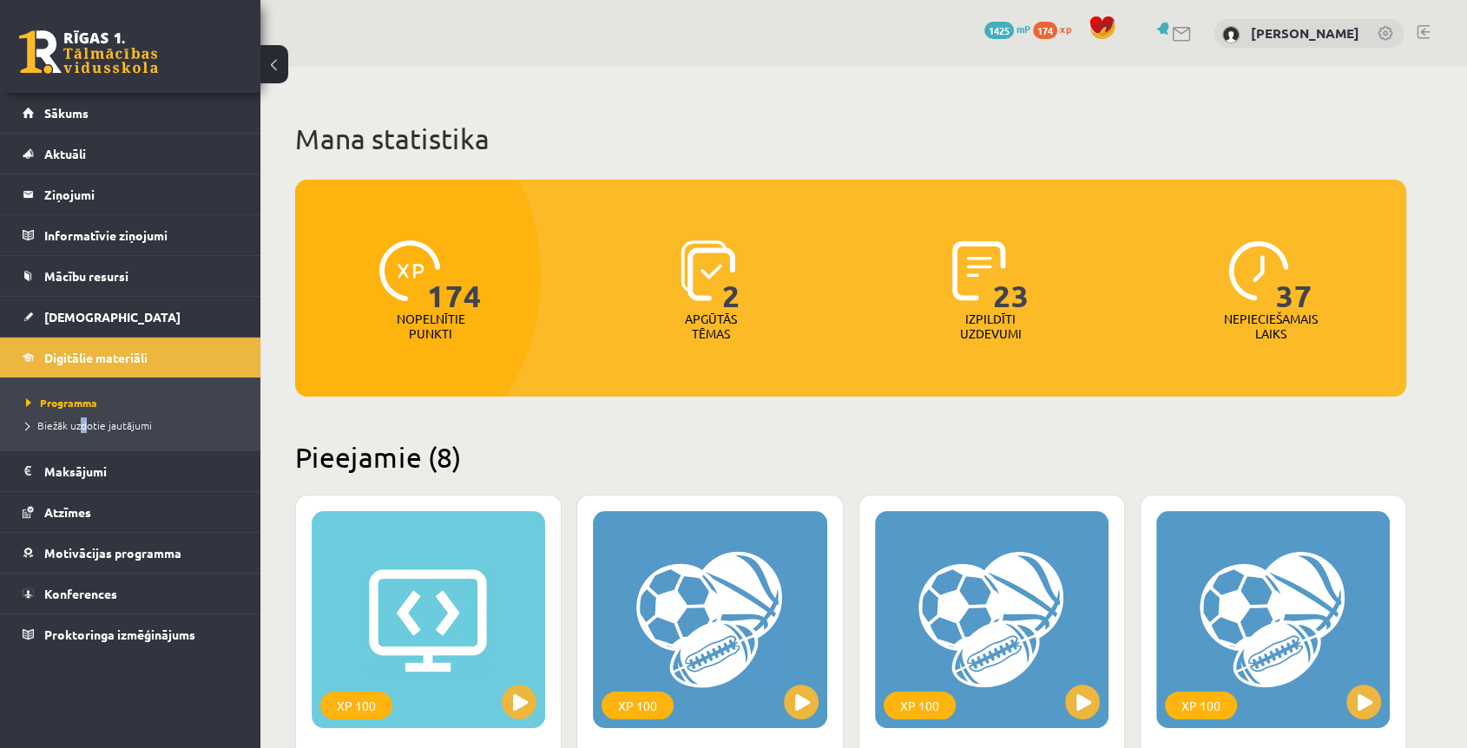
click at [711, 292] on img at bounding box center [707, 270] width 55 height 61
click at [448, 293] on span "174" at bounding box center [454, 275] width 55 height 71
click at [119, 557] on link "Motivācijas programma" at bounding box center [131, 553] width 216 height 40
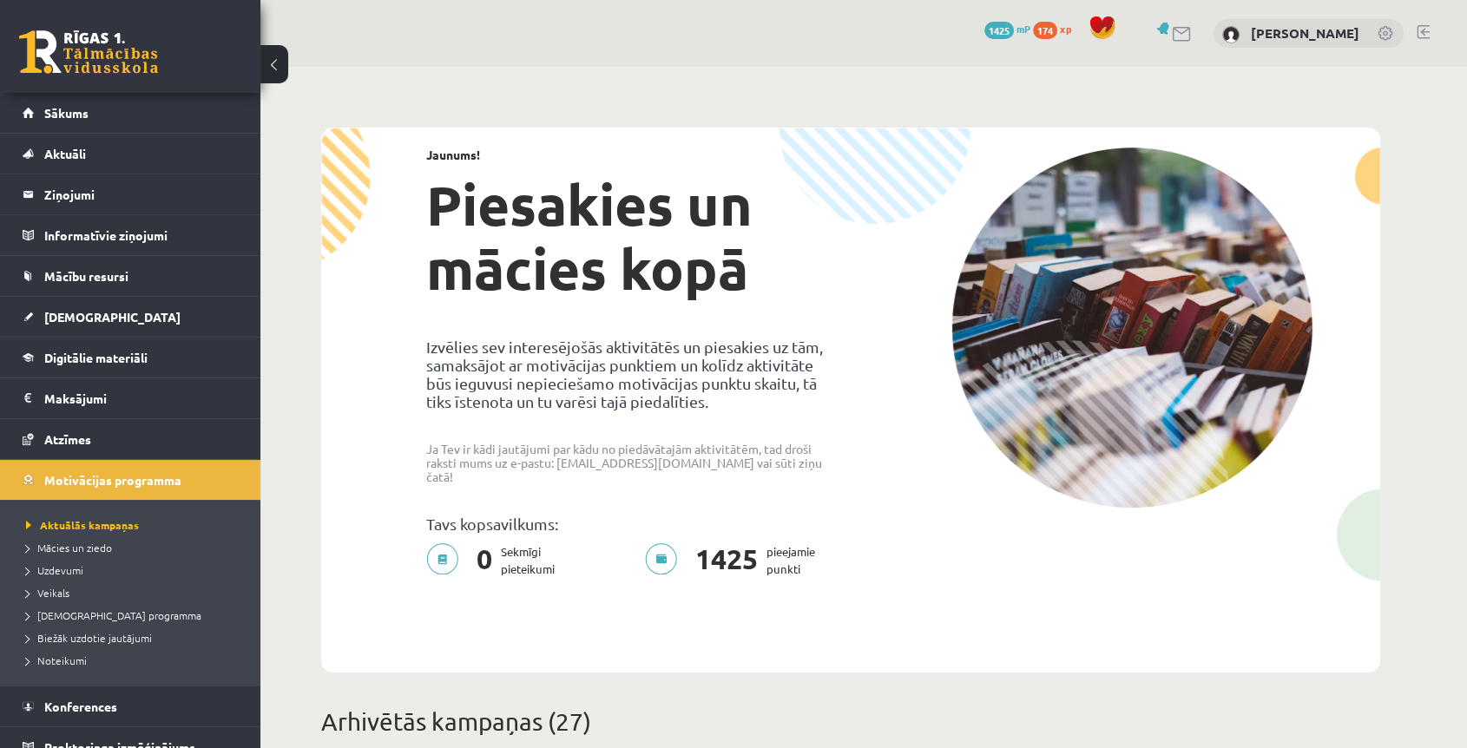
drag, startPoint x: 946, startPoint y: 99, endPoint x: 1000, endPoint y: 69, distance: 61.4
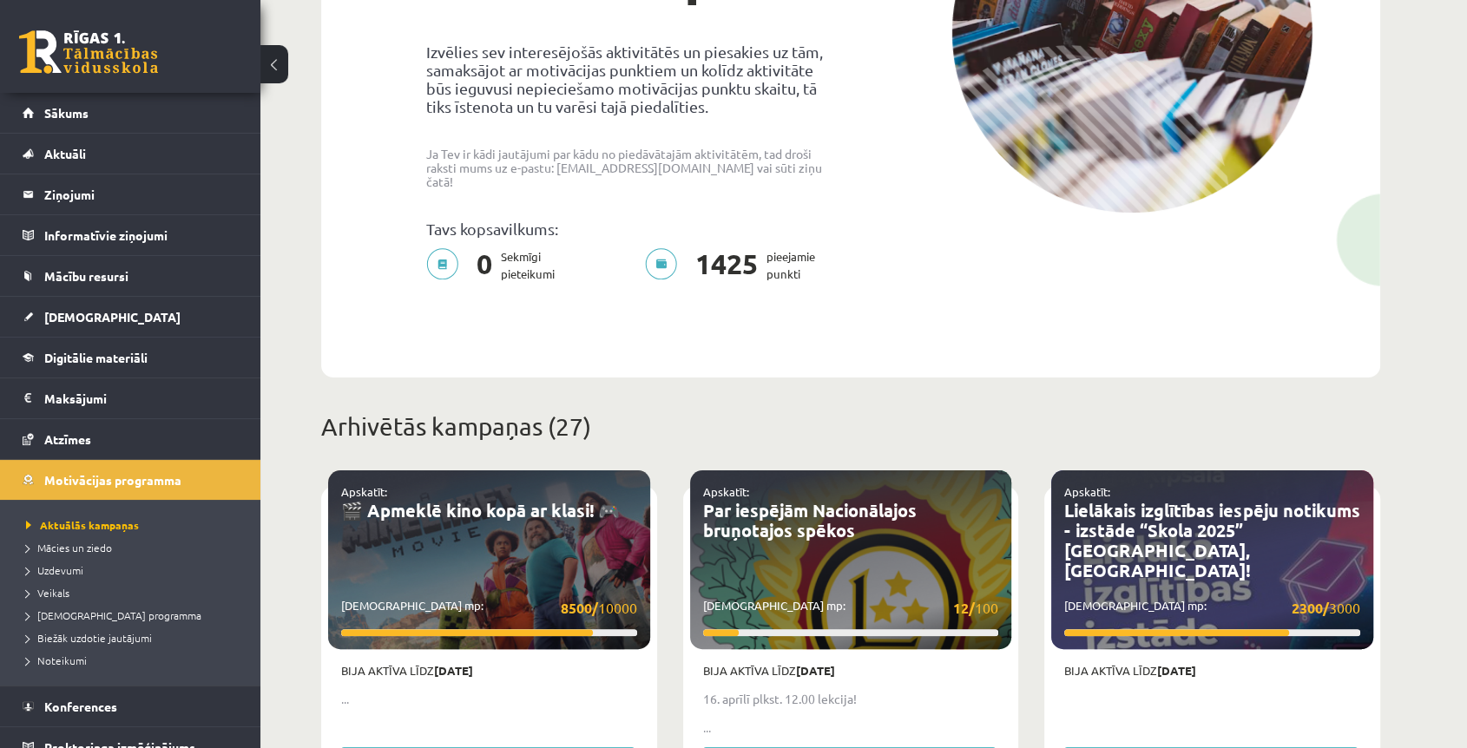
scroll to position [385, 0]
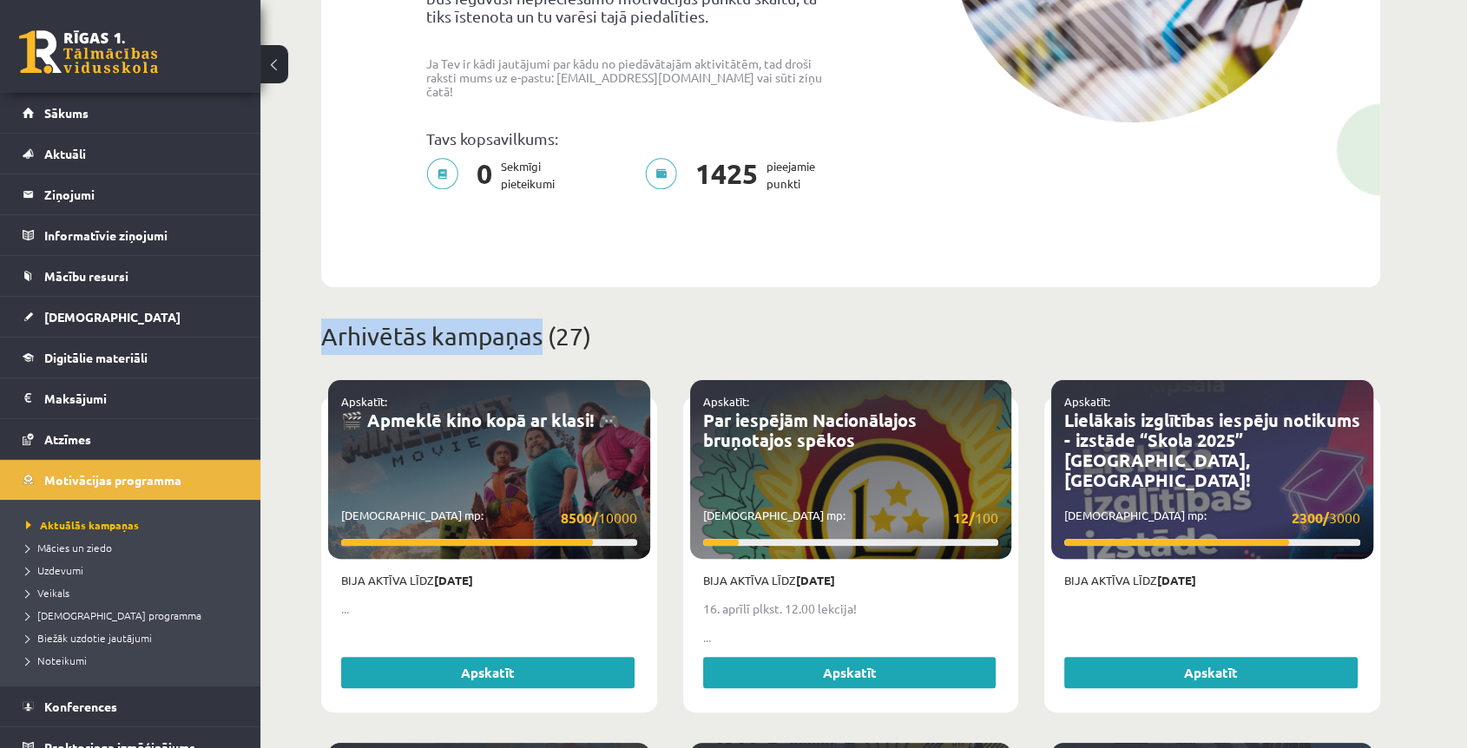
drag, startPoint x: 535, startPoint y: 325, endPoint x: 365, endPoint y: 324, distance: 170.1
click at [326, 326] on p "Arhivētās kampaņas (27)" at bounding box center [850, 336] width 1059 height 36
copy p "Arhivētās kampaņas"
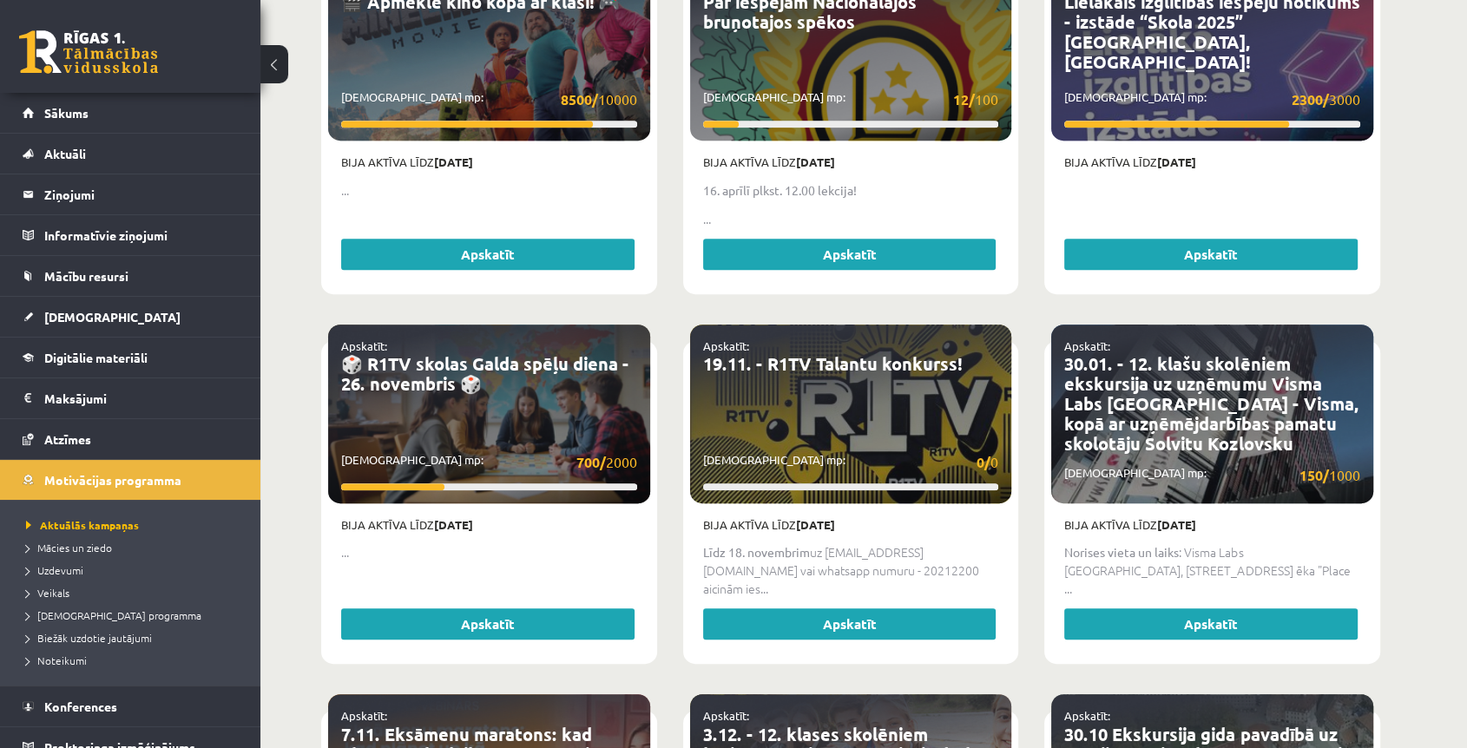
scroll to position [482, 0]
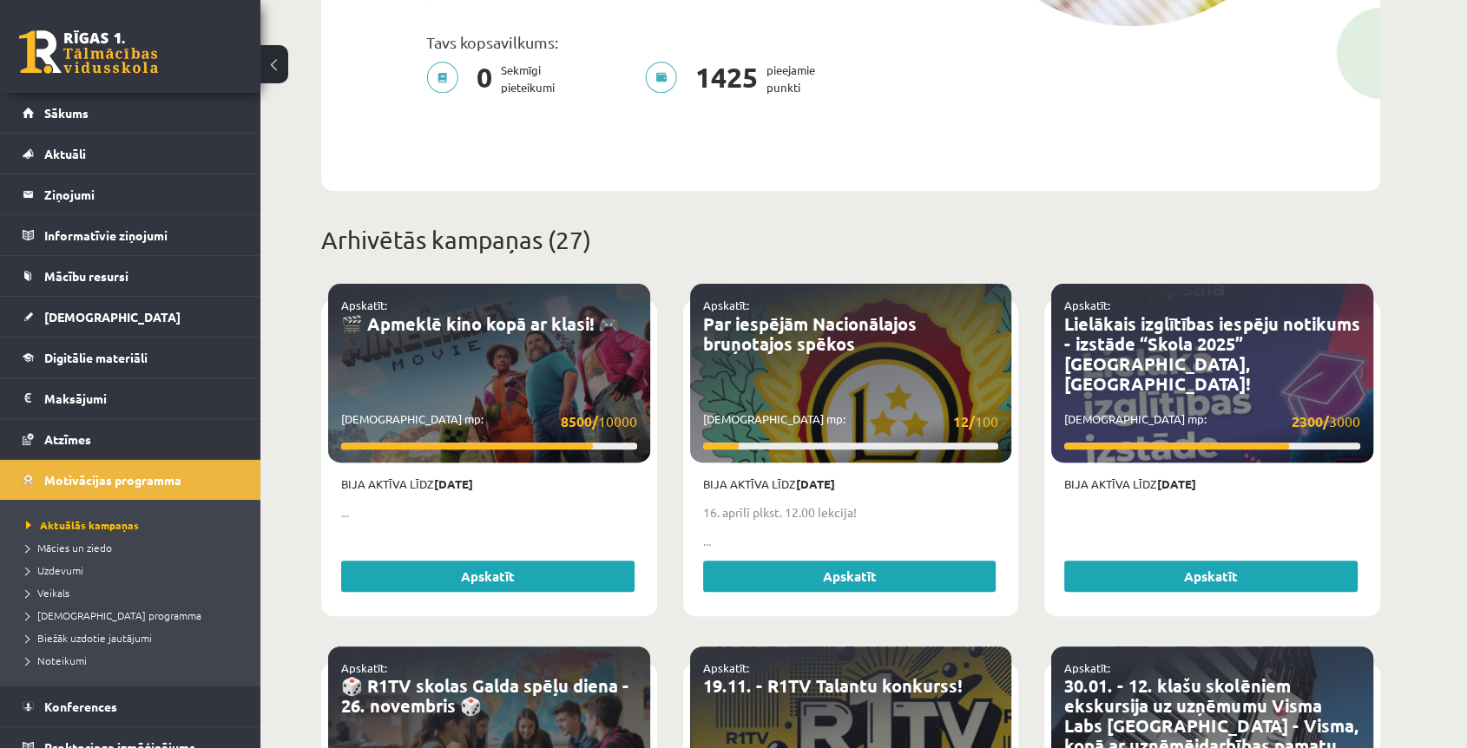
click at [347, 503] on p "..." at bounding box center [489, 512] width 296 height 18
click at [528, 312] on link "🎬 Apmeklē kino kopā ar klasi! 🎮" at bounding box center [480, 323] width 279 height 23
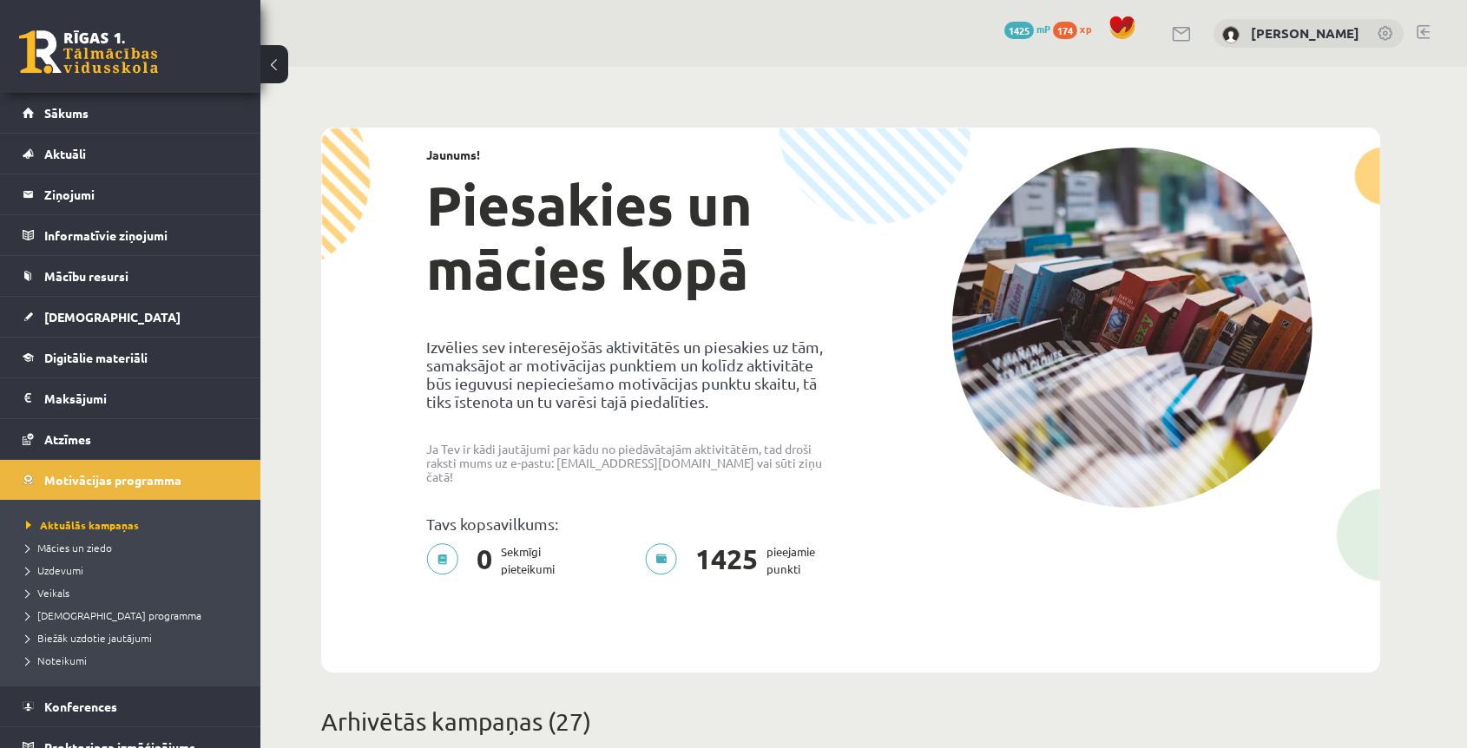
scroll to position [482, 0]
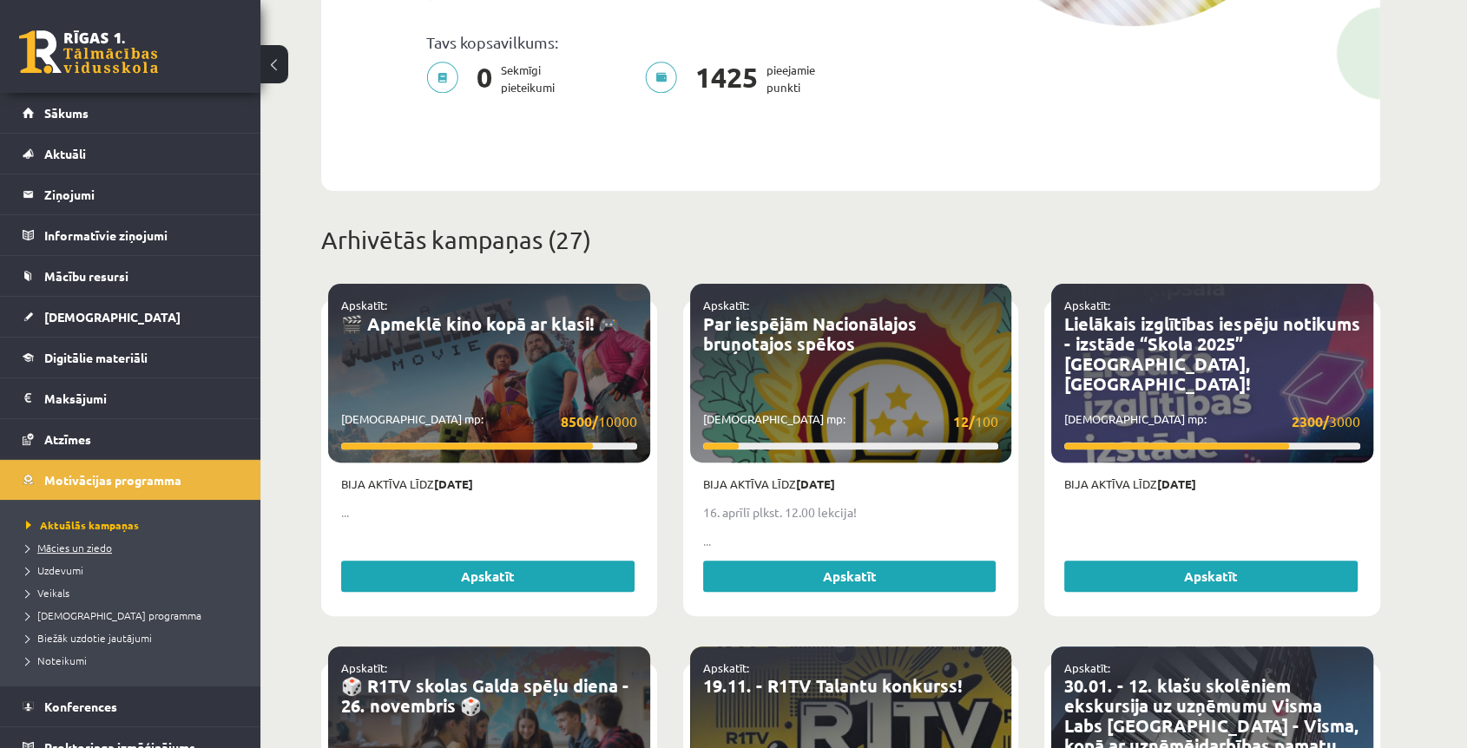
click at [70, 548] on span "Mācies un ziedo" at bounding box center [69, 548] width 86 height 14
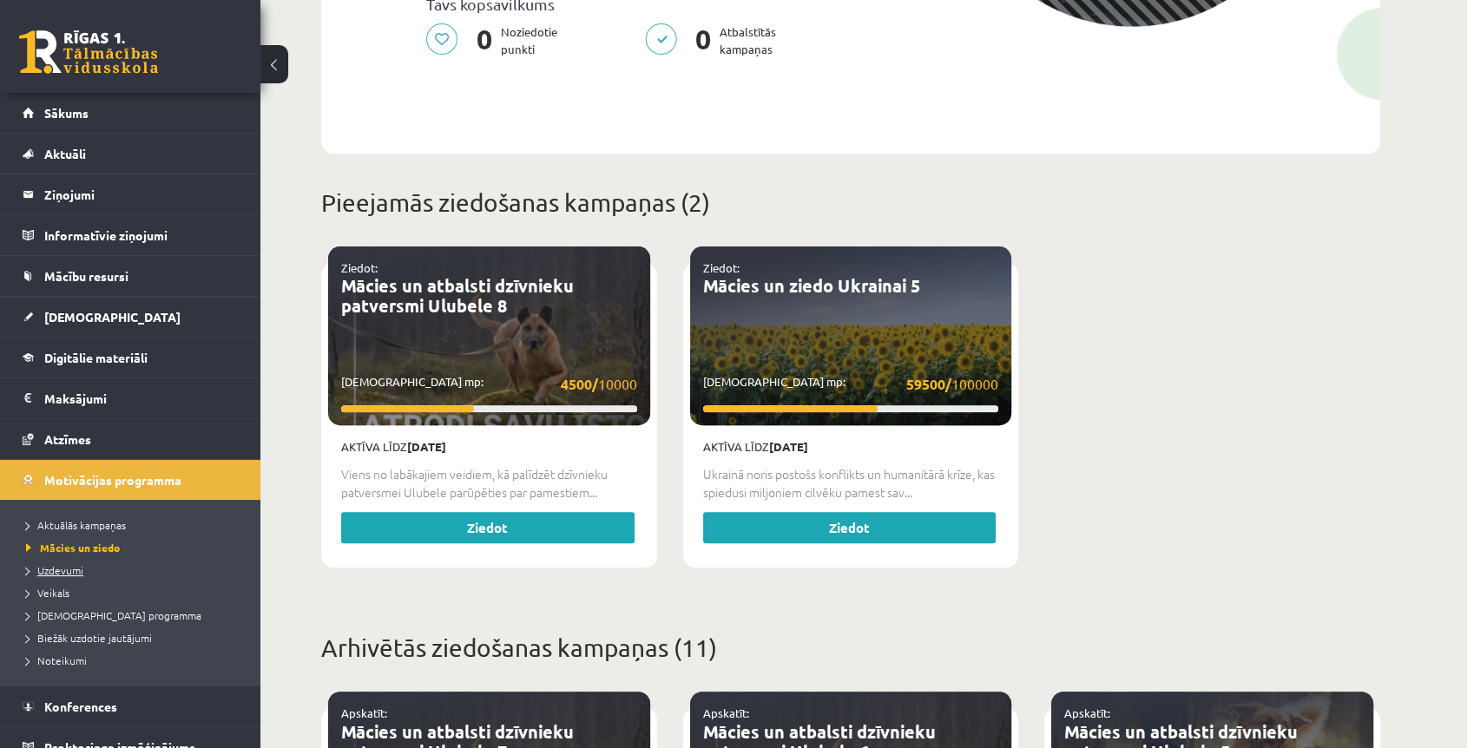
click at [62, 570] on span "Uzdevumi" at bounding box center [54, 570] width 57 height 14
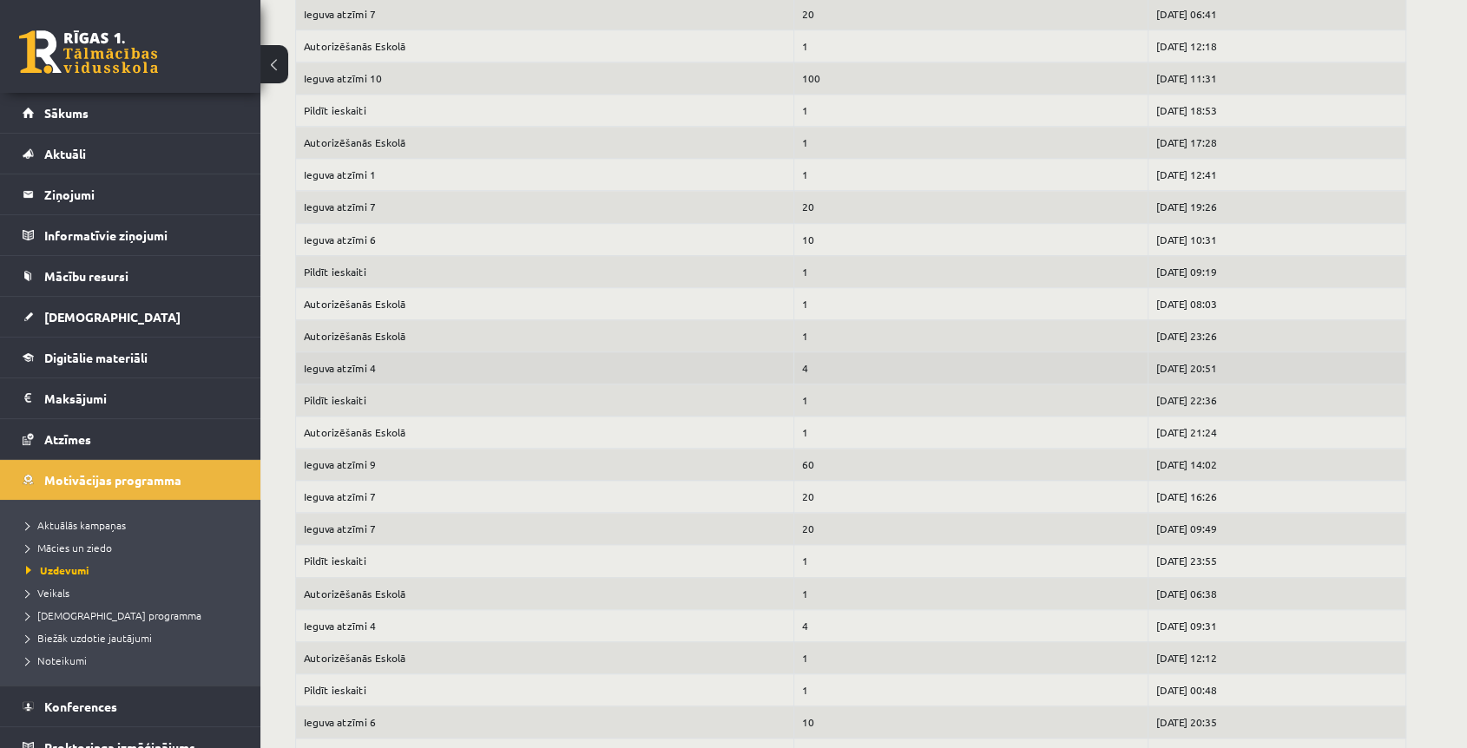
scroll to position [1446, 0]
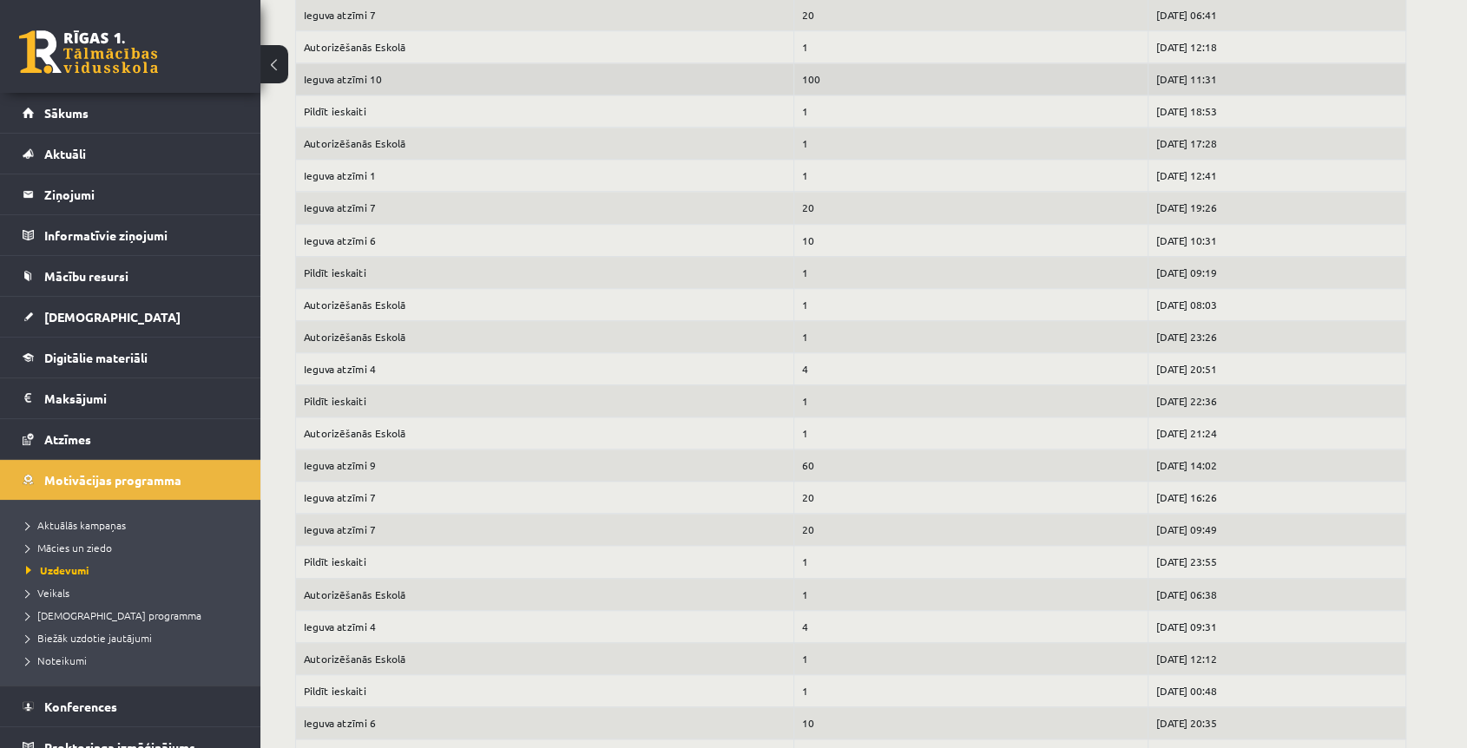
click at [374, 76] on td "Ieguva atzīmi 10" at bounding box center [545, 79] width 498 height 32
drag, startPoint x: 381, startPoint y: 75, endPoint x: 409, endPoint y: 70, distance: 28.1
click at [405, 70] on td "Ieguva atzīmi 10" at bounding box center [545, 79] width 498 height 32
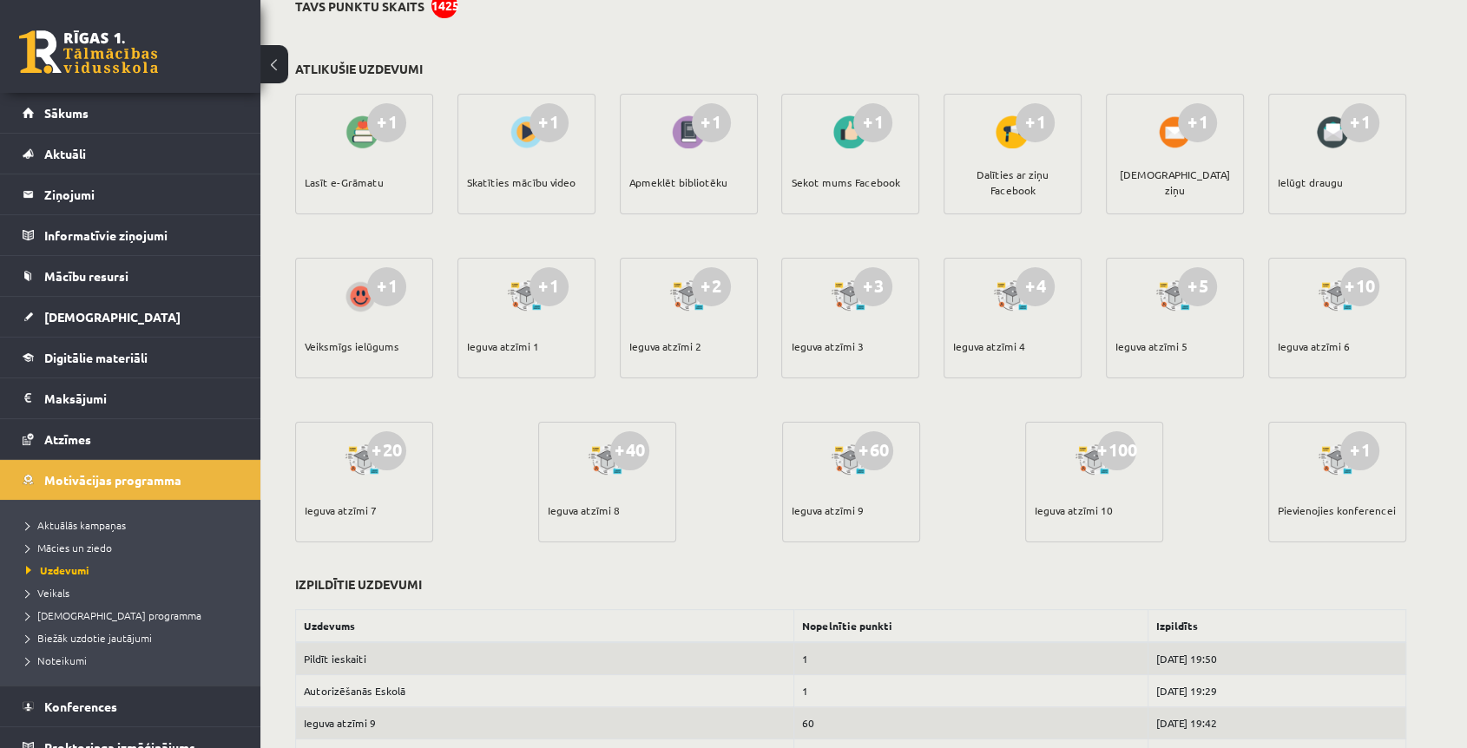
scroll to position [193, 0]
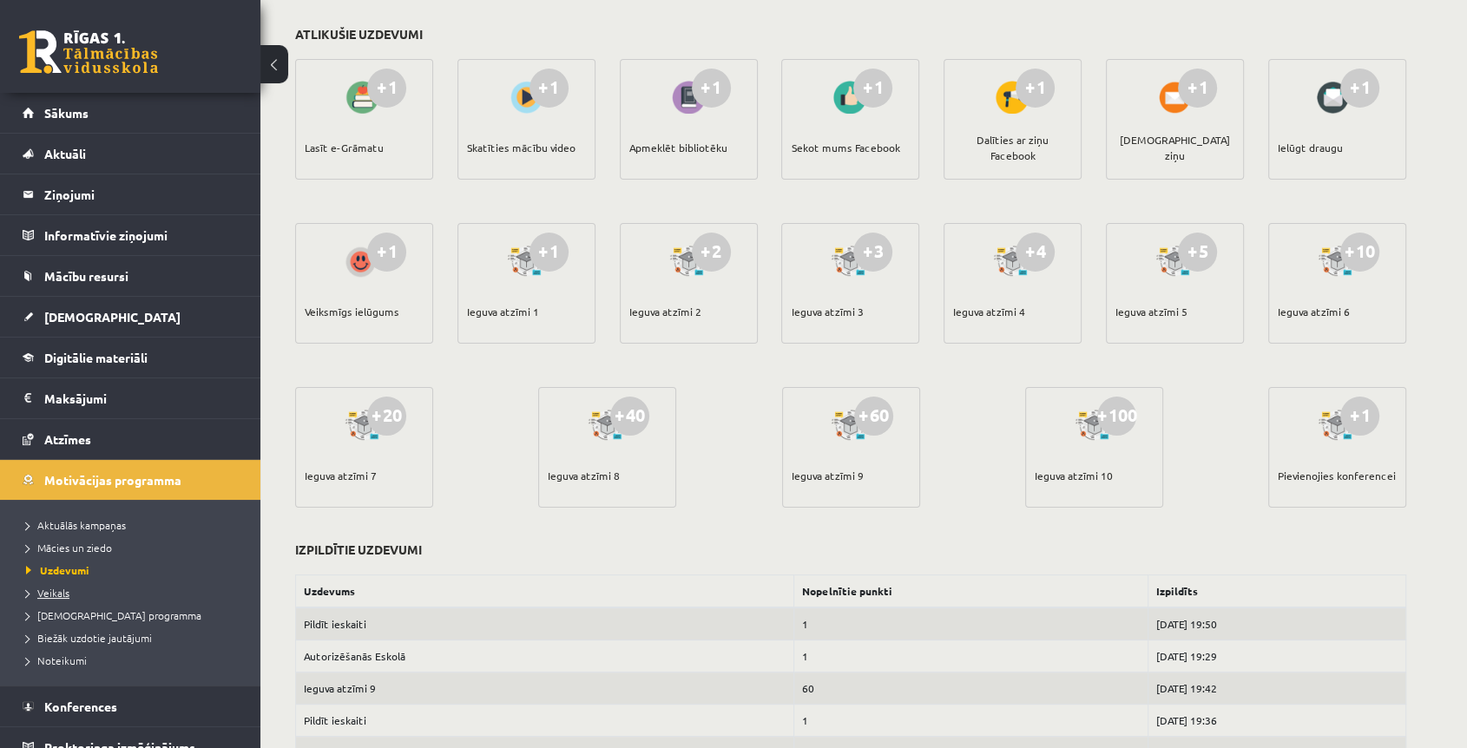
click at [44, 598] on link "Veikals" at bounding box center [134, 593] width 217 height 16
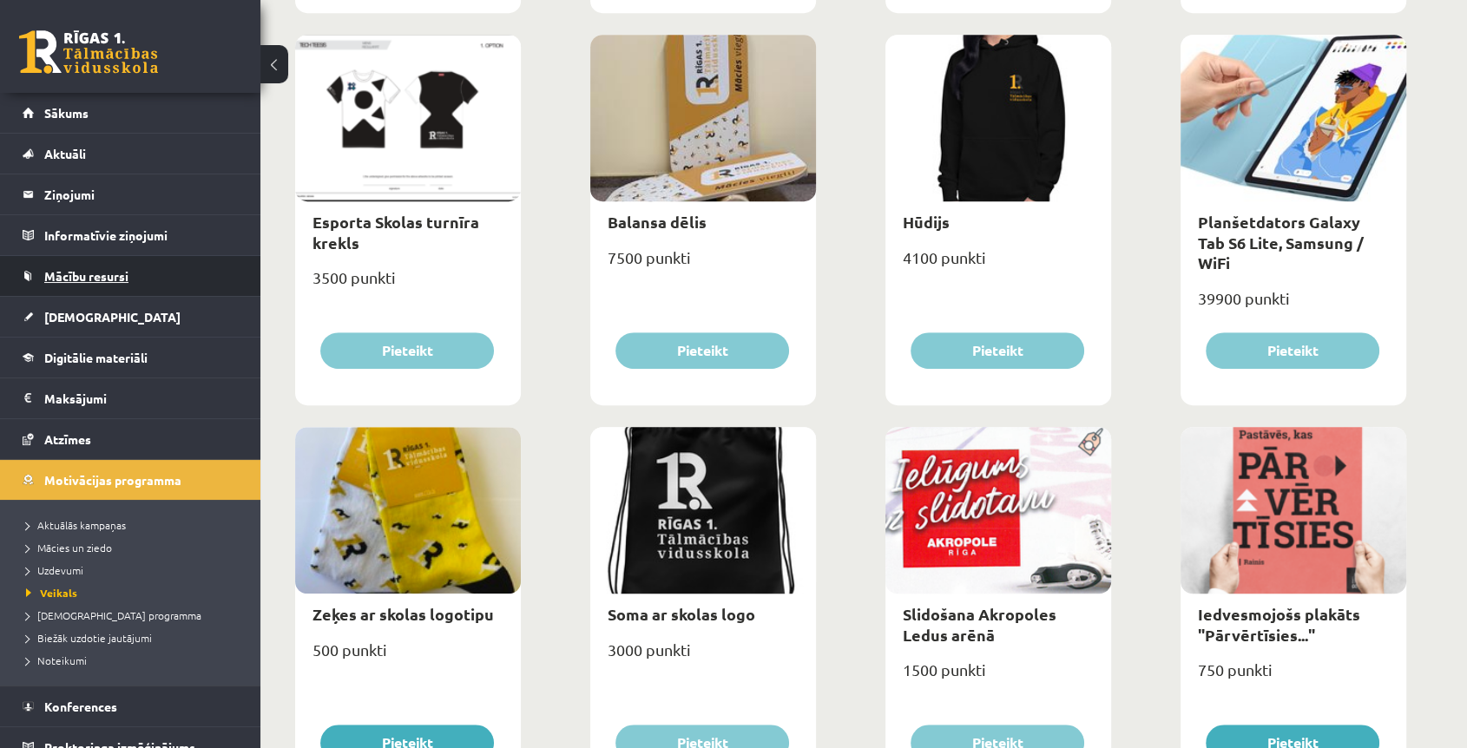
scroll to position [760, 0]
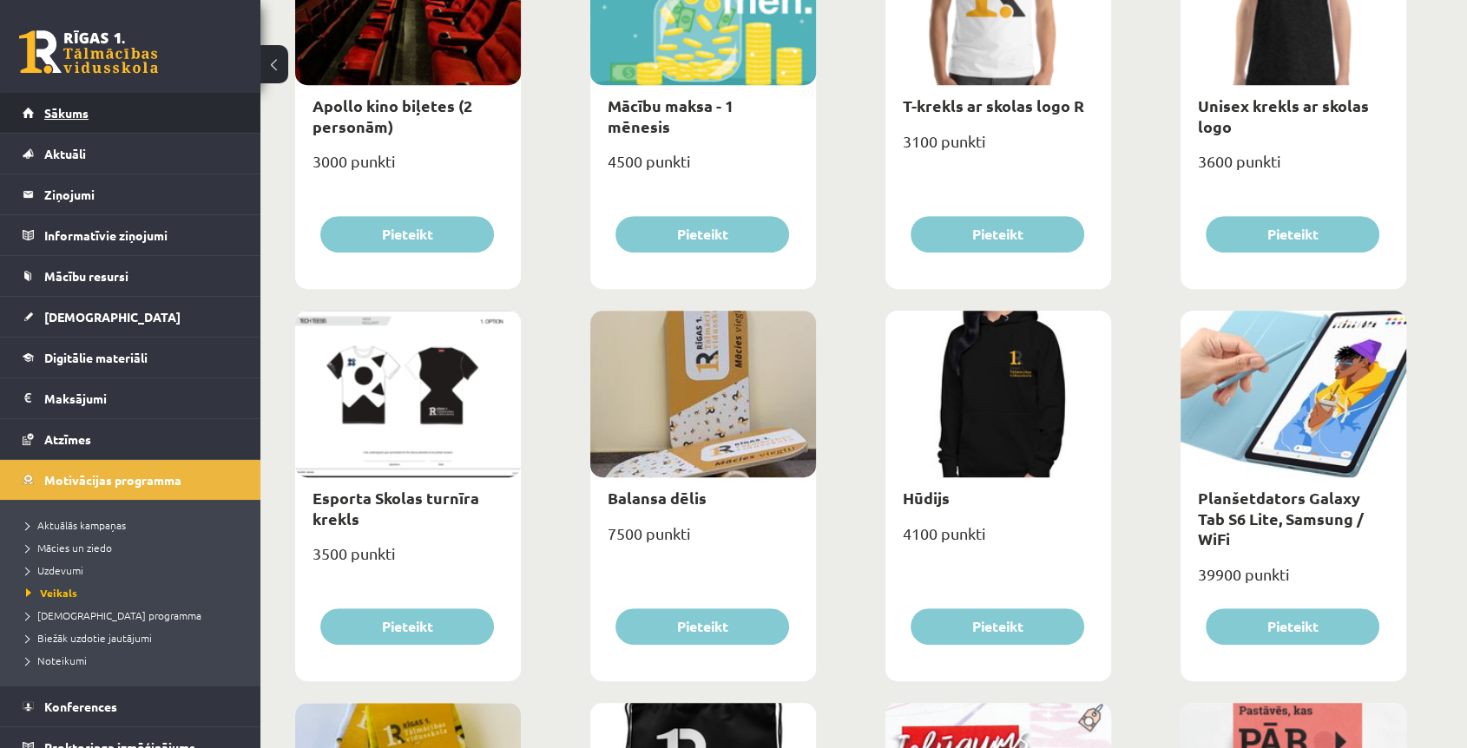
click at [64, 98] on link "Sākums" at bounding box center [131, 113] width 216 height 40
